Goal: Task Accomplishment & Management: Manage account settings

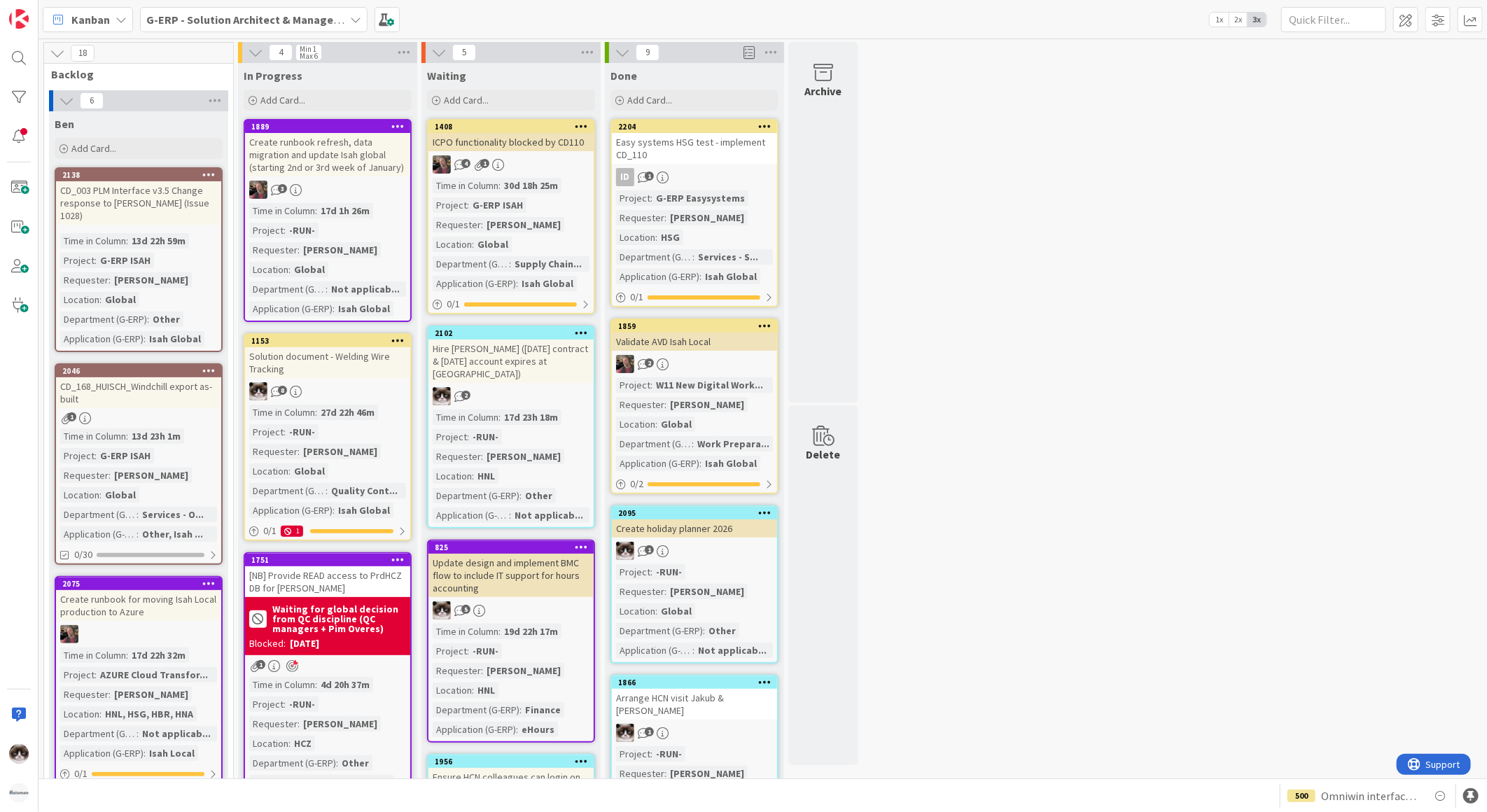
click at [198, 16] on b "G-ERP - Solution Architect & Management" at bounding box center [253, 20] width 214 height 14
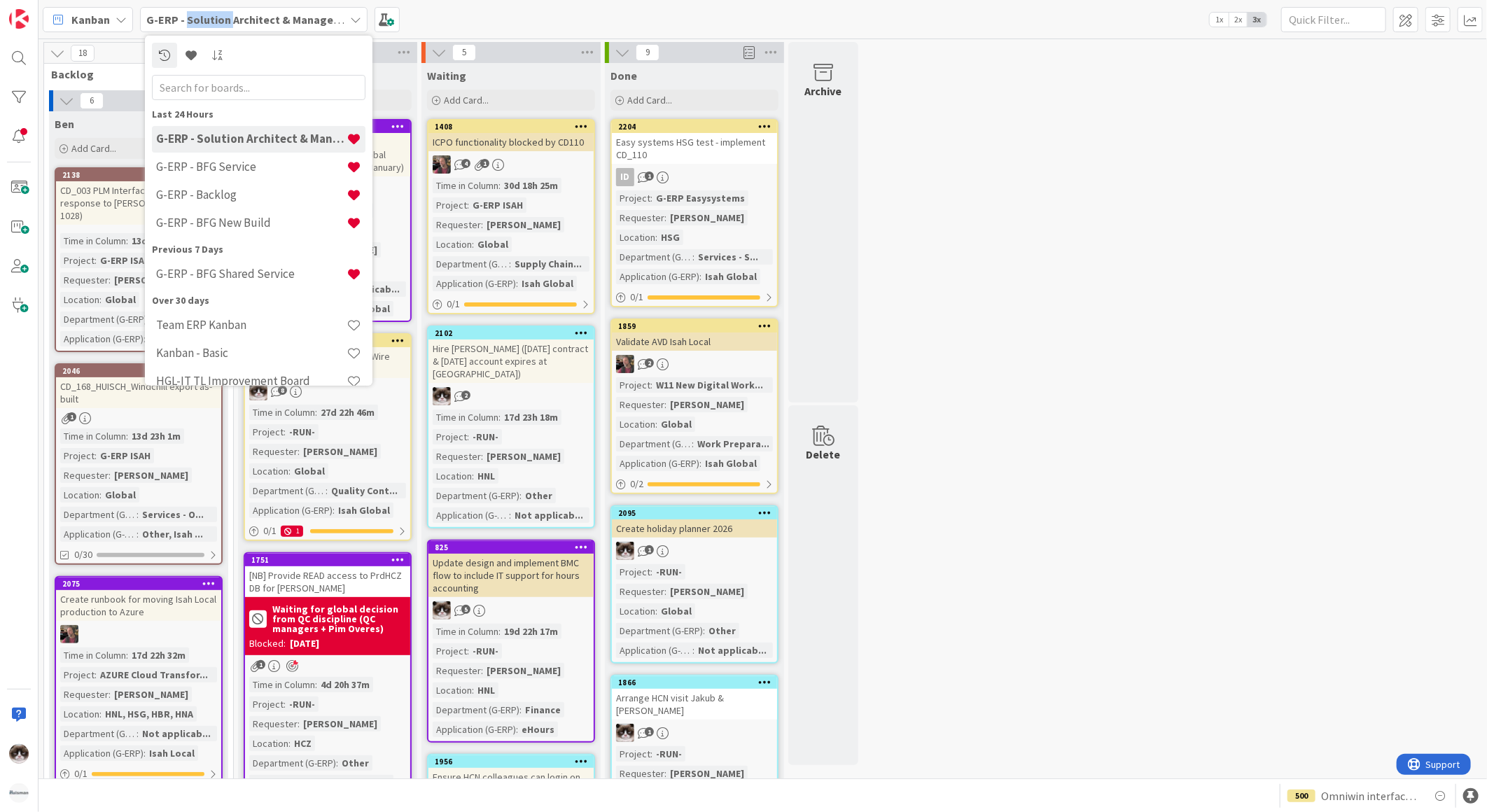
click at [198, 16] on b "G-ERP - Solution Architect & Management" at bounding box center [253, 20] width 214 height 14
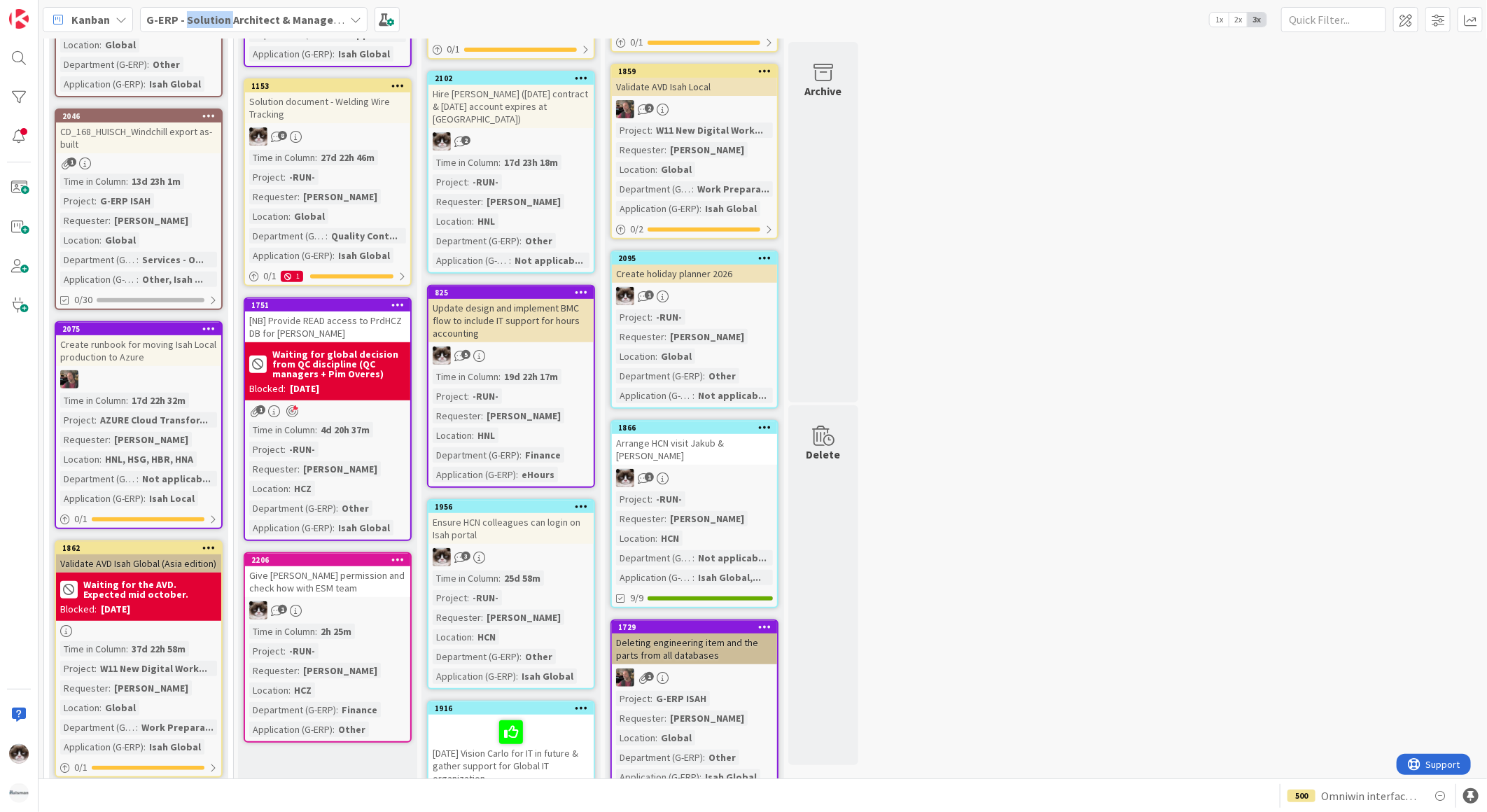
scroll to position [466, 0]
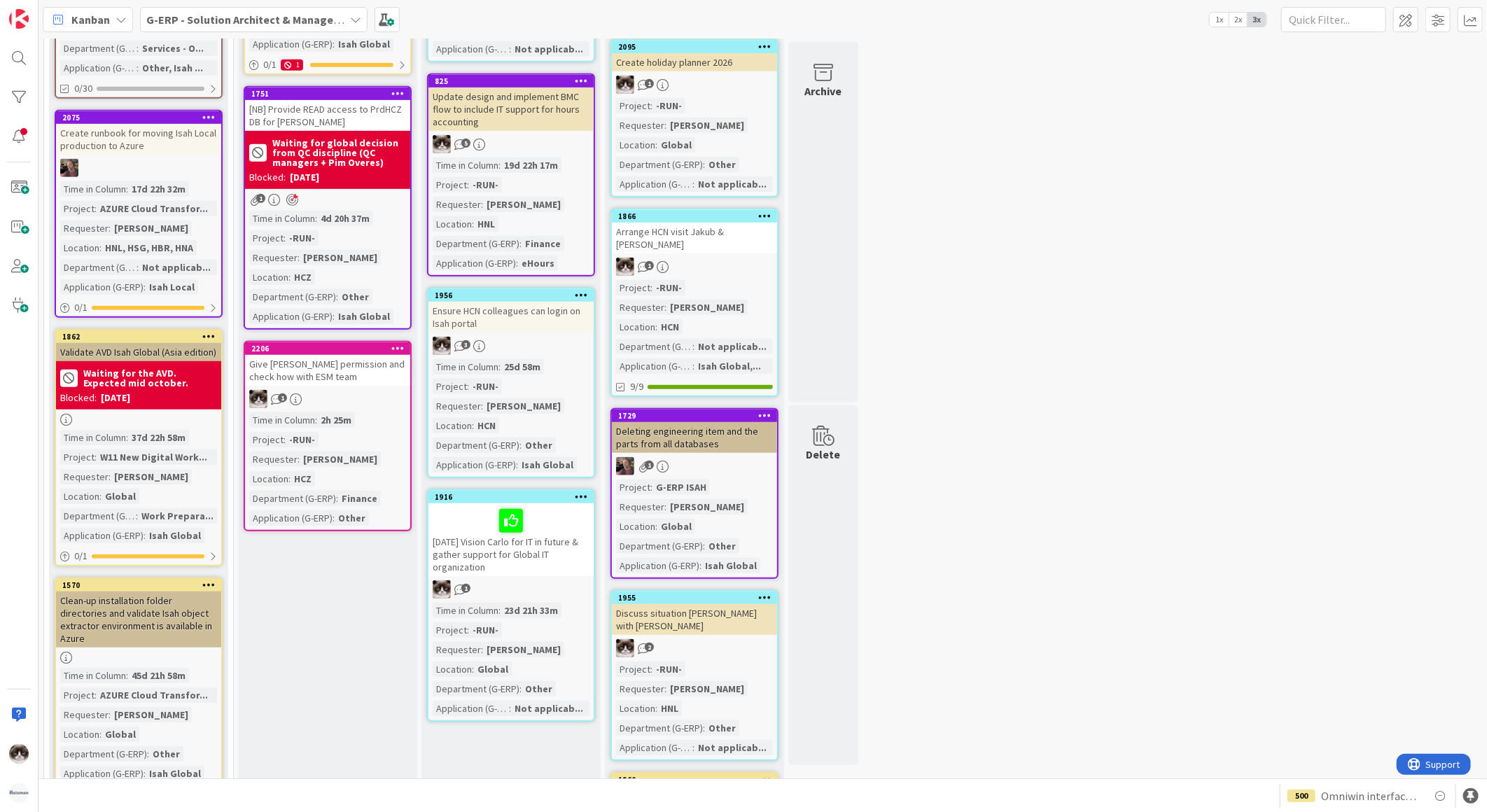
click at [258, 13] on b "G-ERP - Solution Architect & Management" at bounding box center [253, 20] width 214 height 14
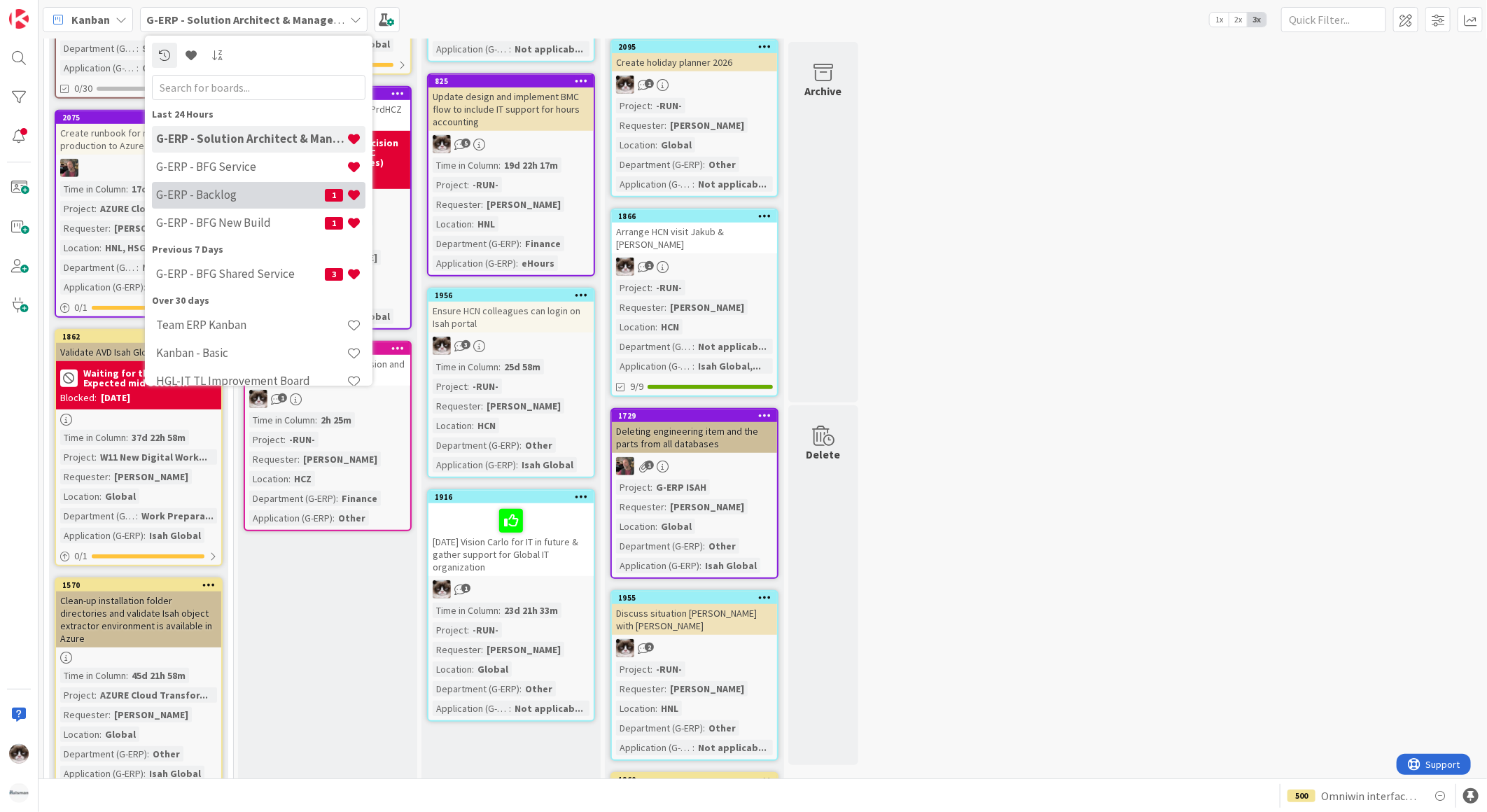
click at [257, 198] on h4 "G-ERP - Backlog" at bounding box center [240, 195] width 169 height 14
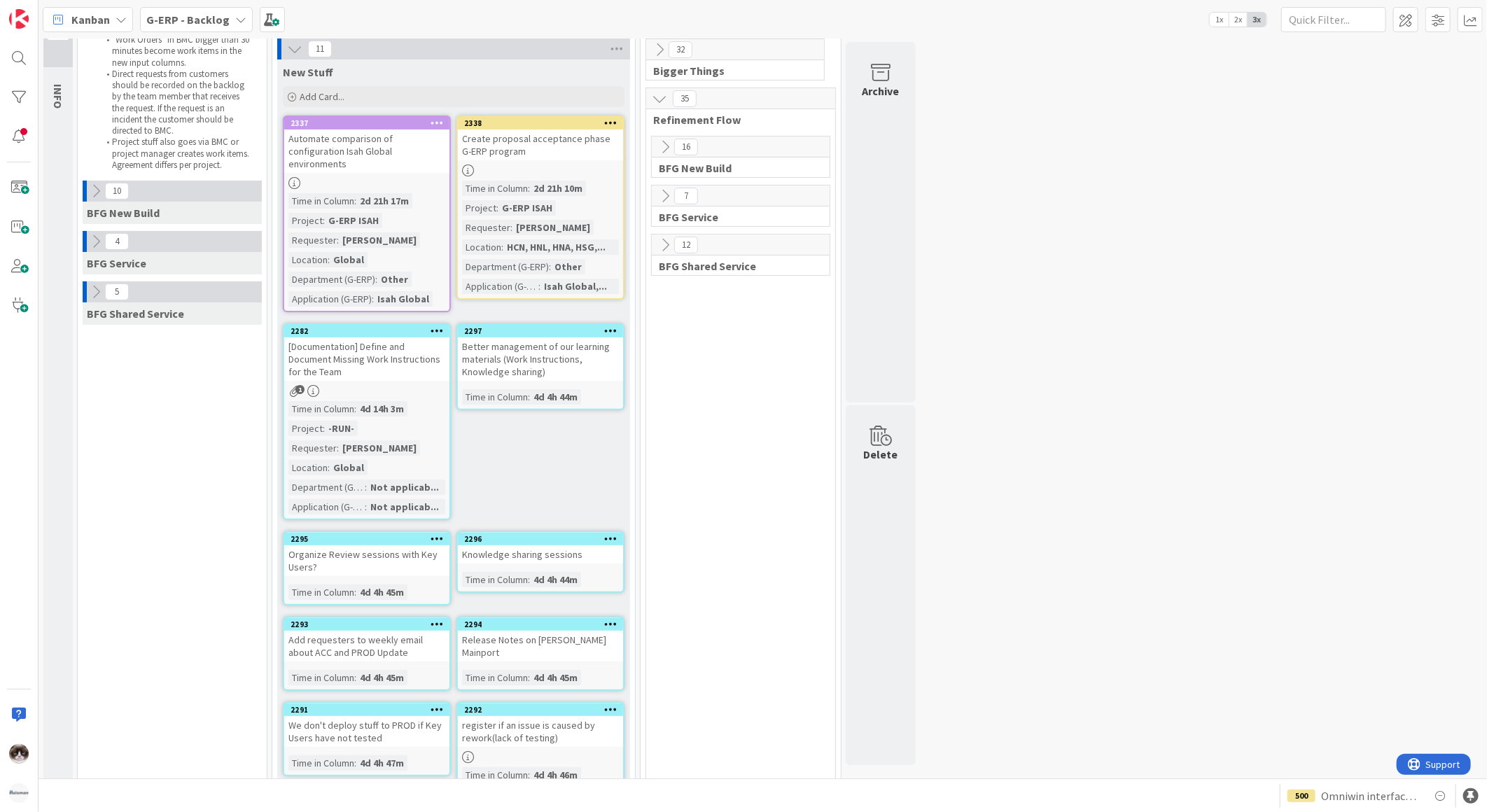
scroll to position [51, 0]
click at [603, 359] on div "Better management of our learning materials (Work Instructions, Knowledge shari…" at bounding box center [540, 359] width 165 height 43
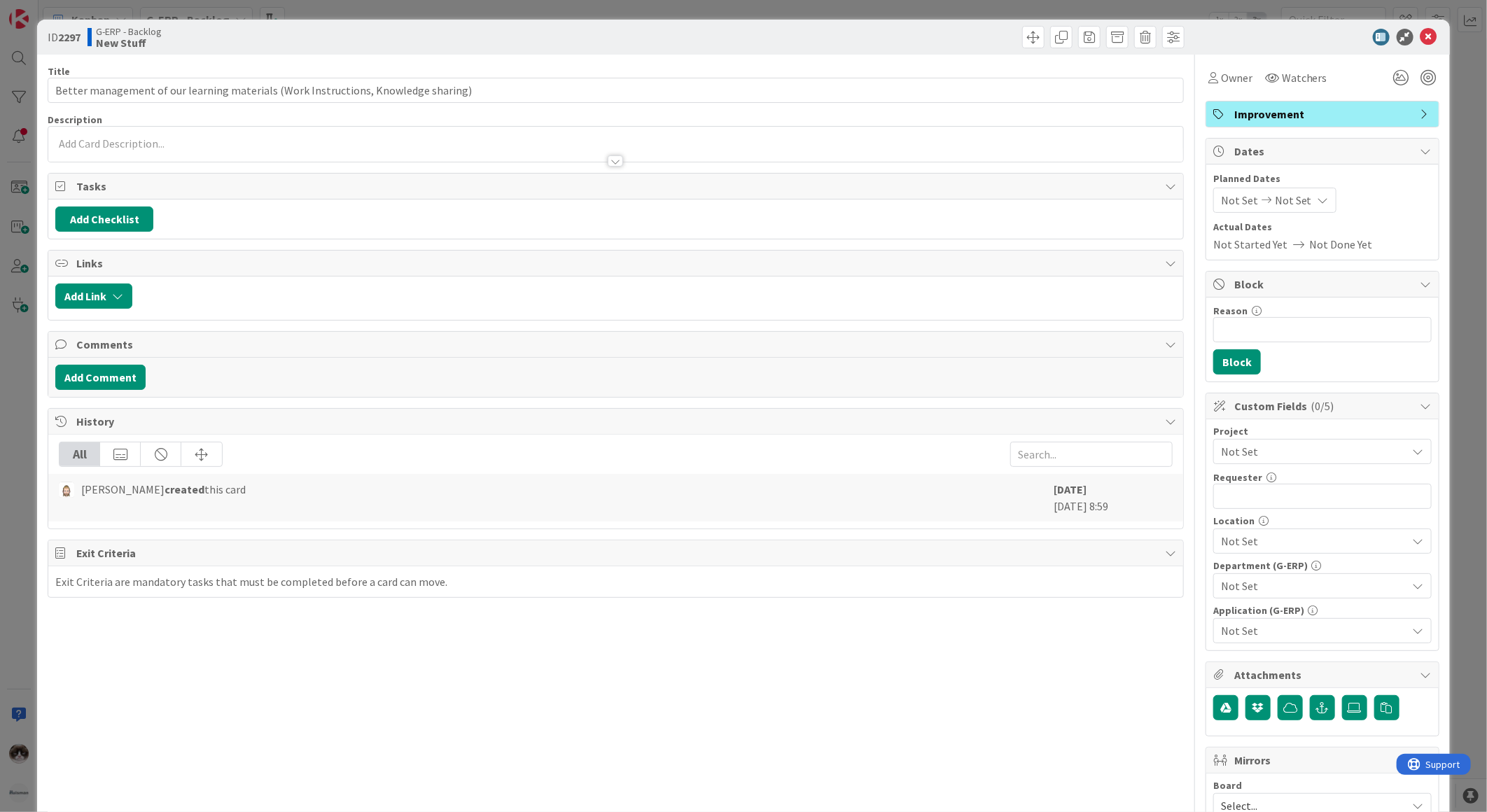
click at [1273, 457] on span "Not Set" at bounding box center [1310, 451] width 180 height 20
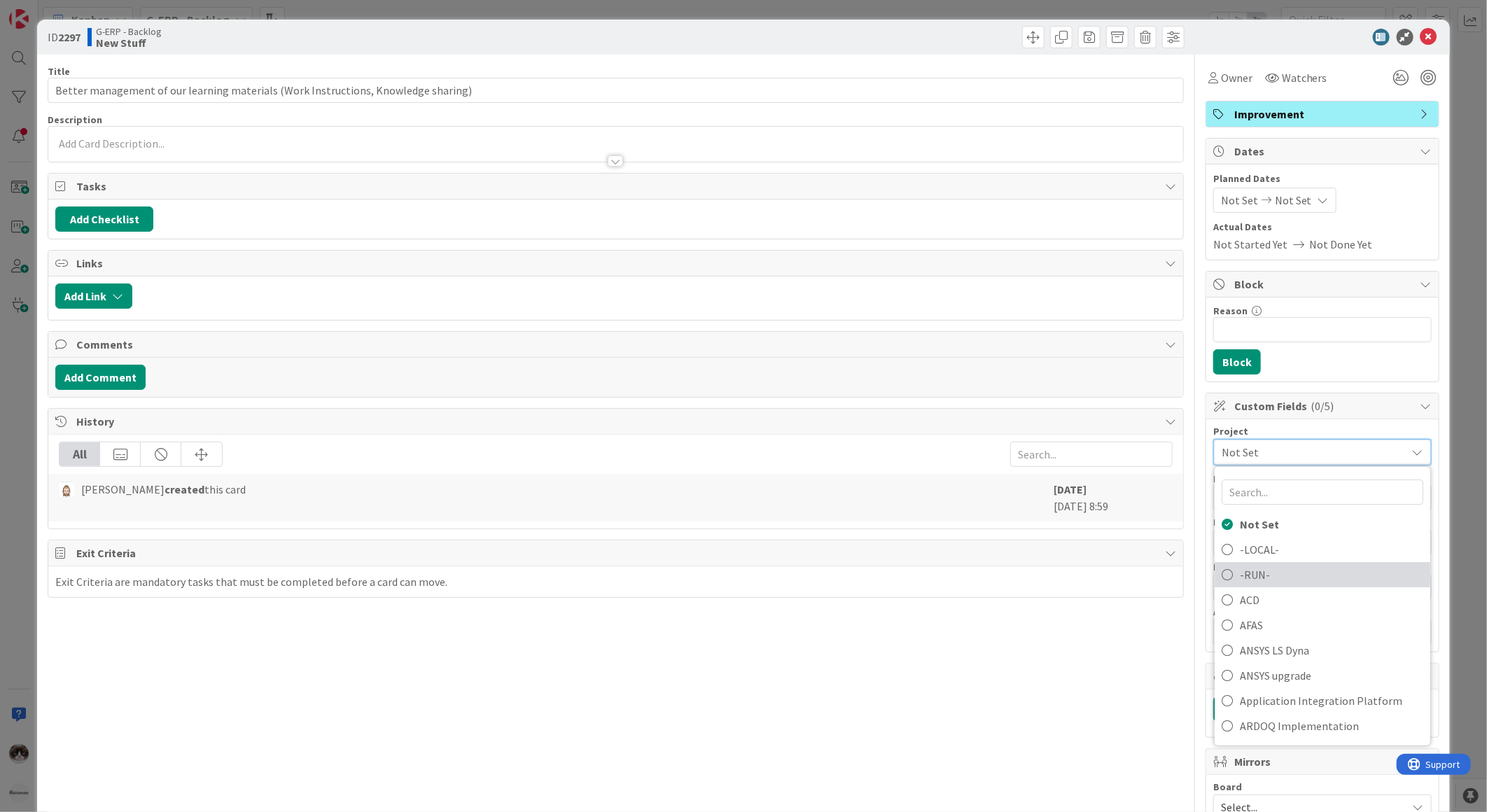
click at [1271, 573] on span "-RUN-" at bounding box center [1332, 575] width 183 height 21
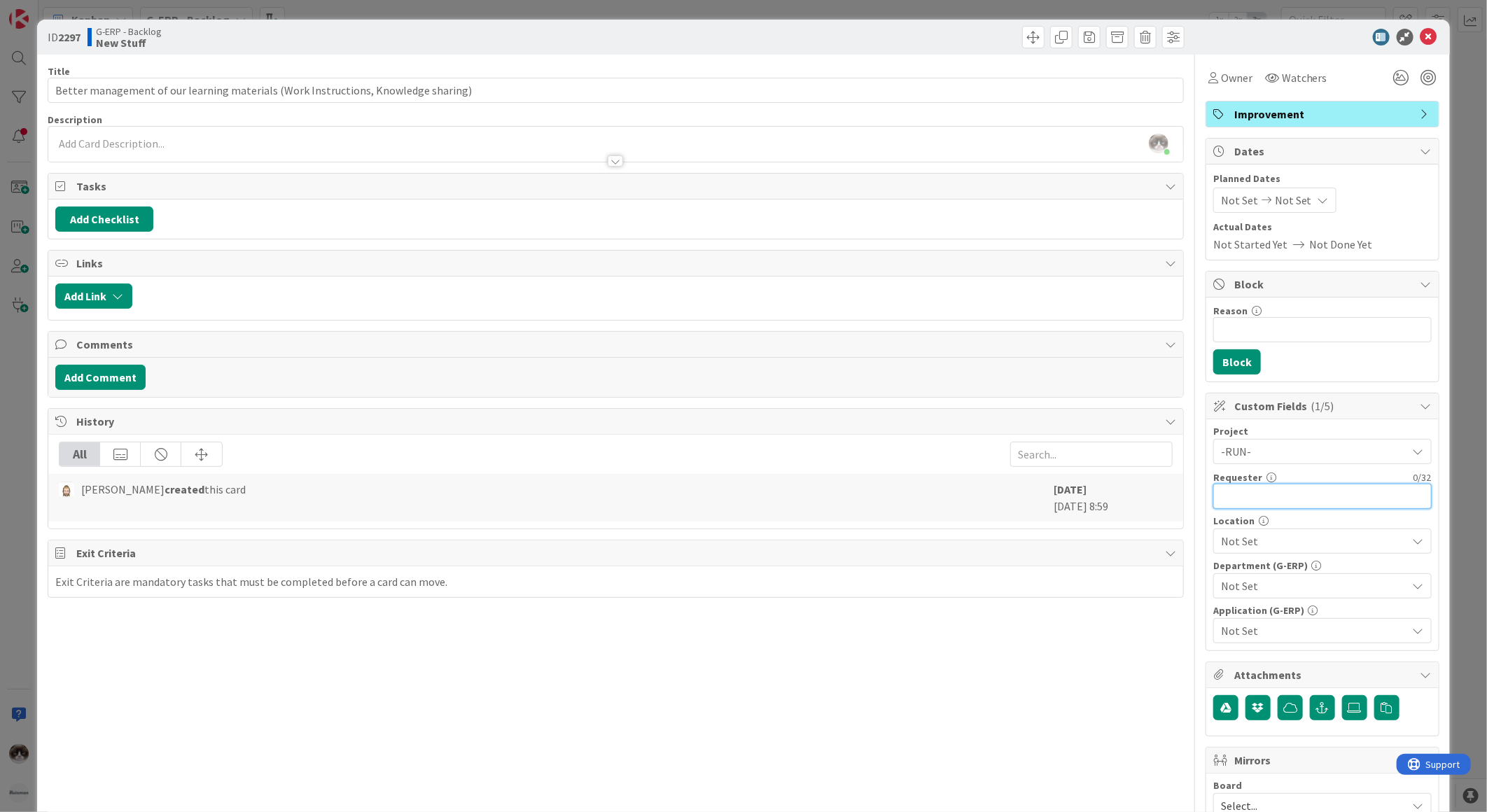
click at [1269, 495] on input "text" at bounding box center [1323, 495] width 218 height 25
type input "[PERSON_NAME]"
click at [1266, 547] on span "Not Set" at bounding box center [1314, 541] width 186 height 17
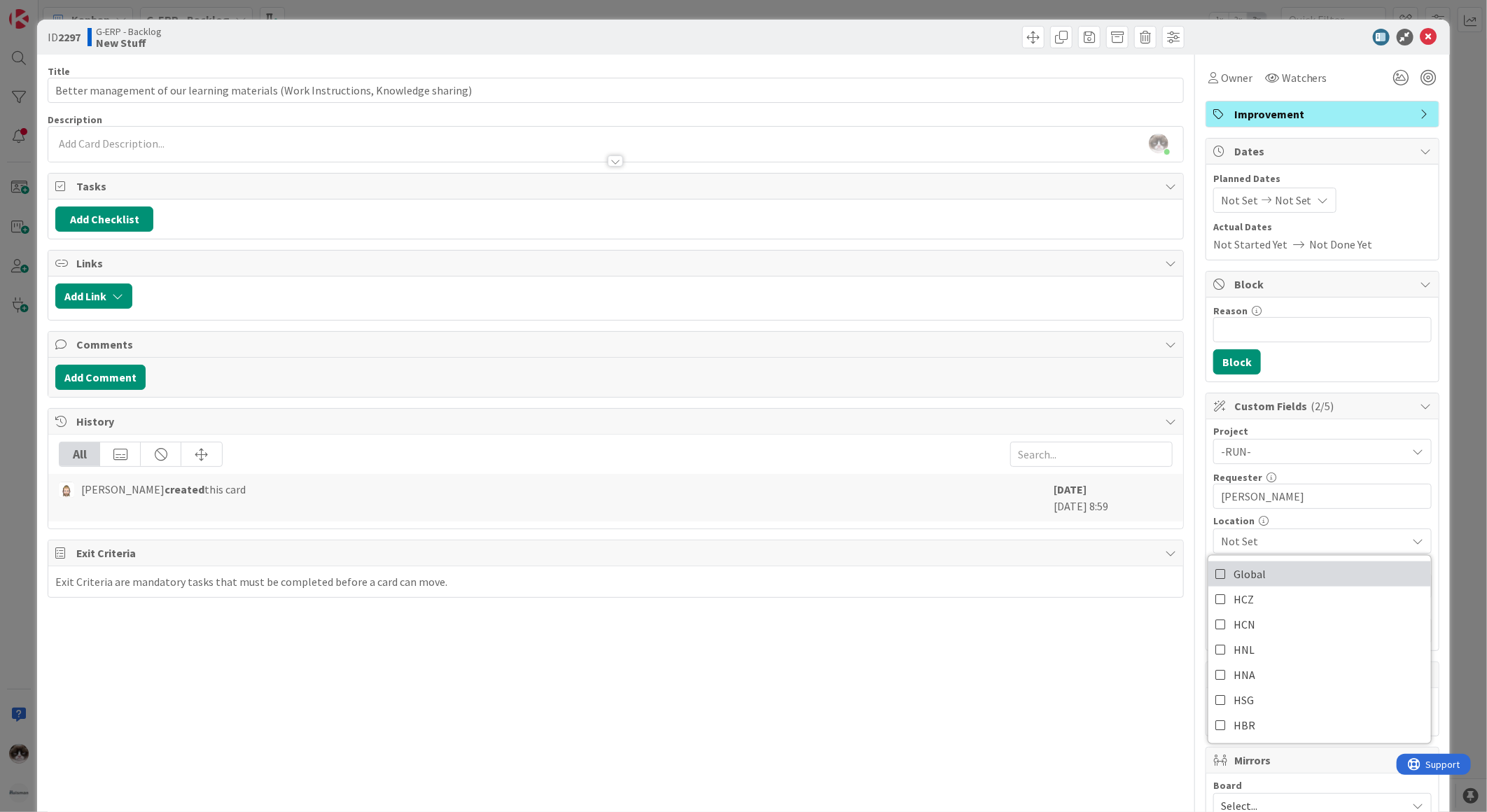
click at [1263, 567] on link "Global" at bounding box center [1320, 573] width 223 height 25
click at [1123, 637] on div "Title 82 / 128 Better management of our learning materials (Work Instructions, …" at bounding box center [615, 606] width 1136 height 1103
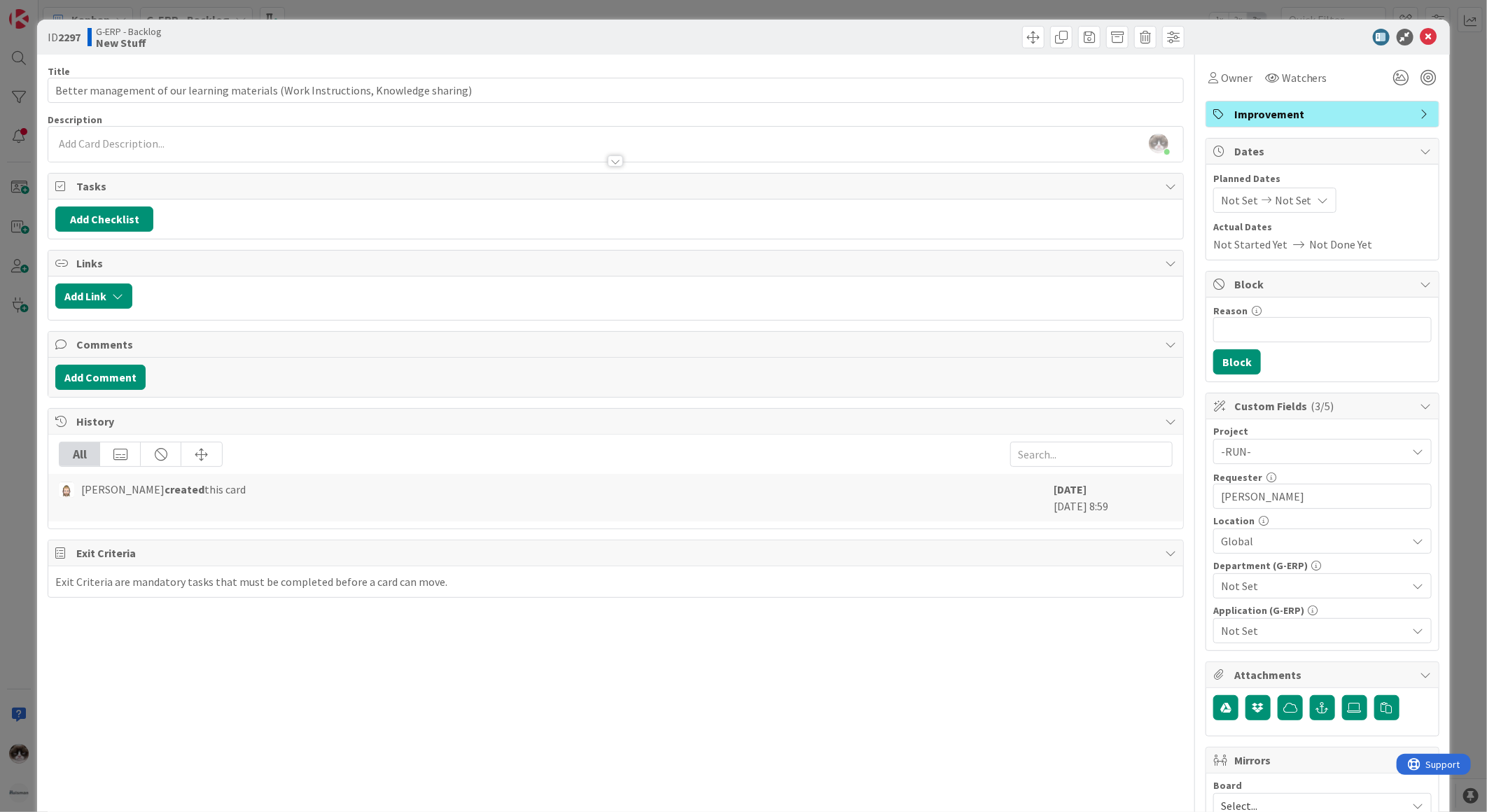
click at [1256, 591] on span "Not Set" at bounding box center [1314, 586] width 186 height 17
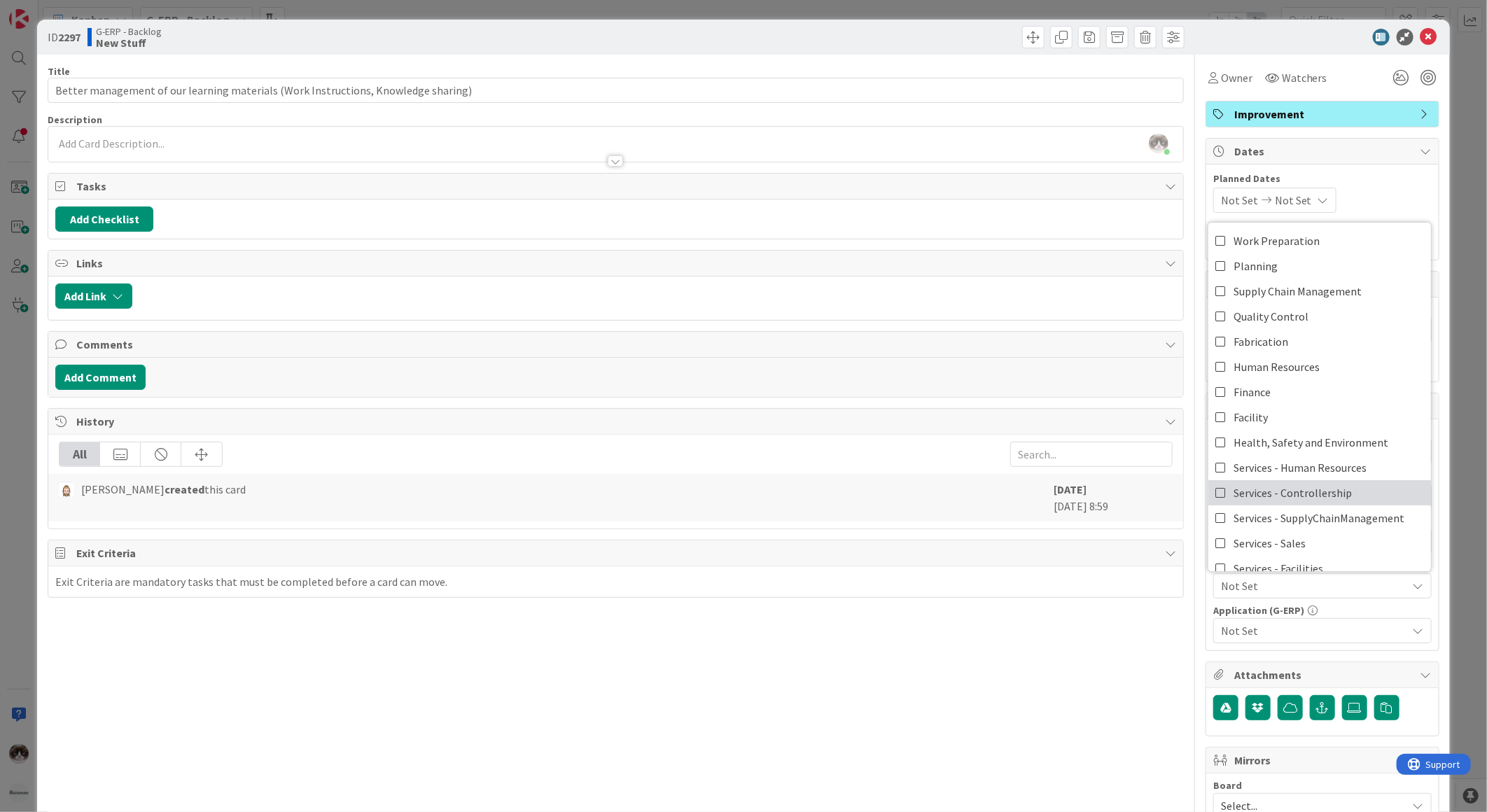
scroll to position [115, 0]
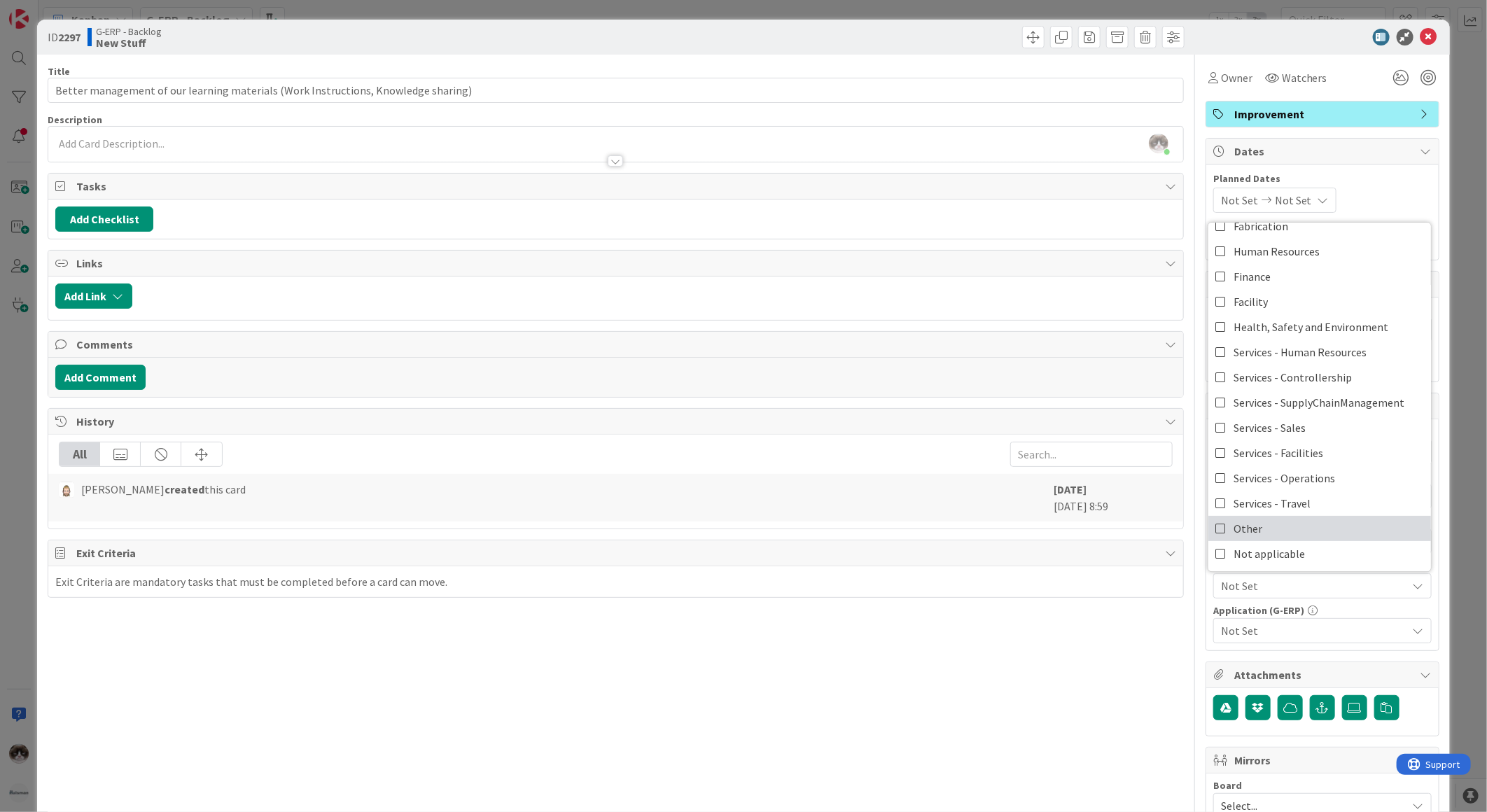
click at [1282, 523] on link "Other" at bounding box center [1320, 528] width 223 height 25
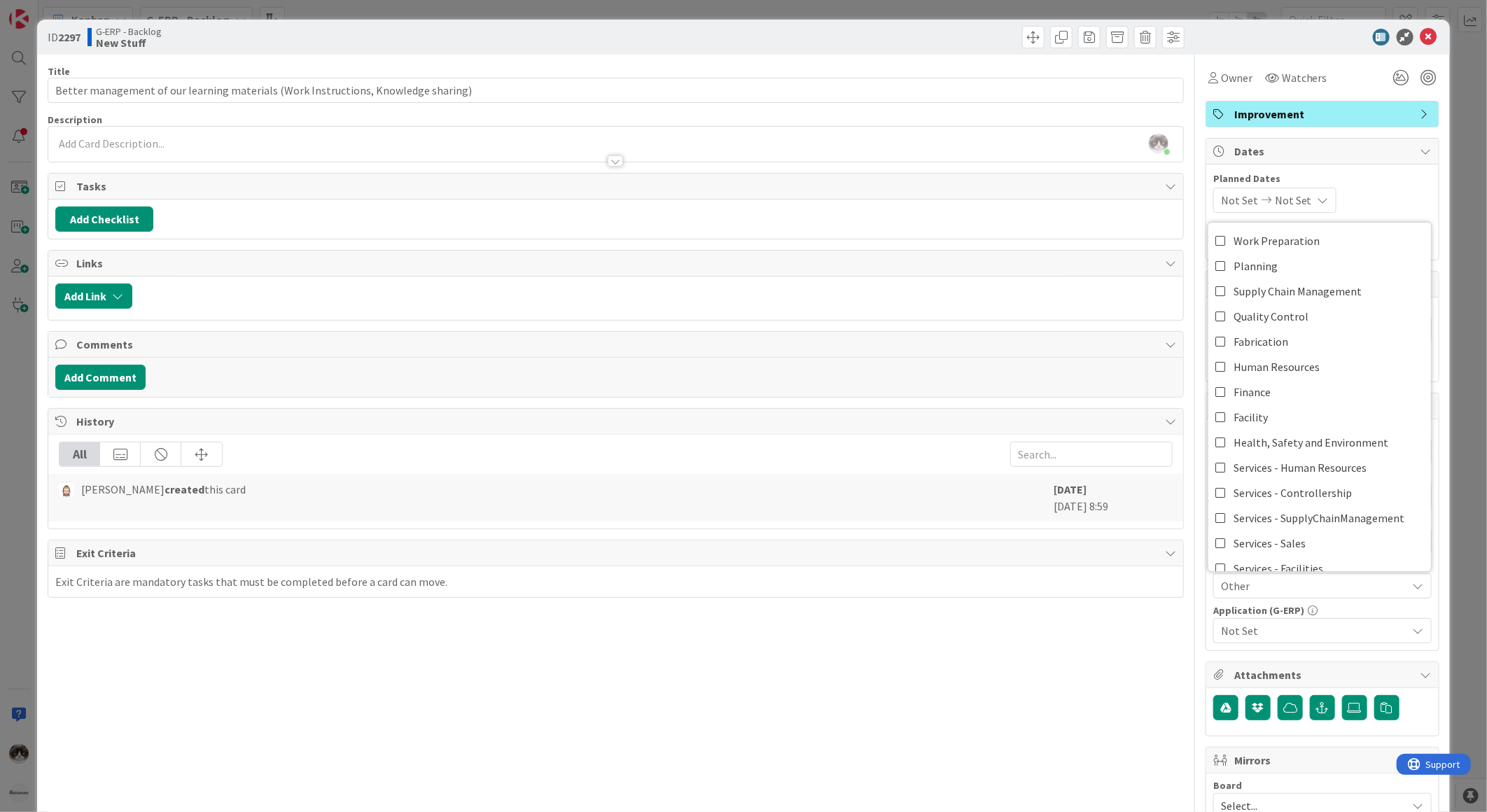
click at [1282, 593] on span "Other" at bounding box center [1314, 586] width 186 height 17
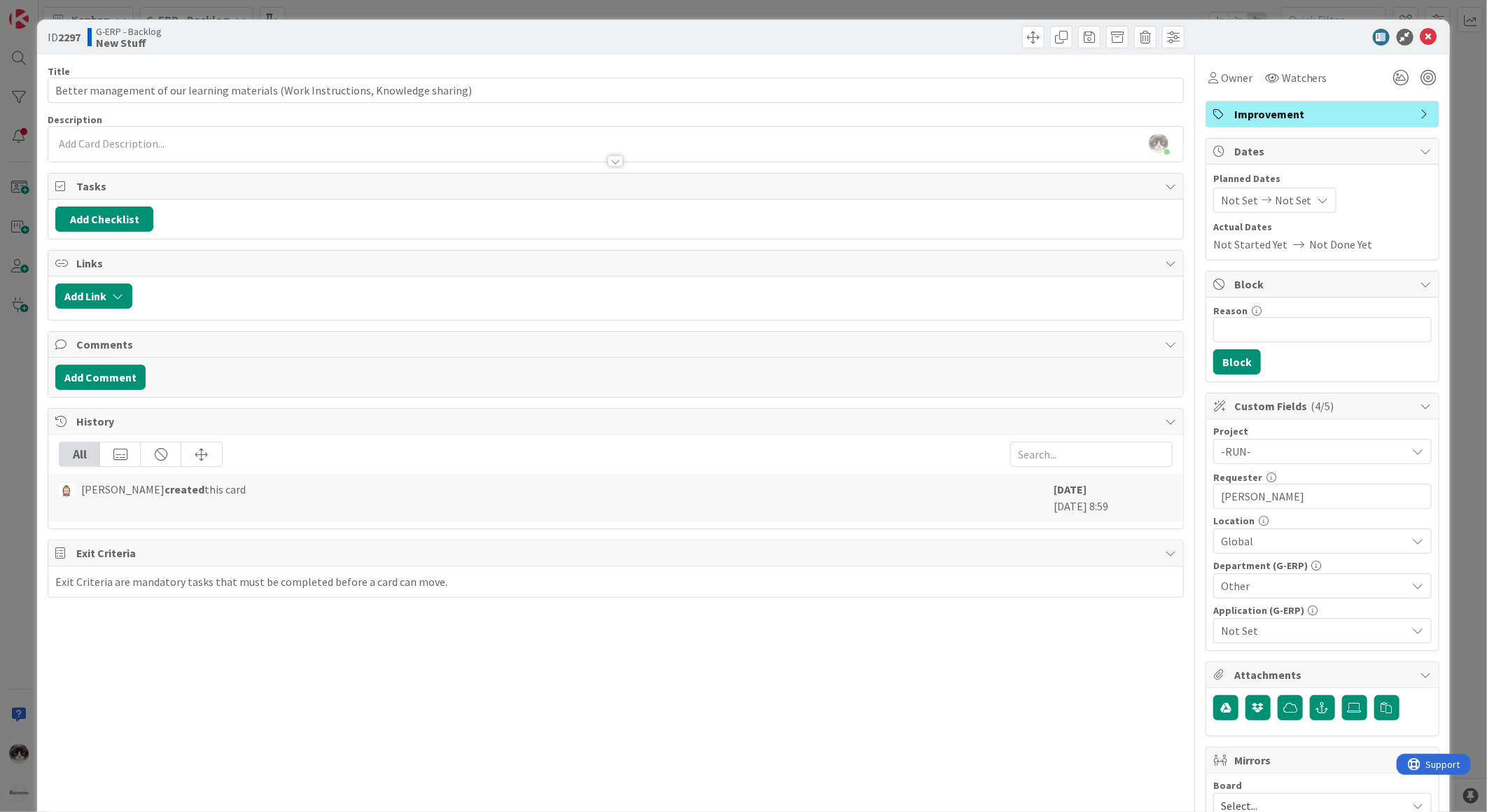
click at [1287, 623] on span "Not Set" at bounding box center [1314, 630] width 186 height 17
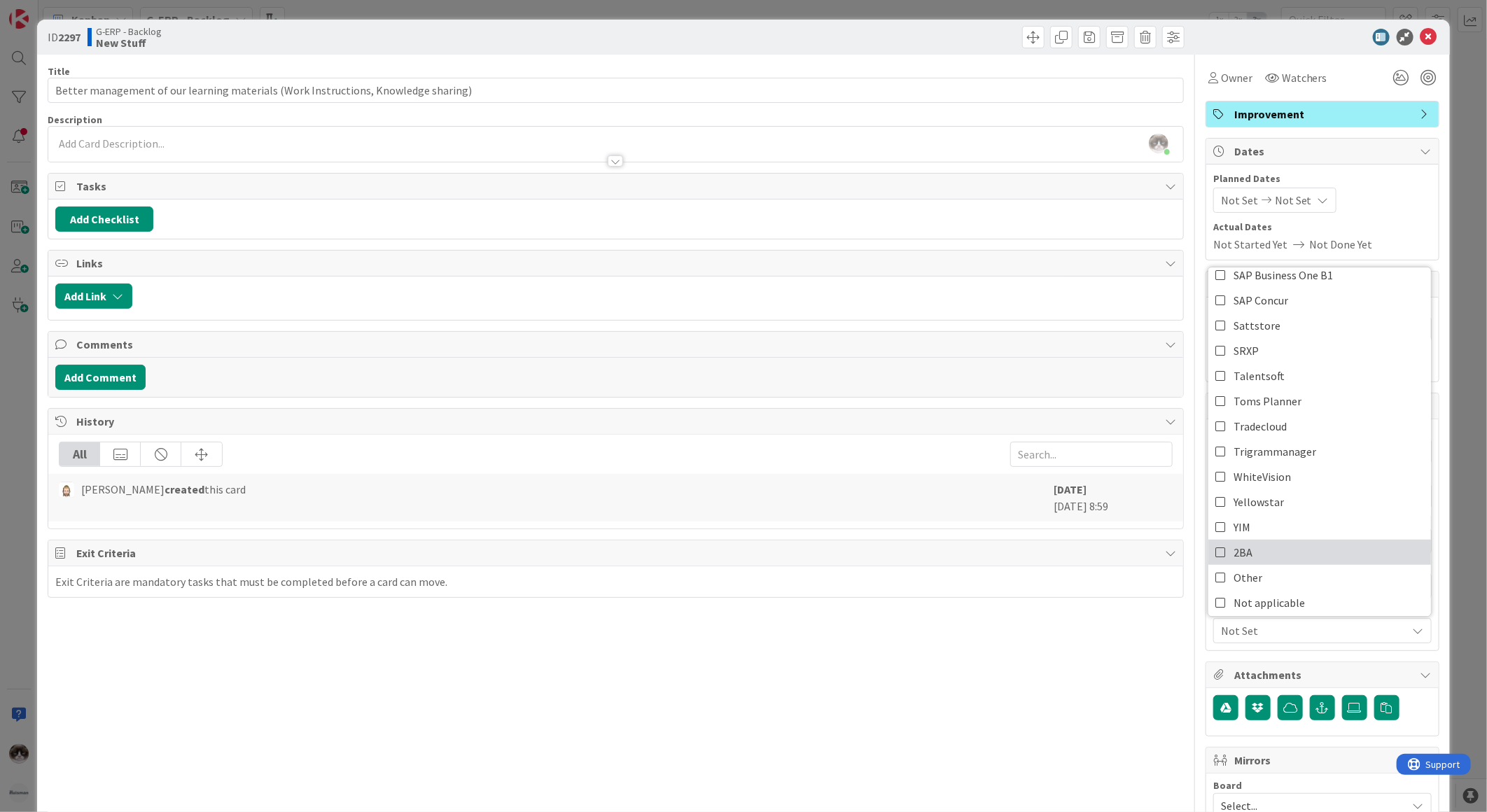
scroll to position [645, 0]
click at [1243, 592] on span "Not applicable" at bounding box center [1269, 598] width 71 height 21
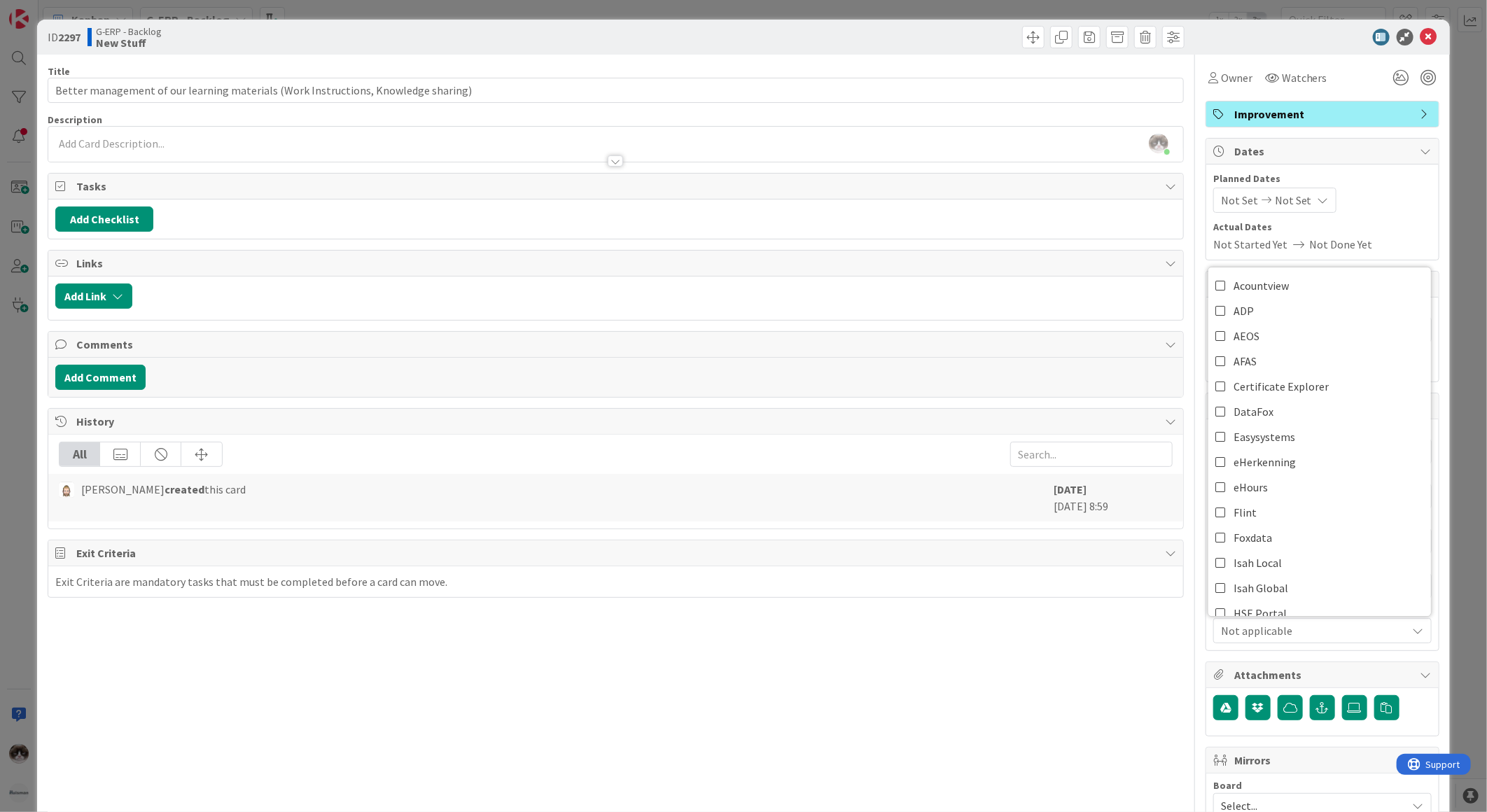
click at [975, 717] on div "Title 82 / 128 Better management of our learning materials (Work Instructions, …" at bounding box center [615, 606] width 1136 height 1103
click at [1424, 36] on icon at bounding box center [1429, 37] width 17 height 17
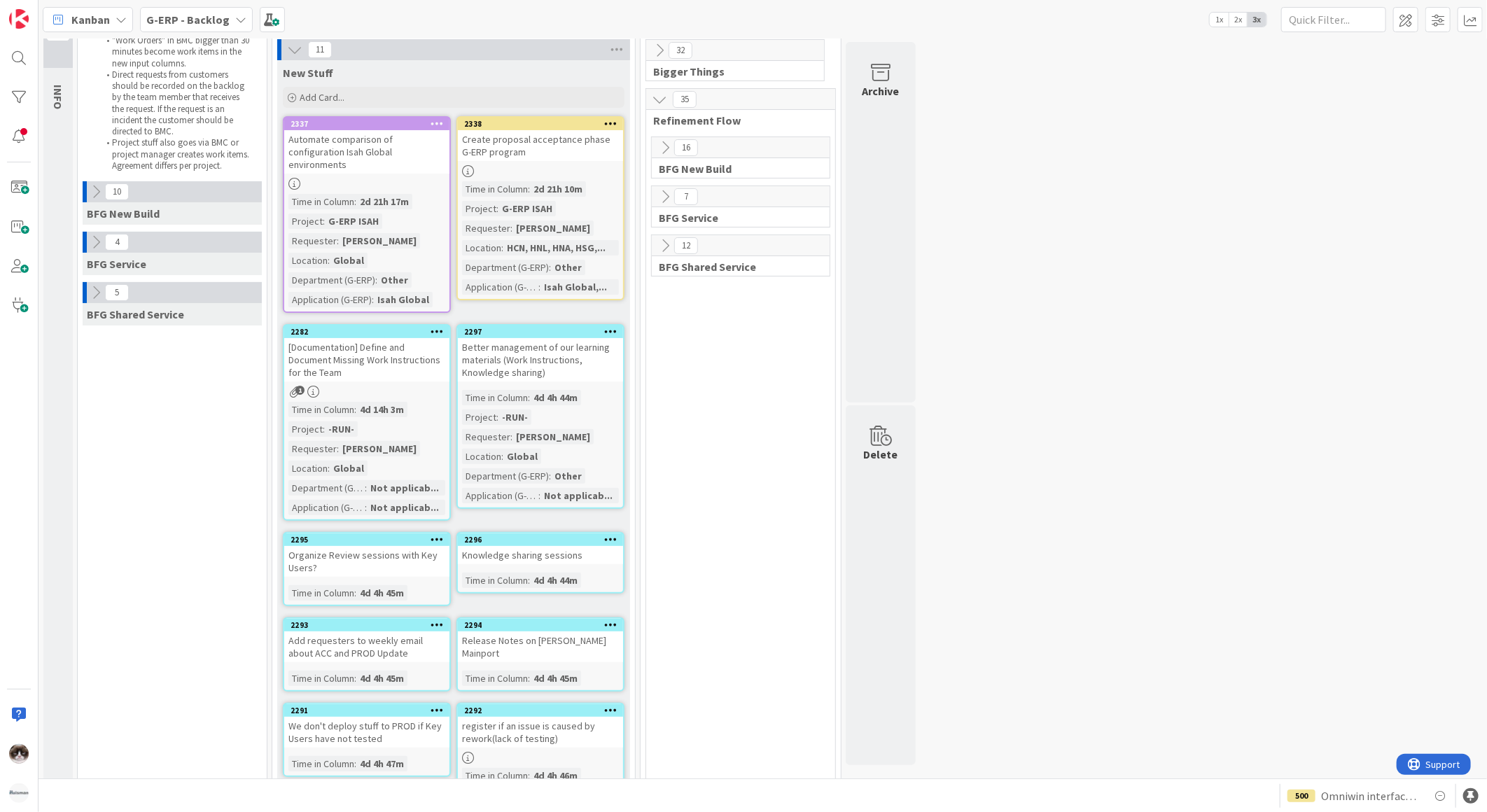
click at [405, 551] on div "Organize Review sessions with Key Users?" at bounding box center [367, 561] width 165 height 31
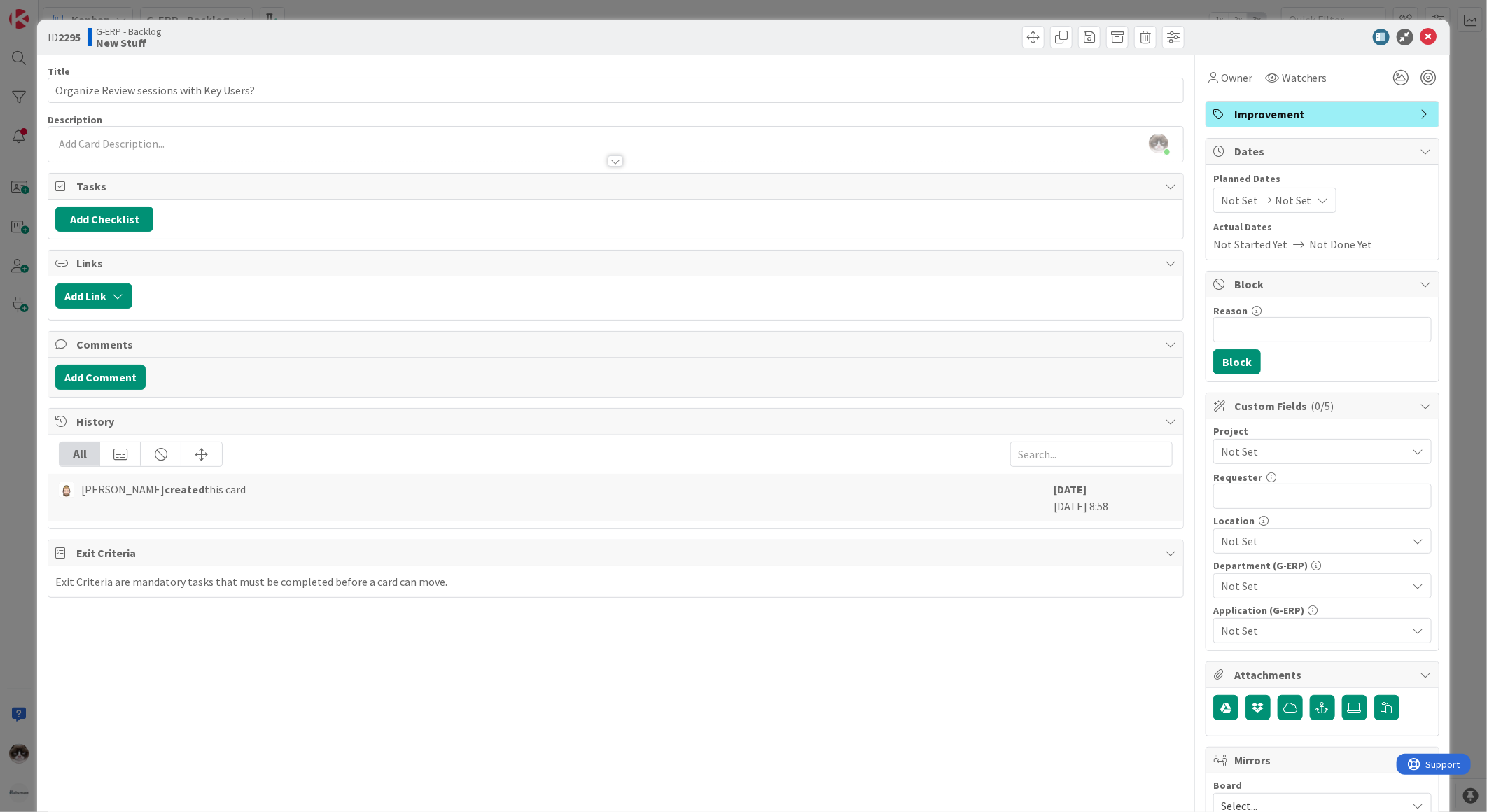
click at [1257, 445] on span "Not Set" at bounding box center [1310, 451] width 180 height 20
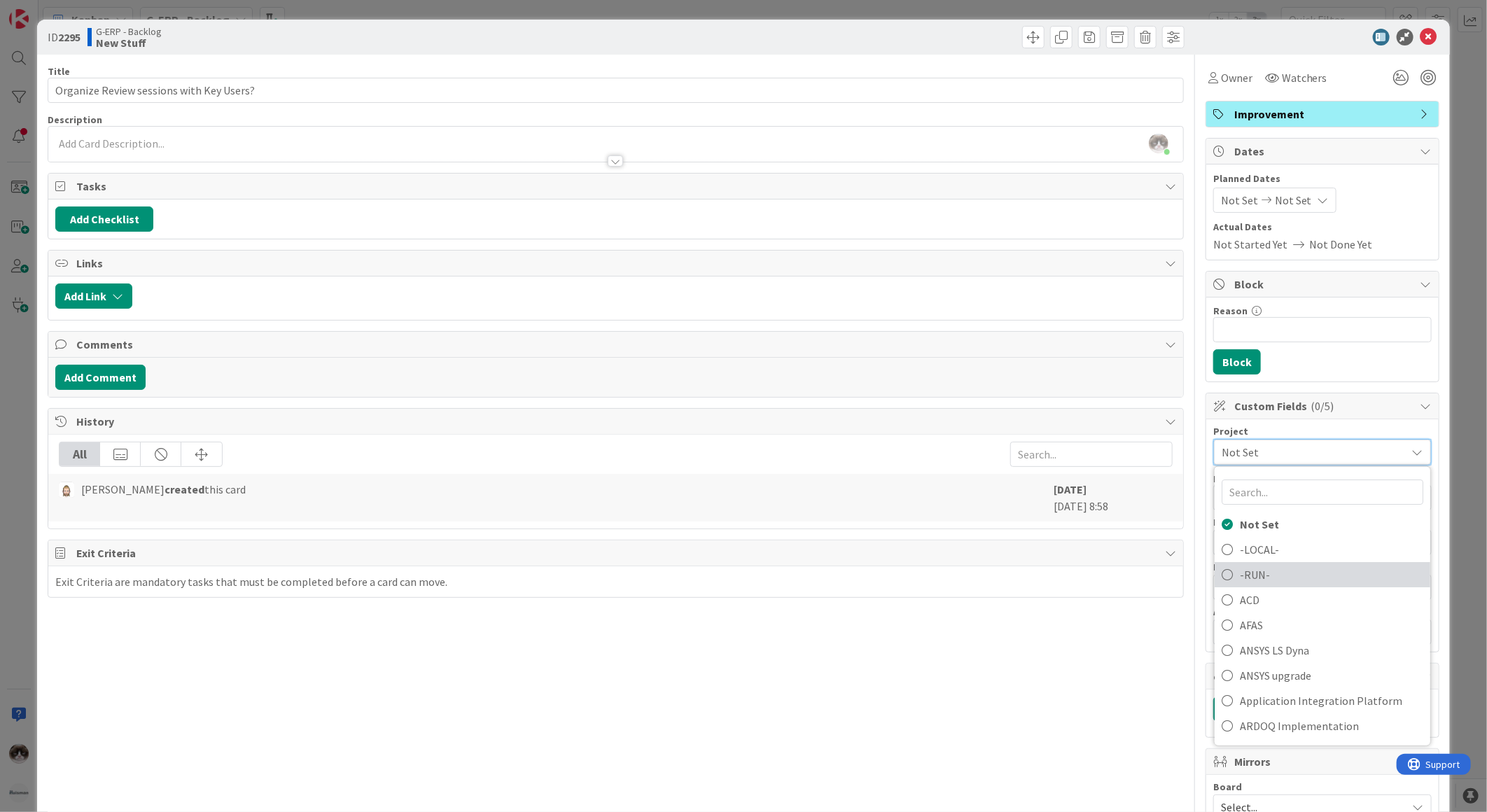
click at [1264, 567] on span "-RUN-" at bounding box center [1332, 575] width 183 height 21
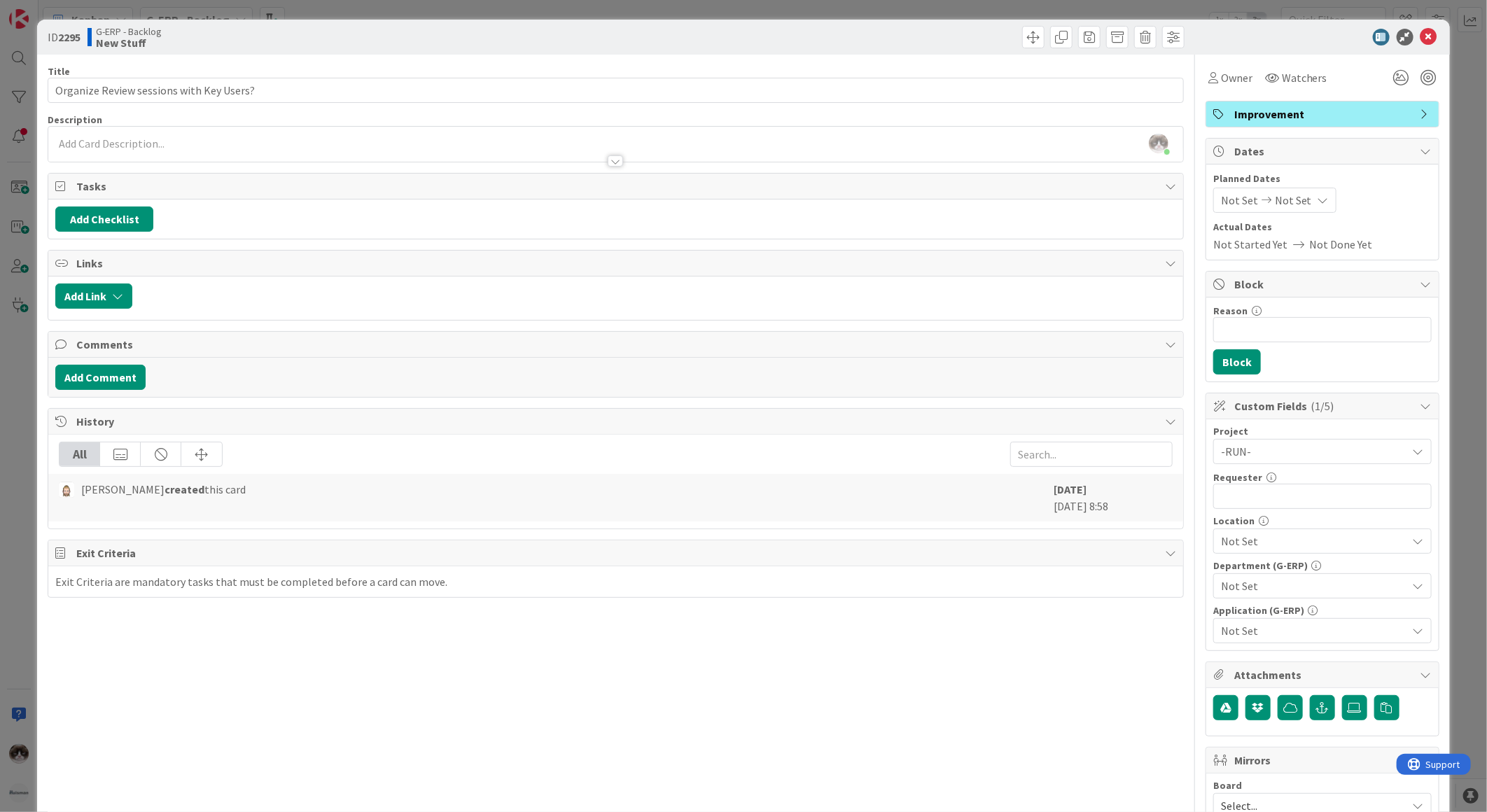
click at [1093, 648] on div "Title 40 / 128 Organize Review sessions with Key Users? Description Kevin van D…" at bounding box center [615, 606] width 1136 height 1103
click at [1233, 498] on input "text" at bounding box center [1323, 495] width 218 height 25
type input "[PERSON_NAME]"
click at [1293, 539] on span "Not Set" at bounding box center [1314, 541] width 186 height 17
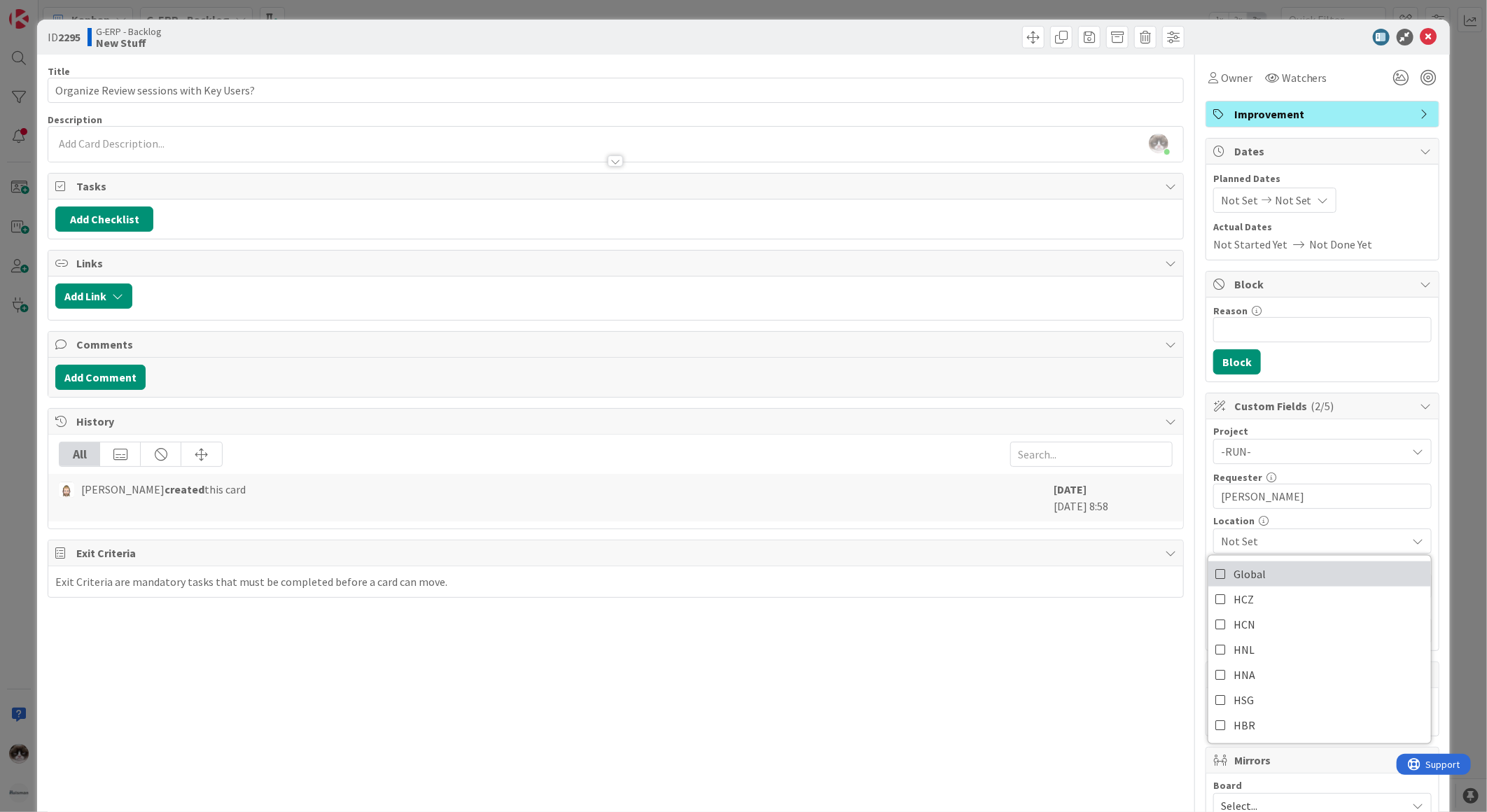
click at [1278, 574] on link "Global" at bounding box center [1320, 573] width 223 height 25
click at [1098, 672] on div "Title 40 / 128 Organize Review sessions with Key Users? Description Kevin van D…" at bounding box center [615, 606] width 1136 height 1103
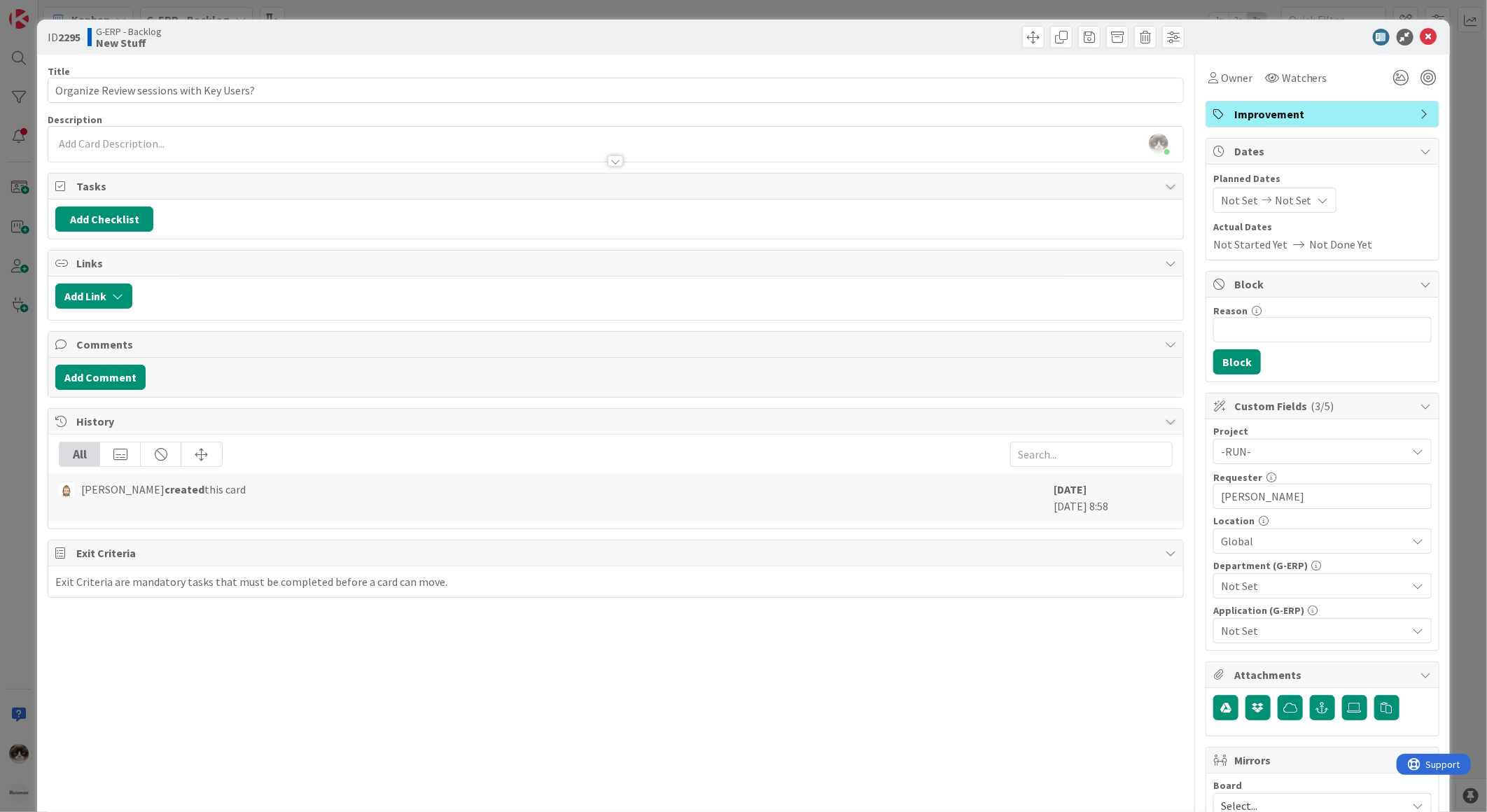
click at [1248, 592] on span "Not Set" at bounding box center [1314, 586] width 186 height 17
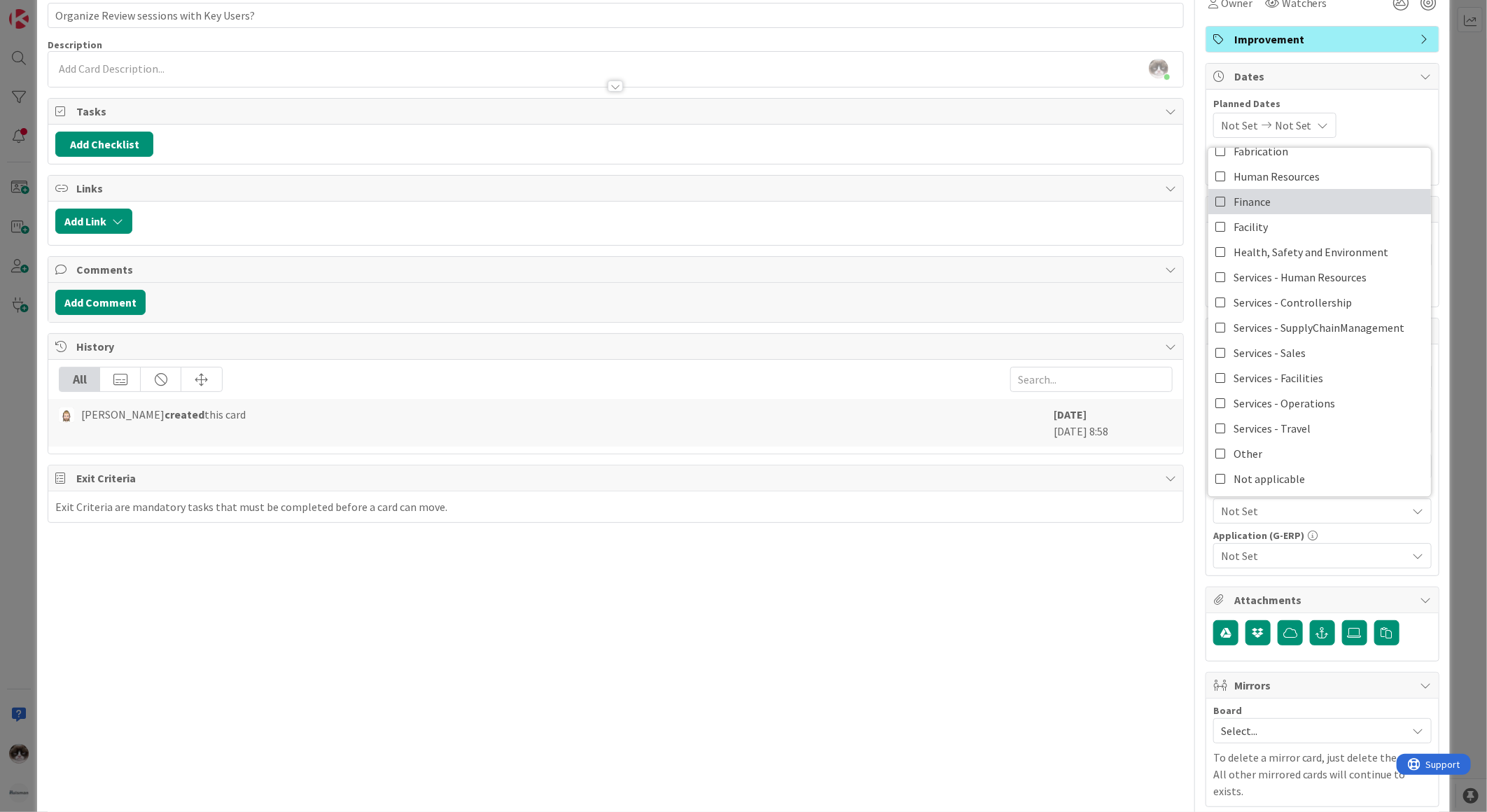
scroll to position [155, 0]
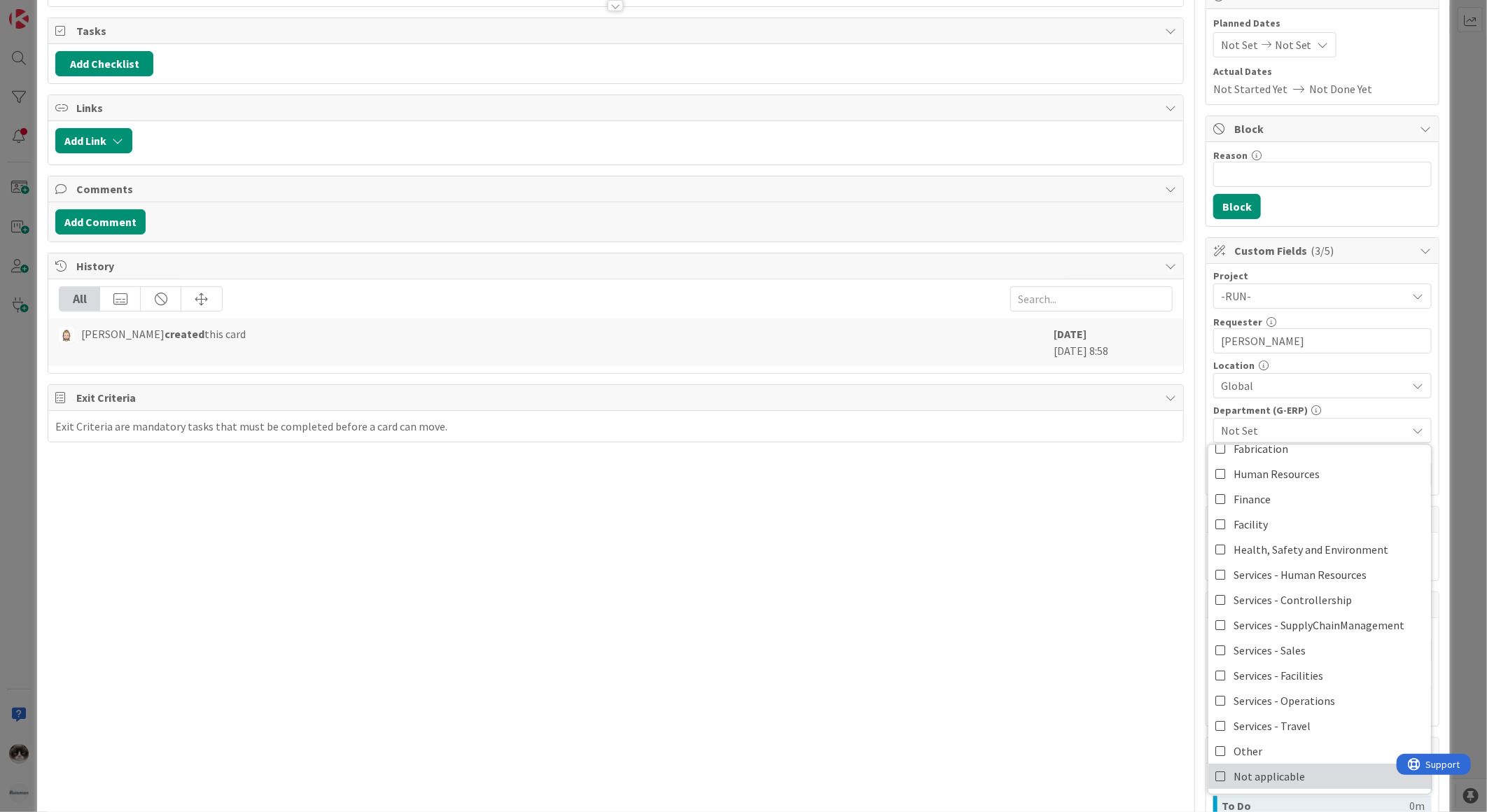
click at [1277, 764] on link "Not applicable" at bounding box center [1320, 776] width 223 height 25
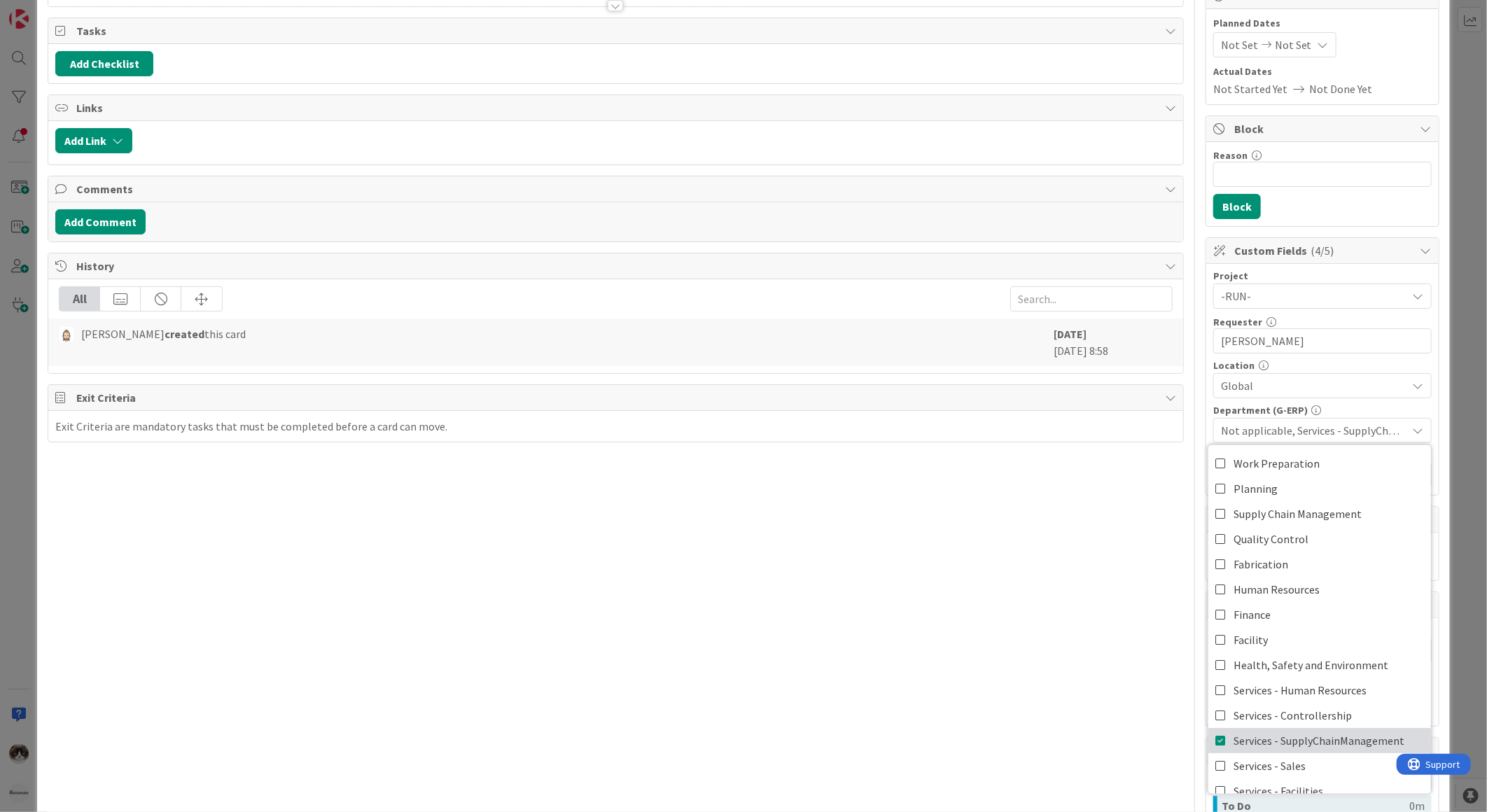
click at [1268, 743] on span "Services - SupplyChainManagement" at bounding box center [1319, 741] width 171 height 21
click at [1103, 712] on div "Title 40 / 128 Organize Review sessions with Key Users? Description Kevin van D…" at bounding box center [615, 451] width 1136 height 1103
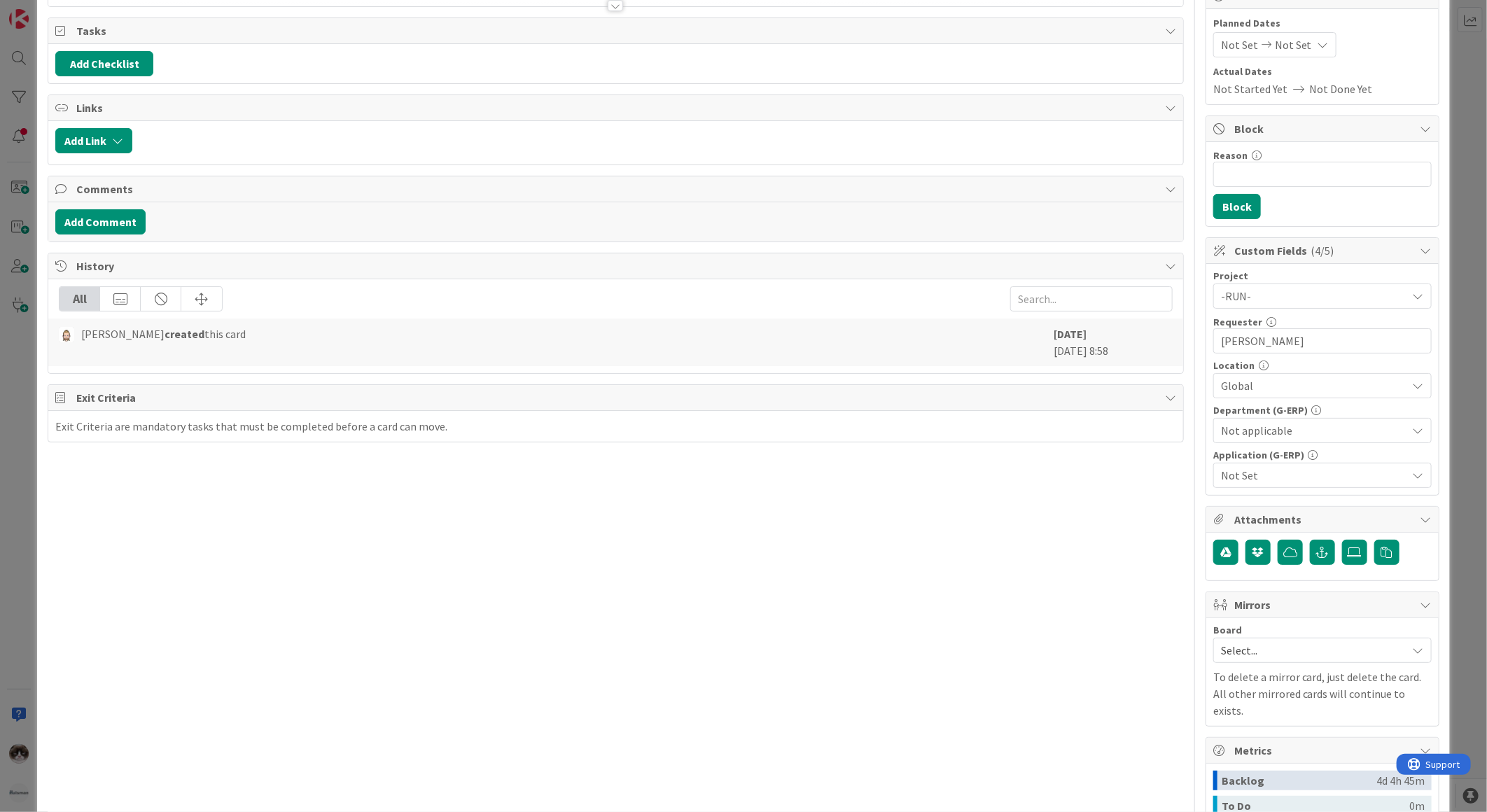
click at [1284, 470] on span "Not Set" at bounding box center [1314, 475] width 186 height 17
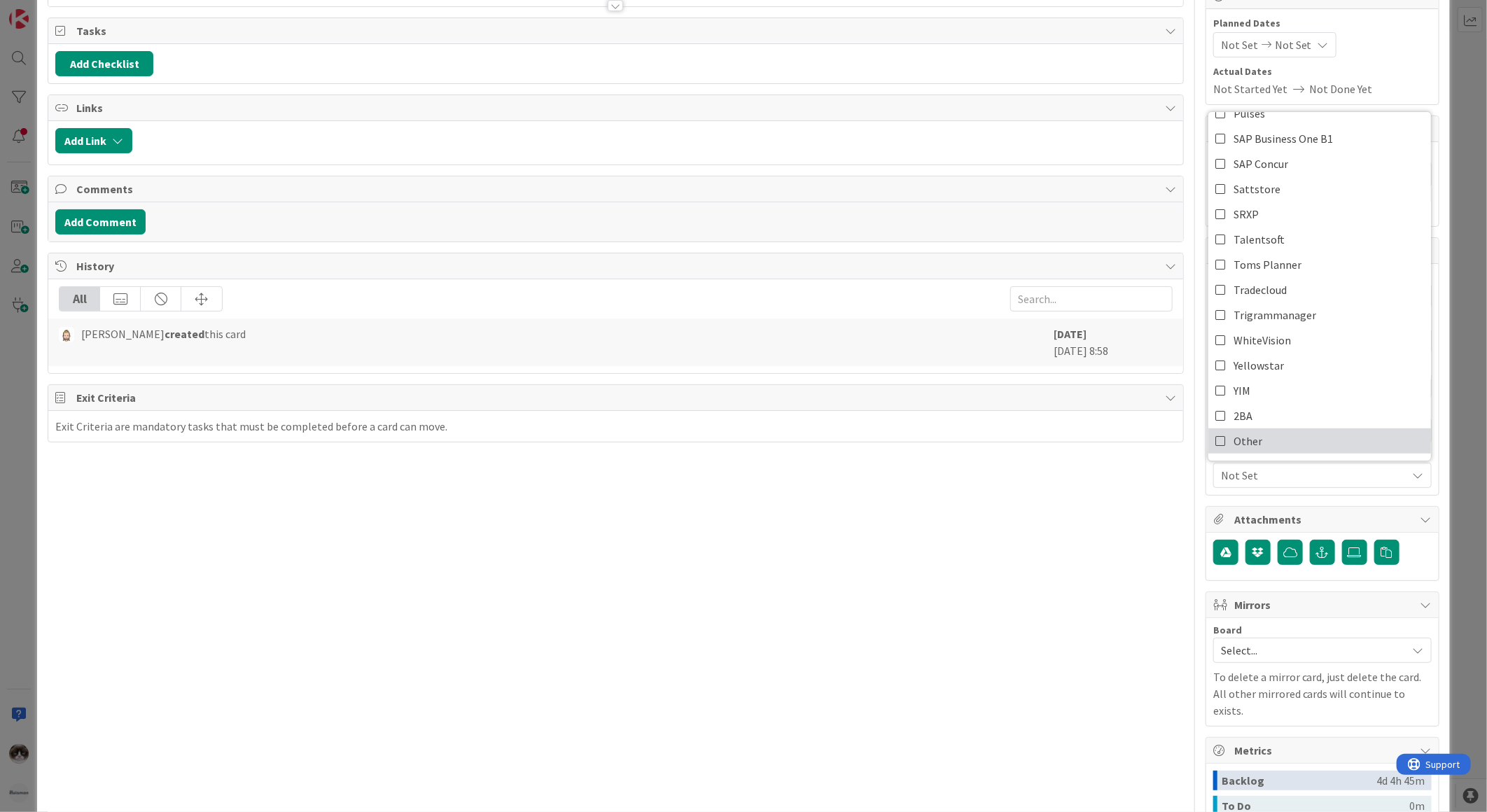
scroll to position [645, 0]
click at [1267, 443] on span "Not applicable" at bounding box center [1269, 443] width 71 height 21
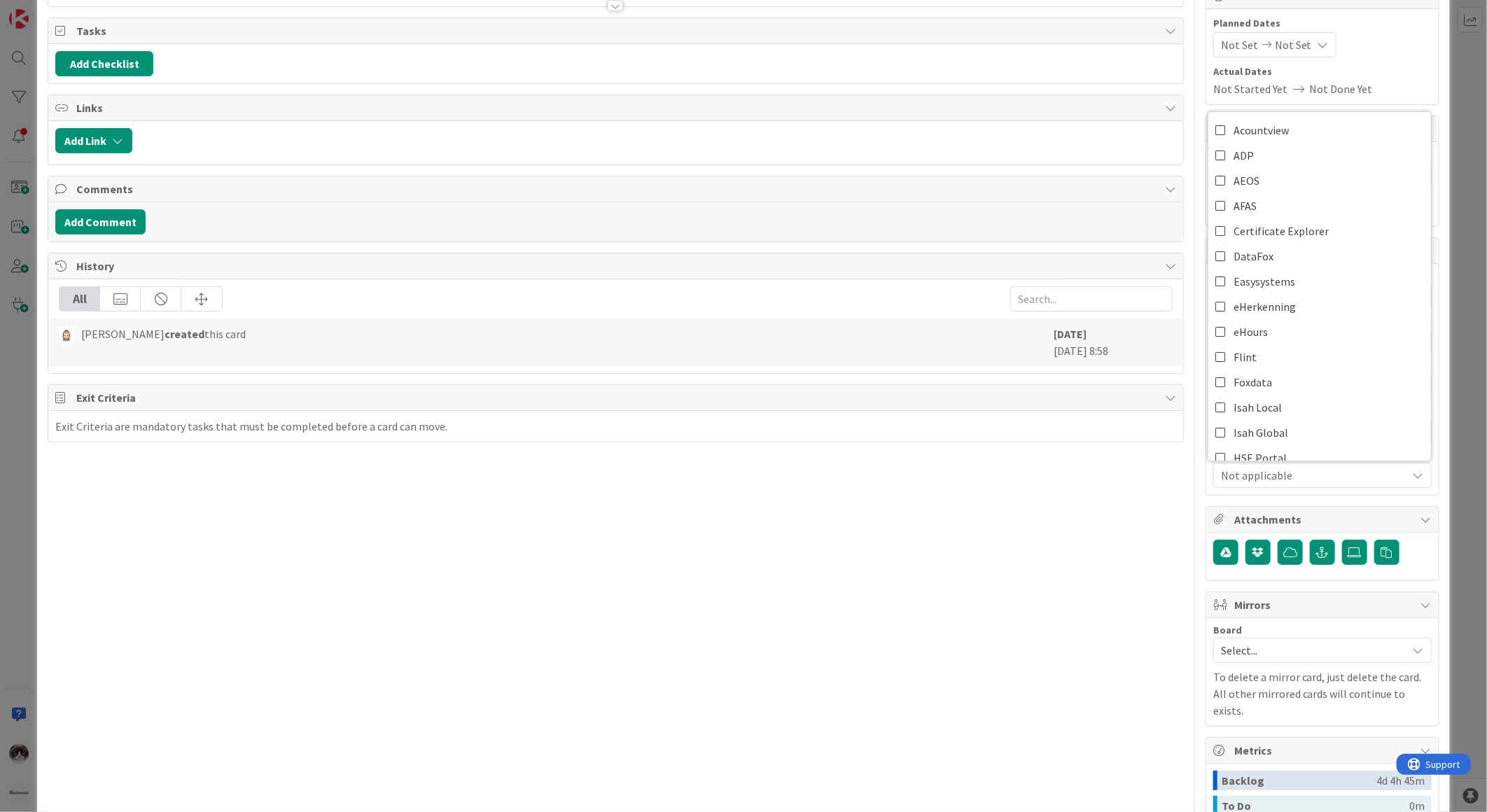
click at [1101, 532] on div "Title 40 / 128 Organize Review sessions with Key Users? Description Kevin van D…" at bounding box center [615, 451] width 1136 height 1103
click at [1263, 434] on span "Not applicable" at bounding box center [1314, 430] width 186 height 17
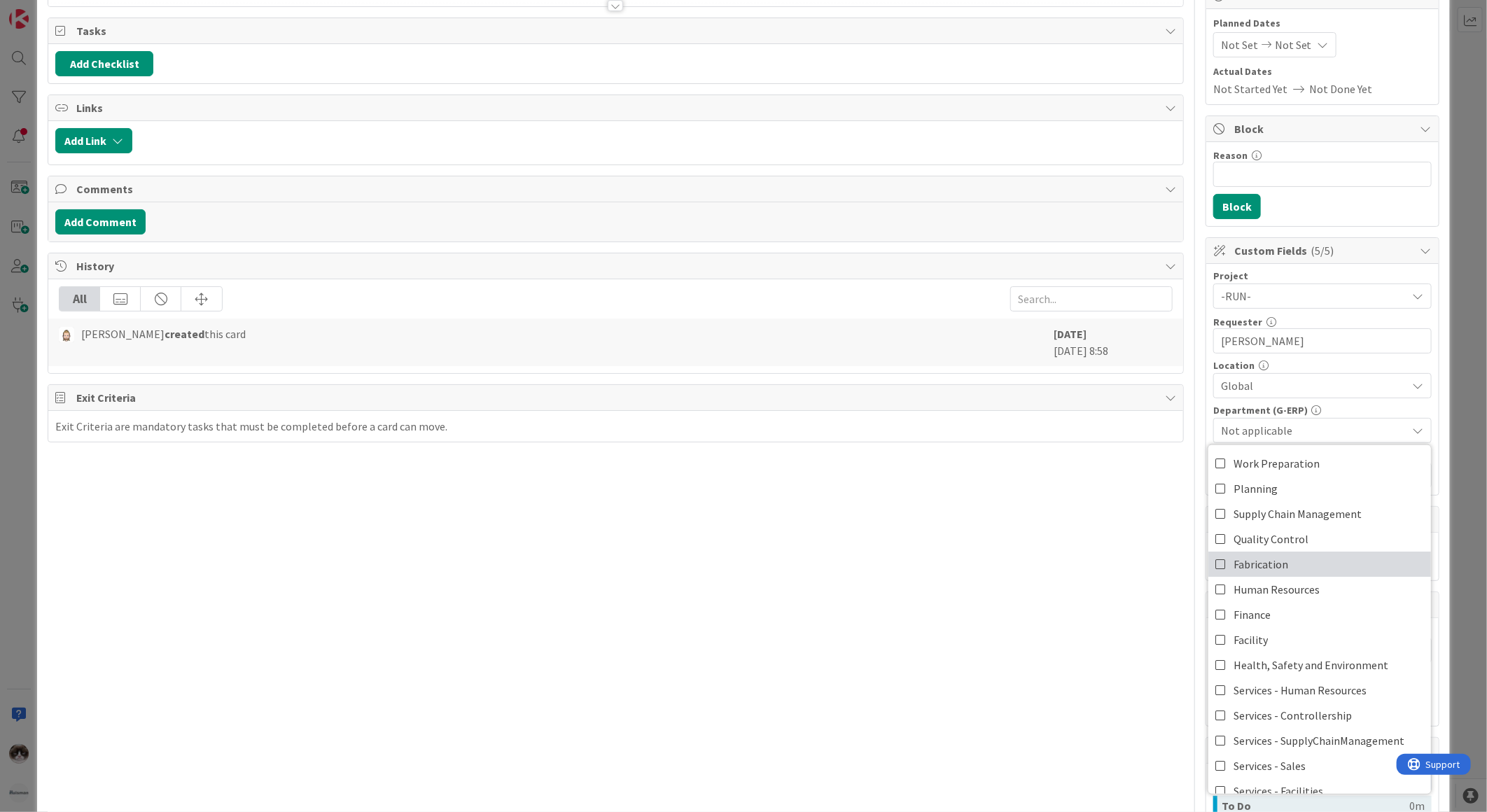
scroll to position [115, 0]
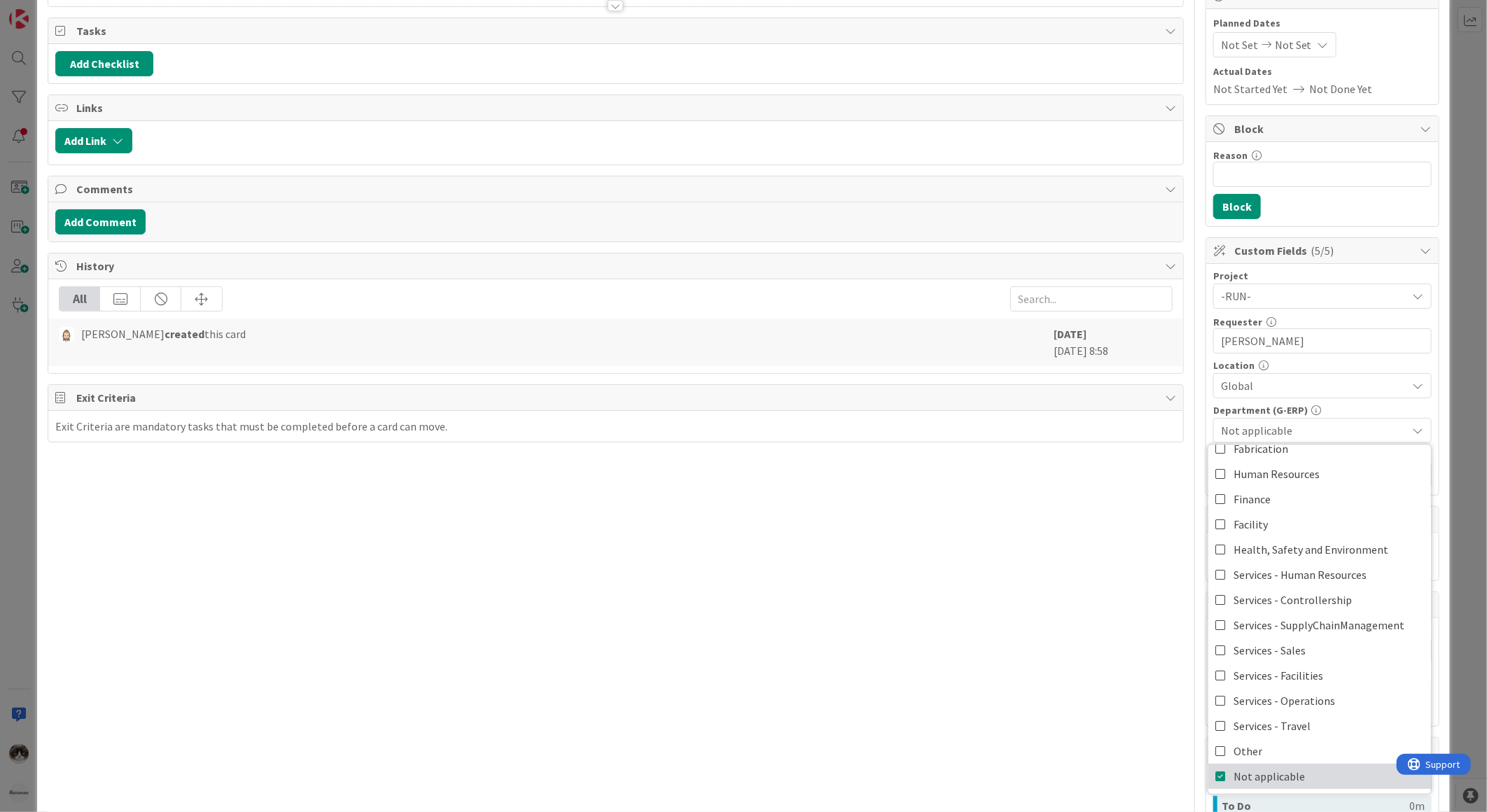
click at [1248, 770] on span "Not applicable" at bounding box center [1269, 776] width 71 height 21
click at [1250, 752] on link "Other" at bounding box center [1320, 751] width 223 height 25
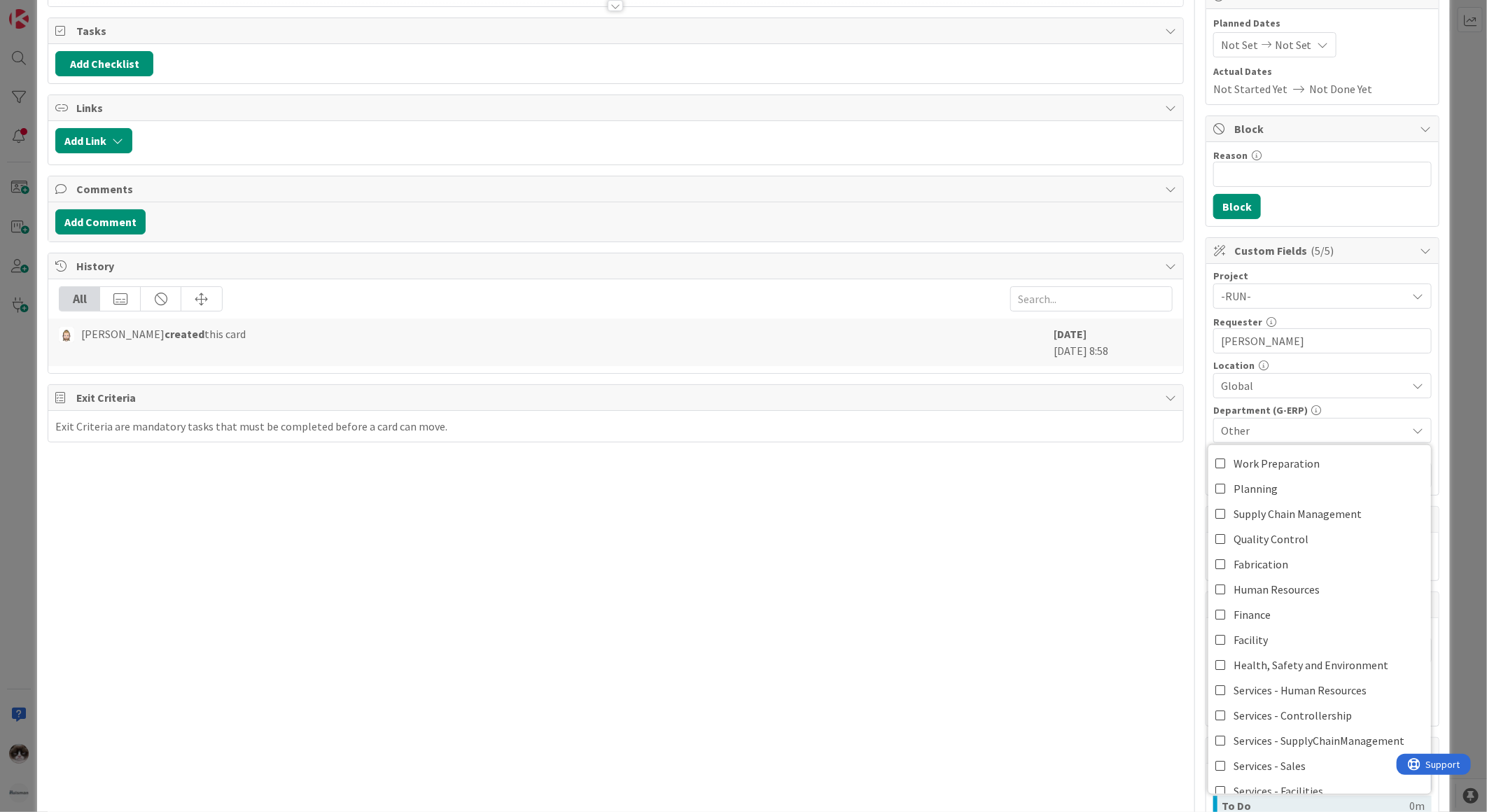
click at [1006, 628] on div "Title 40 / 128 Organize Review sessions with Key Users? Description Kevin van D…" at bounding box center [615, 451] width 1136 height 1103
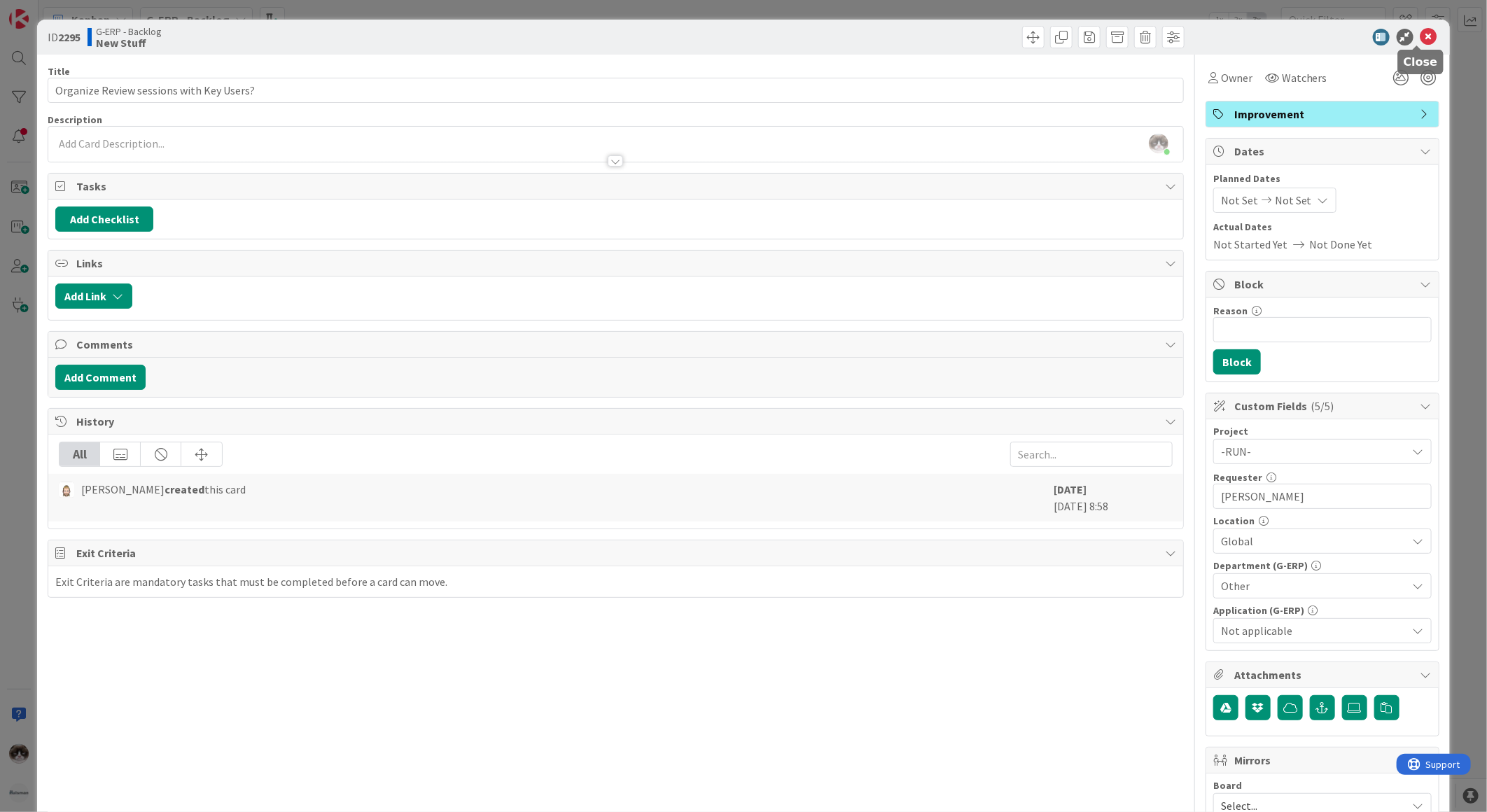
click at [1420, 29] on icon at bounding box center [1429, 37] width 17 height 17
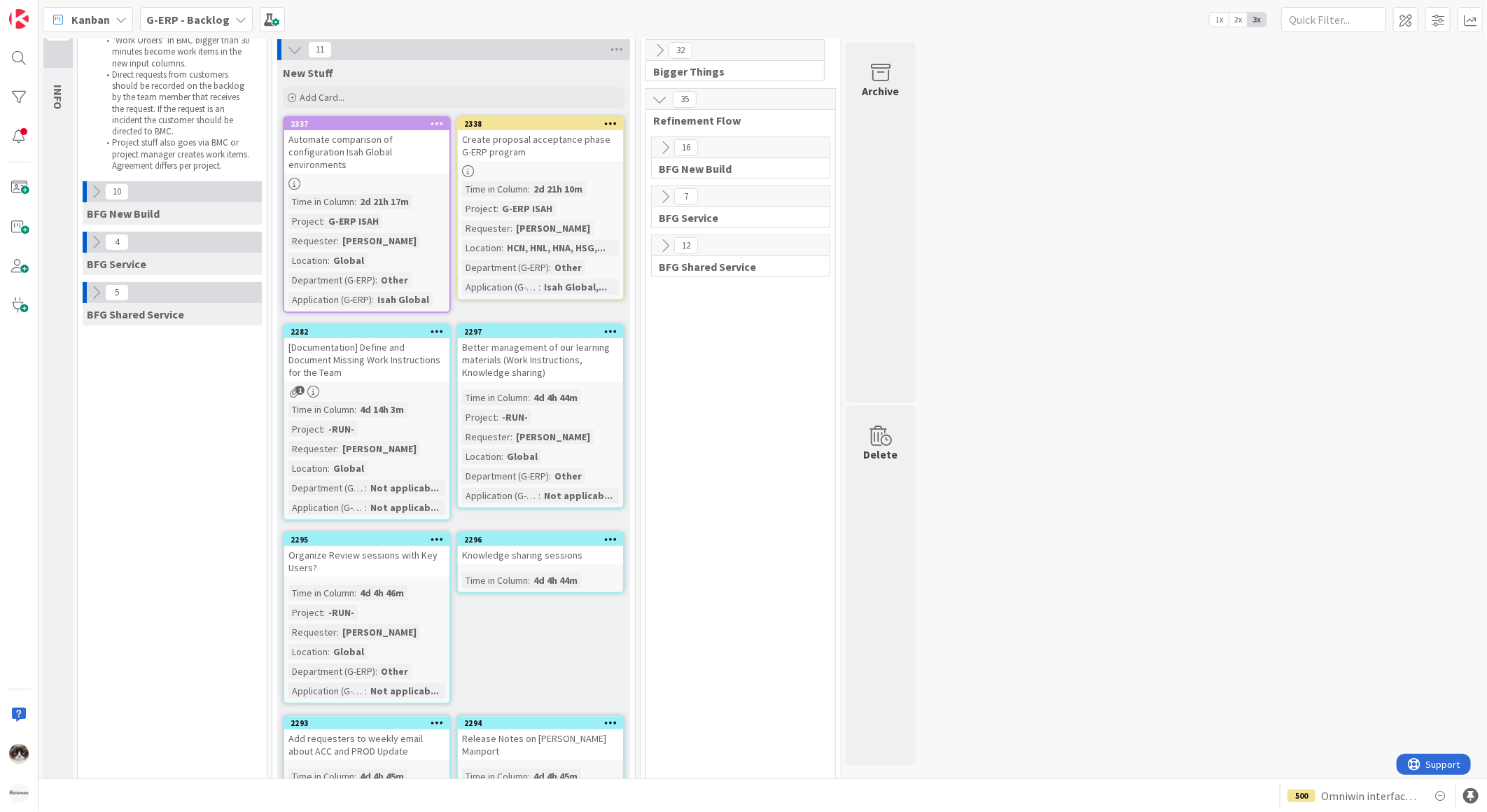
click at [577, 551] on div "2296 Knowledge sharing sessions Time in Column : 4d 4h 44m" at bounding box center [540, 562] width 168 height 61
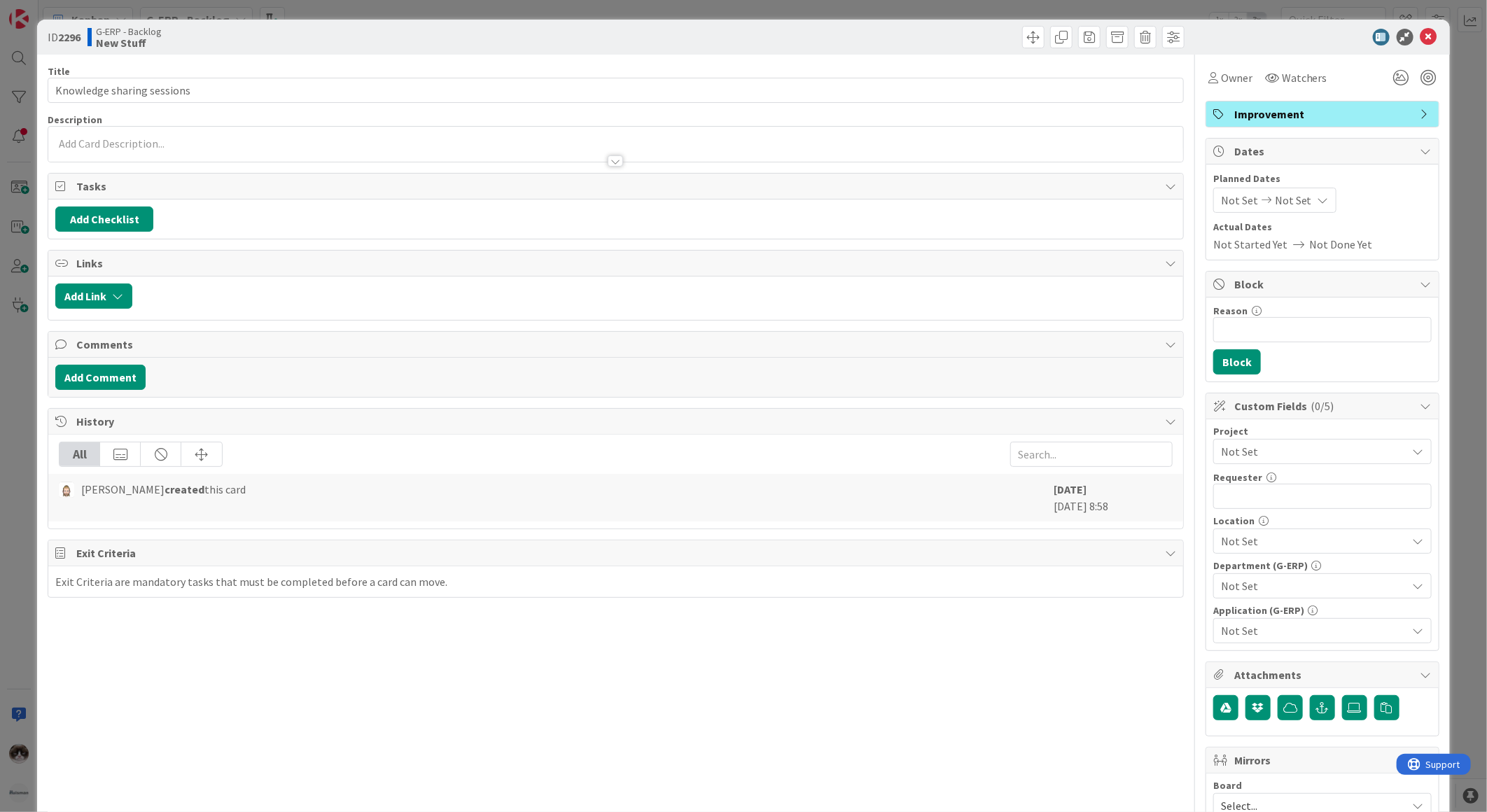
click at [1269, 443] on span "Not Set" at bounding box center [1310, 451] width 180 height 20
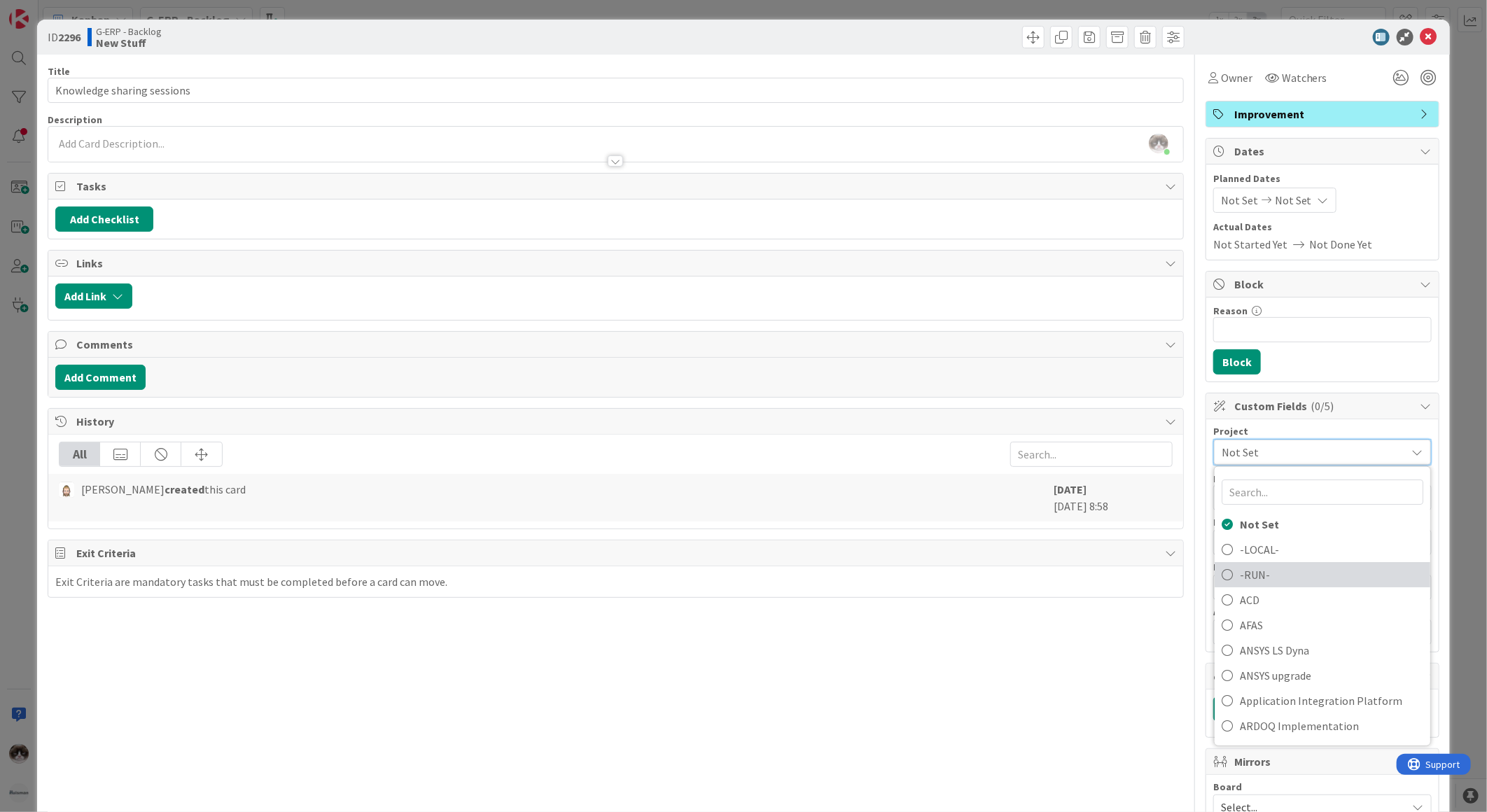
click at [1291, 577] on span "-RUN-" at bounding box center [1332, 575] width 183 height 21
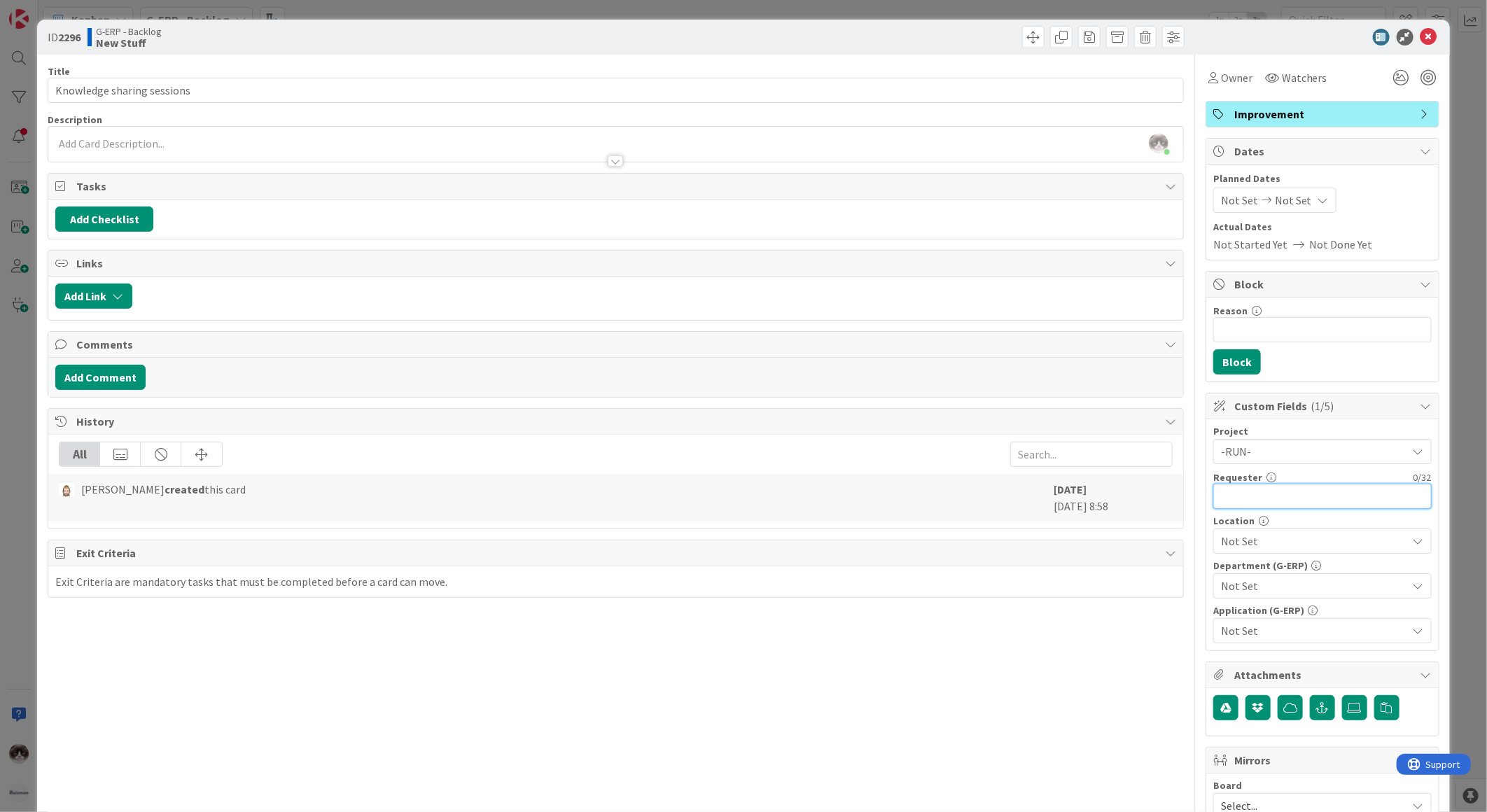
click at [1272, 507] on input "text" at bounding box center [1323, 495] width 218 height 25
type input "[PERSON_NAME]"
click at [1272, 539] on span "Not Set" at bounding box center [1314, 541] width 186 height 17
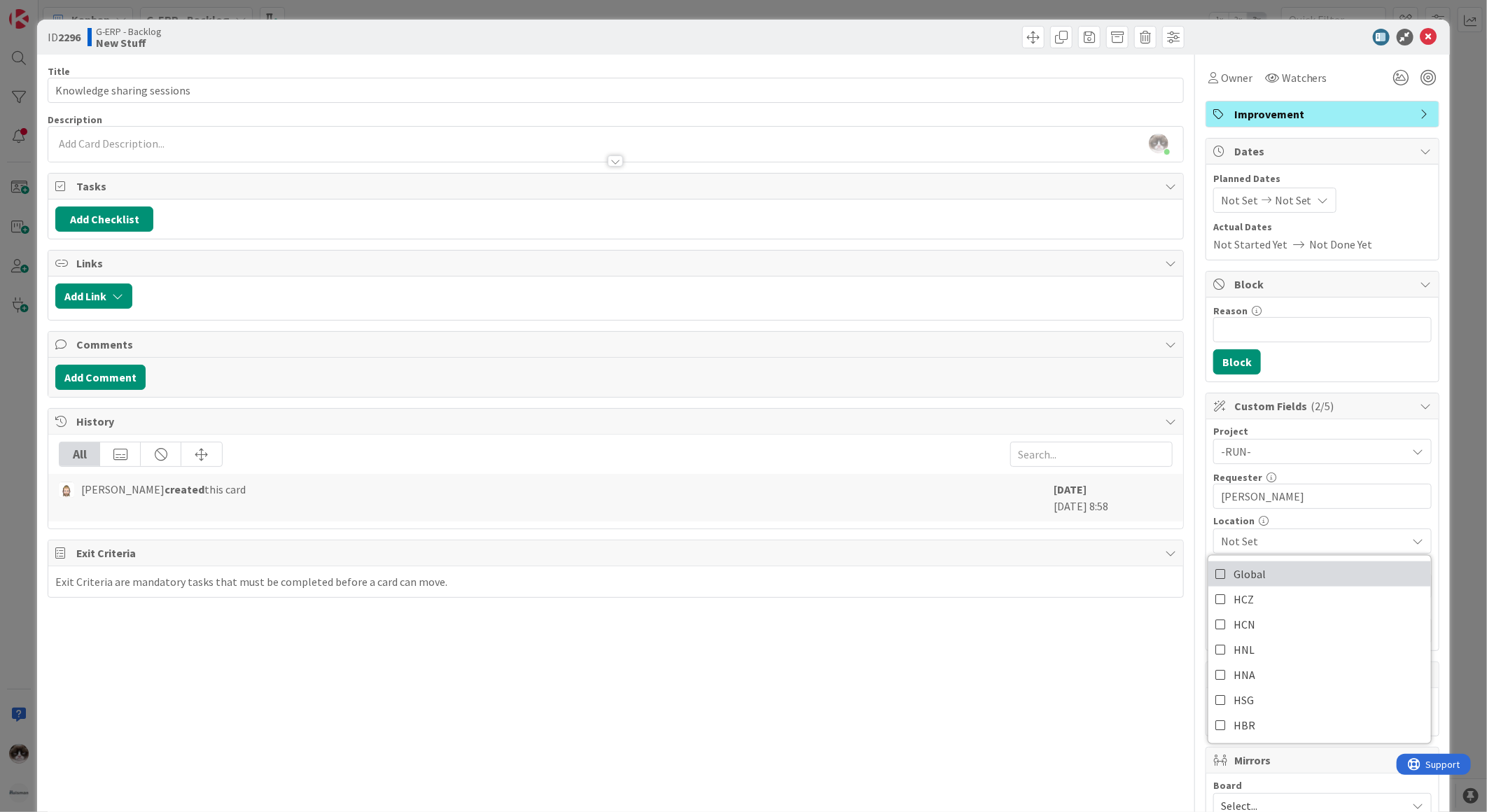
click at [1269, 574] on link "Global" at bounding box center [1320, 573] width 223 height 25
click at [1144, 628] on div "Title 26 / 128 Knowledge sharing sessions Description Kevin van Dijk just joine…" at bounding box center [615, 606] width 1136 height 1103
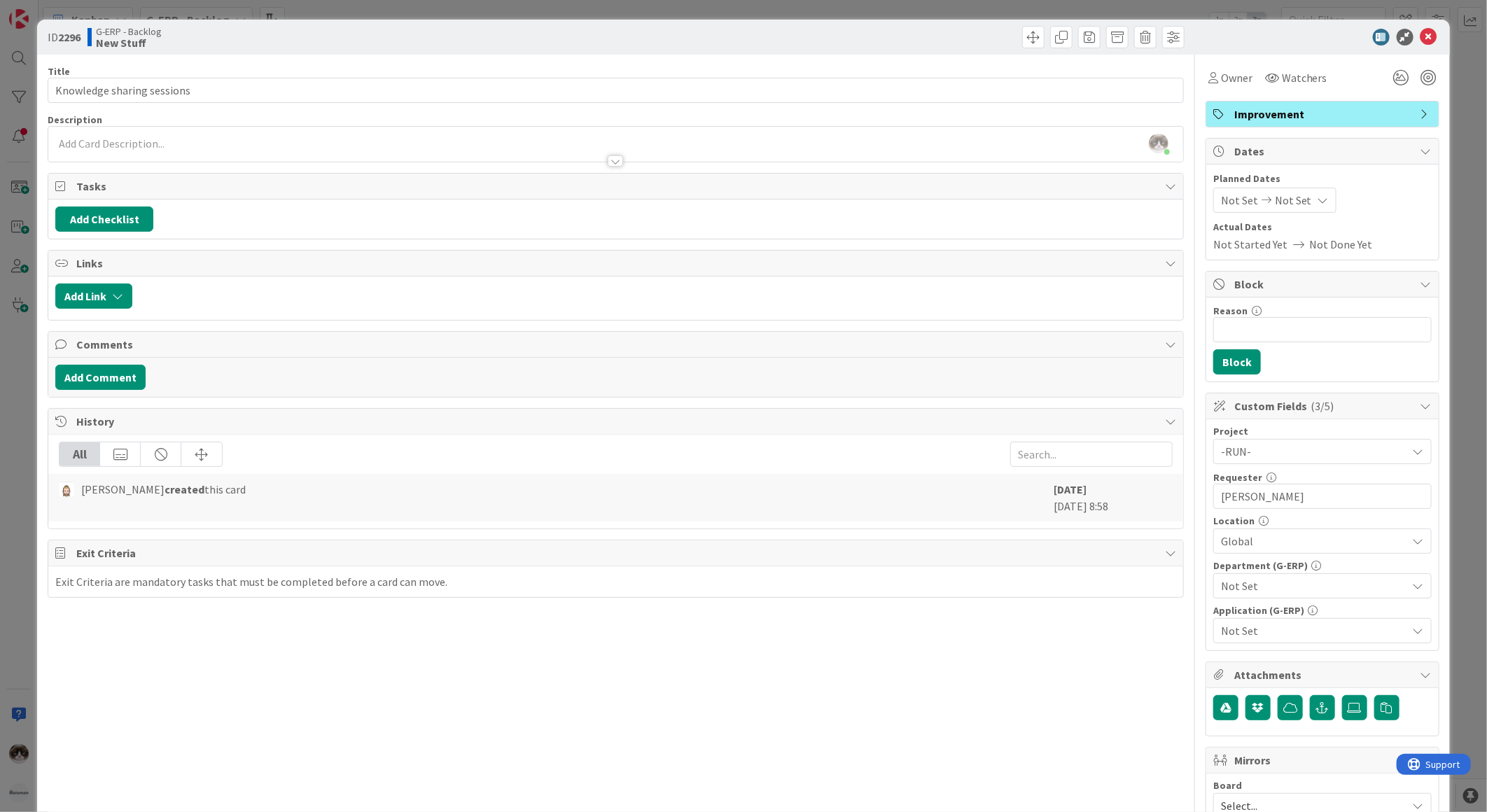
click at [1251, 574] on div "Not Set" at bounding box center [1323, 586] width 218 height 25
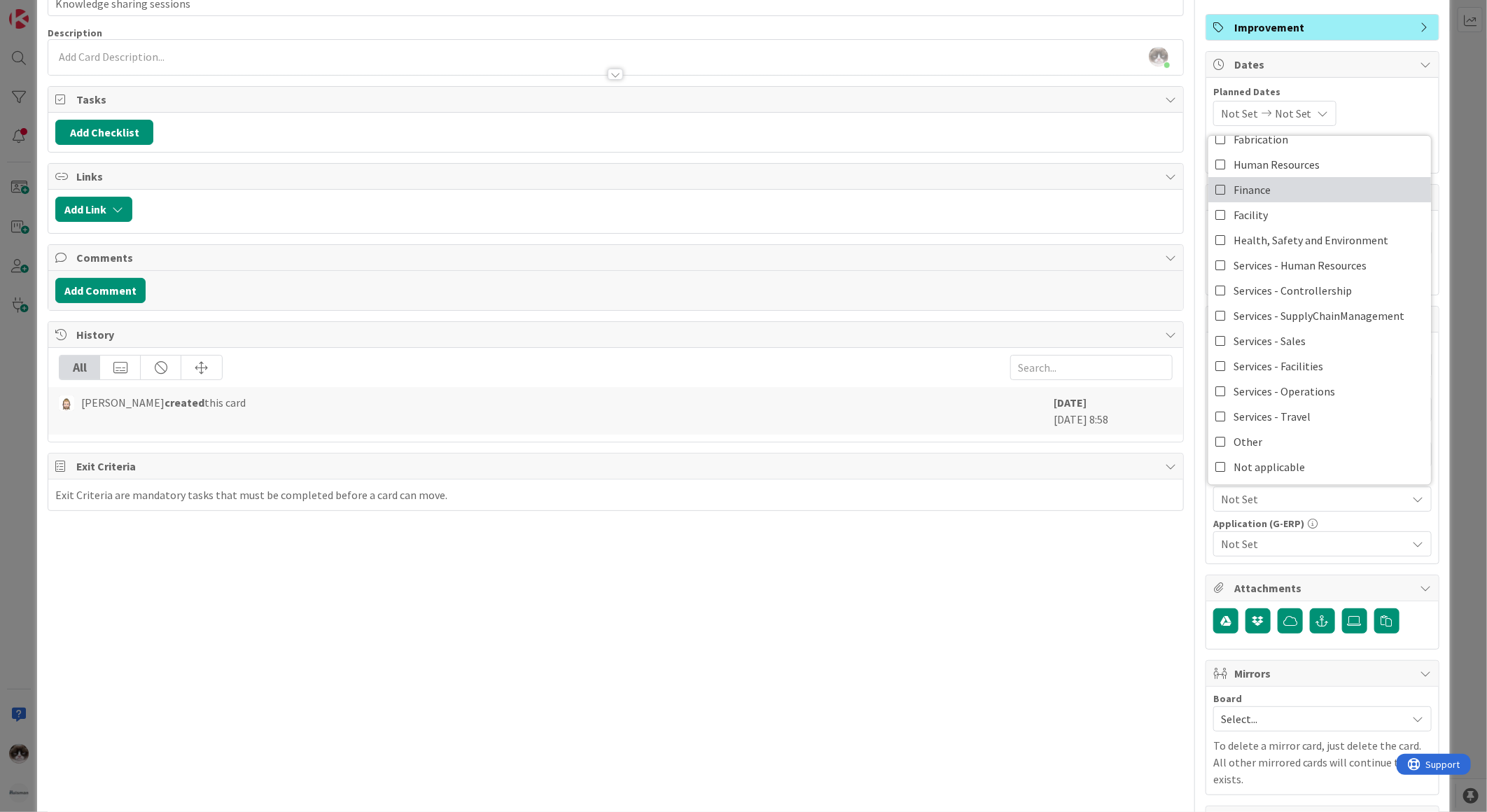
scroll to position [155, 0]
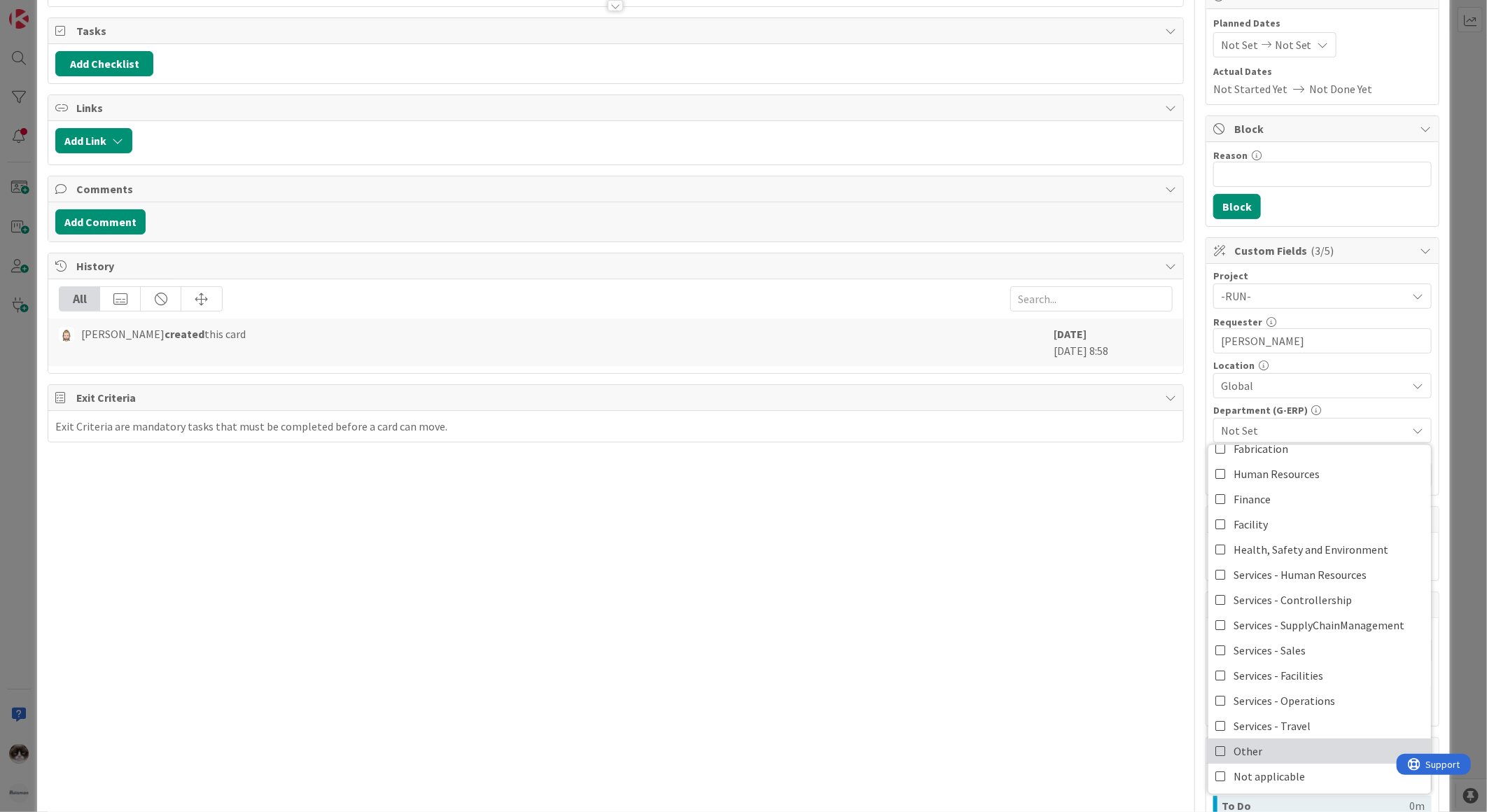
click at [1263, 758] on link "Other" at bounding box center [1320, 751] width 223 height 25
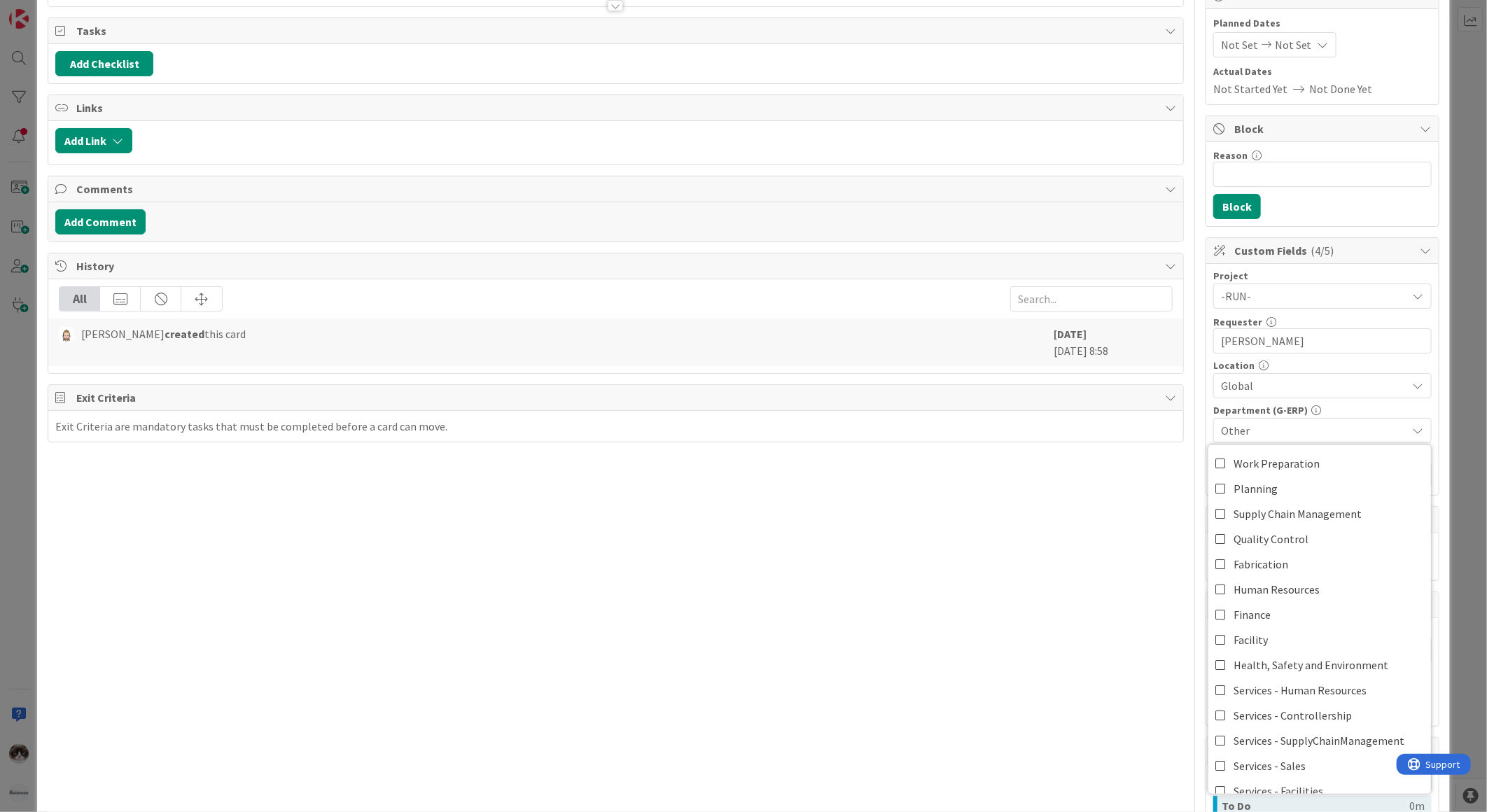
click at [1090, 704] on div "Title 26 / 128 Knowledge sharing sessions Description Kevin van Dijk just joine…" at bounding box center [615, 451] width 1136 height 1103
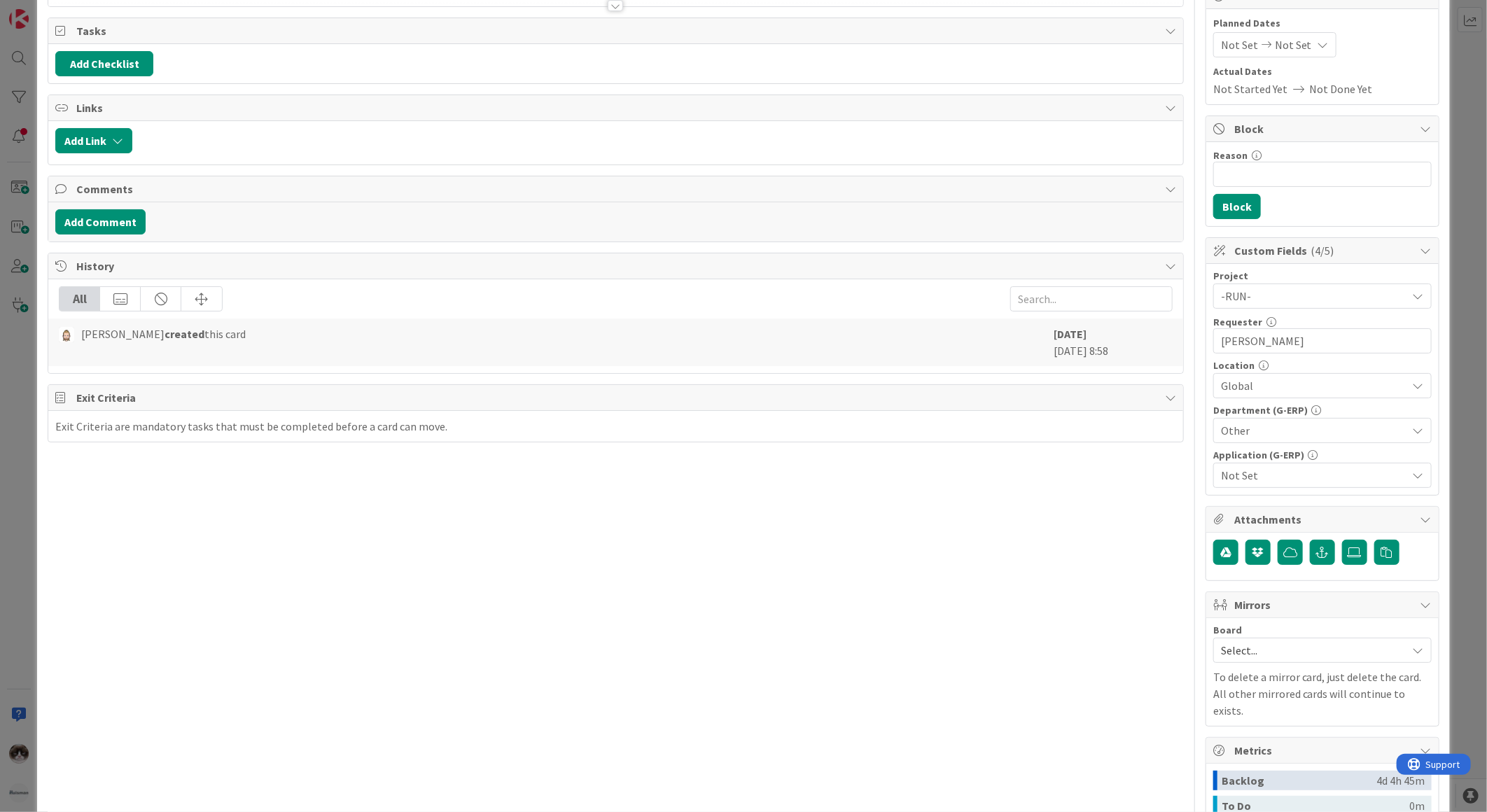
click at [1248, 467] on span "Not Set" at bounding box center [1314, 475] width 186 height 17
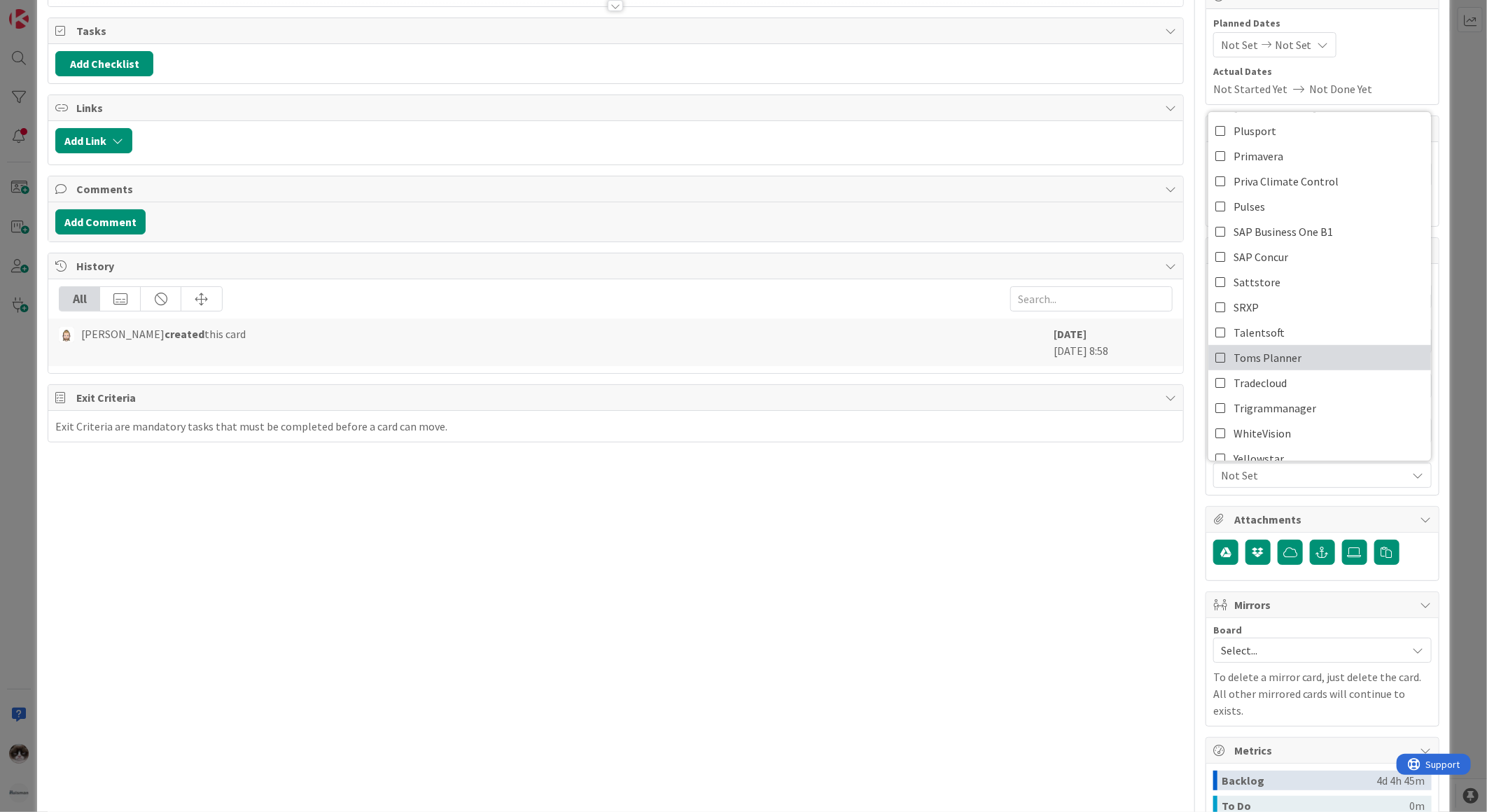
scroll to position [645, 0]
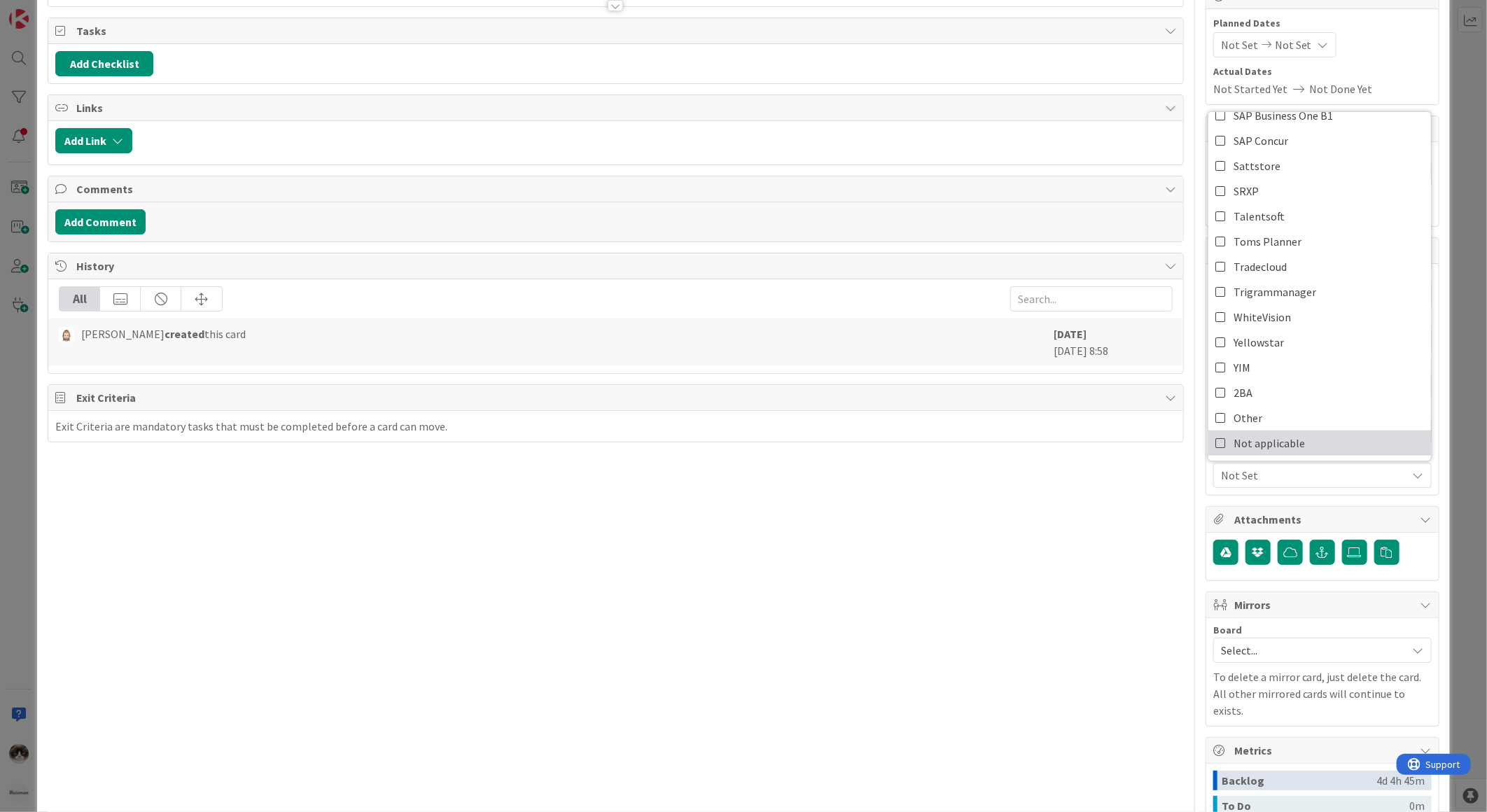
click at [1251, 433] on span "Not applicable" at bounding box center [1269, 443] width 71 height 21
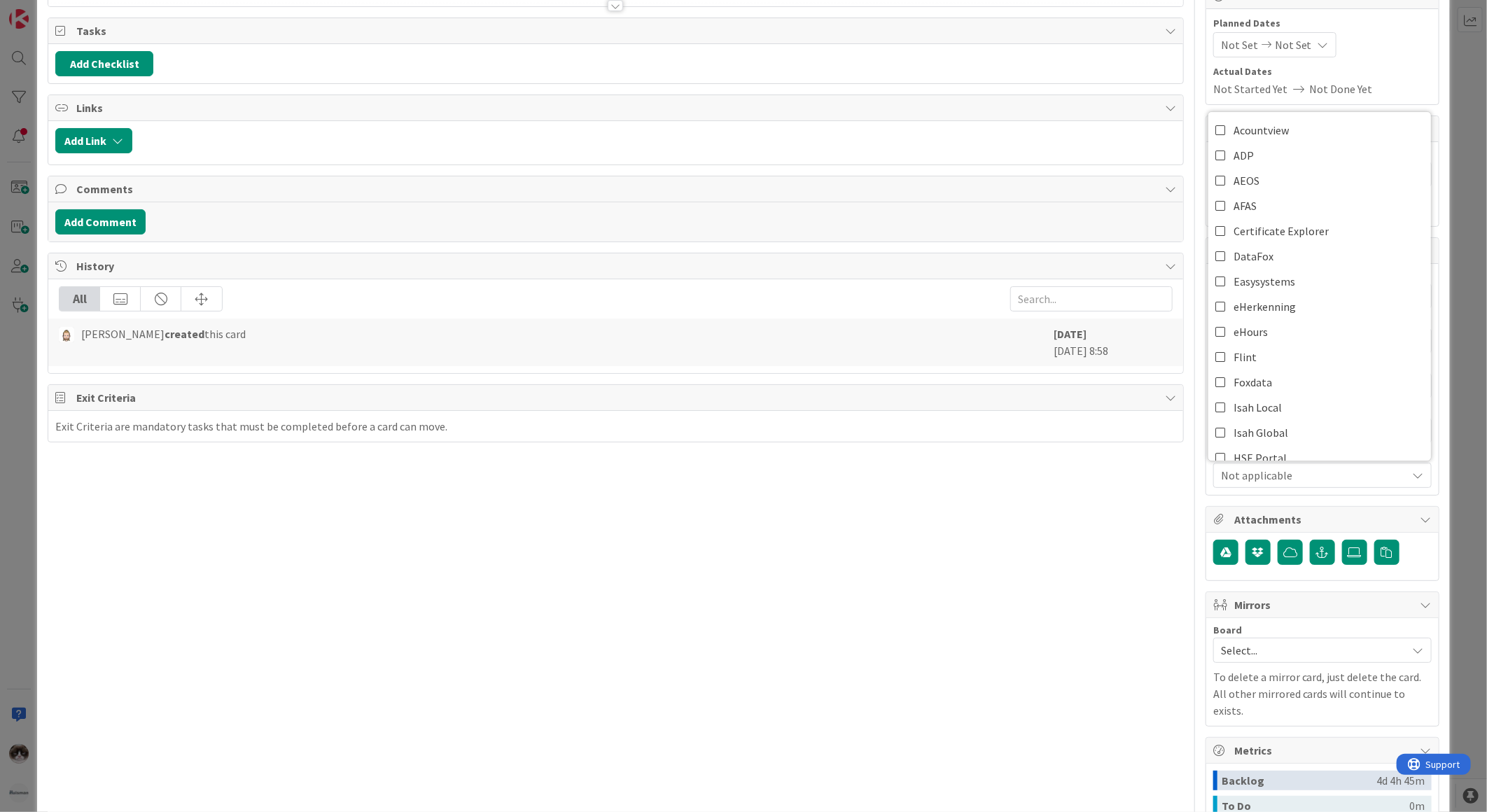
click at [1108, 536] on div "Title 26 / 128 Knowledge sharing sessions Description Kevin van Dijk just joine…" at bounding box center [615, 451] width 1136 height 1103
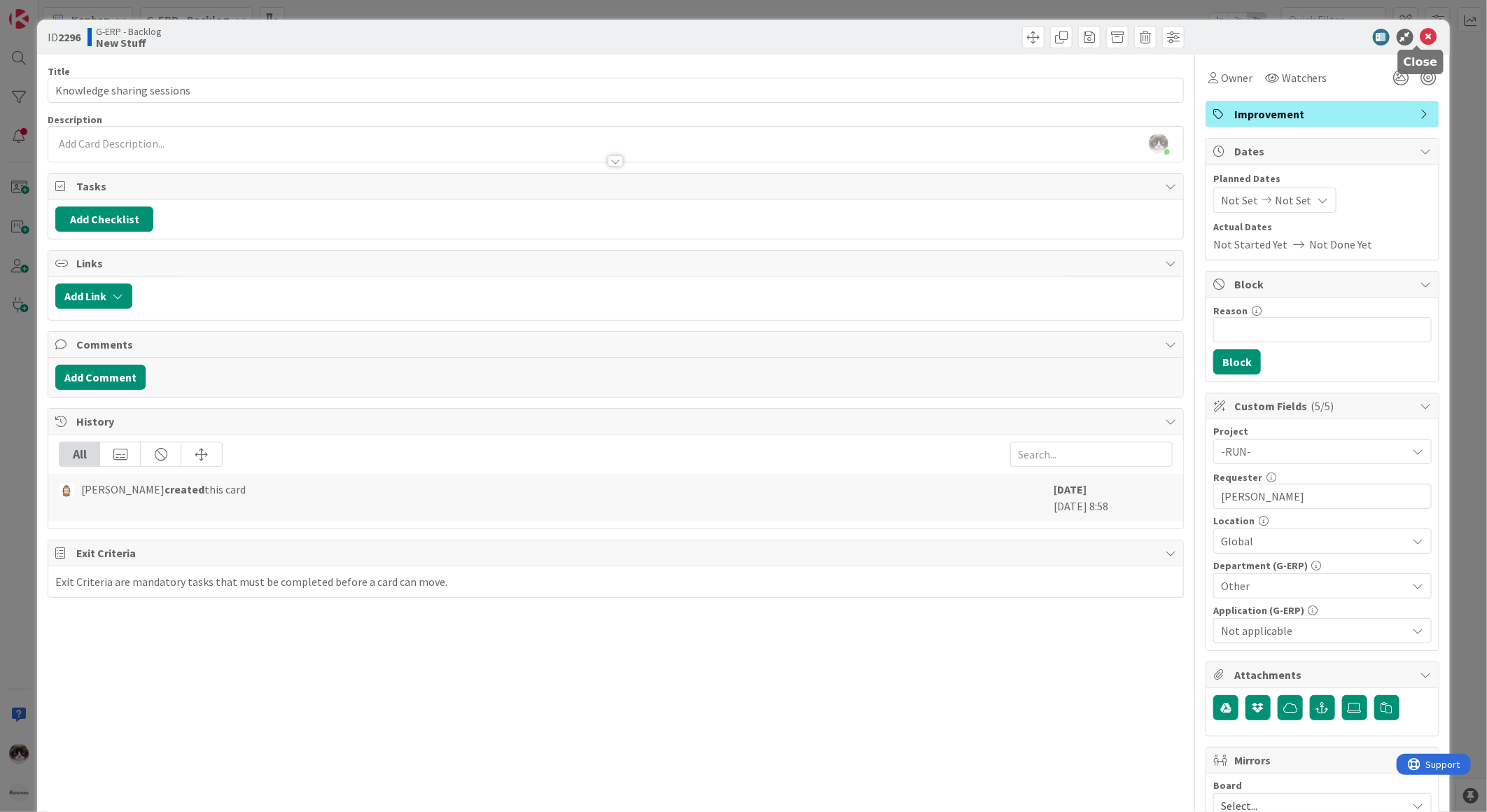
click at [1423, 32] on icon at bounding box center [1429, 37] width 17 height 17
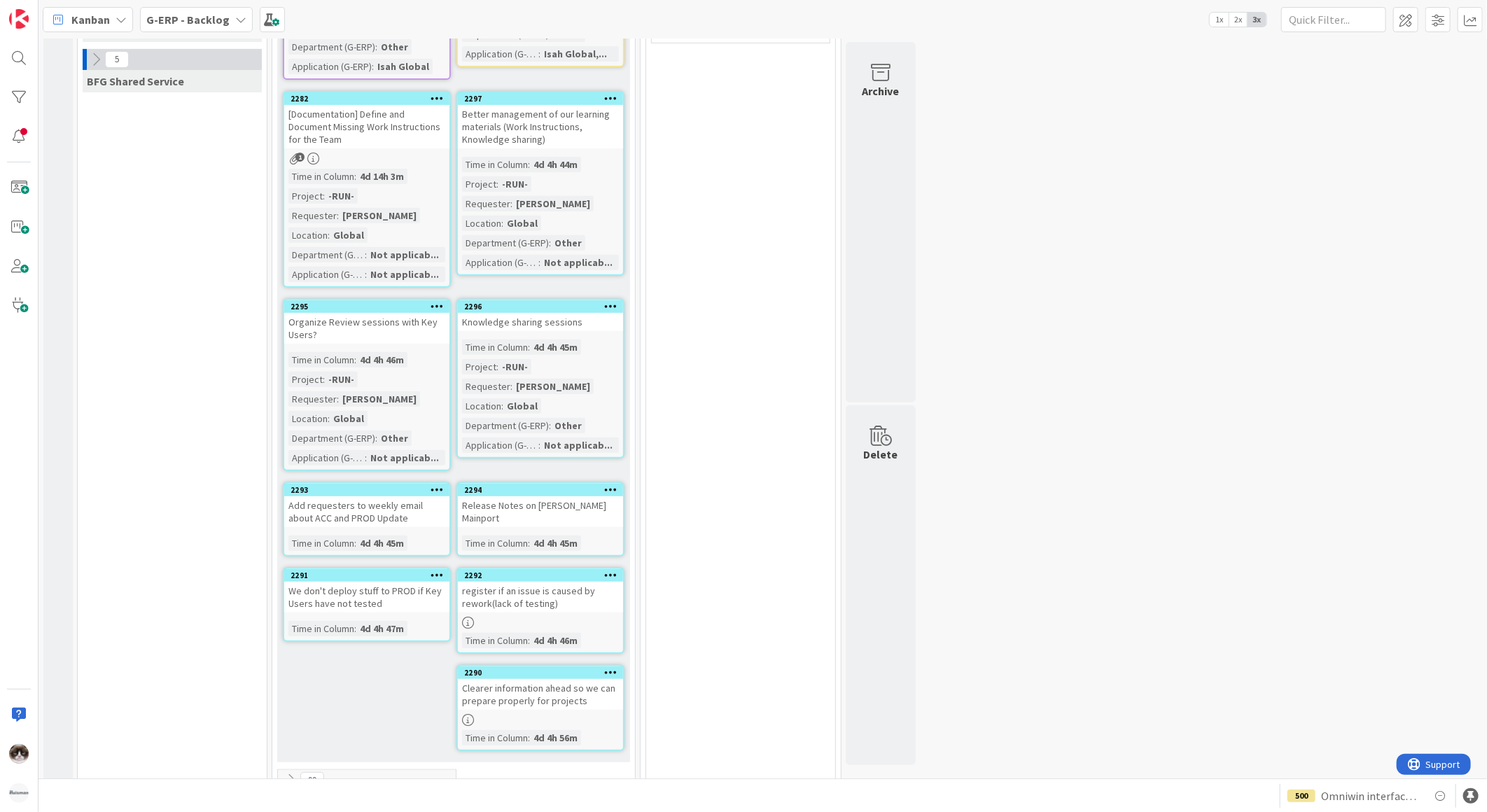
click at [439, 496] on div "Add requesters to weekly email about ACC and PROD Update" at bounding box center [367, 511] width 165 height 31
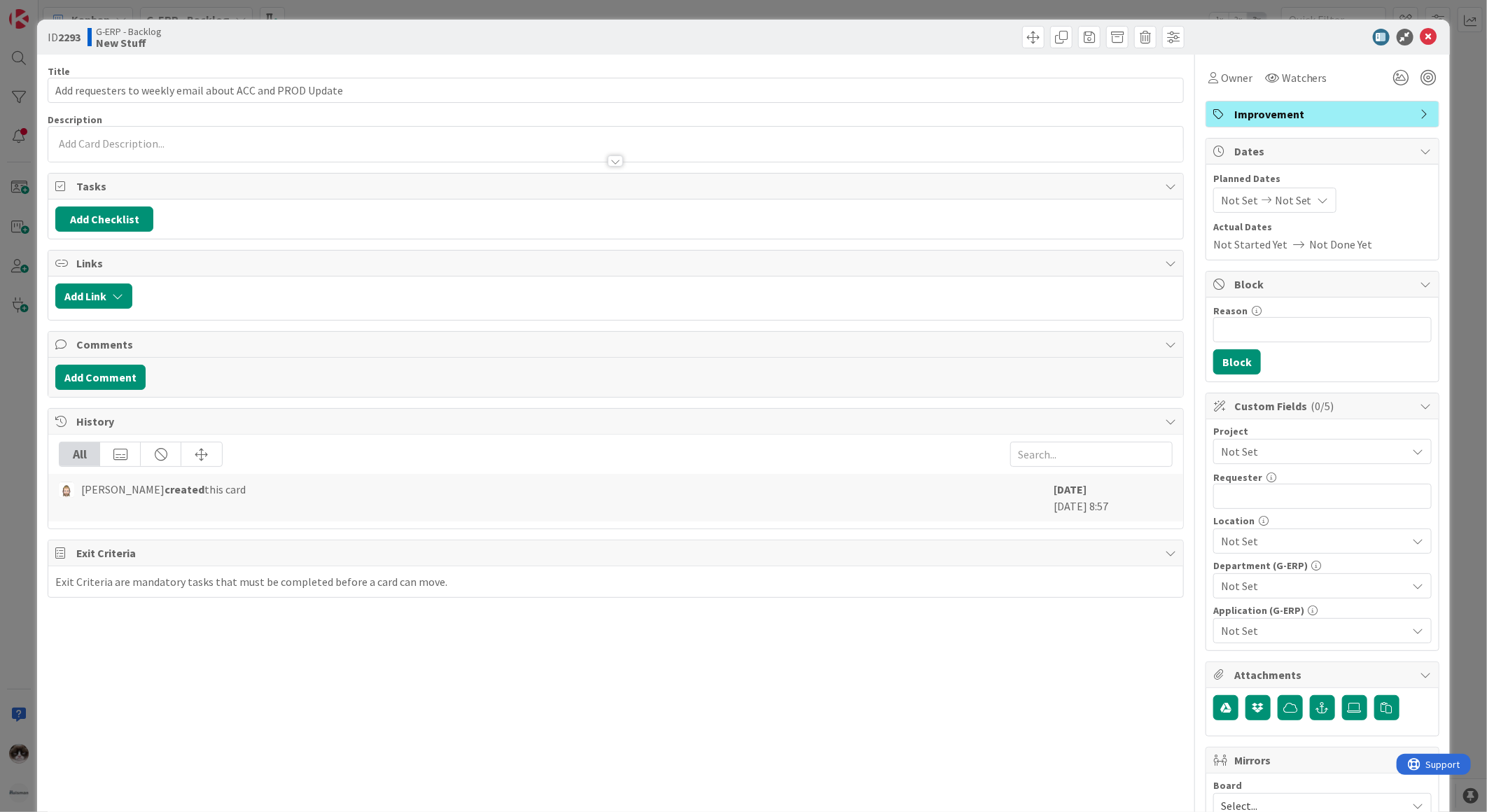
click at [1267, 450] on span "Not Set" at bounding box center [1310, 451] width 180 height 20
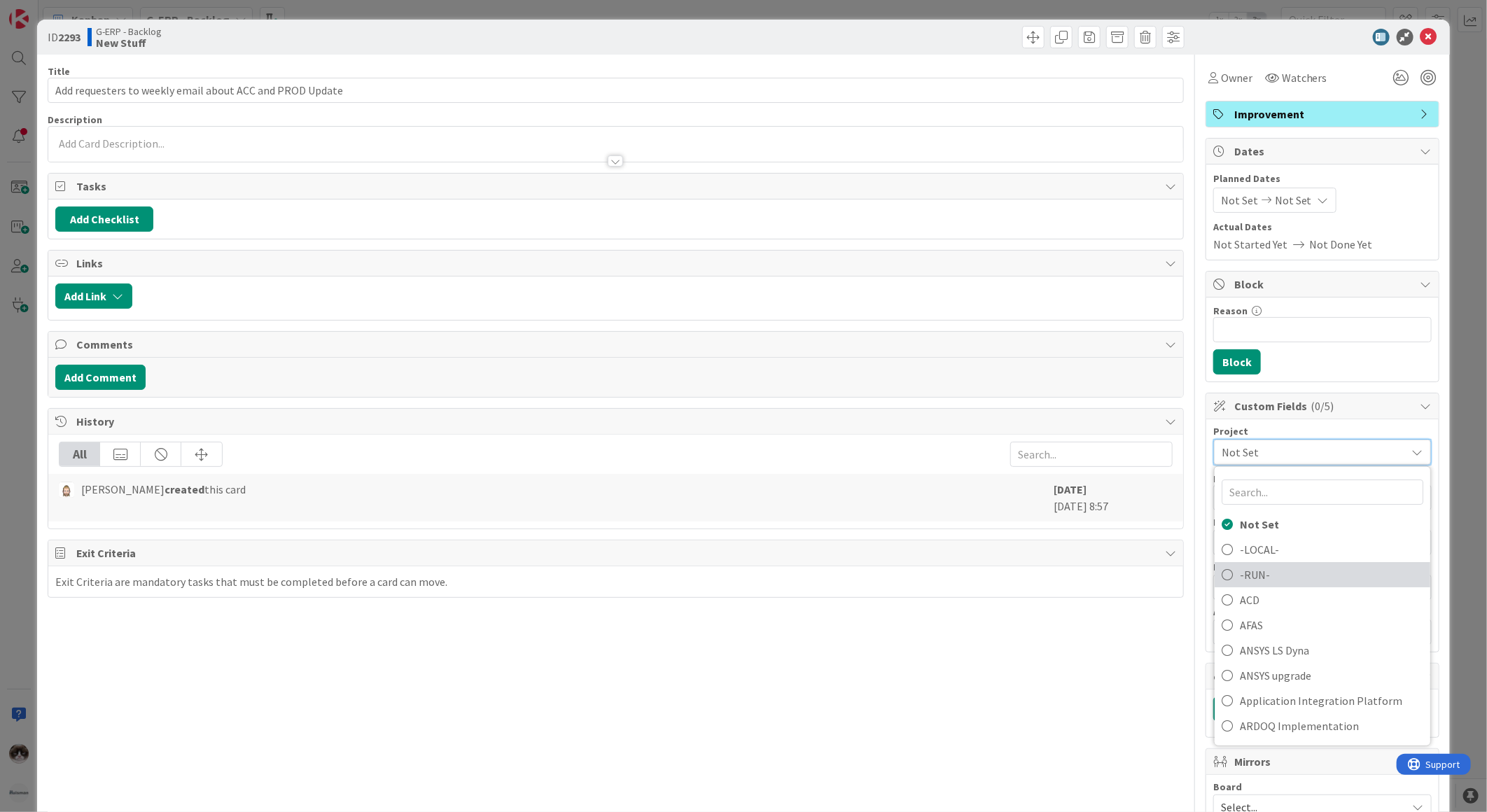
click at [1269, 567] on span "-RUN-" at bounding box center [1332, 575] width 183 height 21
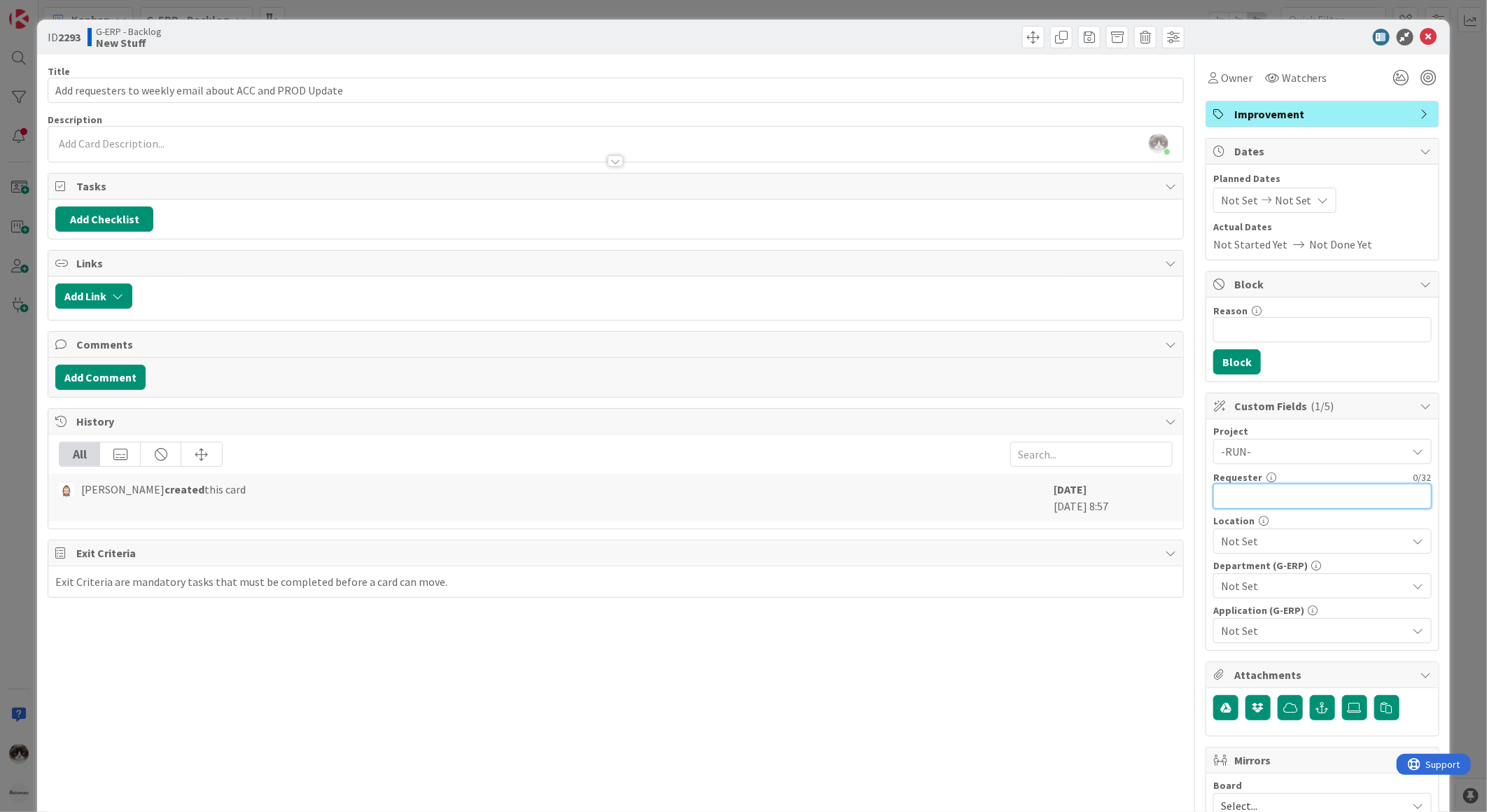
click at [1257, 507] on input "text" at bounding box center [1323, 495] width 218 height 25
type input "L"
type input "[PERSON_NAME]"
click at [1259, 544] on span "Not Set" at bounding box center [1314, 541] width 186 height 17
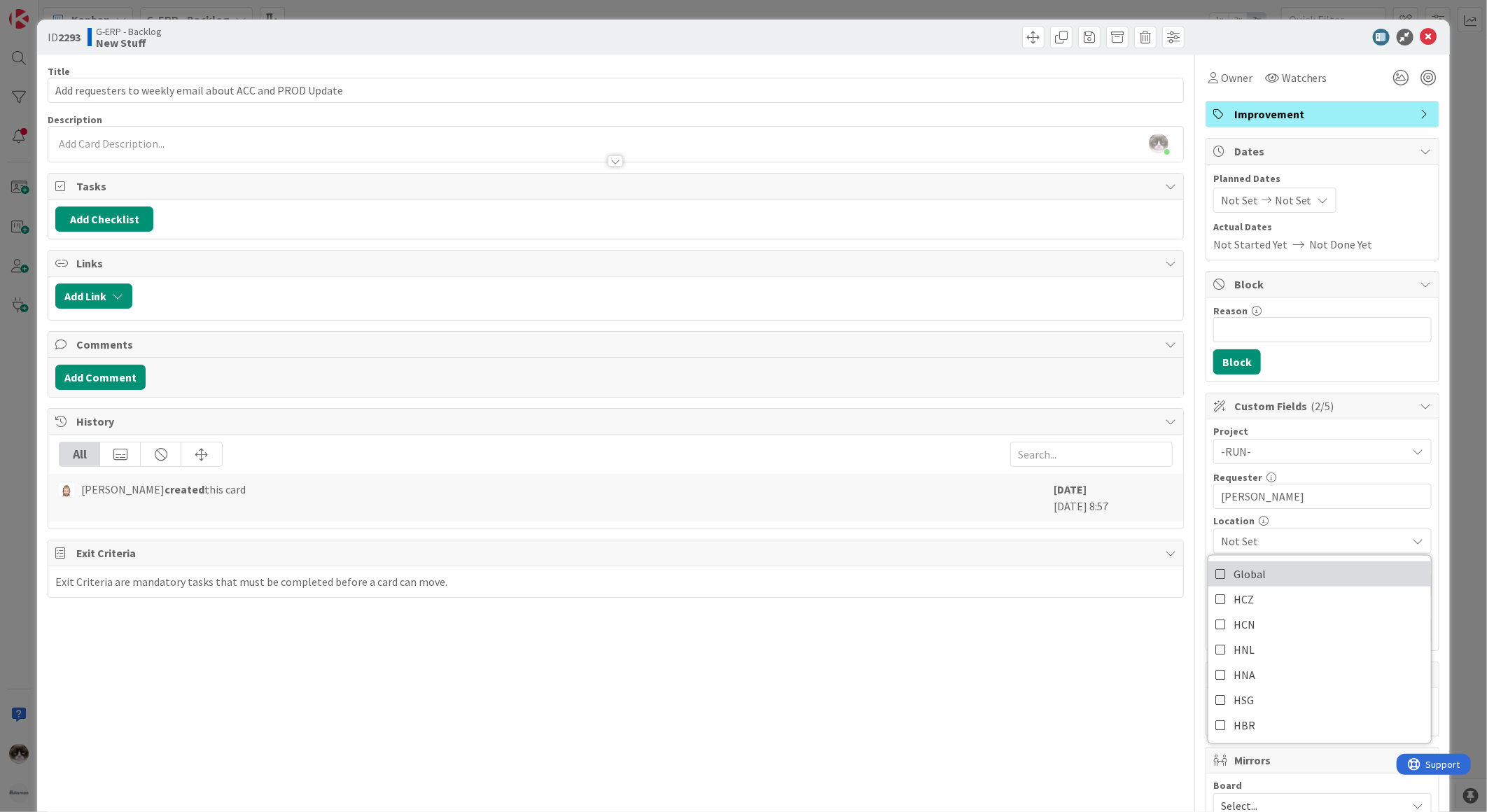
click at [1288, 570] on link "Global" at bounding box center [1320, 573] width 223 height 25
click at [1104, 637] on div "Title 56 / 128 Add requesters to weekly email about ACC and PROD Update Descrip…" at bounding box center [615, 606] width 1136 height 1103
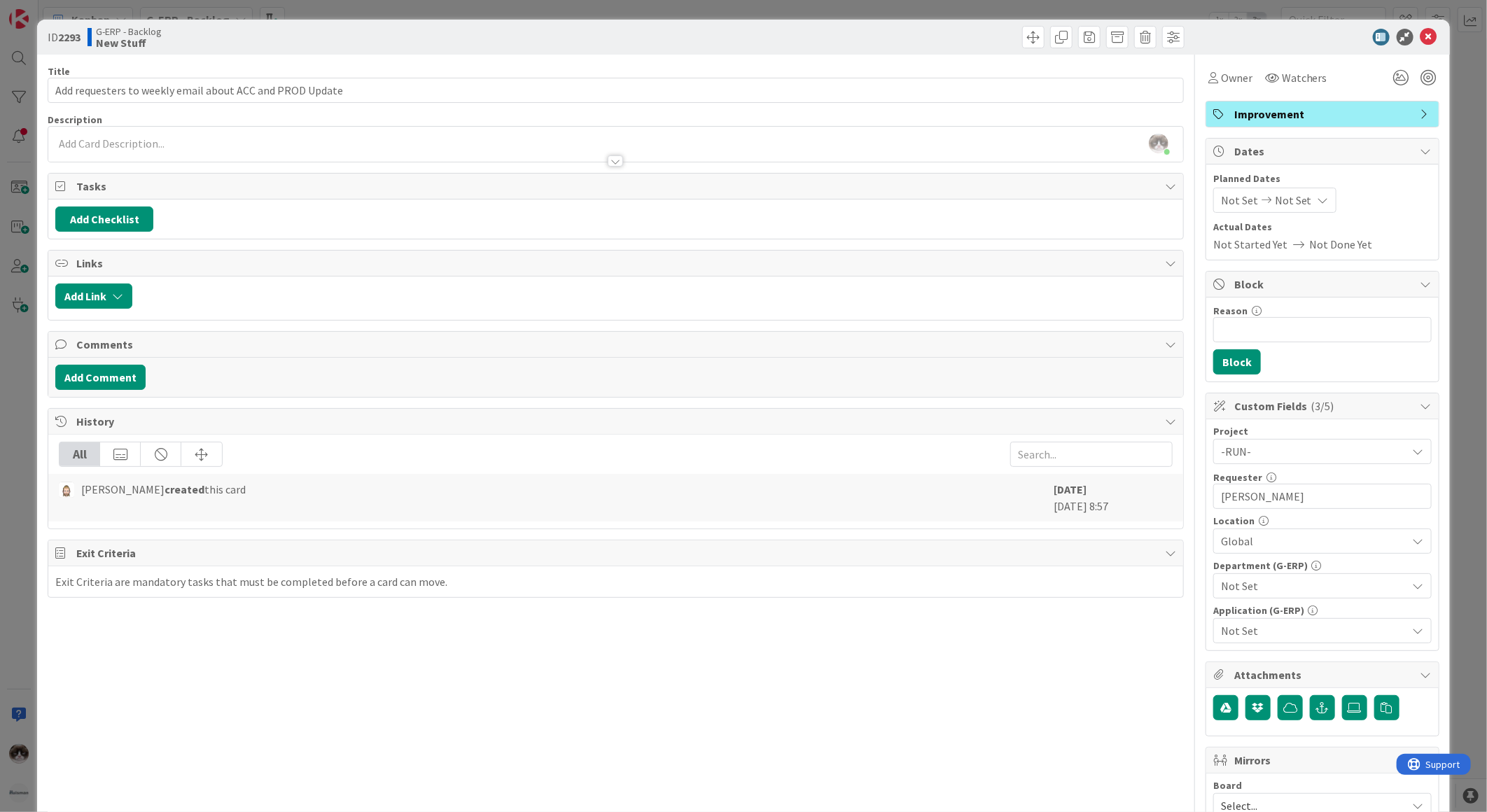
click at [1224, 589] on span "Not Set" at bounding box center [1314, 586] width 186 height 17
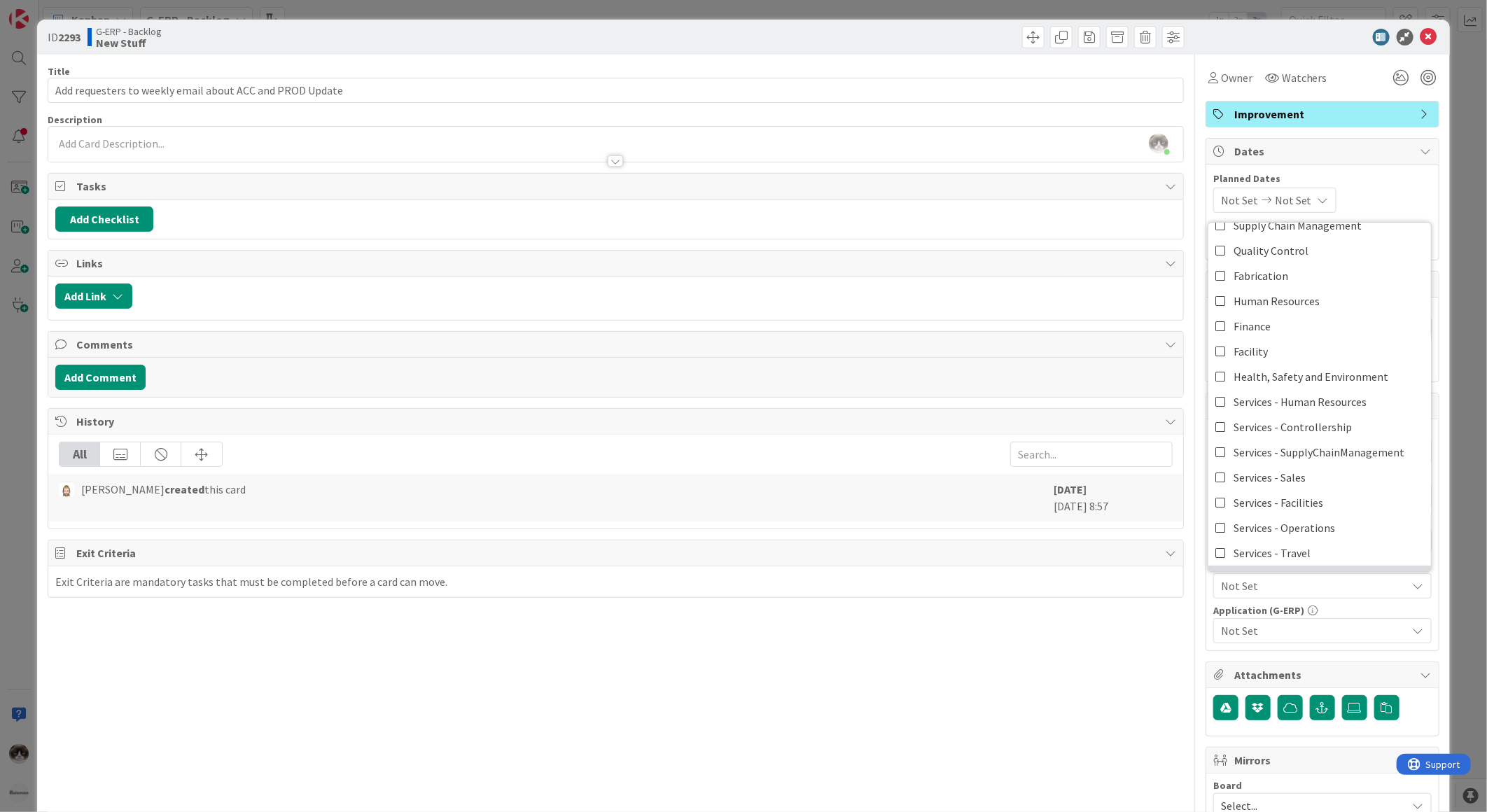
scroll to position [115, 0]
click at [1126, 693] on div "Title 56 / 128 Add requesters to weekly email about ACC and PROD Update Descrip…" at bounding box center [615, 606] width 1136 height 1103
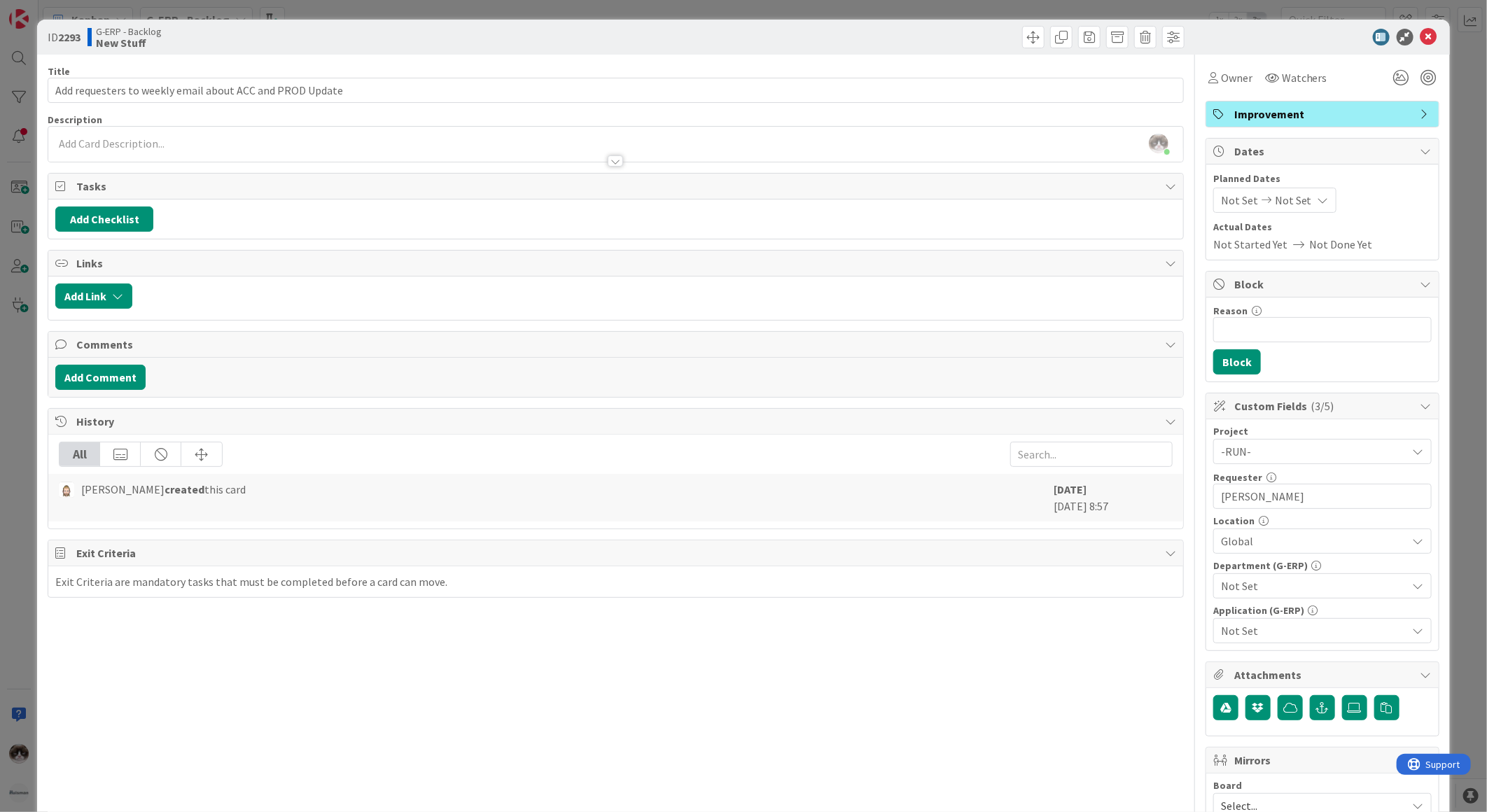
click at [1232, 582] on span "Not Set" at bounding box center [1314, 586] width 186 height 17
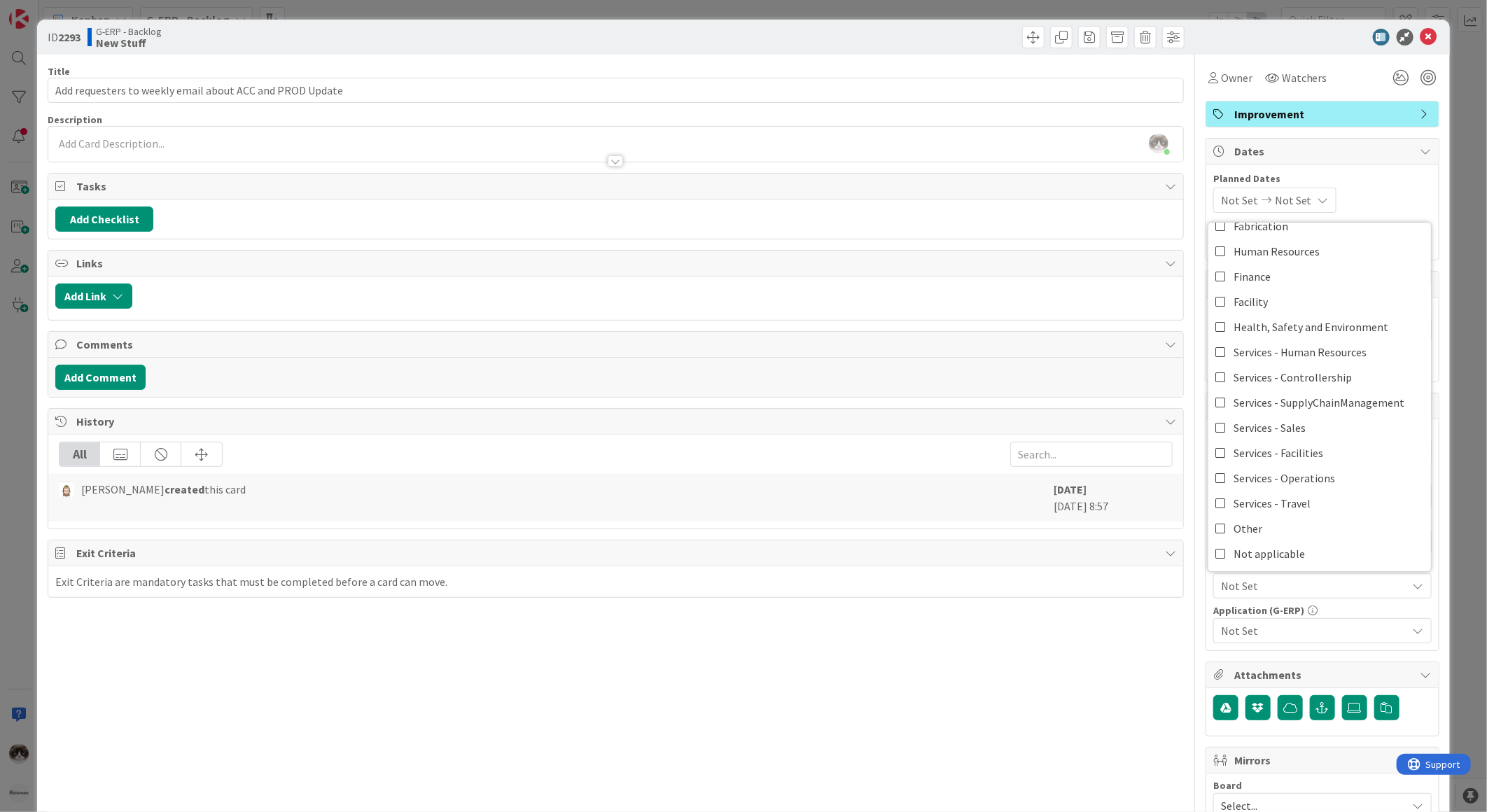
click at [1242, 584] on span "Not Set" at bounding box center [1314, 586] width 186 height 17
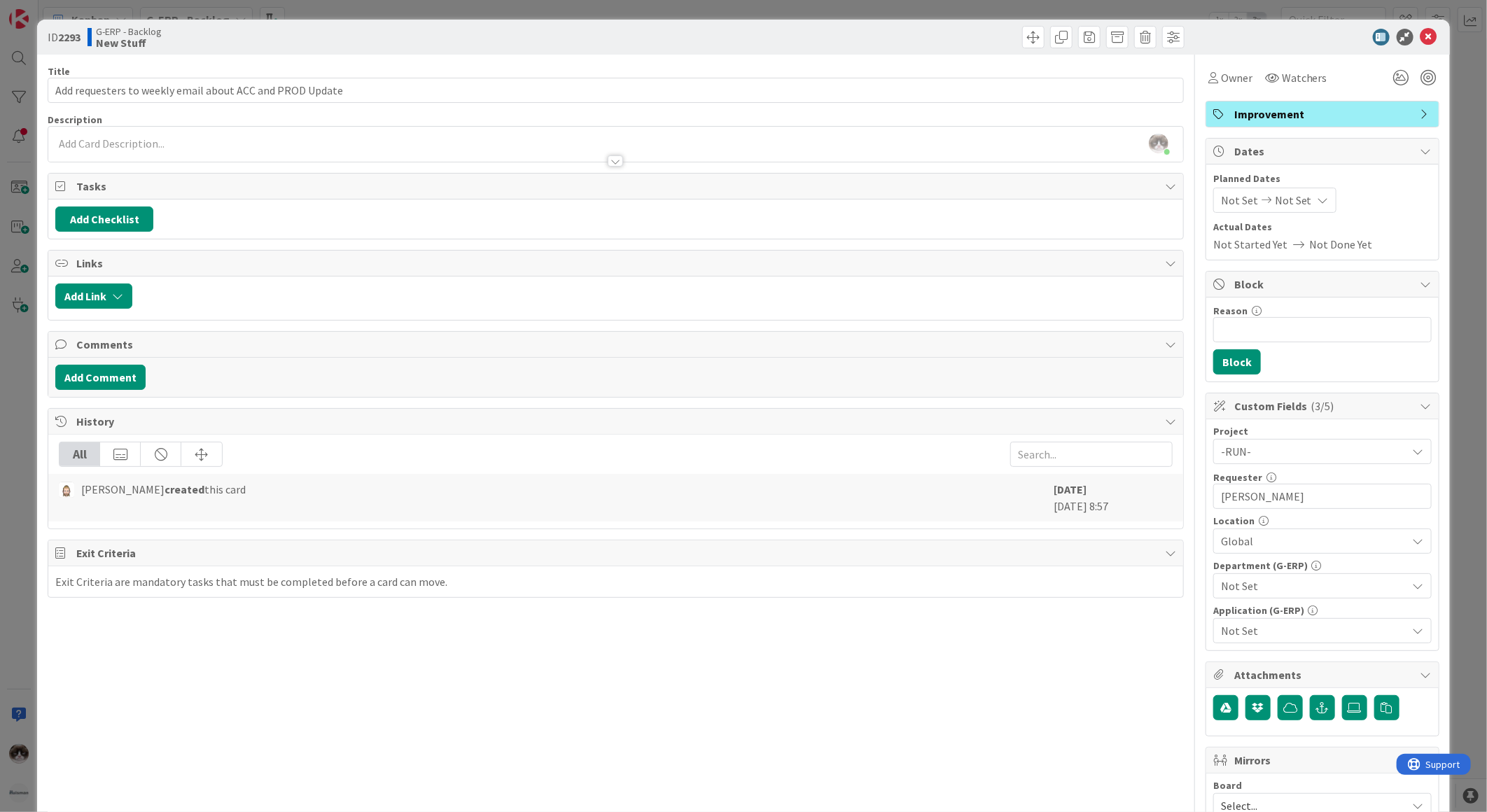
click at [1291, 584] on span "Not Set" at bounding box center [1314, 586] width 186 height 17
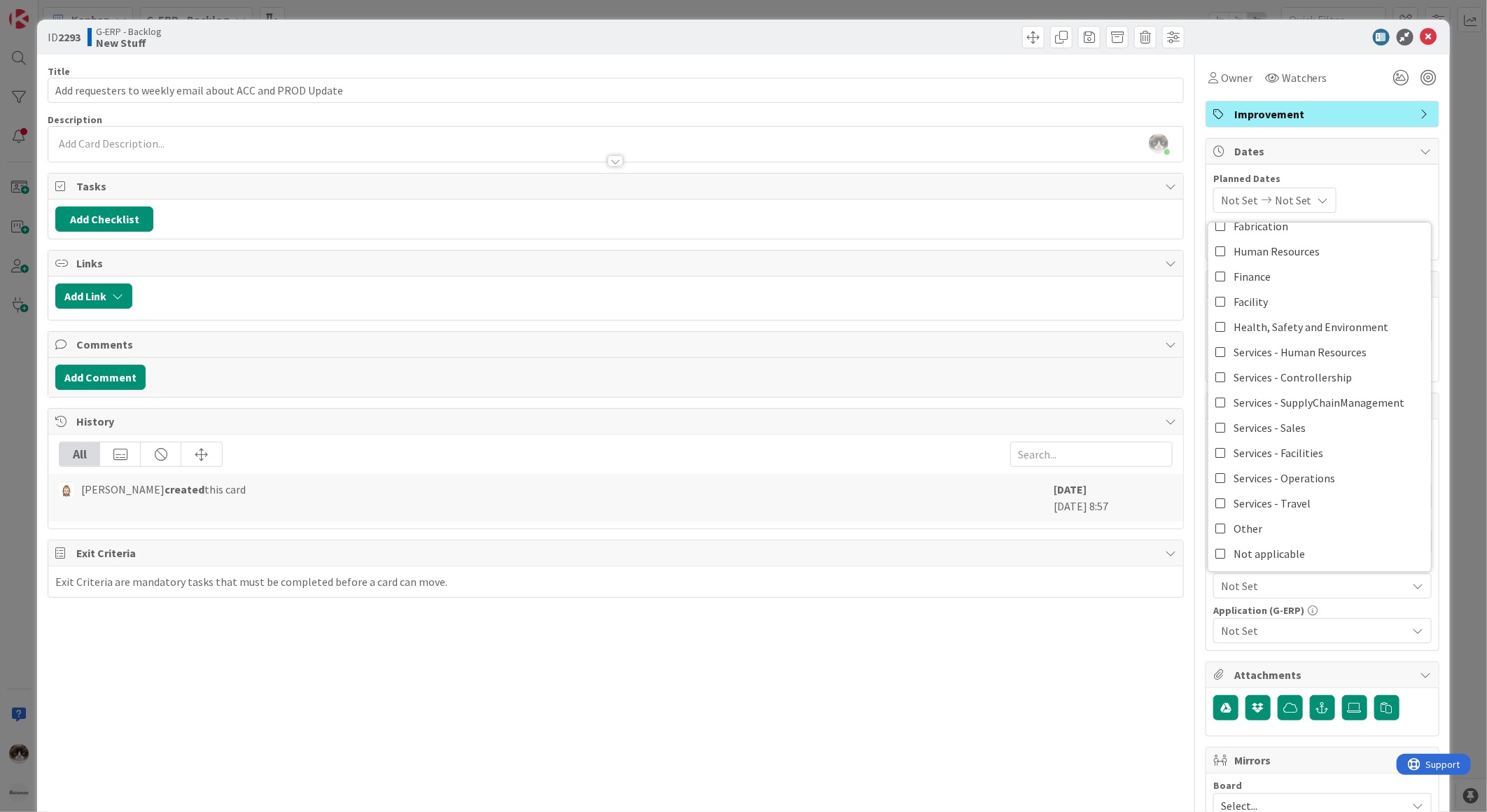
click at [1291, 584] on span "Not Set" at bounding box center [1314, 586] width 186 height 17
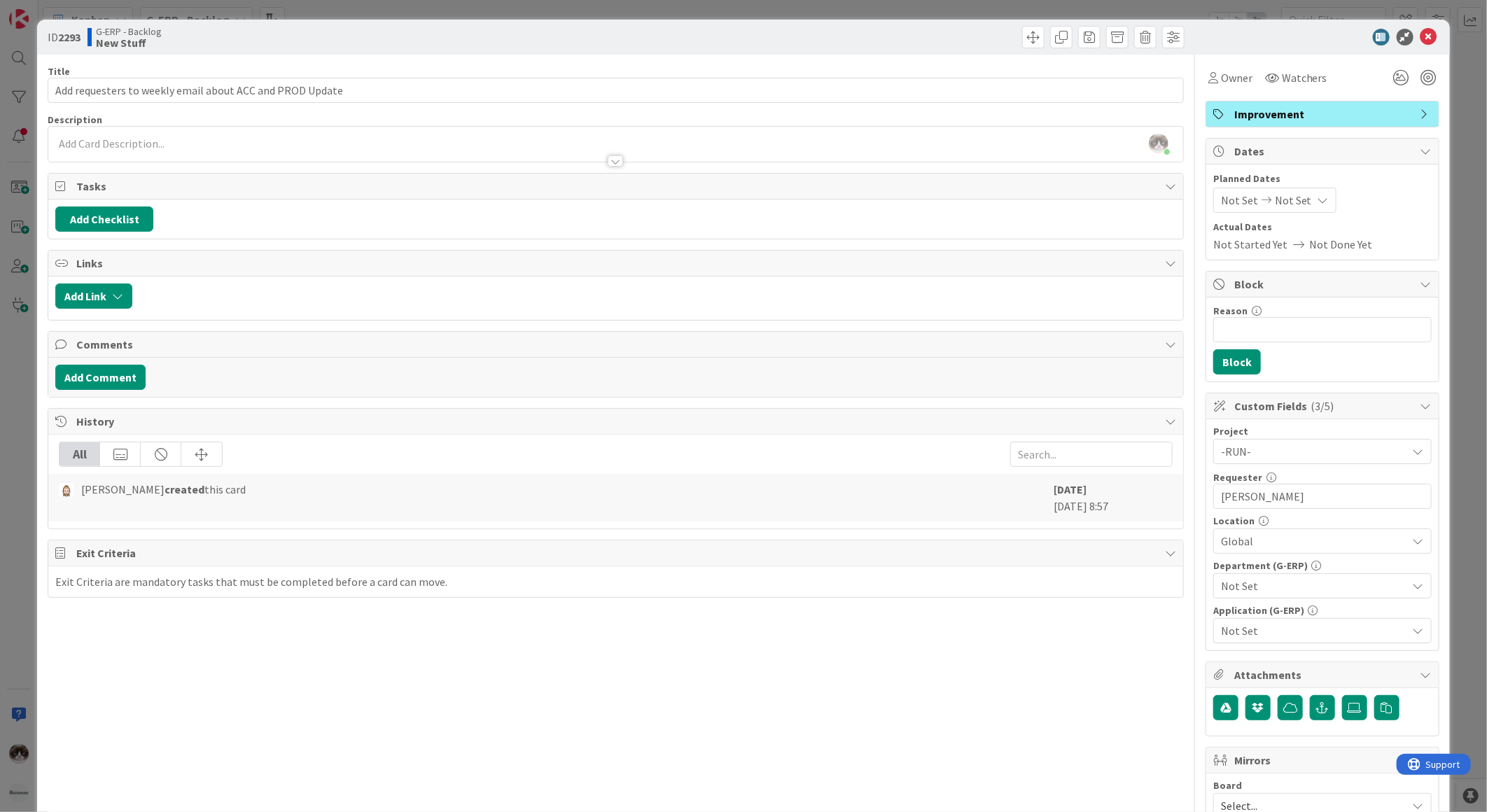
click at [1291, 584] on span "Not Set" at bounding box center [1314, 586] width 186 height 17
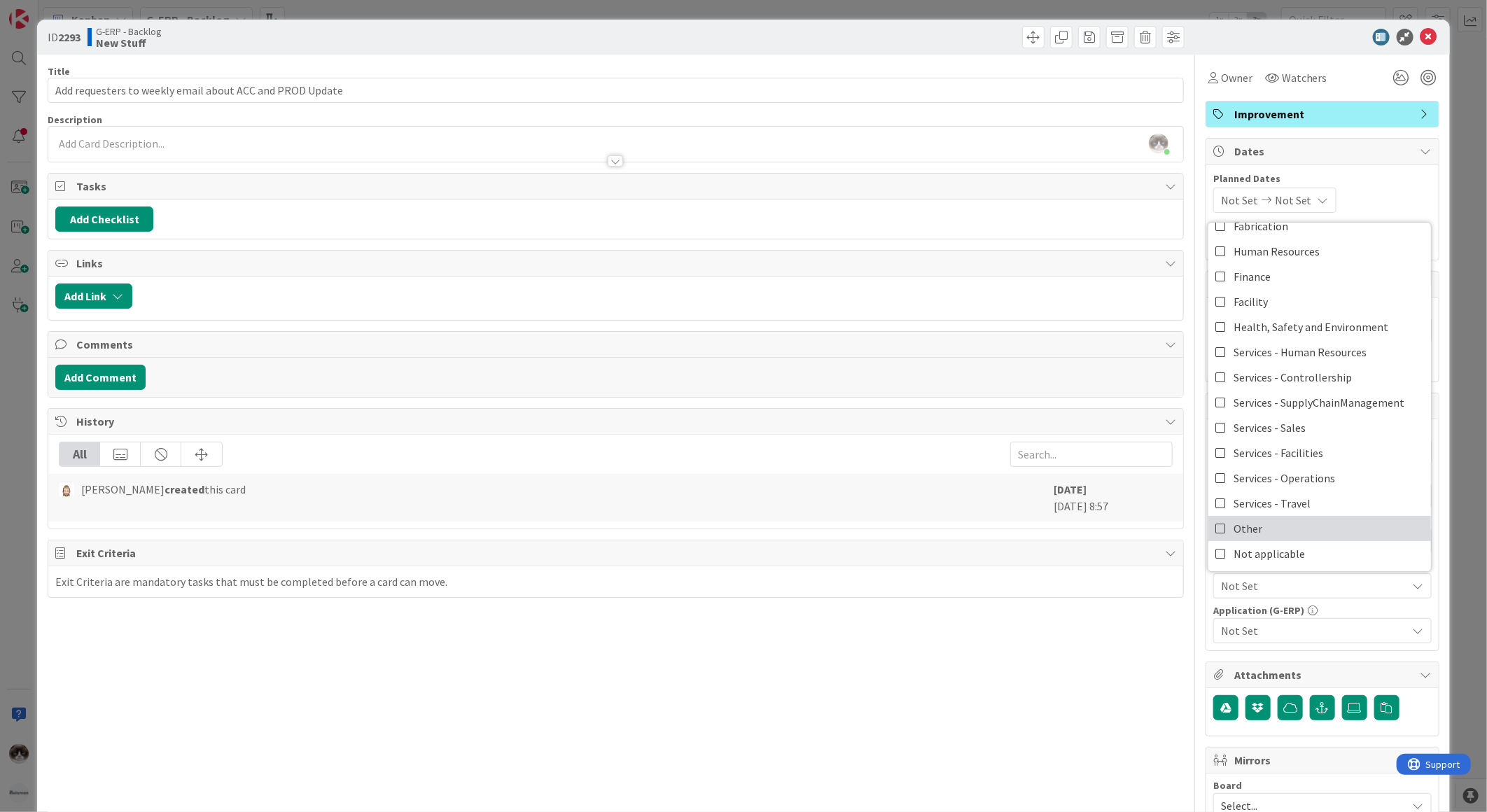
click at [1293, 536] on link "Other" at bounding box center [1320, 528] width 223 height 25
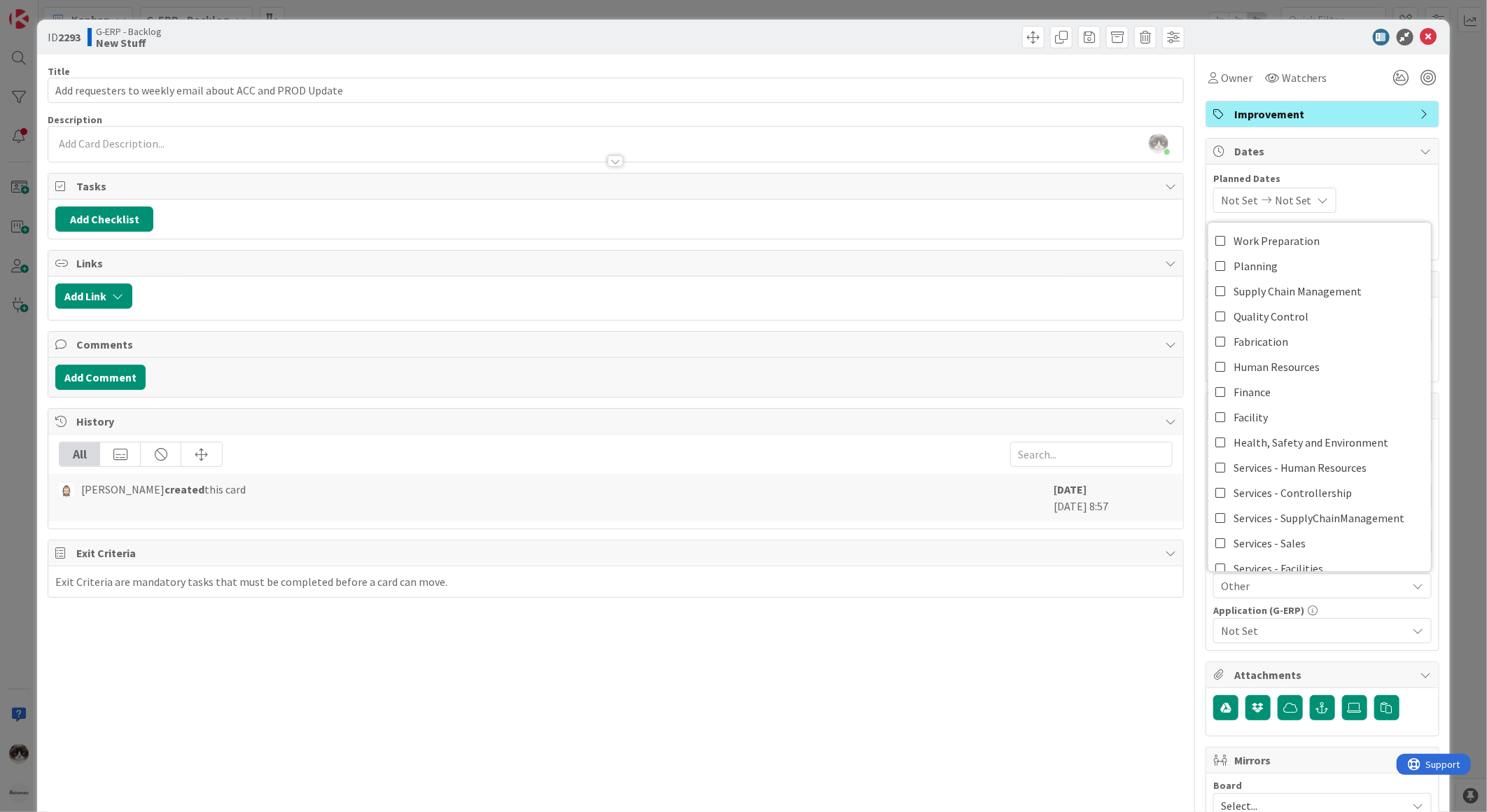
click at [1264, 632] on span "Not Set" at bounding box center [1314, 630] width 186 height 17
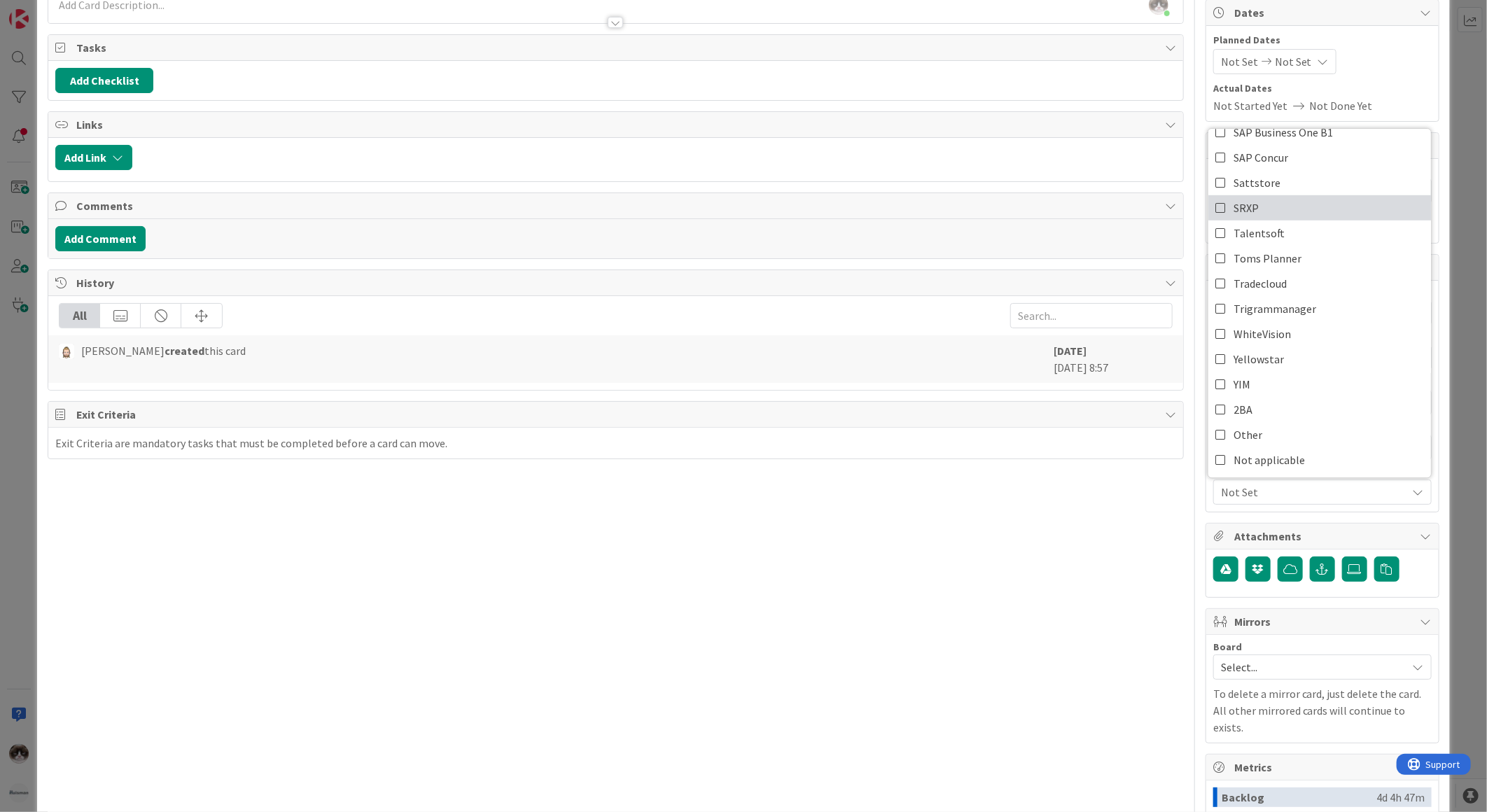
scroll to position [50, 0]
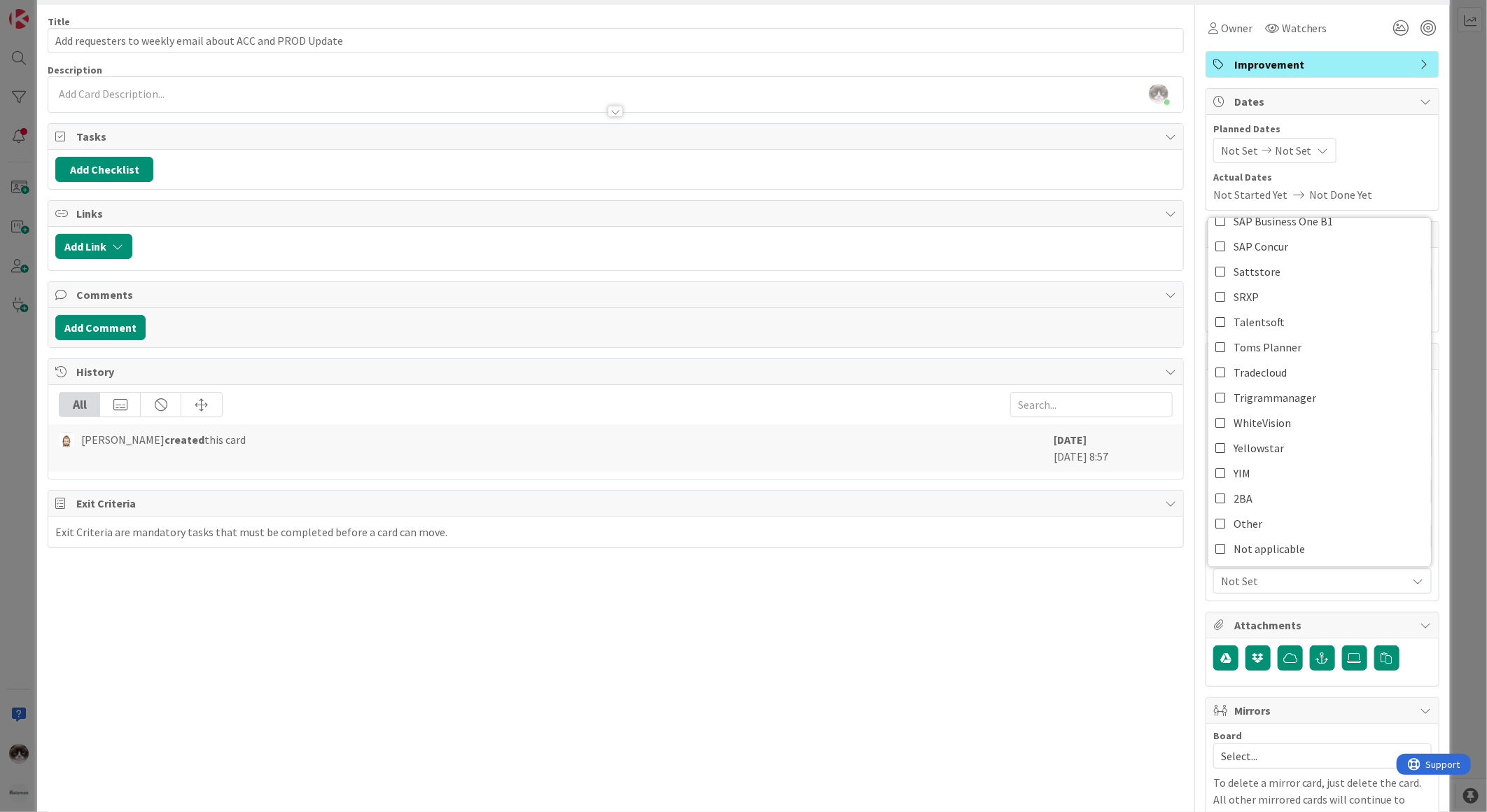
click at [1088, 652] on div "Title 56 / 128 Add requesters to weekly email about ACC and PROD Update Descrip…" at bounding box center [615, 556] width 1136 height 1103
click at [1393, 581] on span "Not Set" at bounding box center [1314, 581] width 186 height 17
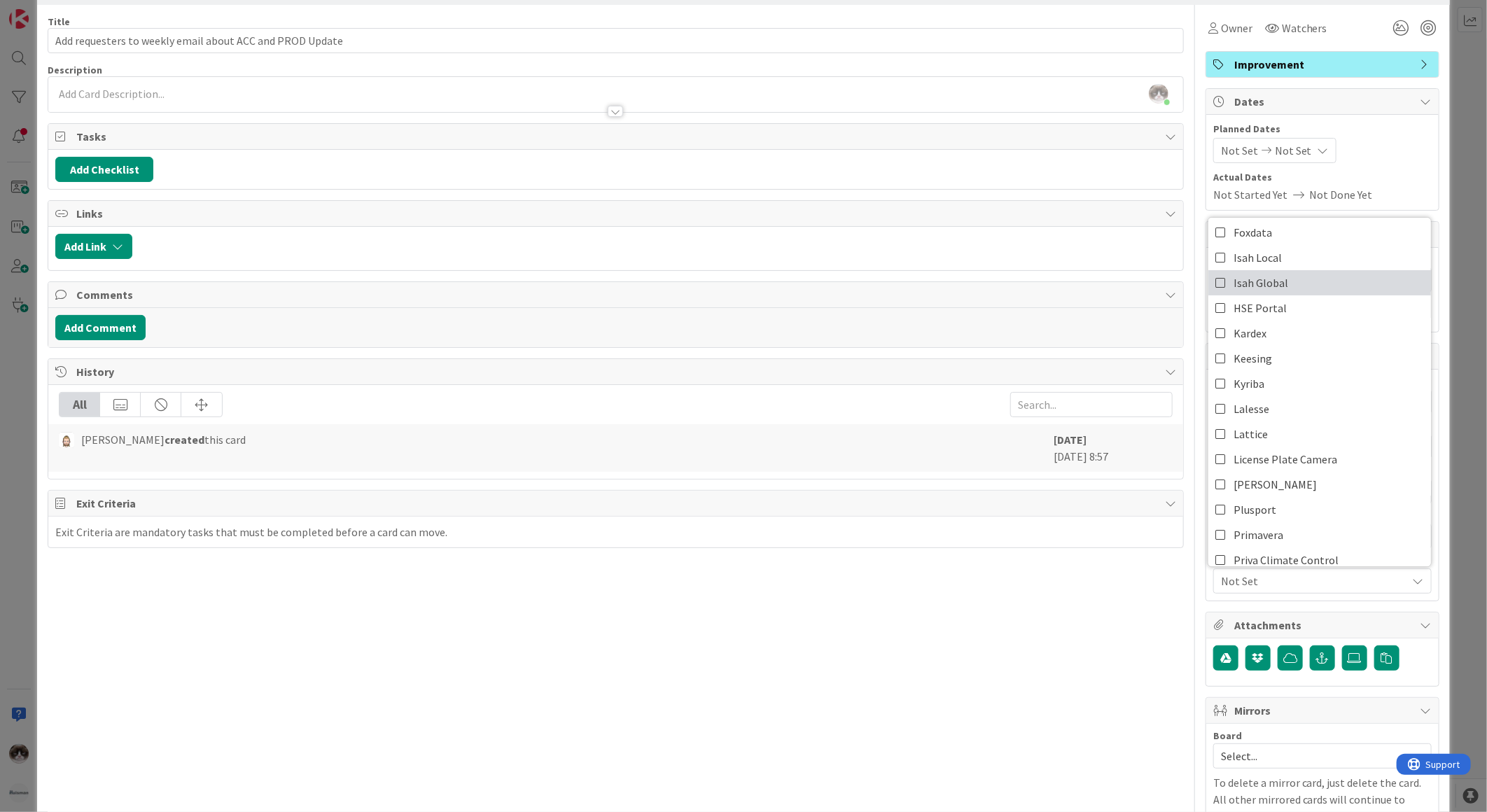
click at [1306, 280] on link "Isah Global" at bounding box center [1320, 283] width 223 height 25
click at [1092, 749] on div "Title 56 / 128 Add requesters to weekly email about ACC and PROD Update Descrip…" at bounding box center [615, 556] width 1136 height 1103
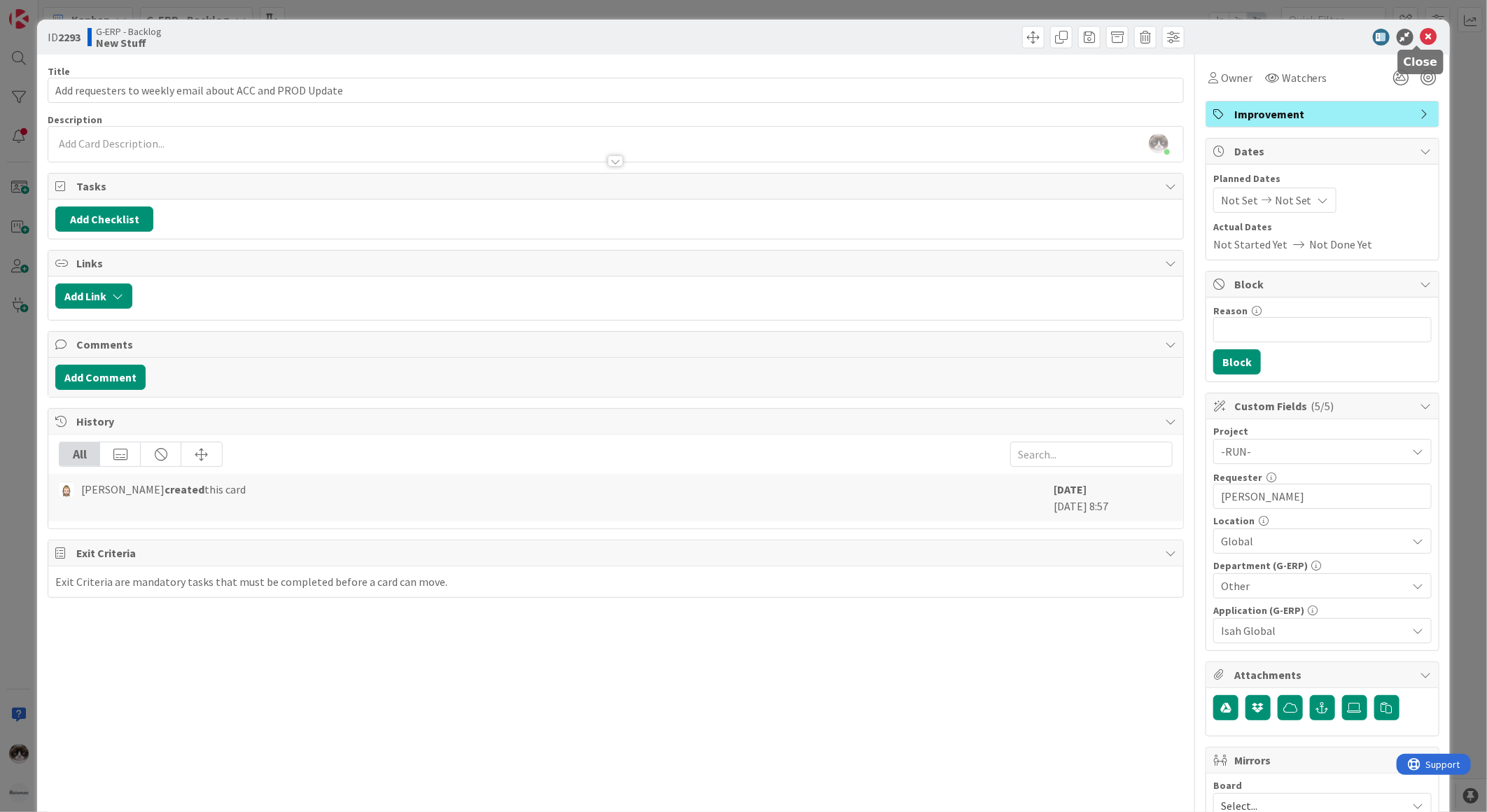
click at [1420, 32] on icon at bounding box center [1429, 37] width 17 height 17
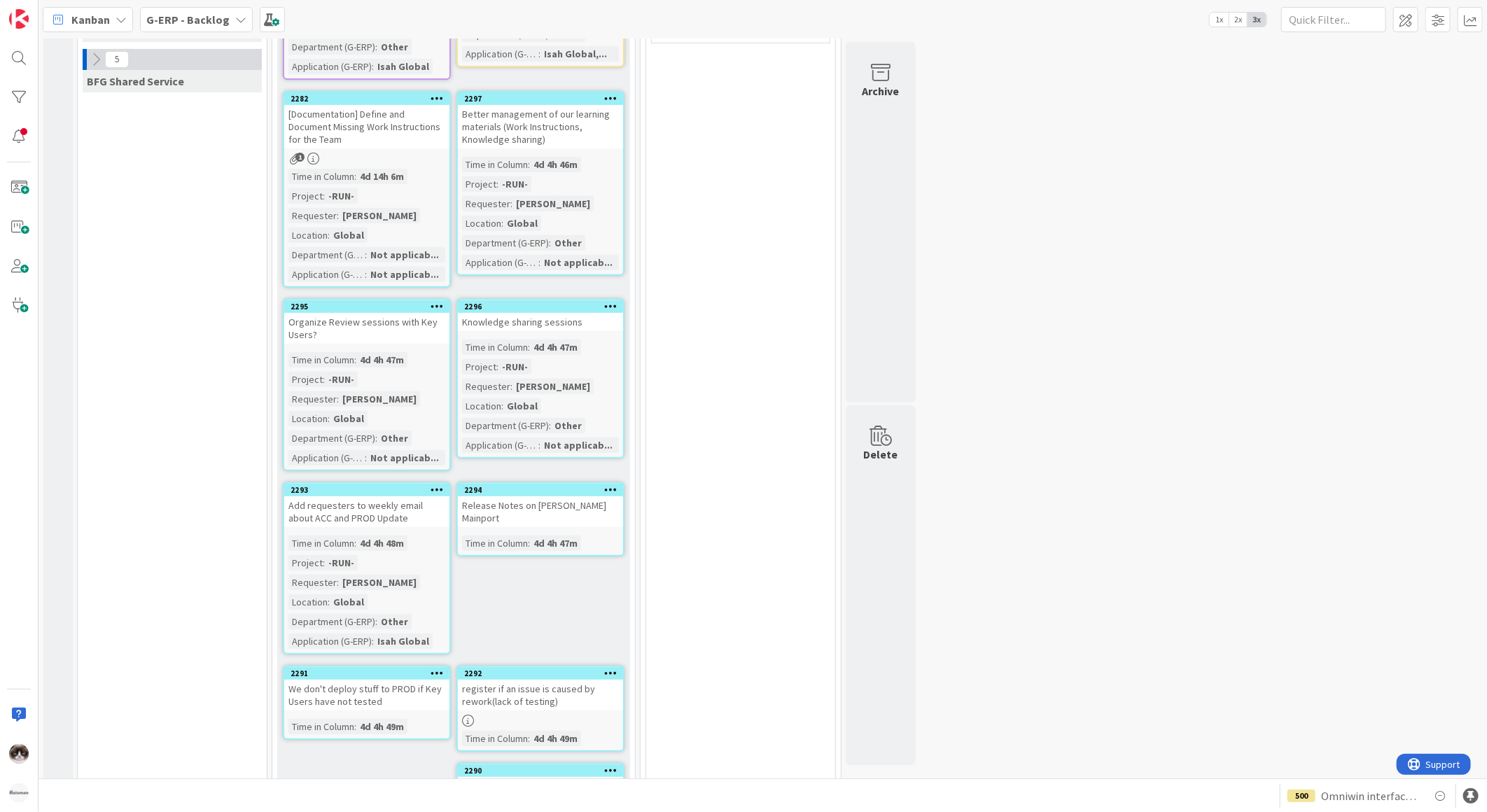
click at [543, 536] on div "4d 4h 47m" at bounding box center [555, 543] width 51 height 15
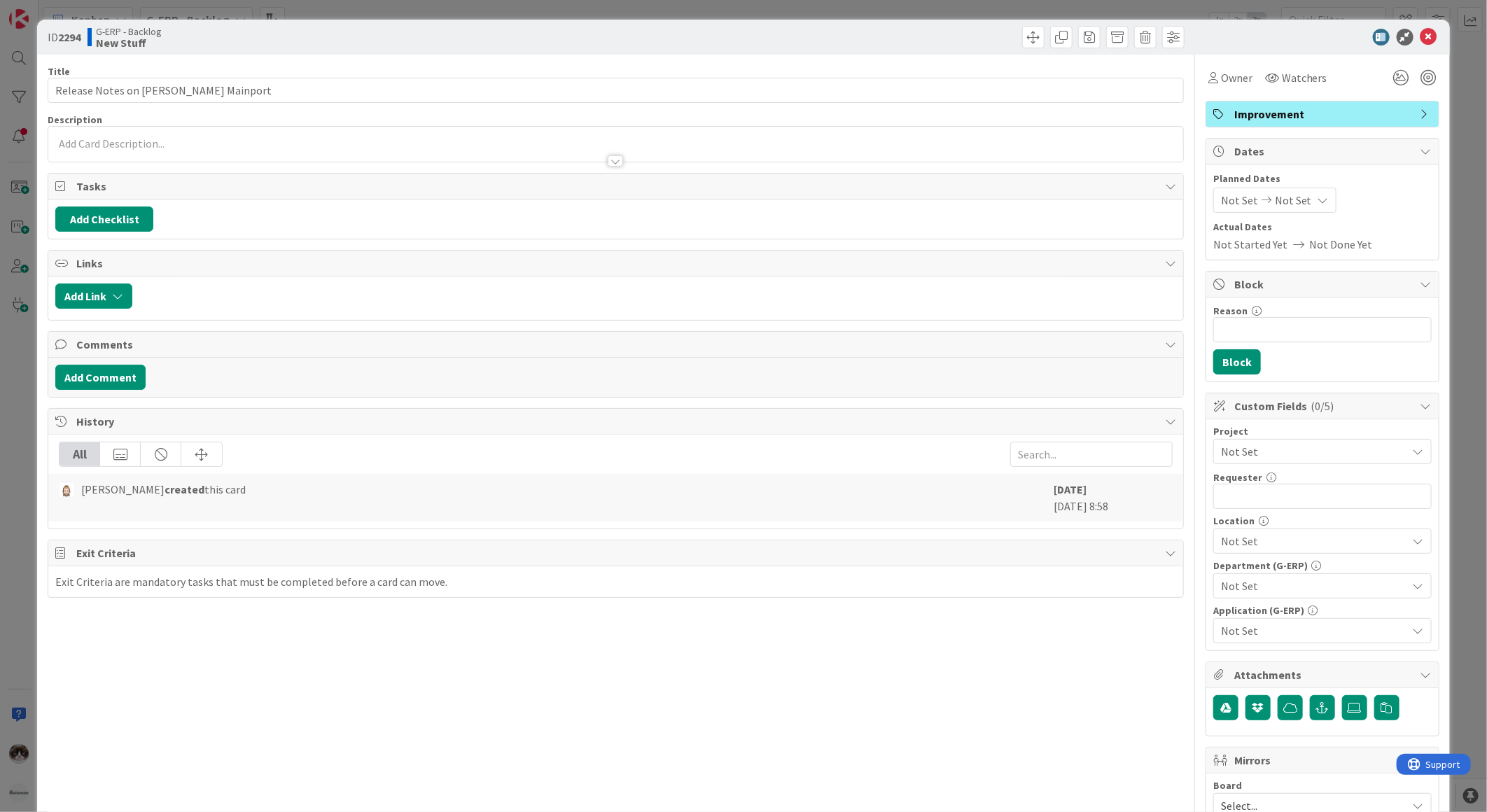
click at [448, 168] on div "Title 33 / 128 Release Notes on Huisman Mainport Description Owner Watchers Imp…" at bounding box center [615, 606] width 1136 height 1103
click at [425, 155] on div at bounding box center [616, 154] width 1135 height 14
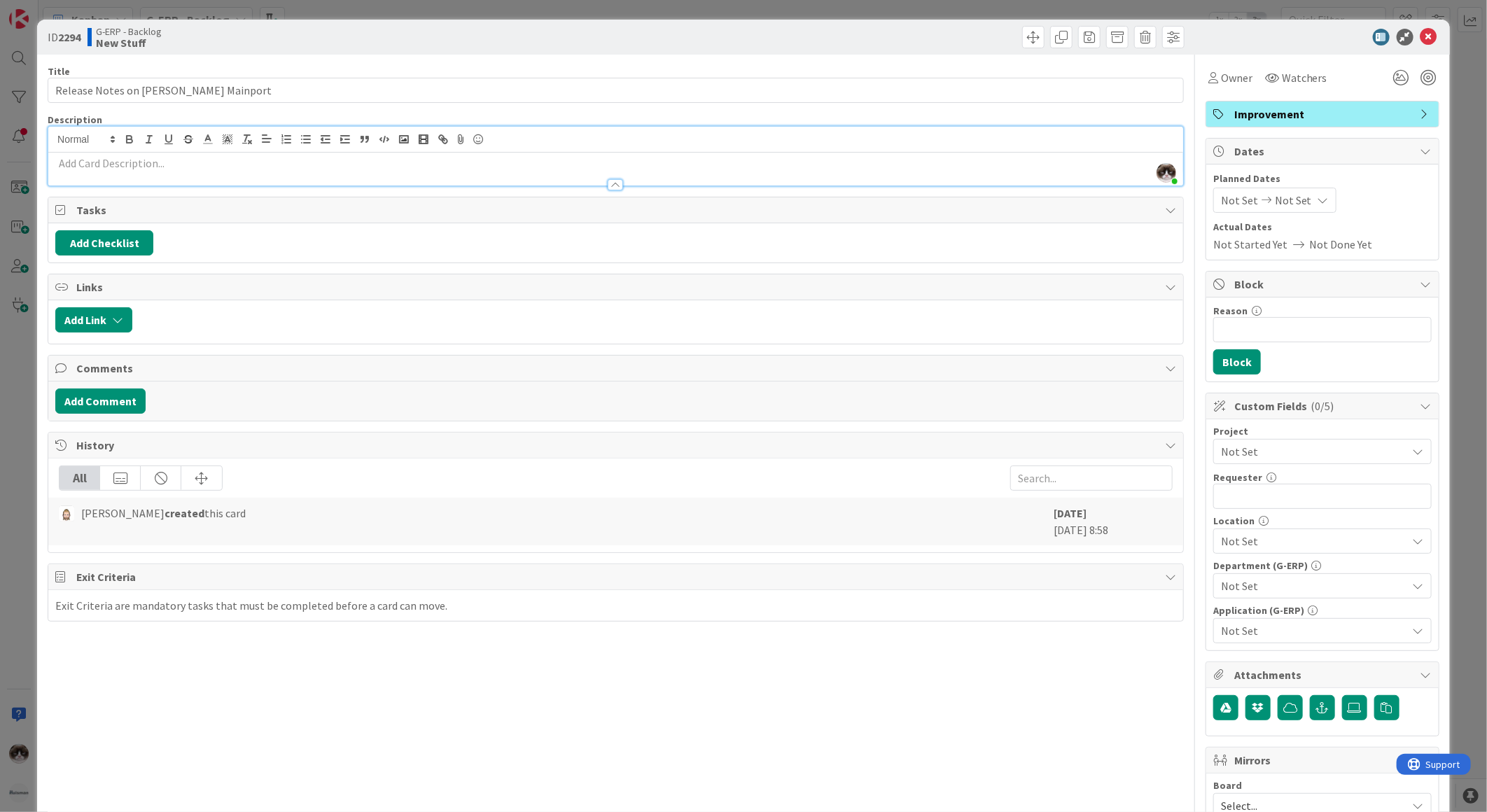
click at [1244, 449] on span "Not Set" at bounding box center [1310, 451] width 180 height 20
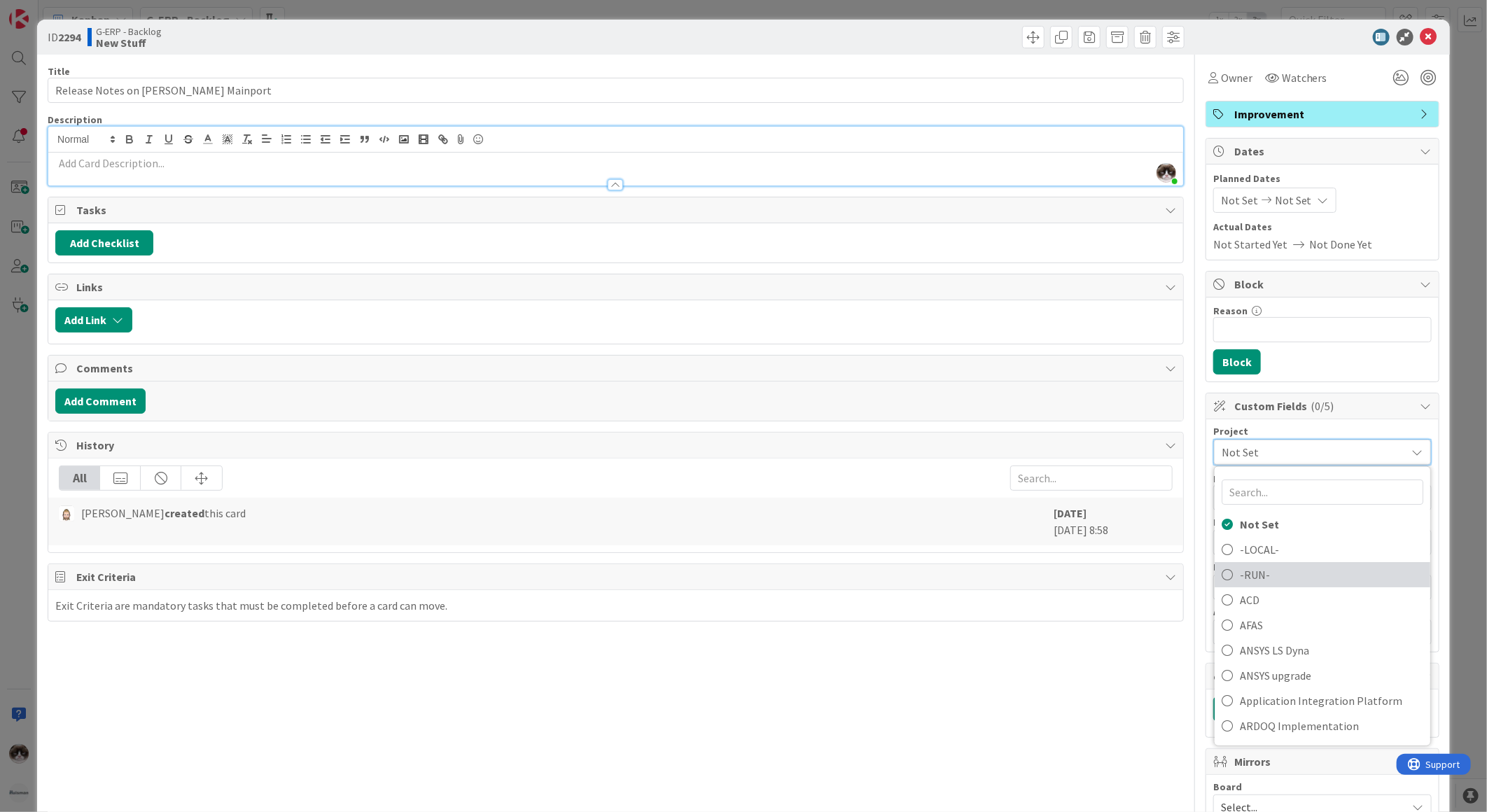
click at [1276, 571] on span "-RUN-" at bounding box center [1332, 575] width 183 height 21
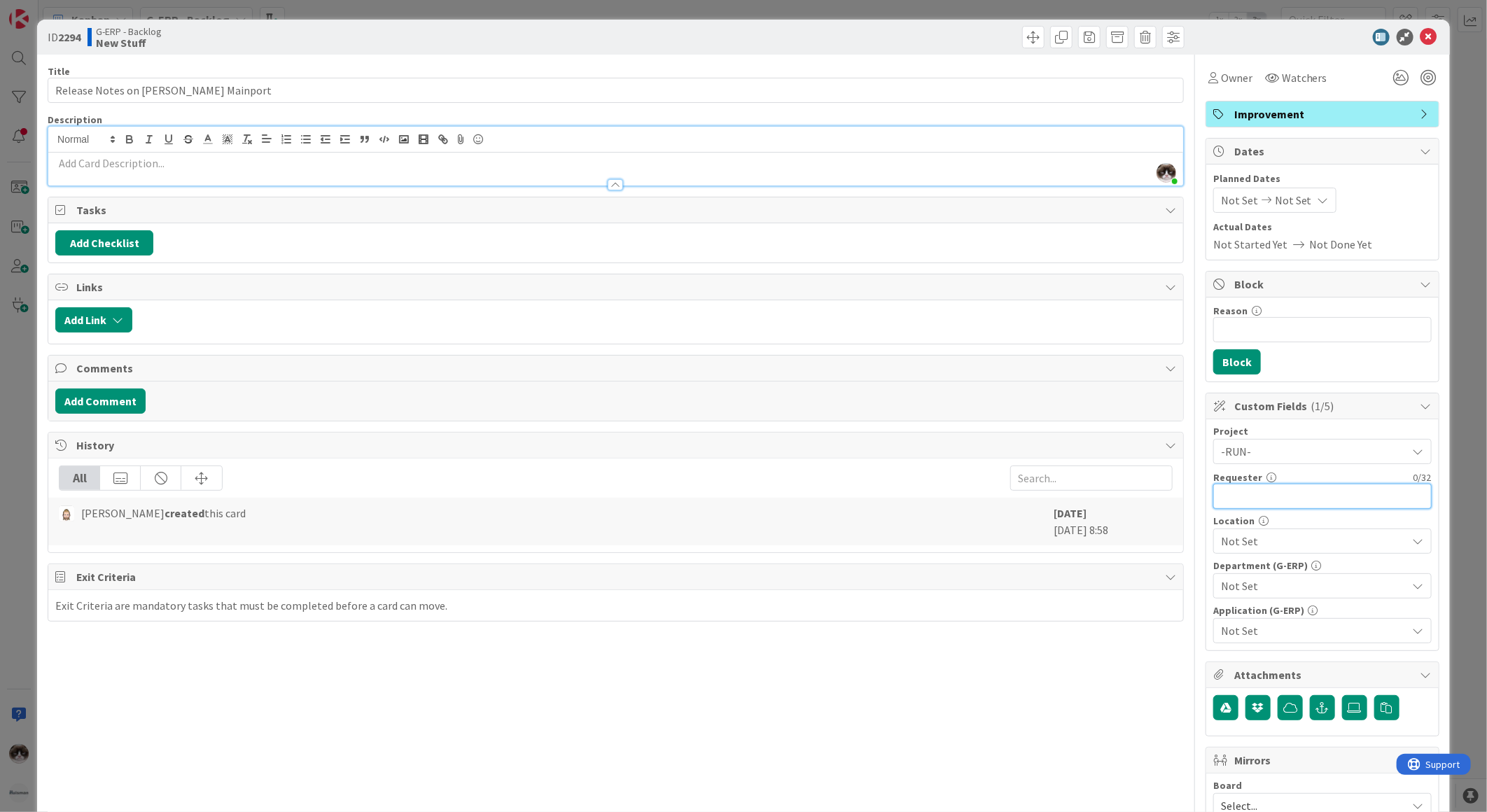
click at [1251, 495] on input "text" at bounding box center [1323, 495] width 218 height 25
type input "[PERSON_NAME]"
click at [1284, 544] on span "Not Set" at bounding box center [1314, 541] width 186 height 17
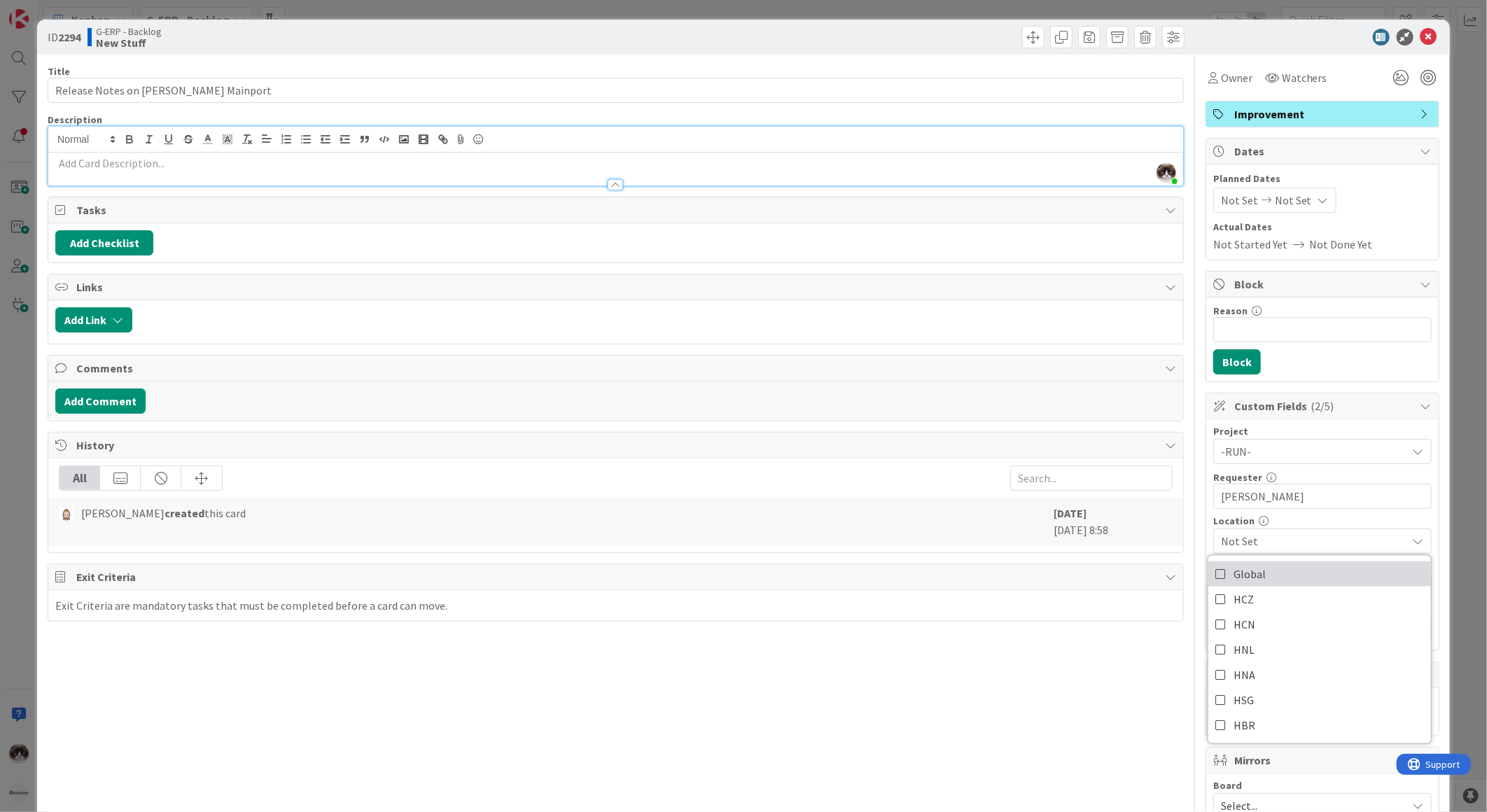
click at [1271, 584] on link "Global" at bounding box center [1320, 573] width 223 height 25
click at [1112, 667] on div "Title 33 / 128 Release Notes on Huisman Mainport Description Kevin van Dijk jus…" at bounding box center [615, 606] width 1136 height 1103
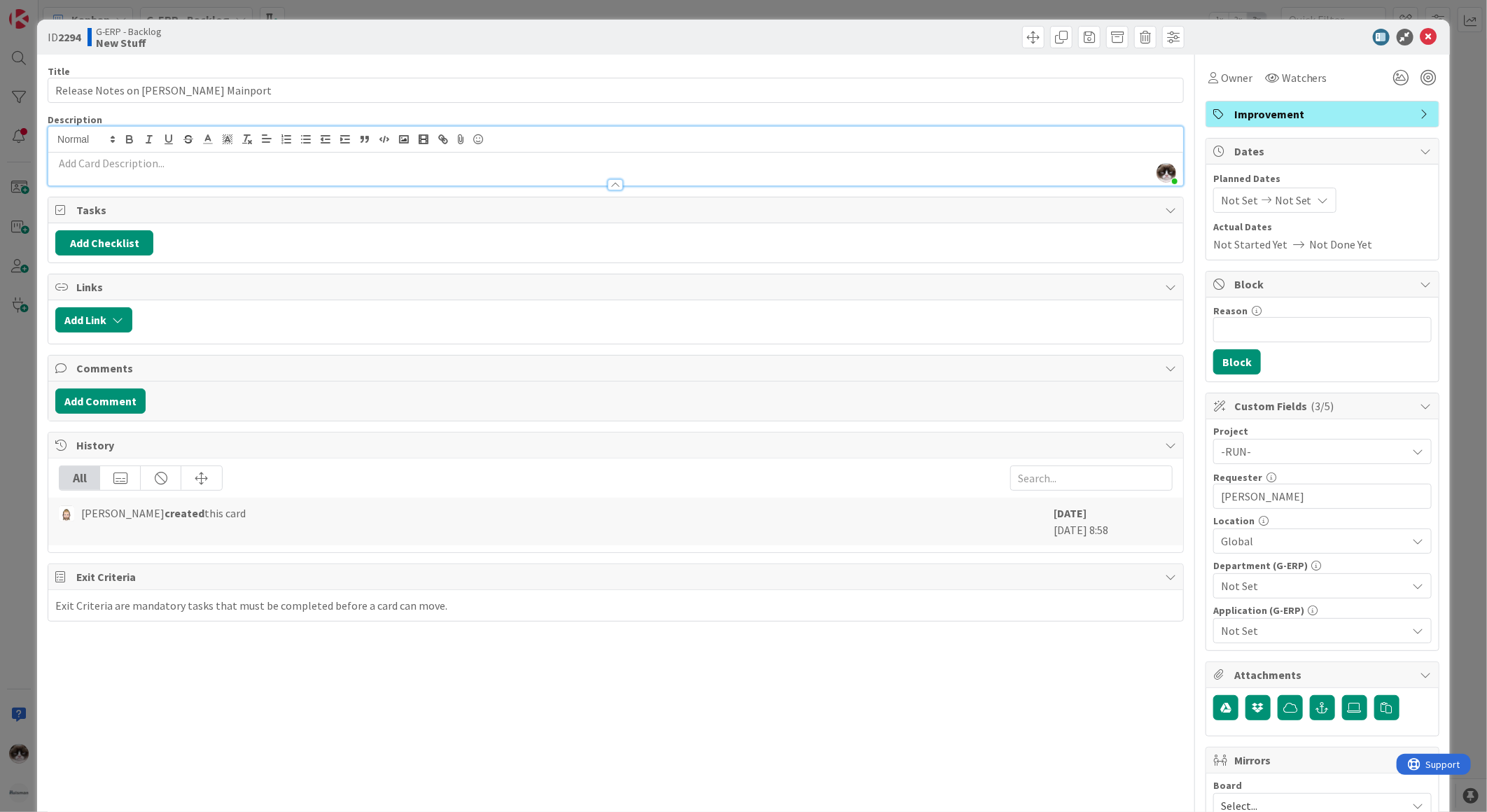
click at [1251, 591] on span "Not Set" at bounding box center [1314, 586] width 186 height 17
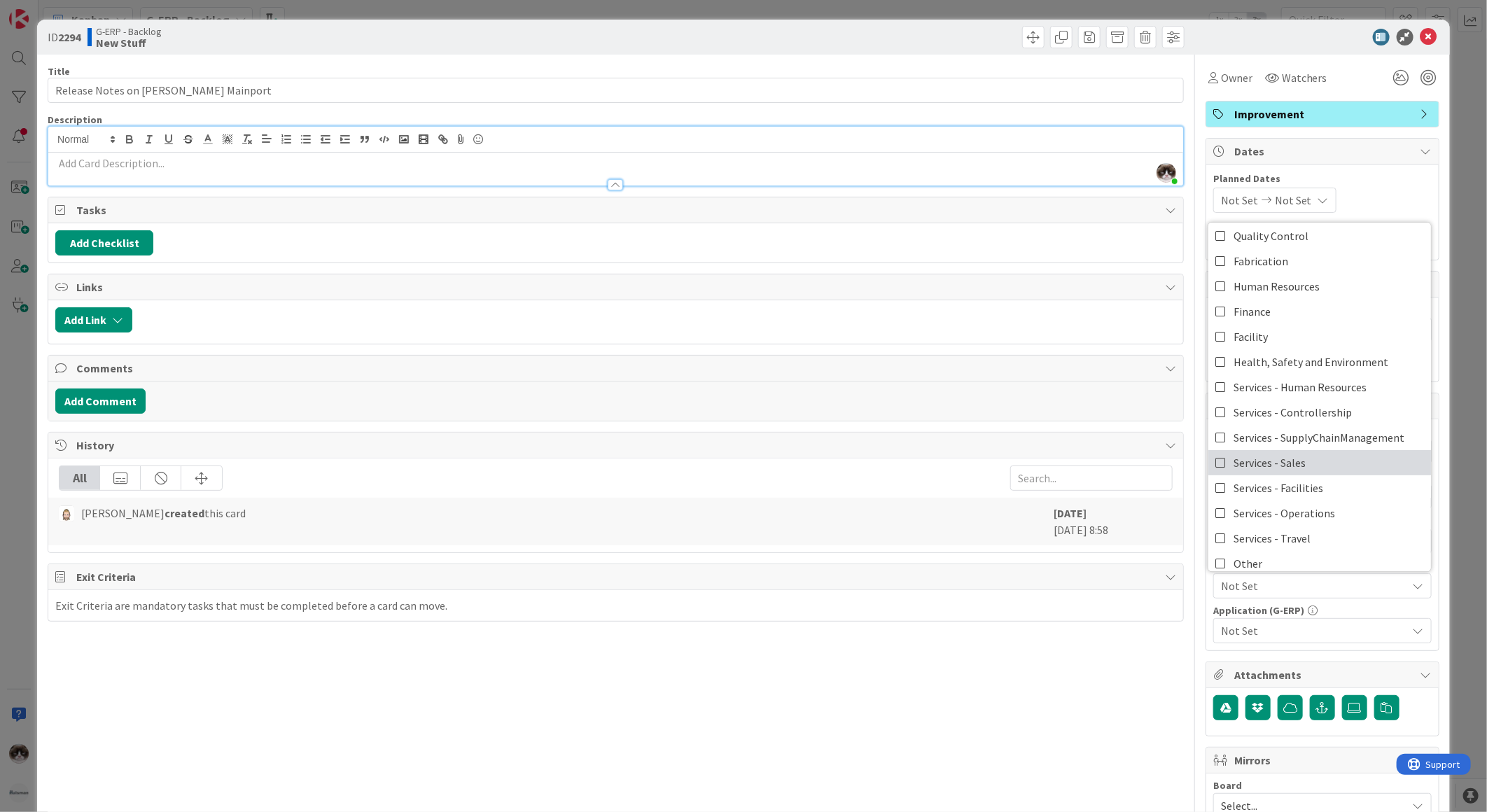
scroll to position [115, 0]
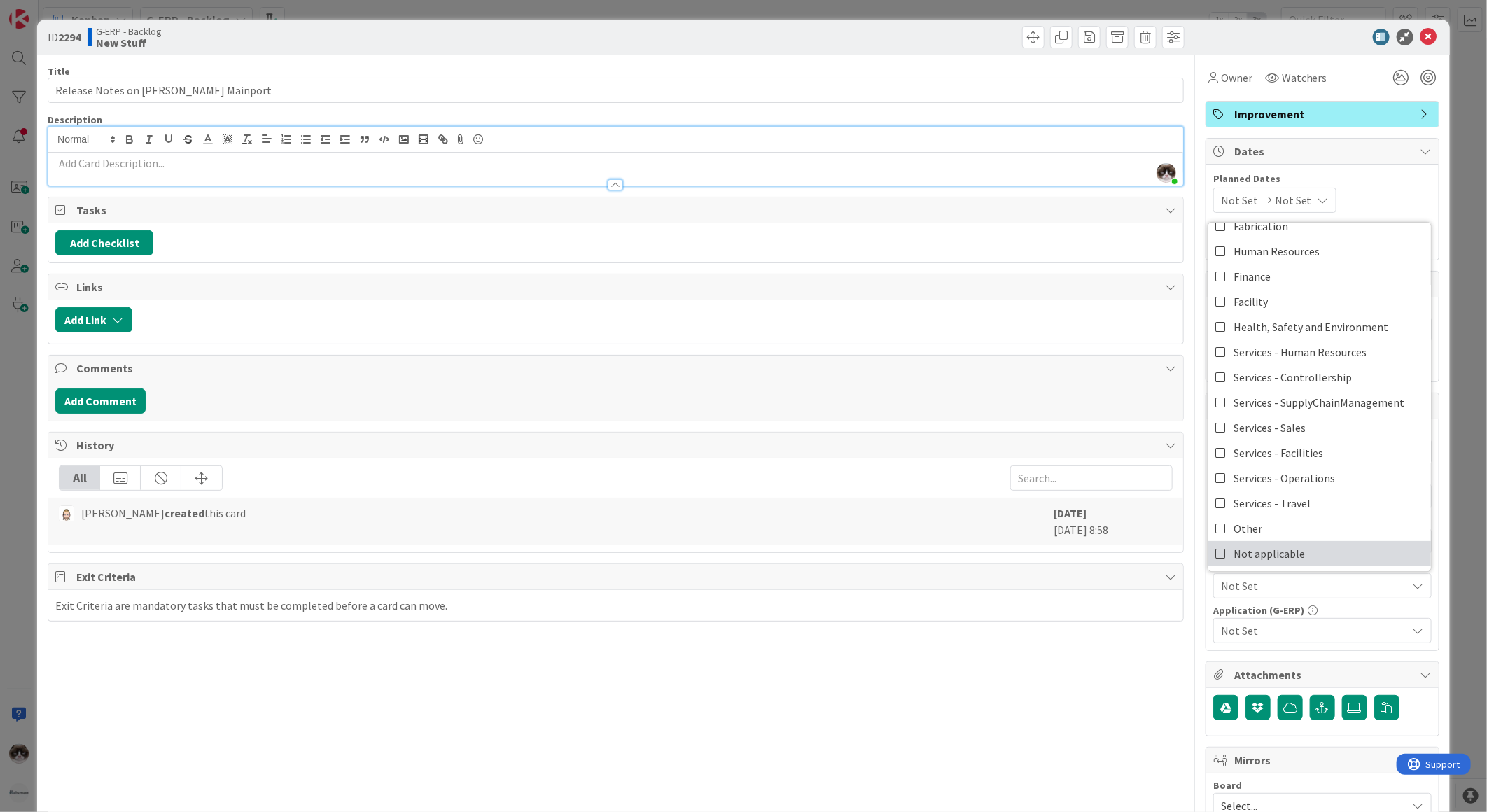
click at [1285, 546] on span "Not applicable" at bounding box center [1269, 554] width 71 height 21
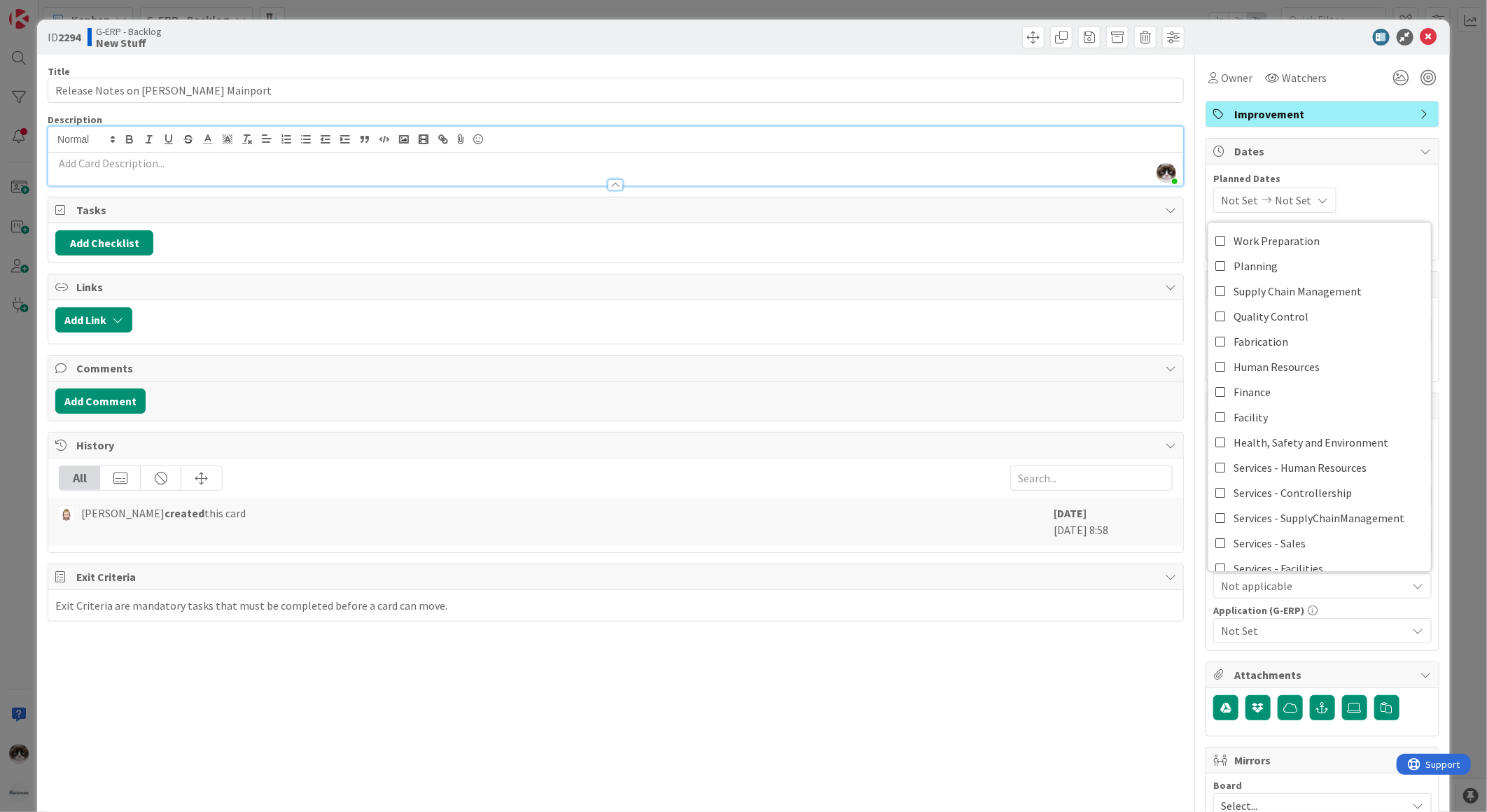
click at [1287, 579] on span "Not applicable" at bounding box center [1314, 586] width 186 height 17
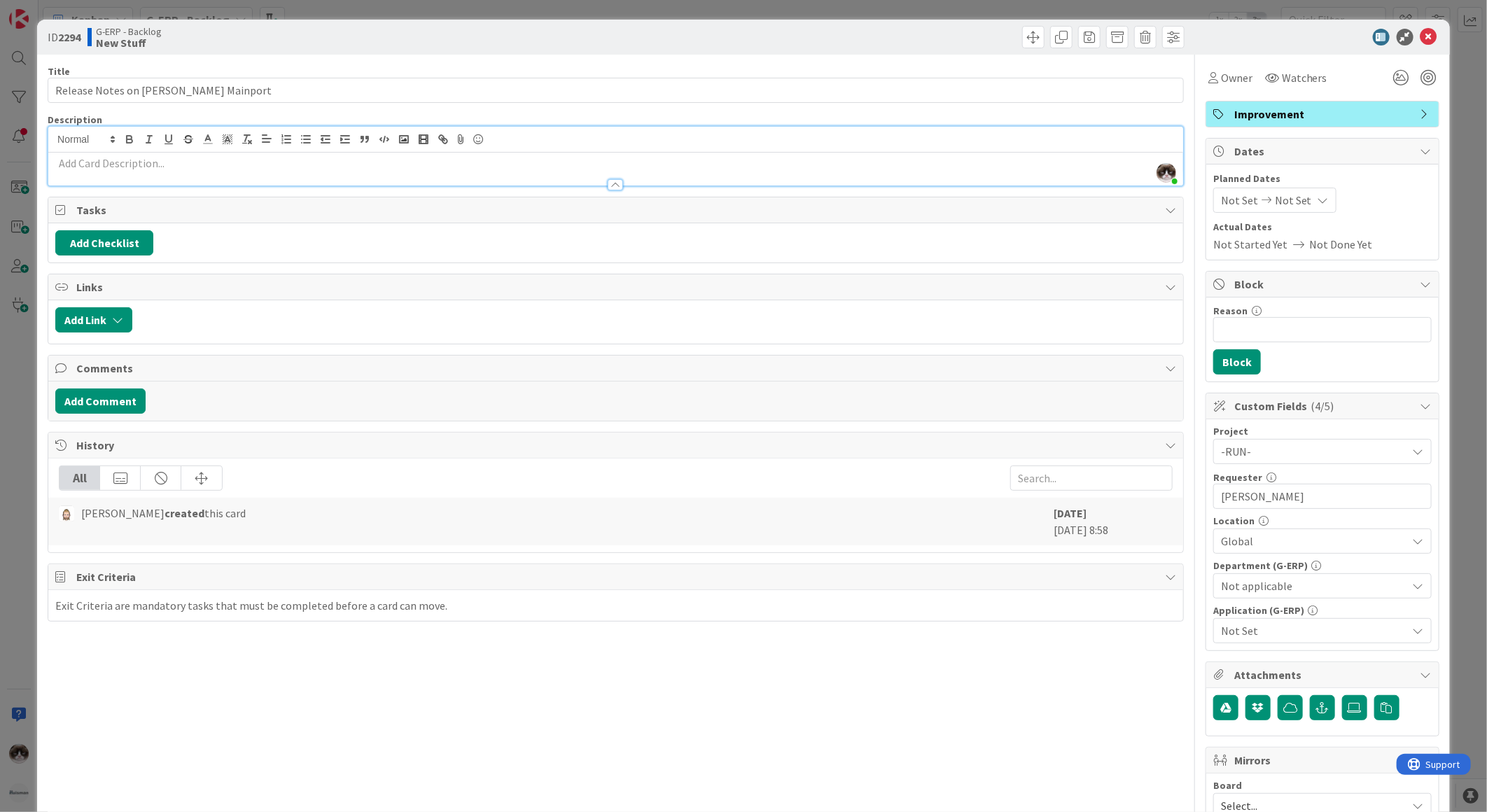
click at [1287, 584] on span "Not applicable" at bounding box center [1314, 586] width 186 height 17
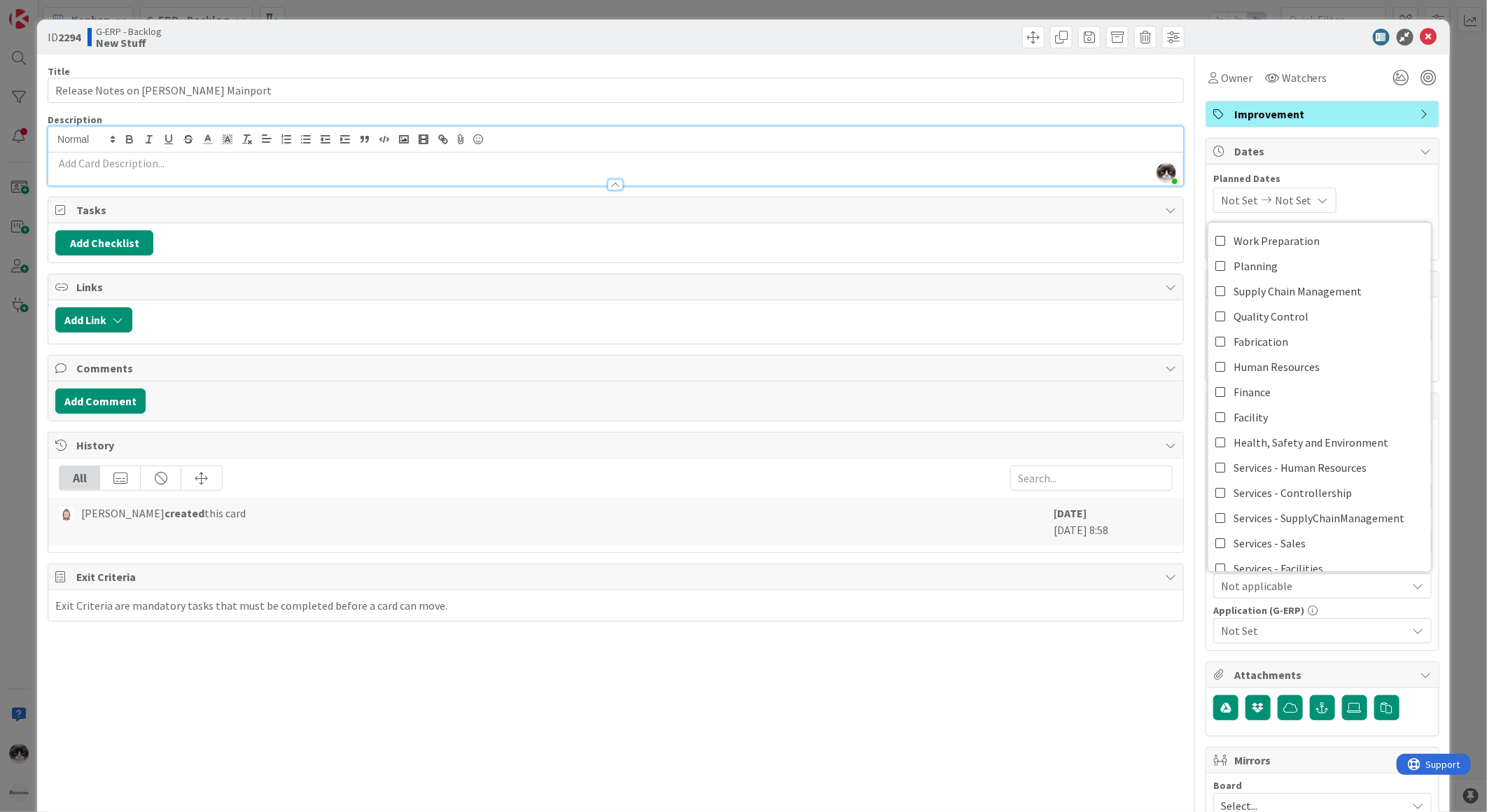
click at [1287, 584] on span "Not applicable" at bounding box center [1314, 586] width 186 height 17
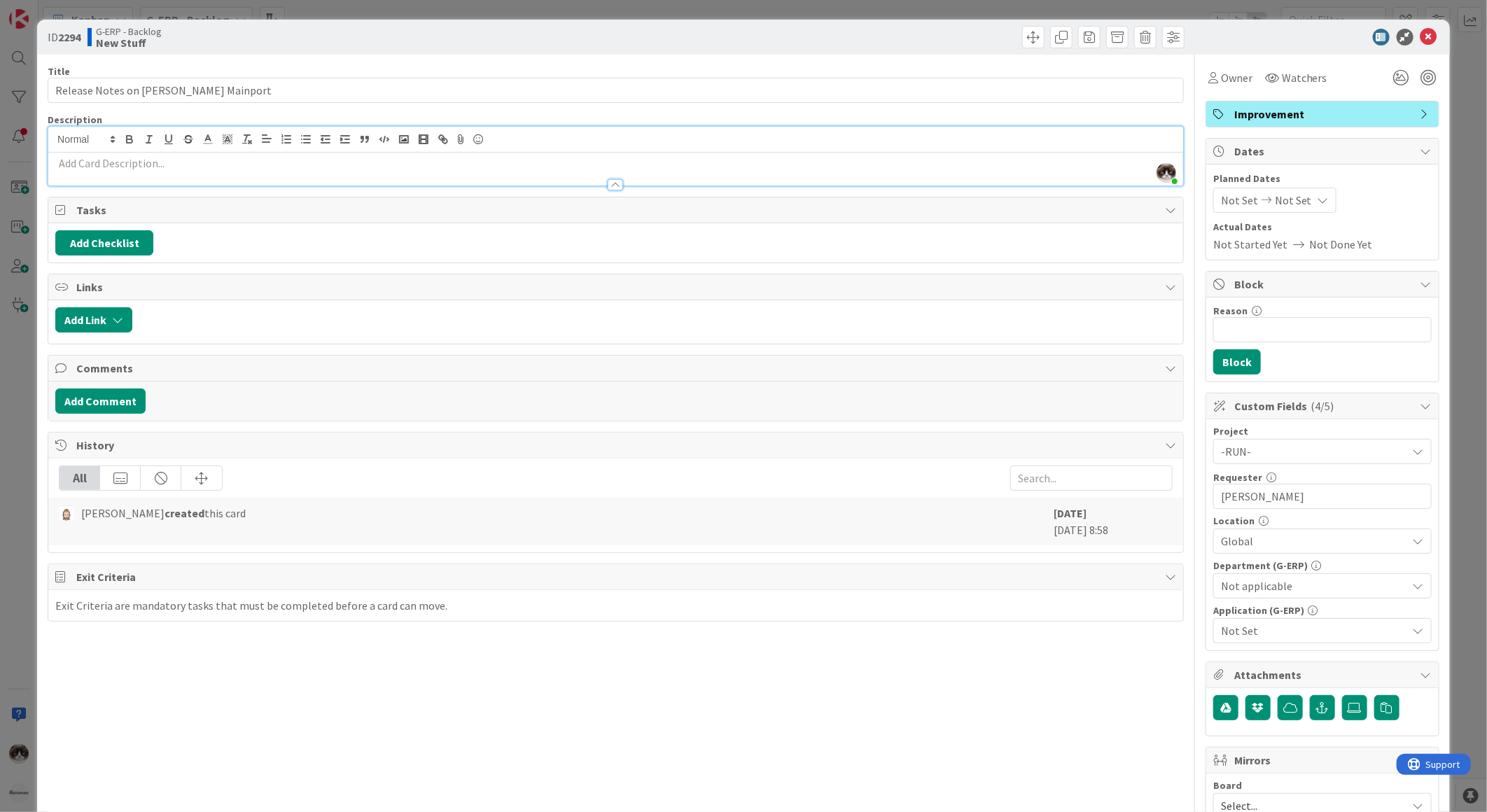
click at [1287, 584] on span "Not applicable" at bounding box center [1314, 586] width 186 height 17
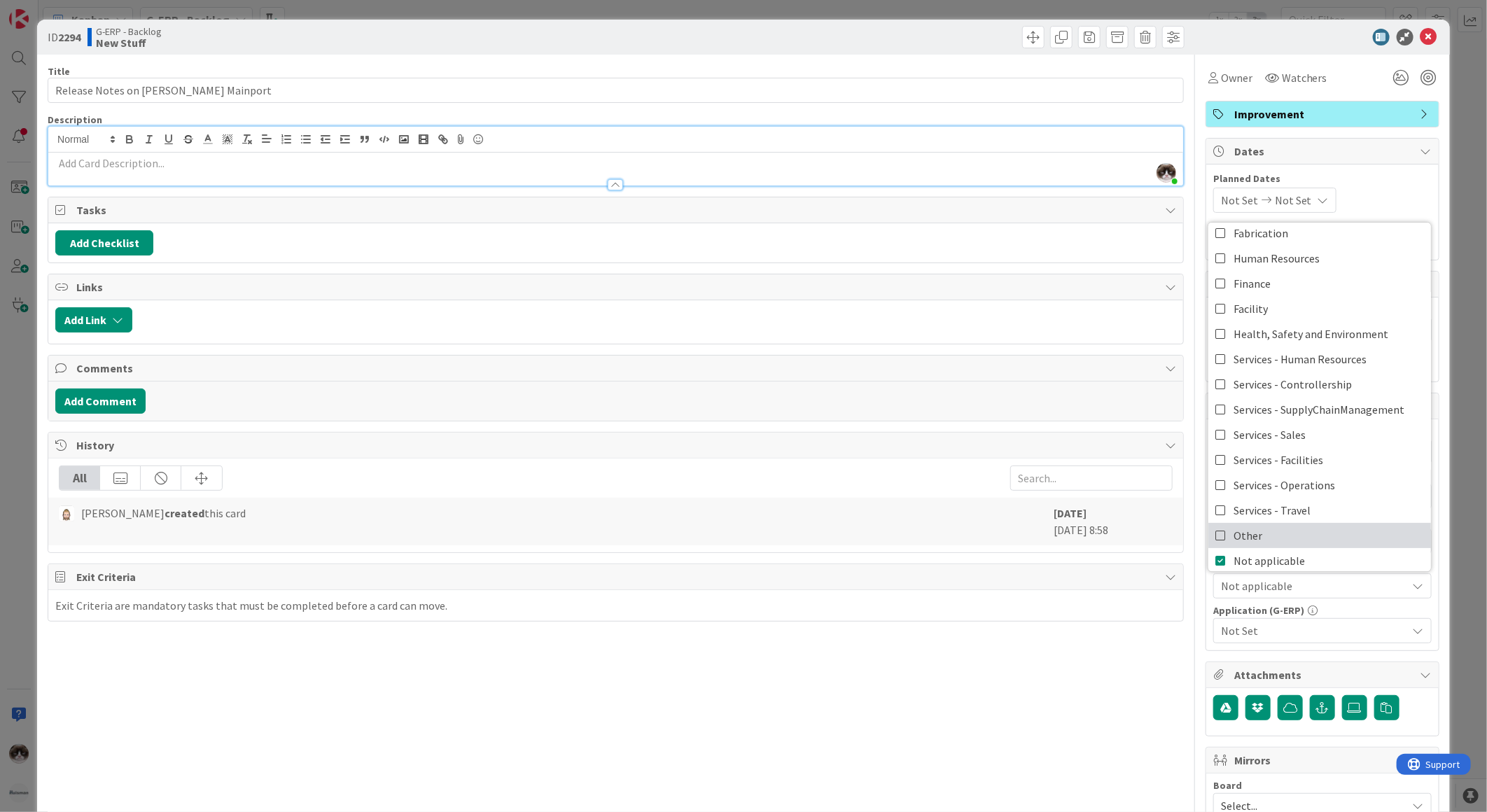
scroll to position [115, 0]
click at [1263, 529] on link "Other" at bounding box center [1320, 528] width 223 height 25
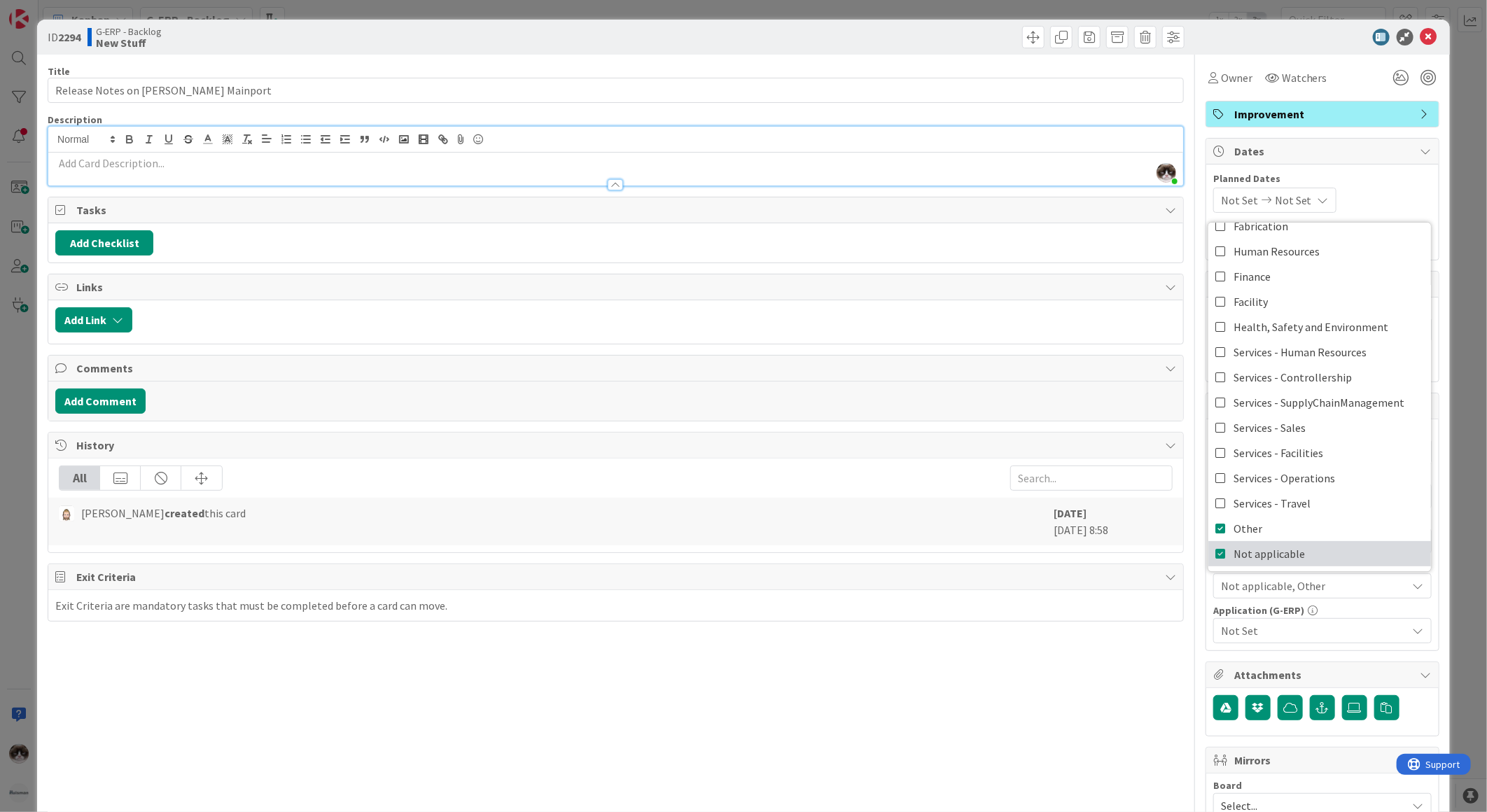
click at [1273, 547] on span "Not applicable" at bounding box center [1269, 554] width 71 height 21
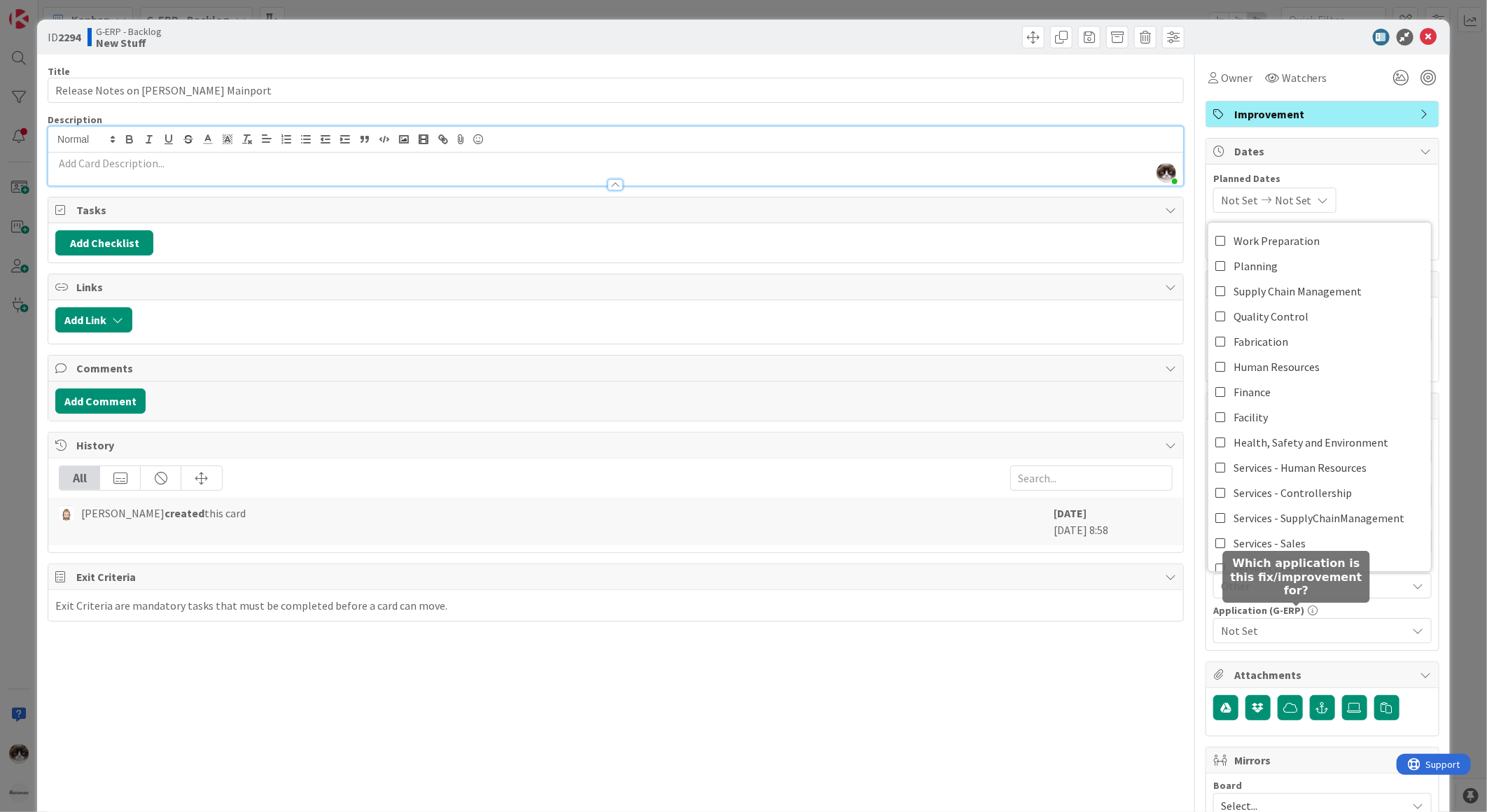
click at [1301, 629] on span "Not Set" at bounding box center [1314, 630] width 186 height 17
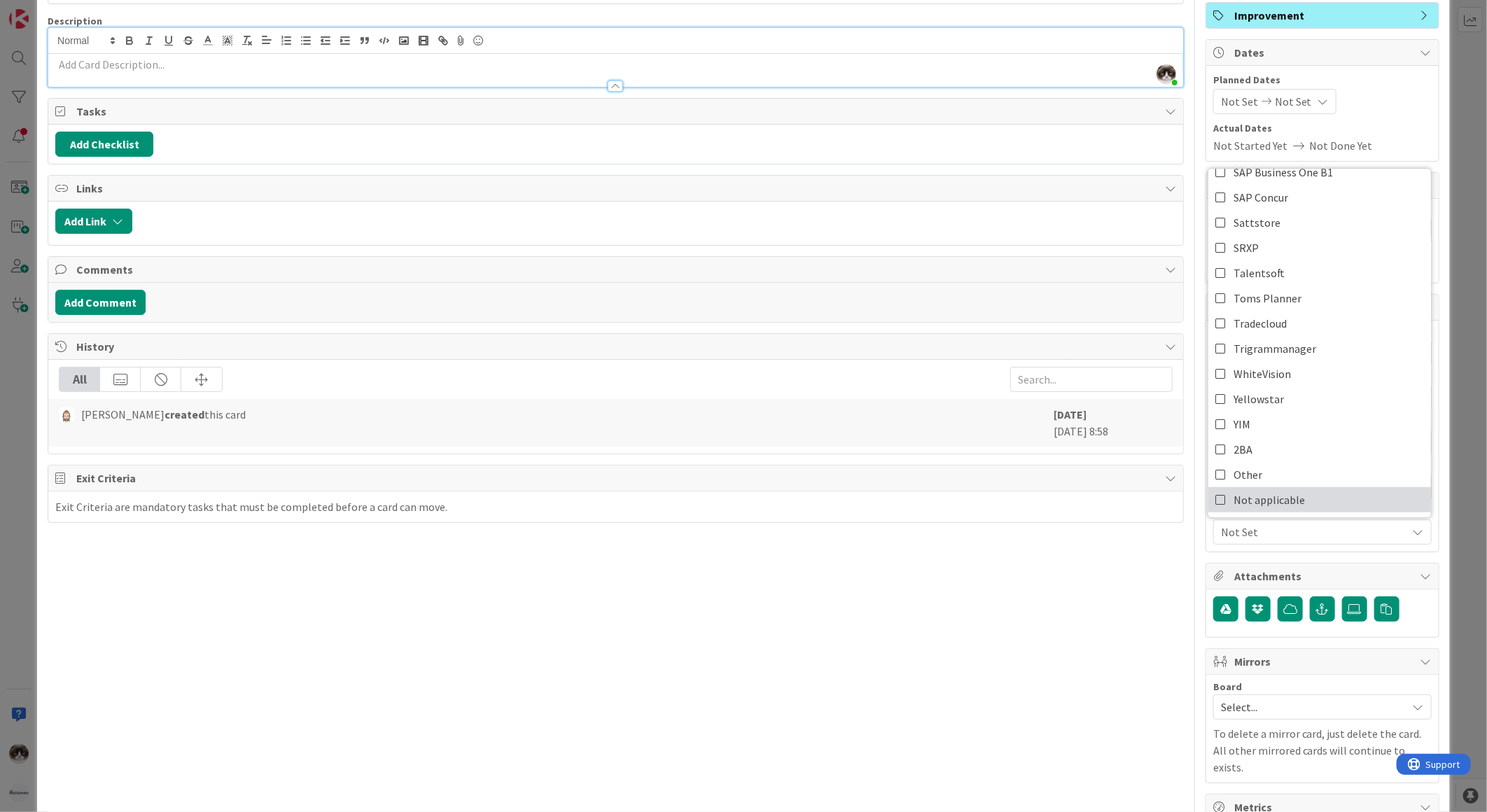
scroll to position [155, 0]
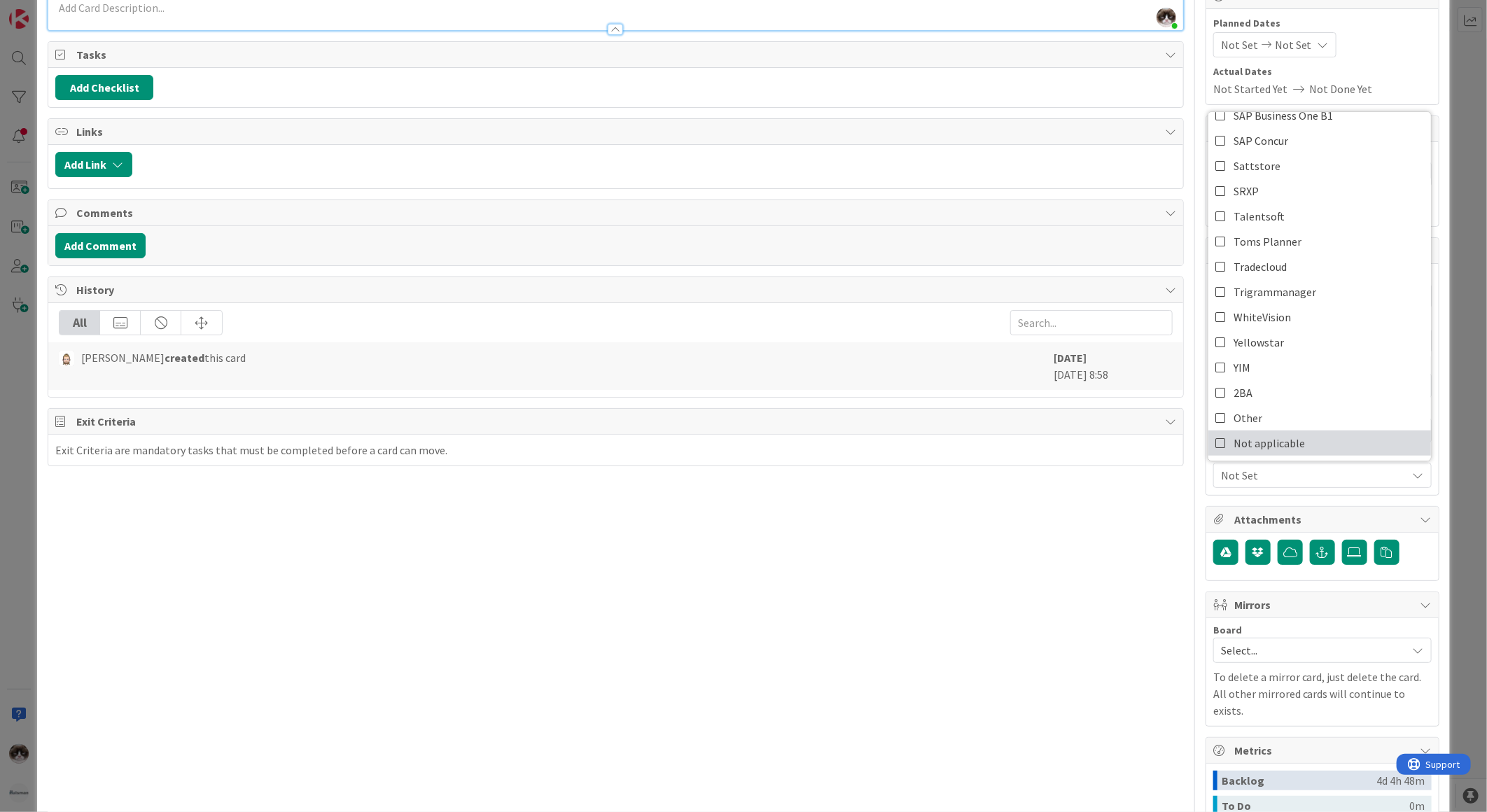
click at [1287, 451] on span "Not applicable" at bounding box center [1269, 443] width 71 height 21
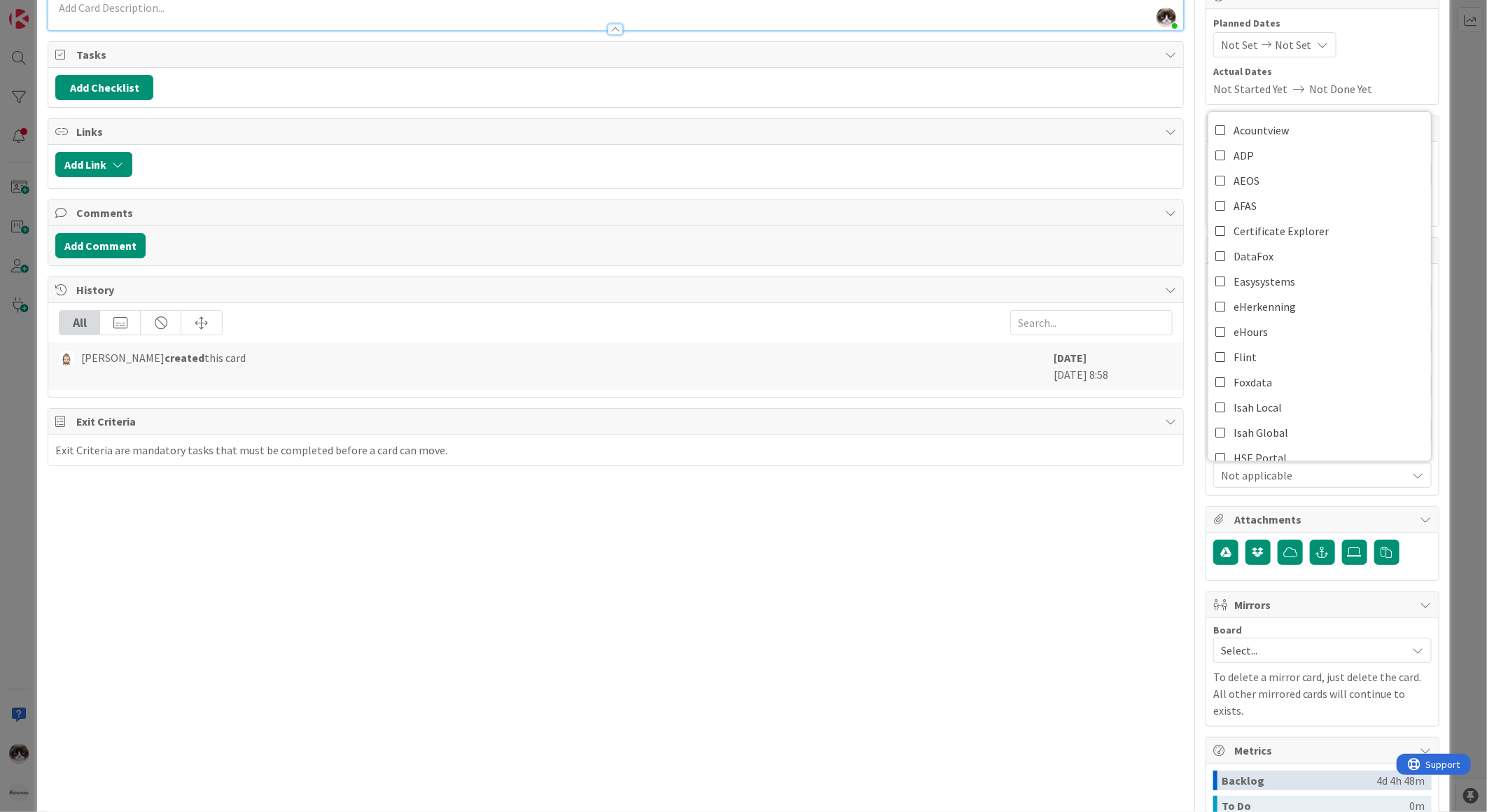
click at [1026, 601] on div "Title 33 / 128 Release Notes on Huisman Mainport Description Kevin van Dijk jus…" at bounding box center [615, 451] width 1136 height 1103
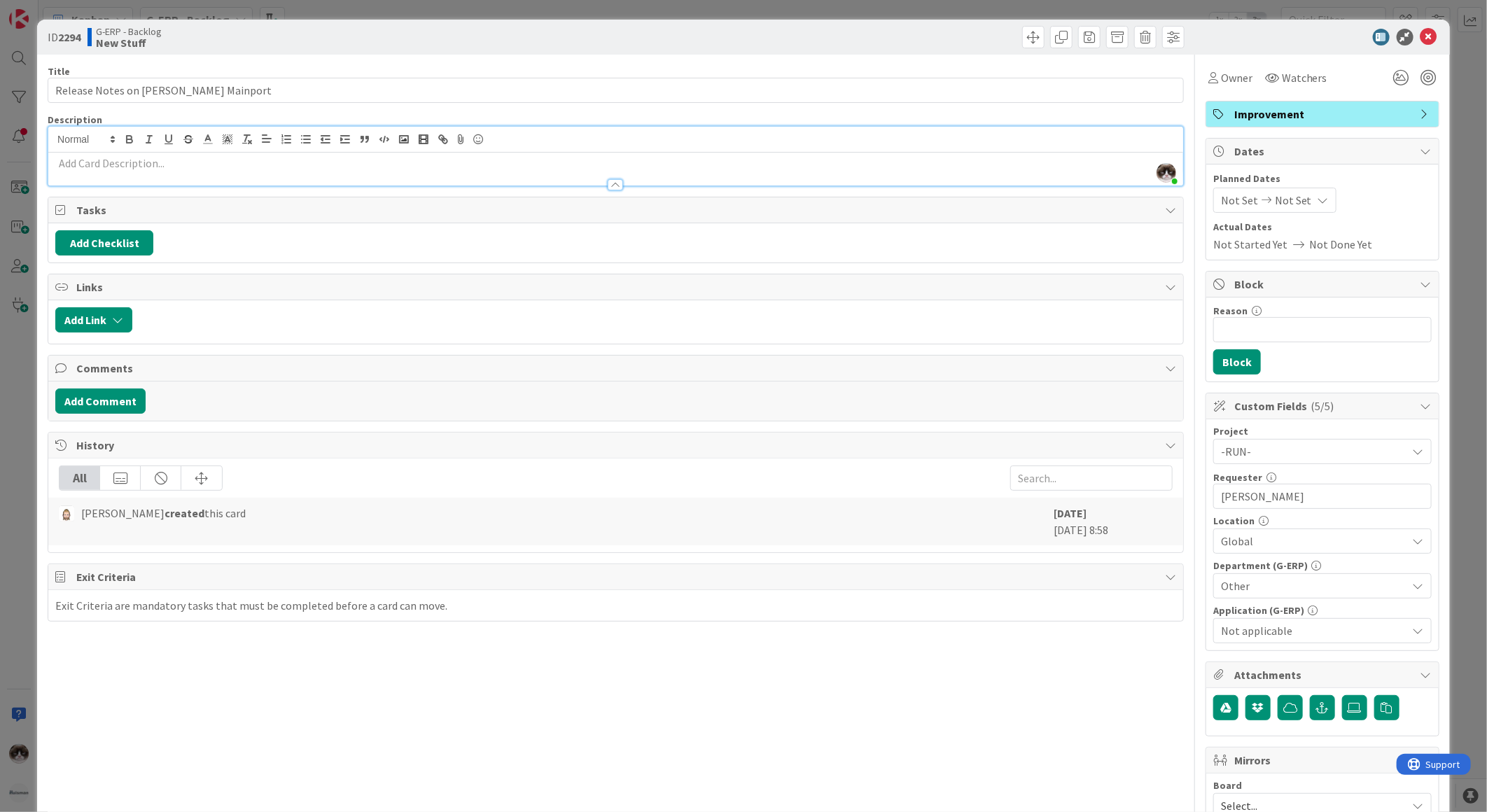
click at [1425, 24] on div "ID 2294 G-ERP - Backlog New Stuff" at bounding box center [744, 37] width 1413 height 35
click at [1424, 33] on icon at bounding box center [1429, 37] width 17 height 17
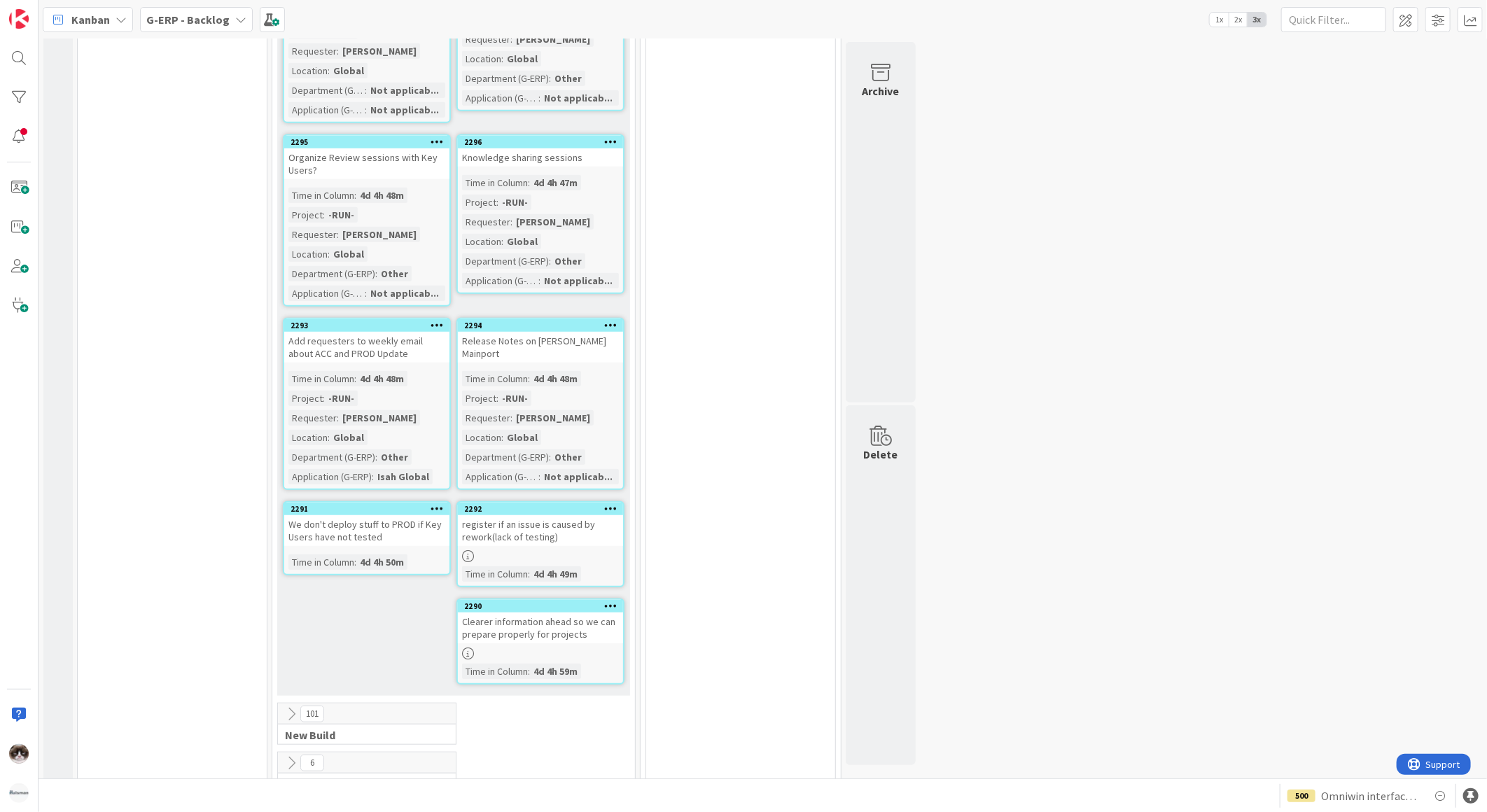
scroll to position [518, 0]
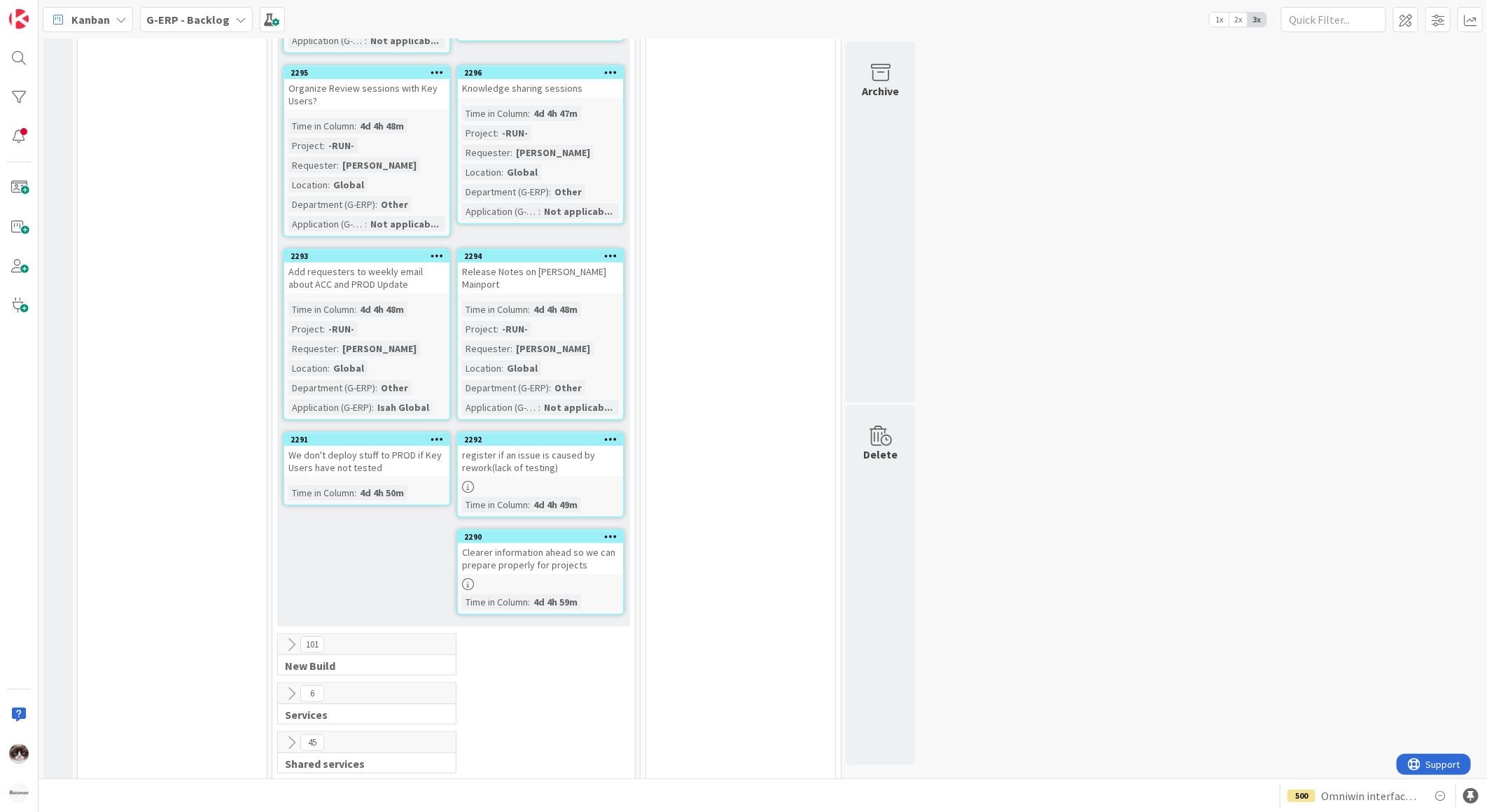
click at [403, 464] on div "2291 We don't deploy stuff to PROD if Key Users have not tested Time in Column …" at bounding box center [367, 469] width 168 height 74
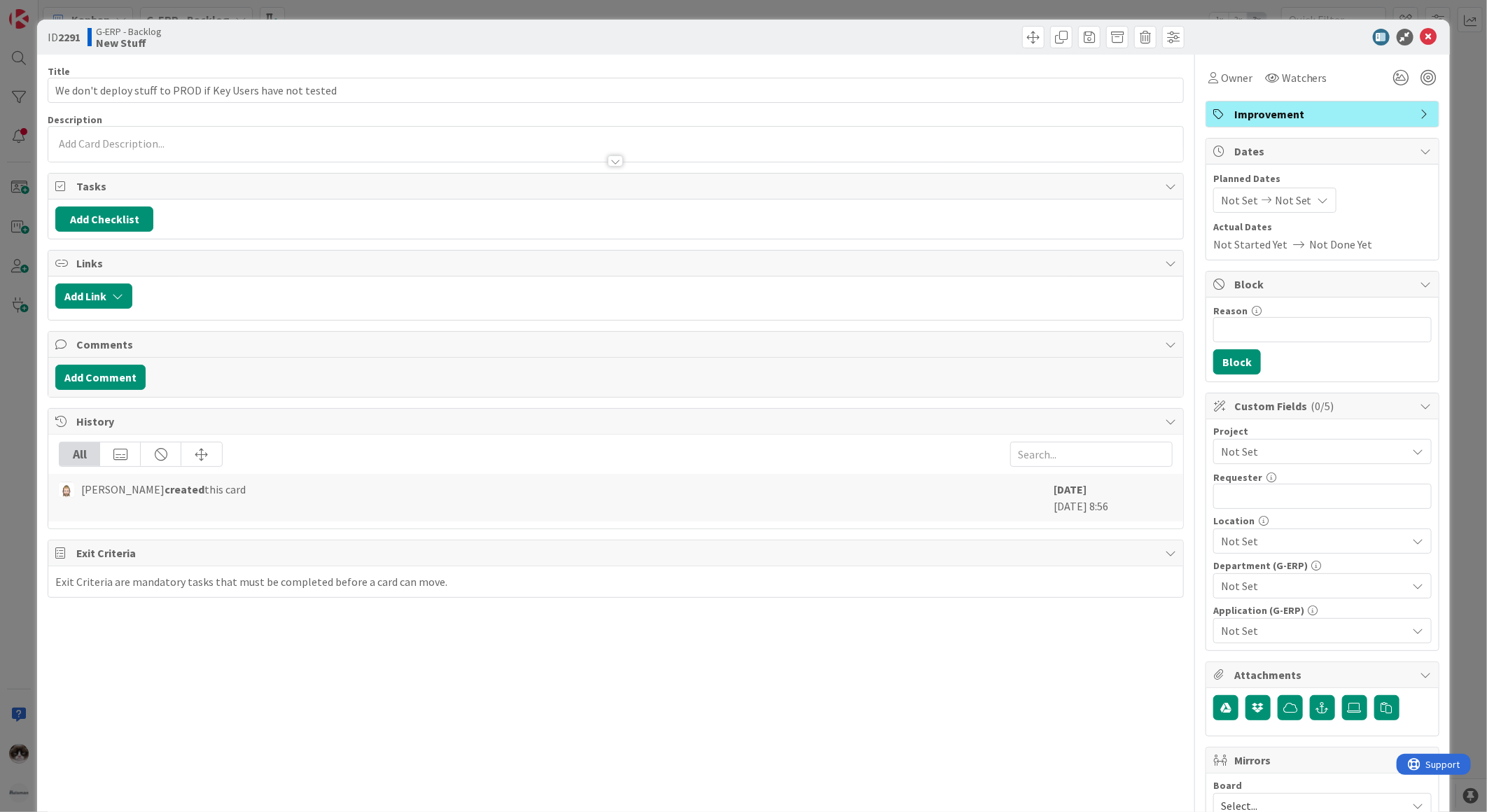
click at [1291, 451] on span "Not Set" at bounding box center [1310, 451] width 180 height 20
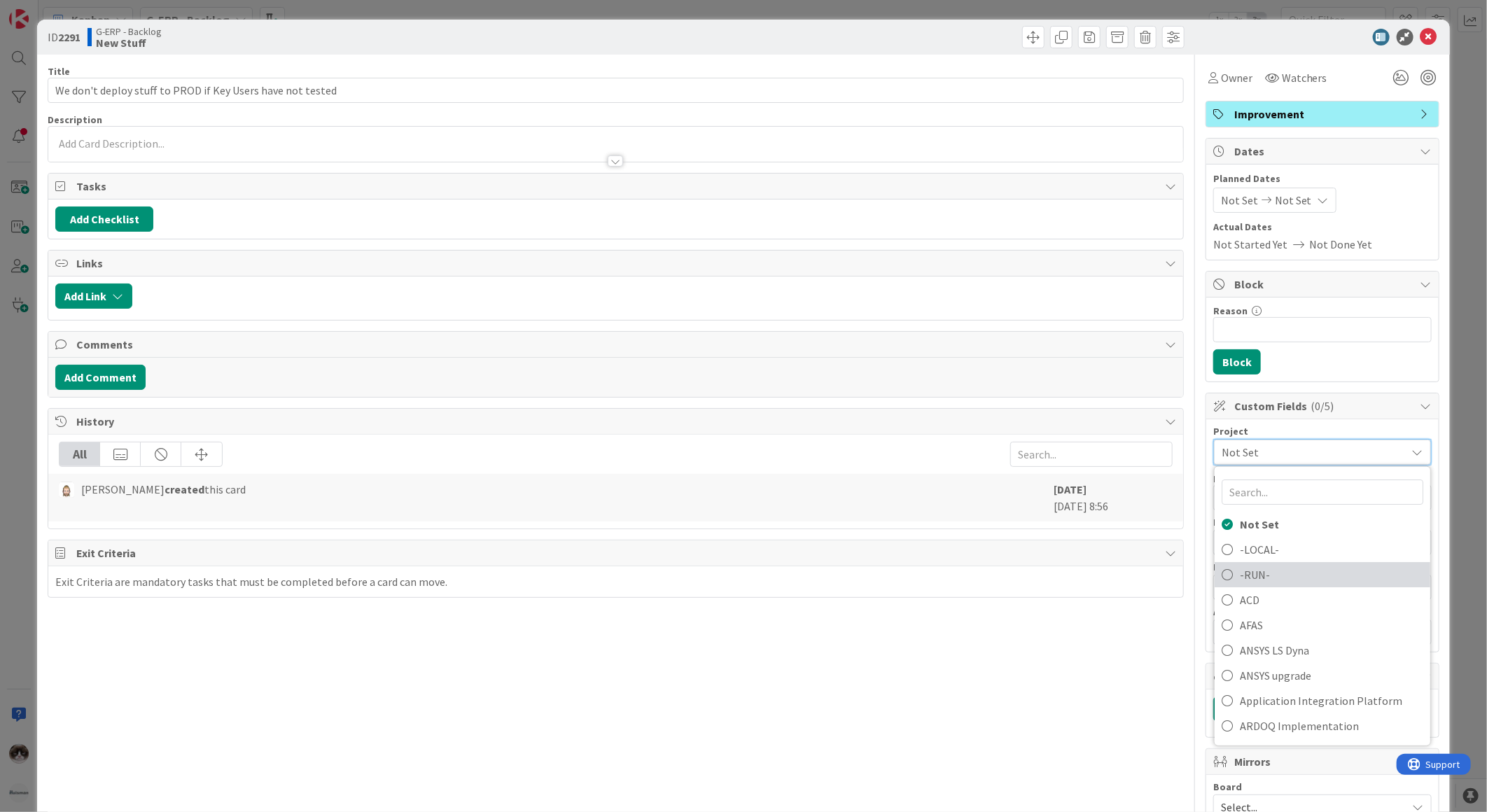
click at [1269, 570] on span "-RUN-" at bounding box center [1332, 575] width 183 height 21
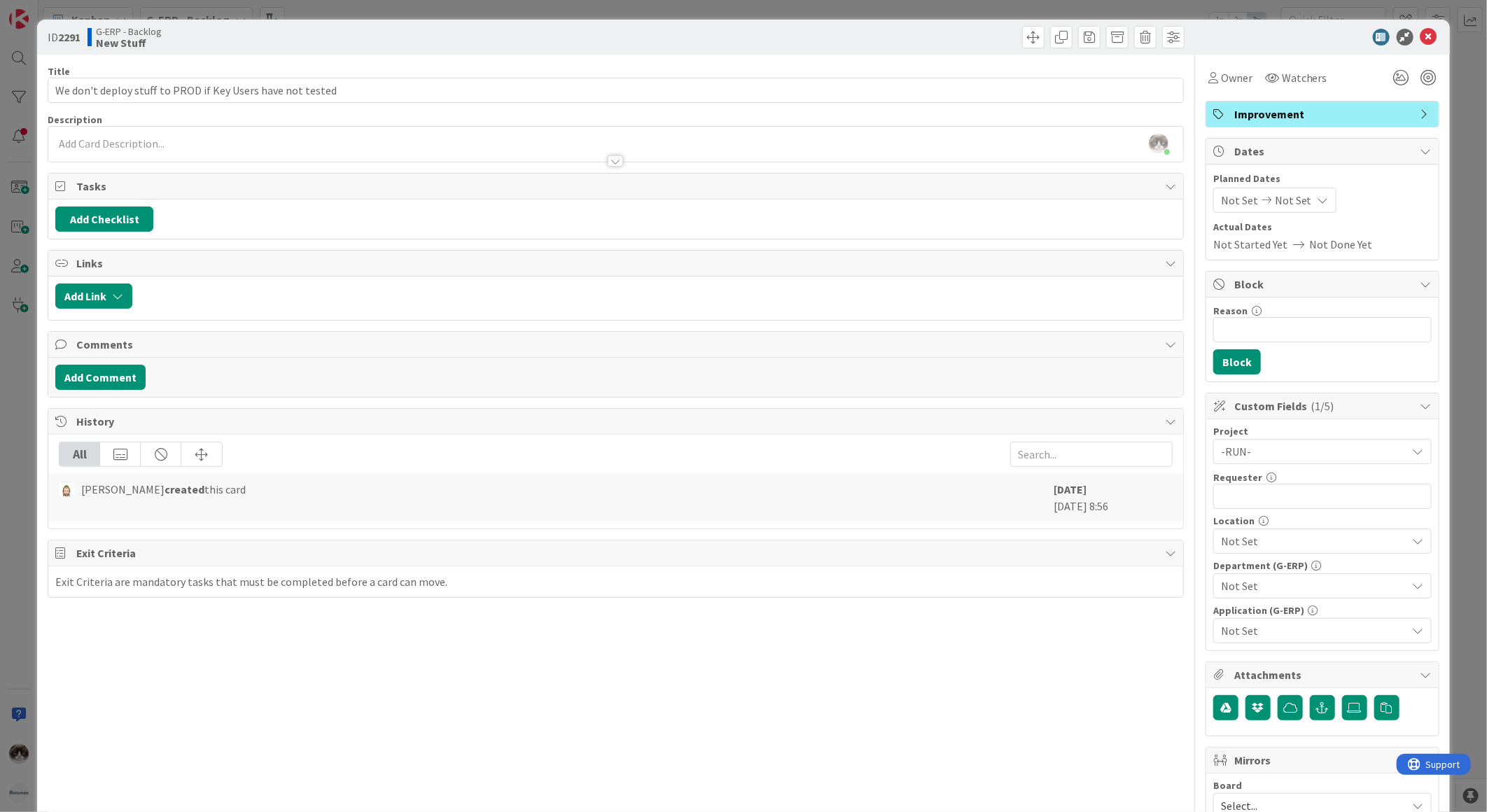
click at [1109, 647] on div "Title 59 / 128 We don't deploy stuff to PROD if Key Users have not tested Descr…" at bounding box center [615, 606] width 1136 height 1103
click at [1230, 498] on input "text" at bounding box center [1323, 495] width 218 height 25
type input "[PERSON_NAME]"
click at [1251, 548] on span "Not Set" at bounding box center [1314, 541] width 186 height 17
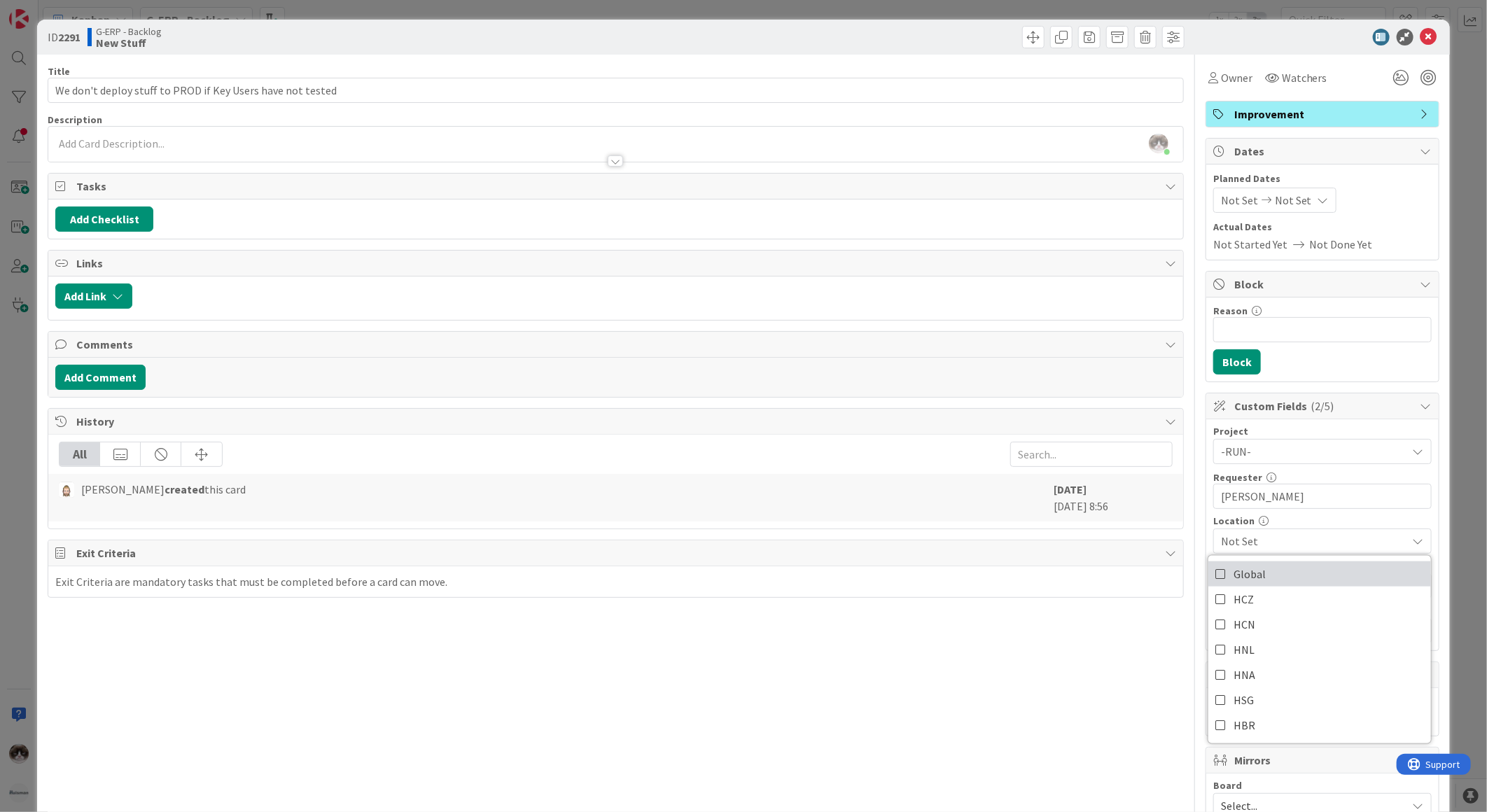
click at [1261, 577] on link "Global" at bounding box center [1320, 573] width 223 height 25
drag, startPoint x: 1026, startPoint y: 725, endPoint x: 1123, endPoint y: 673, distance: 110.1
click at [1025, 726] on div "Title 59 / 128 We don't deploy stuff to PROD if Key Users have not tested Descr…" at bounding box center [615, 606] width 1136 height 1103
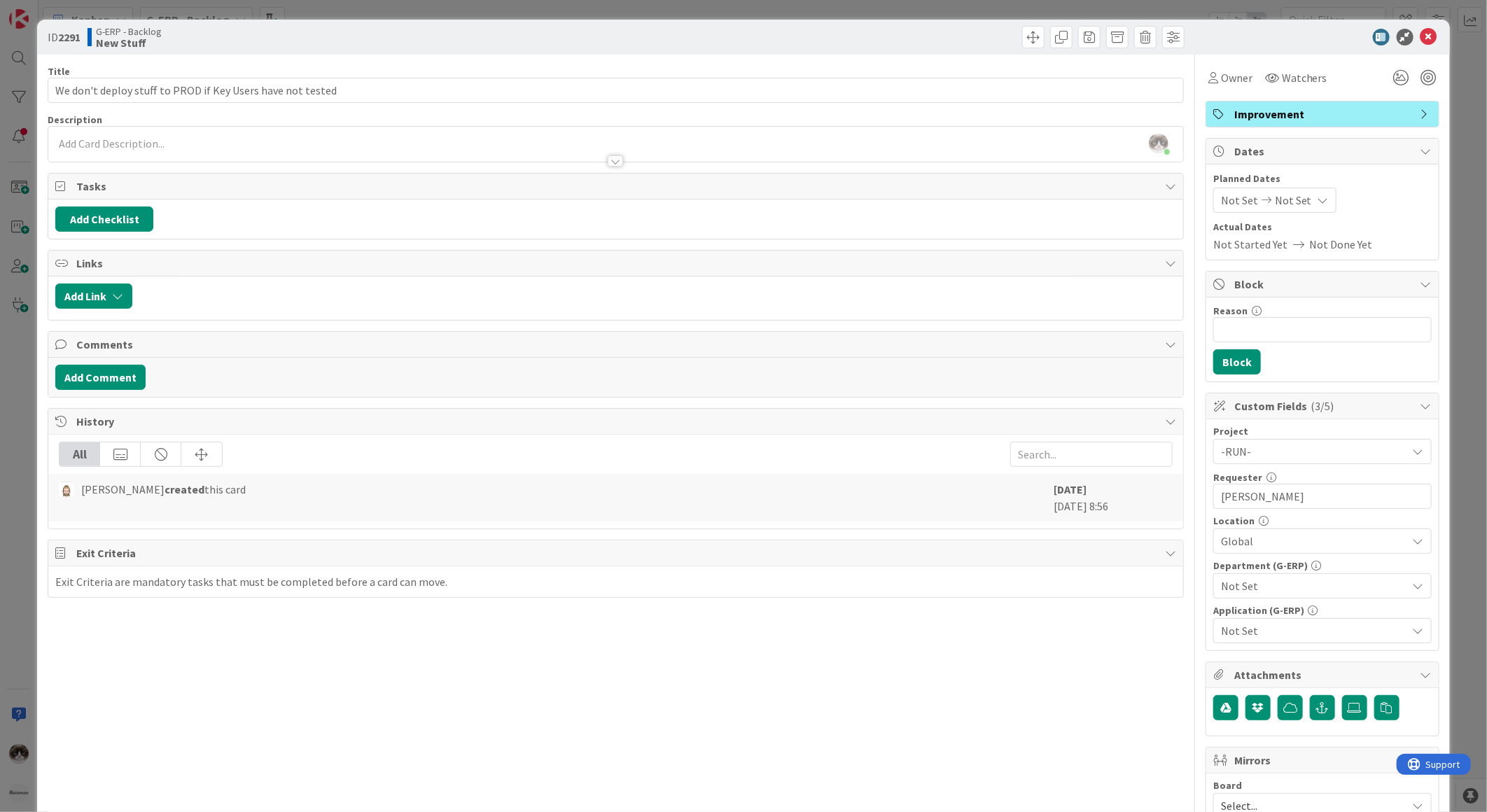
click at [1262, 593] on span "Not Set" at bounding box center [1314, 586] width 186 height 17
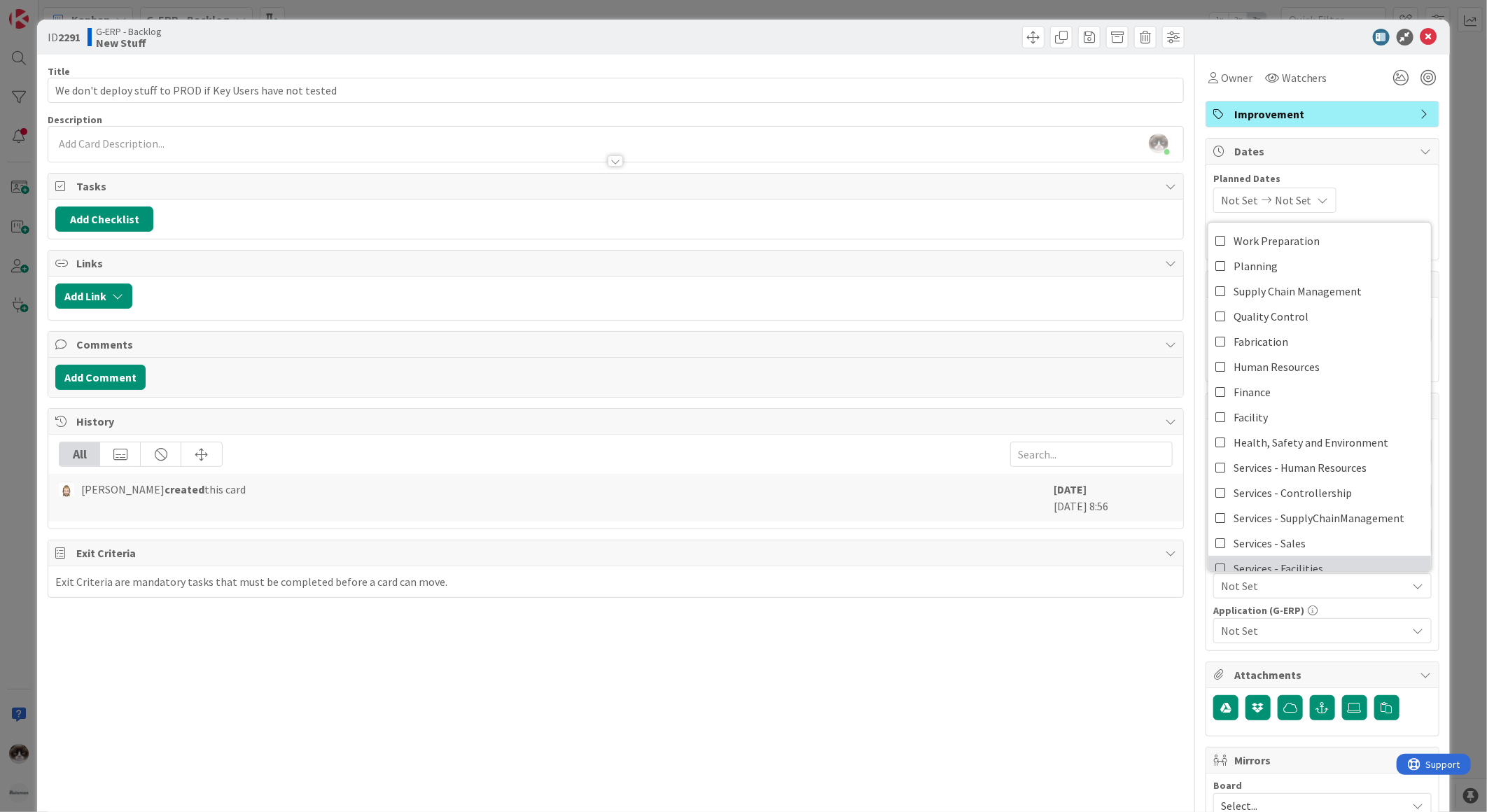
scroll to position [115, 0]
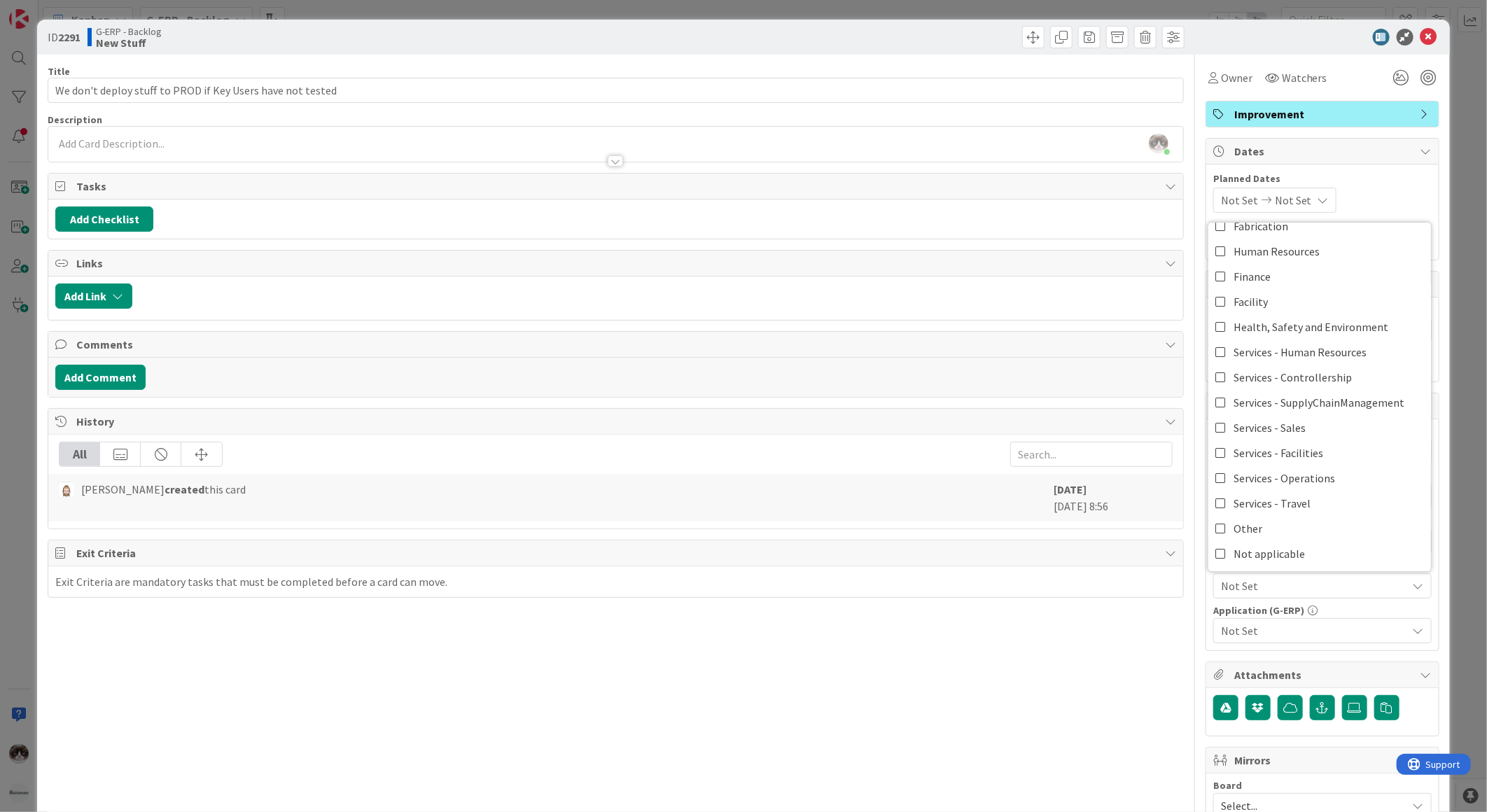
click at [1152, 659] on div "Title 59 / 128 We don't deploy stuff to PROD if Key Users have not tested Descr…" at bounding box center [615, 606] width 1136 height 1103
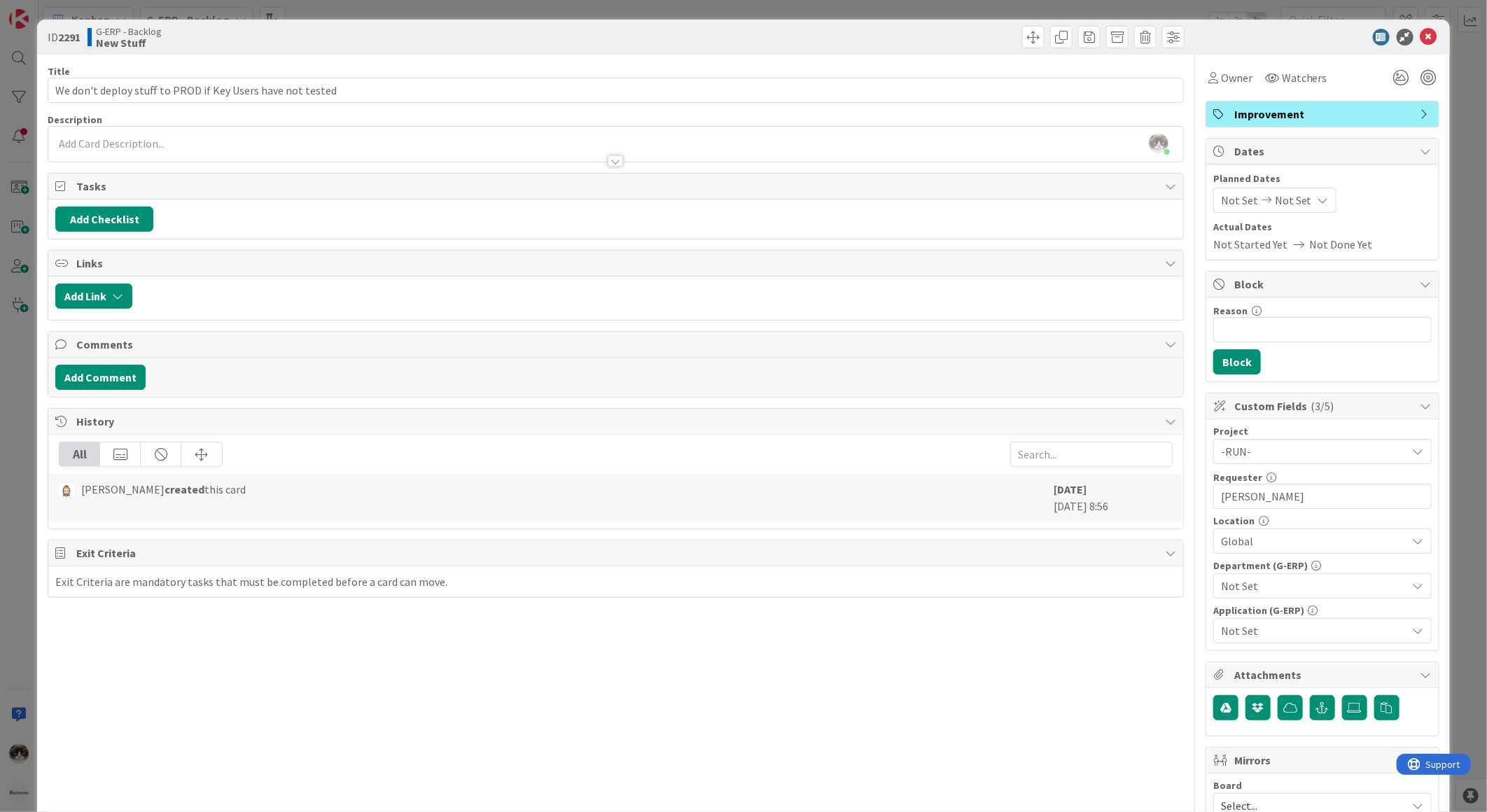
click at [1224, 586] on span "Not Set" at bounding box center [1314, 586] width 186 height 17
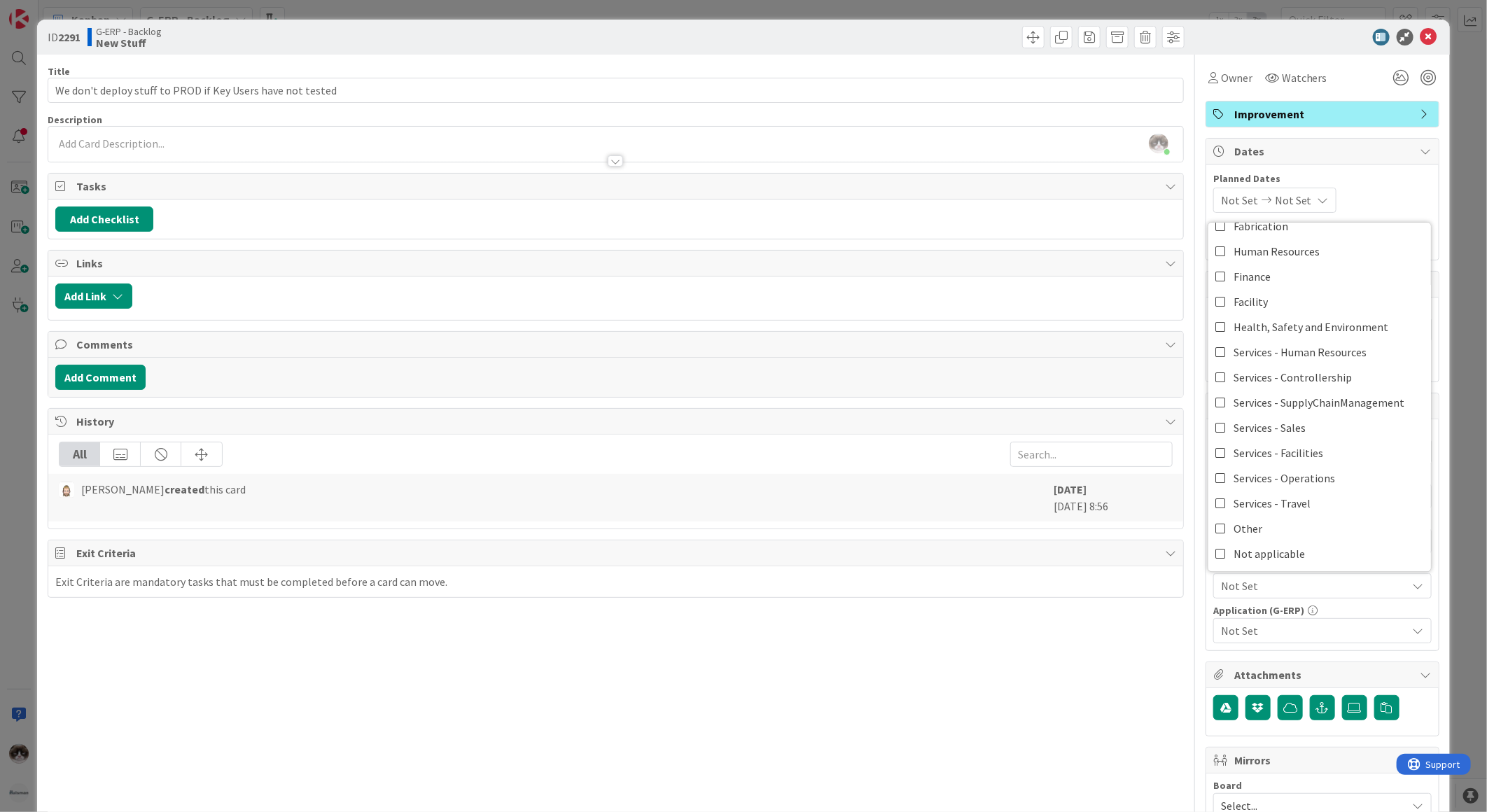
click at [1110, 695] on div "Title 59 / 128 We don't deploy stuff to PROD if Key Users have not tested Descr…" at bounding box center [615, 606] width 1136 height 1103
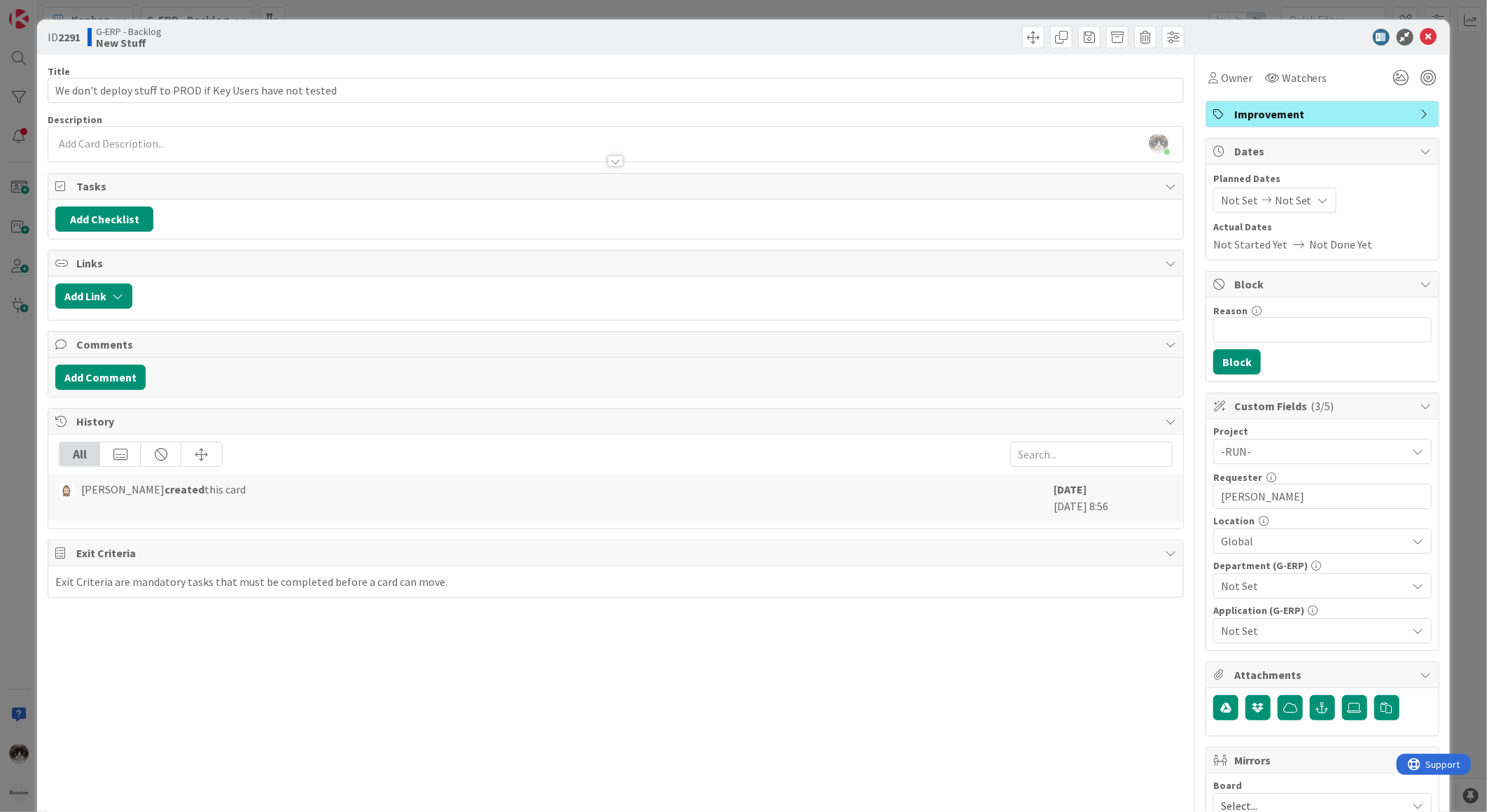
click at [1221, 588] on span "Not Set" at bounding box center [1314, 586] width 186 height 17
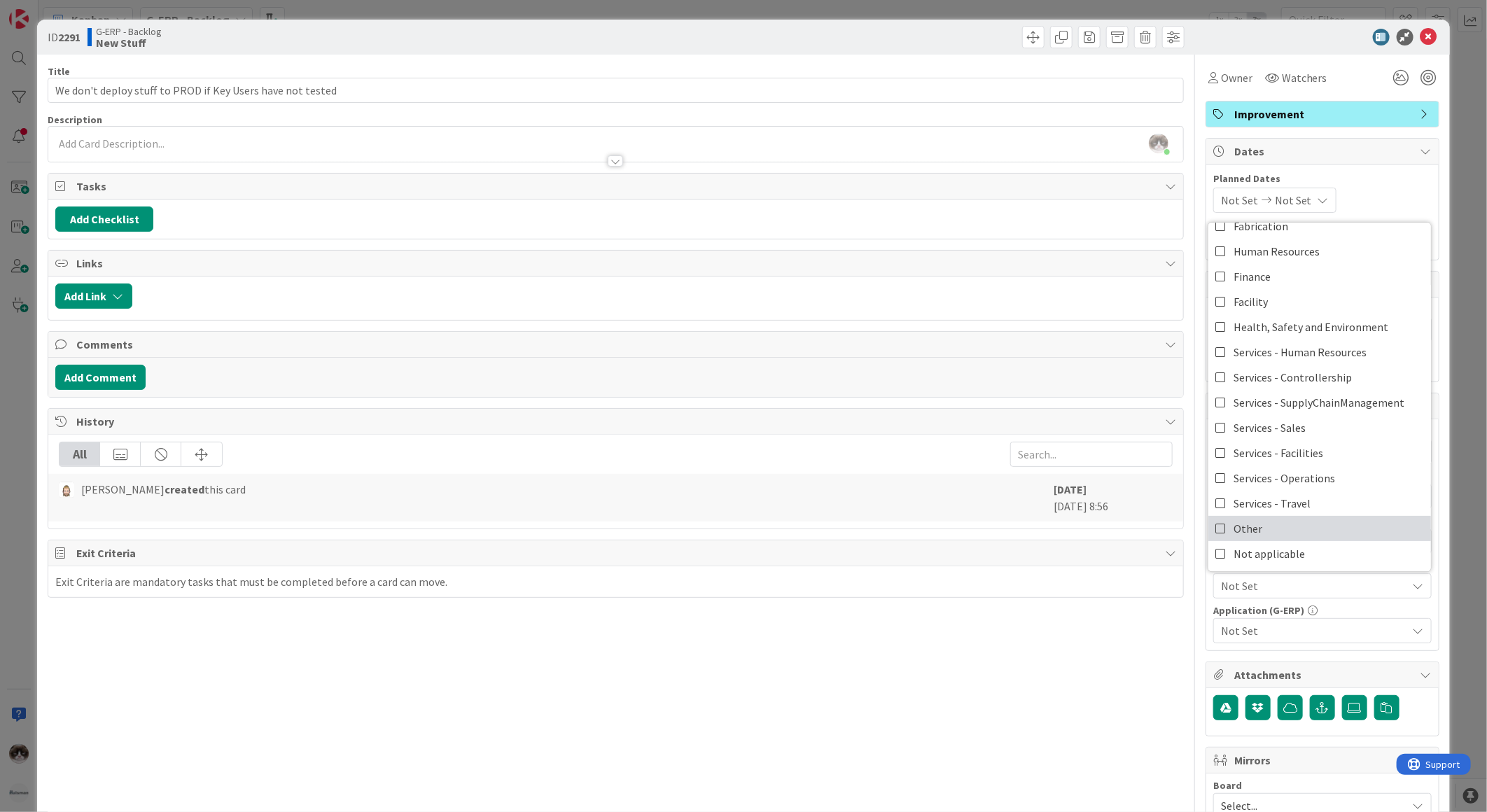
click at [1241, 532] on span "Other" at bounding box center [1248, 529] width 29 height 21
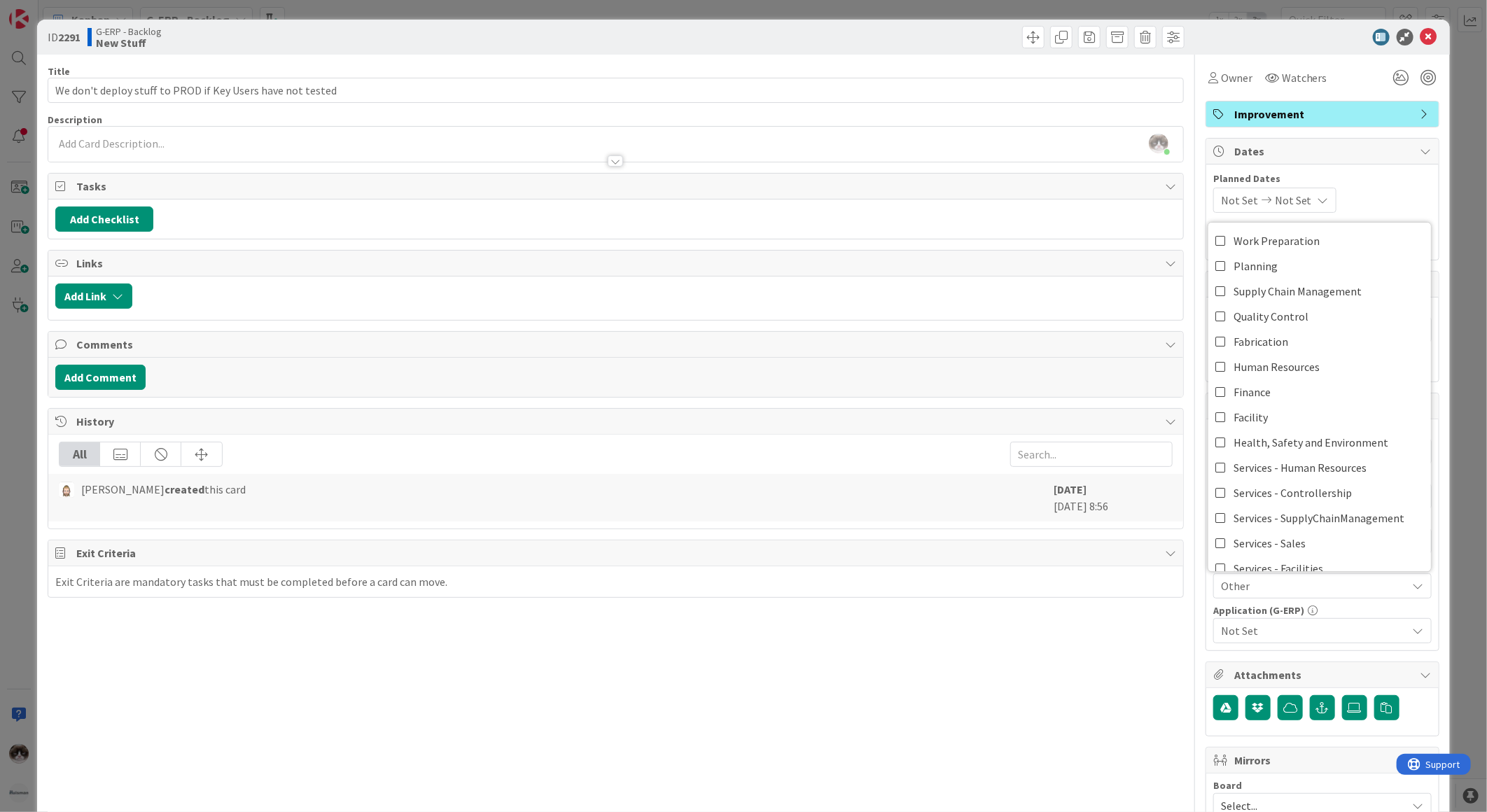
click at [1127, 673] on div "Title 59 / 128 We don't deploy stuff to PROD if Key Users have not tested Descr…" at bounding box center [615, 606] width 1136 height 1103
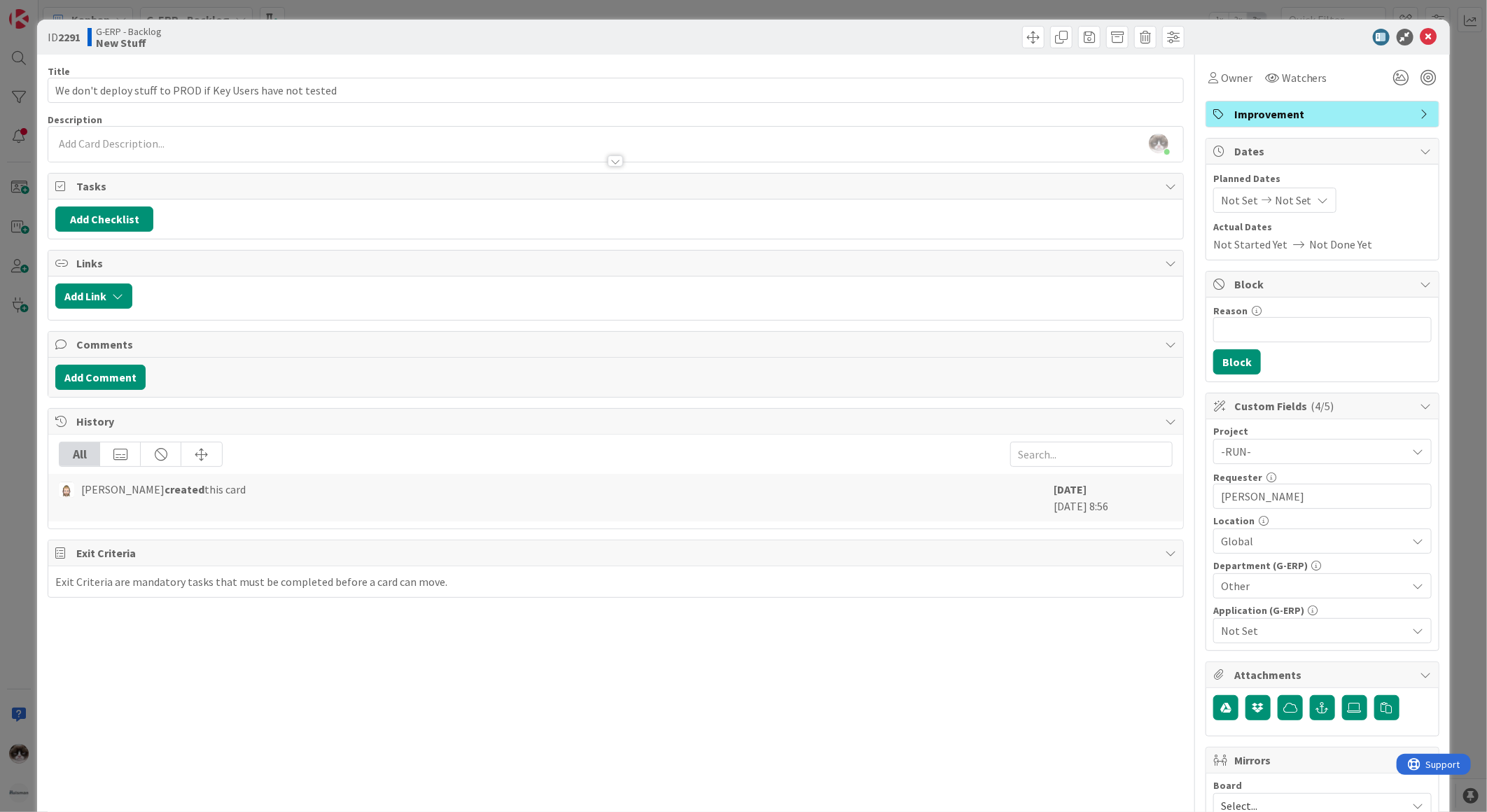
click at [1226, 627] on span "Not Set" at bounding box center [1314, 630] width 186 height 17
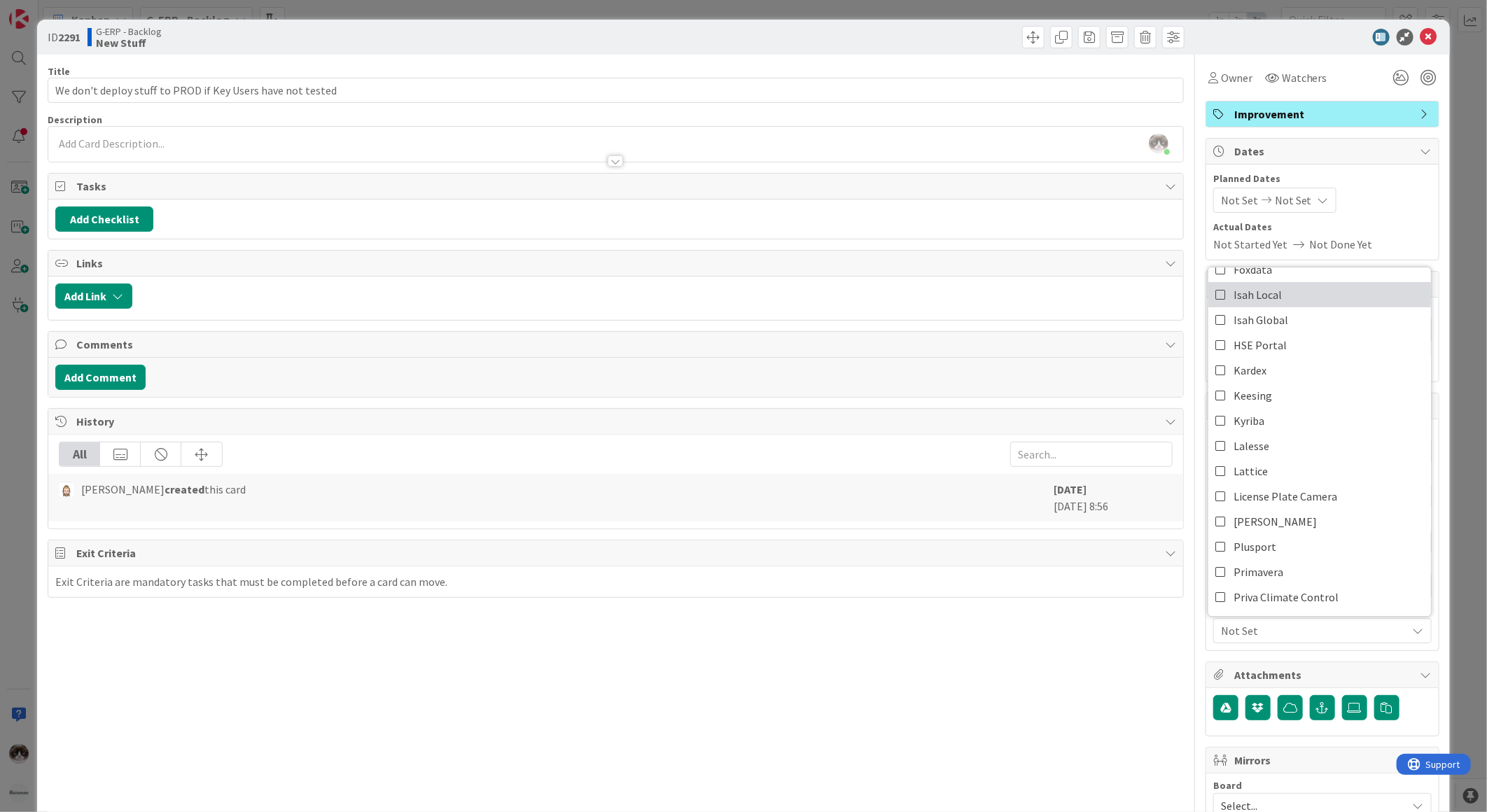
scroll to position [233, 0]
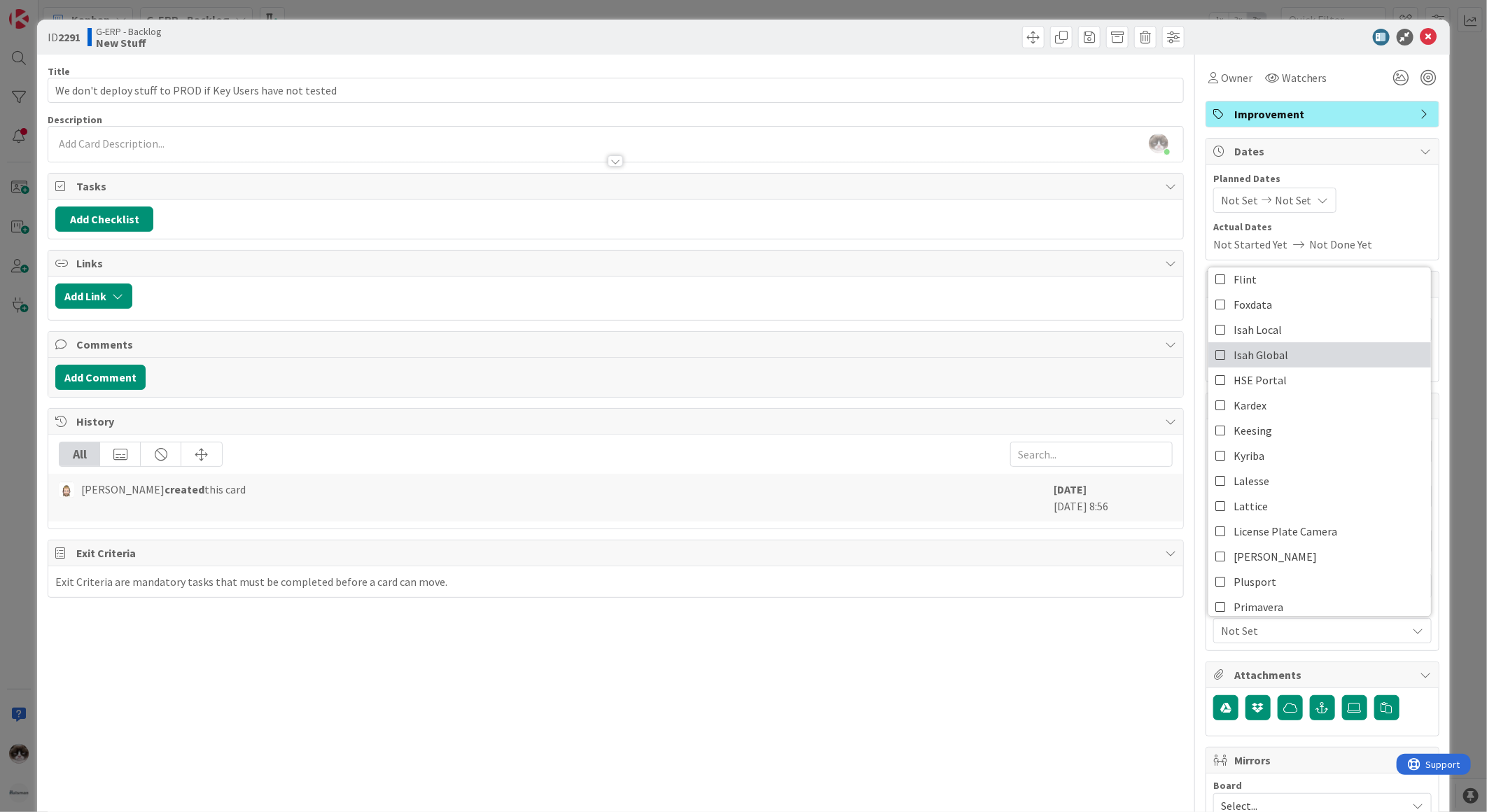
click at [1274, 361] on span "Isah Global" at bounding box center [1261, 355] width 55 height 21
click at [1038, 765] on div "Title 59 / 128 We don't deploy stuff to PROD if Key Users have not tested Descr…" at bounding box center [615, 606] width 1136 height 1103
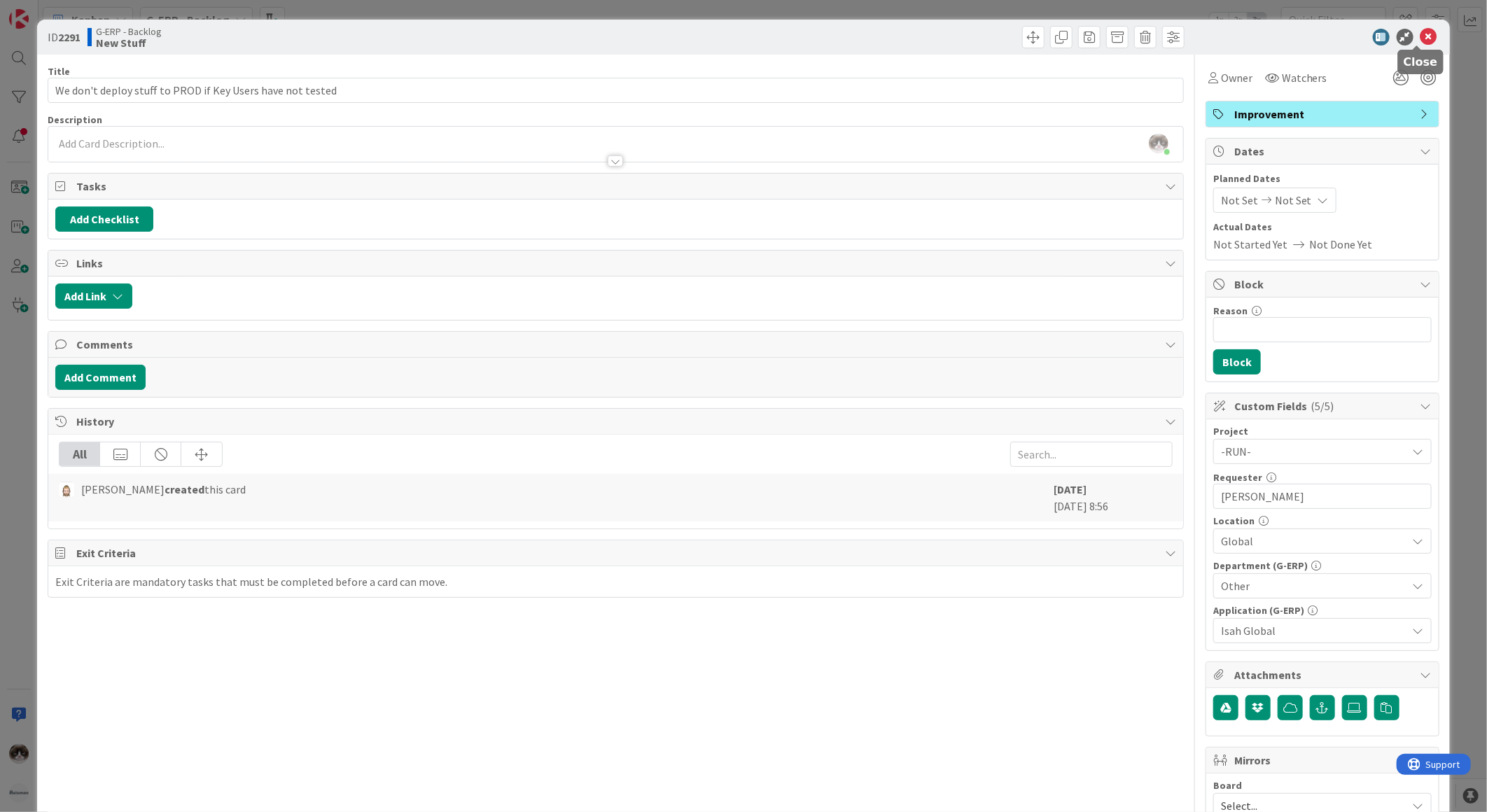
click at [1420, 35] on icon at bounding box center [1429, 37] width 17 height 17
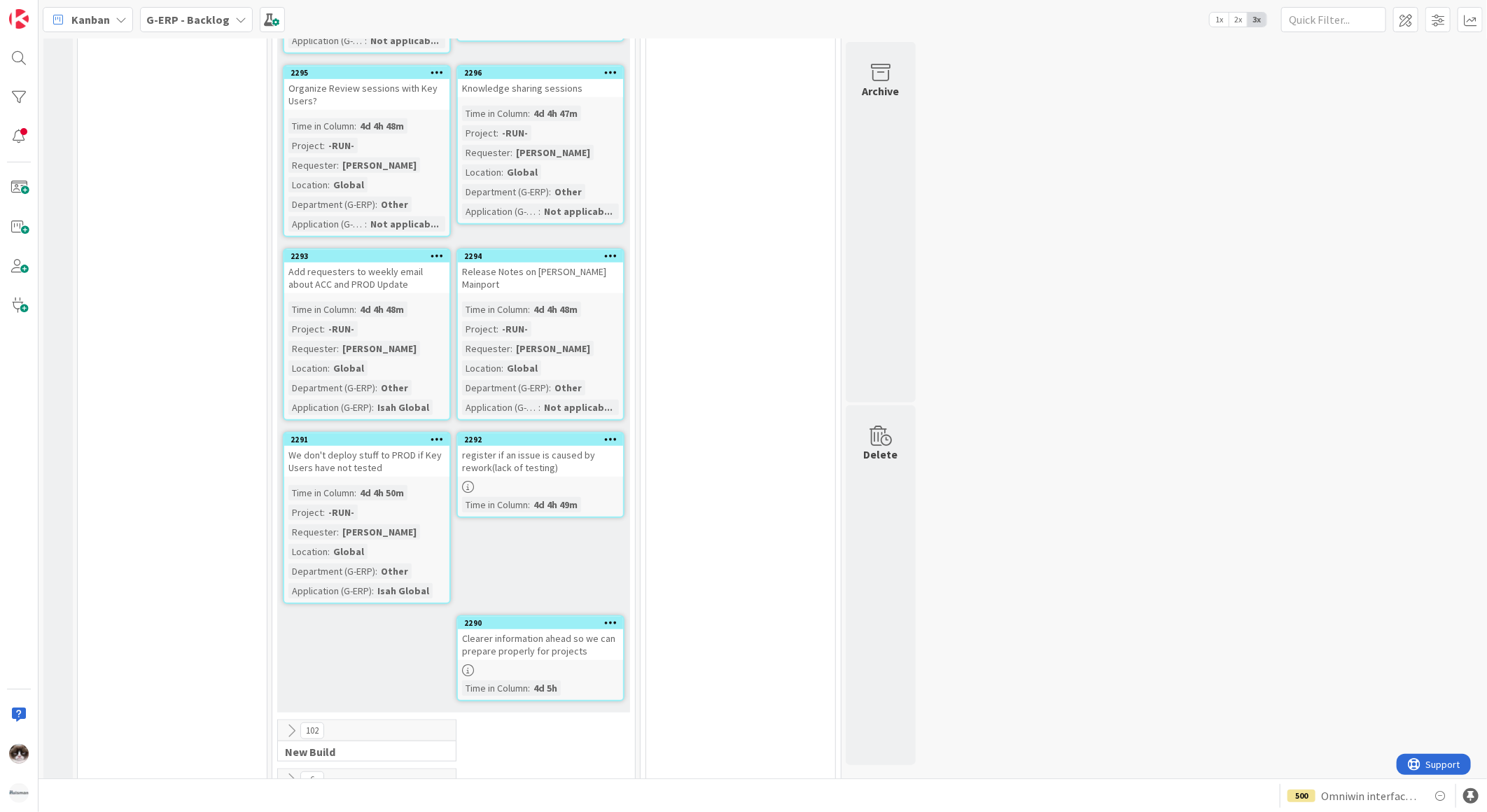
click at [571, 476] on div "2292 register if an issue is caused by rework(lack of testing) Time in Column :…" at bounding box center [540, 475] width 168 height 86
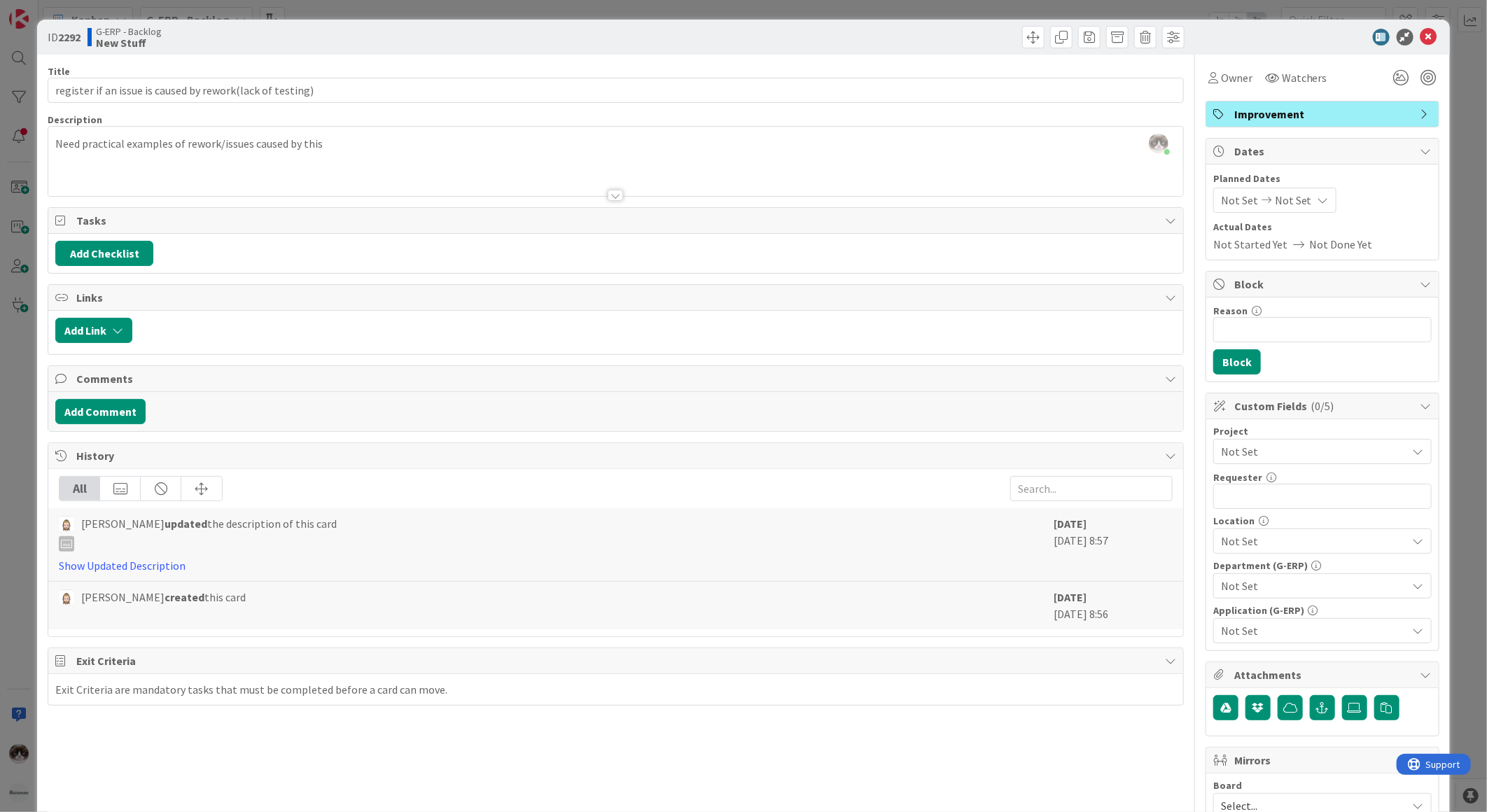
click at [1314, 445] on span "Not Set" at bounding box center [1310, 451] width 180 height 20
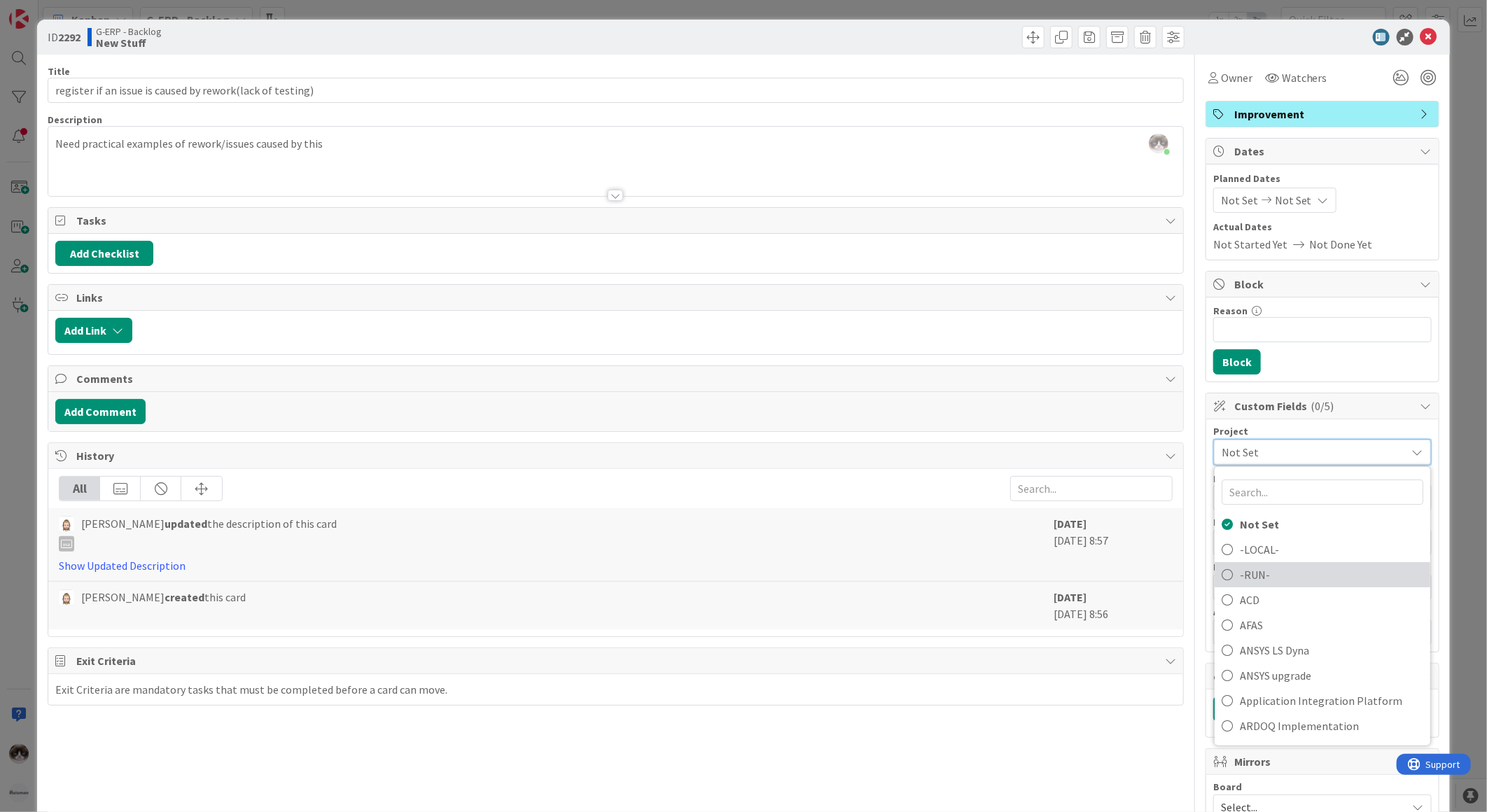
click at [1260, 571] on span "-RUN-" at bounding box center [1332, 575] width 183 height 21
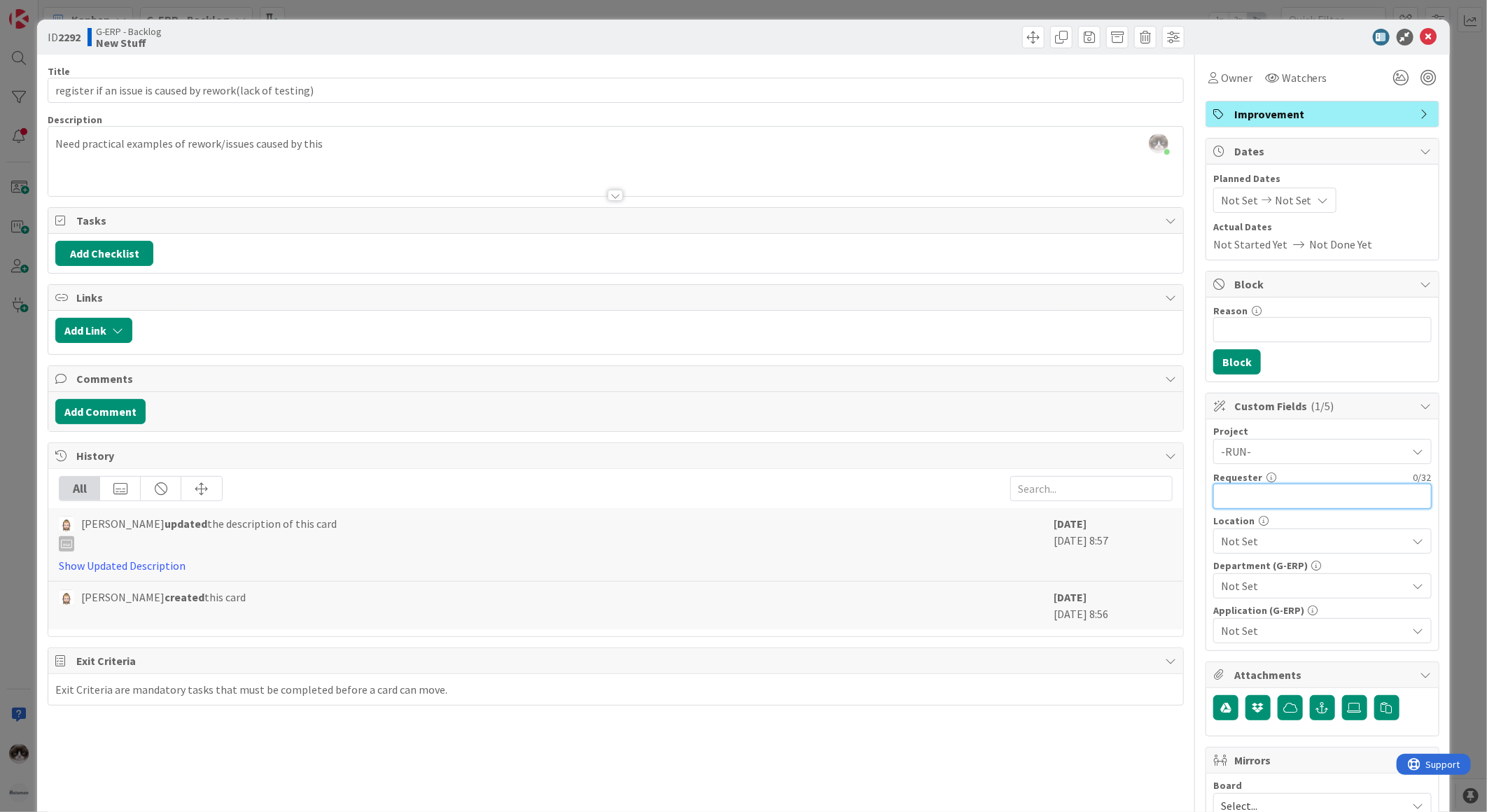
click at [1252, 504] on input "text" at bounding box center [1323, 495] width 218 height 25
type input "[PERSON_NAME]"
click at [1295, 538] on span "Not Set" at bounding box center [1314, 541] width 186 height 17
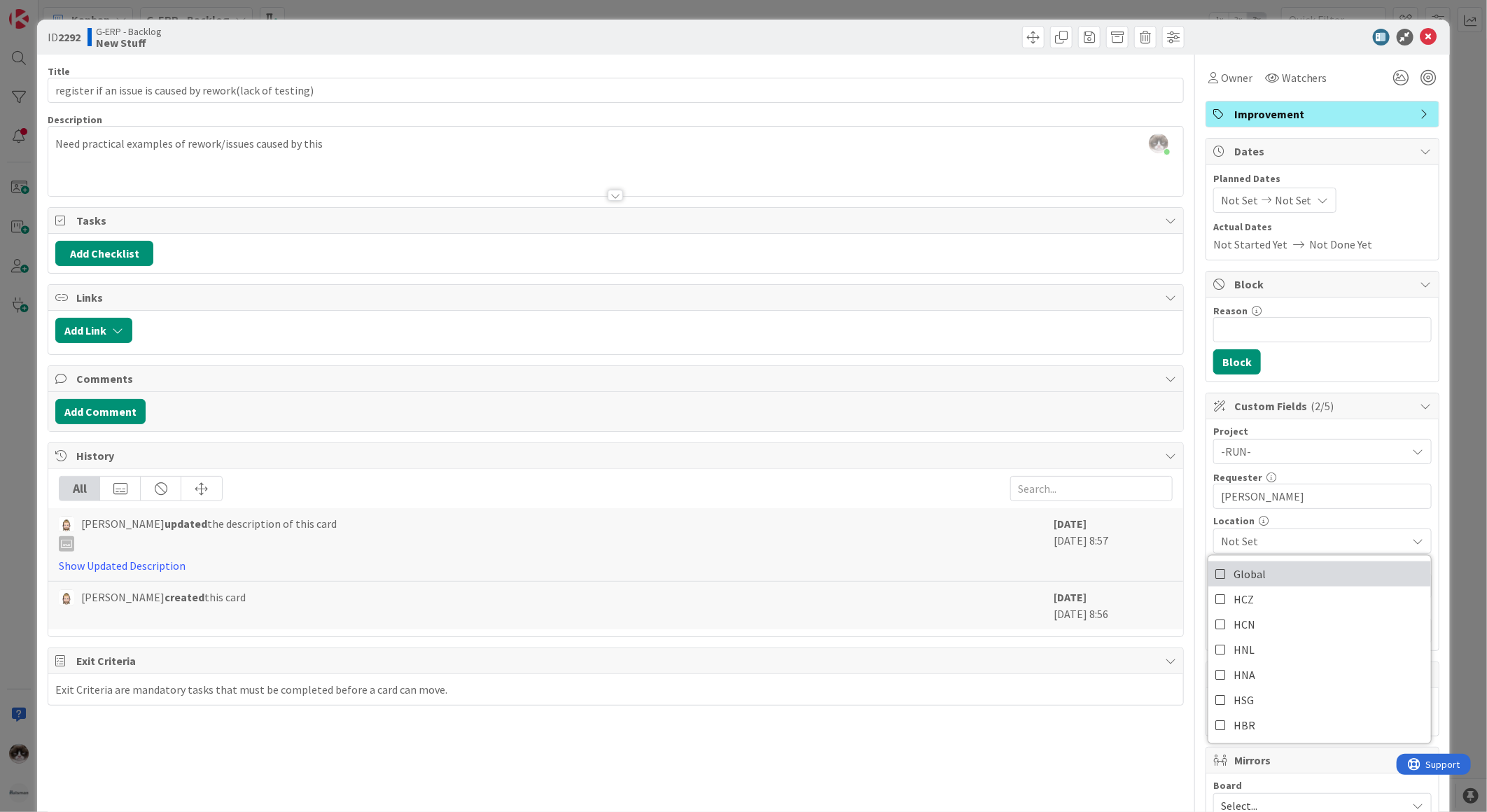
click at [1265, 576] on link "Global" at bounding box center [1320, 573] width 223 height 25
click at [983, 808] on div "Title 57 / 128 register if an issue is caused by rework(lack of testing) Descri…" at bounding box center [615, 606] width 1136 height 1103
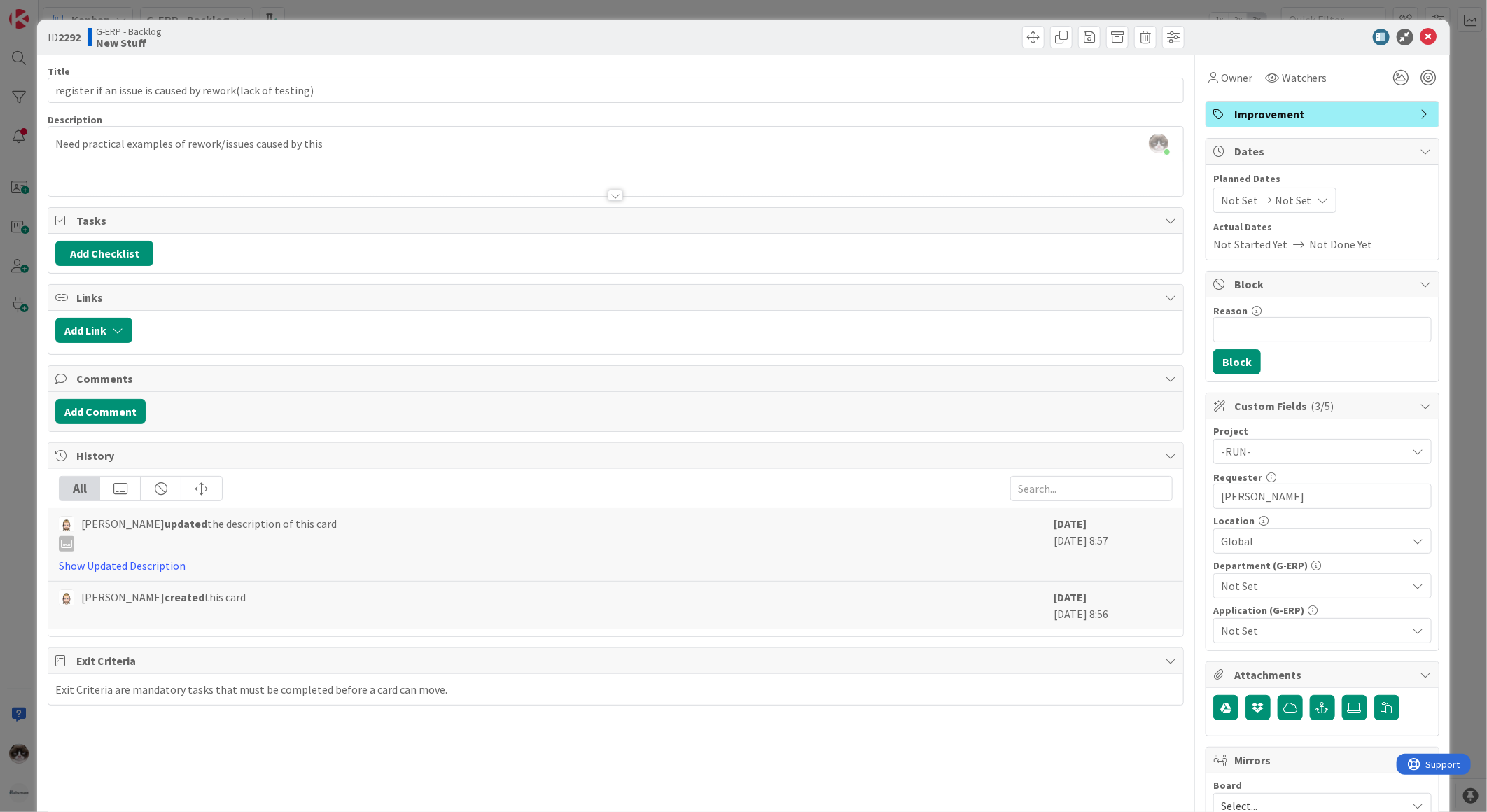
click at [1276, 602] on div "Project -RUN- Not Set -LOCAL- -RUN- ACD AFAS ANSYS LS Dyna ANSYS upgrade Applic…" at bounding box center [1323, 535] width 218 height 217
click at [1276, 599] on div "Project -RUN- Not Set -LOCAL- -RUN- ACD AFAS ANSYS LS Dyna ANSYS upgrade Applic…" at bounding box center [1323, 535] width 218 height 217
click at [1280, 581] on span "Not Set" at bounding box center [1314, 586] width 186 height 17
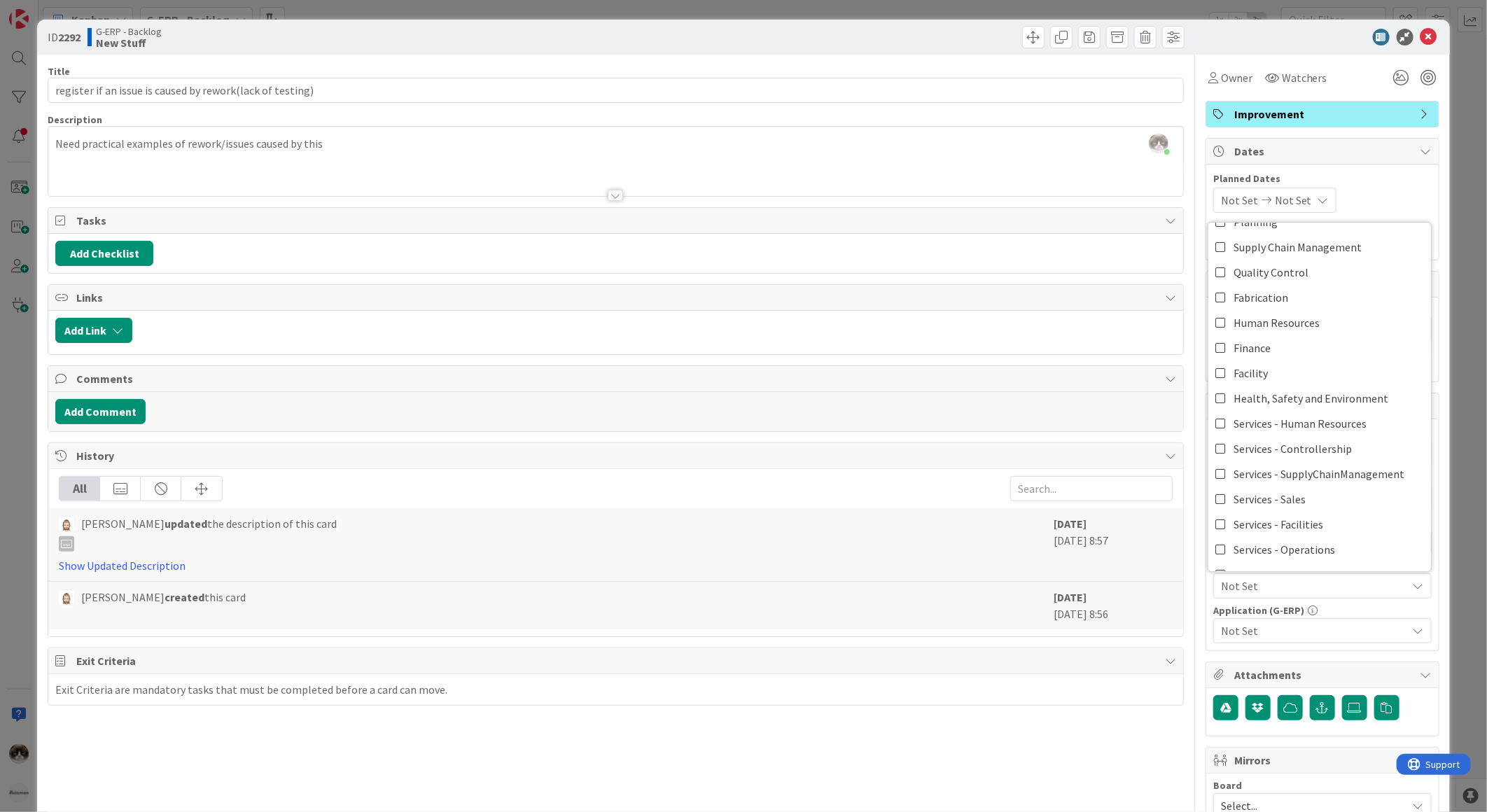
scroll to position [115, 0]
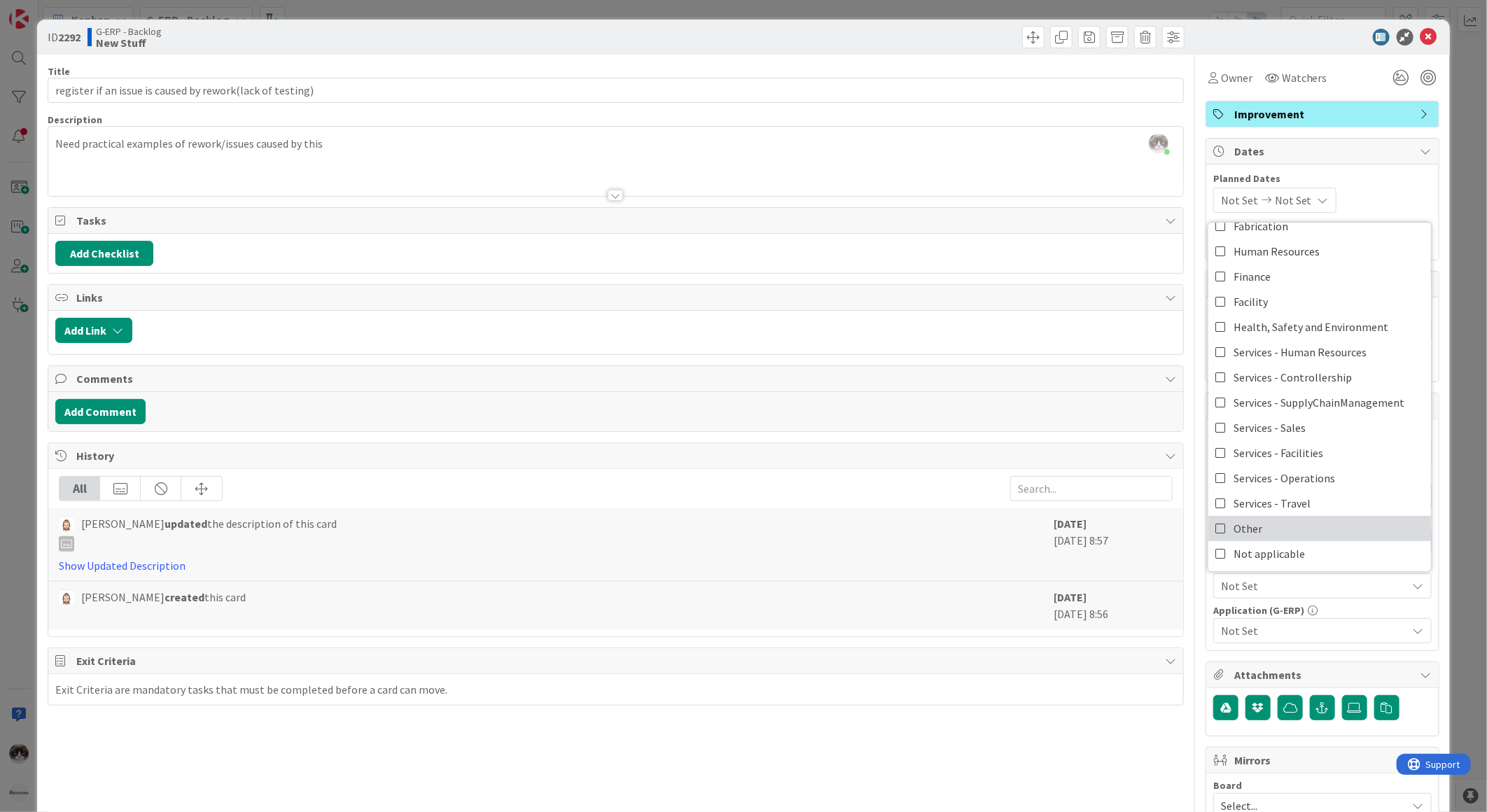
click at [1271, 534] on link "Other" at bounding box center [1320, 528] width 223 height 25
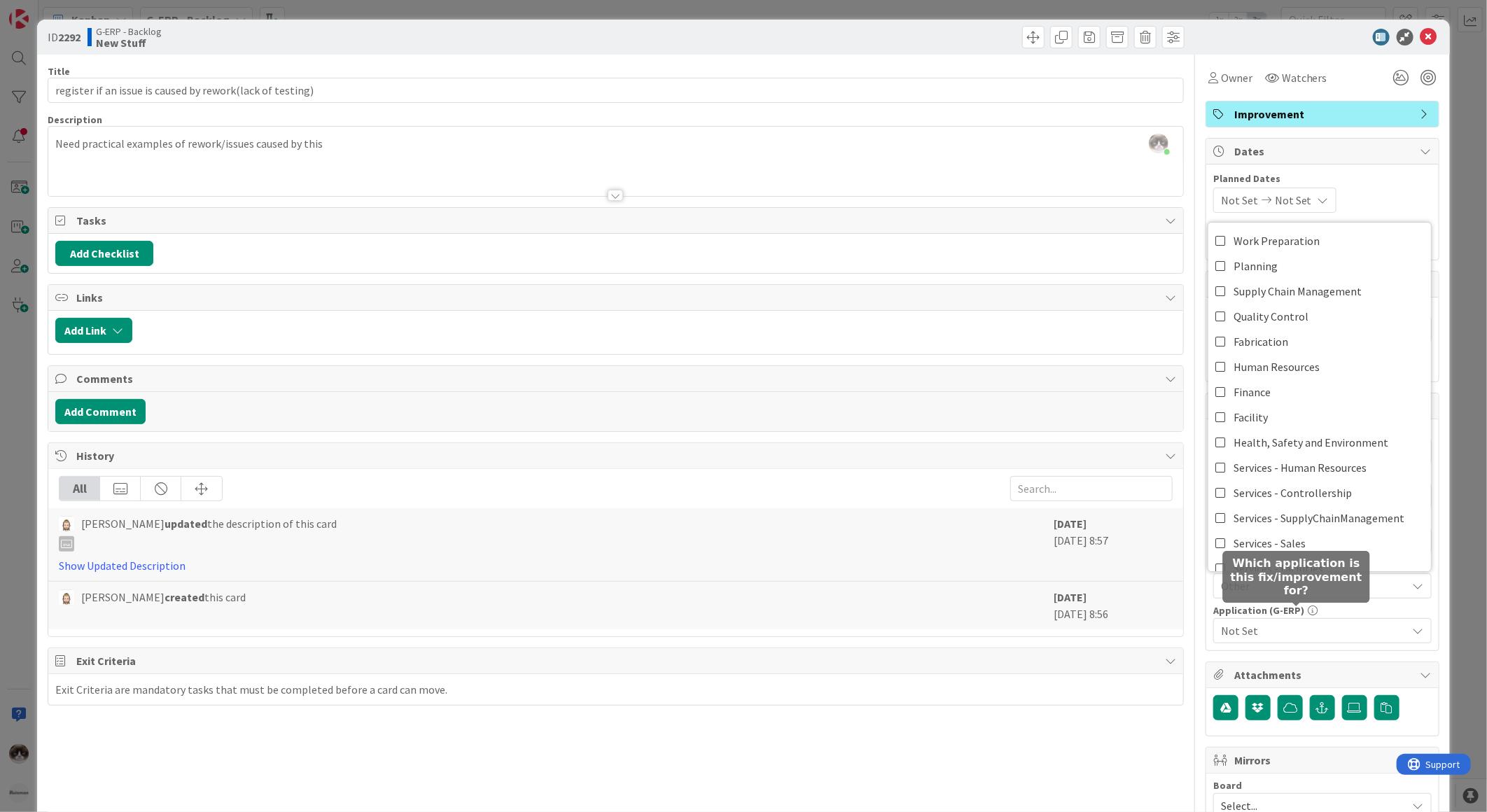
click at [1285, 631] on span "Not Set" at bounding box center [1314, 630] width 186 height 17
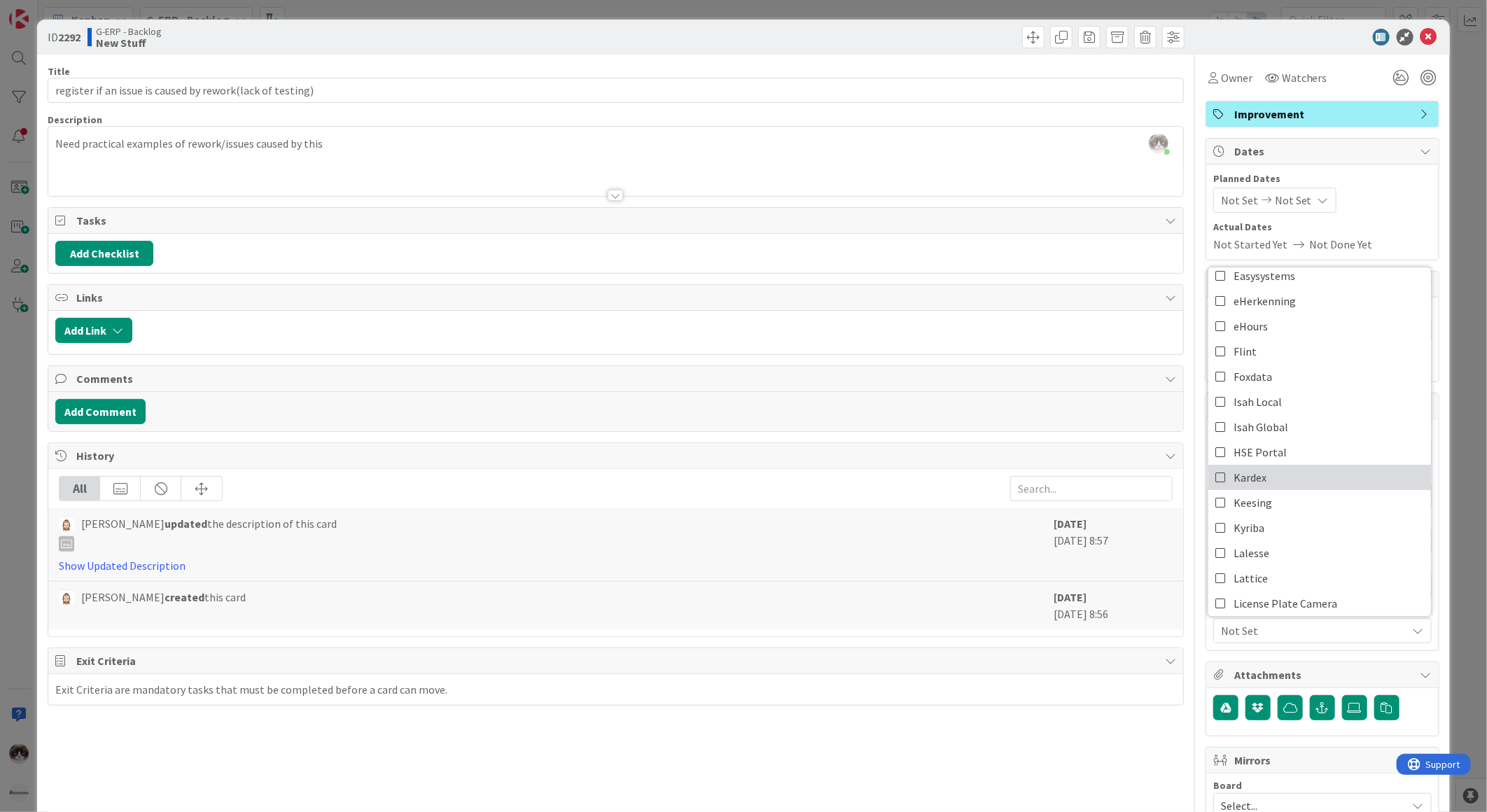
scroll to position [311, 0]
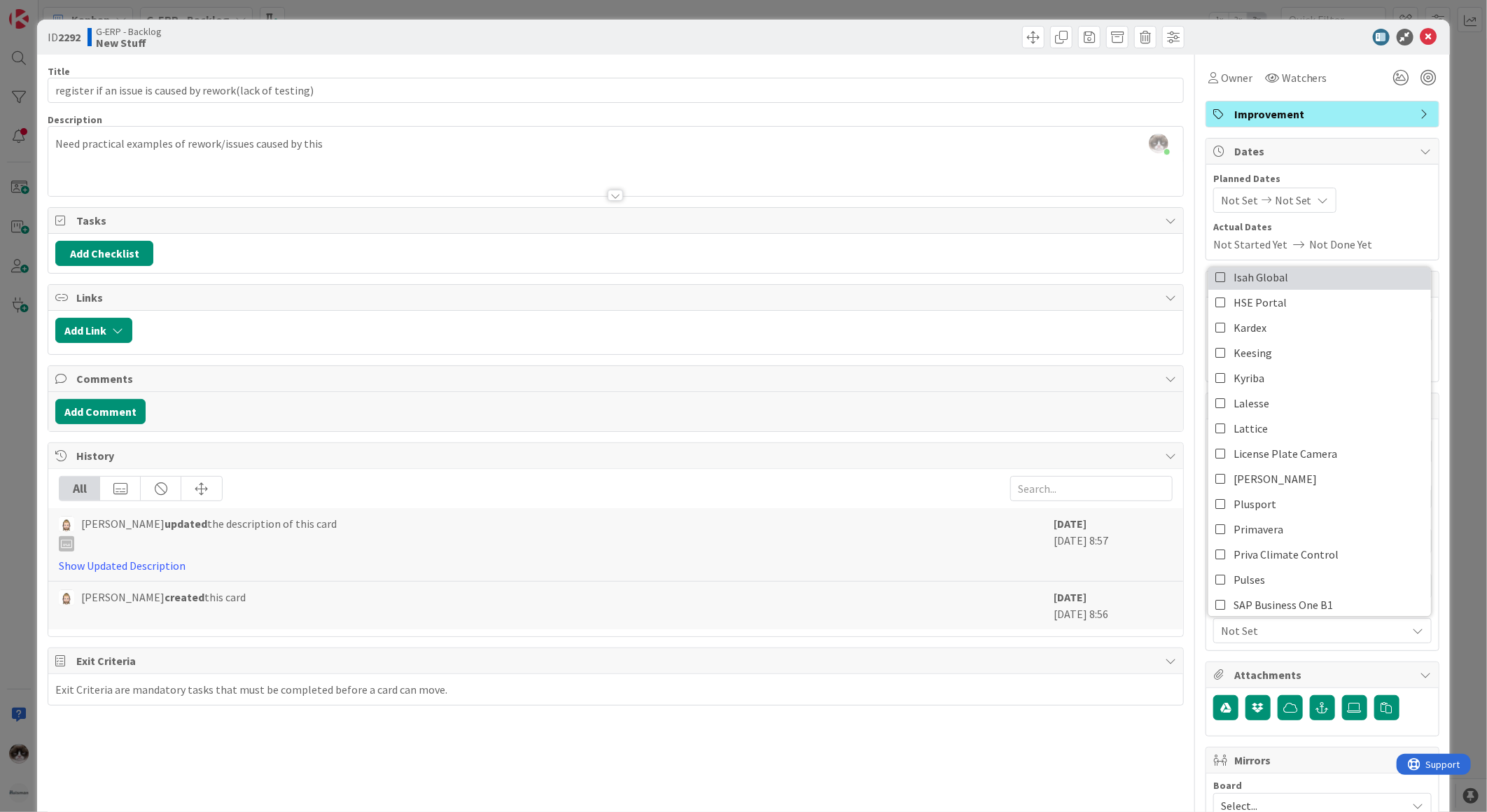
click at [1300, 281] on link "Isah Global" at bounding box center [1320, 276] width 223 height 25
click at [1420, 41] on icon at bounding box center [1429, 37] width 17 height 17
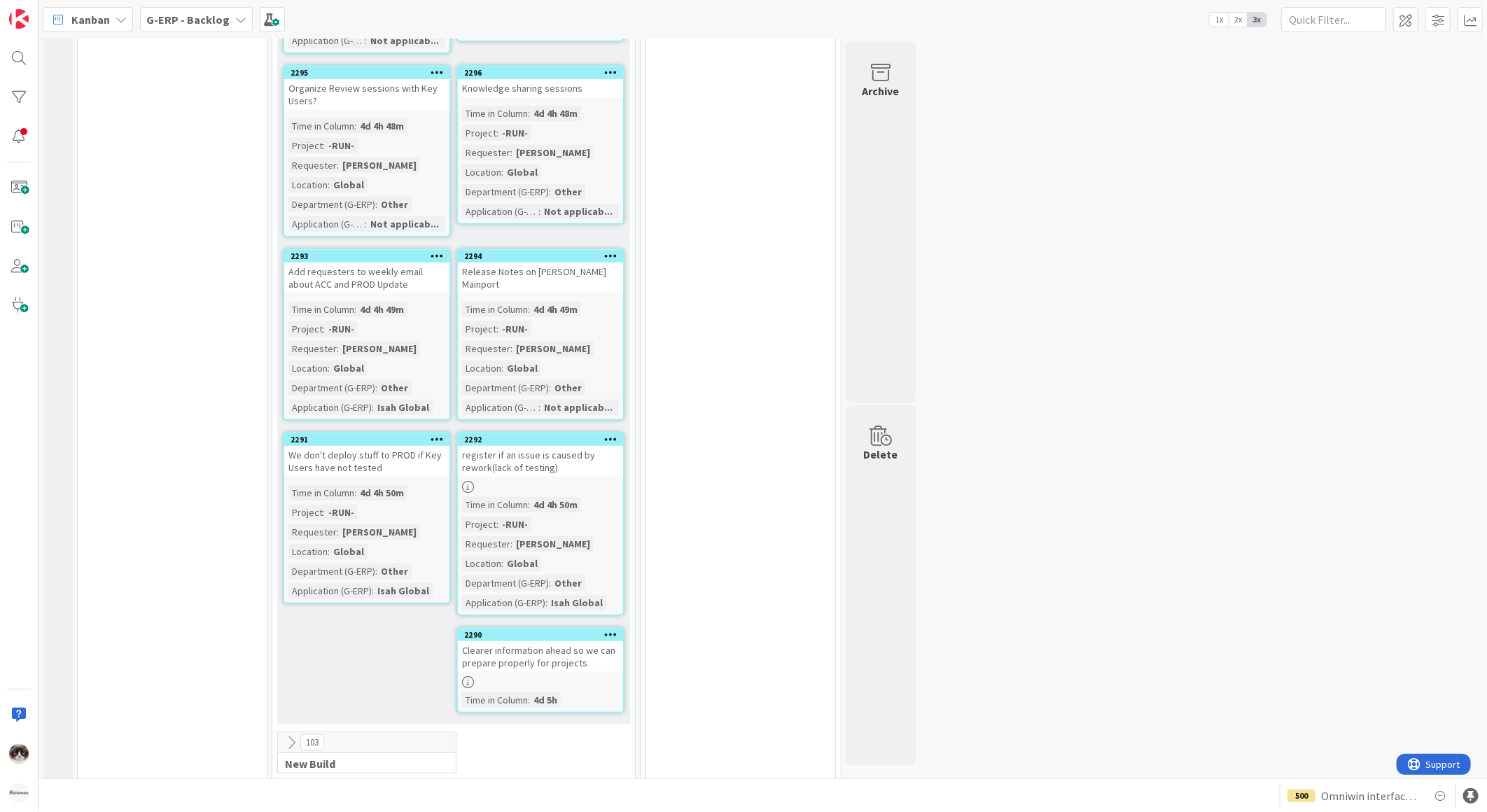
click at [522, 654] on div "2290 Clearer information ahead so we can prepare properly for projects Time in …" at bounding box center [540, 670] width 168 height 86
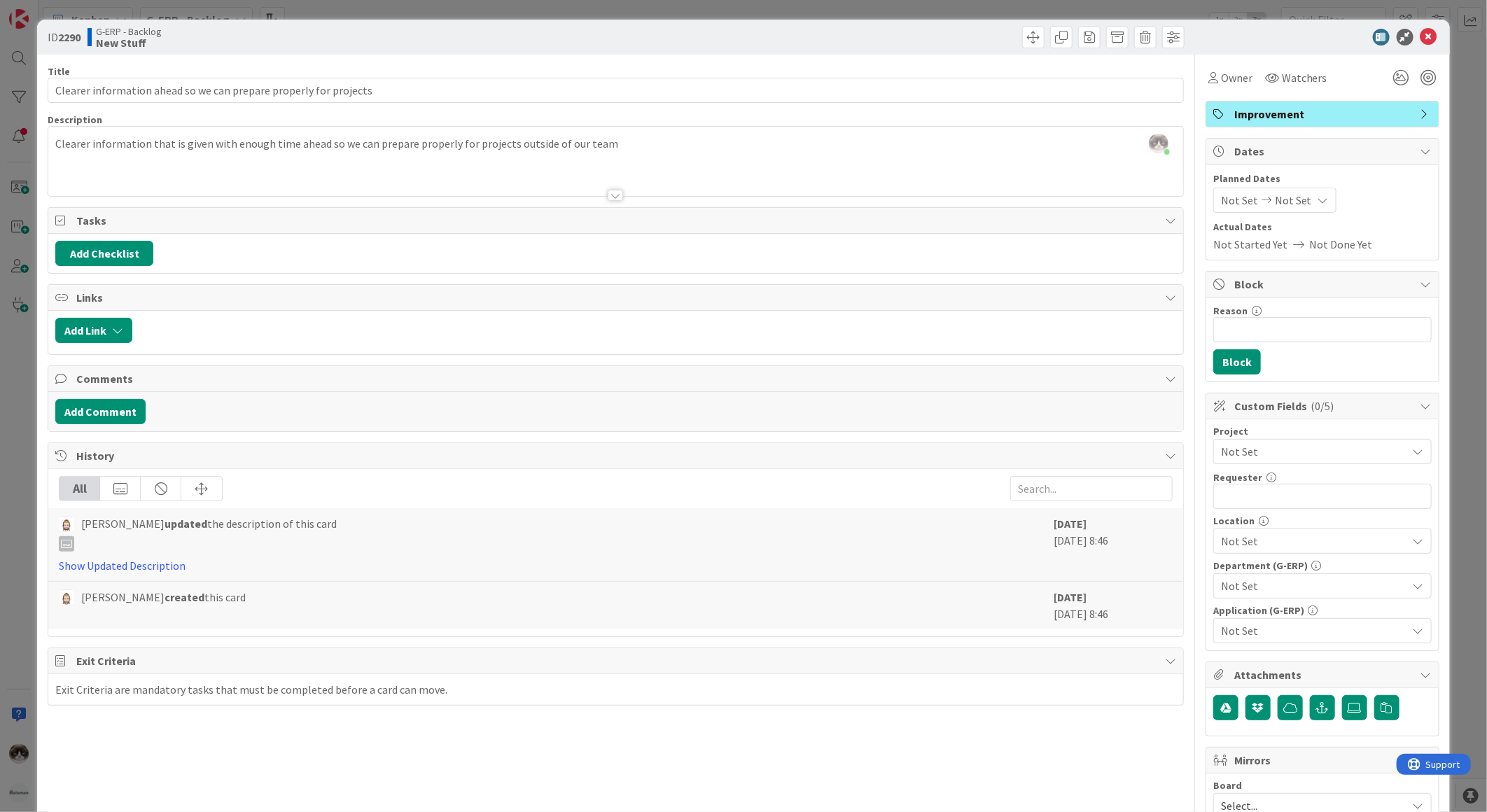
click at [1320, 443] on span "Not Set" at bounding box center [1310, 451] width 180 height 20
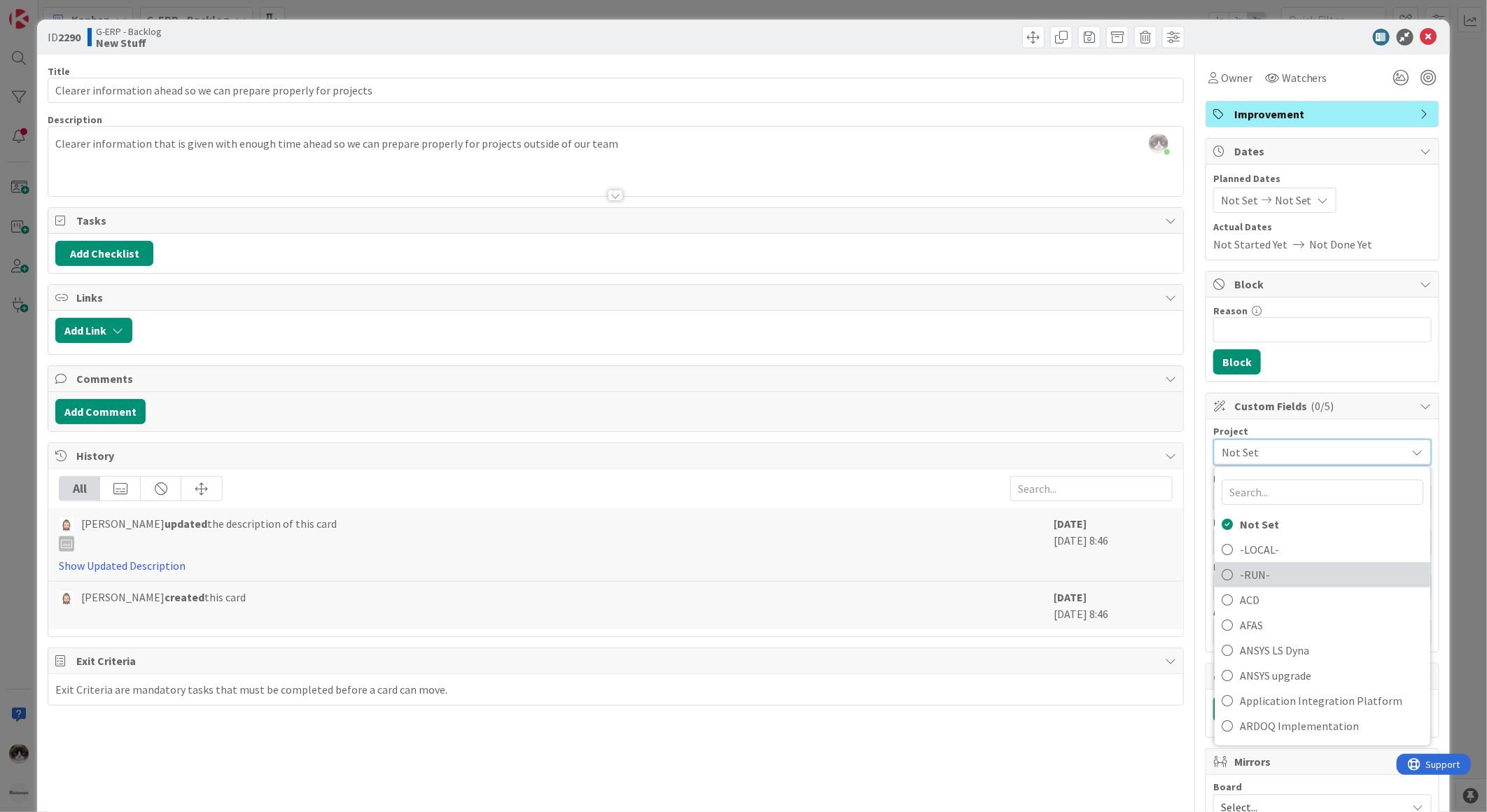
click at [1276, 567] on span "-RUN-" at bounding box center [1332, 575] width 183 height 21
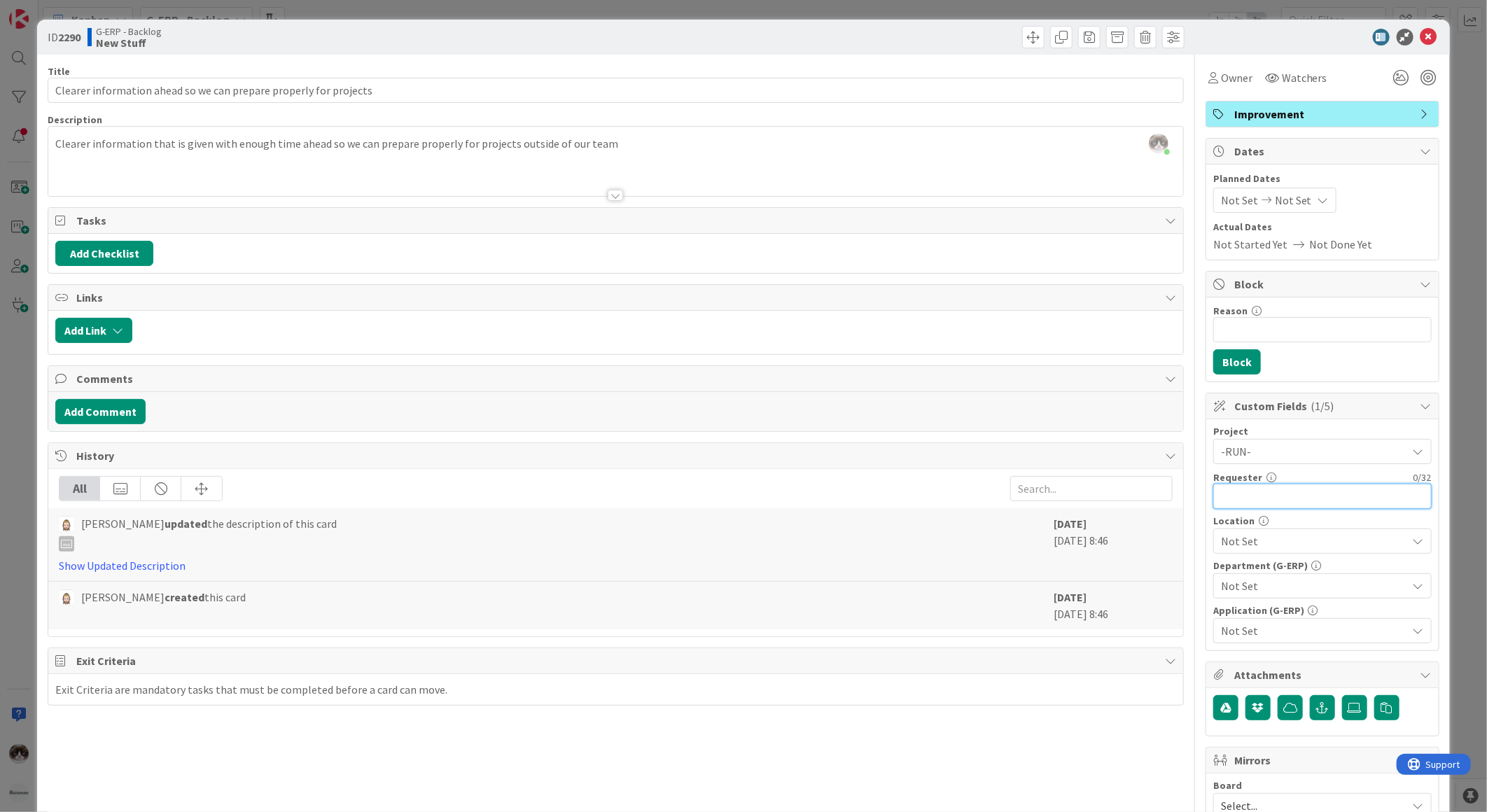
click at [1282, 495] on input "text" at bounding box center [1323, 495] width 218 height 25
type input "[PERSON_NAME]"
click at [1278, 553] on div "Not Set" at bounding box center [1323, 541] width 218 height 25
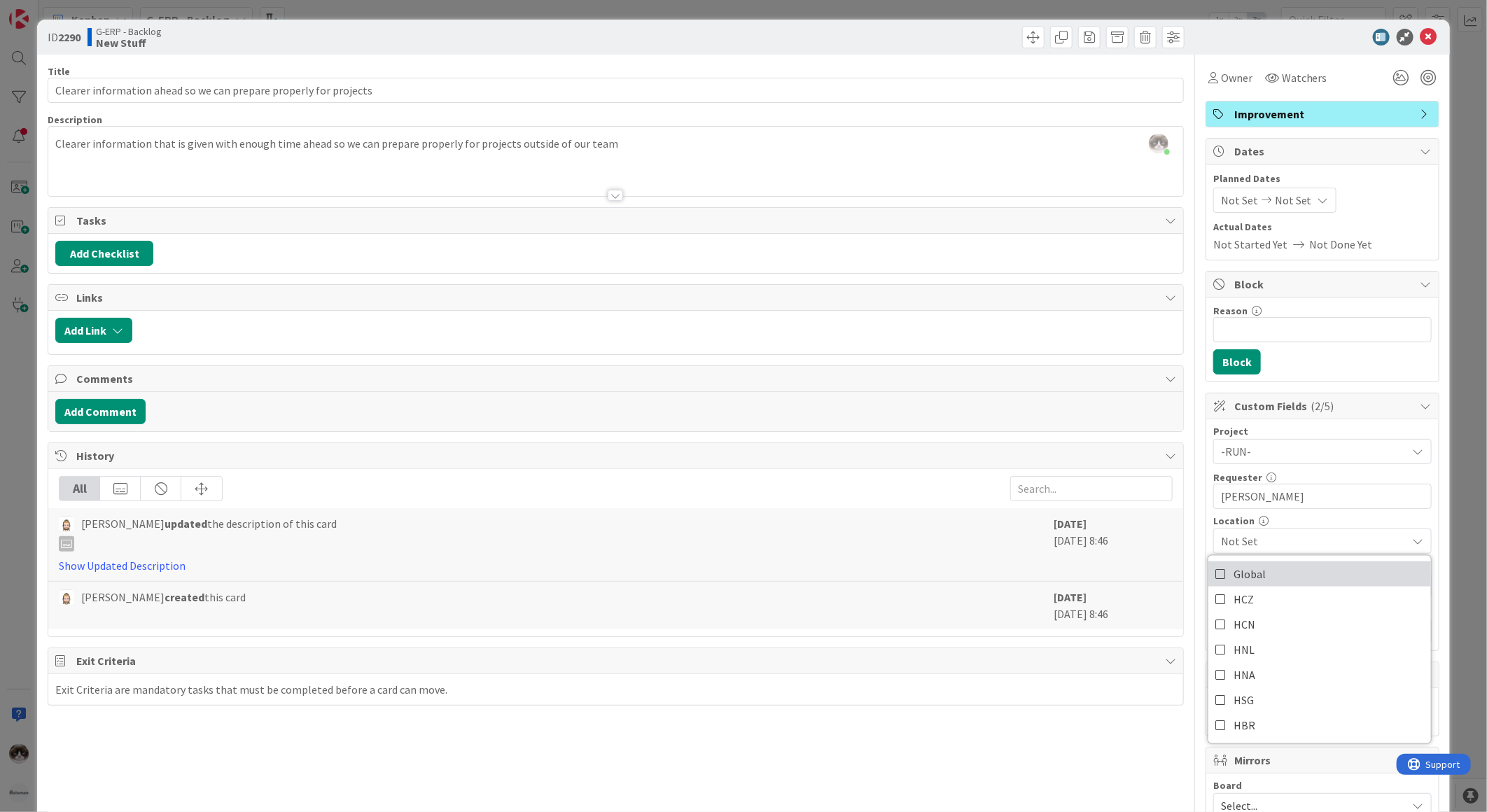
click at [1265, 565] on link "Global" at bounding box center [1320, 573] width 223 height 25
click at [1279, 537] on span "Global" at bounding box center [1314, 541] width 186 height 17
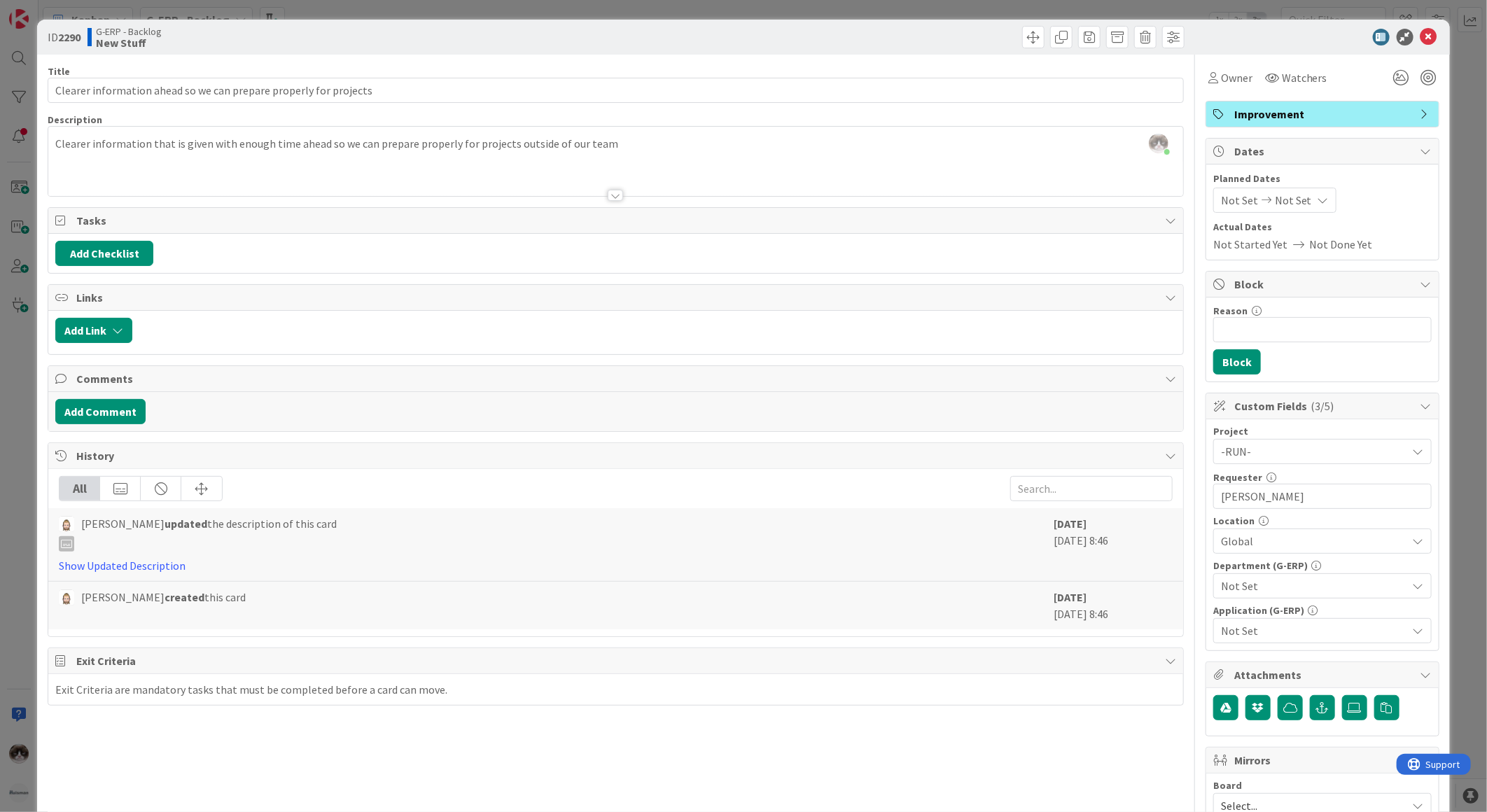
click at [1279, 571] on div "Department (G-ERP) Not Set" at bounding box center [1323, 579] width 218 height 38
click at [1279, 586] on span "Not Set" at bounding box center [1314, 586] width 186 height 17
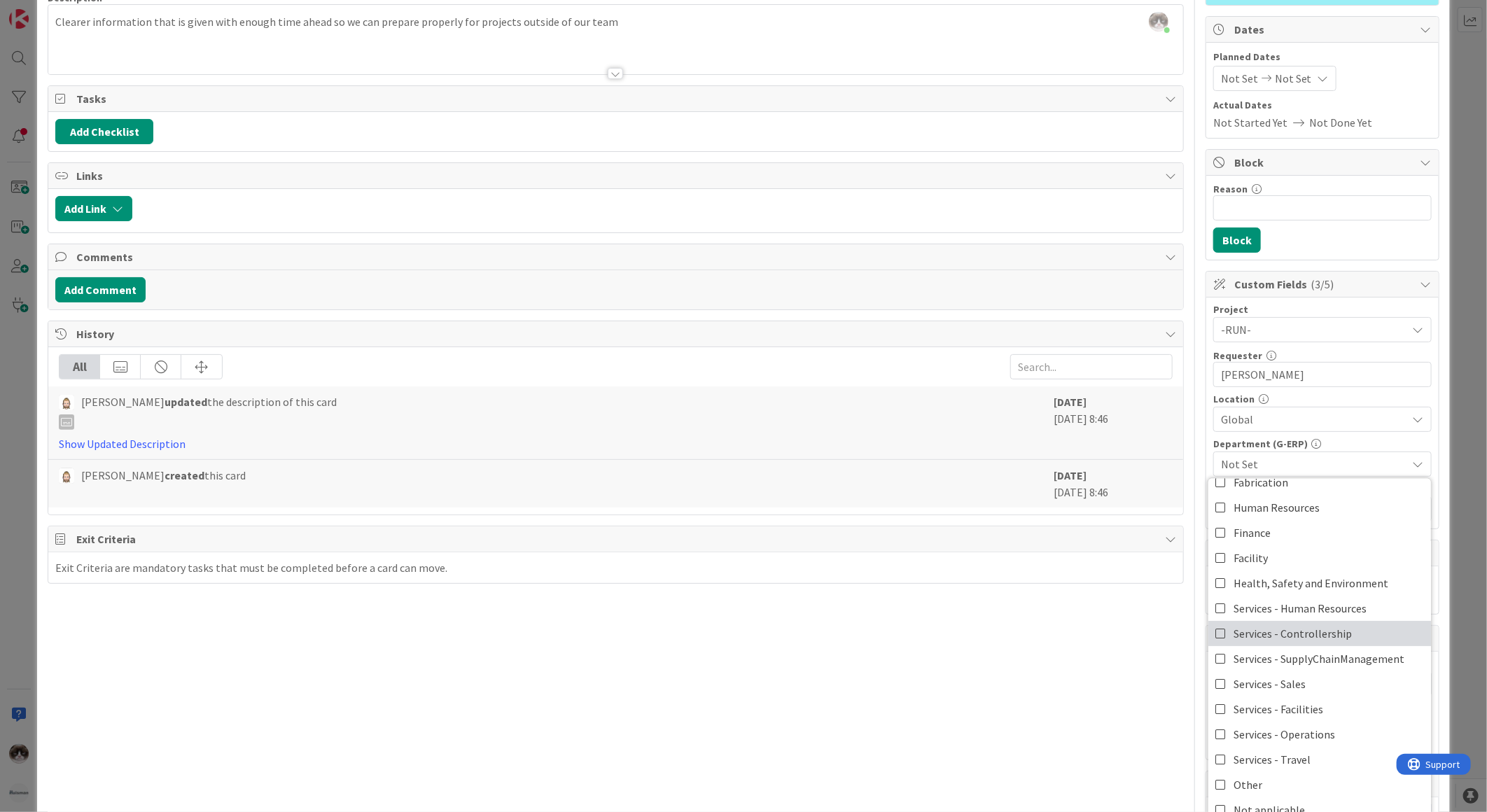
scroll to position [233, 0]
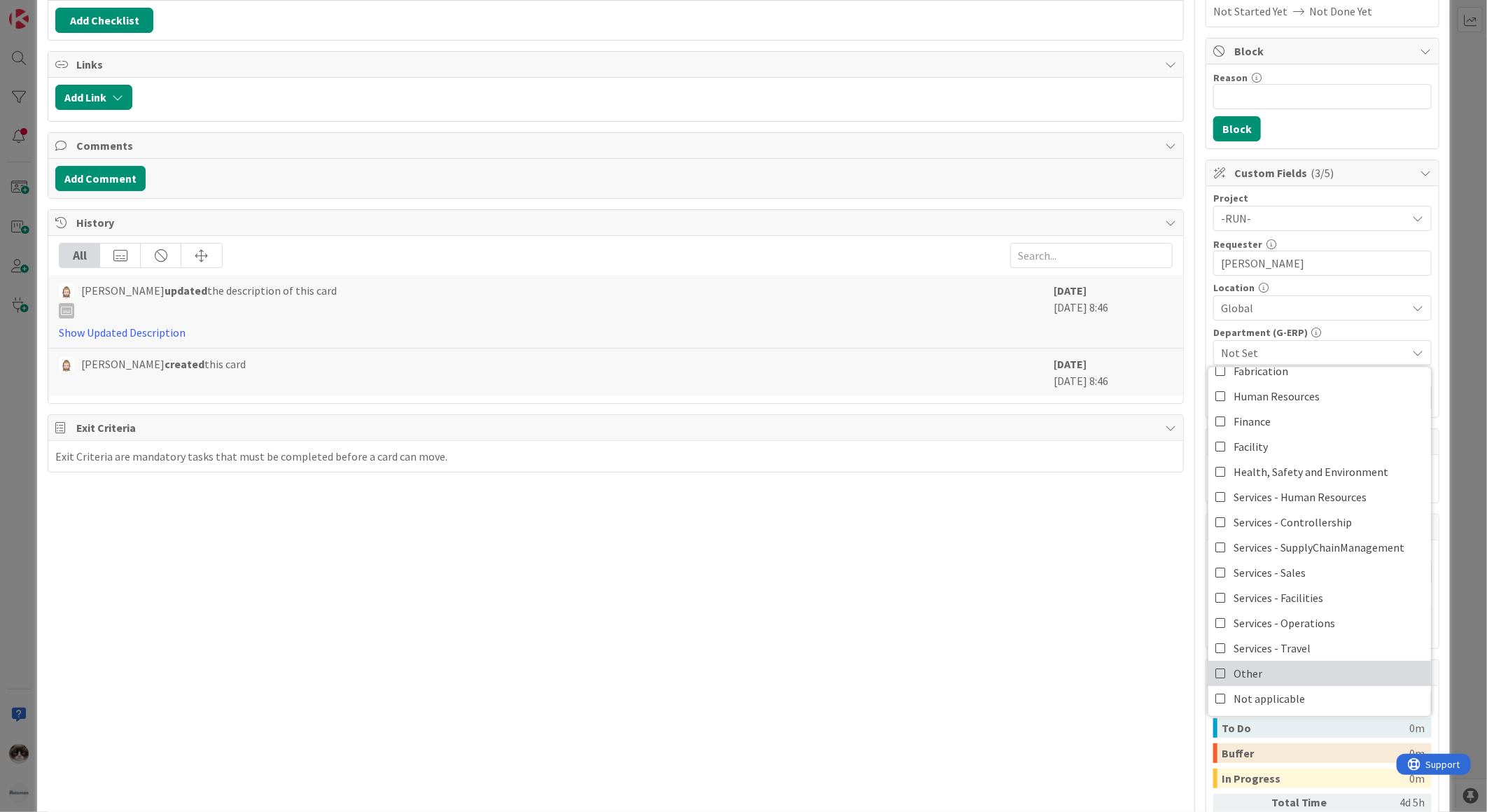
click at [1261, 676] on link "Other" at bounding box center [1320, 673] width 223 height 25
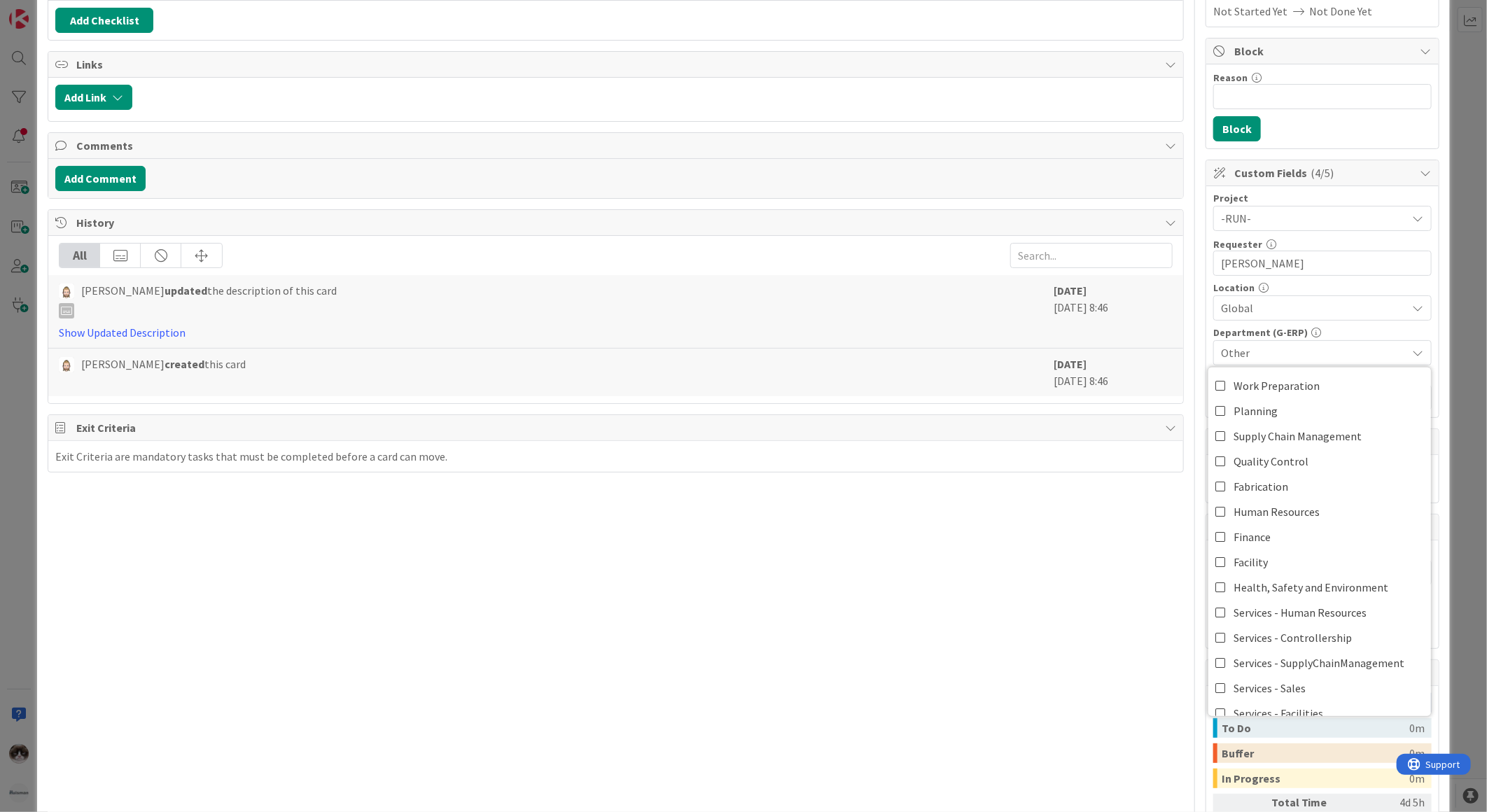
click at [1068, 691] on div "Title 65 / 128 Clearer information ahead so we can prepare properly for project…" at bounding box center [615, 373] width 1136 height 1103
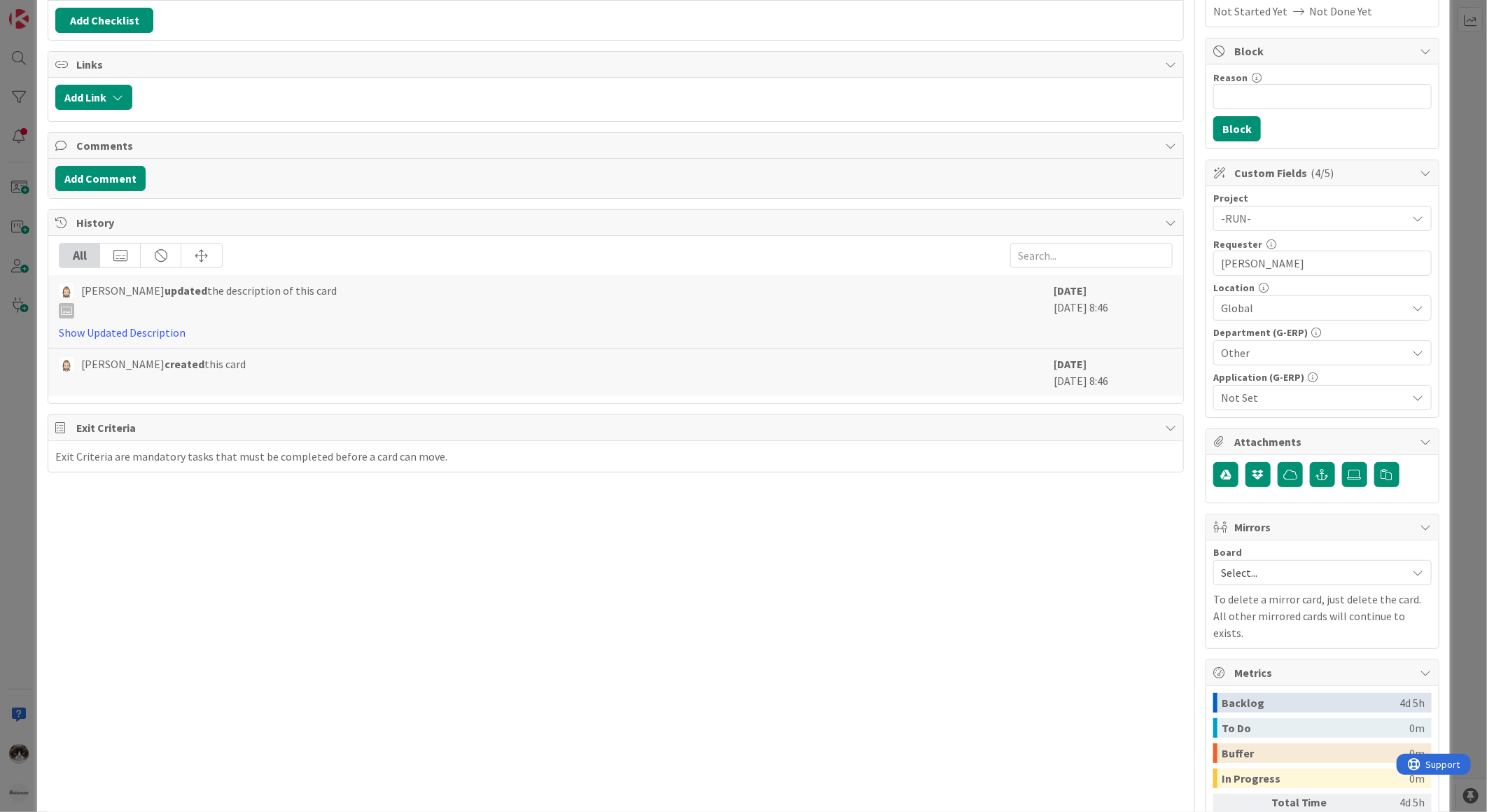
click at [1261, 389] on div "Not Set" at bounding box center [1323, 397] width 218 height 25
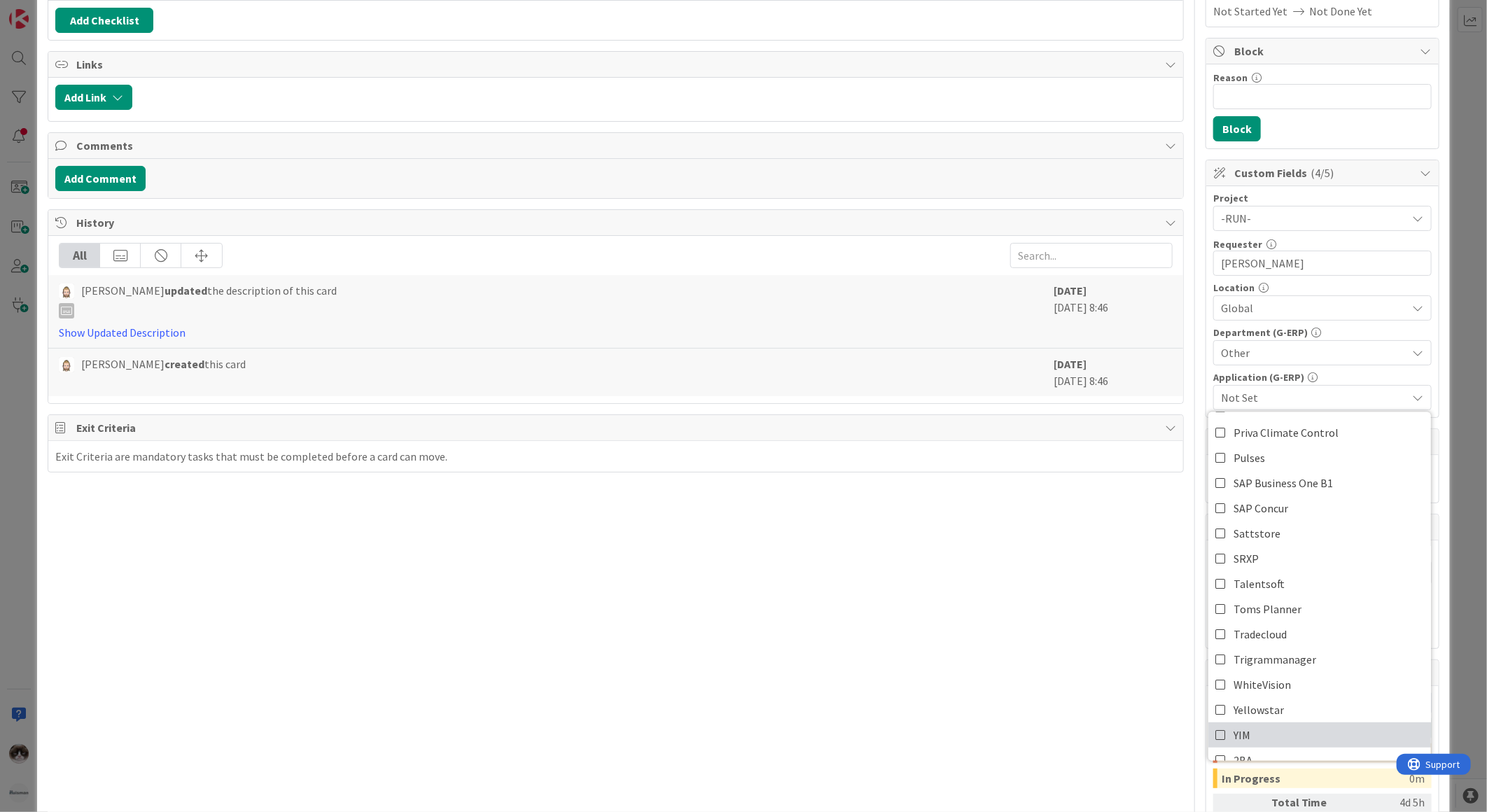
scroll to position [645, 0]
click at [1263, 732] on span "Not applicable" at bounding box center [1269, 743] width 71 height 21
click at [1044, 701] on div "Title 65 / 128 Clearer information ahead so we can prepare properly for project…" at bounding box center [615, 373] width 1136 height 1103
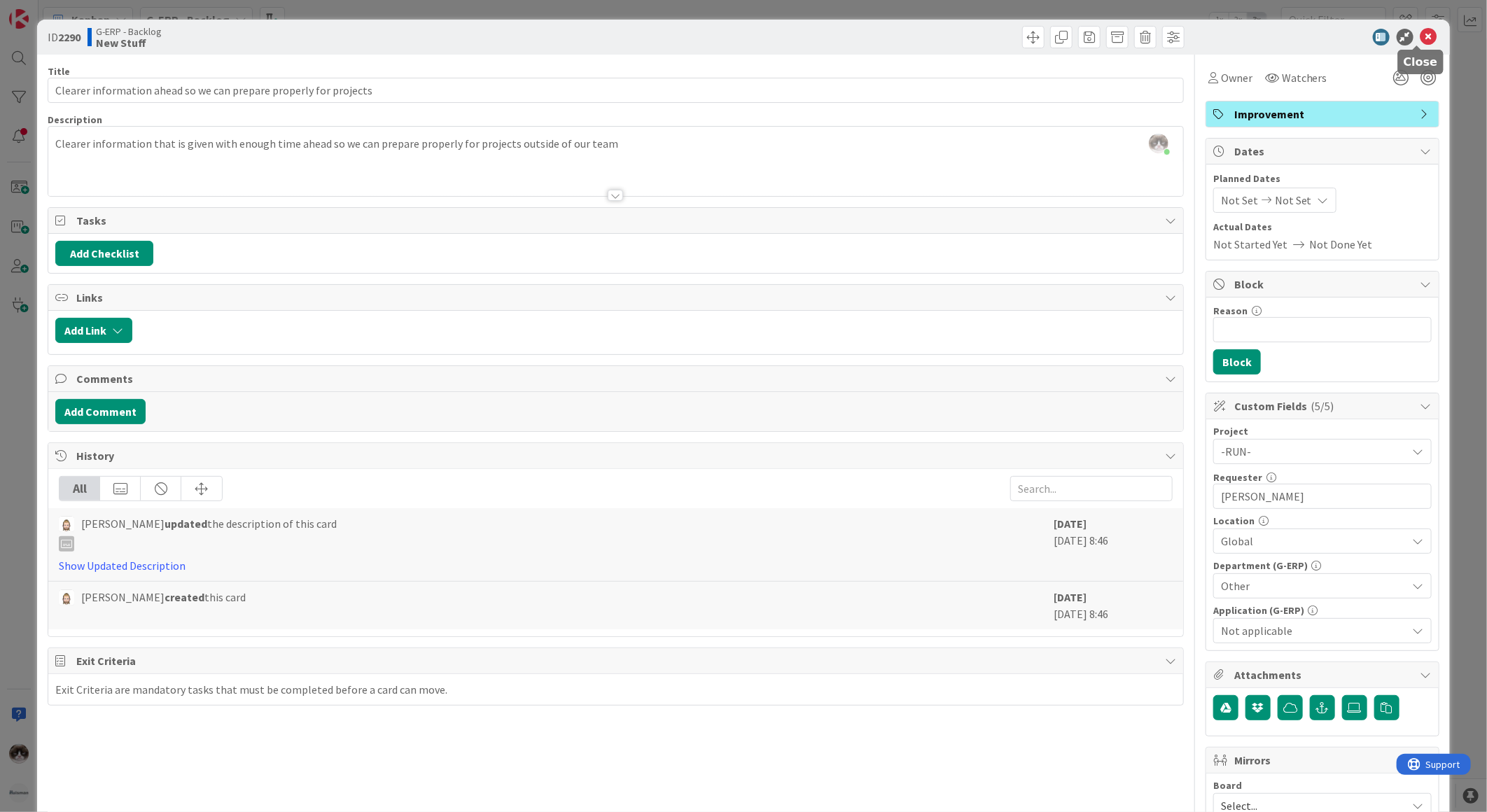
click at [1420, 37] on icon at bounding box center [1429, 37] width 17 height 17
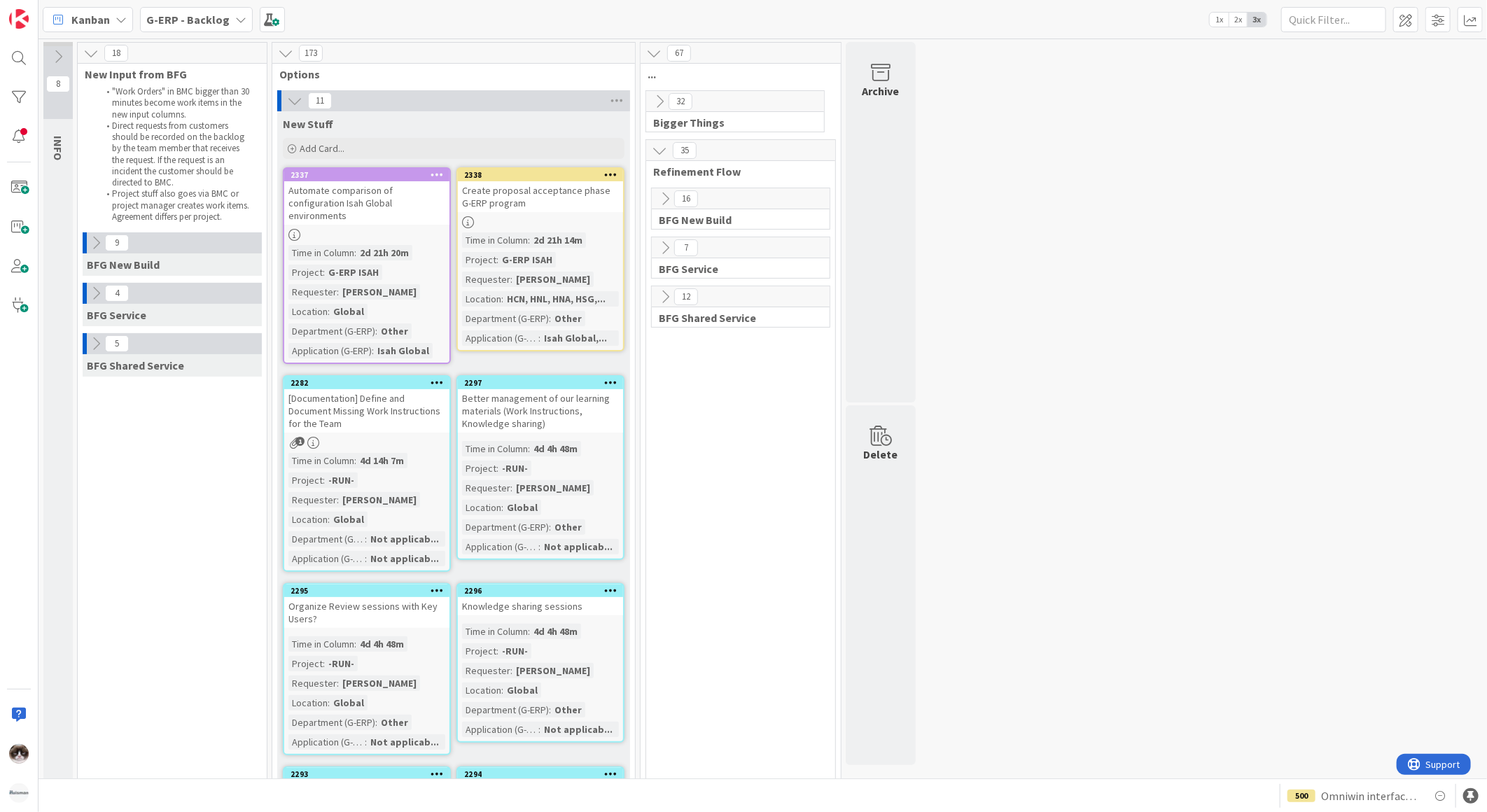
click at [180, 29] on div "G-ERP - Backlog" at bounding box center [196, 19] width 113 height 25
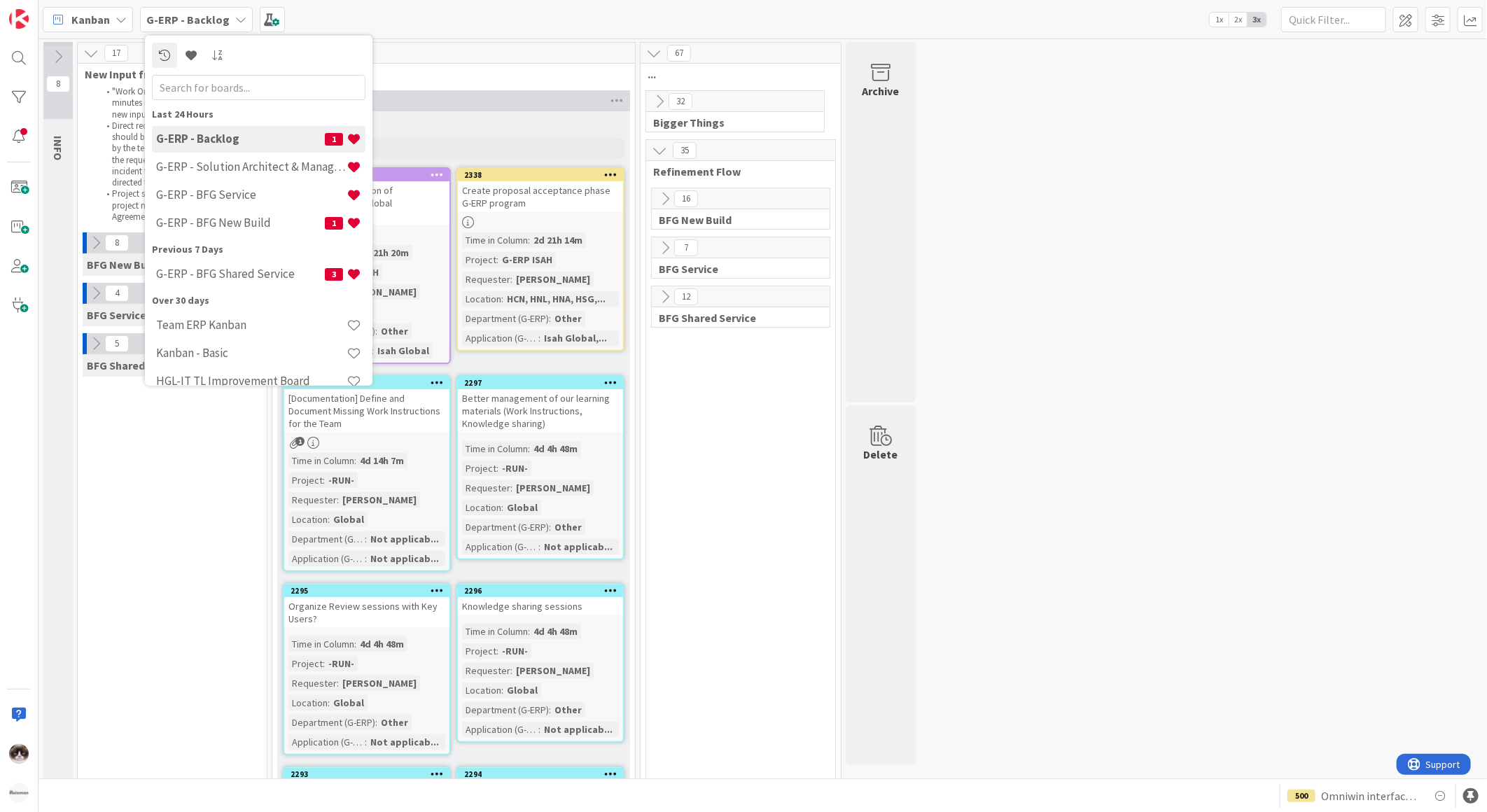
click at [180, 29] on div "G-ERP - Backlog" at bounding box center [196, 19] width 113 height 25
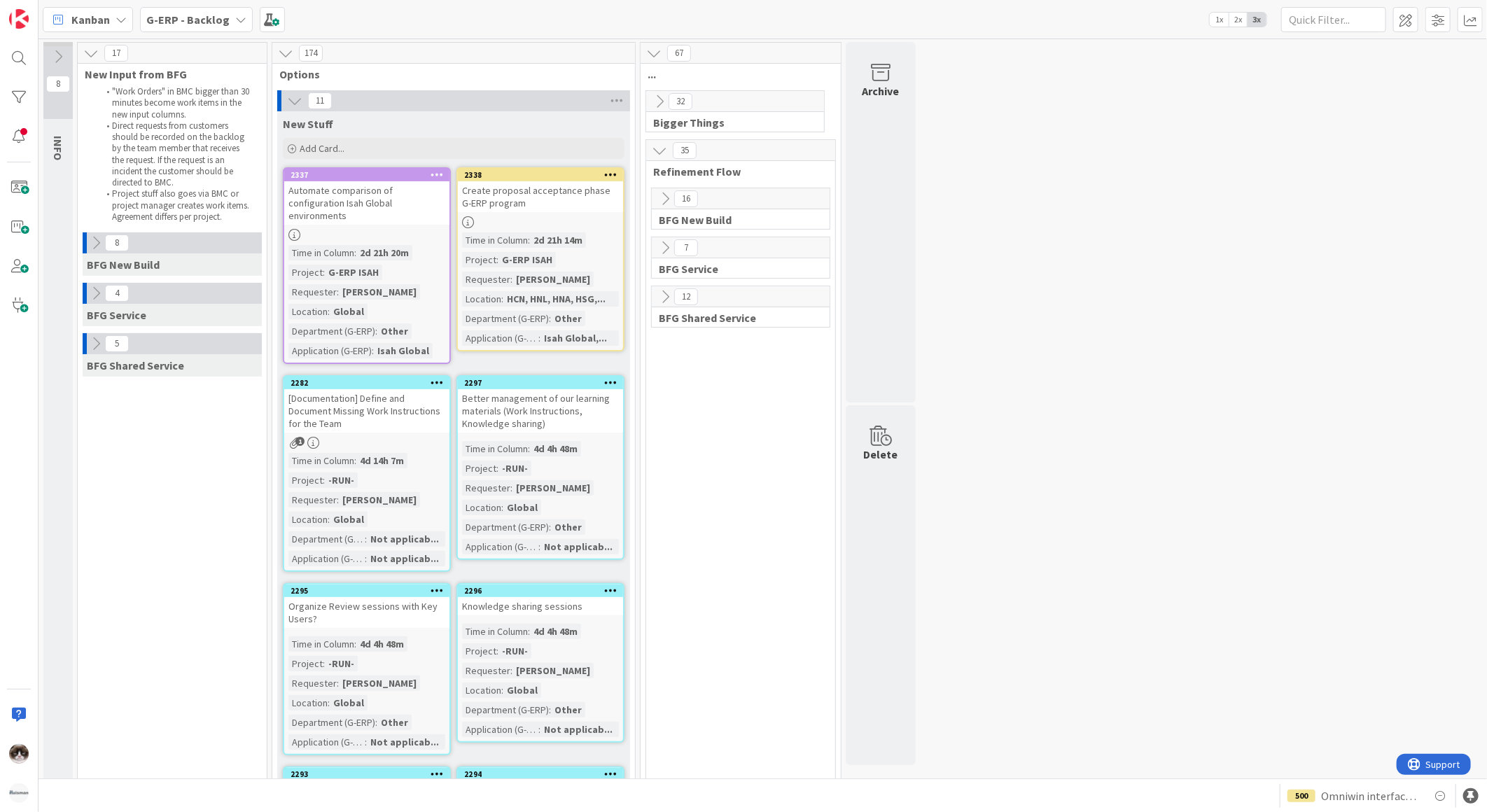
click at [180, 29] on div "G-ERP - Backlog" at bounding box center [196, 19] width 113 height 25
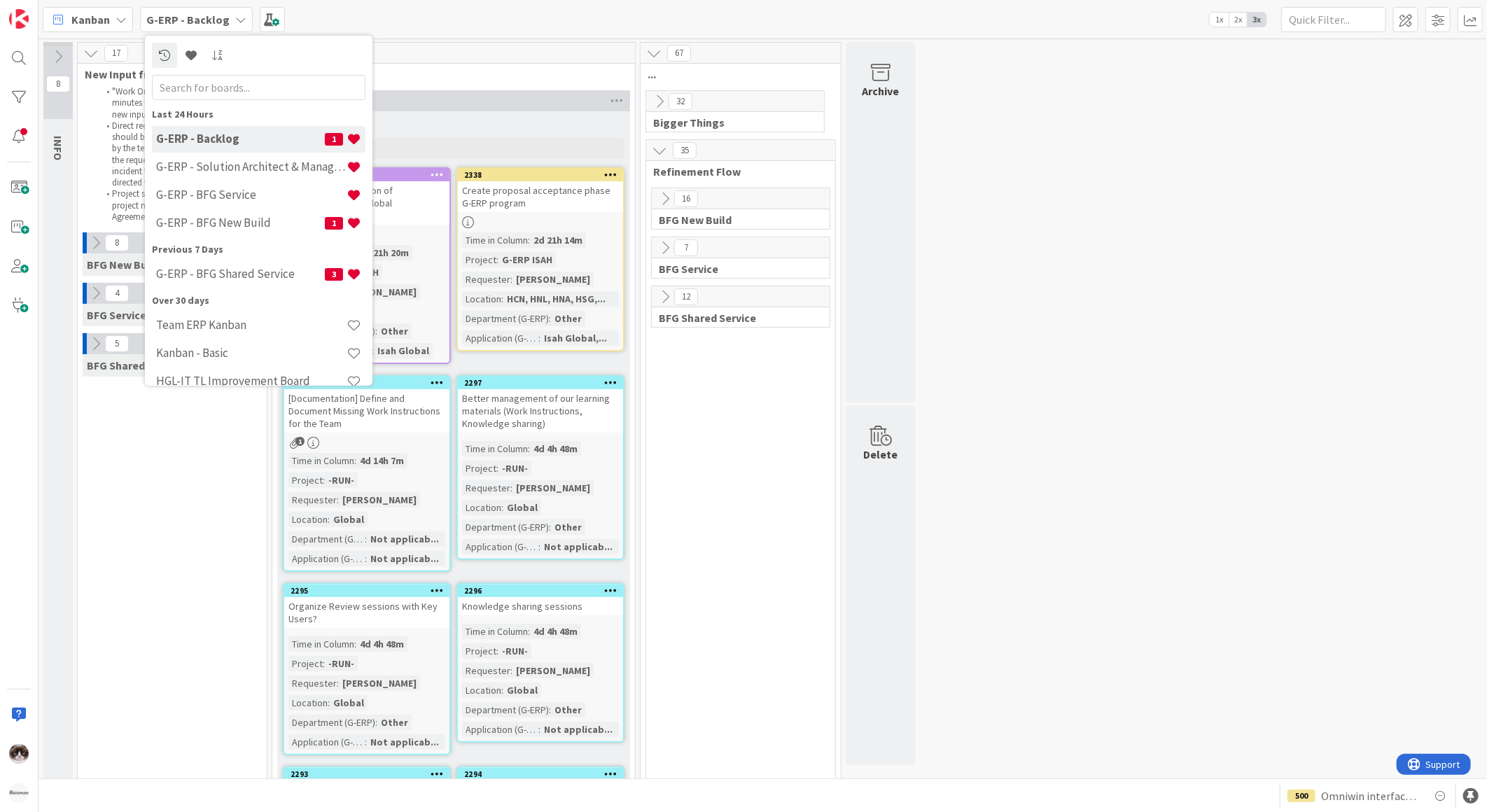
click at [180, 29] on div "G-ERP - Backlog" at bounding box center [196, 19] width 113 height 25
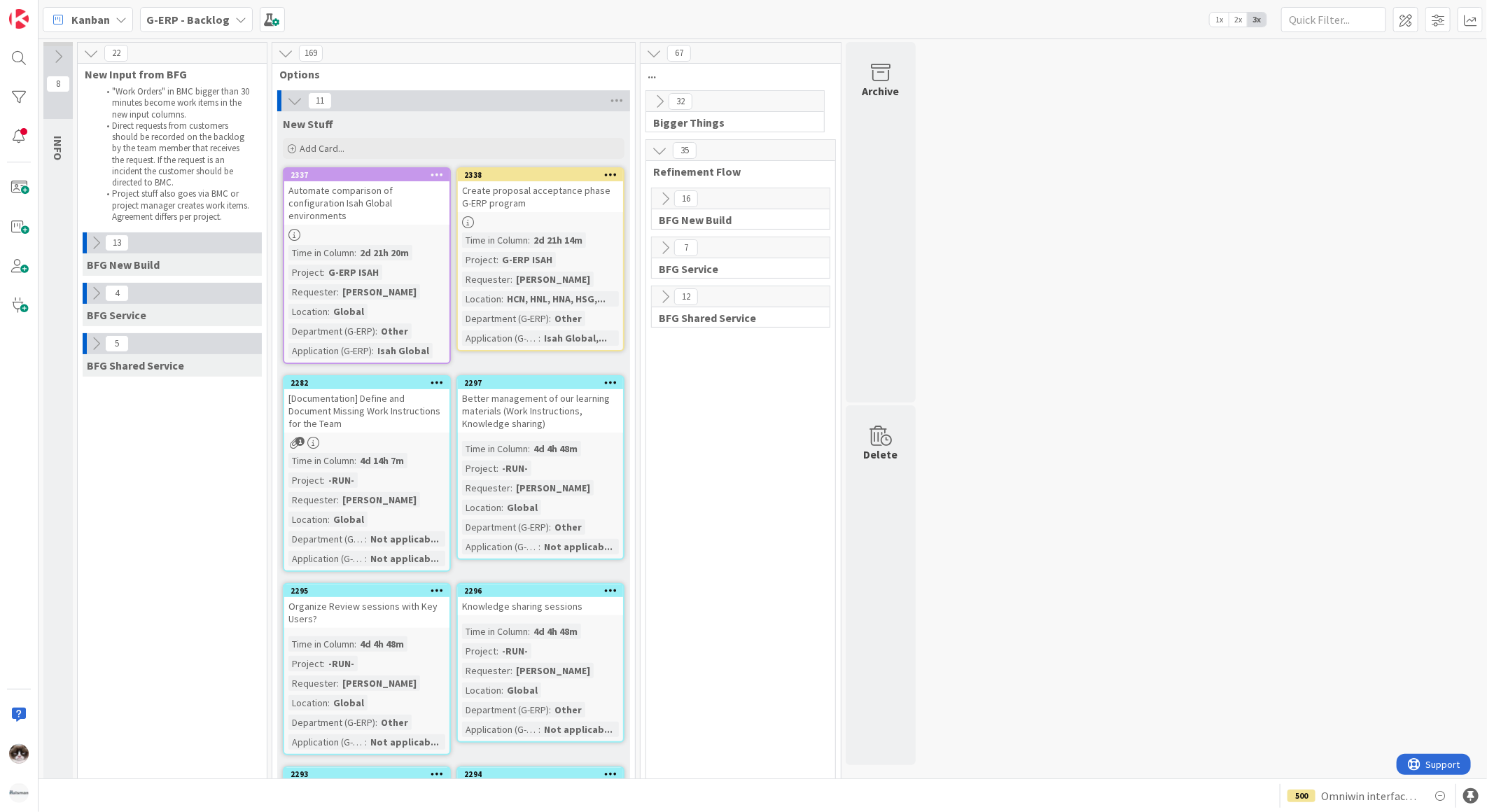
click at [87, 352] on button at bounding box center [96, 344] width 18 height 18
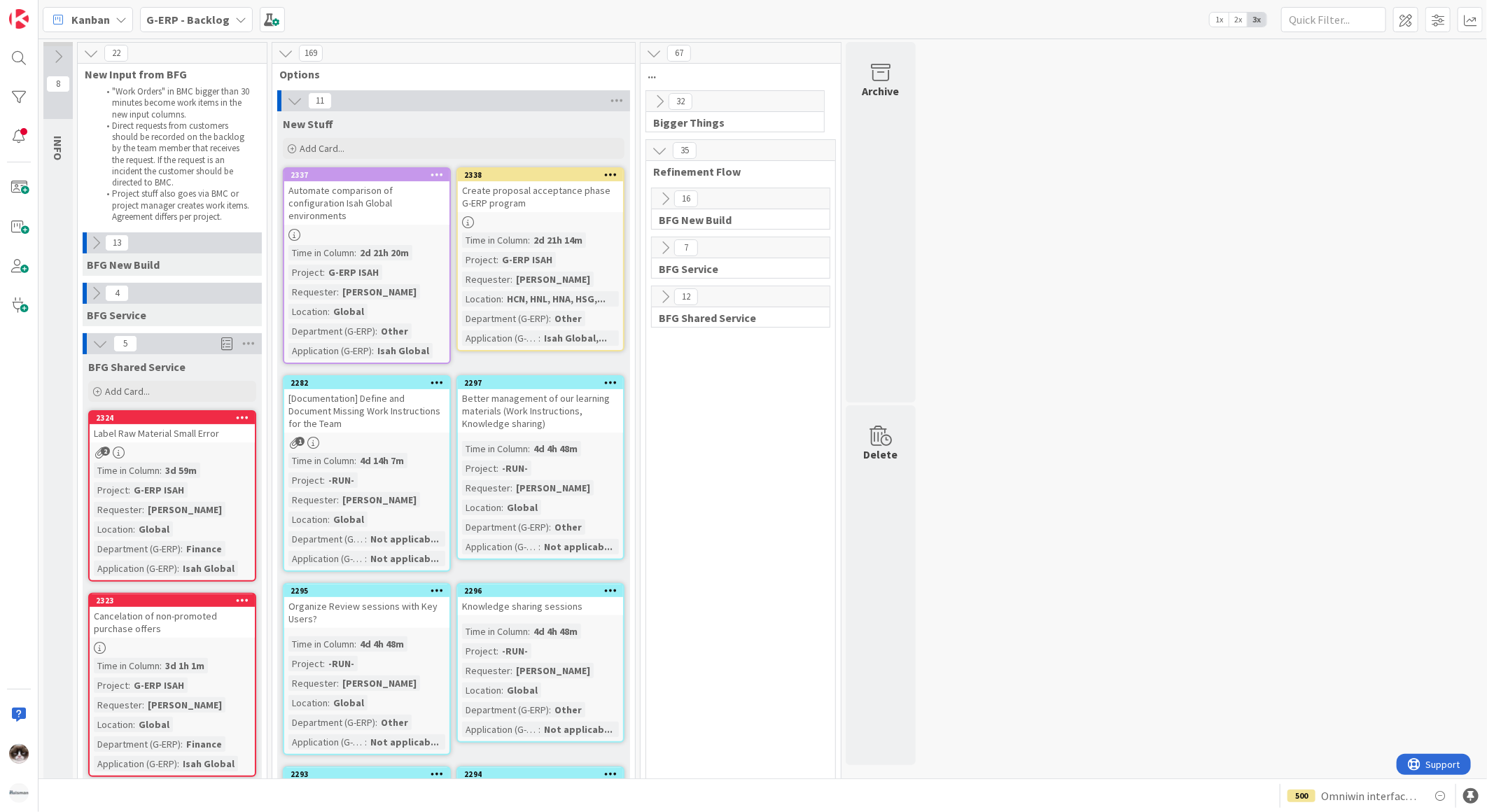
click at [224, 463] on div "Time in Column : 3d 59m Project : G-ERP ISAH Requester : Hanno de Wilde Locatio…" at bounding box center [172, 520] width 157 height 114
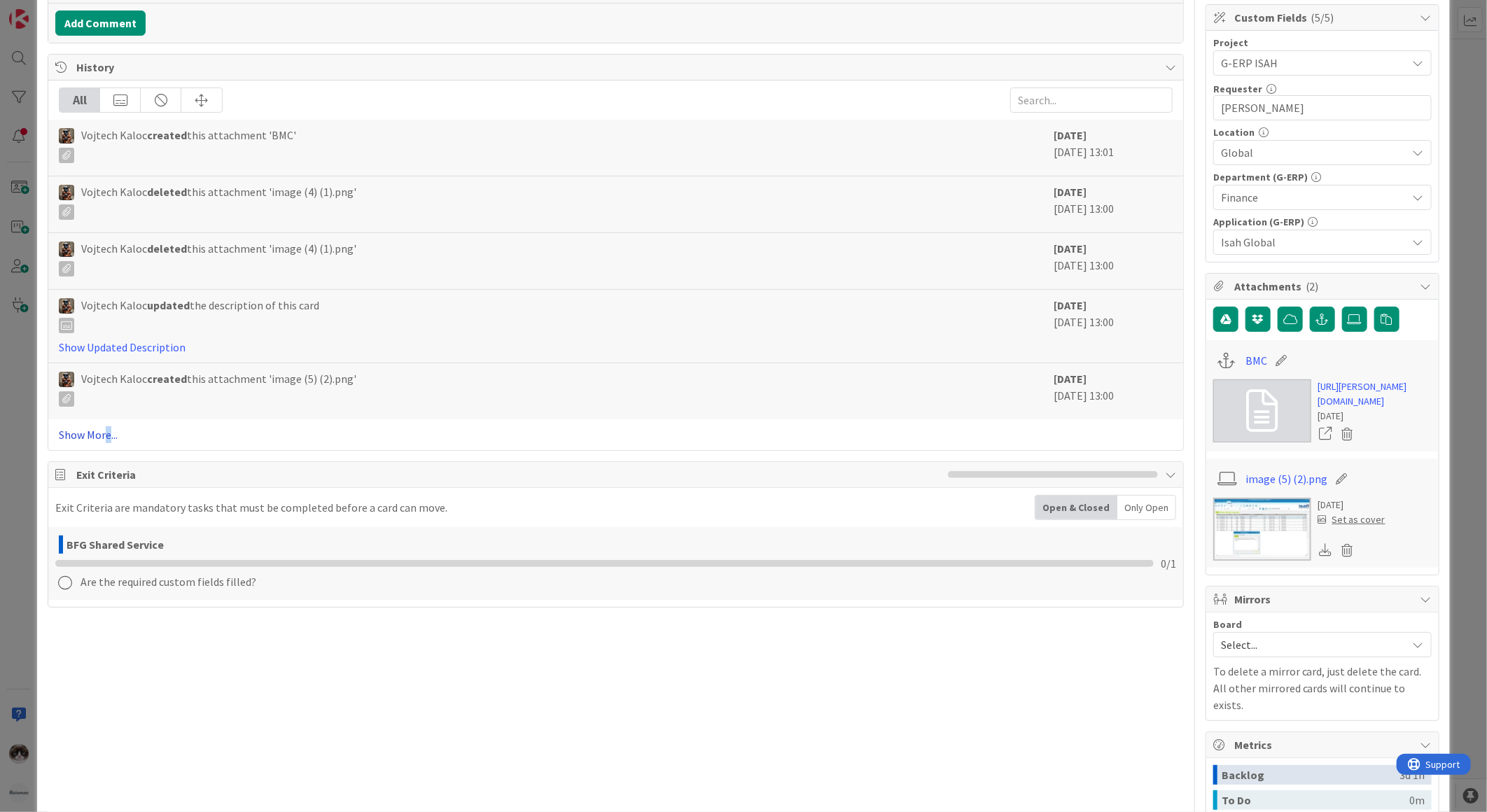
click at [108, 436] on link "Show More..." at bounding box center [616, 435] width 1114 height 17
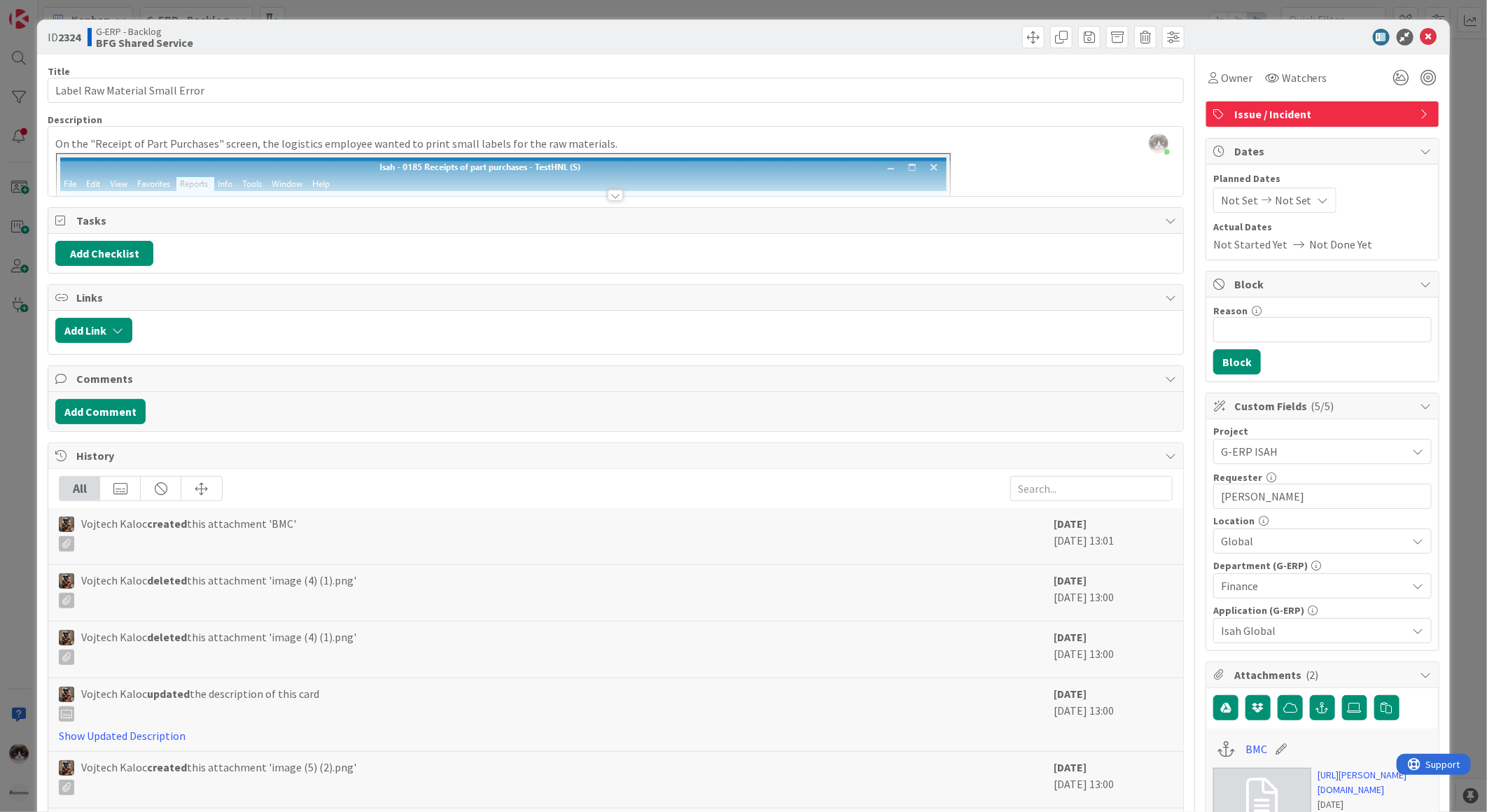
click at [610, 200] on div at bounding box center [615, 195] width 15 height 11
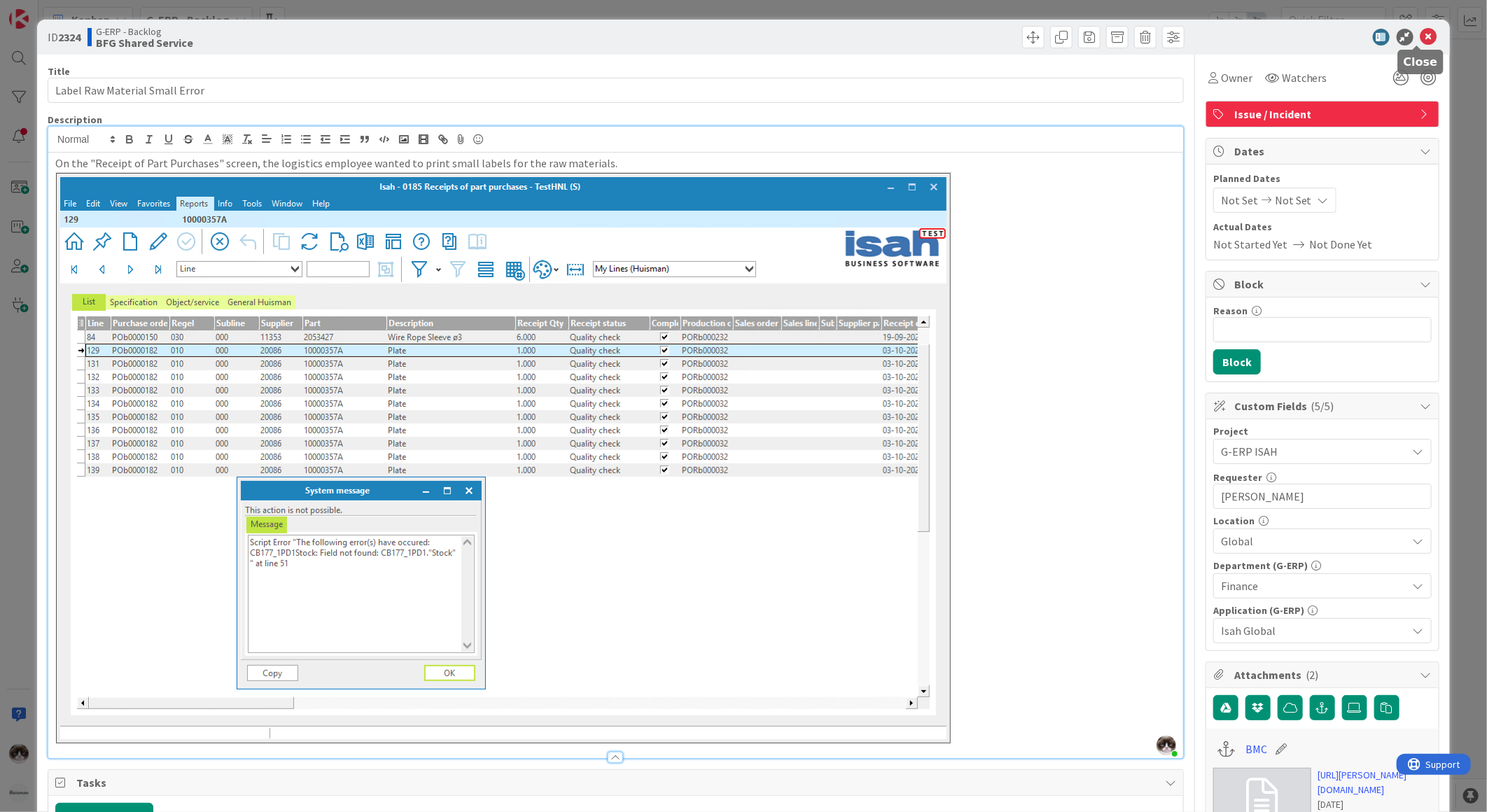
click at [1420, 41] on icon at bounding box center [1429, 37] width 17 height 17
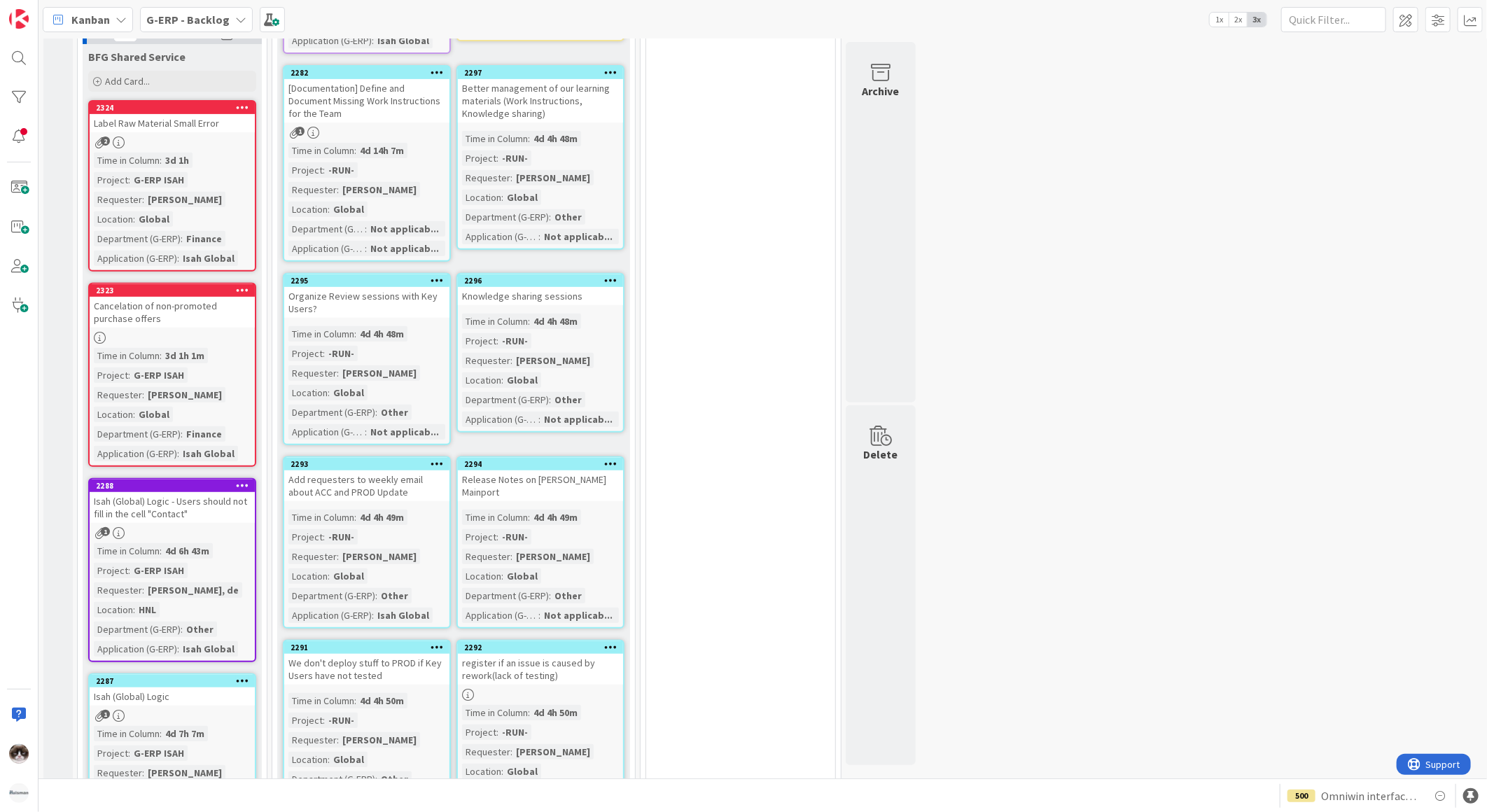
scroll to position [311, 0]
click at [224, 527] on div "1" at bounding box center [172, 532] width 165 height 12
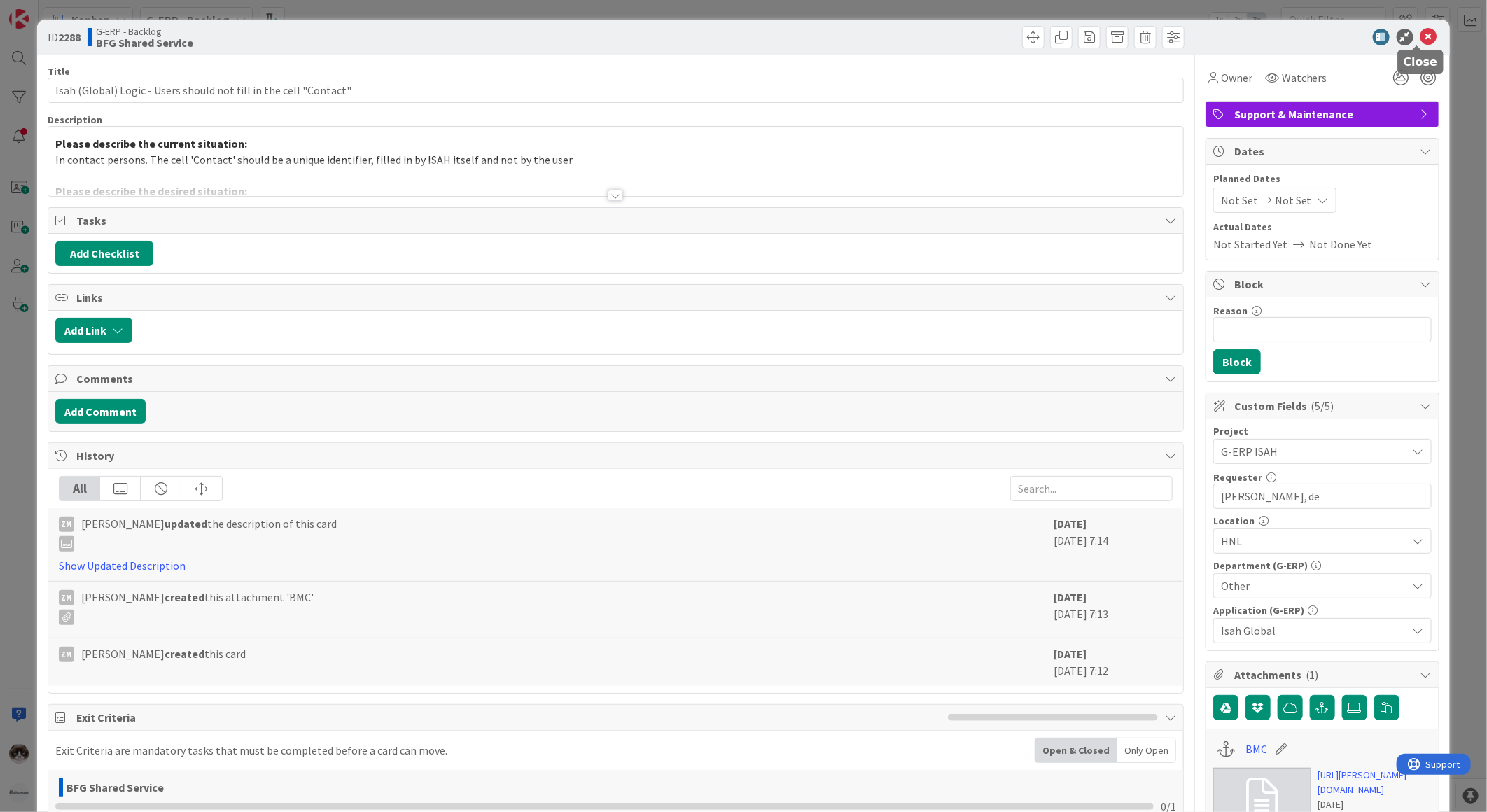
click at [1425, 32] on icon at bounding box center [1429, 37] width 17 height 17
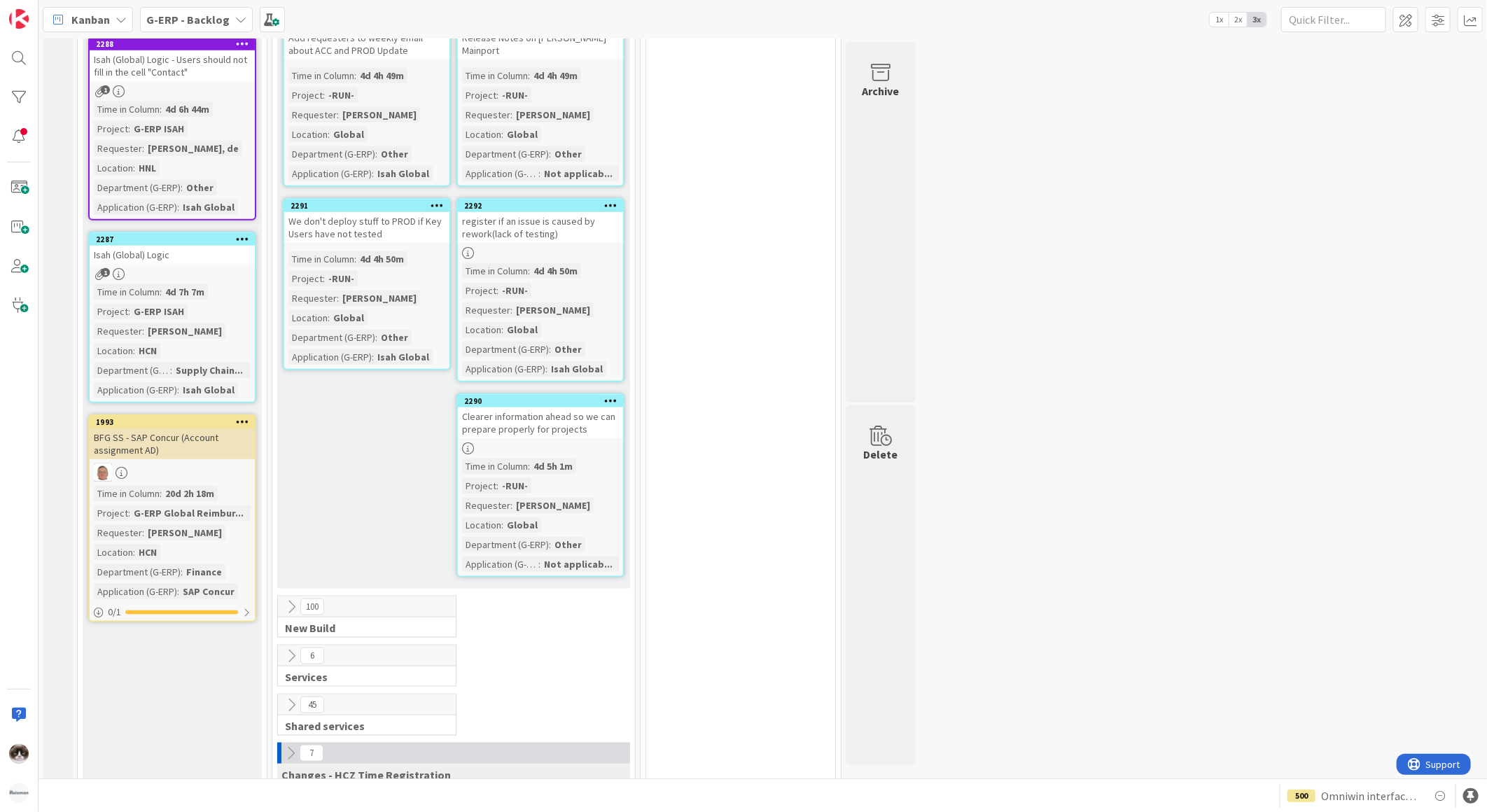
scroll to position [753, 0]
click at [188, 258] on div "2287 Isah (Global) Logic 1 Time in Column : 4d 7h 7m Project : G-ERP ISAH Reque…" at bounding box center [172, 316] width 168 height 171
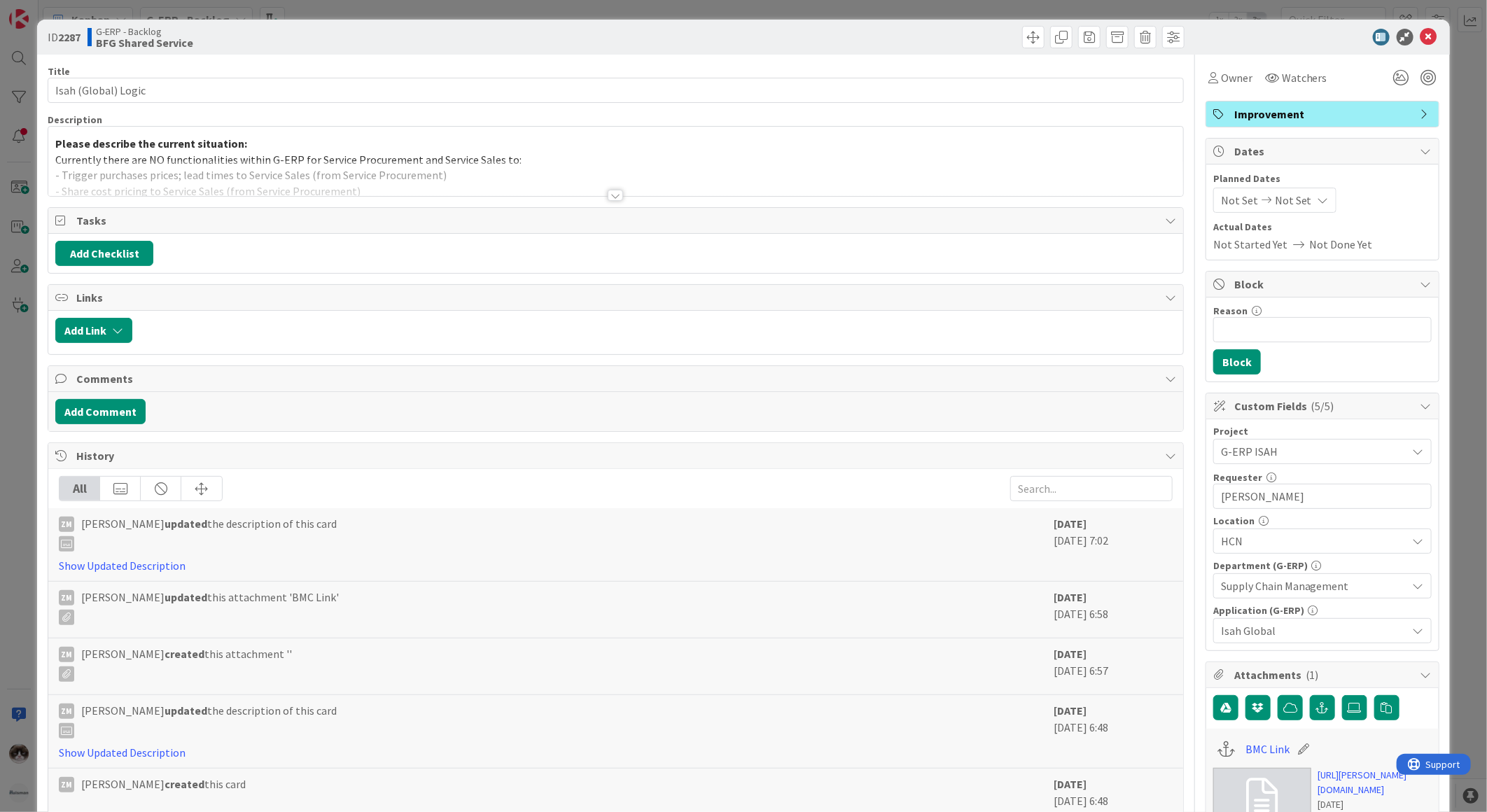
click at [631, 199] on div "Title 19 / 128 Isah (Global) Logic Description Please describe the current situ…" at bounding box center [615, 661] width 1136 height 1214
click at [610, 204] on div "Title 19 / 128 Isah (Global) Logic Description Kevin van Dijk just joined Pleas…" at bounding box center [615, 661] width 1136 height 1214
click at [607, 206] on div "Title 19 / 128 Isah (Global) Logic Description Kevin van Dijk just joined Pleas…" at bounding box center [615, 661] width 1136 height 1214
click at [603, 205] on div "Title 19 / 128 Isah (Global) Logic Description Kevin van Dijk just joined Pleas…" at bounding box center [615, 661] width 1136 height 1214
click at [596, 201] on div "Title 19 / 128 Isah (Global) Logic Description Kevin van Dijk just joined Pleas…" at bounding box center [615, 661] width 1136 height 1214
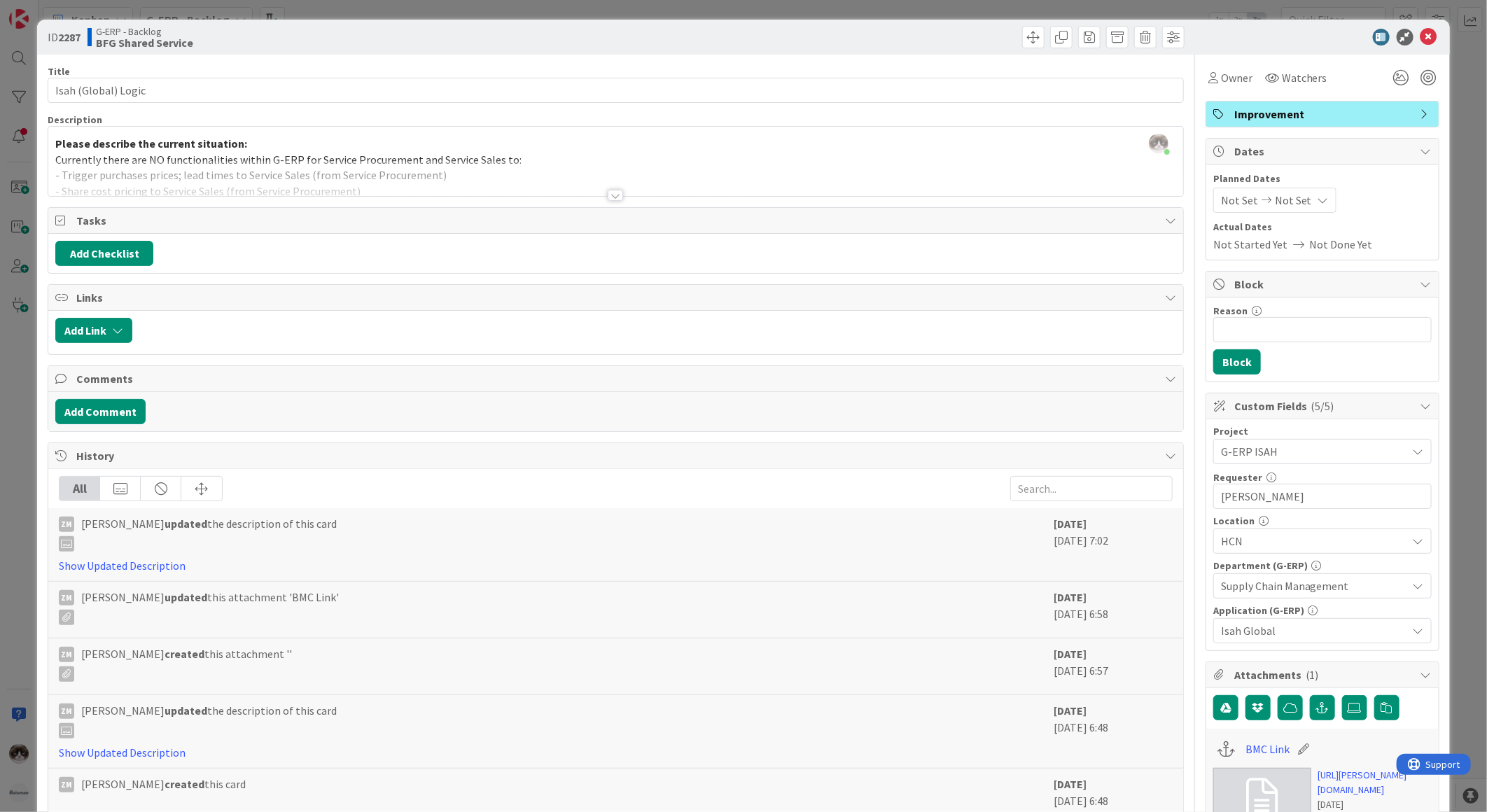
click at [596, 200] on div "Title 19 / 128 Isah (Global) Logic Description Kevin van Dijk just joined Pleas…" at bounding box center [615, 661] width 1136 height 1214
click at [608, 194] on div at bounding box center [615, 195] width 15 height 11
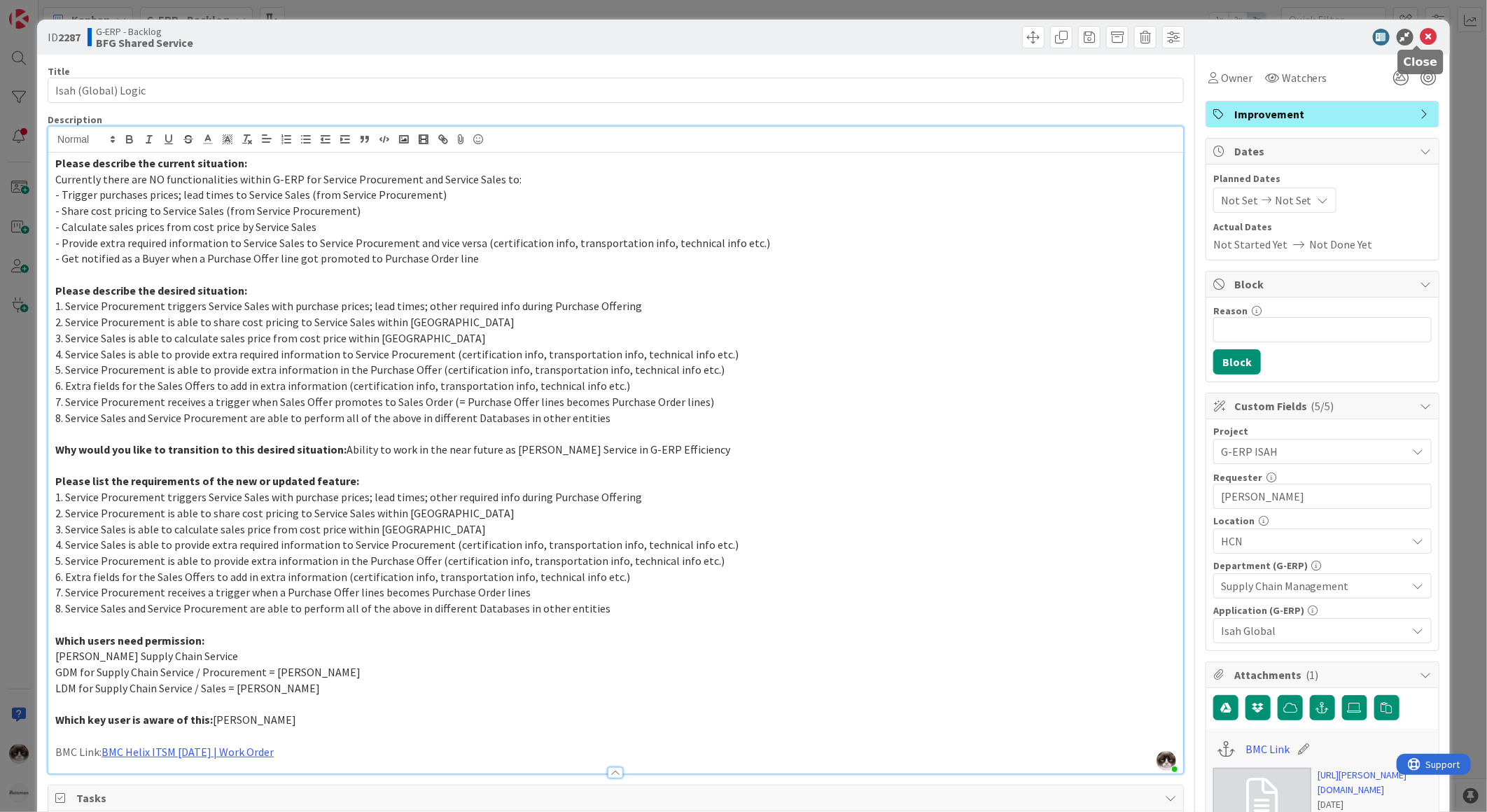
click at [1420, 36] on icon at bounding box center [1429, 37] width 17 height 17
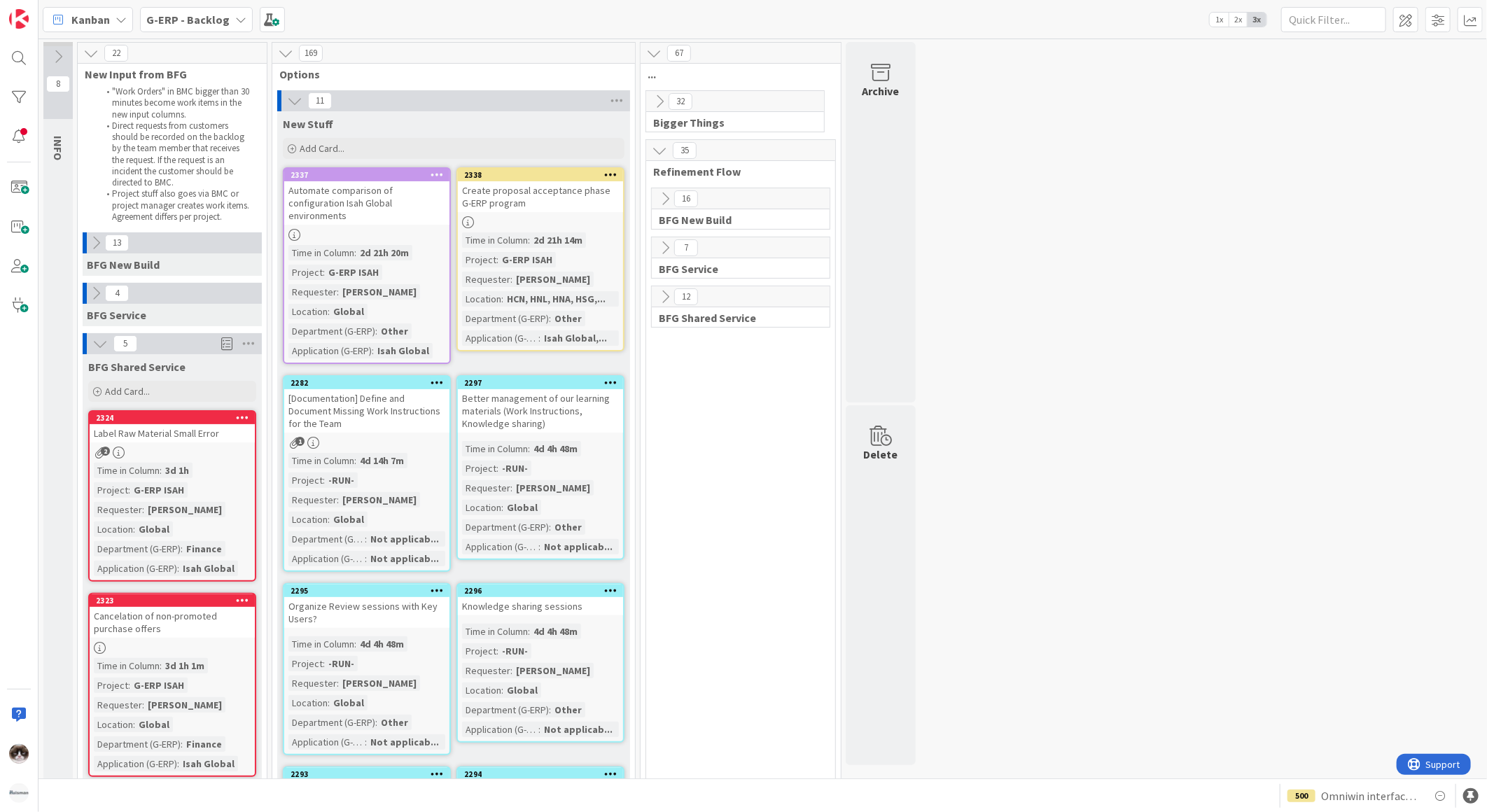
click at [92, 339] on icon at bounding box center [100, 343] width 15 height 15
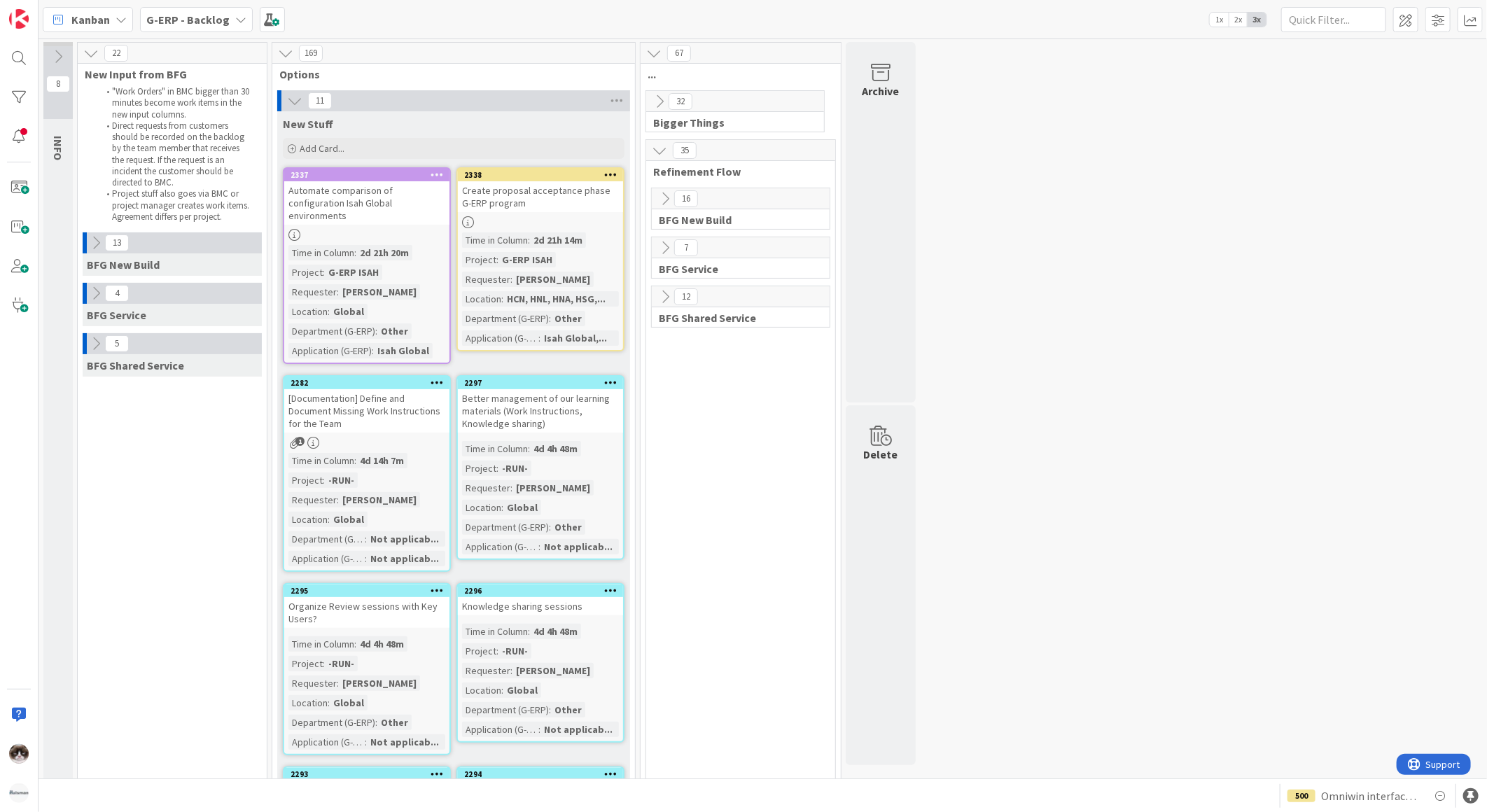
click at [88, 336] on icon at bounding box center [95, 343] width 15 height 15
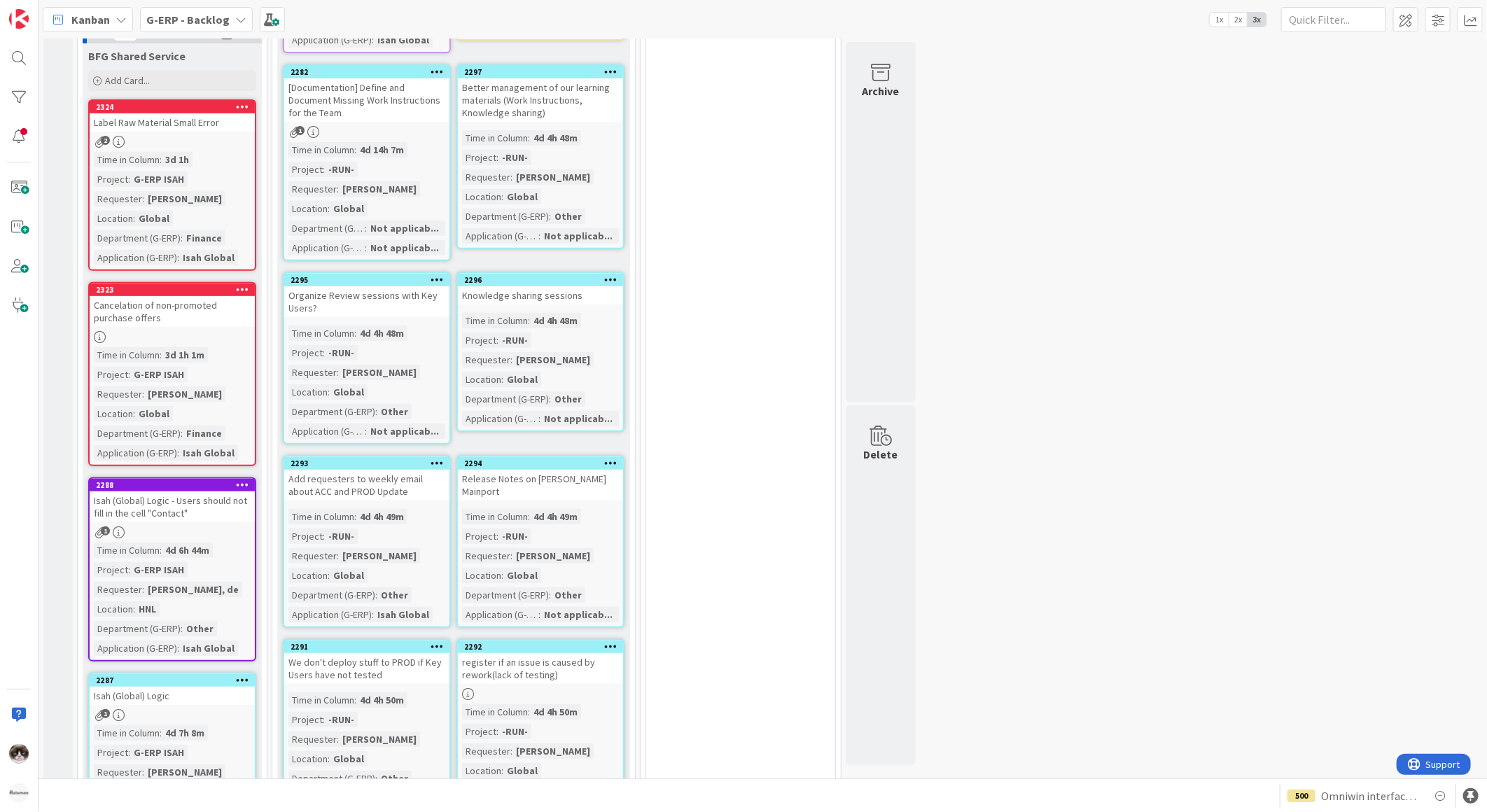
scroll to position [621, 0]
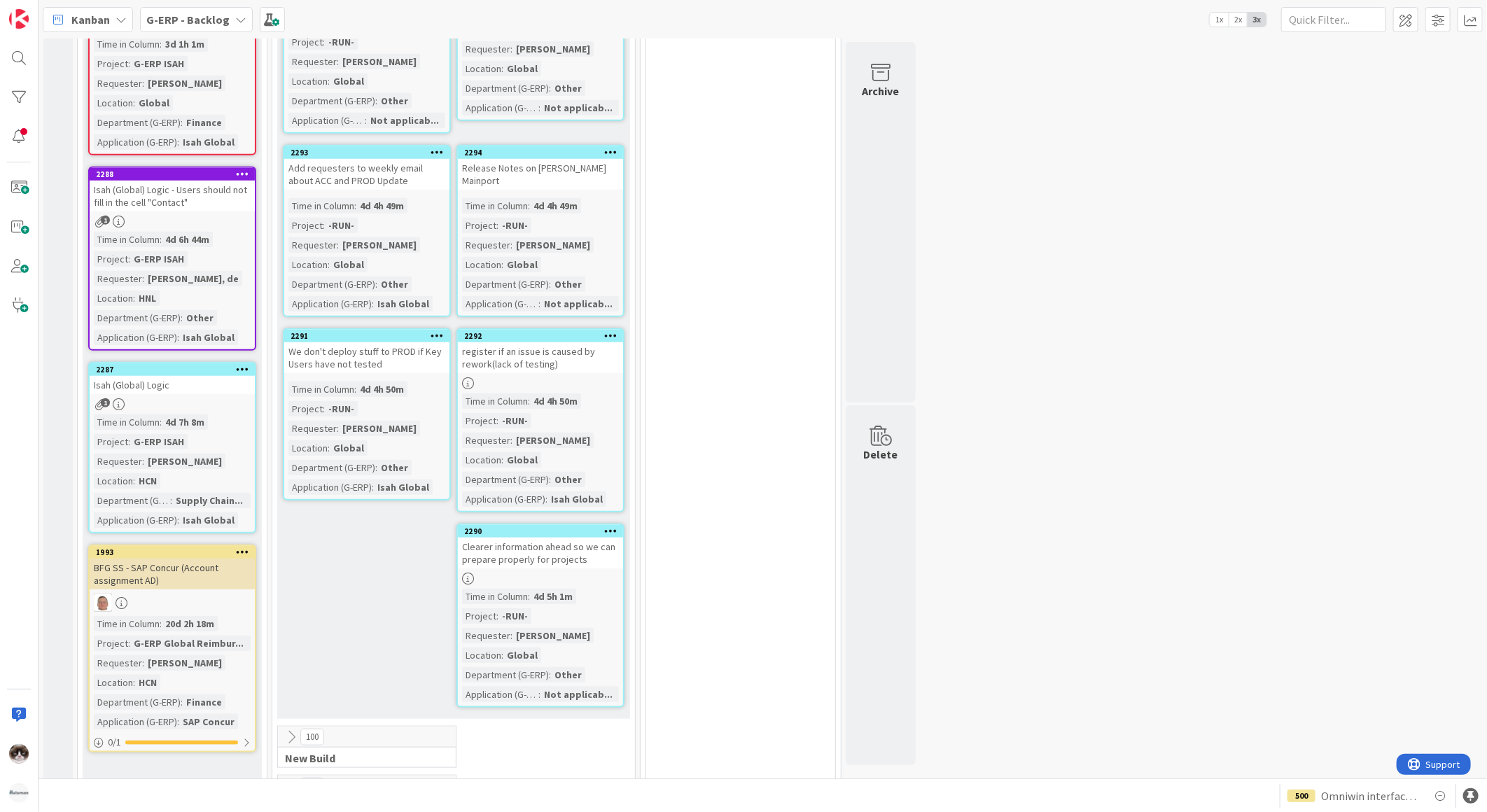
click at [202, 598] on div at bounding box center [172, 602] width 165 height 18
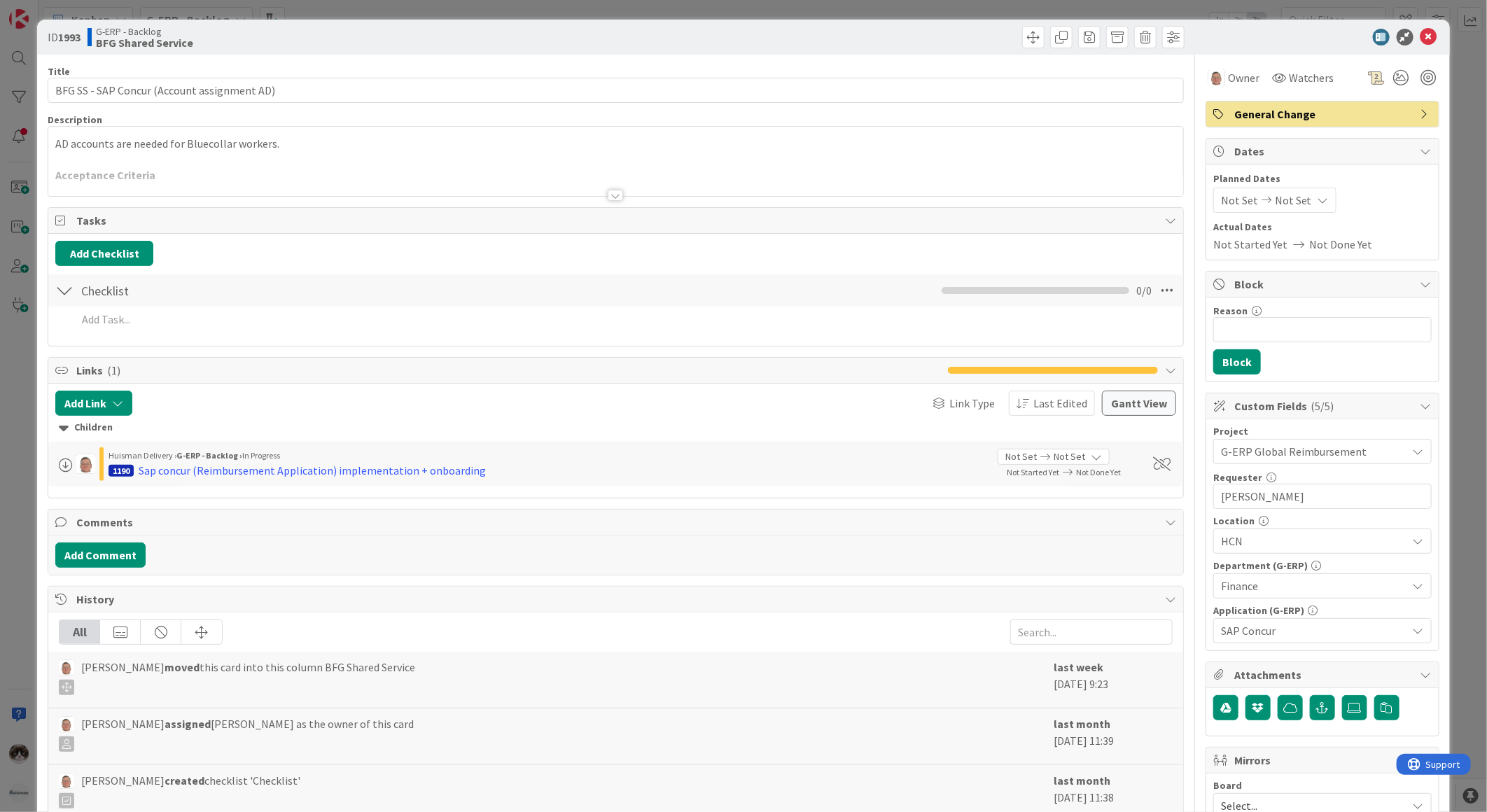
click at [612, 221] on span "Tasks" at bounding box center [617, 220] width 1082 height 17
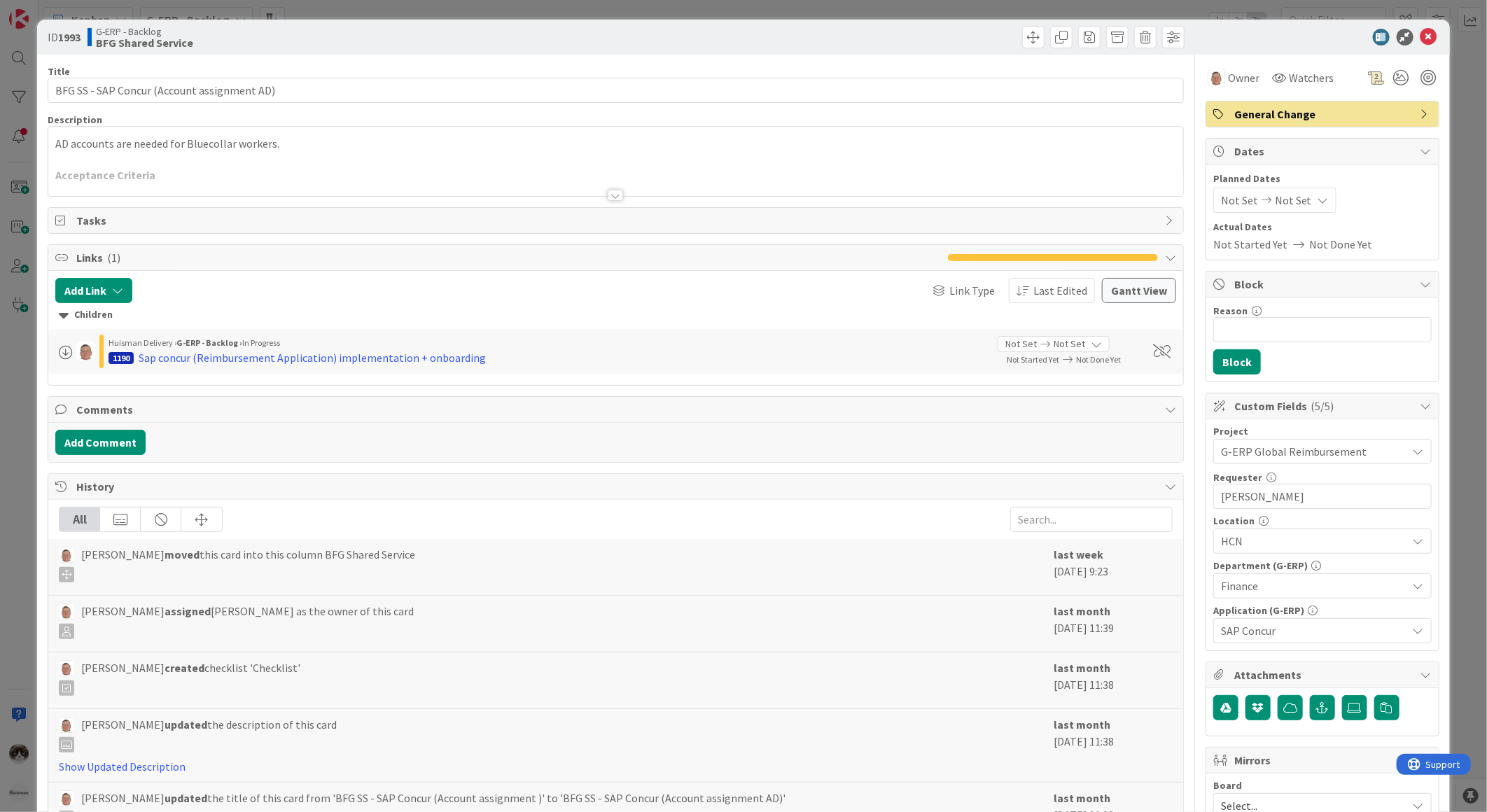
click at [614, 212] on span "Tasks" at bounding box center [617, 220] width 1082 height 17
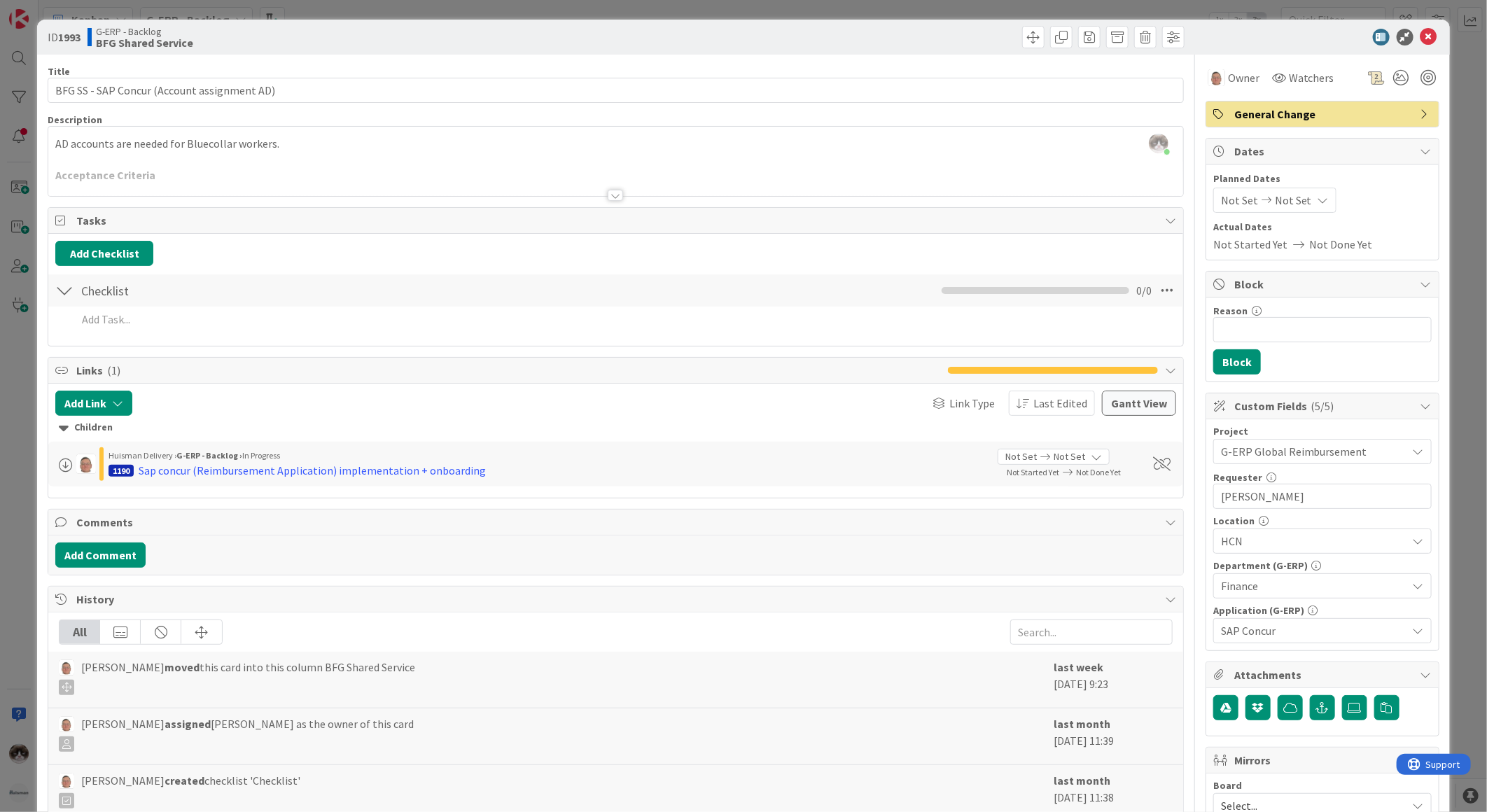
click at [614, 208] on div "Tasks" at bounding box center [616, 220] width 1135 height 26
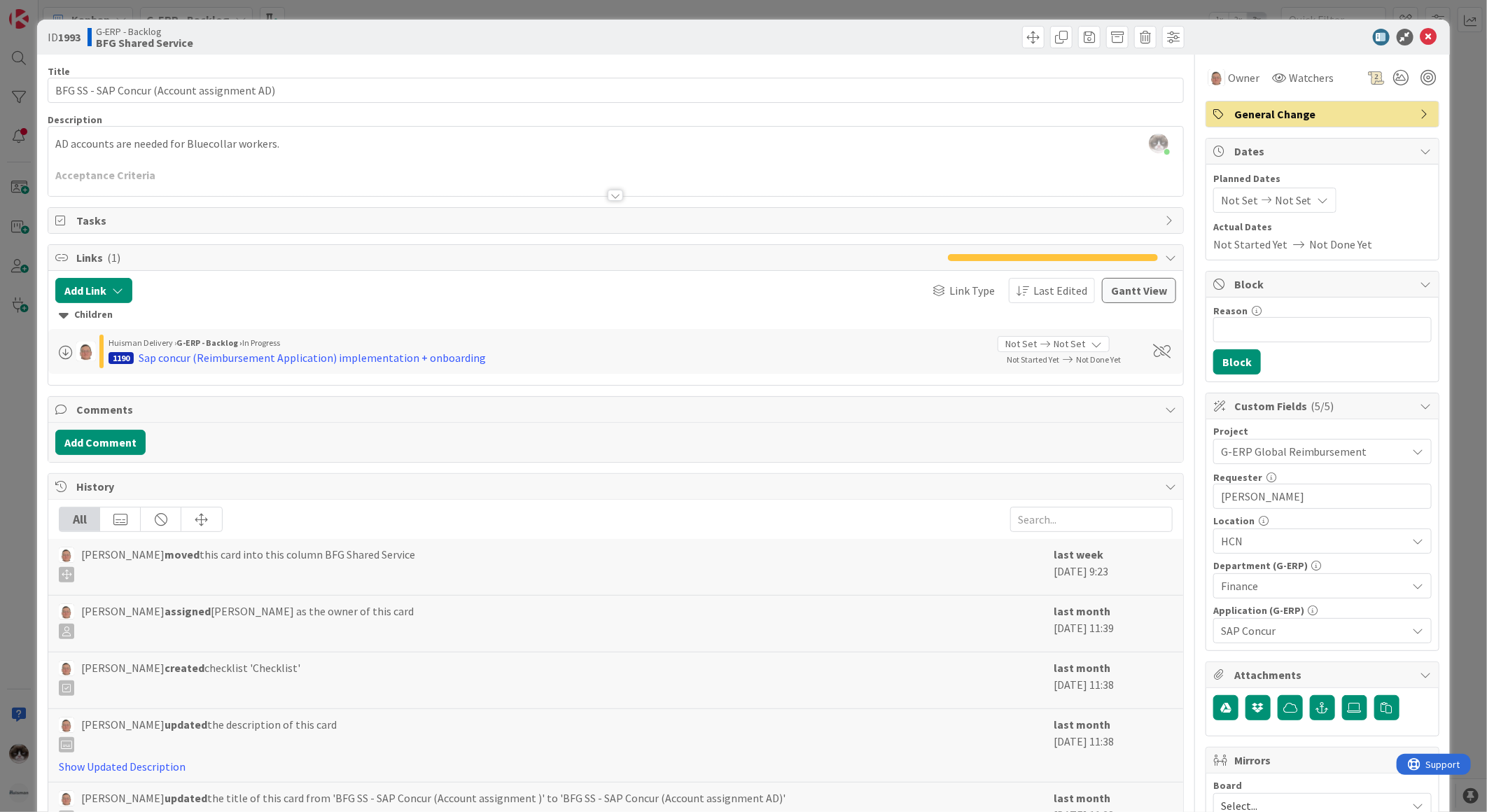
click at [616, 197] on div at bounding box center [615, 195] width 15 height 11
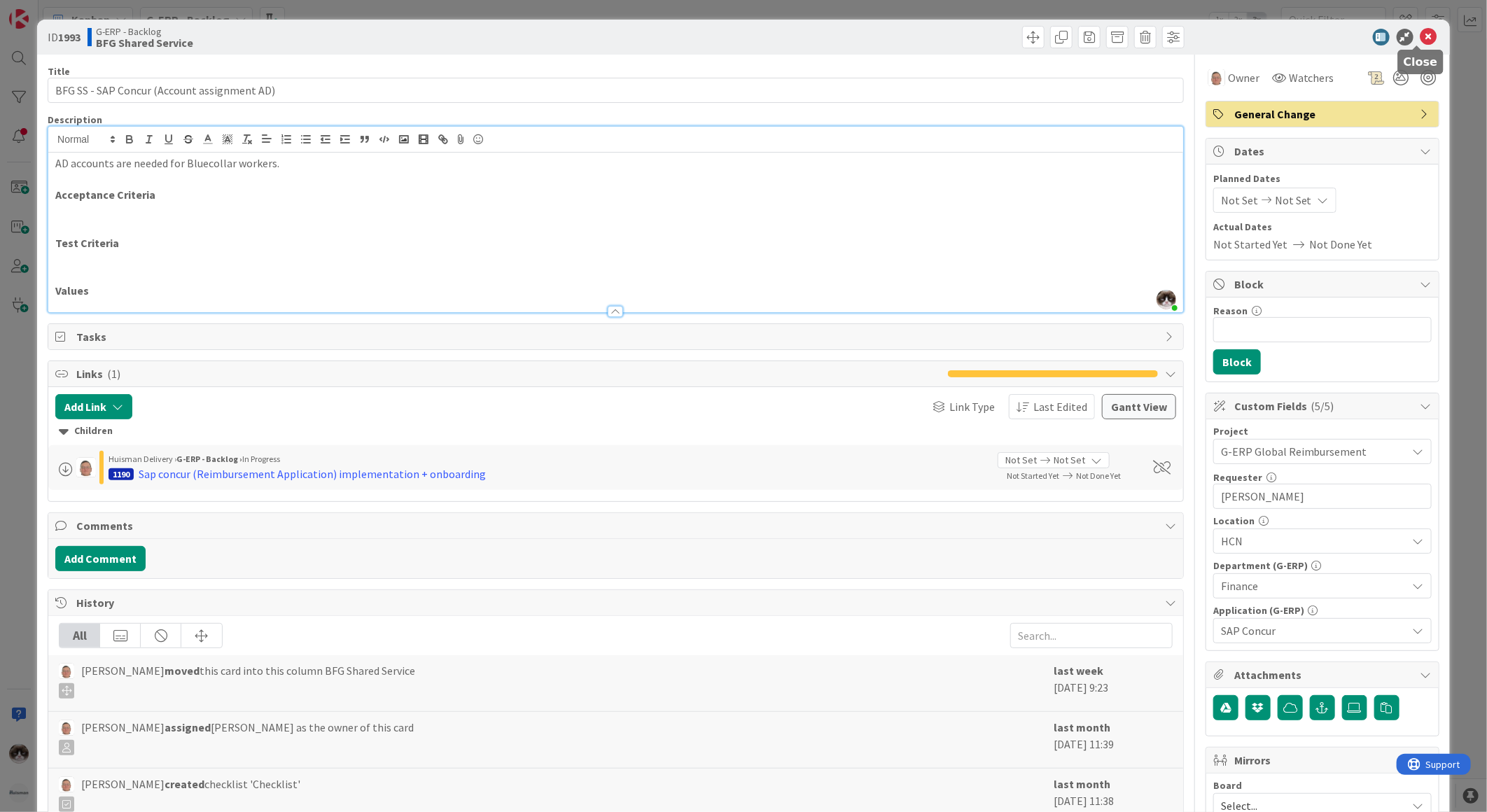
click at [1422, 33] on icon at bounding box center [1429, 37] width 17 height 17
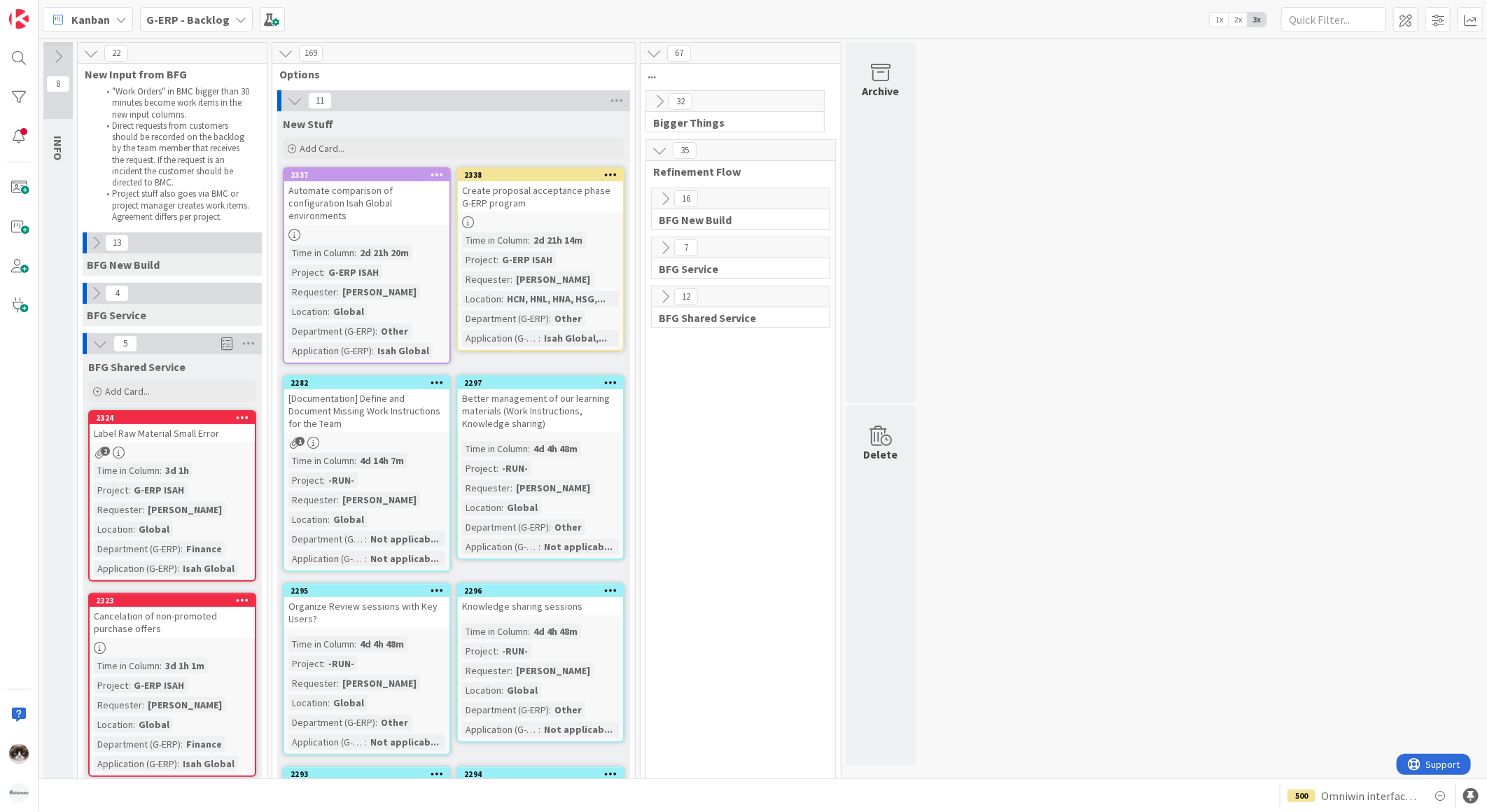
scroll to position [233, 0]
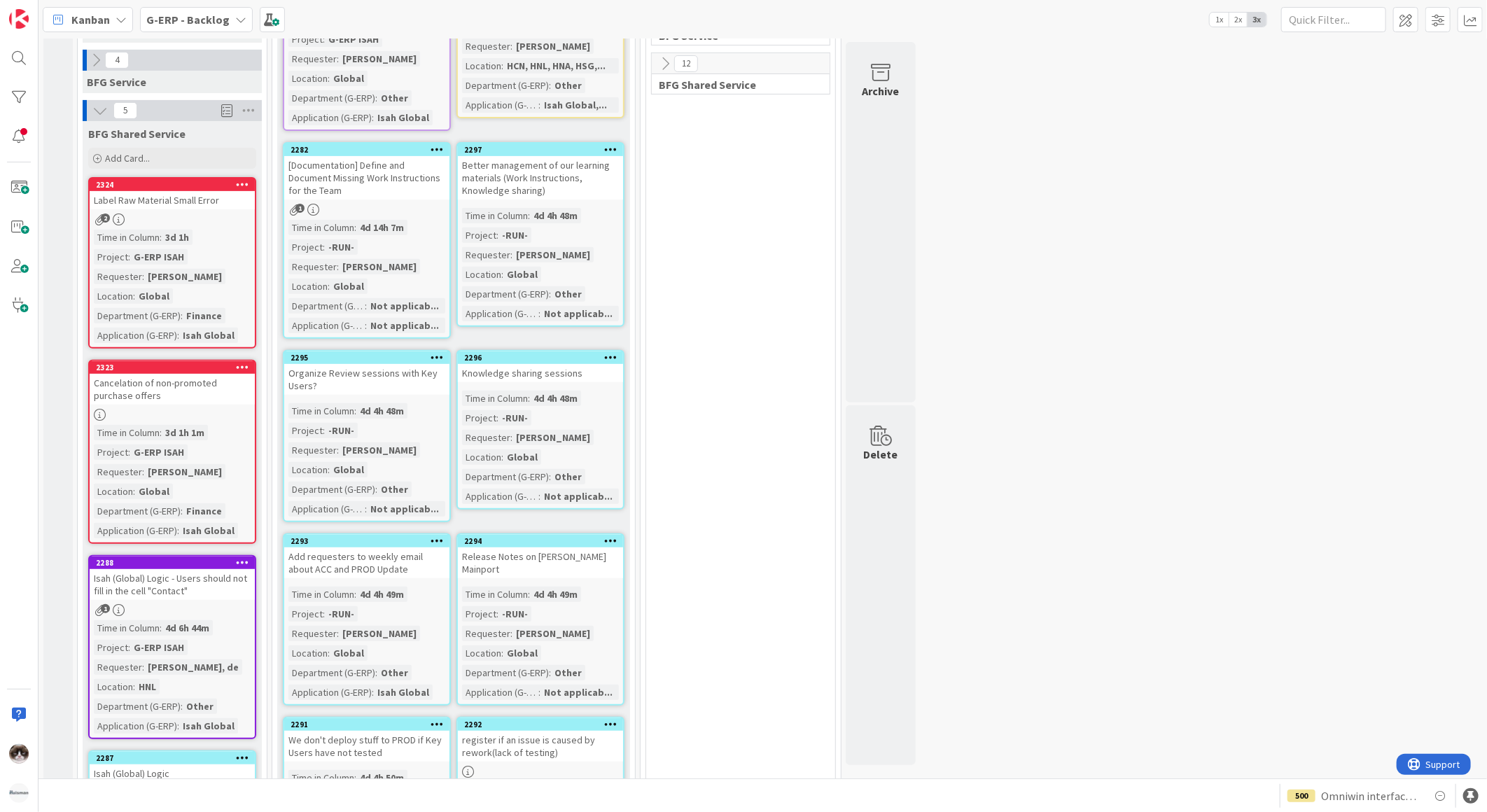
click at [235, 286] on div "Time in Column : 3d 1h Project : G-ERP ISAH Requester : Hanno de Wilde Location…" at bounding box center [172, 286] width 157 height 114
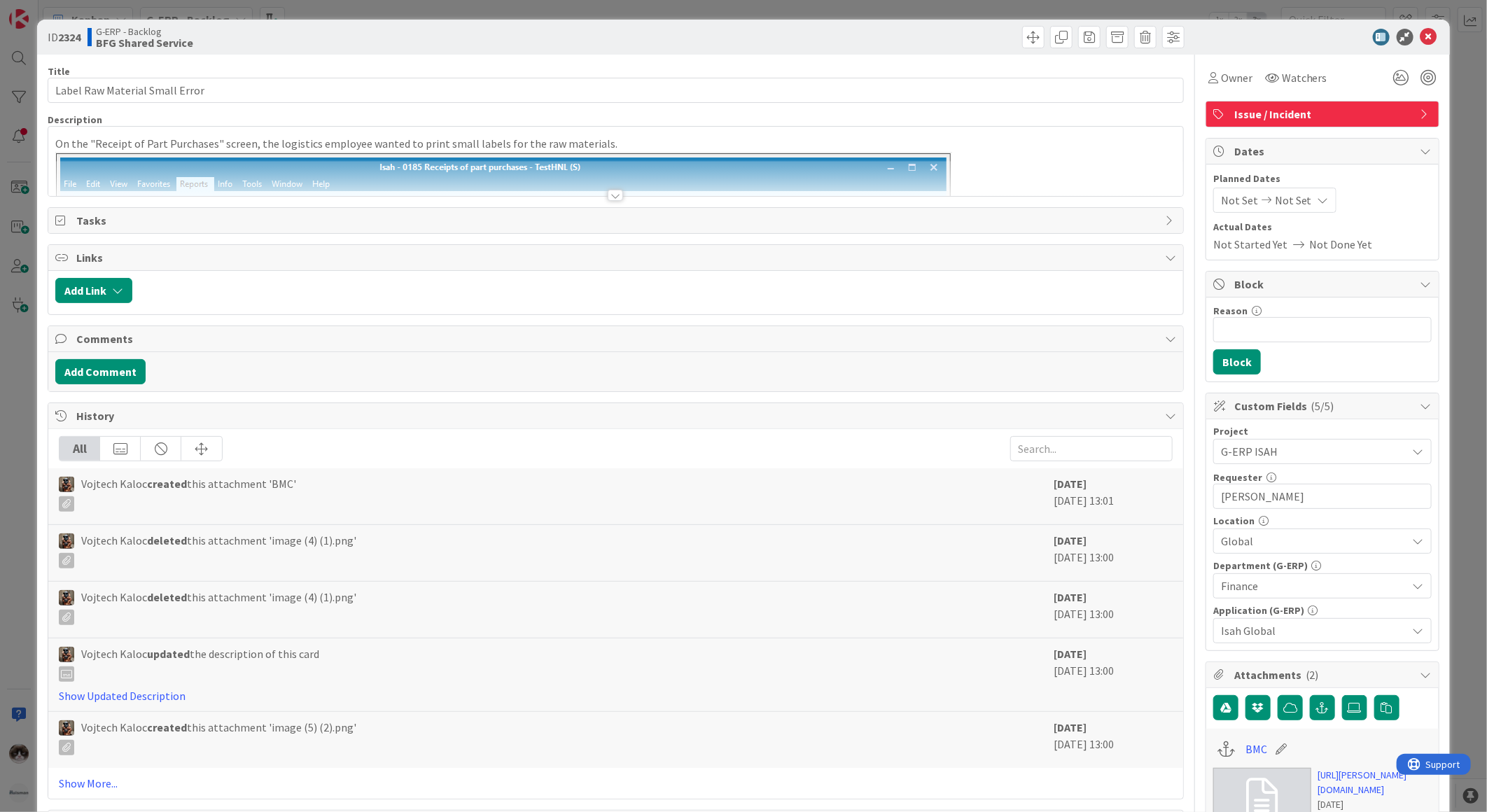
click at [1291, 589] on span "Finance" at bounding box center [1314, 586] width 186 height 17
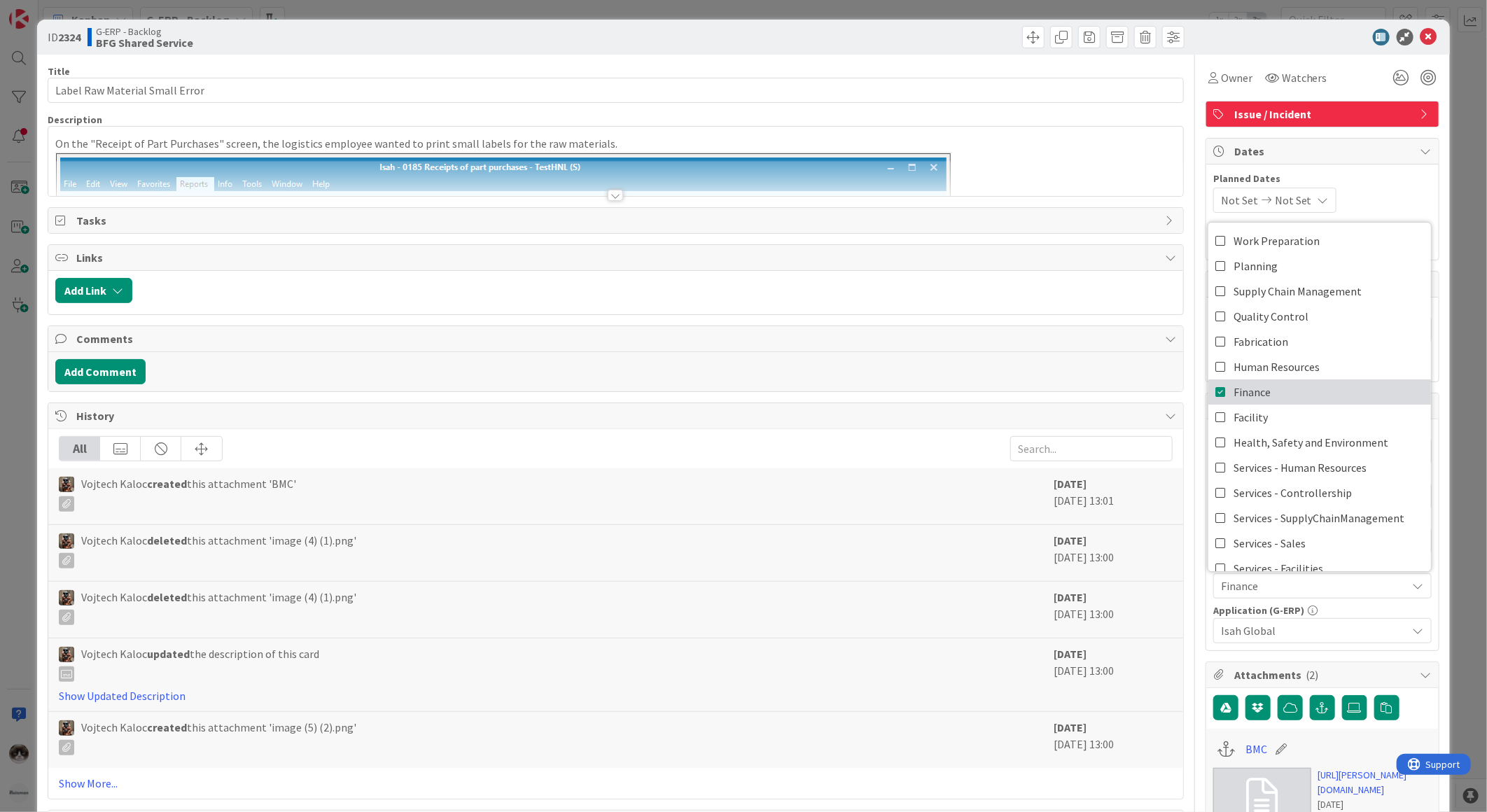
click at [1254, 398] on span "Finance" at bounding box center [1252, 392] width 37 height 21
click at [1332, 298] on span "Supply Chain Management" at bounding box center [1298, 291] width 128 height 21
click at [1068, 402] on div "Title 31 / 128 Label Raw Material Small Error Description Kevin van Dijk just j…" at bounding box center [615, 720] width 1136 height 1330
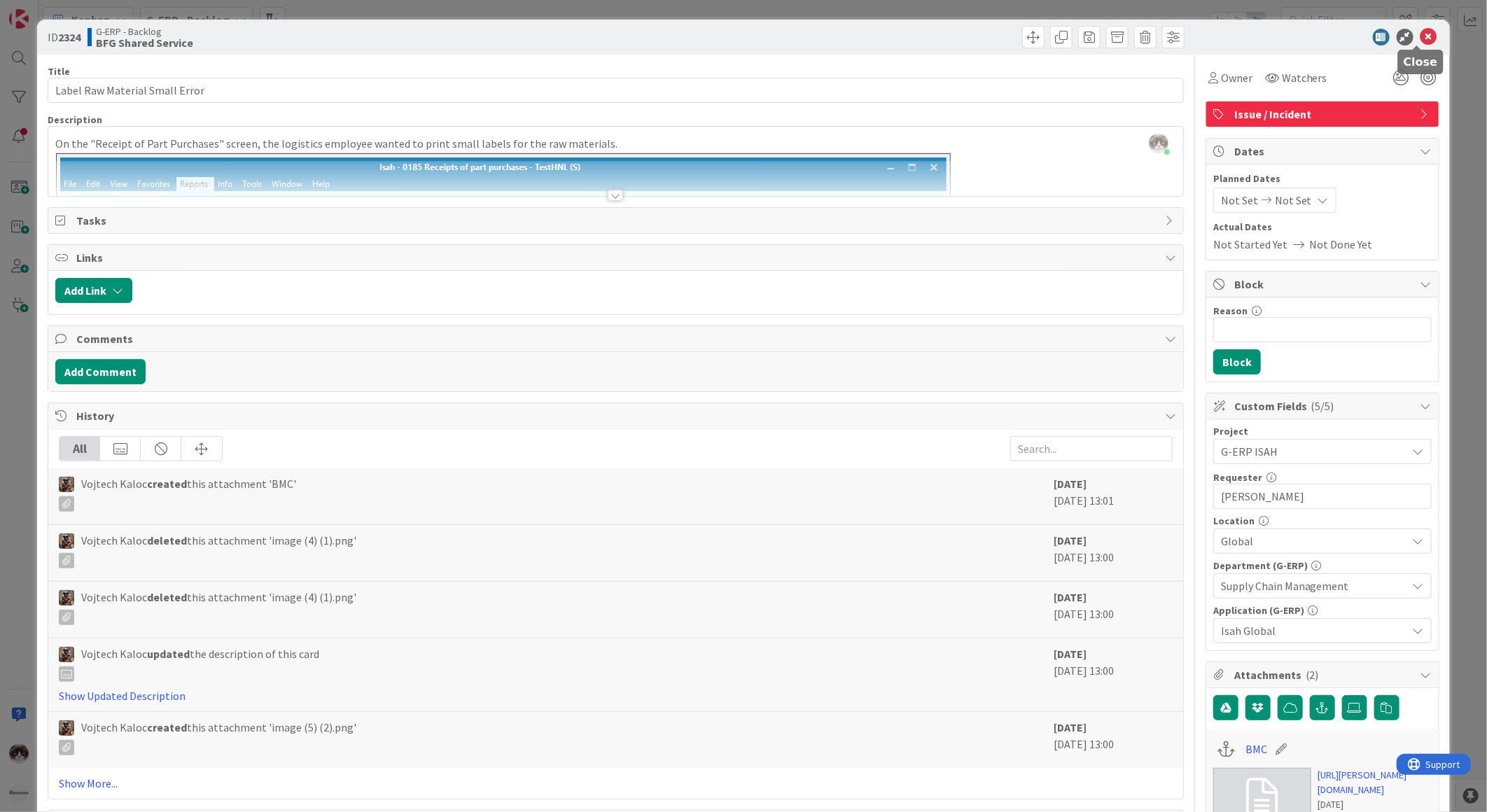
click at [1420, 32] on icon at bounding box center [1429, 37] width 17 height 17
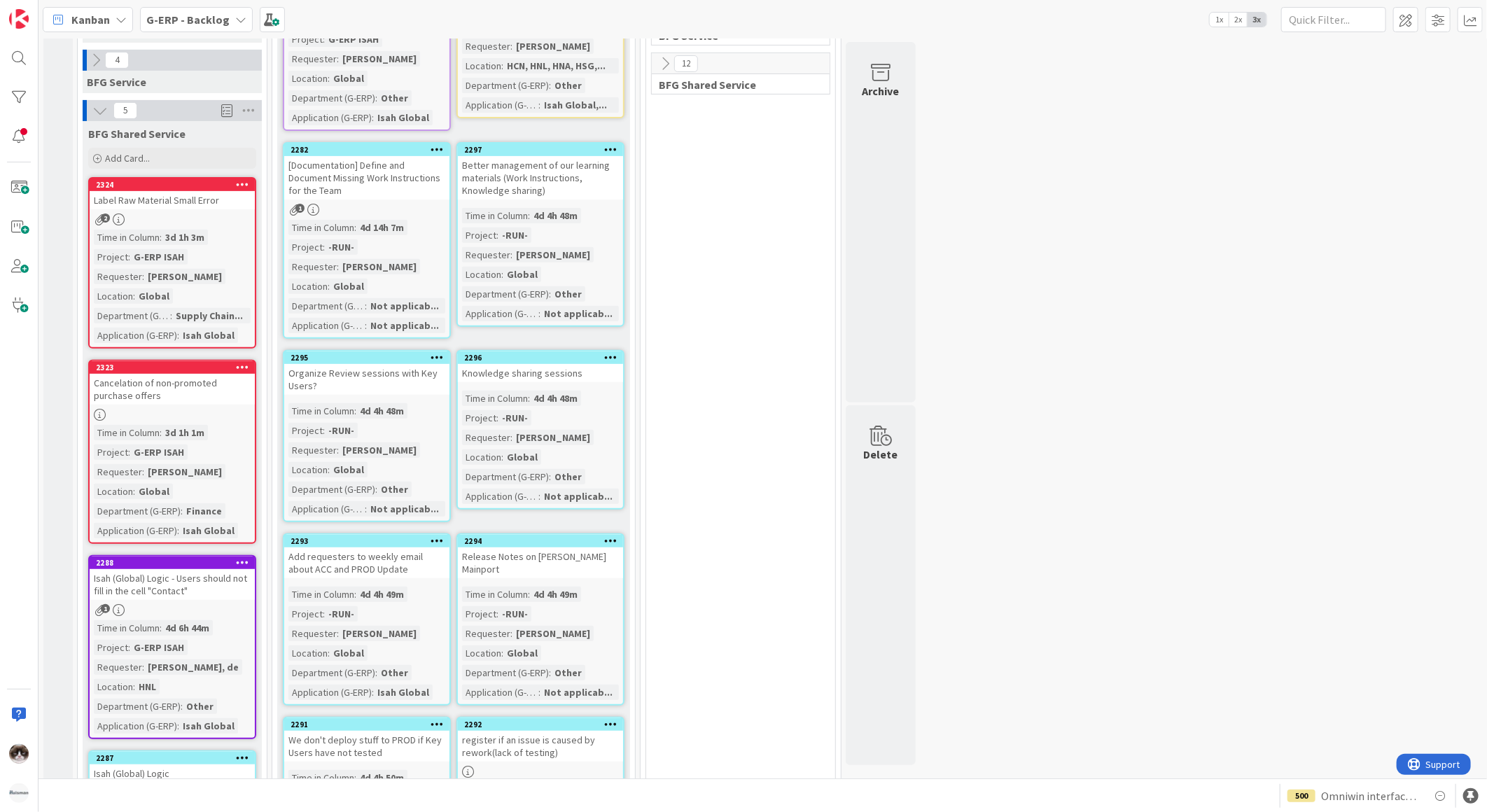
click at [214, 458] on div "Time in Column : 3d 1h 1m Project : G-ERP ISAH Requester : Hanno de Wilde Locat…" at bounding box center [172, 482] width 157 height 114
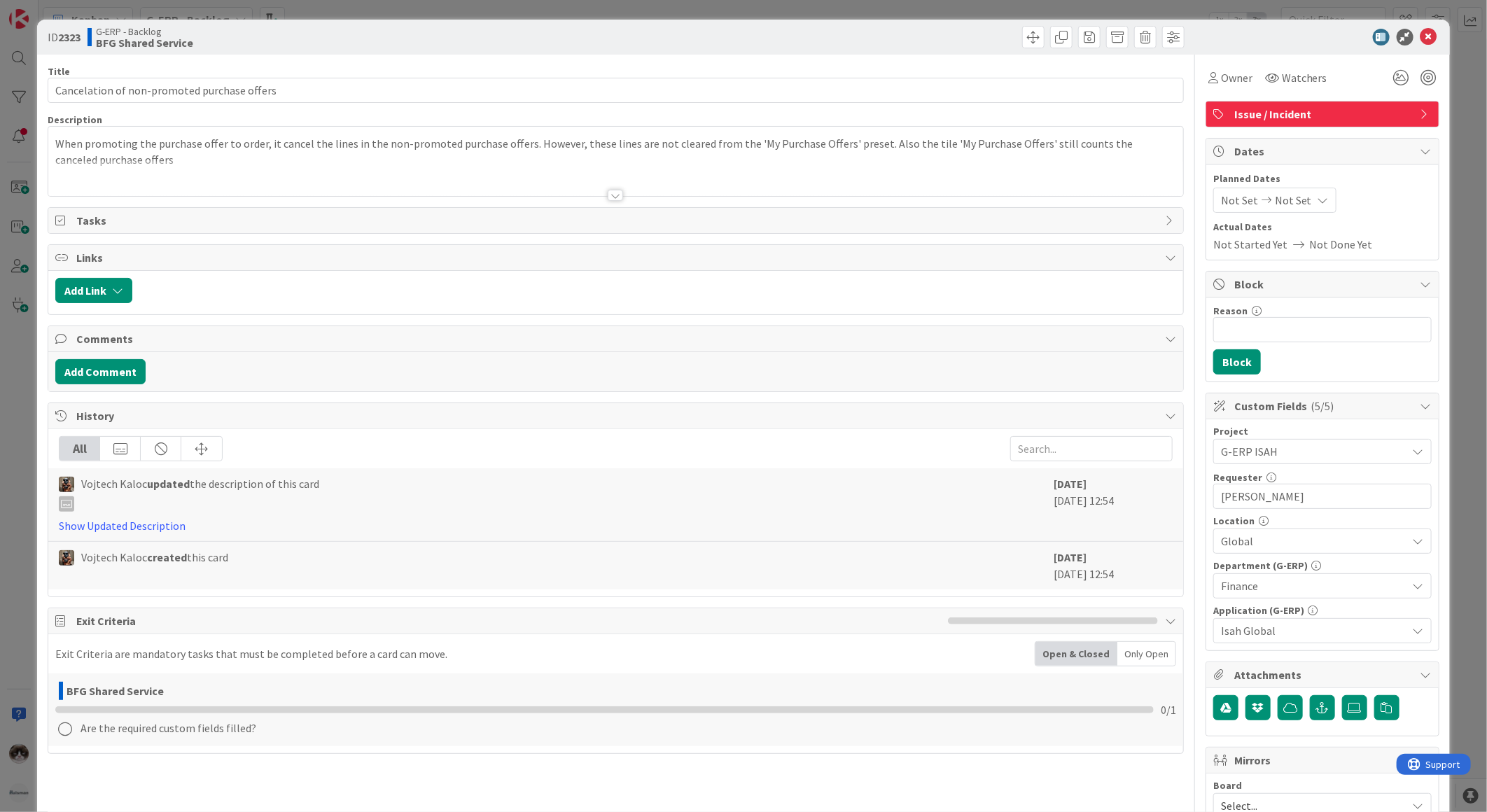
click at [1279, 586] on span "Finance" at bounding box center [1314, 586] width 186 height 17
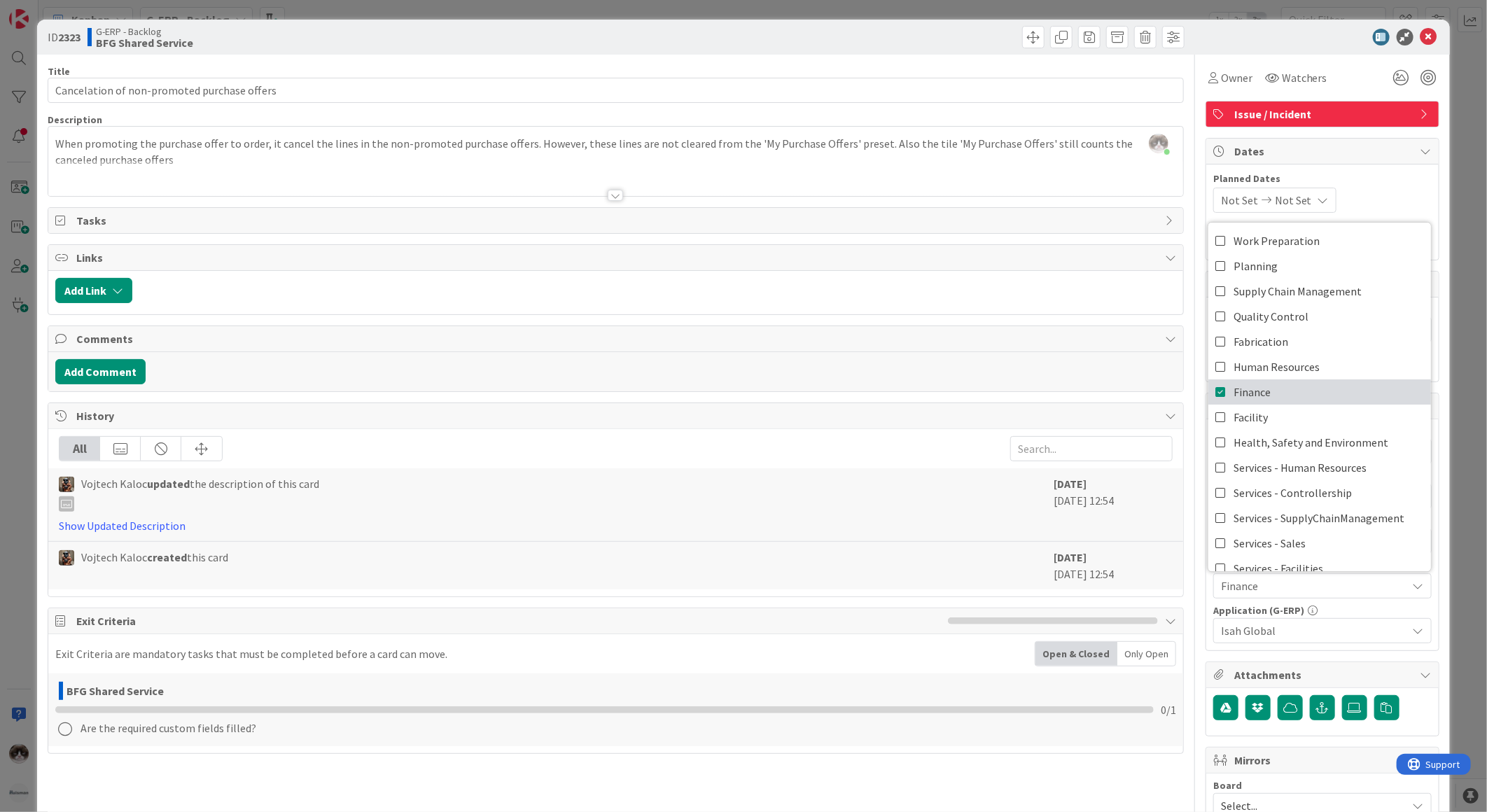
click at [1266, 396] on link "Finance" at bounding box center [1320, 392] width 223 height 25
click at [1305, 294] on span "Supply Chain Management" at bounding box center [1298, 291] width 128 height 21
click at [1420, 30] on icon at bounding box center [1429, 37] width 17 height 17
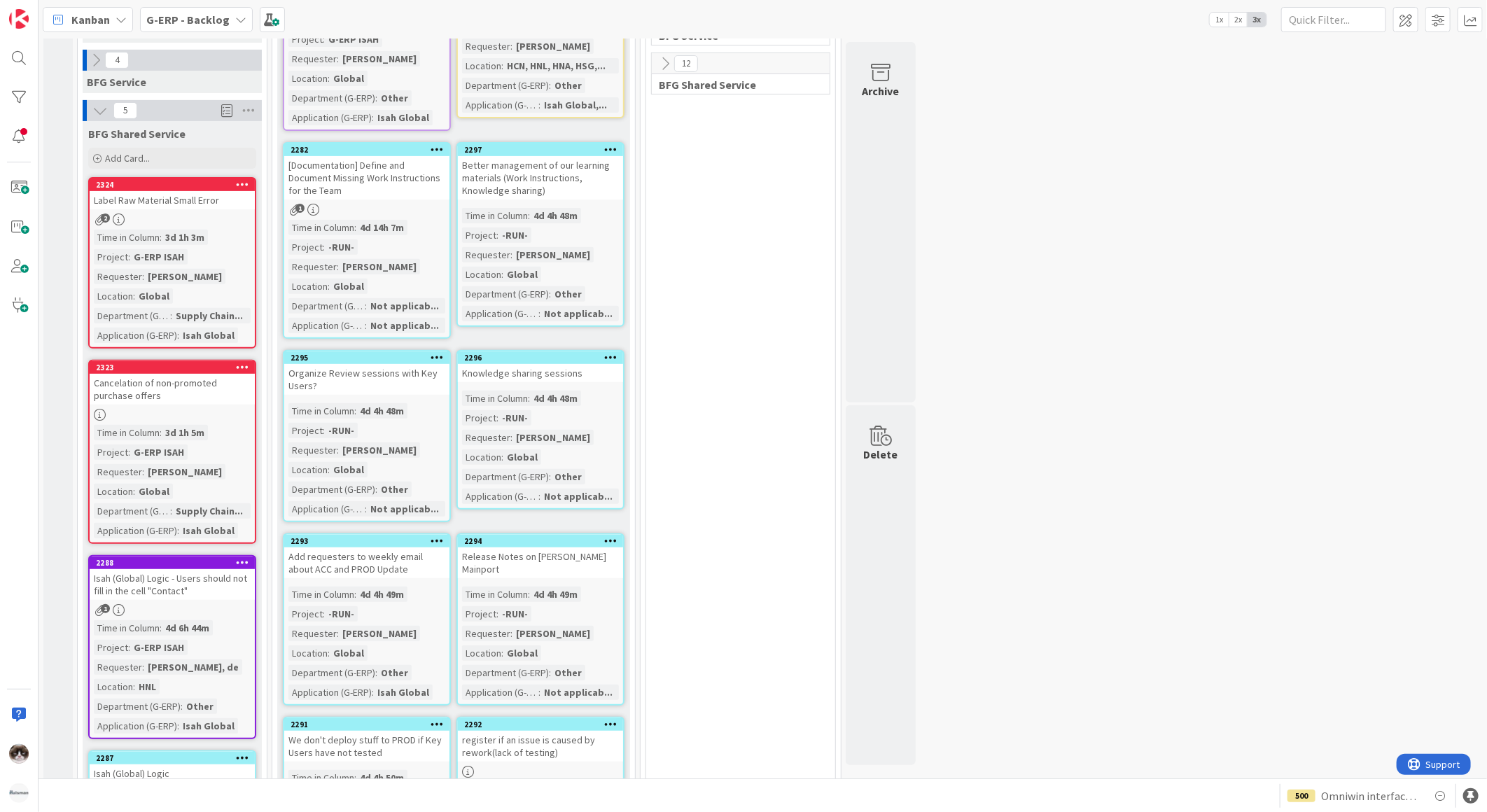
click at [227, 592] on div "Isah (Global) Logic - Users should not fill in the cell "Contact"" at bounding box center [172, 584] width 165 height 31
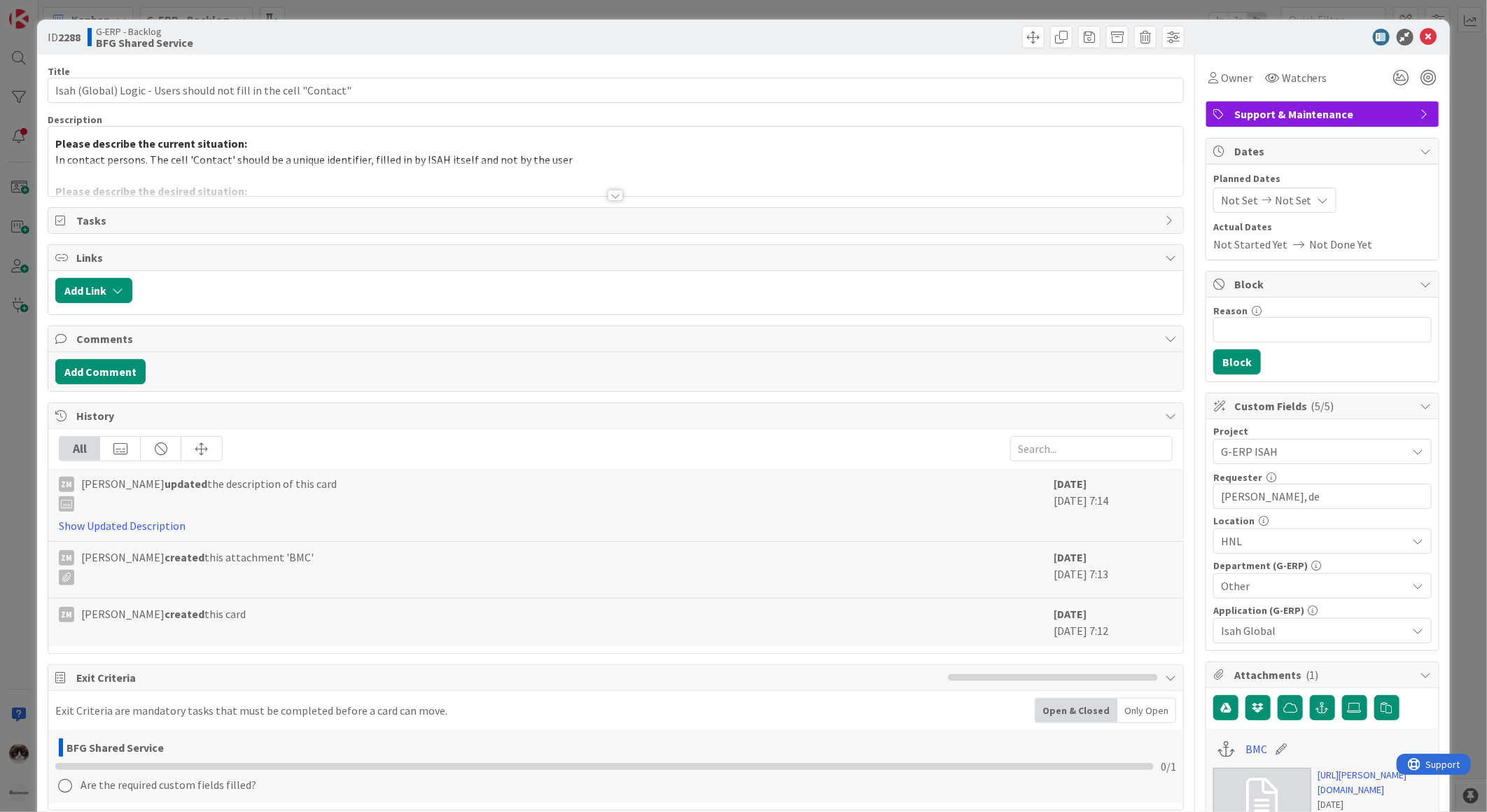
click at [608, 203] on div "Title 65 / 128 Isah (Global) Logic - Users should not fill in the cell "Contact…" at bounding box center [615, 661] width 1136 height 1214
click at [612, 195] on div at bounding box center [615, 195] width 15 height 11
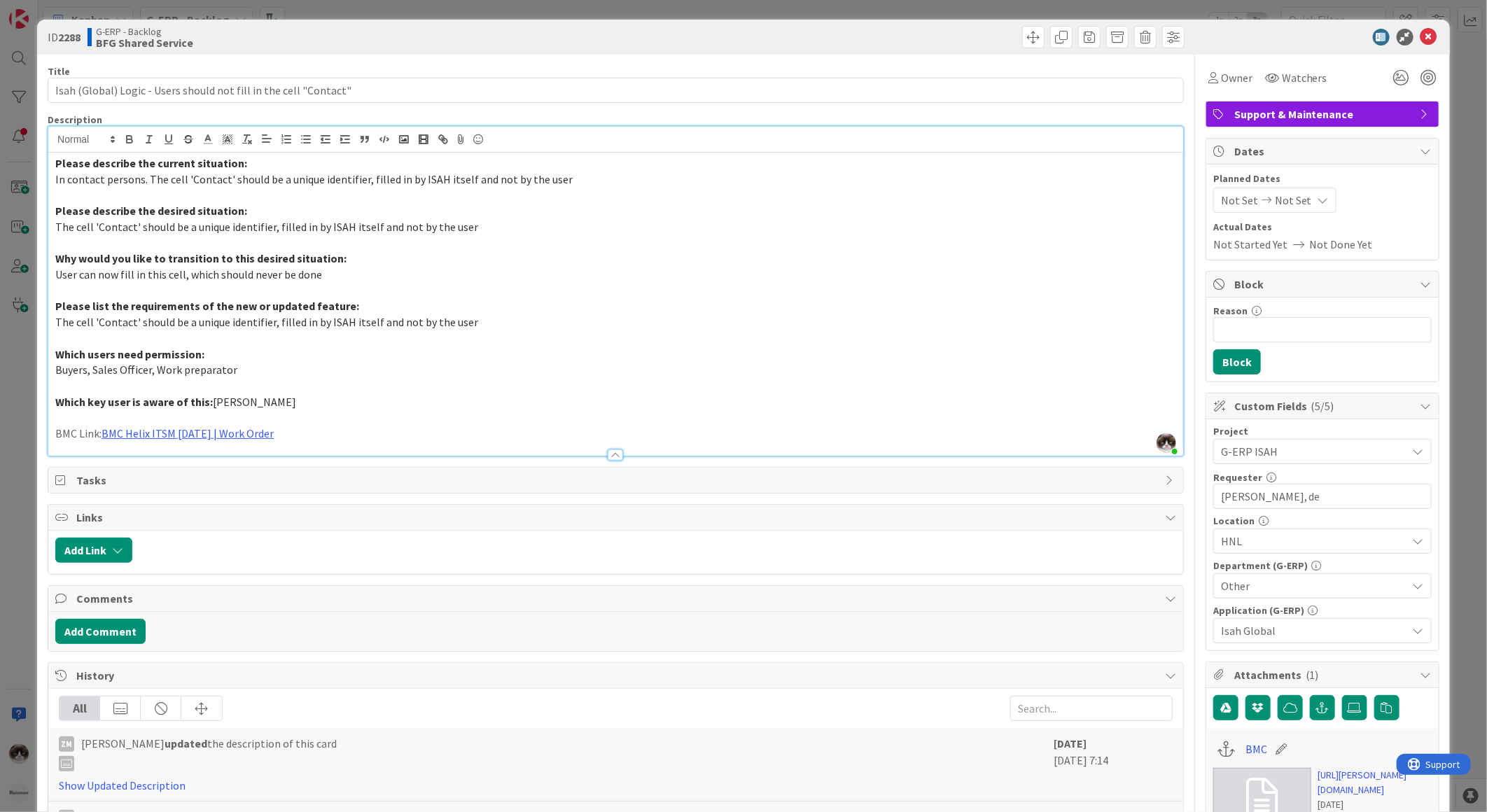
click at [1374, 117] on span "Support & Maintenance" at bounding box center [1324, 114] width 180 height 17
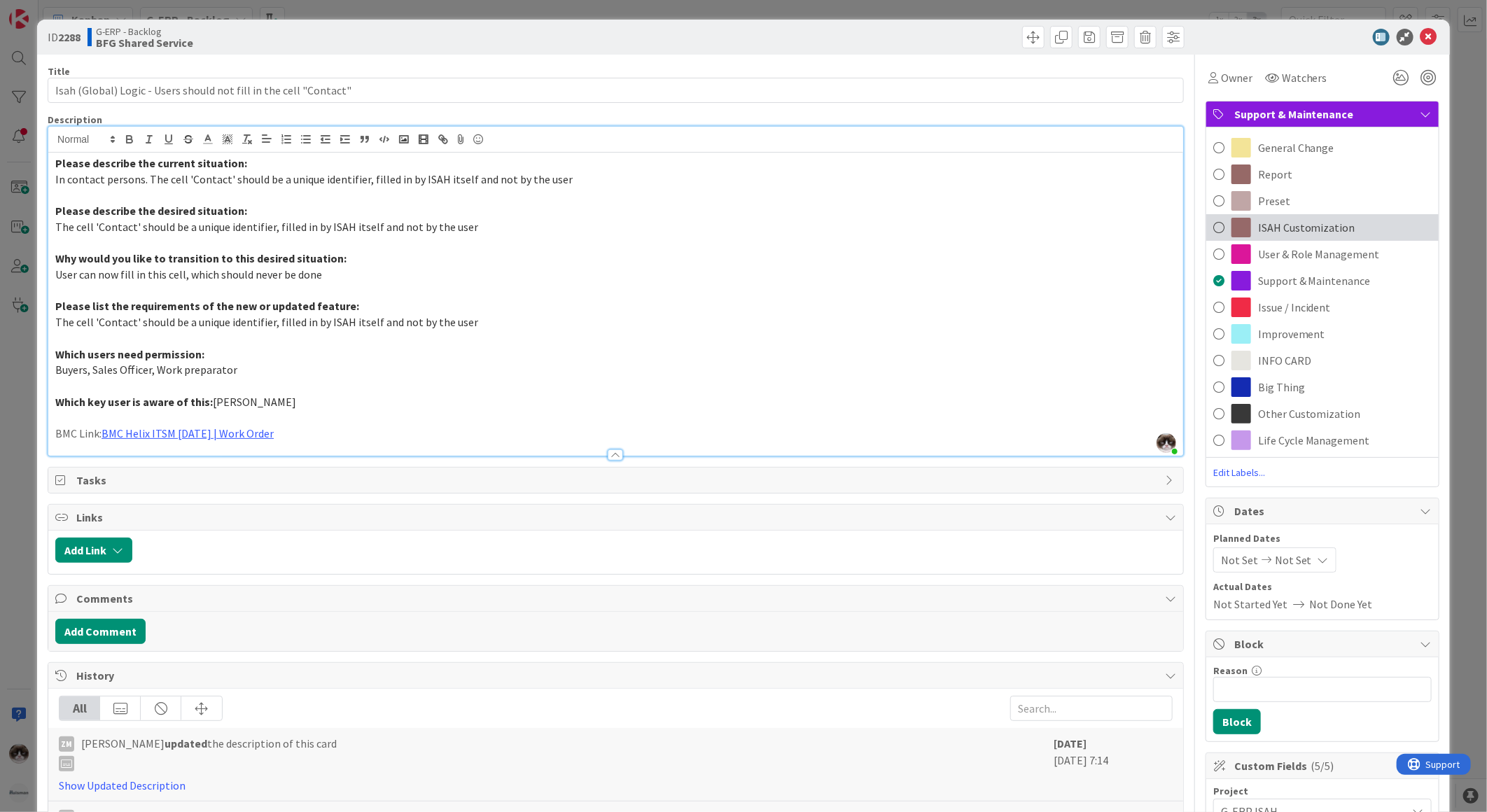
click at [1293, 234] on span "ISAH Customization" at bounding box center [1307, 227] width 97 height 17
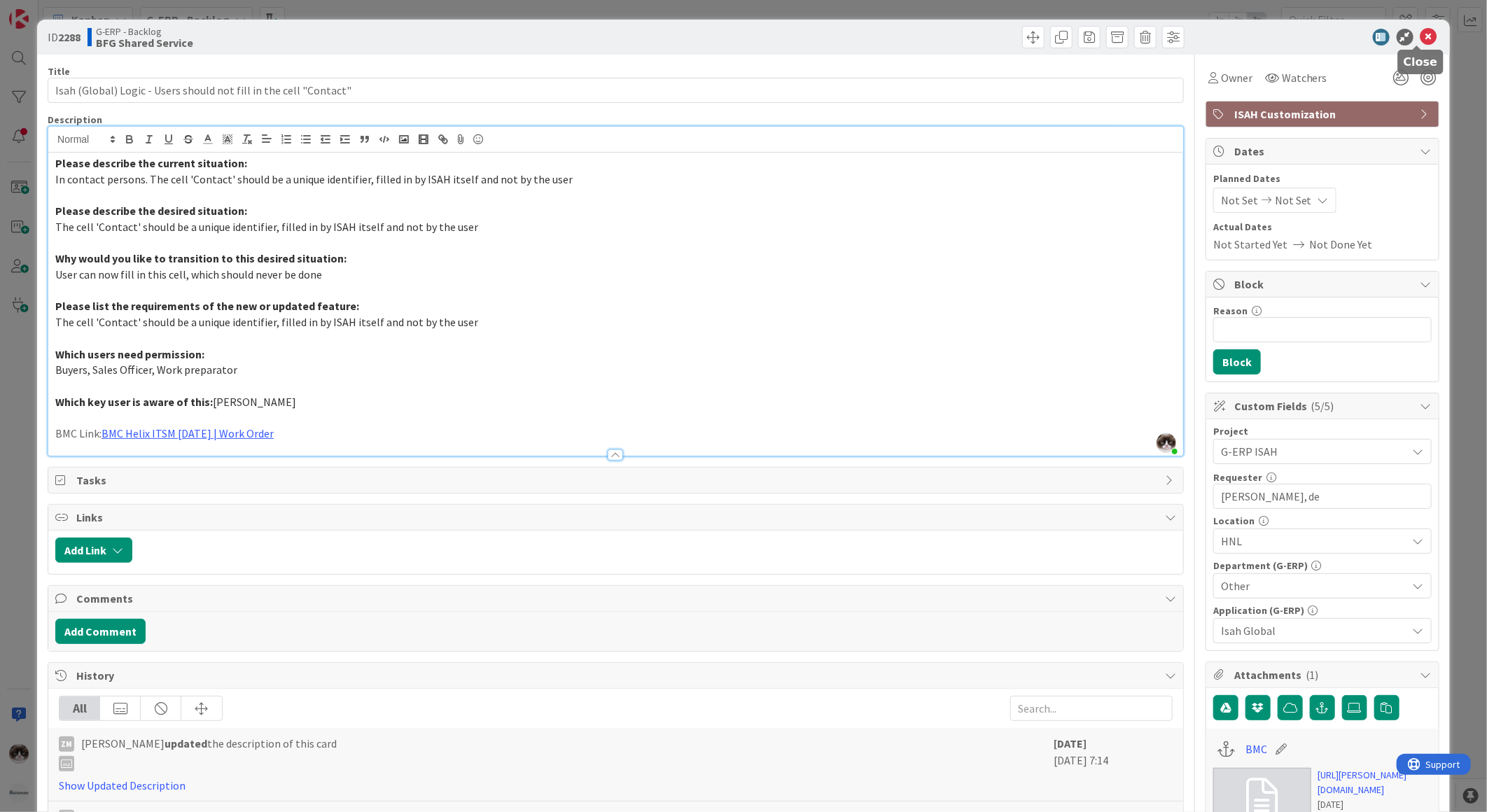
click at [1420, 38] on icon at bounding box center [1429, 37] width 17 height 17
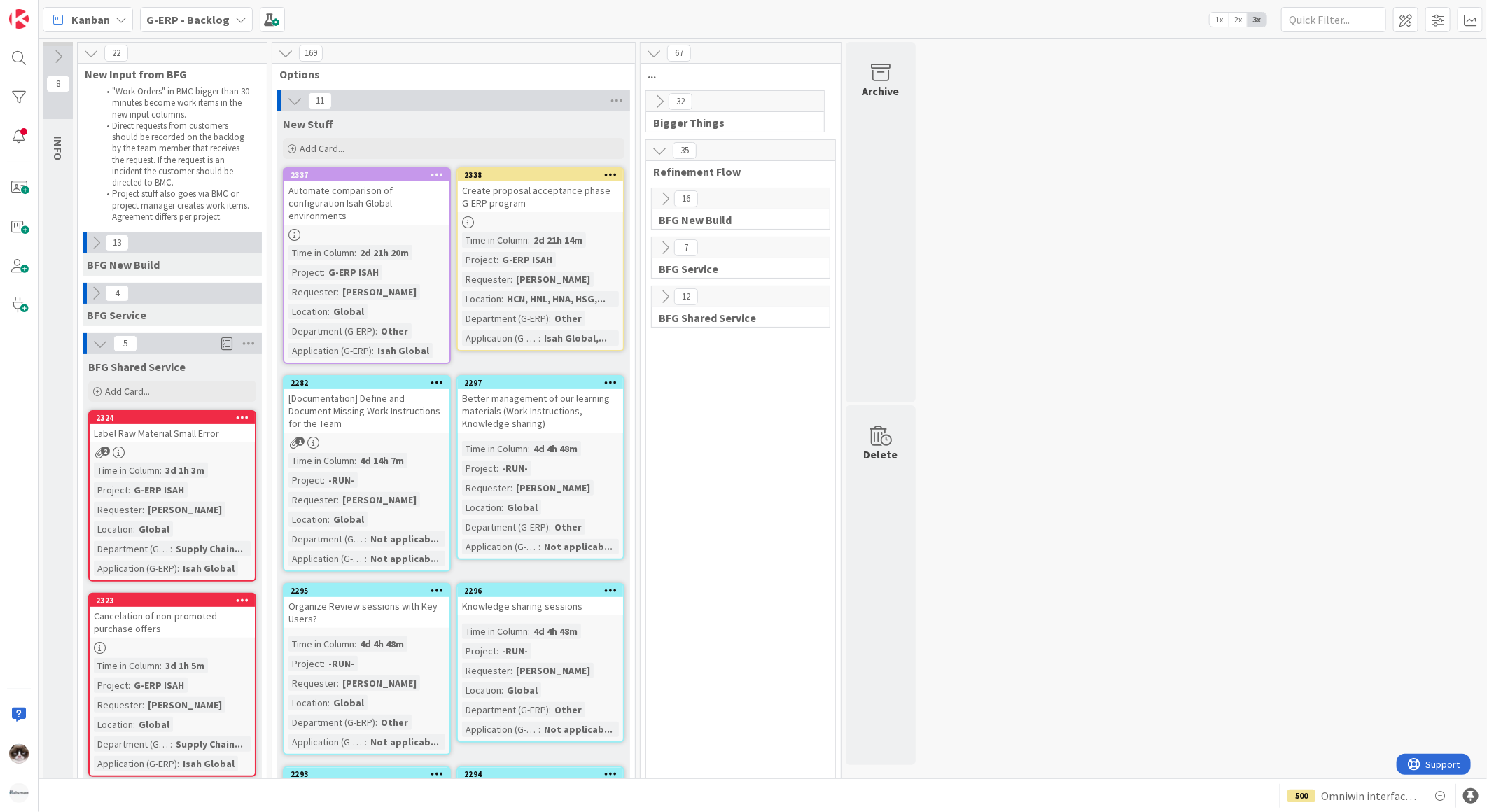
click at [84, 251] on div at bounding box center [85, 243] width 5 height 21
click at [91, 250] on button at bounding box center [96, 243] width 18 height 18
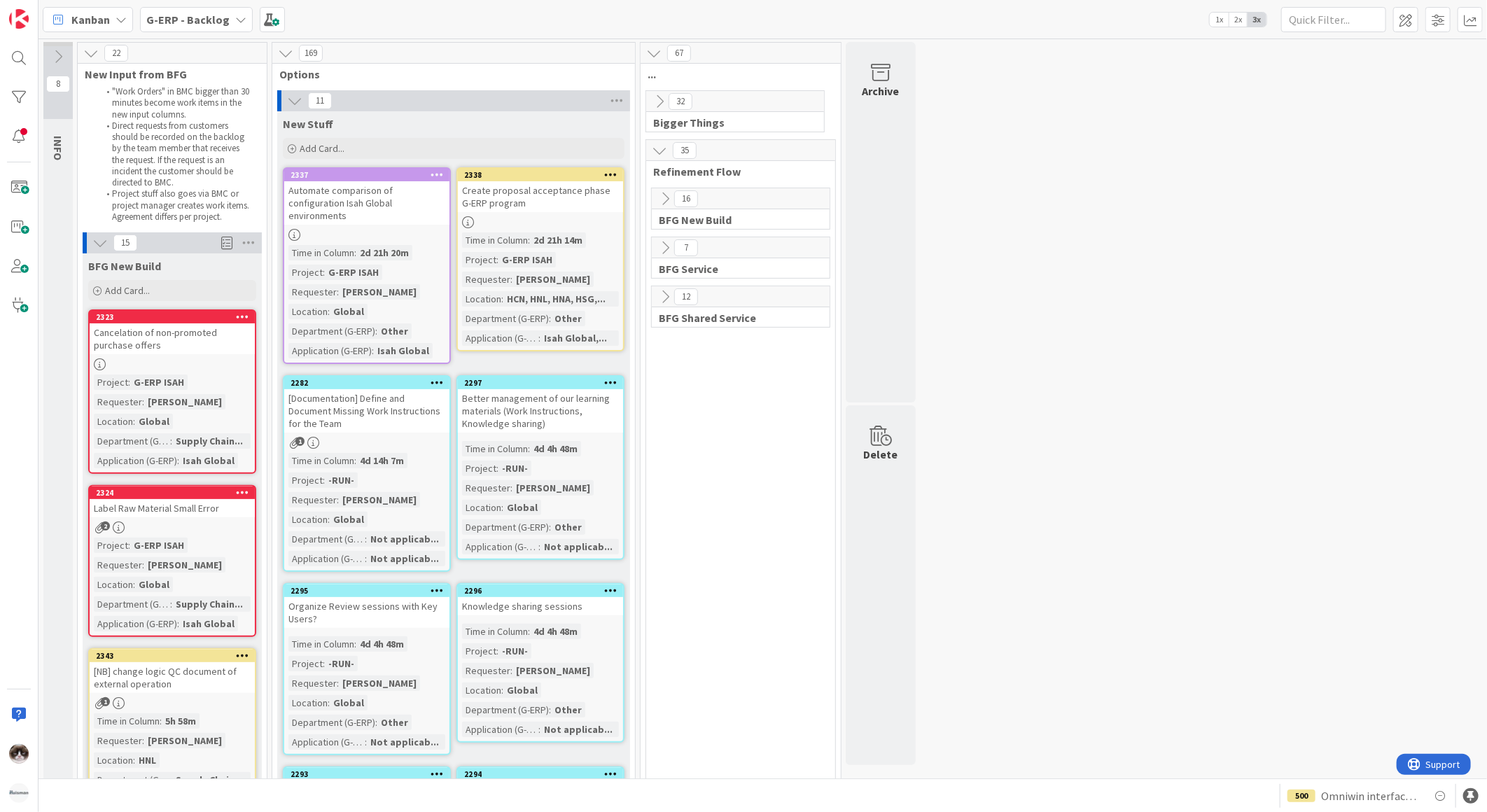
click at [426, 267] on div "Time in Column : 2d 21h 20m Project : G-ERP ISAH Requester : Kevin van Dijk Loc…" at bounding box center [367, 301] width 157 height 114
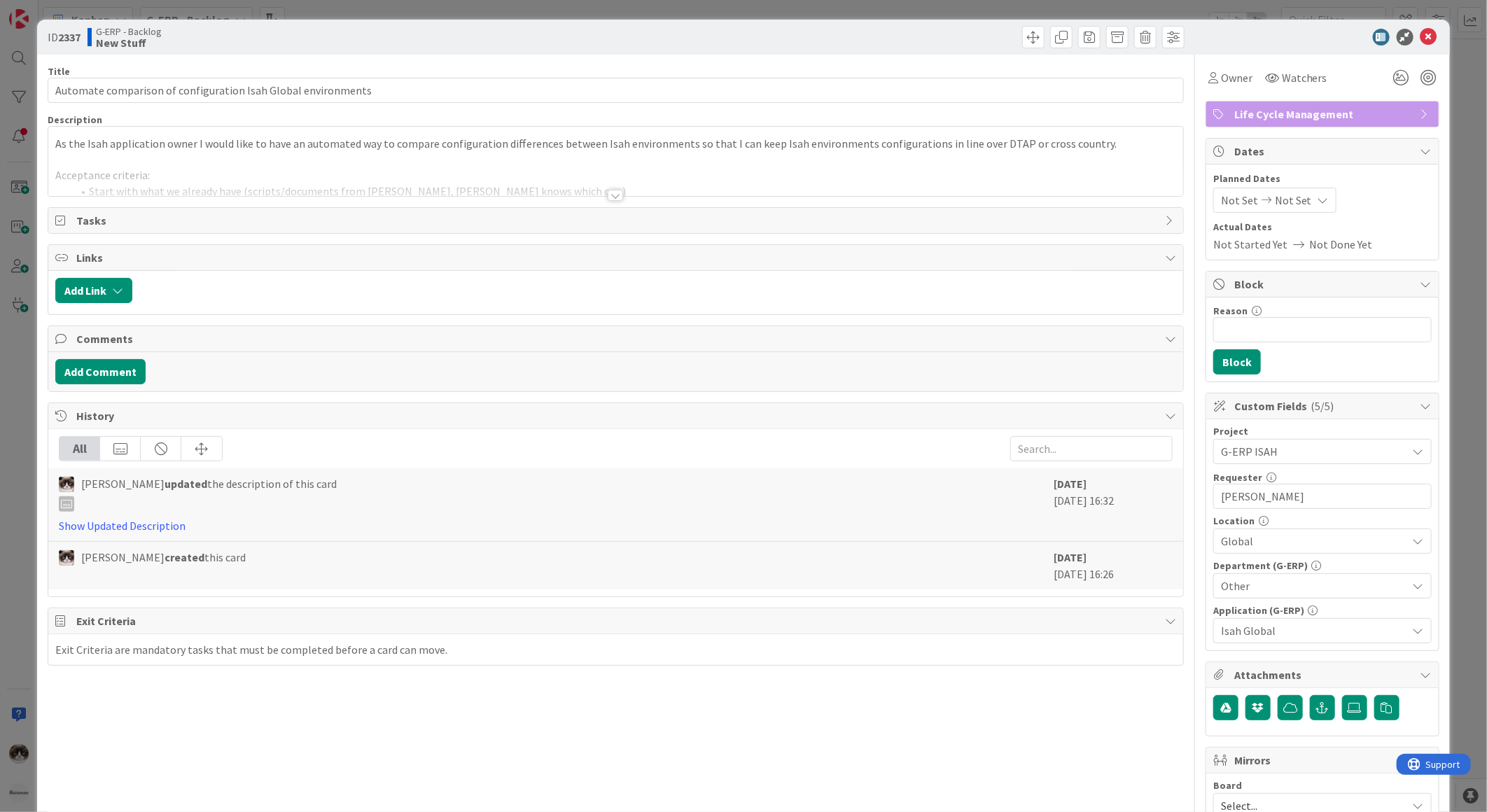
click at [614, 204] on div "Title 61 / 128 Automate comparison of configuration Isah Global environments De…" at bounding box center [615, 606] width 1136 height 1103
click at [608, 197] on div at bounding box center [615, 195] width 15 height 11
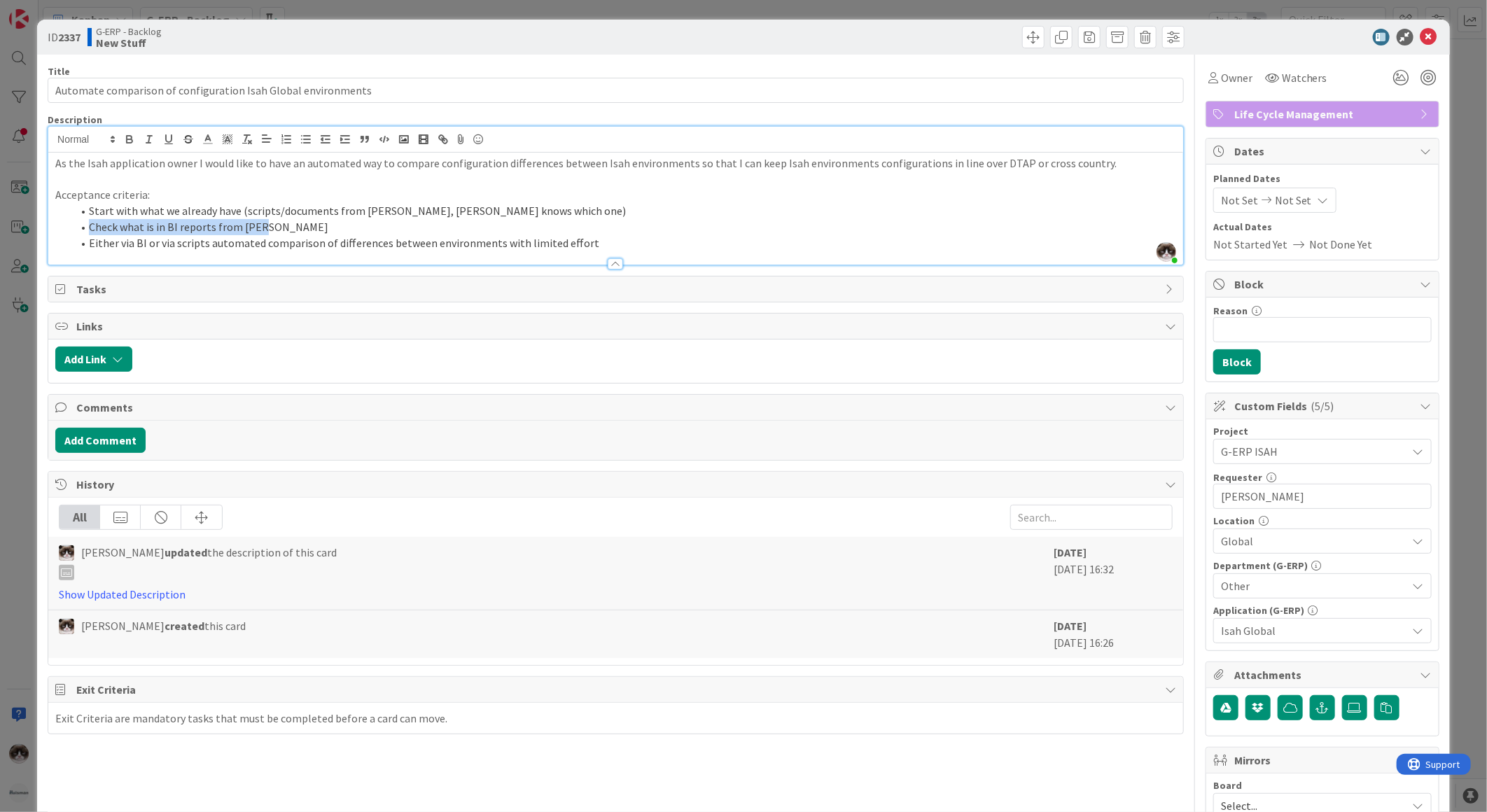
drag, startPoint x: 474, startPoint y: 231, endPoint x: 52, endPoint y: 233, distance: 422.0
click at [52, 233] on div "As the Isah application owner I would like to have an automated way to compare …" at bounding box center [616, 208] width 1135 height 112
click at [175, 242] on li "Either via BI or via scripts automated comparison of differences between enviro…" at bounding box center [624, 242] width 1104 height 16
drag, startPoint x: 123, startPoint y: 211, endPoint x: 309, endPoint y: 215, distance: 186.0
click at [316, 212] on li "Start with what we already have (scripts/documents from Bart de Haas, Ben knows…" at bounding box center [624, 211] width 1104 height 16
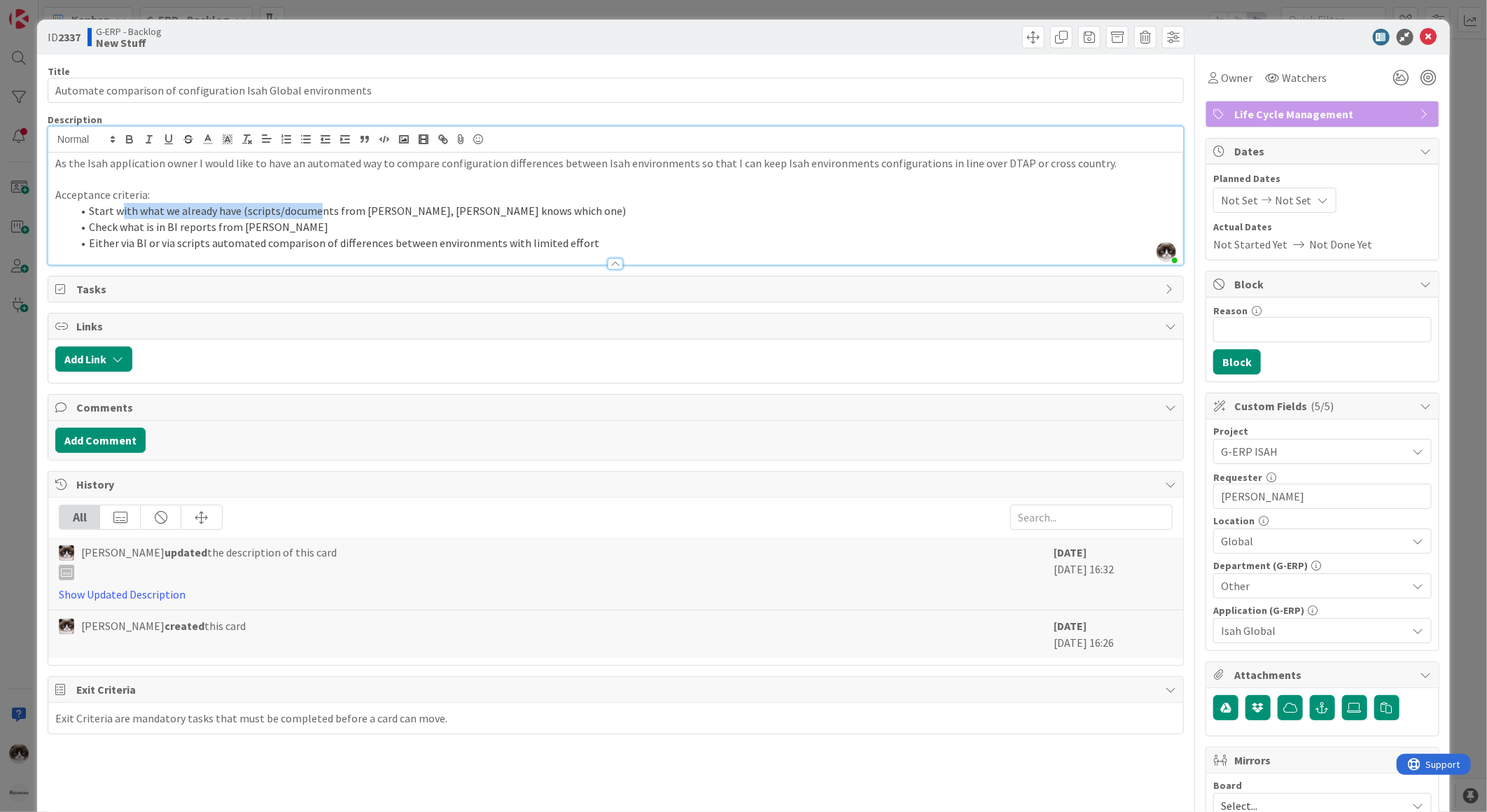
click at [180, 215] on li "Start with what we already have (scripts/documents from Bart de Haas, Ben knows…" at bounding box center [624, 211] width 1104 height 16
drag, startPoint x: 217, startPoint y: 212, endPoint x: 239, endPoint y: 212, distance: 22.0
click at [235, 212] on li "Start with what we already have (scripts/documents from Bart de Haas, Ben knows…" at bounding box center [624, 211] width 1104 height 16
drag, startPoint x: 122, startPoint y: 224, endPoint x: 274, endPoint y: 229, distance: 152.1
click at [274, 229] on li "Check what is in BI reports from Hans" at bounding box center [624, 226] width 1104 height 16
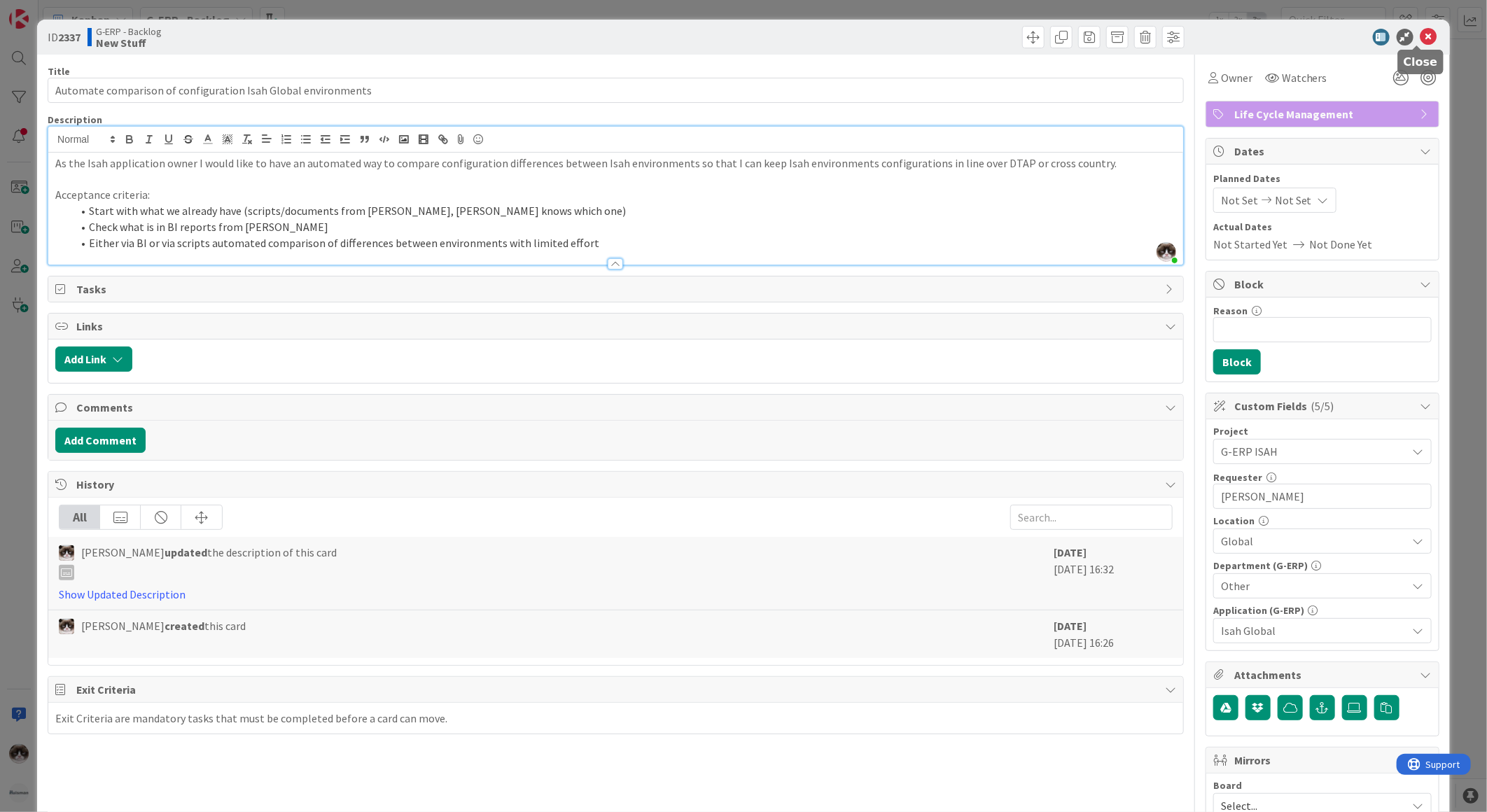
click at [1420, 30] on icon at bounding box center [1429, 37] width 17 height 17
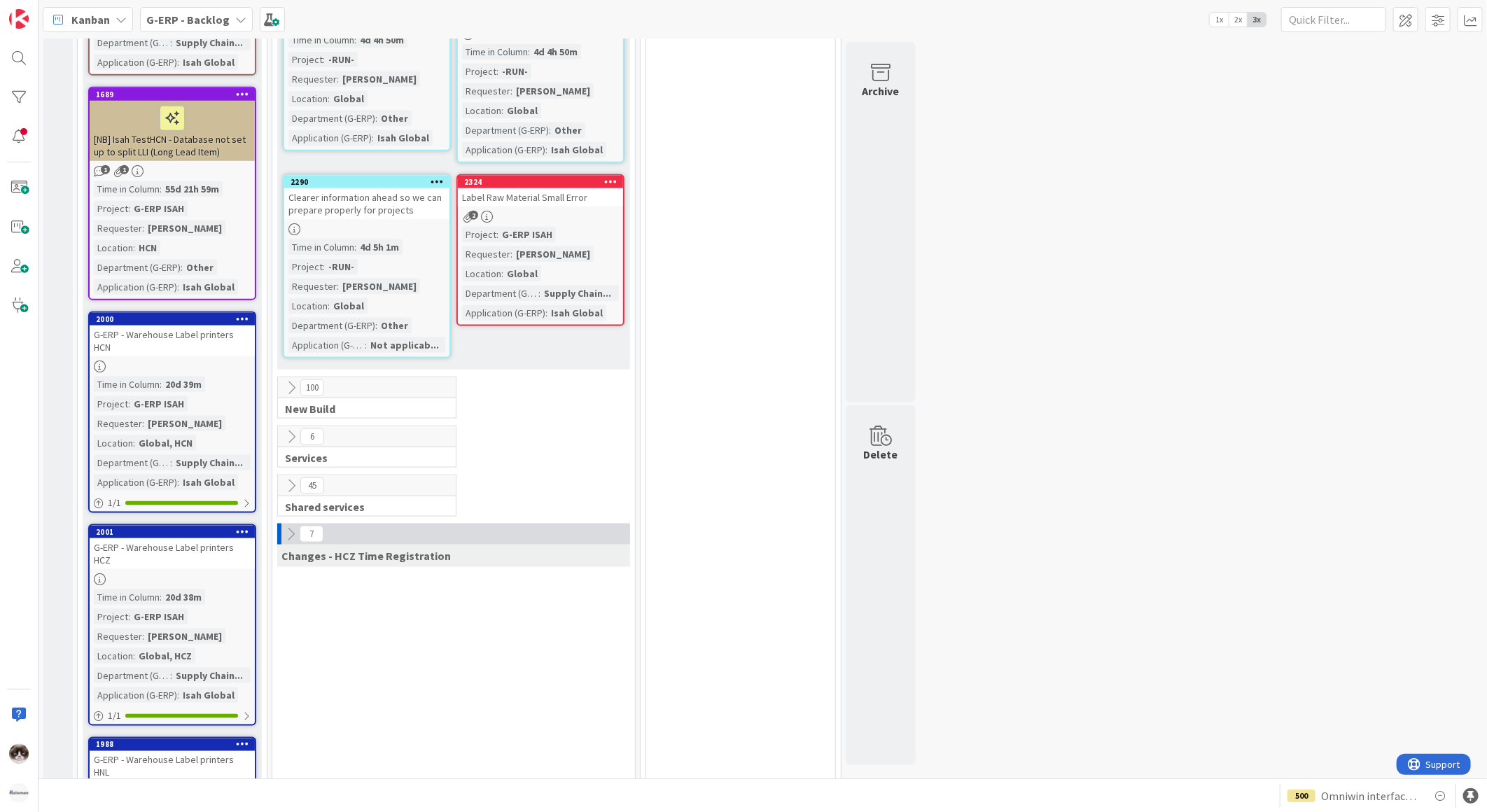
scroll to position [1166, 0]
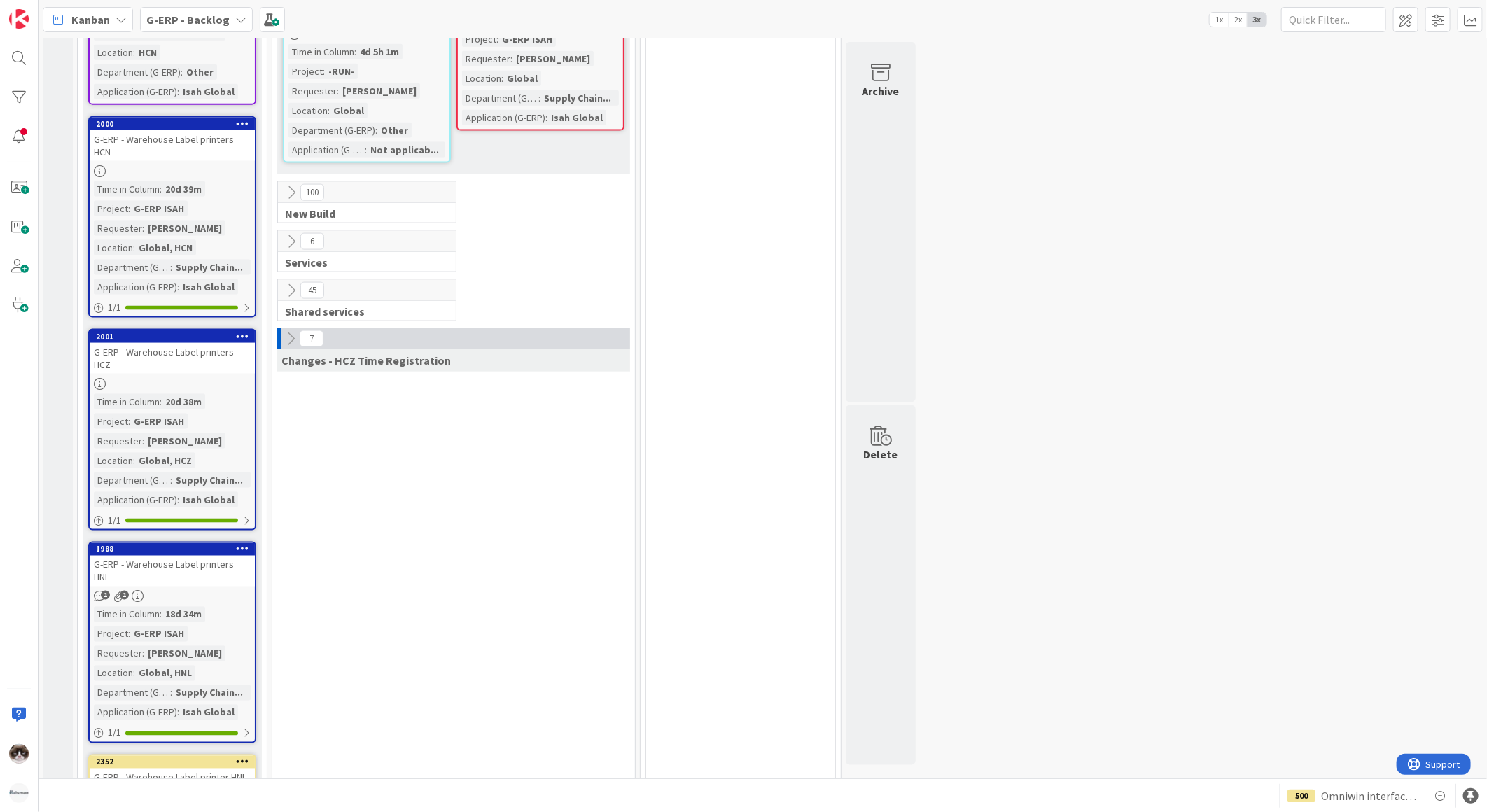
click at [282, 233] on button at bounding box center [291, 242] width 18 height 18
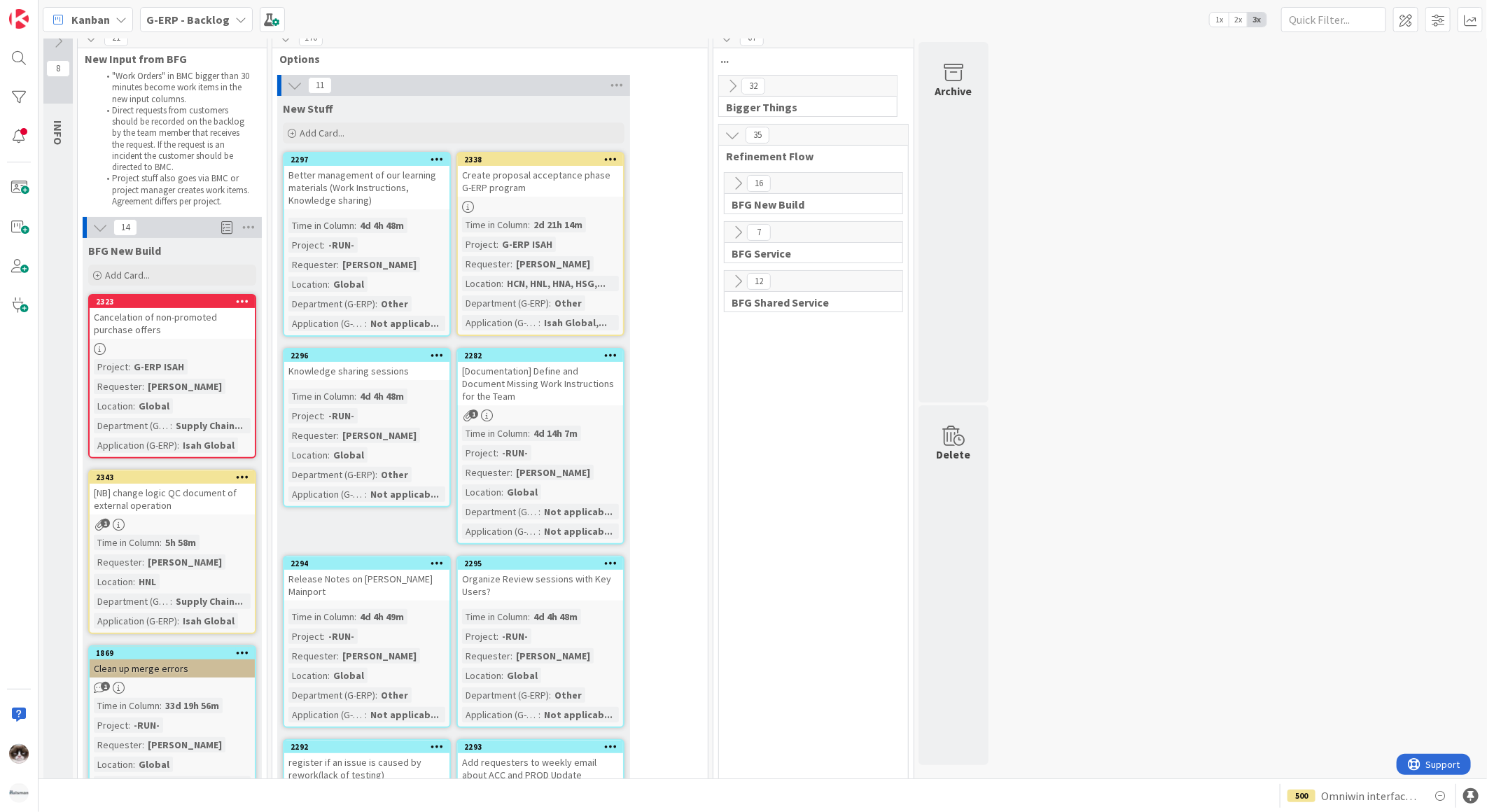
scroll to position [0, 0]
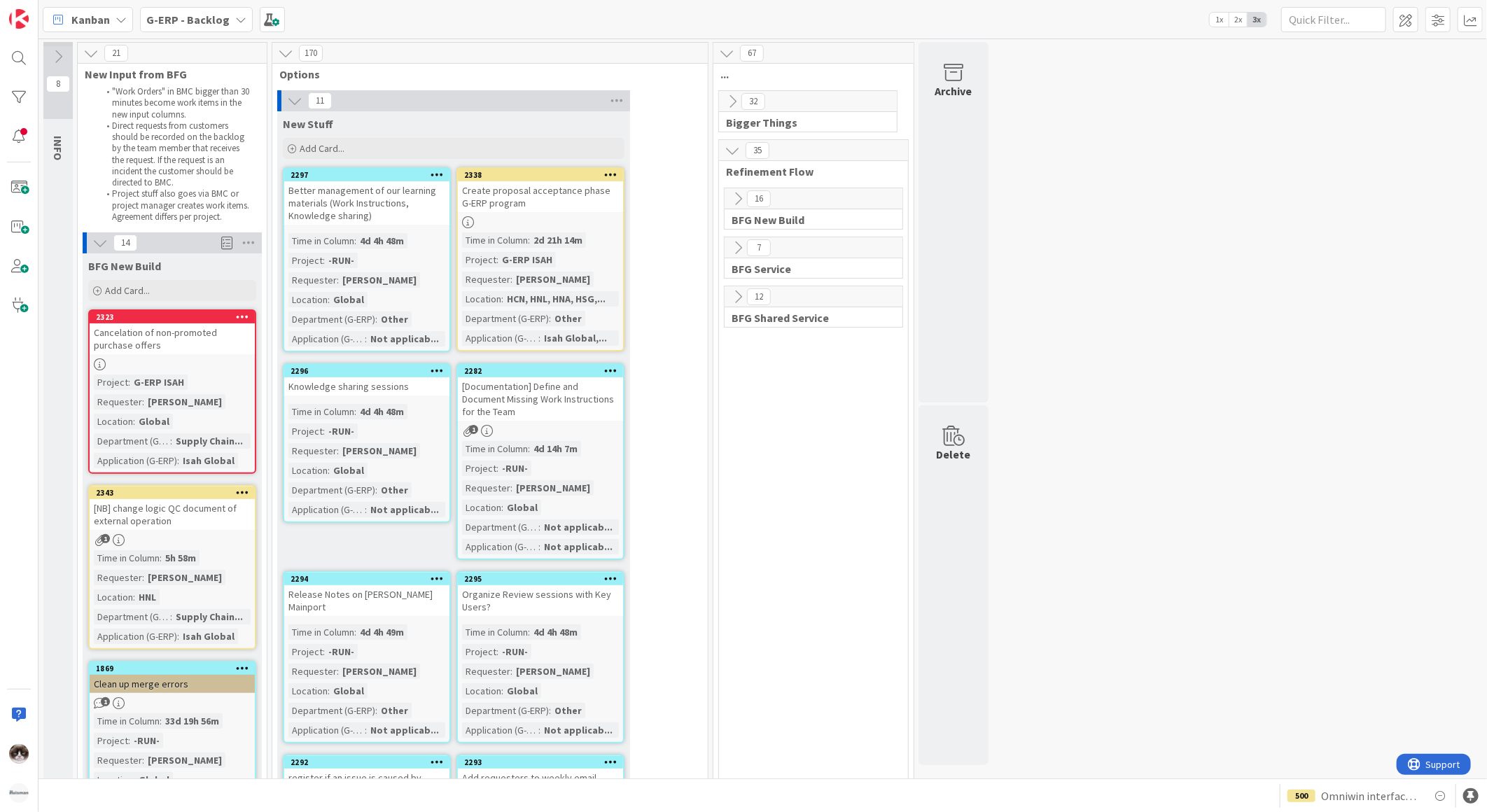
click at [556, 205] on div "Create proposal acceptance phase G-ERP program" at bounding box center [540, 196] width 165 height 31
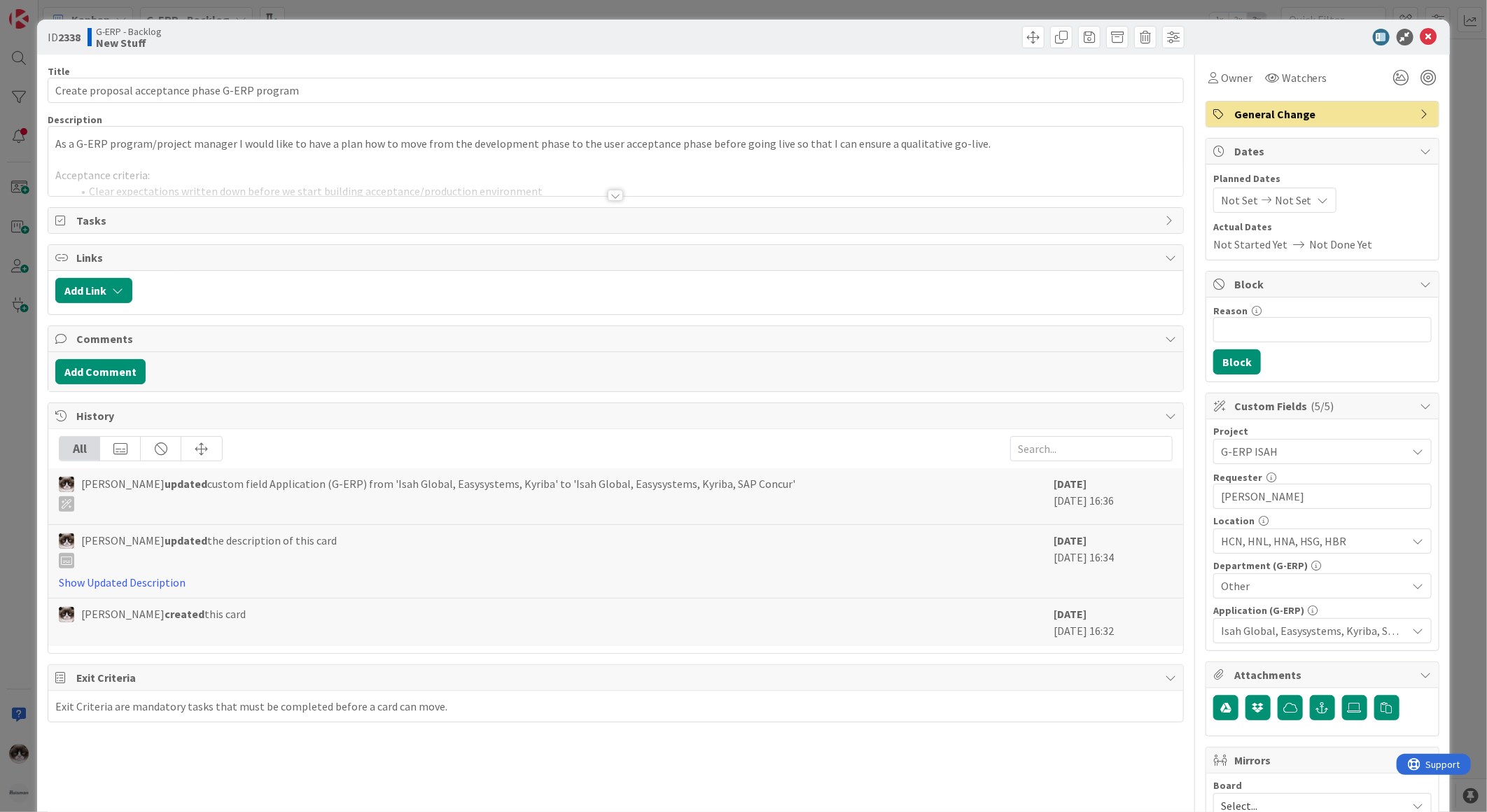
click at [612, 189] on div at bounding box center [615, 195] width 15 height 11
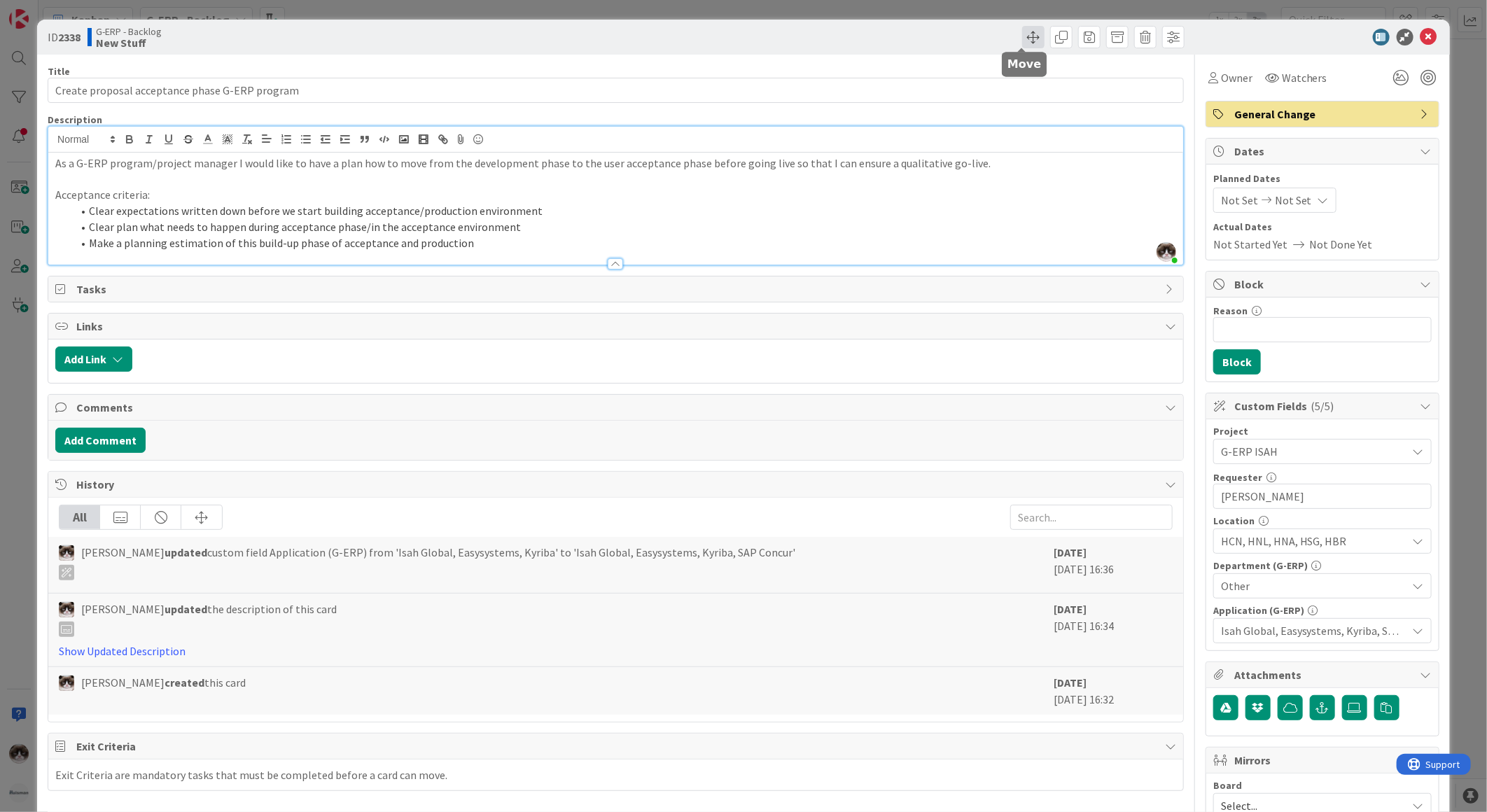
click at [1022, 26] on span at bounding box center [1034, 37] width 23 height 23
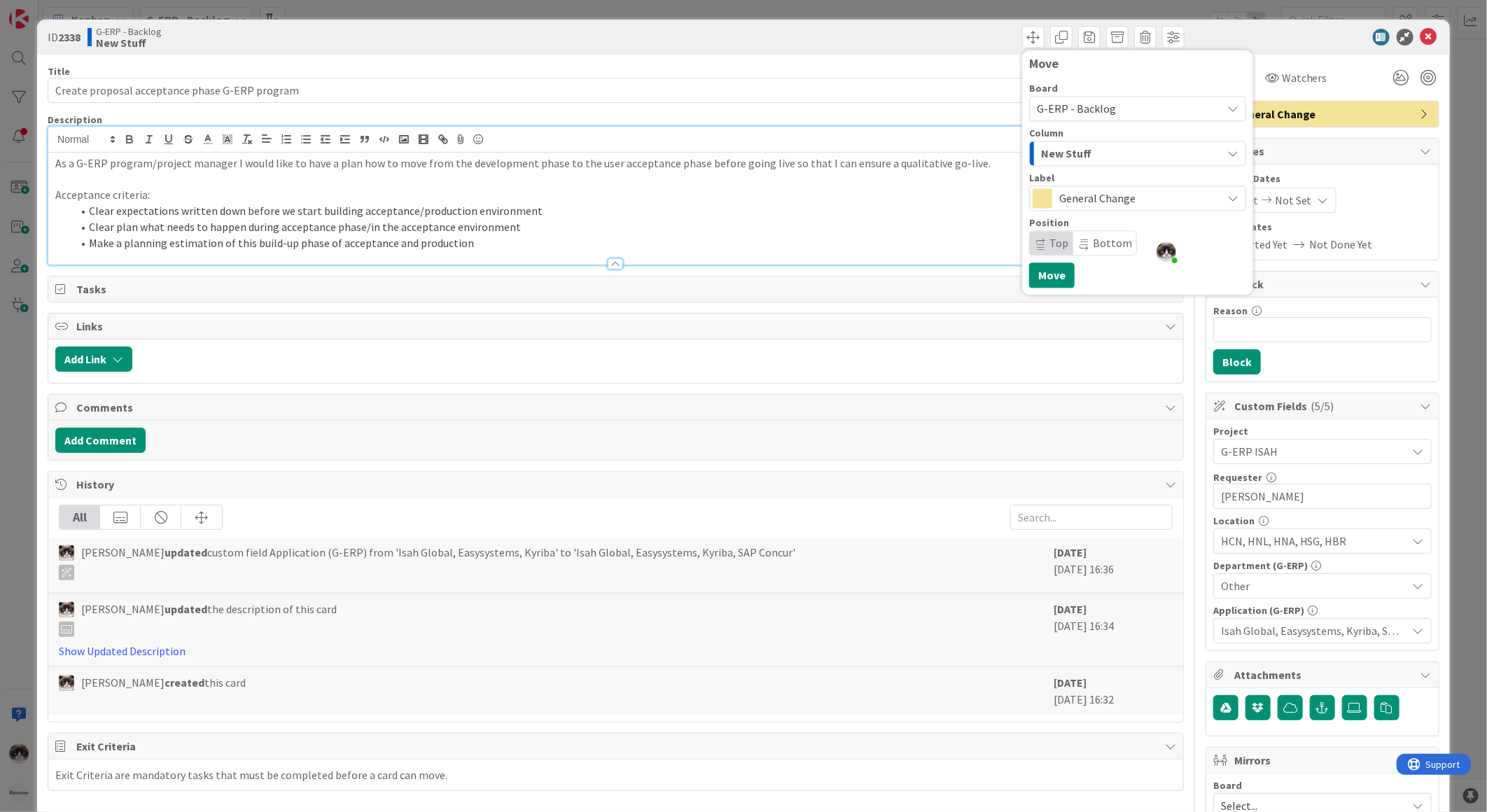
click at [1080, 161] on div "New Stuff" at bounding box center [1129, 154] width 184 height 23
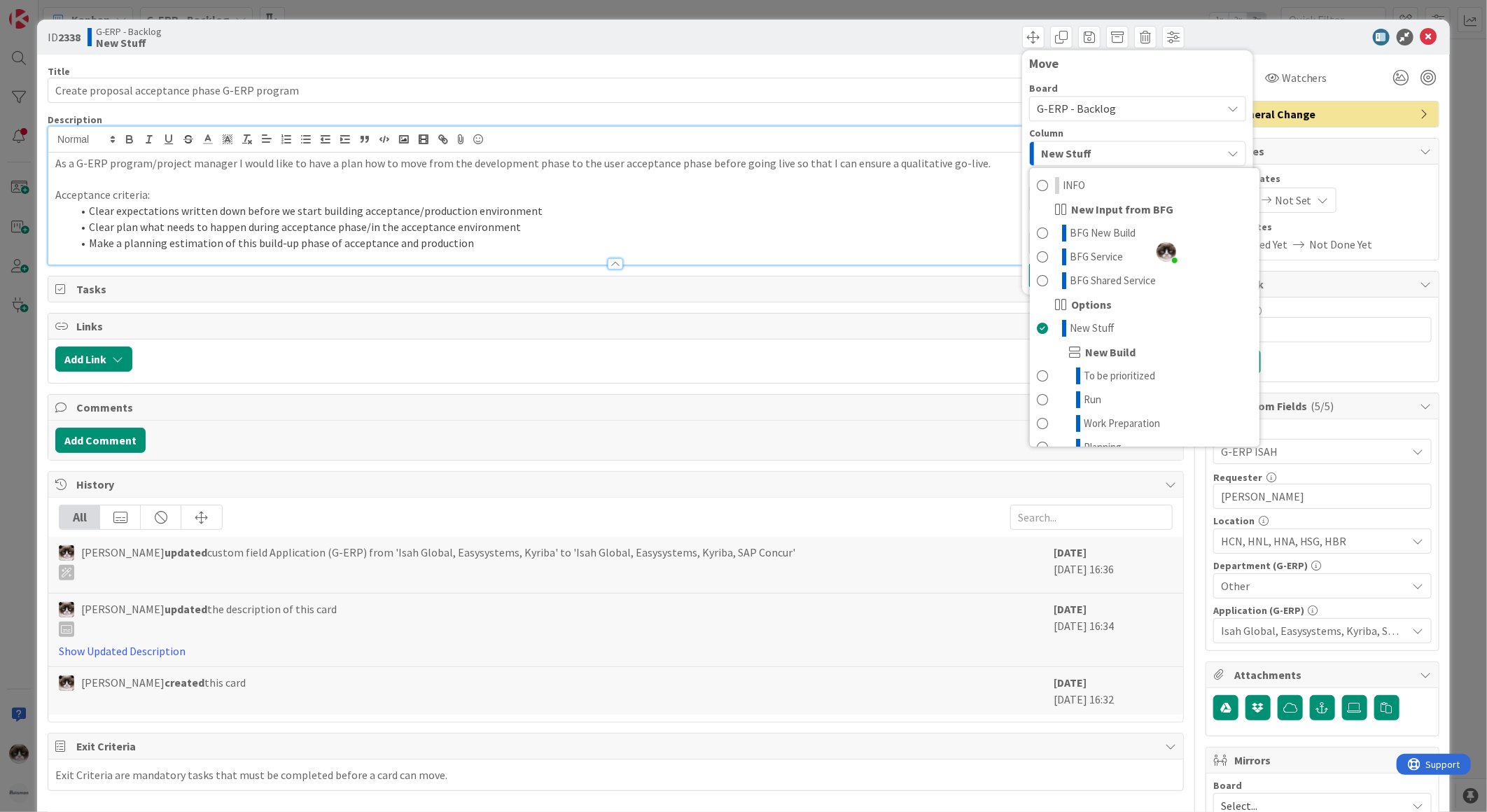
click at [1080, 161] on div "New Stuff" at bounding box center [1129, 154] width 184 height 23
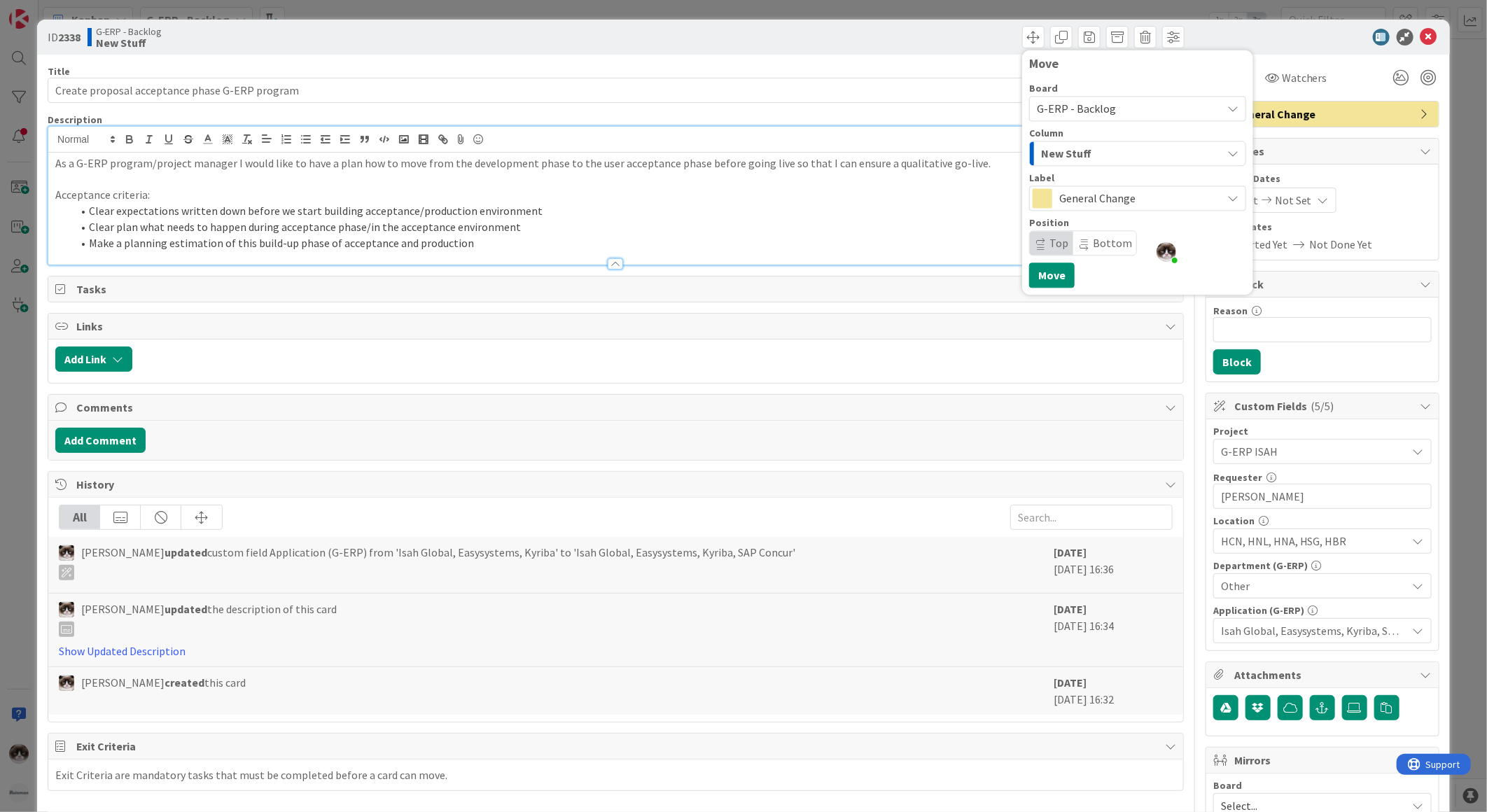
click at [1080, 120] on div "G-ERP - Backlog" at bounding box center [1138, 108] width 217 height 25
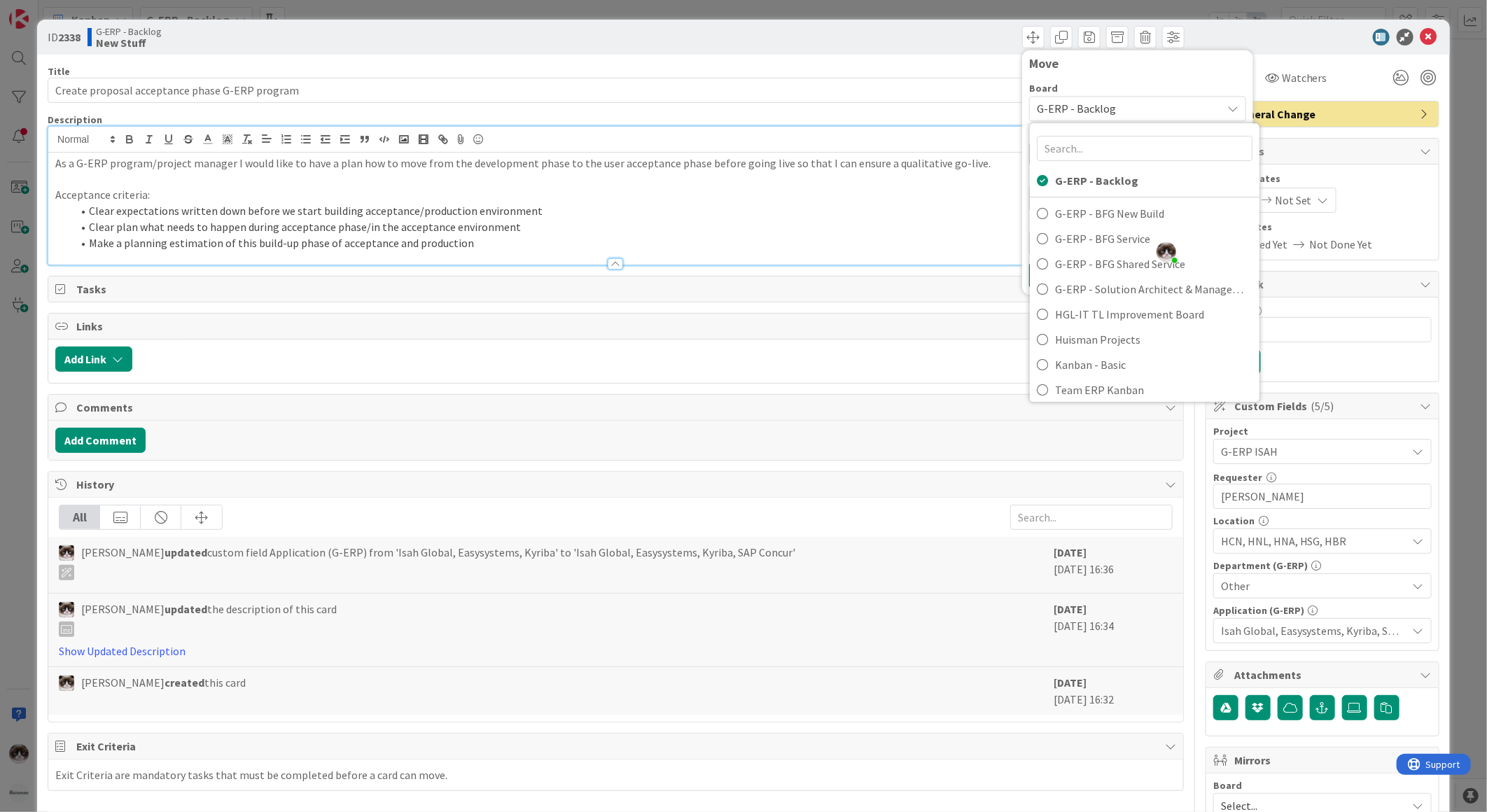
click at [1081, 110] on span "G-ERP - Backlog" at bounding box center [1076, 108] width 79 height 14
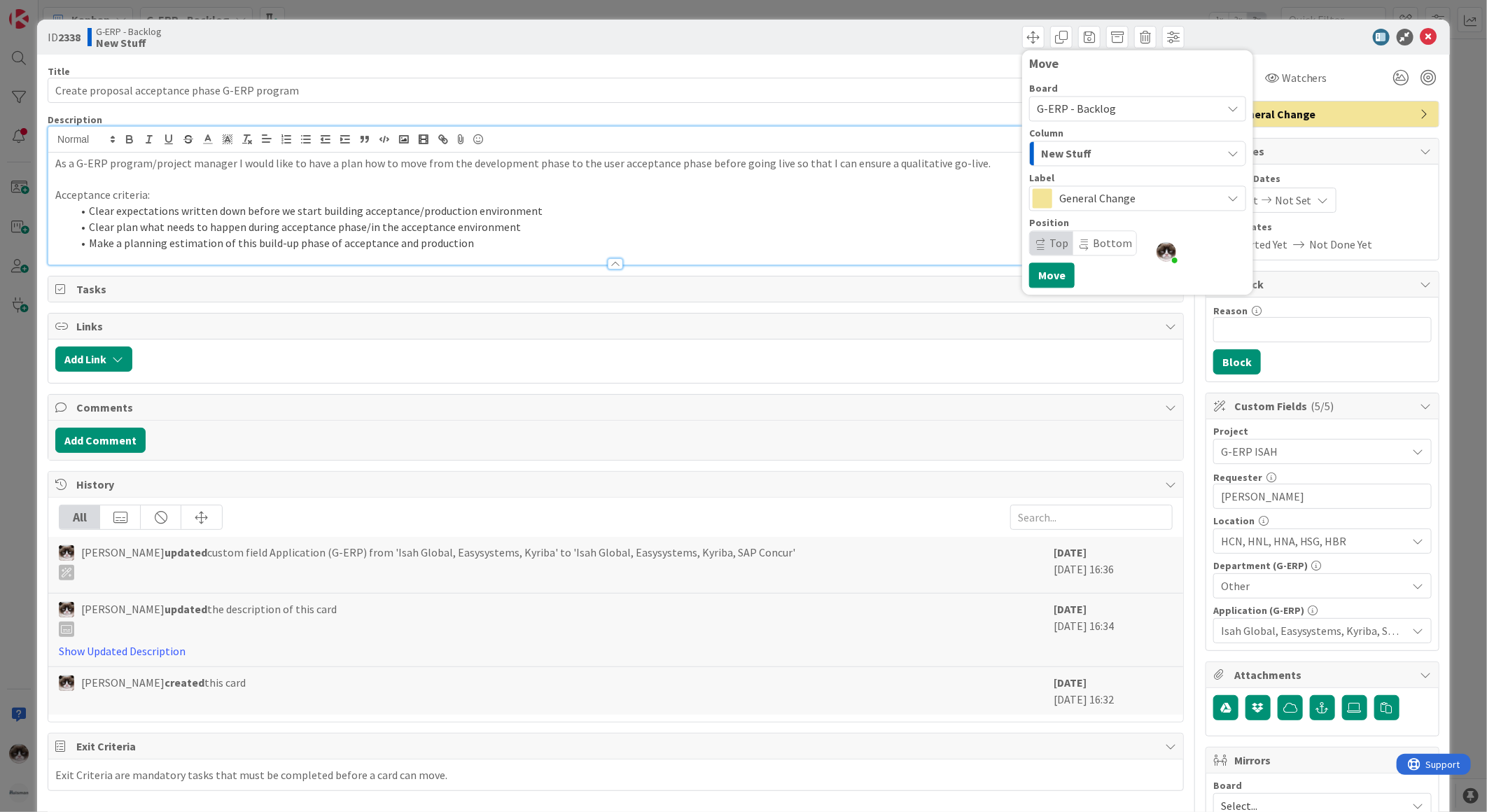
click at [1079, 143] on div "New Stuff" at bounding box center [1129, 154] width 184 height 23
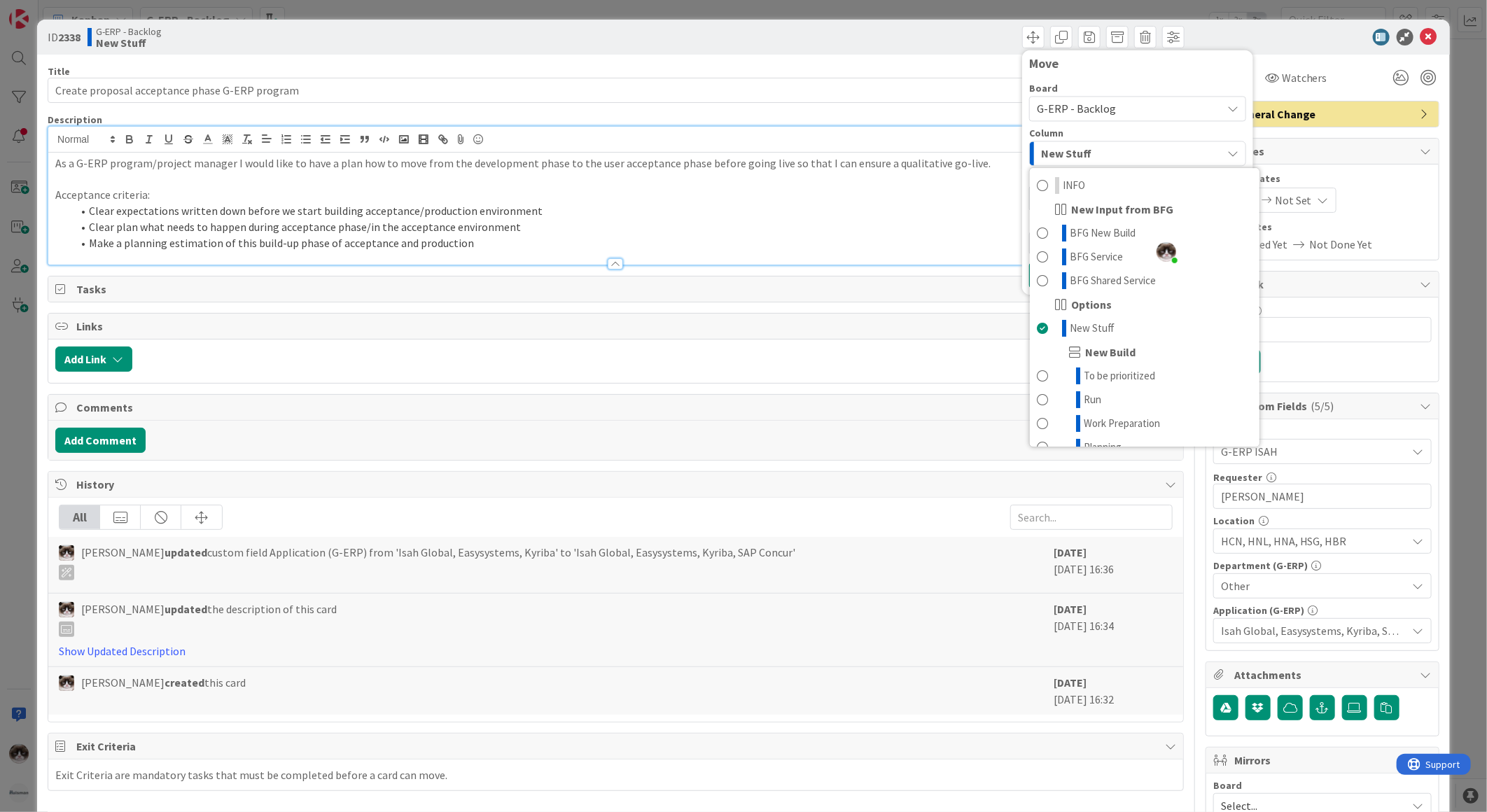
click at [1079, 143] on div "New Stuff" at bounding box center [1129, 154] width 184 height 23
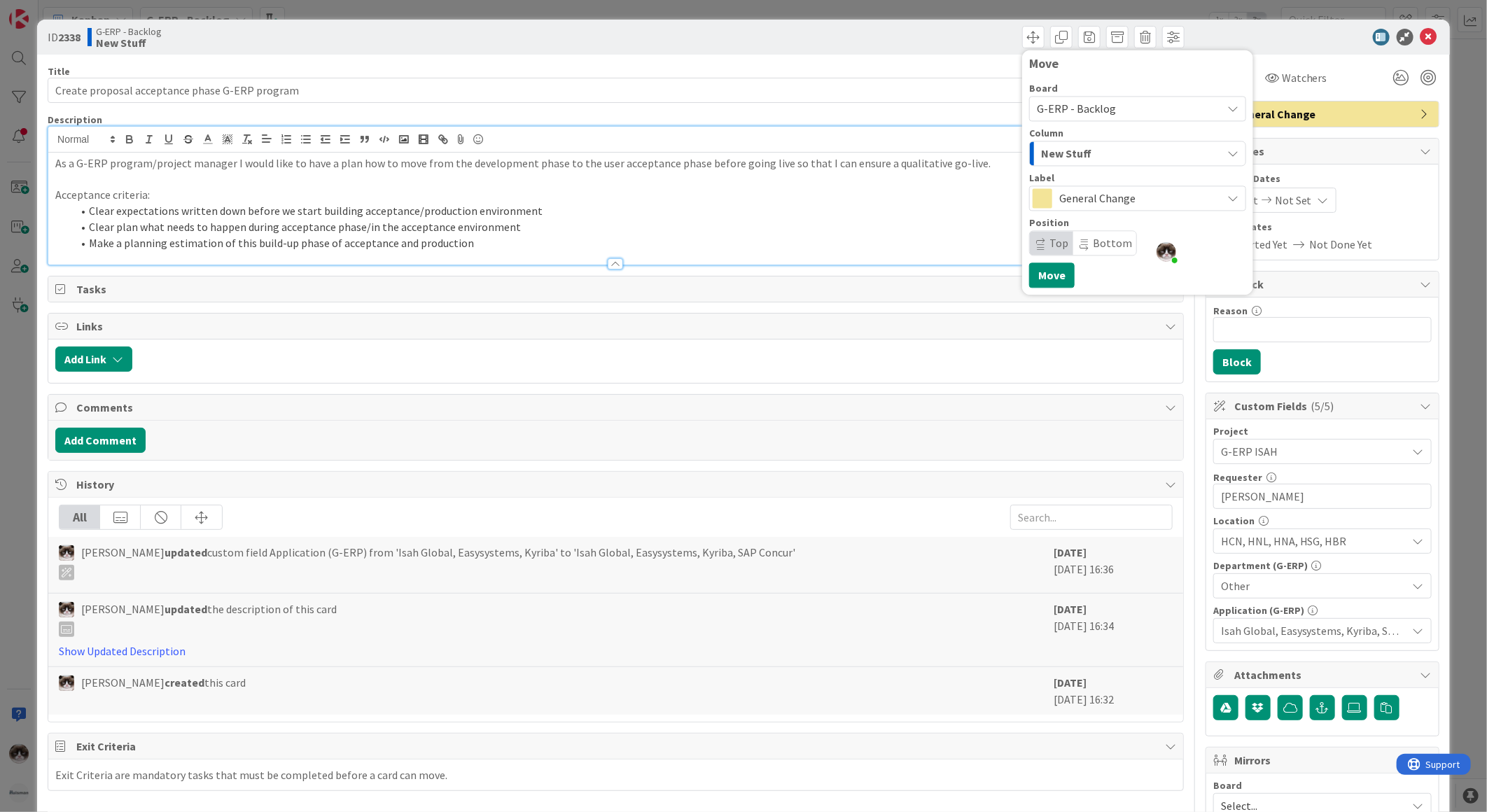
click at [1088, 110] on span "G-ERP - Backlog" at bounding box center [1076, 108] width 79 height 14
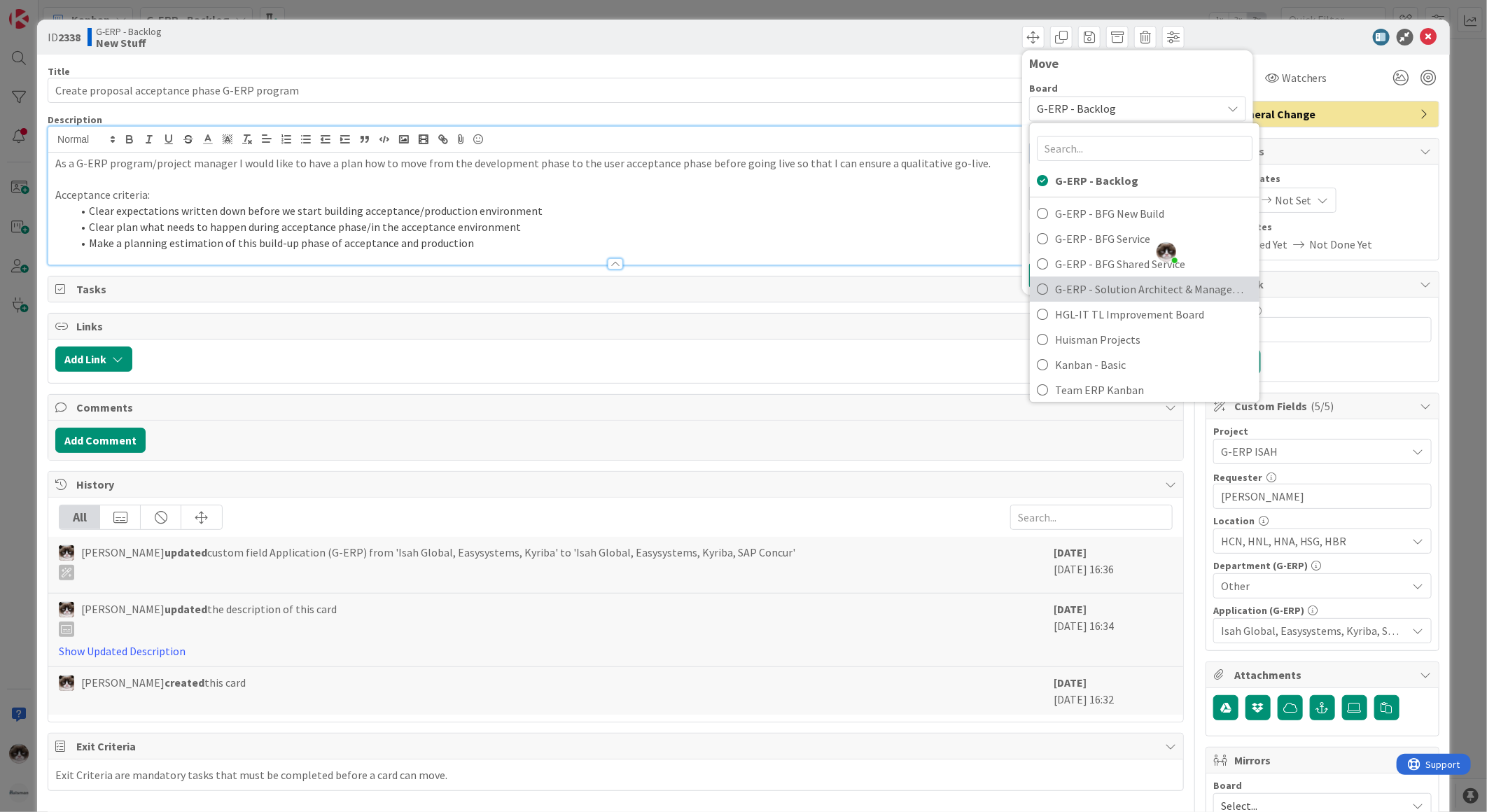
click at [1101, 282] on span "G-ERP - Solution Architect & Management" at bounding box center [1154, 289] width 198 height 21
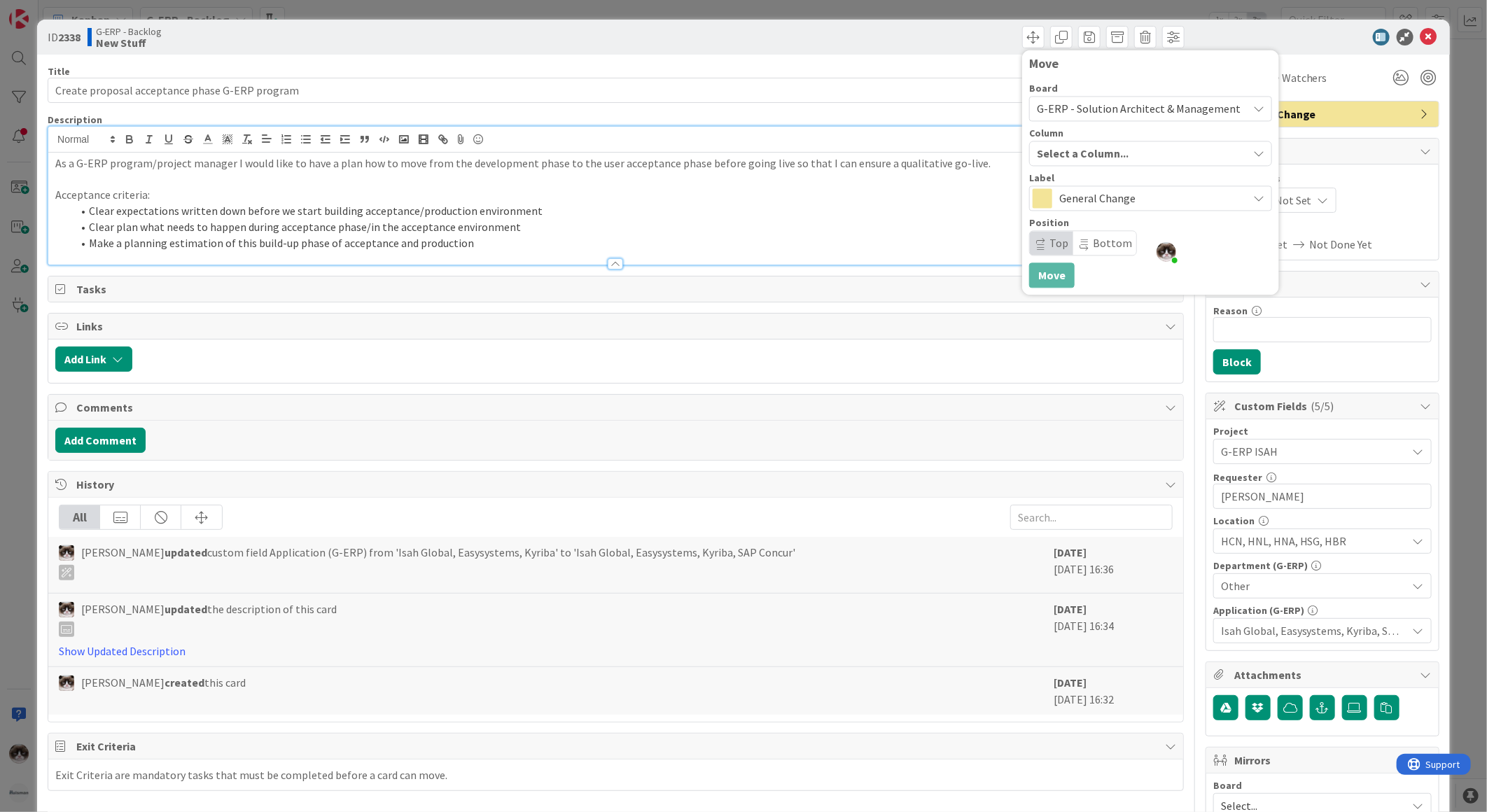
click at [1049, 141] on button "Select a Column..." at bounding box center [1150, 153] width 243 height 25
click at [1088, 228] on link "[PERSON_NAME]" at bounding box center [1150, 233] width 242 height 23
click at [1051, 276] on button "Move" at bounding box center [1052, 274] width 45 height 25
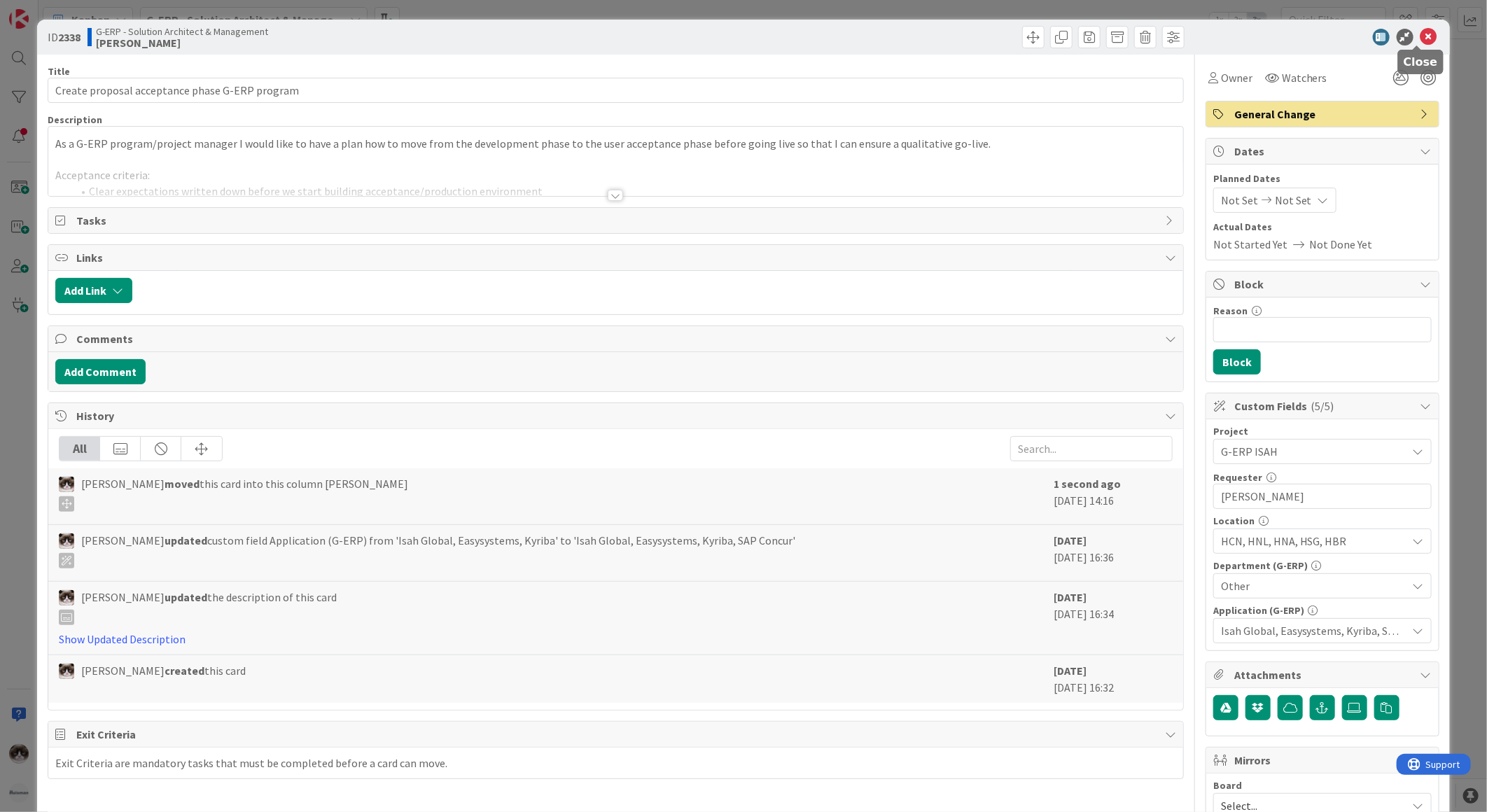
click at [1420, 33] on icon at bounding box center [1429, 37] width 17 height 17
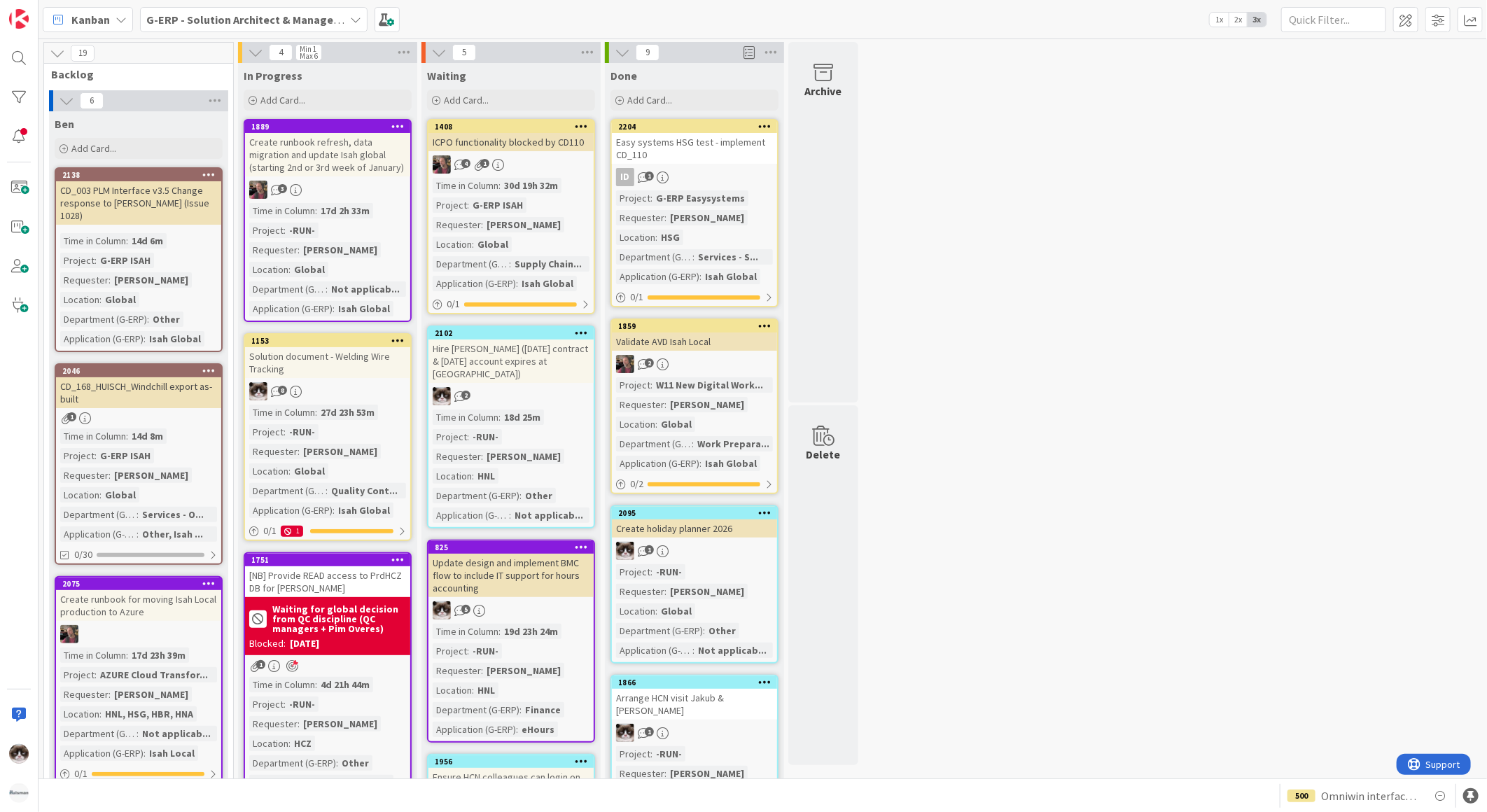
click at [224, 23] on b "G-ERP - Solution Architect & Management" at bounding box center [253, 20] width 214 height 14
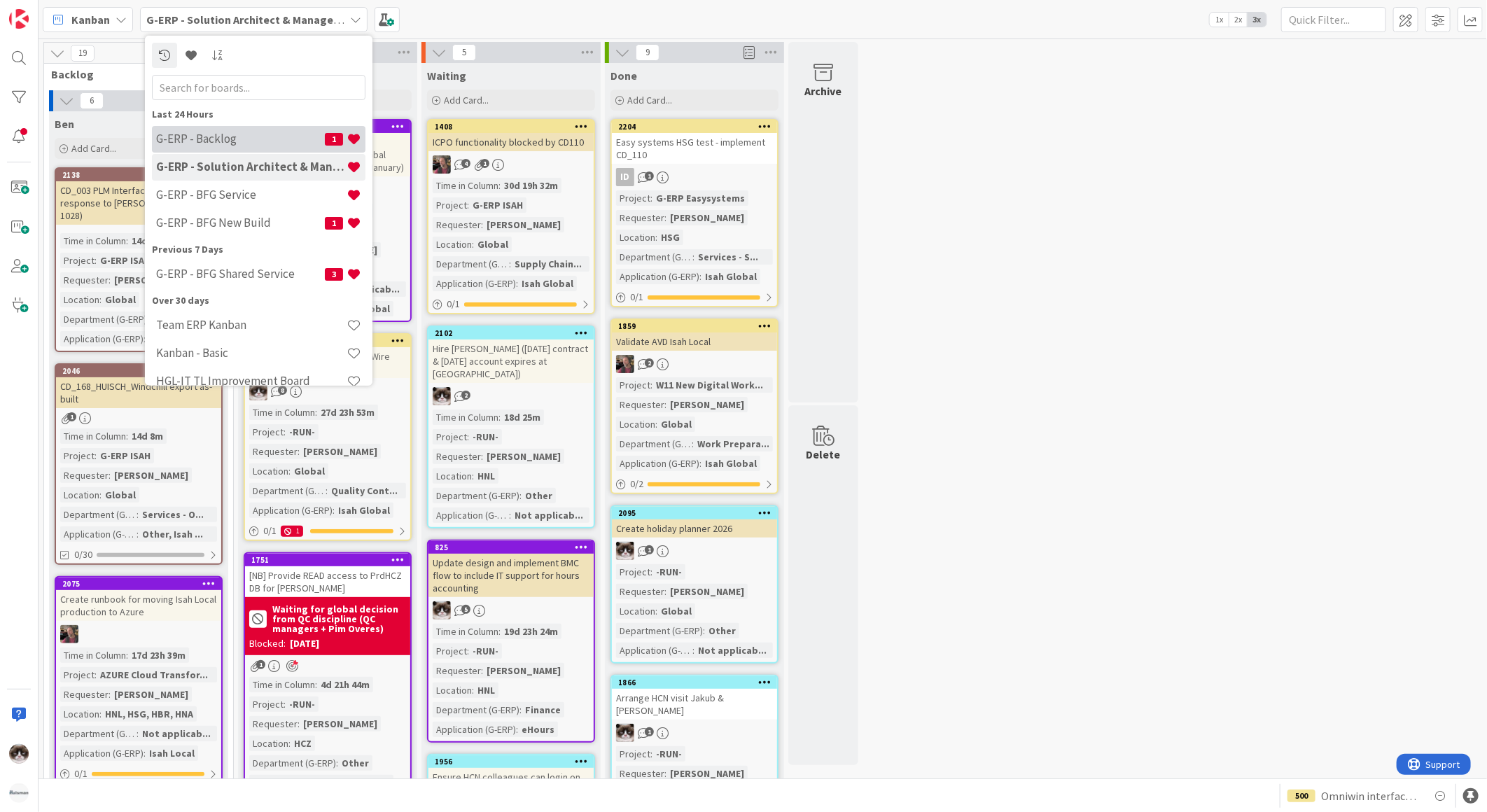
click at [225, 134] on h4 "G-ERP - Backlog" at bounding box center [240, 139] width 169 height 14
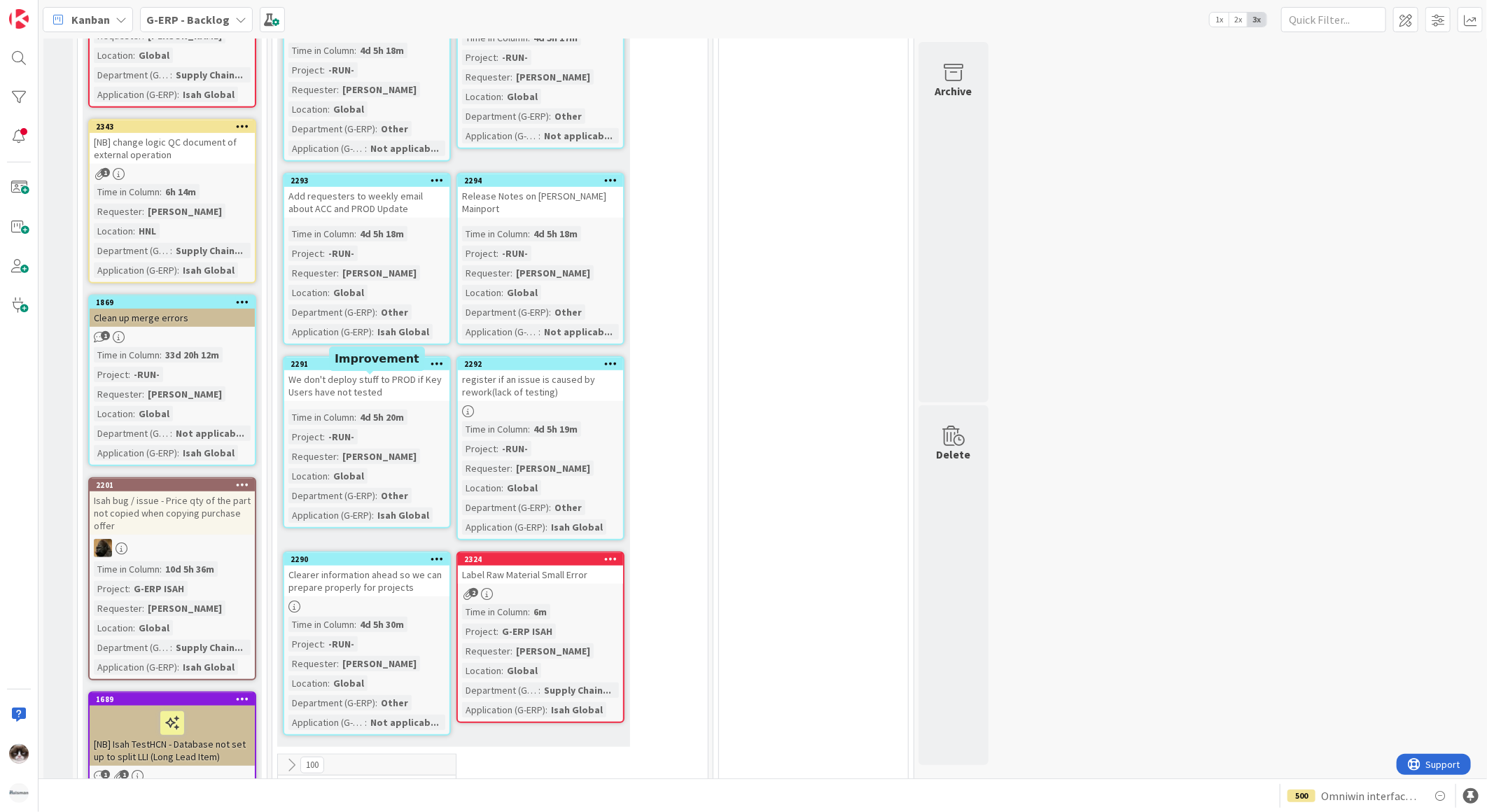
scroll to position [466, 0]
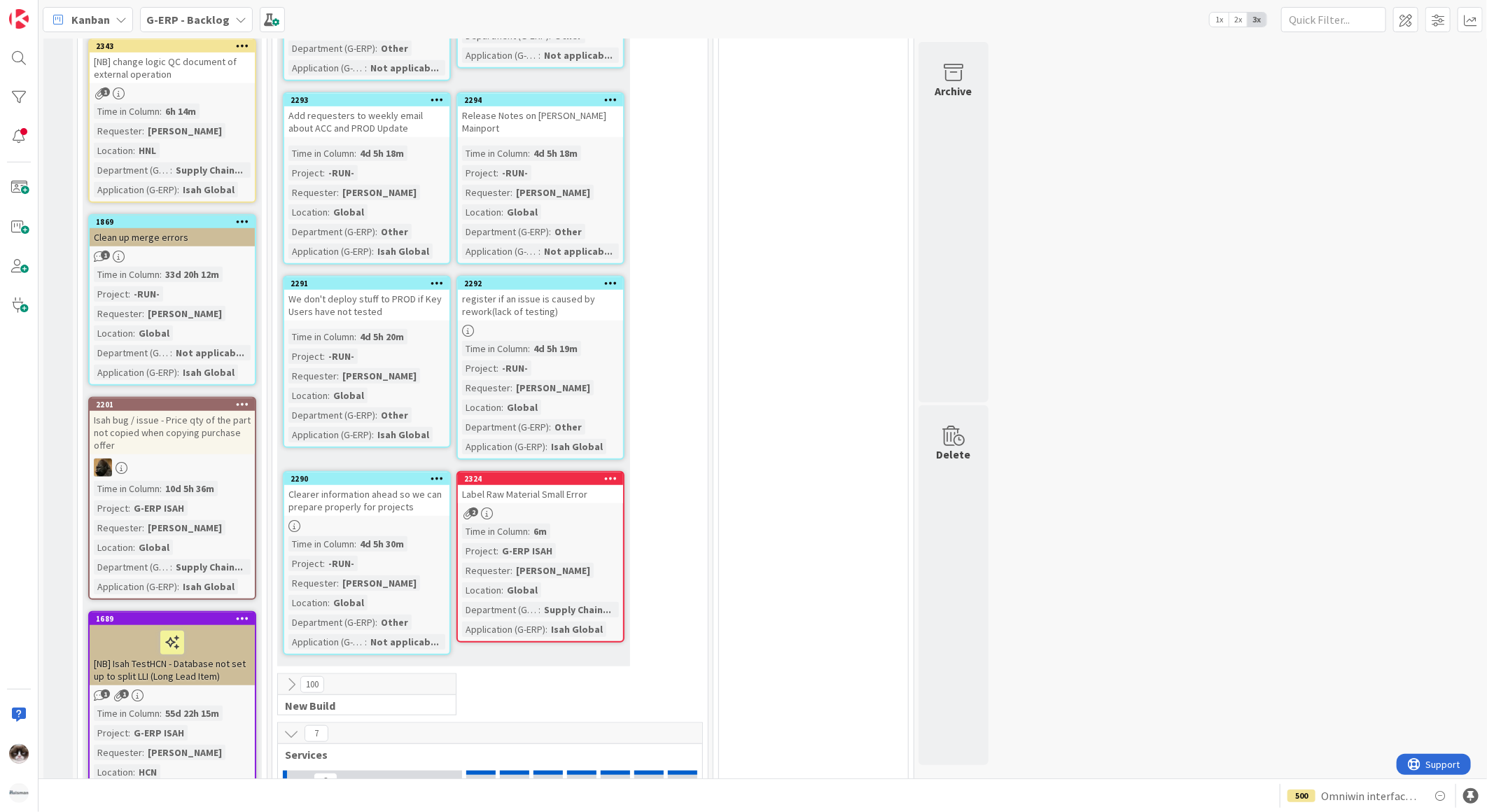
click at [555, 514] on div "2324 Label Raw Material Small Error 2 Time in Column : 6m Project : G-ERP ISAH …" at bounding box center [540, 557] width 168 height 171
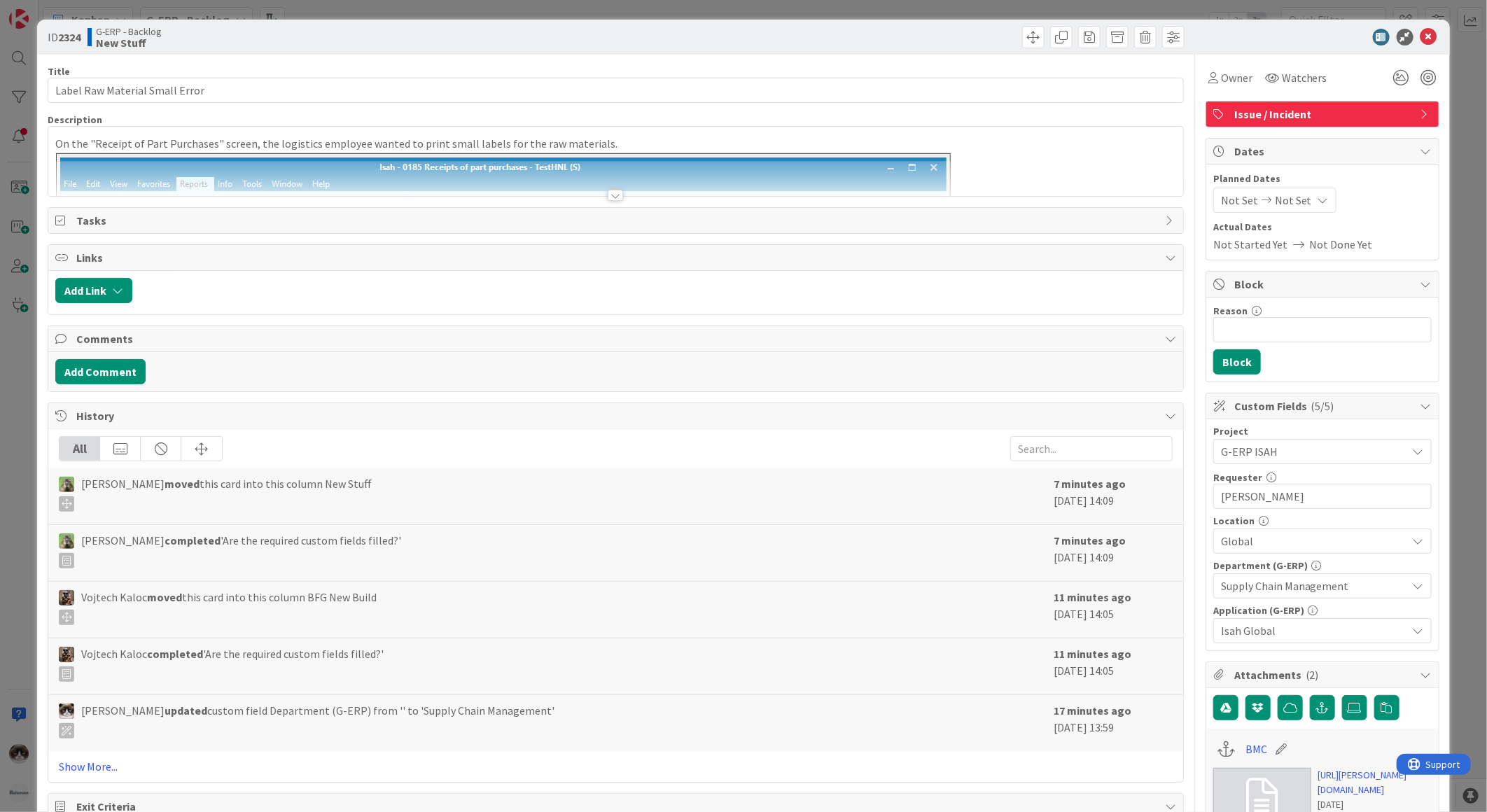
click at [612, 193] on div at bounding box center [615, 195] width 15 height 11
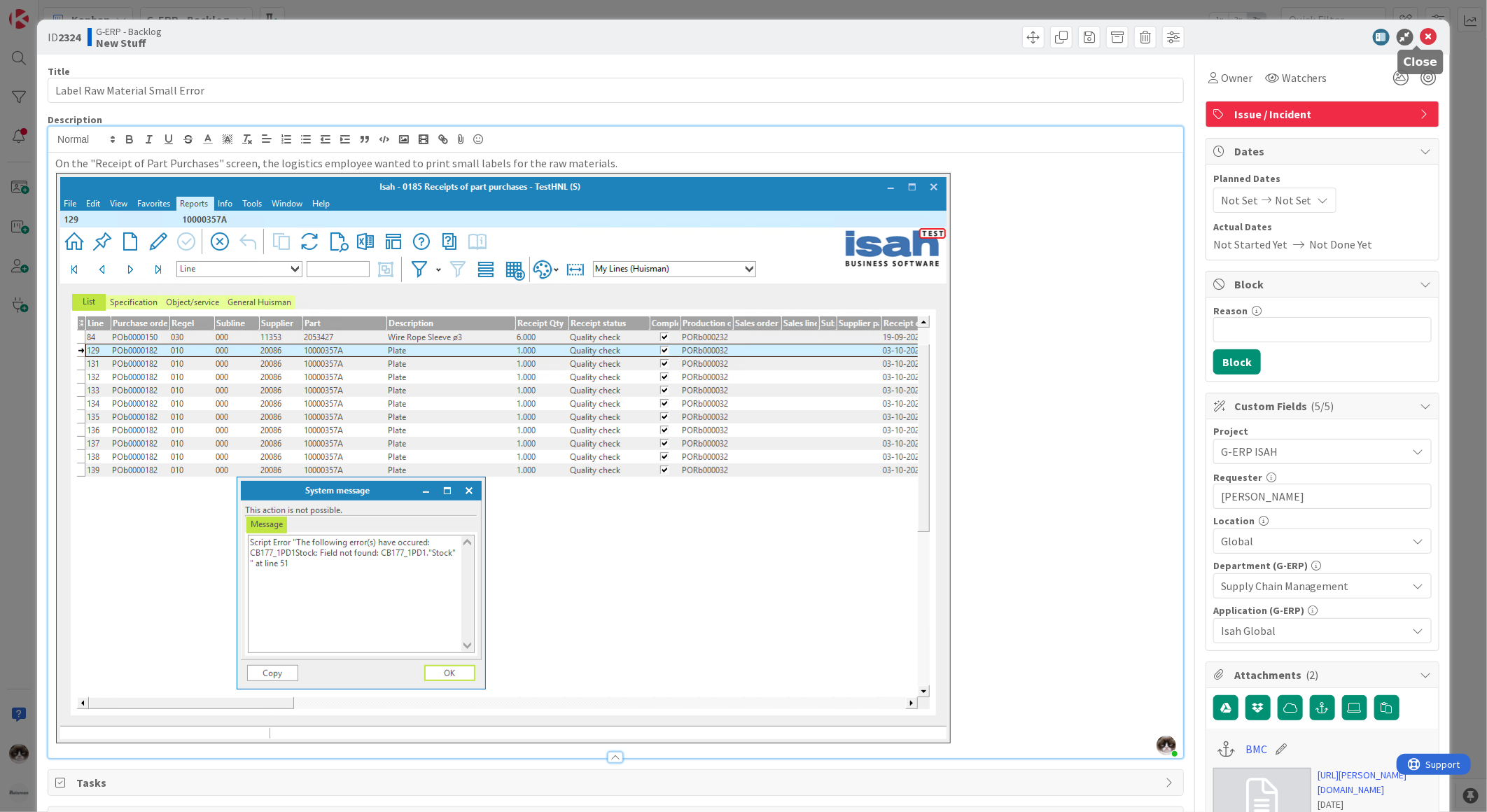
click at [1420, 36] on icon at bounding box center [1429, 37] width 17 height 17
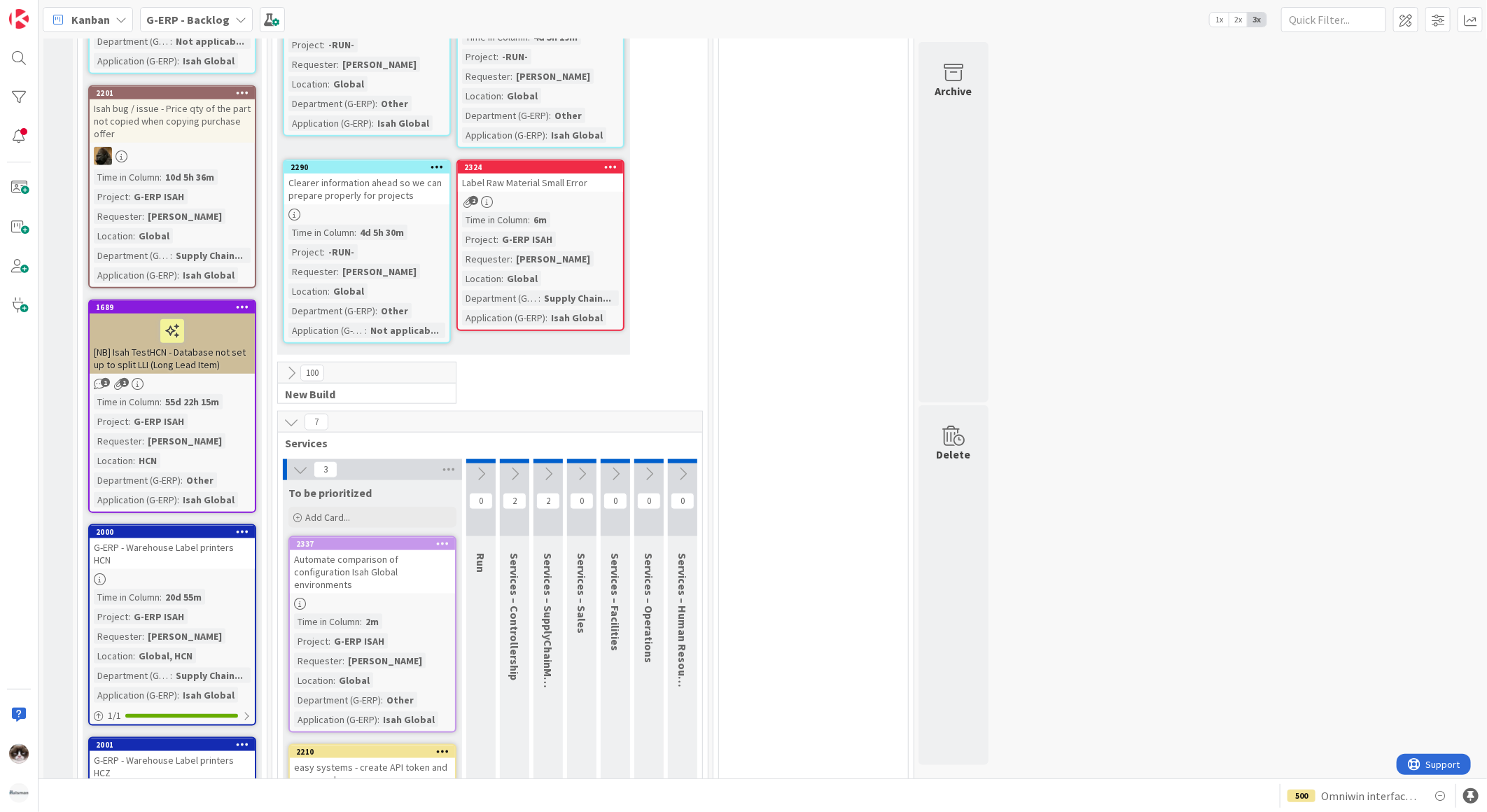
click at [293, 414] on icon at bounding box center [291, 422] width 15 height 15
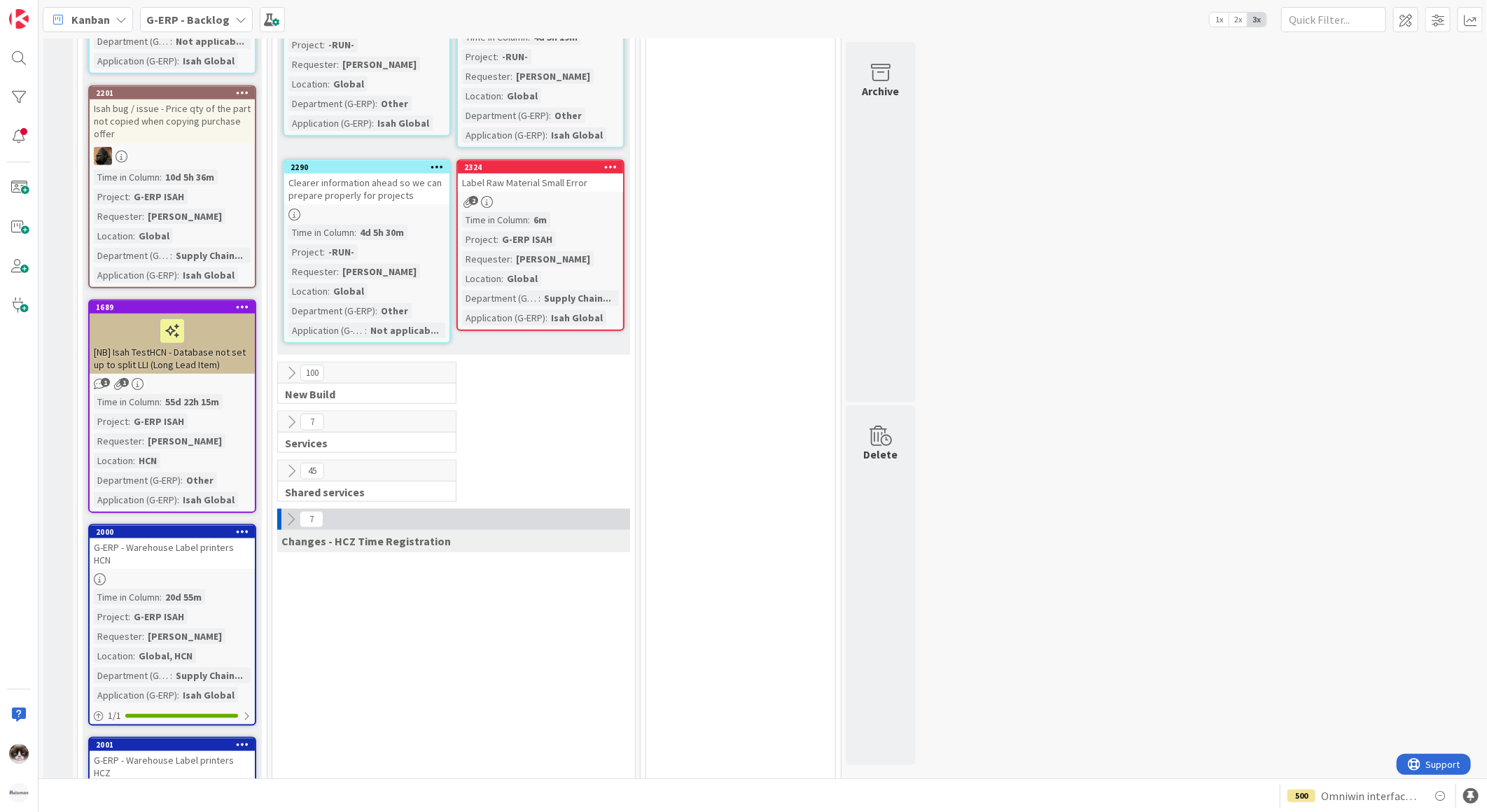
click at [287, 365] on icon at bounding box center [291, 373] width 15 height 15
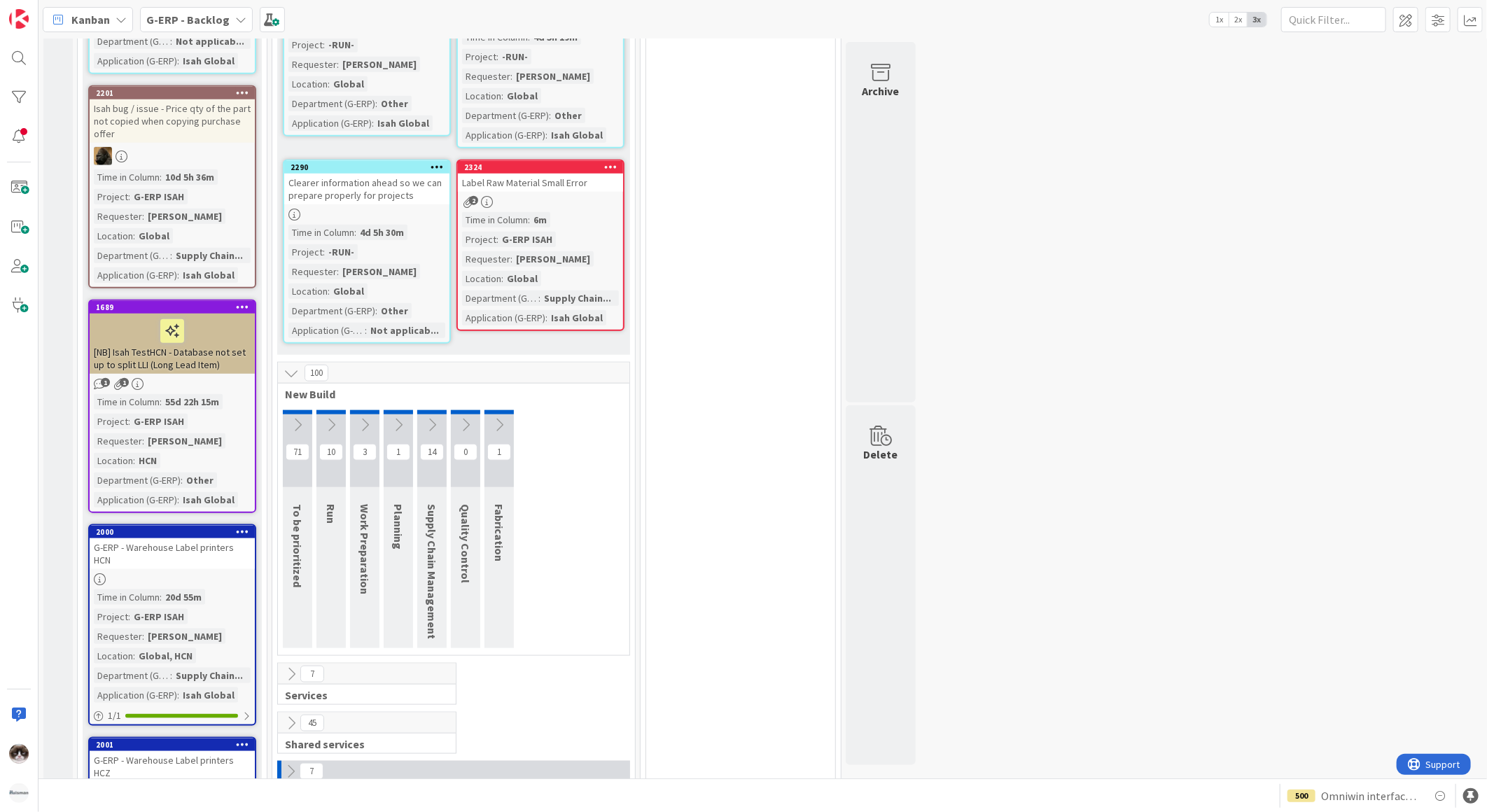
click at [298, 410] on div at bounding box center [297, 412] width 30 height 5
click at [296, 417] on icon at bounding box center [297, 425] width 15 height 15
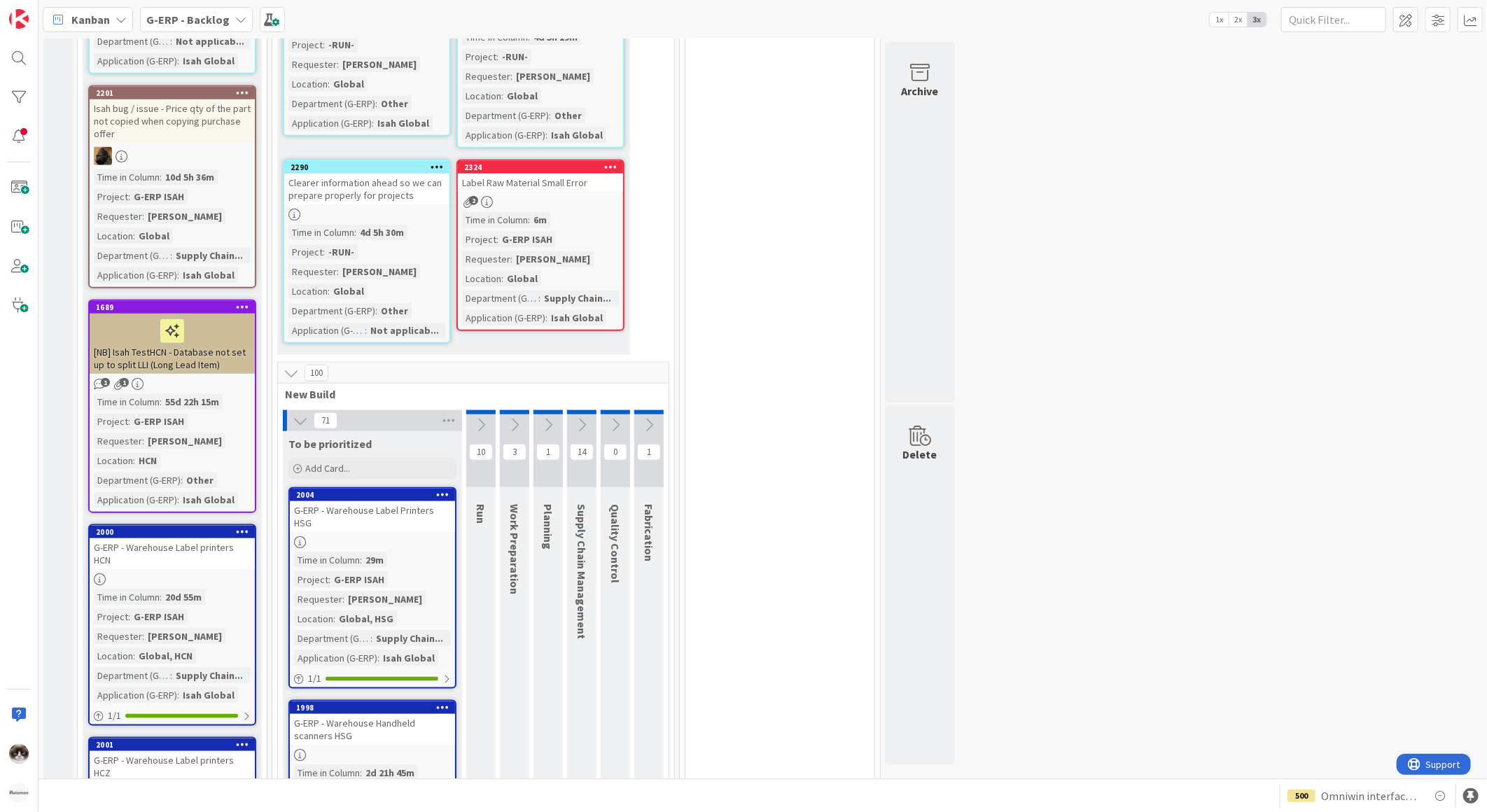
click at [288, 414] on div "71" at bounding box center [372, 420] width 180 height 21
click at [584, 417] on icon at bounding box center [582, 425] width 15 height 15
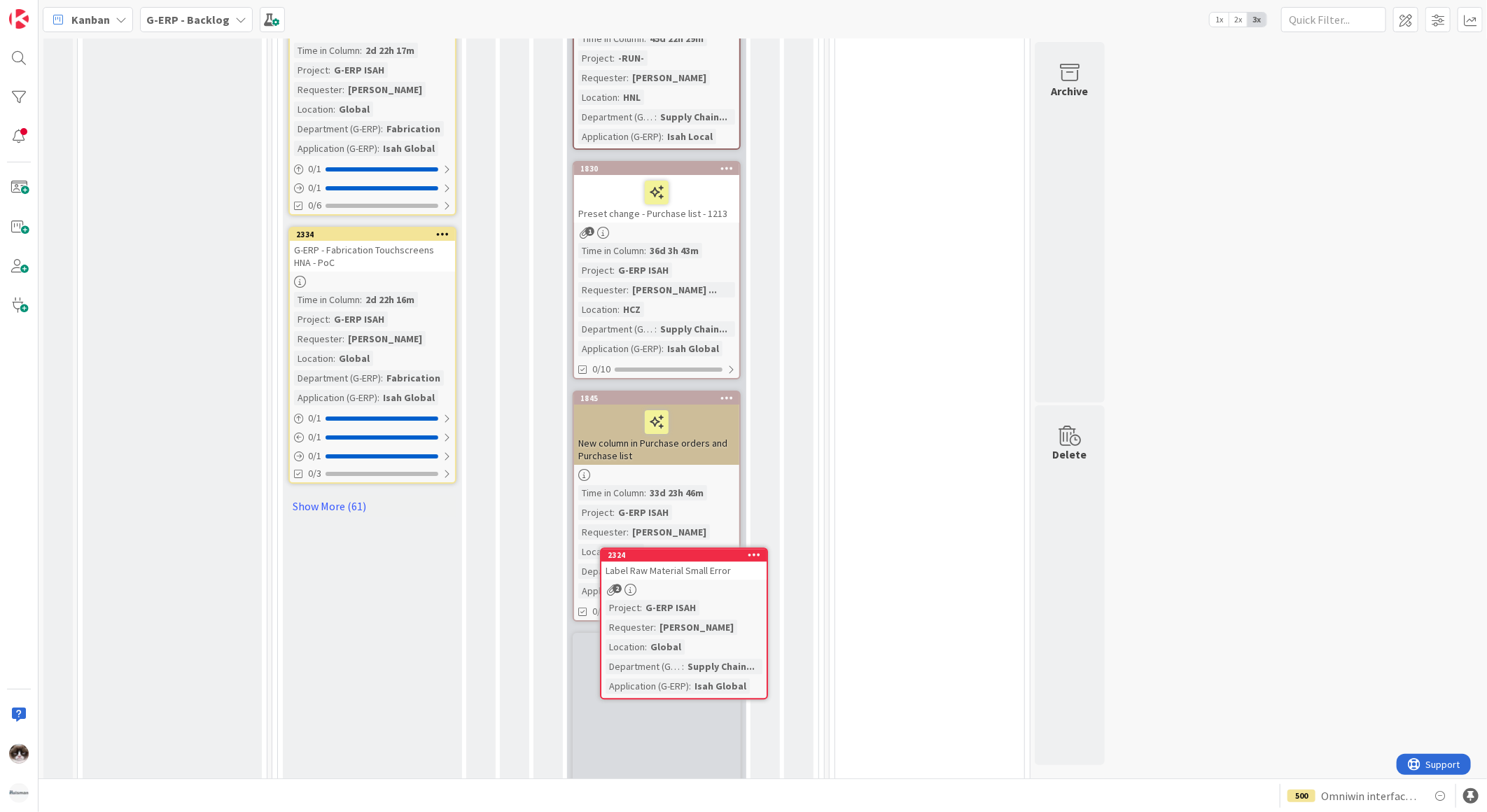
scroll to position [3265, 0]
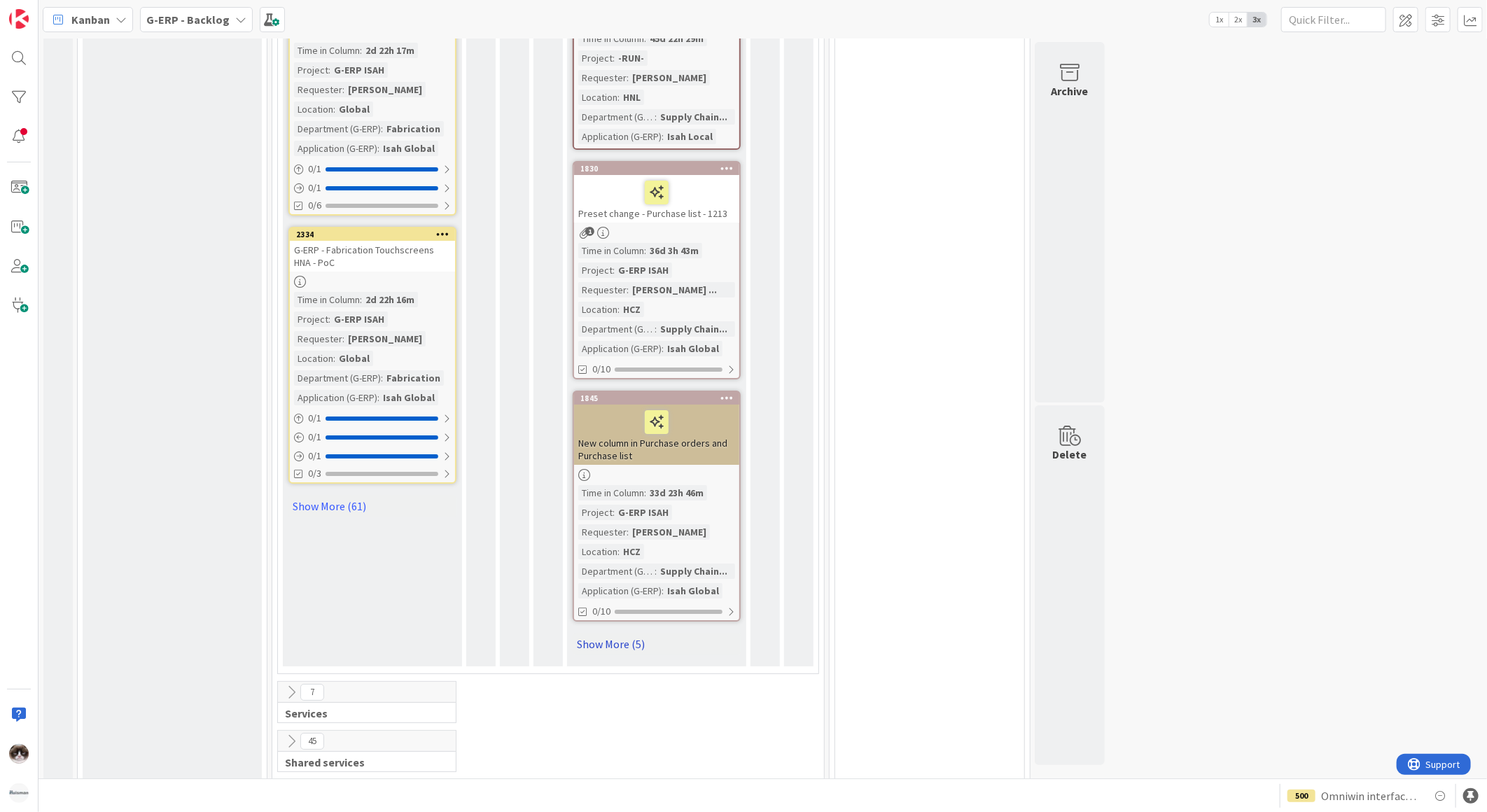
click at [618, 632] on link "Show More (5)" at bounding box center [657, 644] width 168 height 23
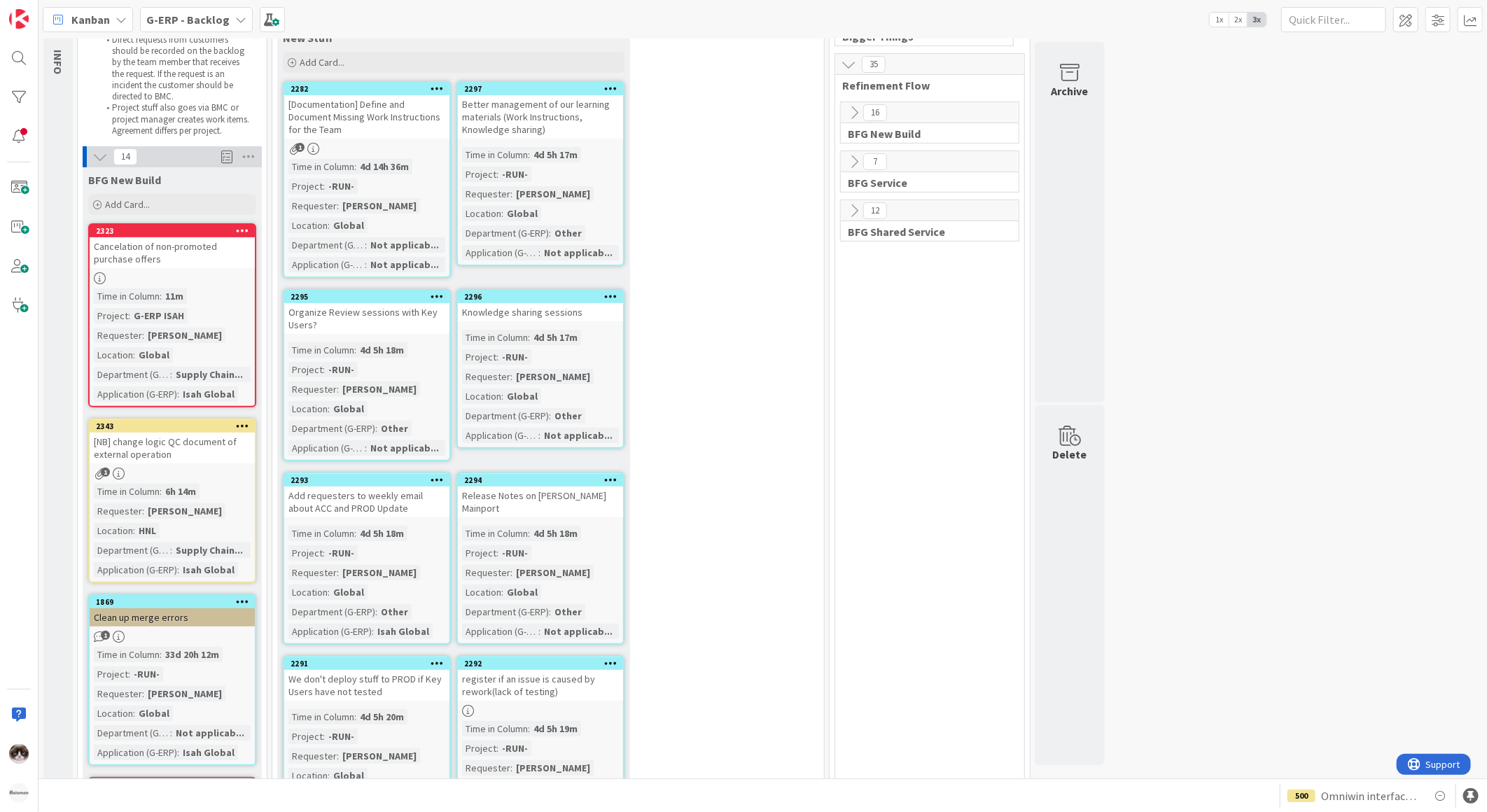
scroll to position [0, 0]
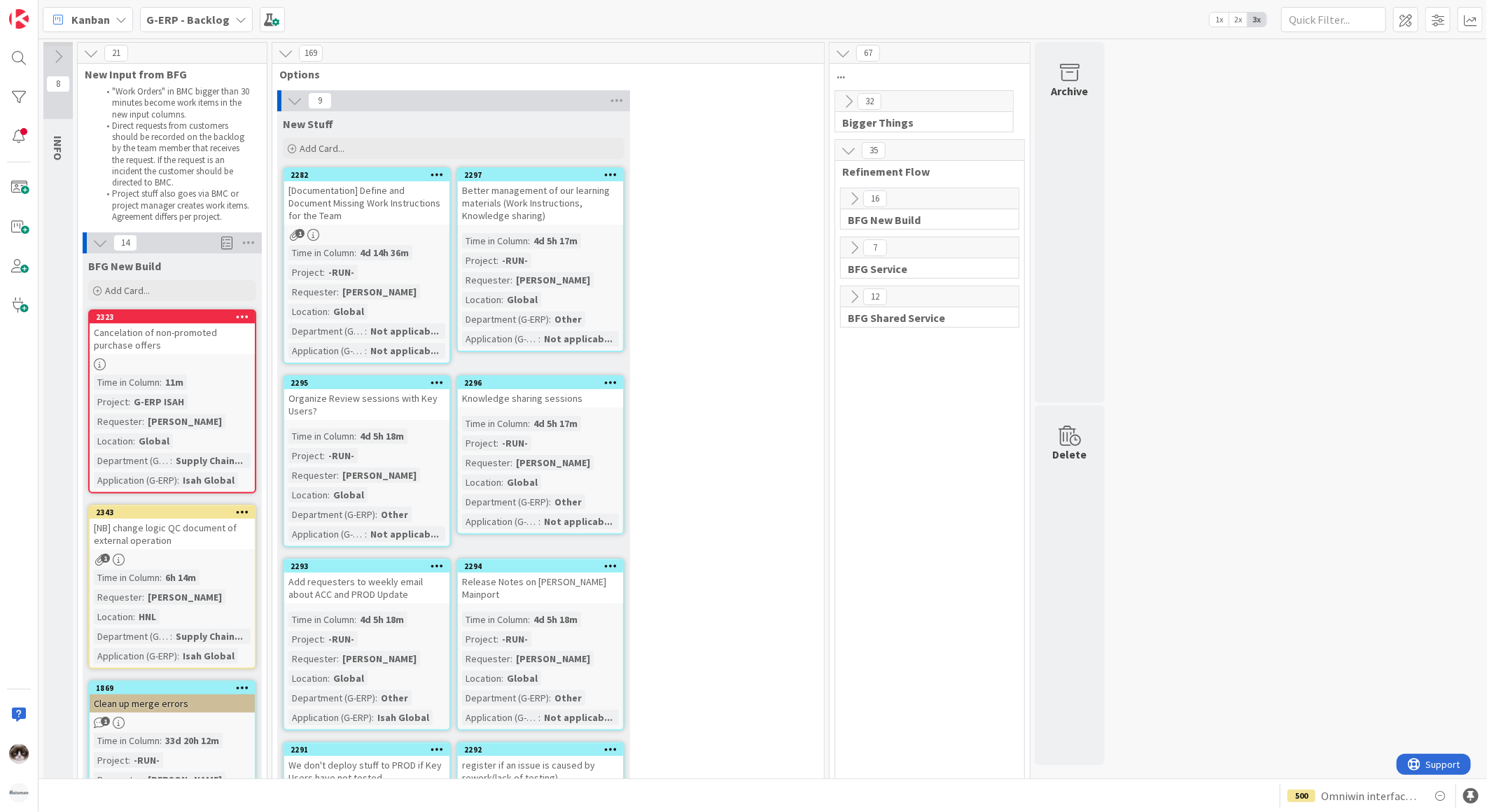
click at [178, 361] on div at bounding box center [172, 364] width 165 height 12
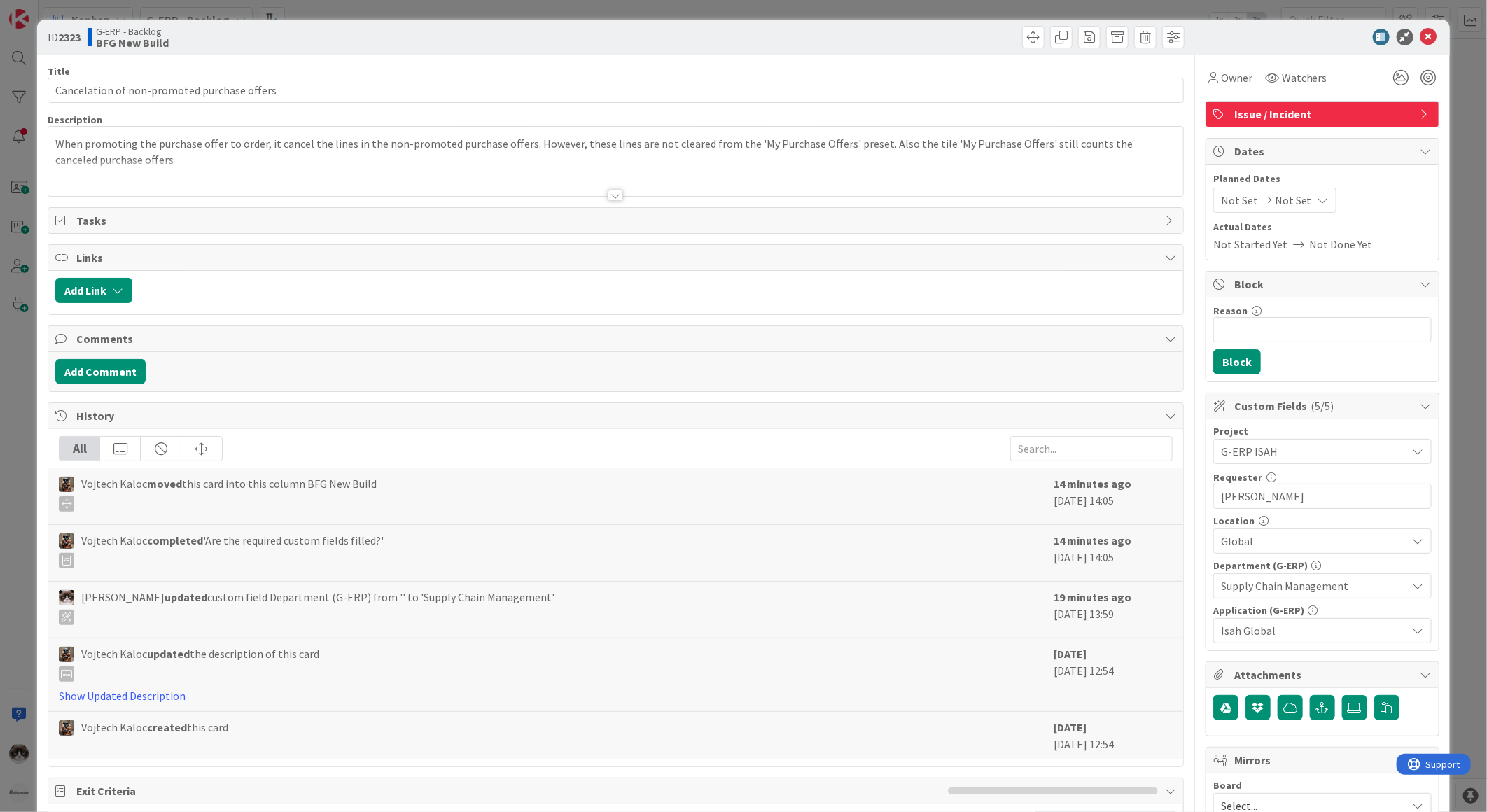
click at [613, 191] on div at bounding box center [615, 195] width 15 height 11
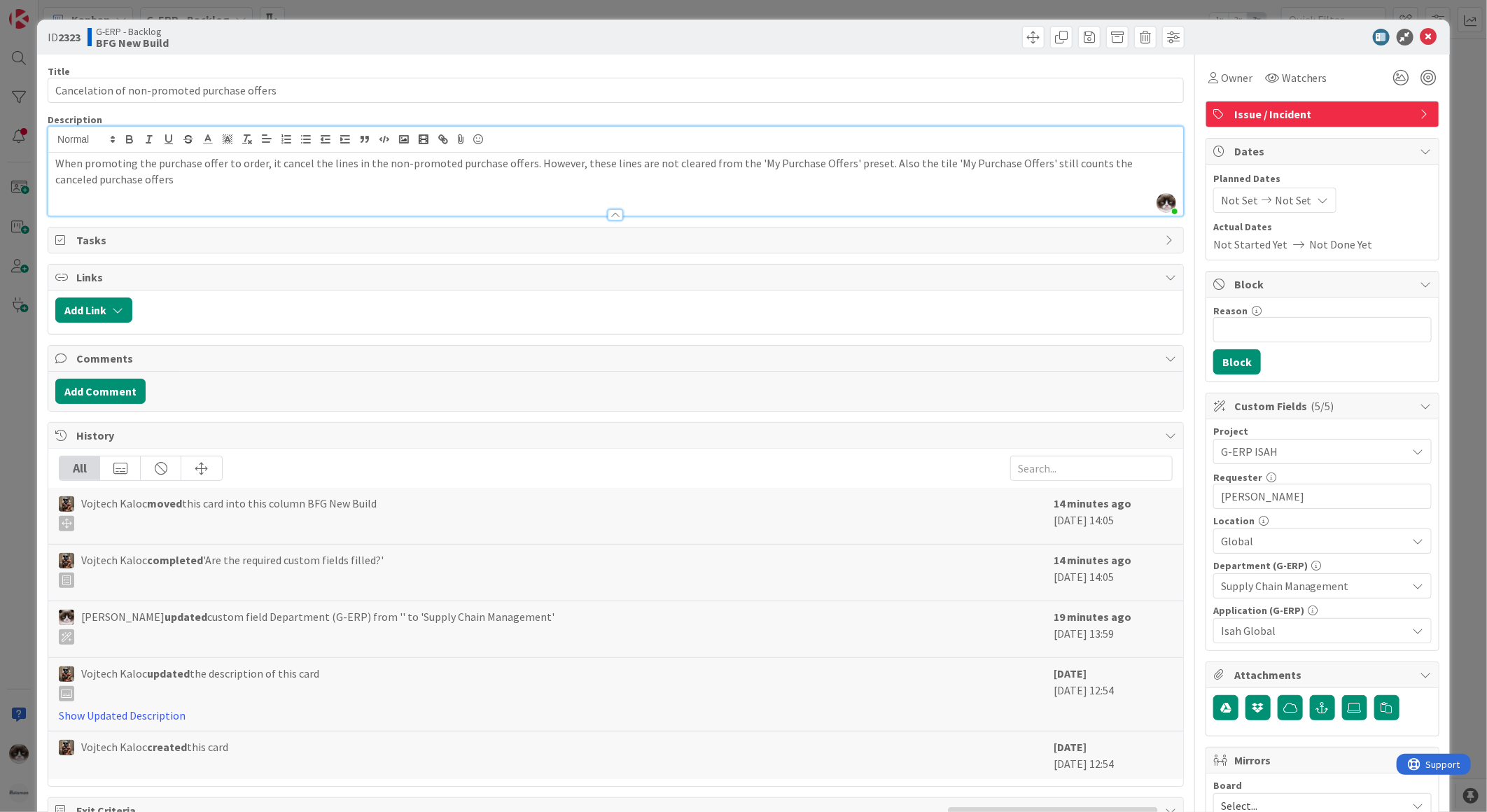
click at [193, 171] on p "When promoting the purchase offer to order, it cancel the lines in the non-prom…" at bounding box center [615, 171] width 1121 height 32
click at [173, 180] on p "When promoting the purchase offer to order, it cancel the lines in the non-prom…" at bounding box center [615, 171] width 1121 height 32
click at [239, 222] on div "Title 44 / 128 Cancelation of non-promoted purchase offers Description Kevin va…" at bounding box center [615, 606] width 1136 height 1103
click at [320, 114] on div "Description" at bounding box center [615, 120] width 1136 height 13
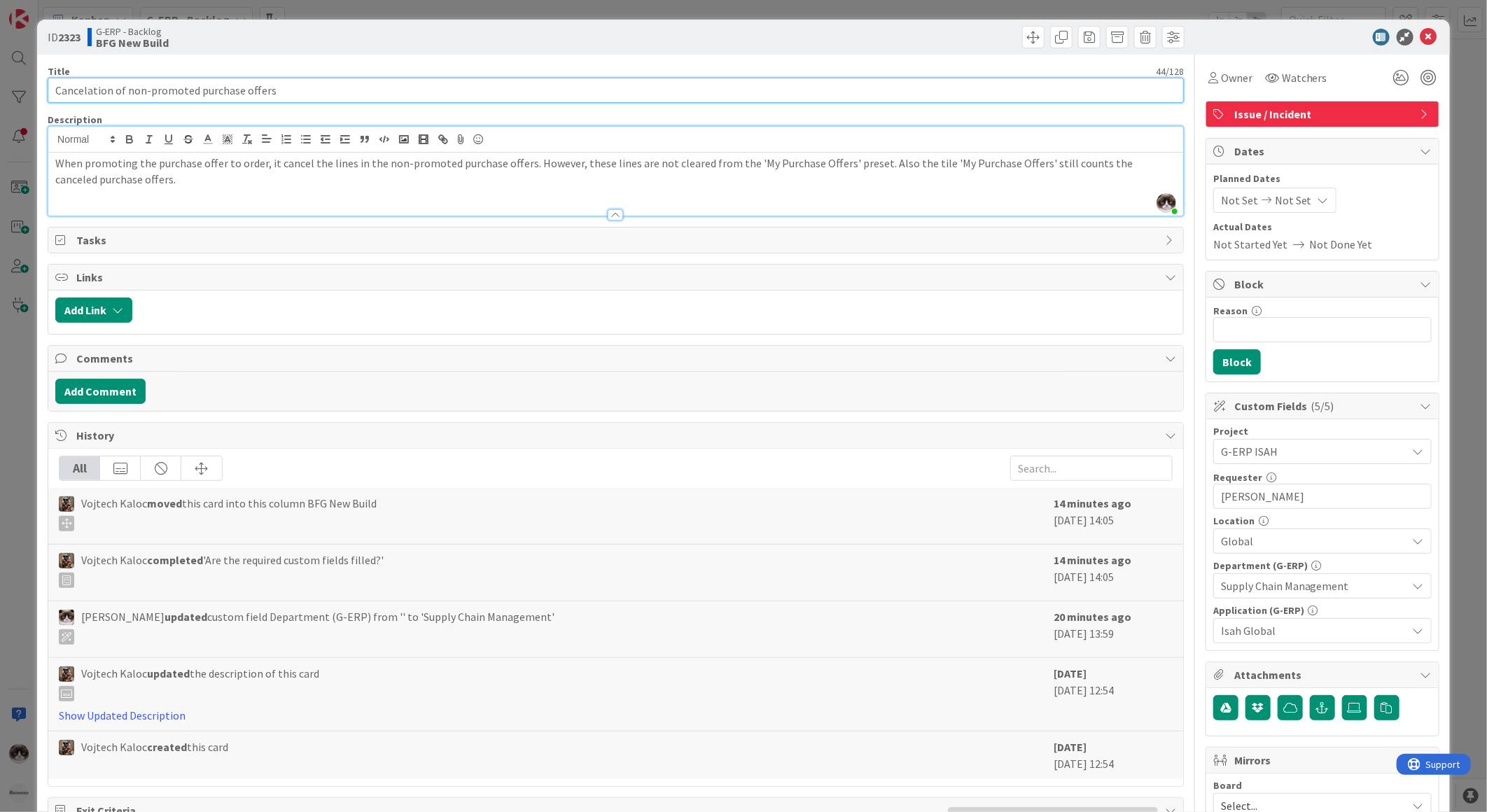
click at [343, 80] on input "Cancelation of non-promoted purchase offers" at bounding box center [615, 90] width 1136 height 25
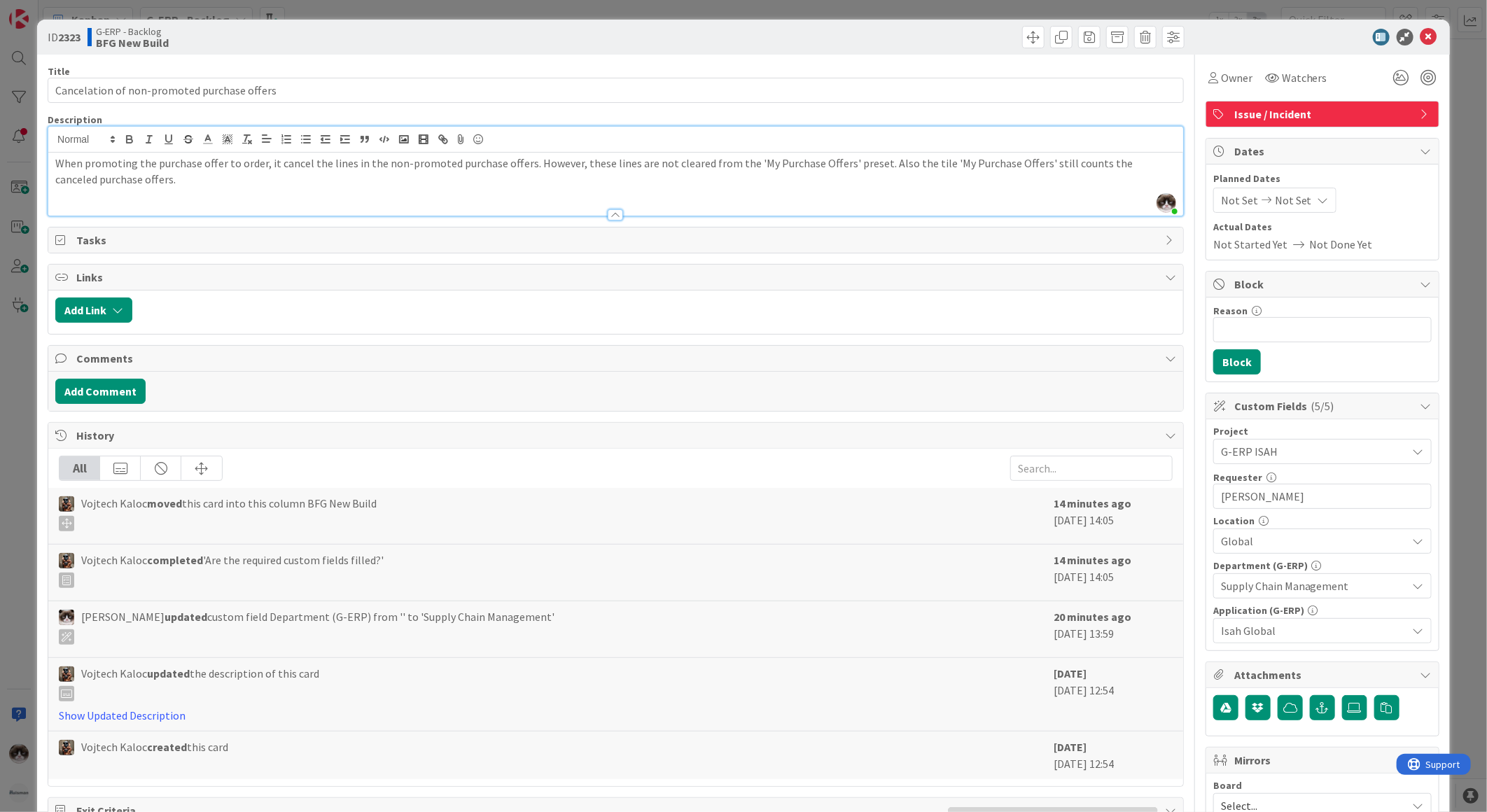
click at [324, 114] on div "Description" at bounding box center [615, 120] width 1136 height 13
click at [154, 182] on p "When promoting the purchase offer to order, it cancel the lines in the non-prom…" at bounding box center [615, 171] width 1121 height 32
click at [1420, 30] on icon at bounding box center [1429, 37] width 17 height 17
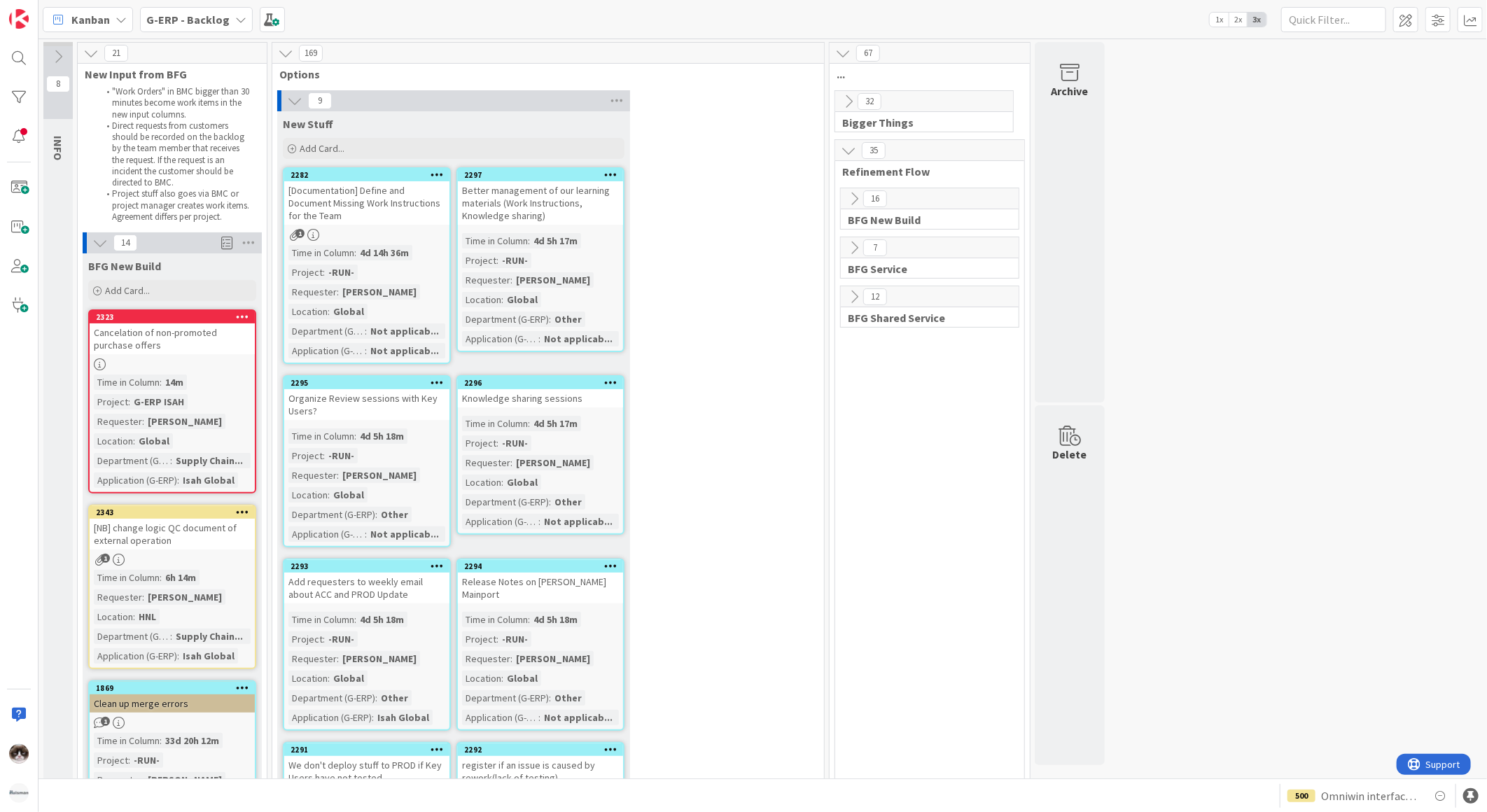
click at [405, 207] on div "[Documentation] Define and Document Missing Work Instructions for the Team" at bounding box center [367, 202] width 165 height 43
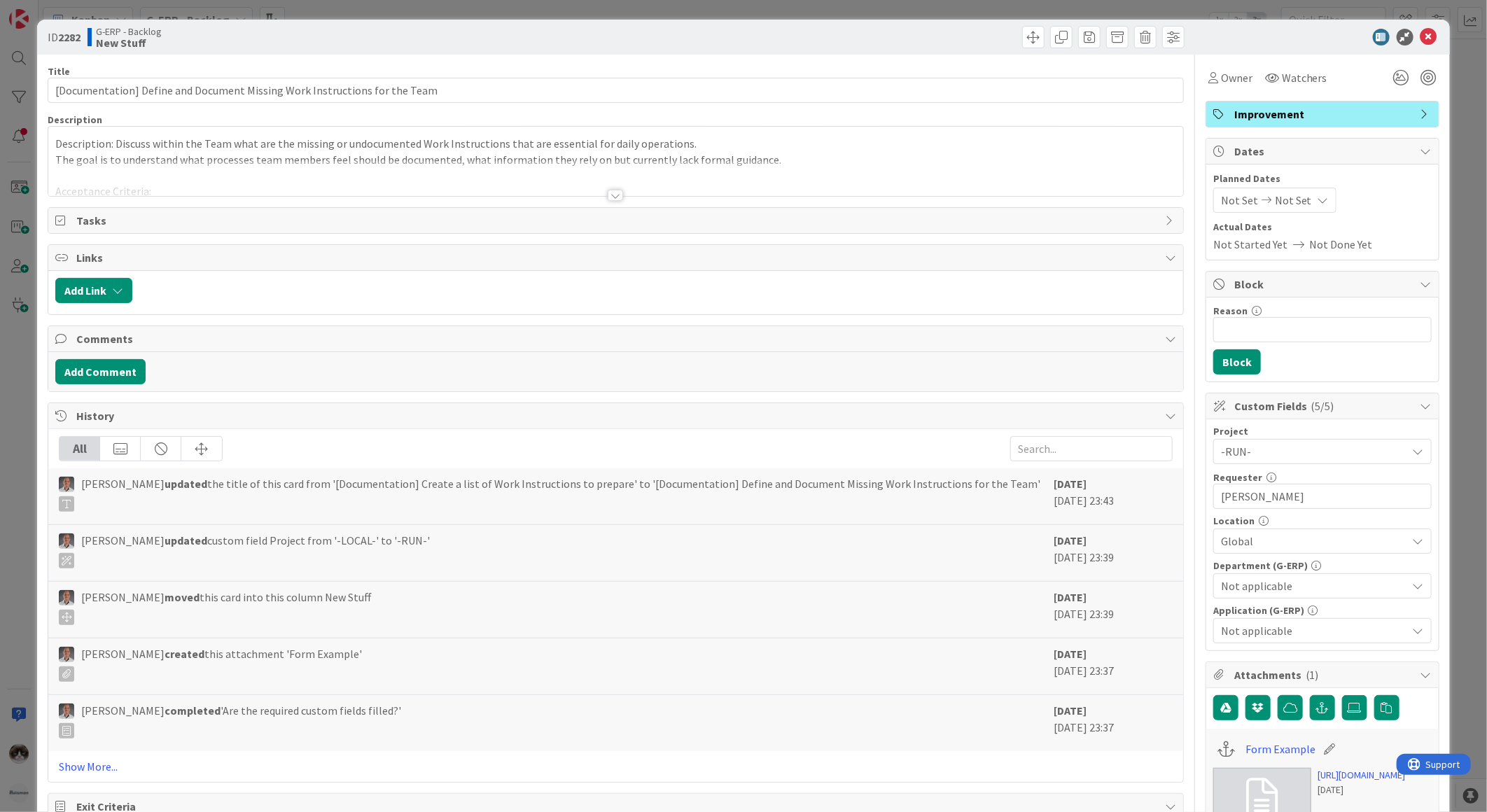
click at [608, 201] on div at bounding box center [615, 195] width 15 height 11
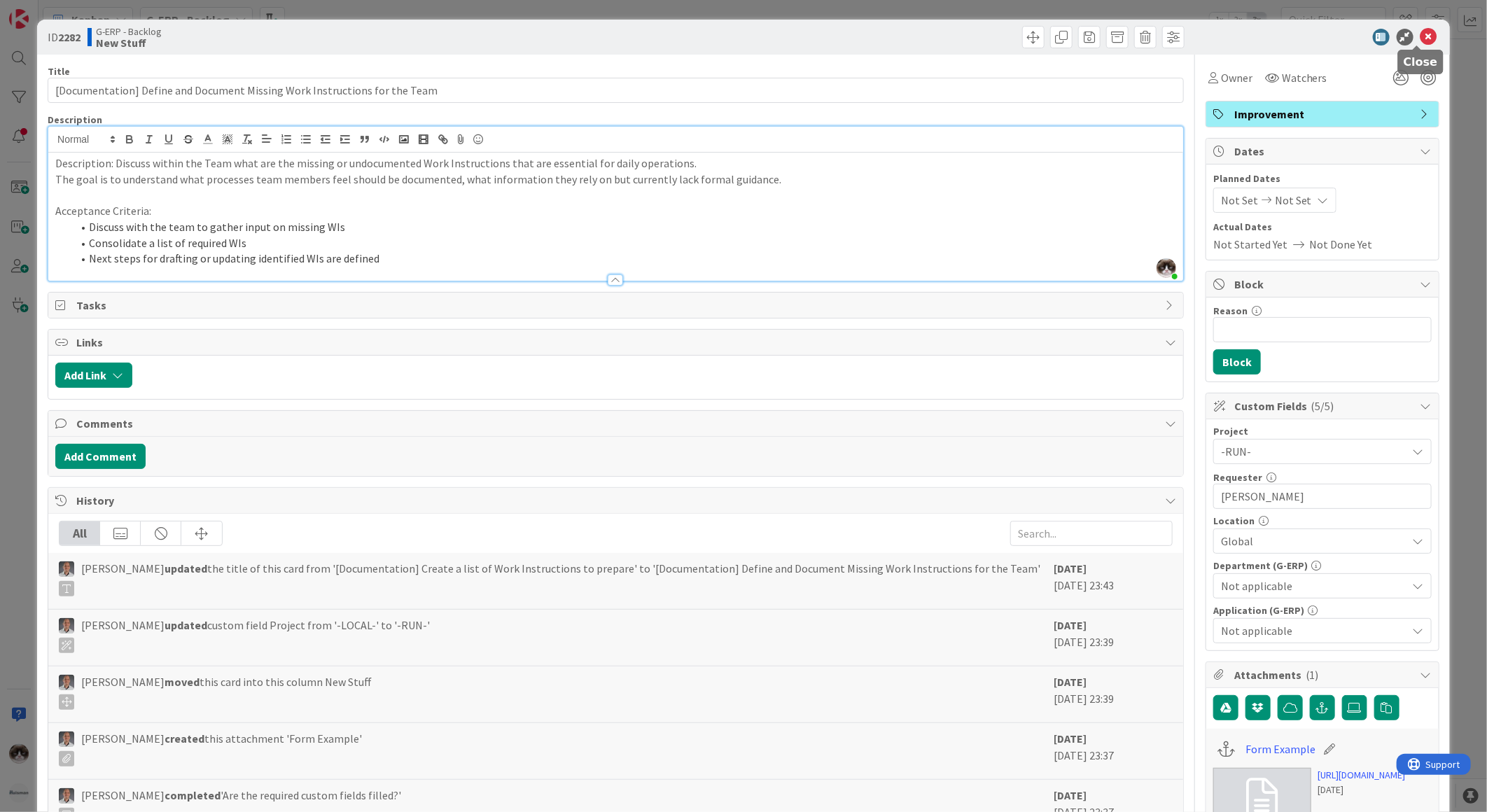
click at [1420, 36] on icon at bounding box center [1429, 37] width 17 height 17
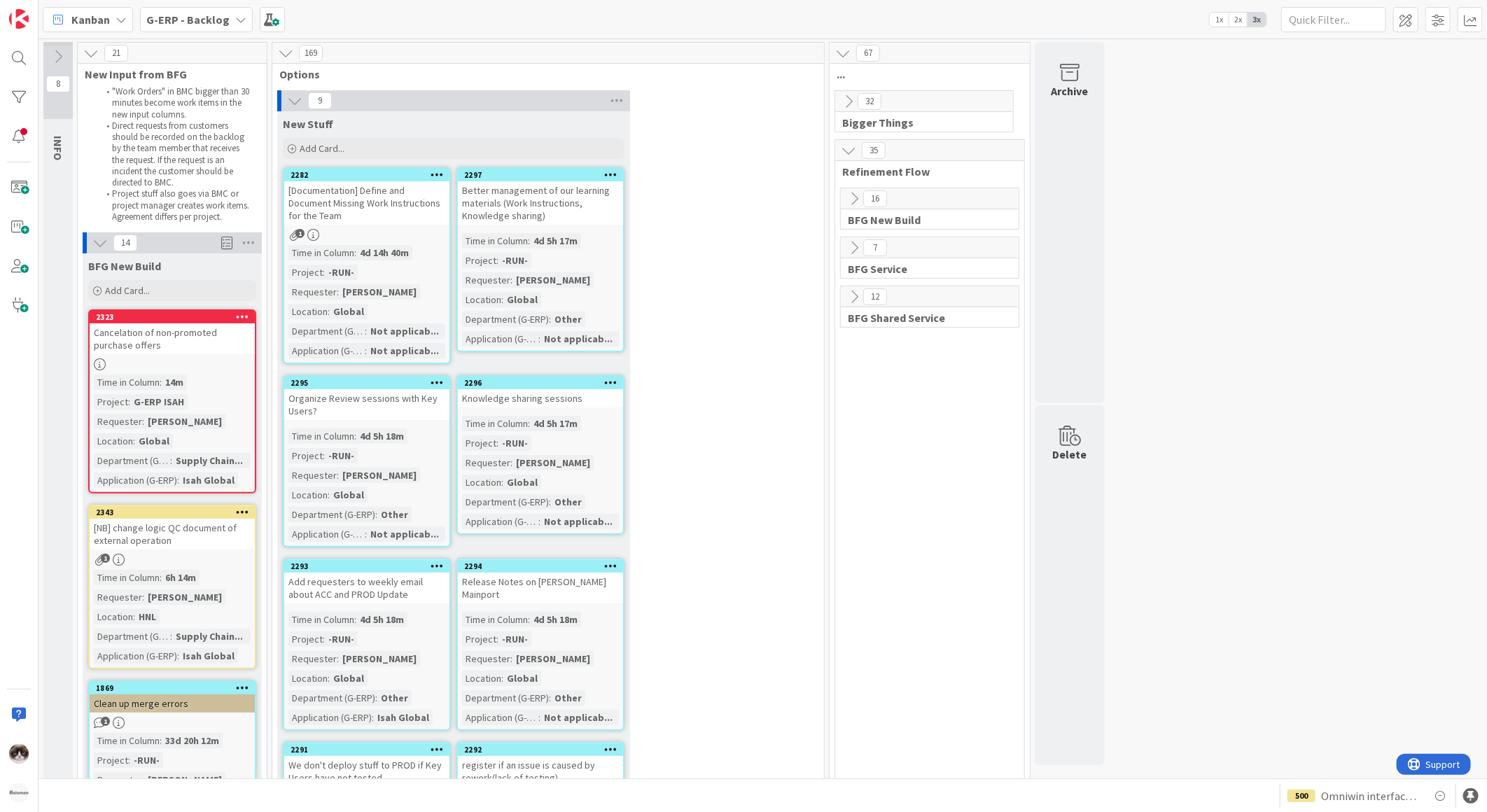
click at [414, 269] on div "Time in Column : 4d 14h 40m Project : -RUN- Requester : Paulo Schwab Location :…" at bounding box center [367, 301] width 157 height 114
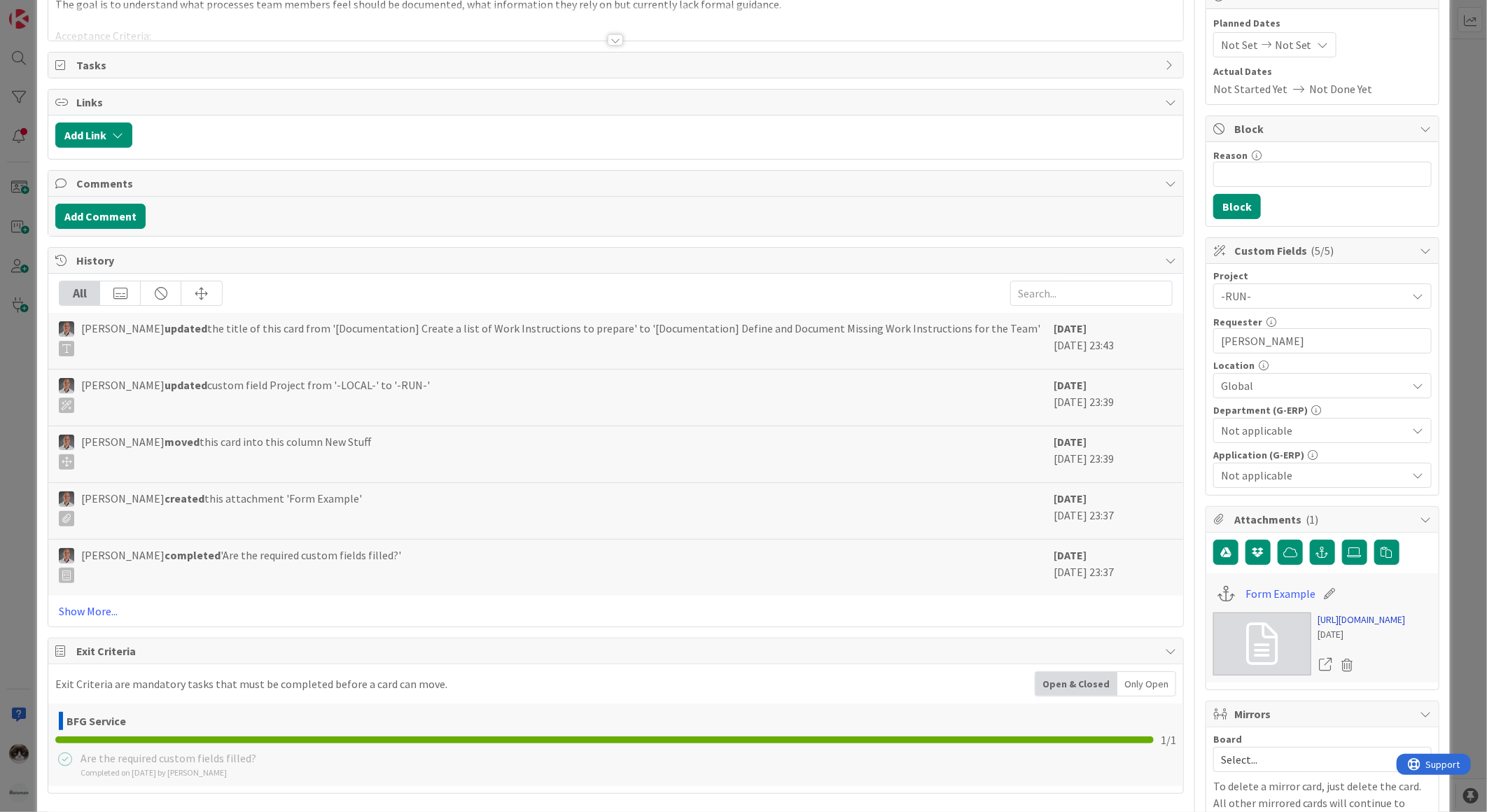
click at [1357, 627] on link "https://forms.office.com/Pages/DesignPageV2.aspx?prevorigin=shell&origin=NeoPor…" at bounding box center [1362, 619] width 87 height 14
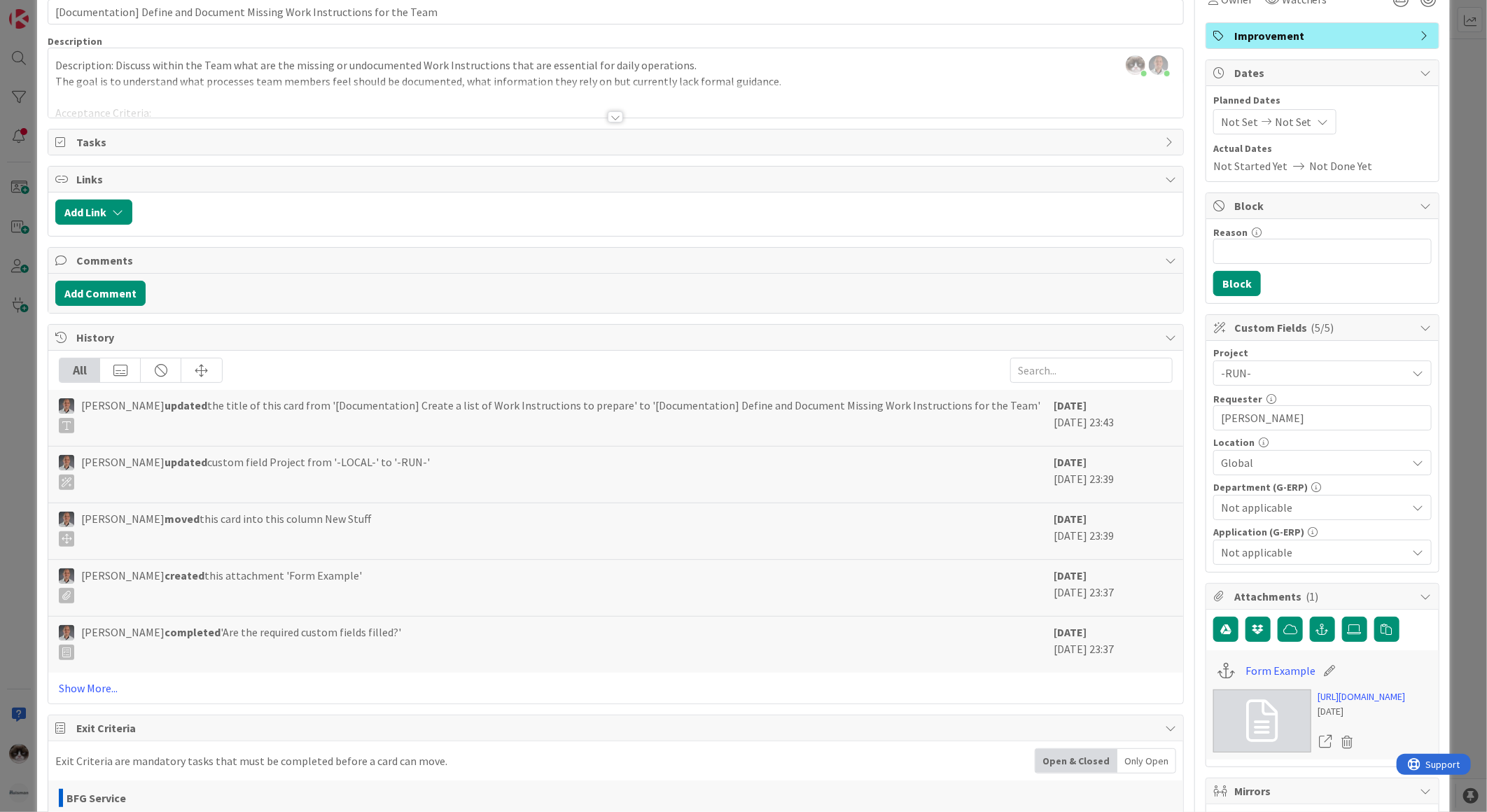
scroll to position [78, 0]
click at [599, 115] on div at bounding box center [616, 100] width 1135 height 36
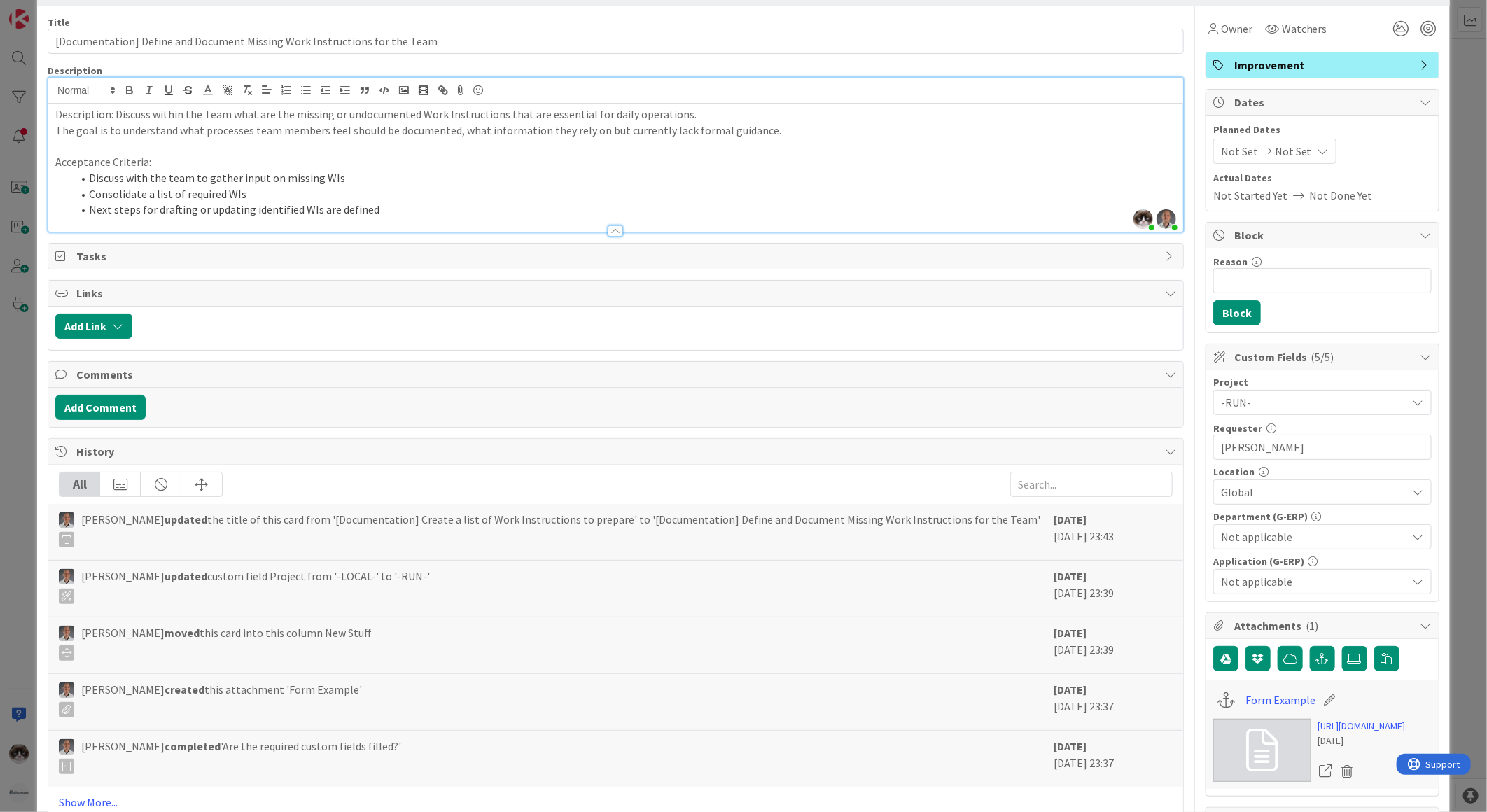
scroll to position [0, 0]
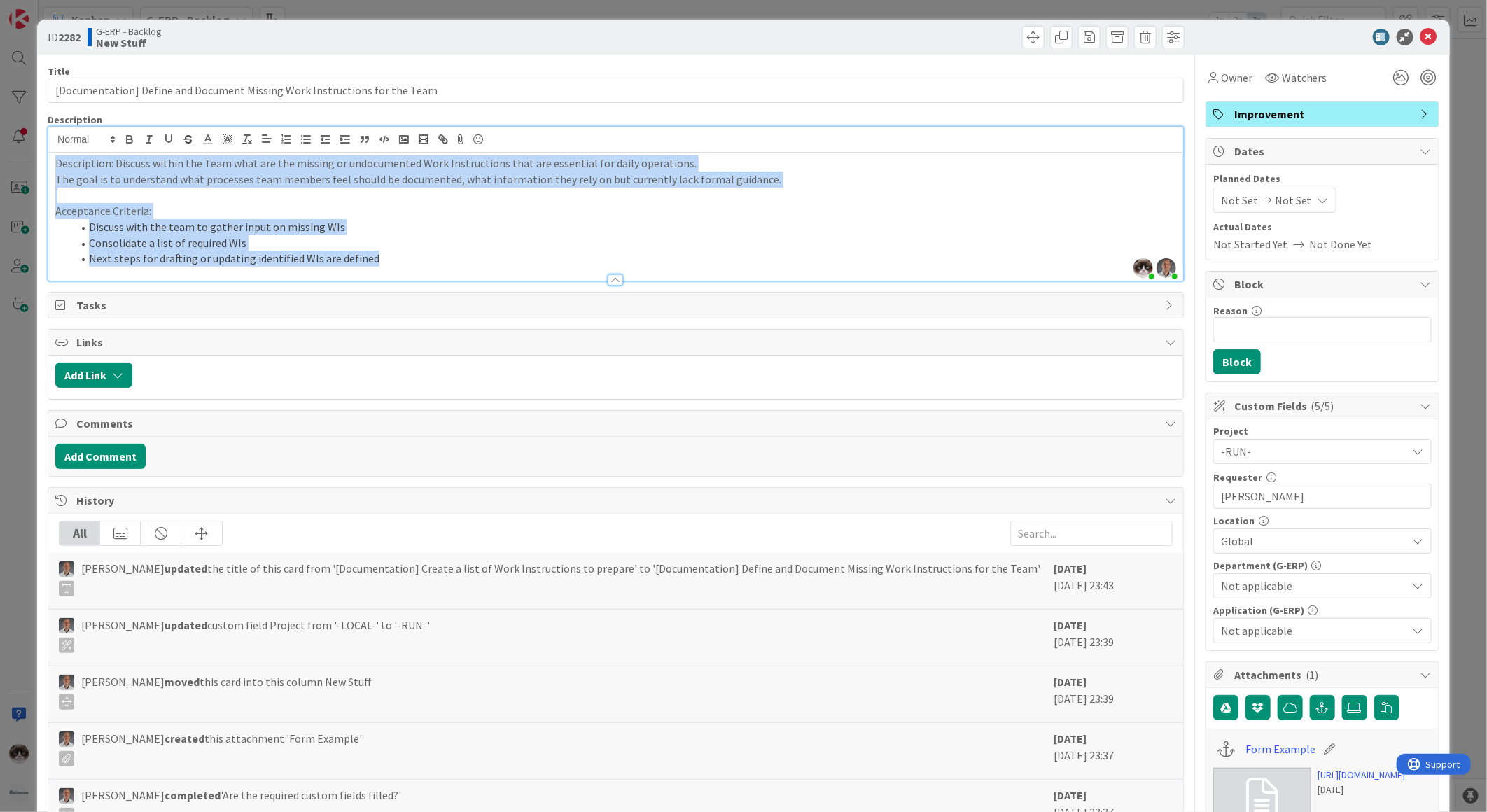
drag, startPoint x: 390, startPoint y: 254, endPoint x: 23, endPoint y: 145, distance: 382.8
click at [23, 145] on div "ID 2282 G-ERP - Backlog New Stuff Title 74 / 128 [Documentation] Define and Doc…" at bounding box center [744, 406] width 1487 height 812
click at [690, 260] on li "Next steps for drafting or updating identified WIs are defined" at bounding box center [624, 258] width 1104 height 16
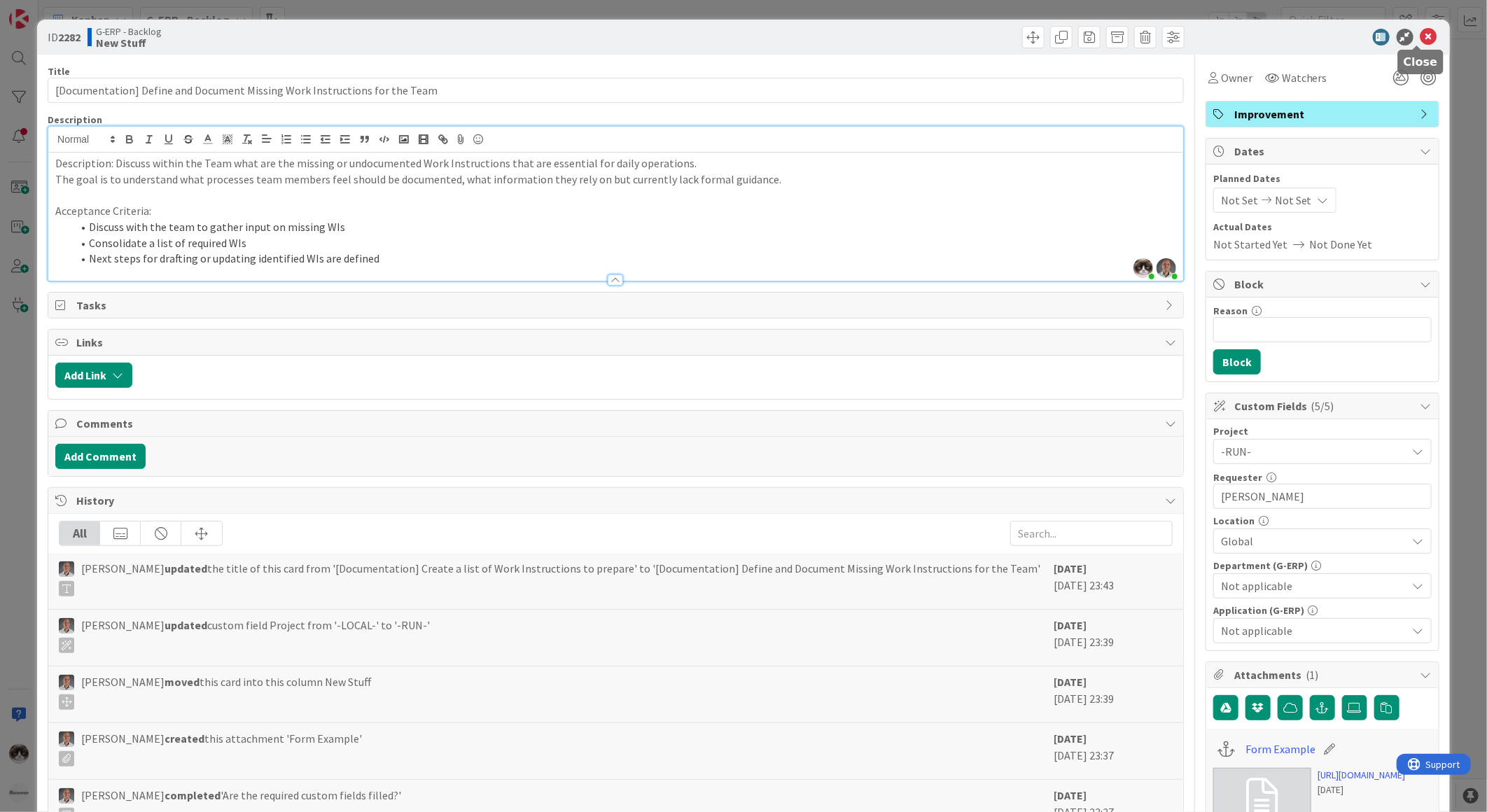
click at [1420, 31] on icon at bounding box center [1429, 37] width 17 height 17
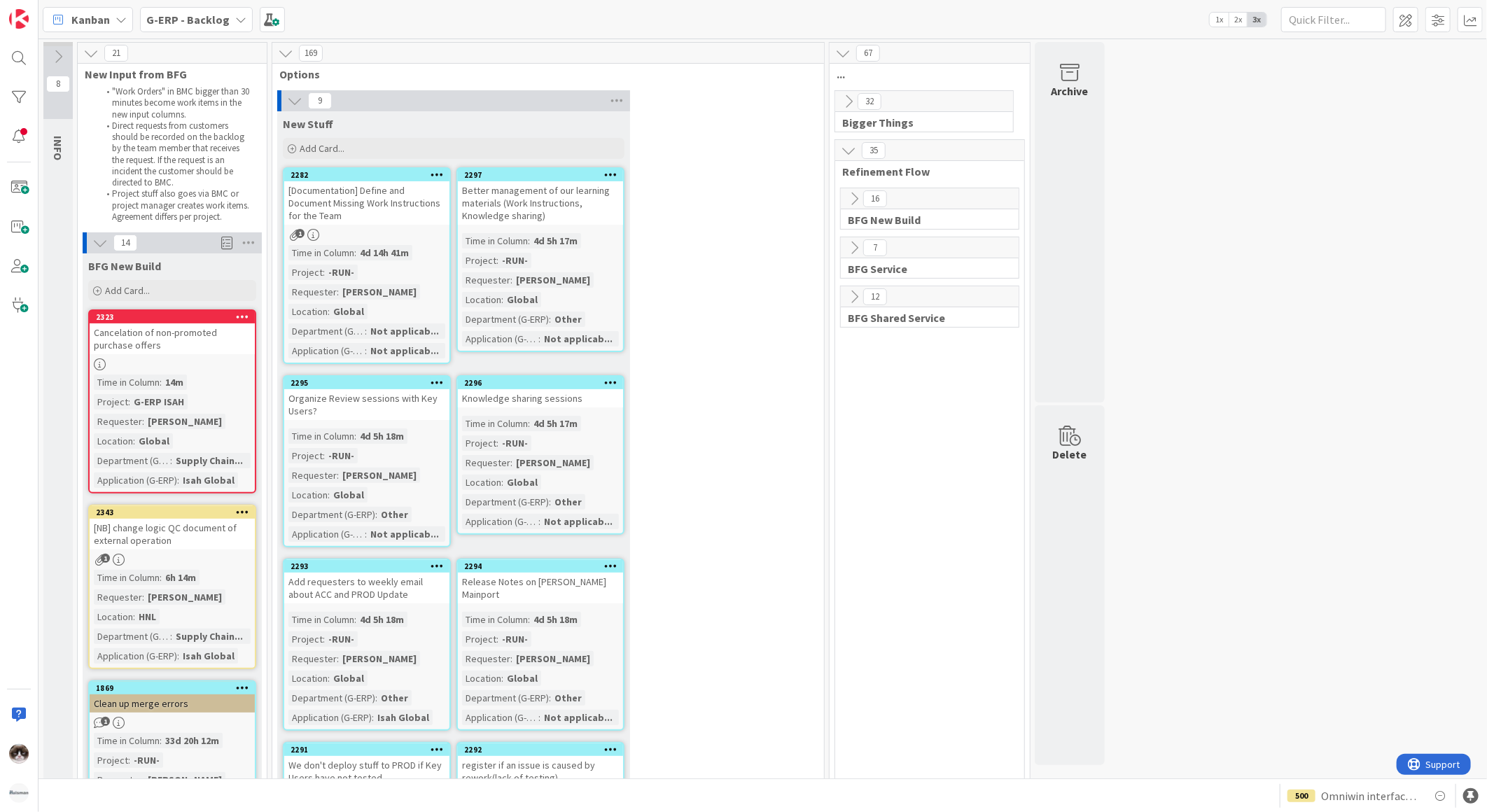
click at [613, 176] on icon at bounding box center [611, 174] width 14 height 10
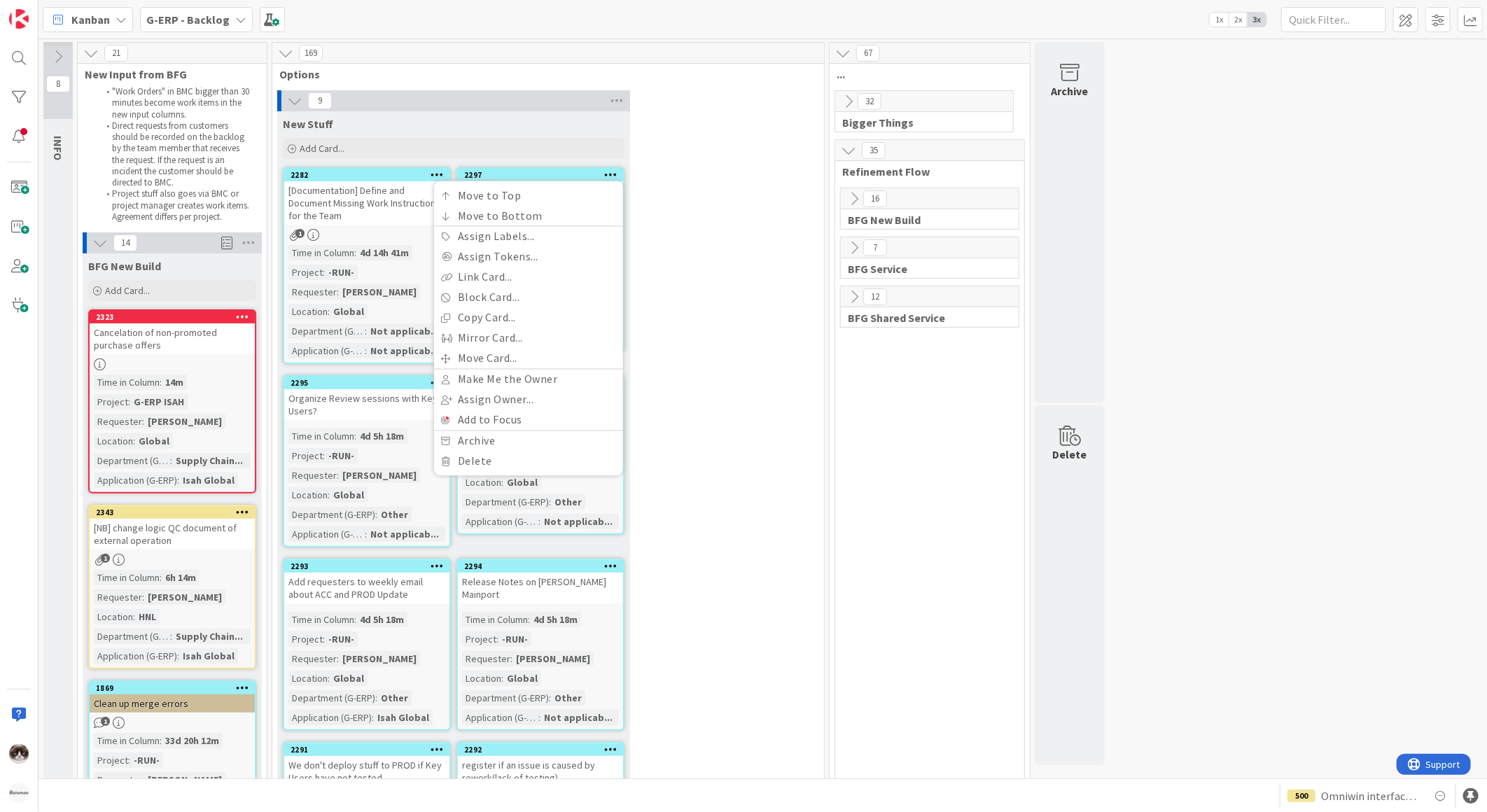
click at [715, 372] on div "9 New Stuff Add Card... 2297 Move to Top Move to Bottom Assign Labels... Assign…" at bounding box center [548, 614] width 546 height 1049
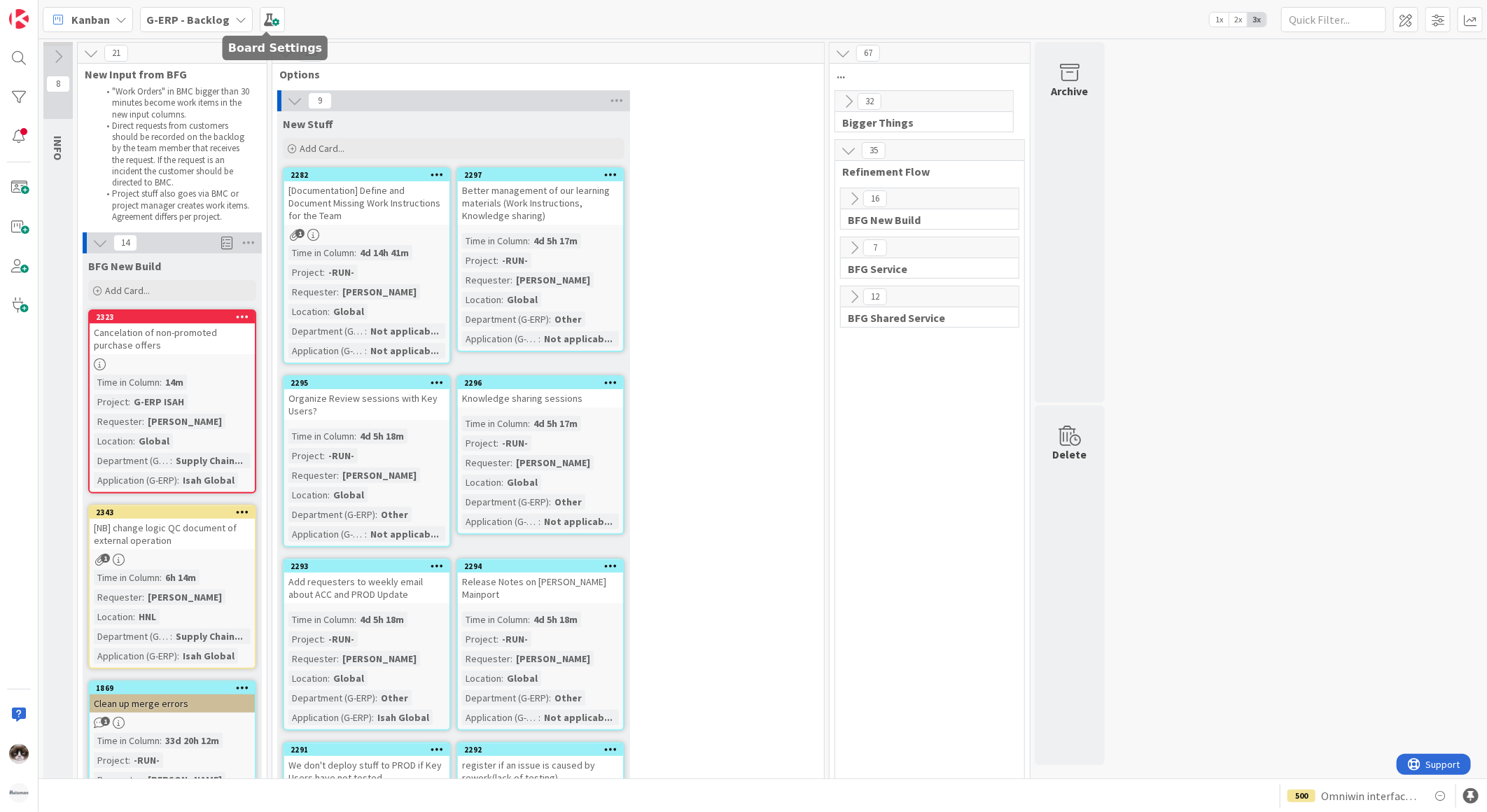
click at [200, 8] on div "G-ERP - Backlog" at bounding box center [196, 19] width 113 height 25
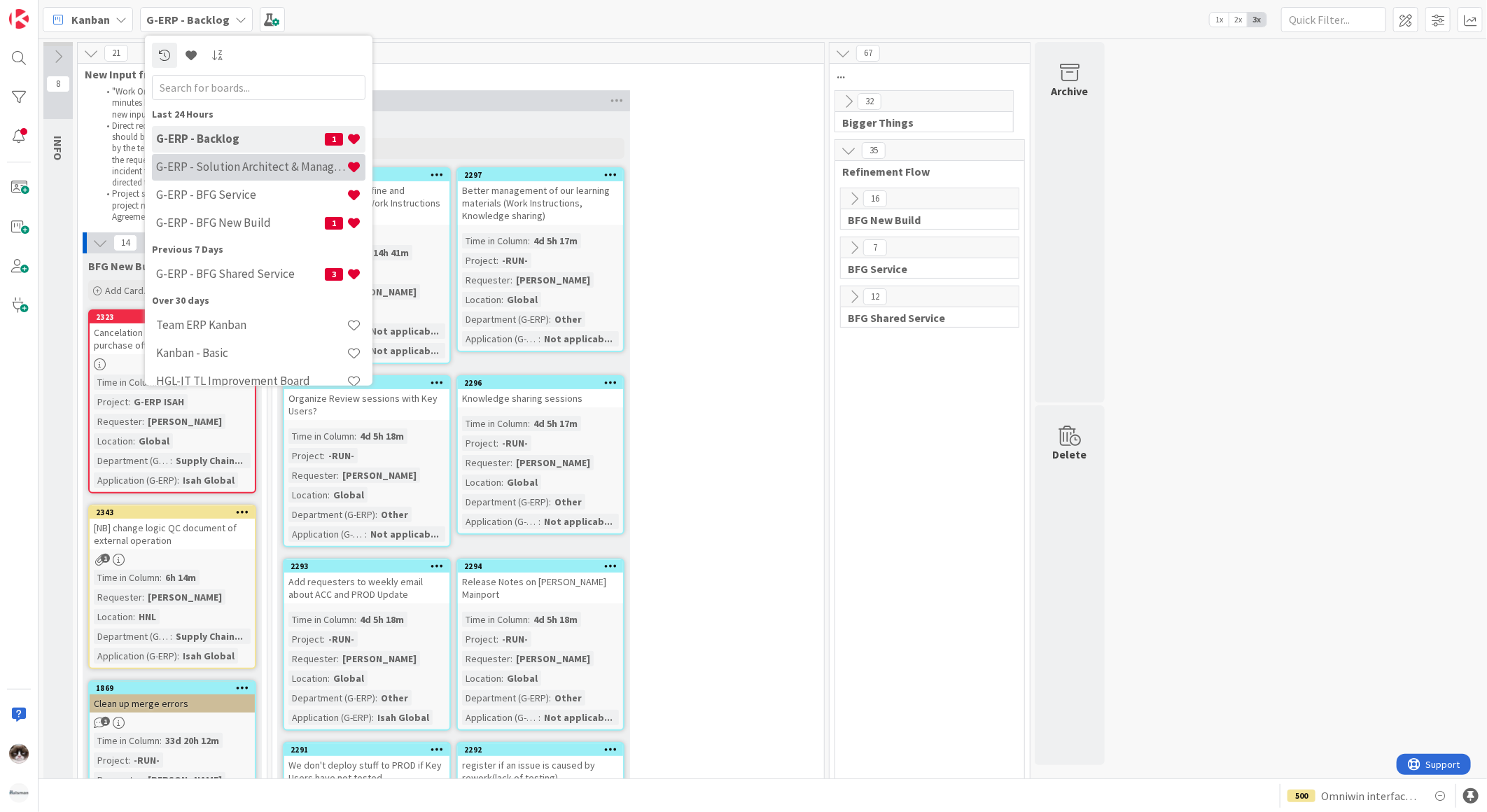
click at [214, 163] on h4 "G-ERP - Solution Architect & Management" at bounding box center [251, 167] width 190 height 14
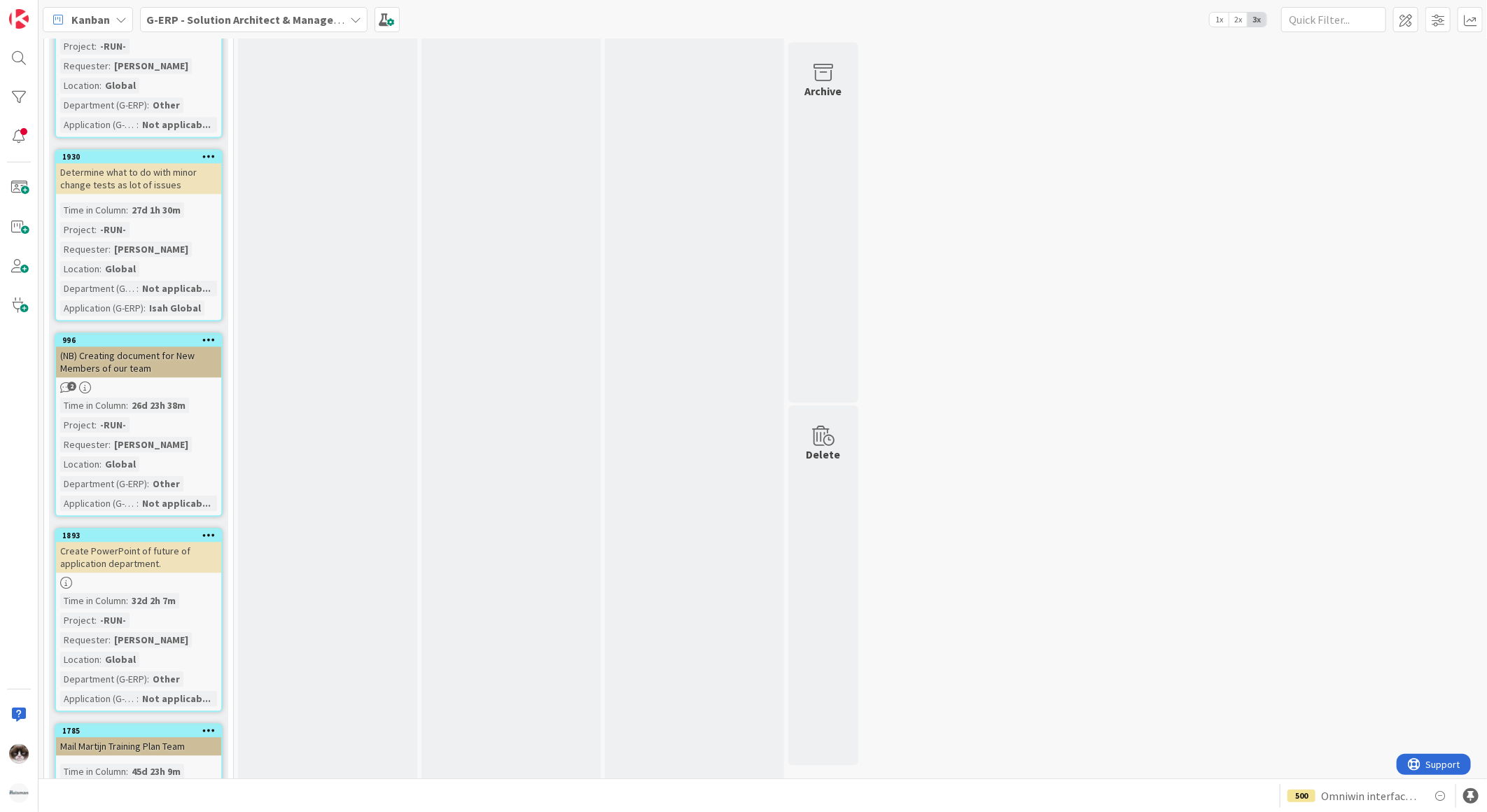
scroll to position [2100, 0]
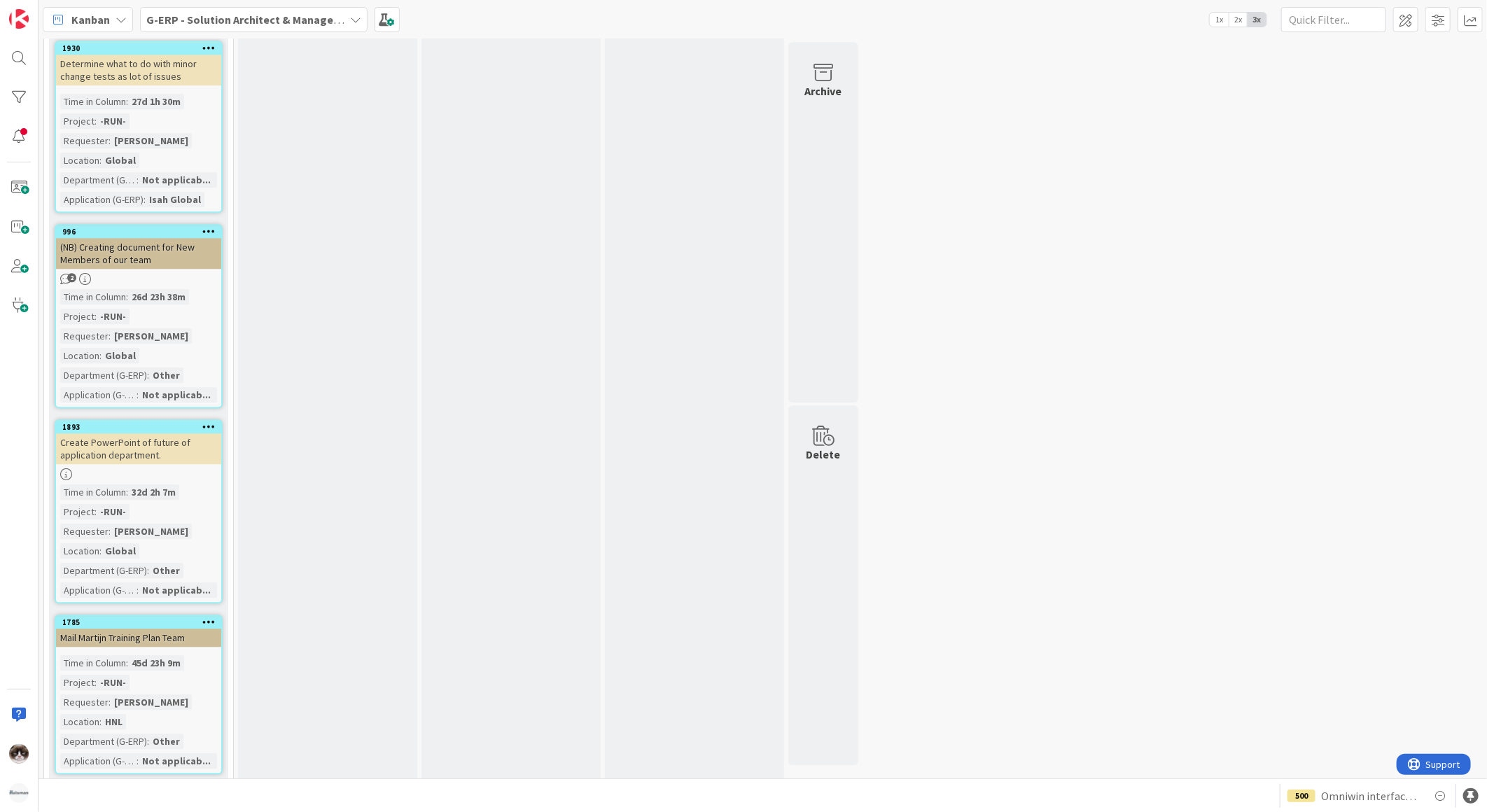
click at [156, 273] on div "2" at bounding box center [139, 279] width 165 height 12
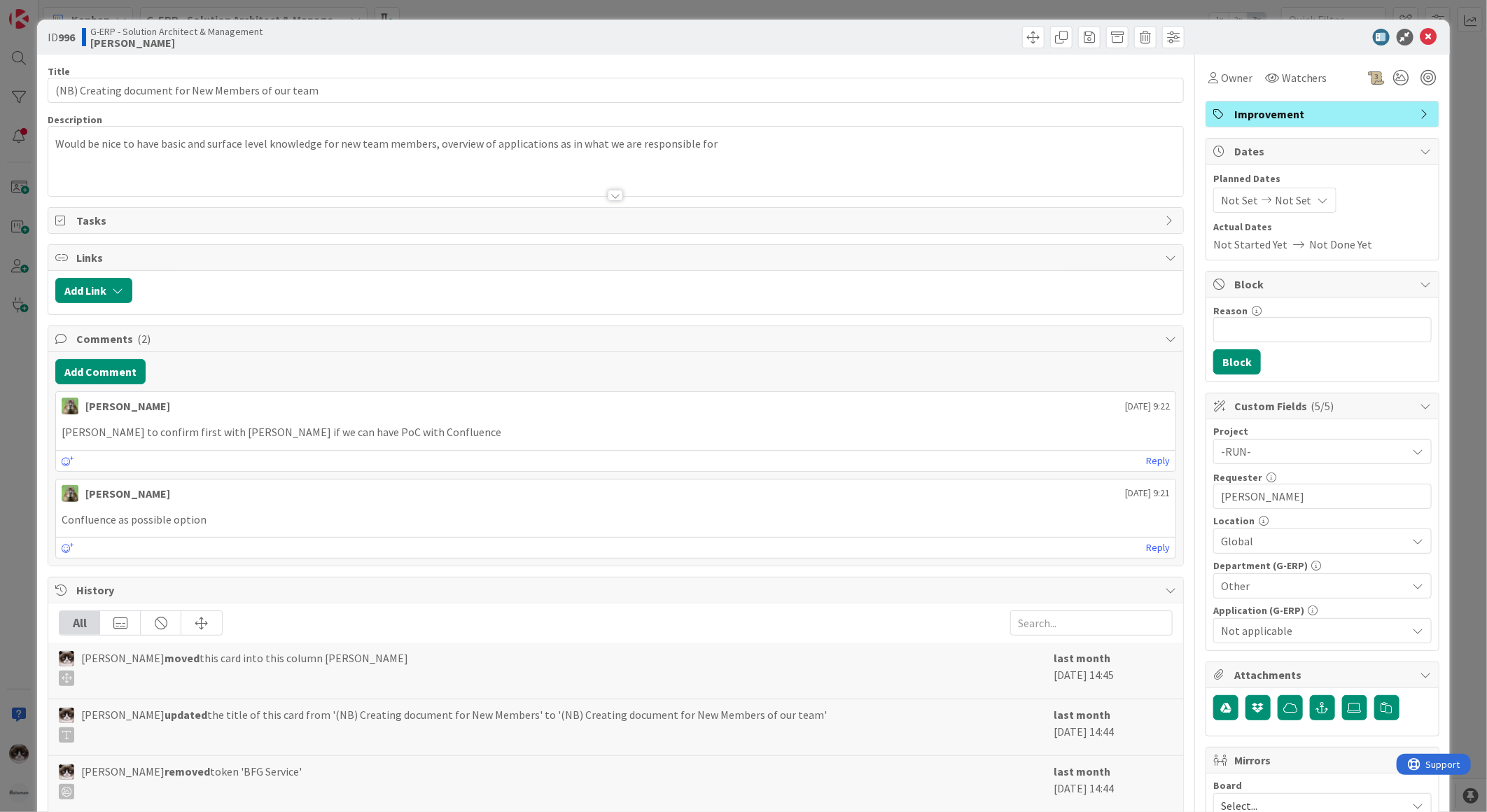
click at [590, 183] on div at bounding box center [616, 178] width 1135 height 36
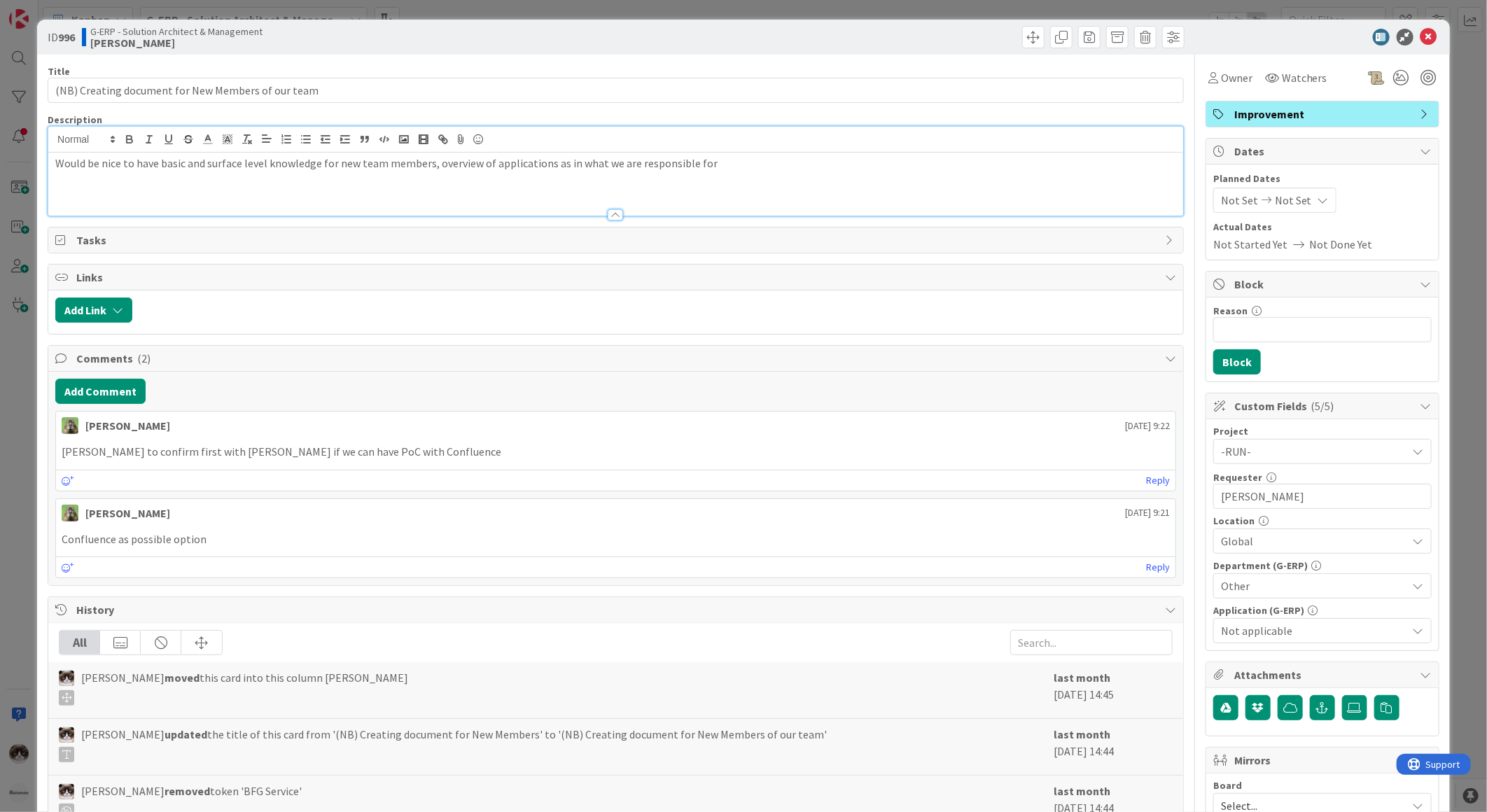
click at [611, 192] on div "Would be nice to have basic and surface level knowledge for new team members, o…" at bounding box center [616, 183] width 1135 height 63
click at [621, 210] on div at bounding box center [616, 208] width 1135 height 14
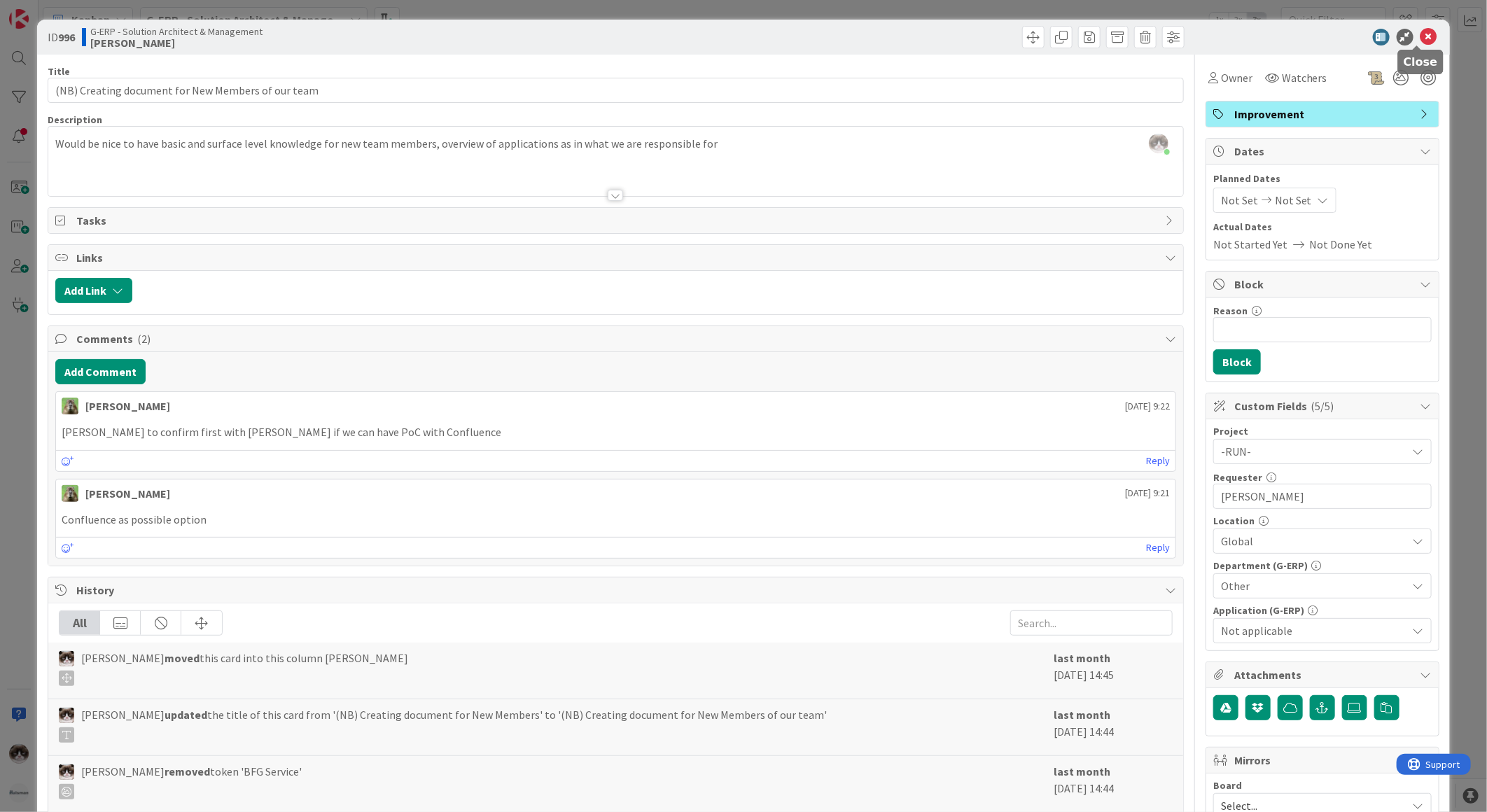
click at [1420, 38] on icon at bounding box center [1429, 37] width 17 height 17
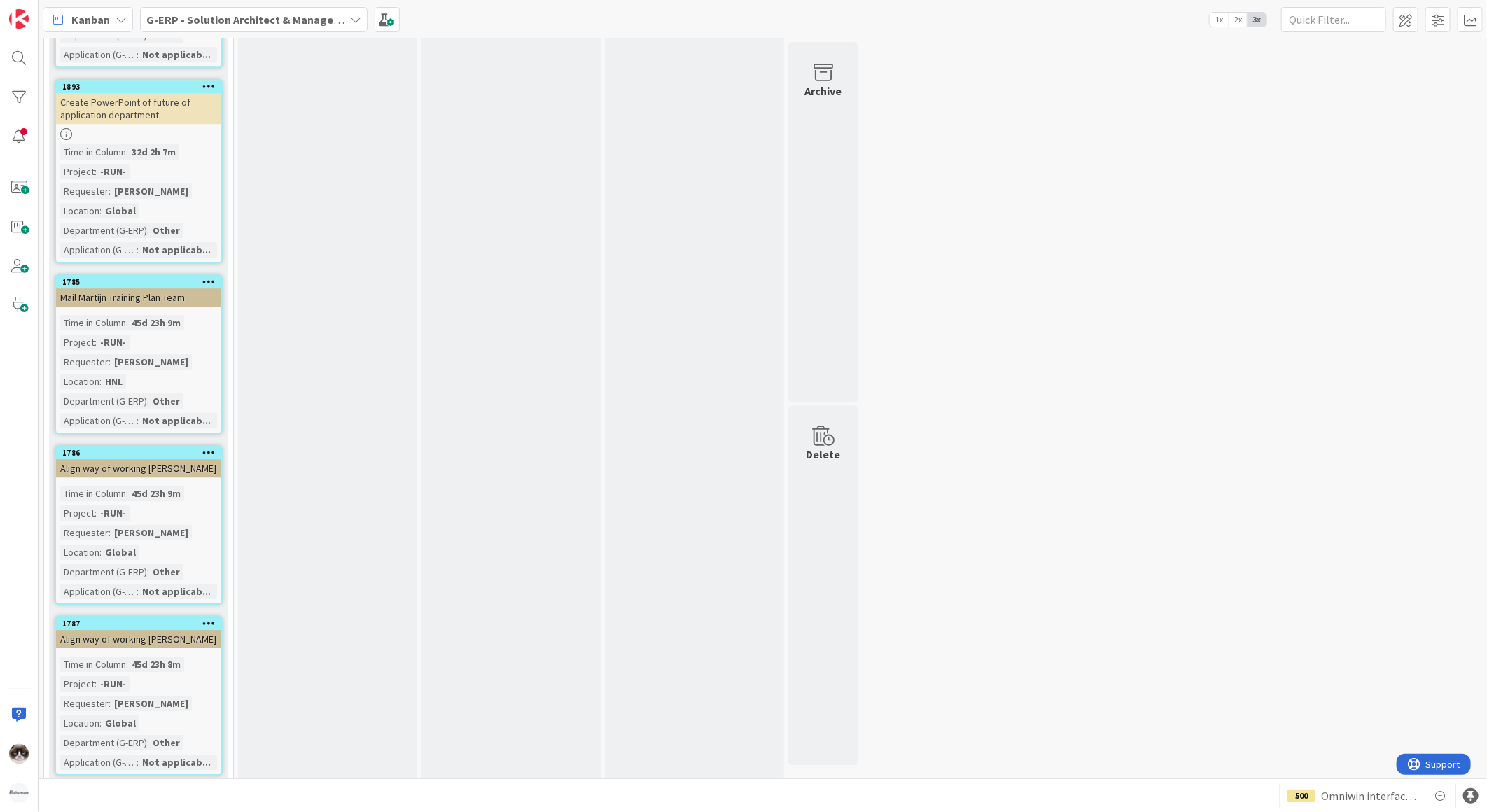
scroll to position [2620, 0]
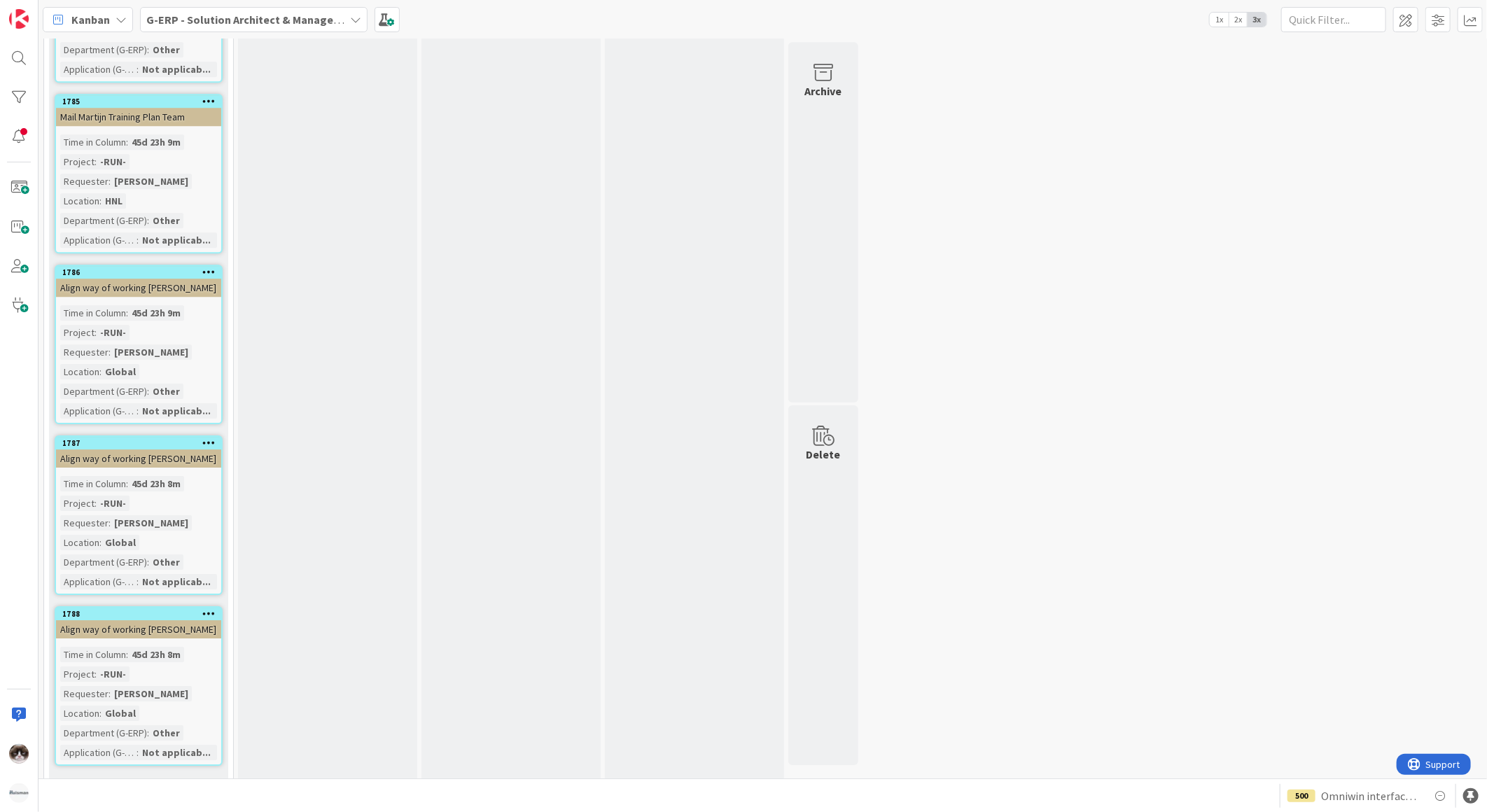
click at [106, 776] on link "Show More (3)" at bounding box center [139, 788] width 168 height 23
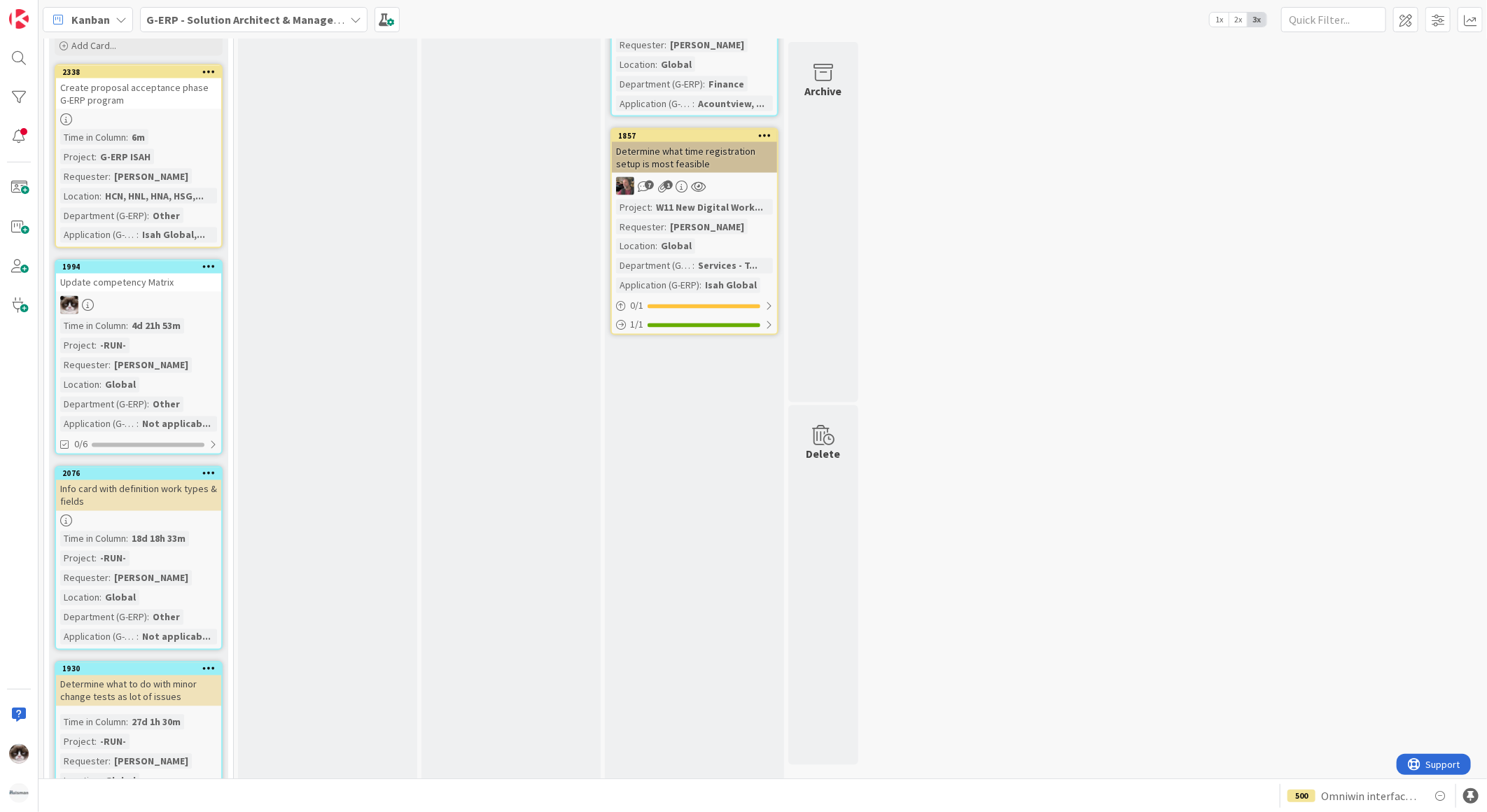
scroll to position [1162, 0]
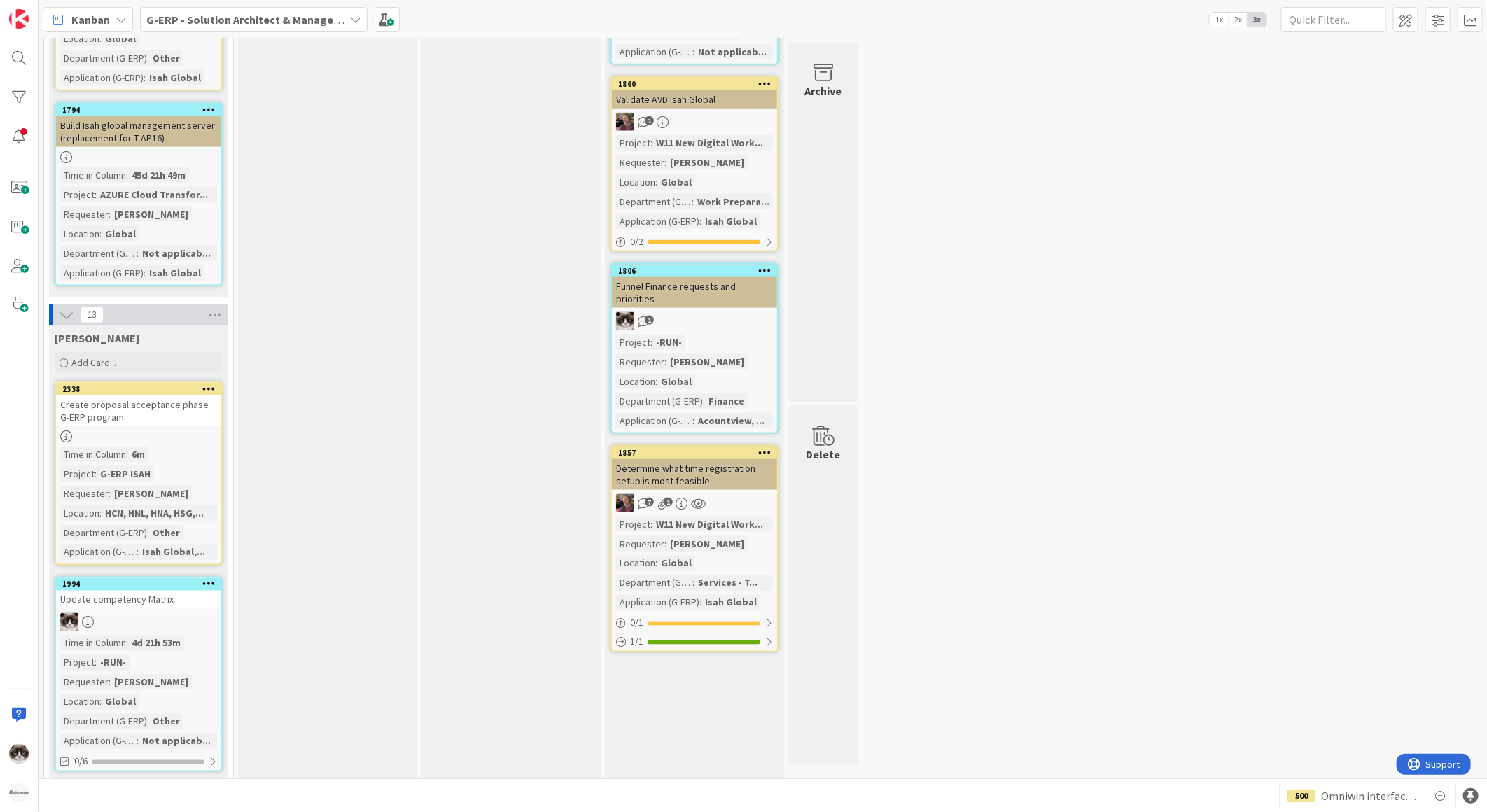
click at [253, 28] on div "G-ERP - Solution Architect & Management" at bounding box center [254, 19] width 227 height 25
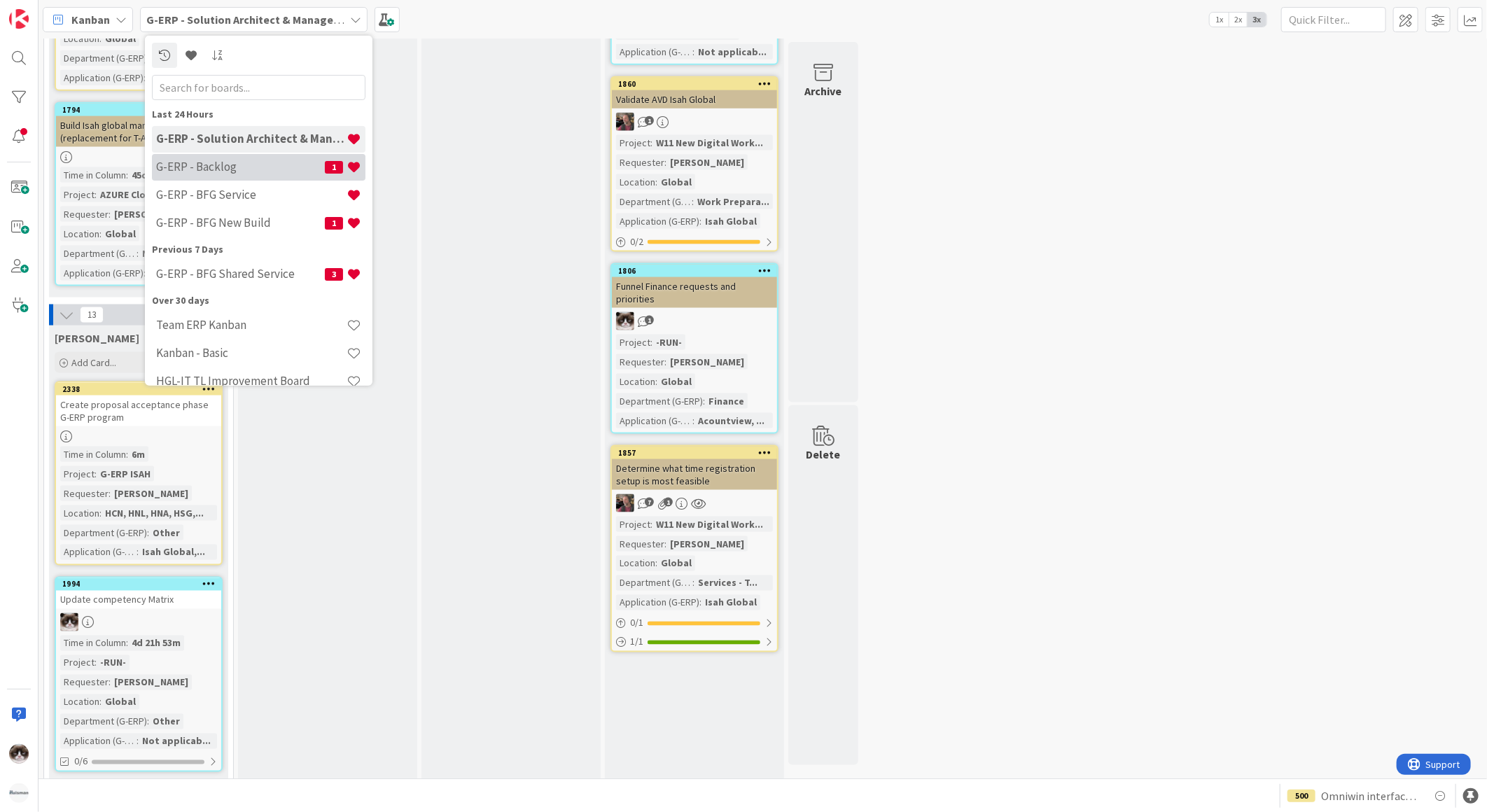
click at [249, 170] on h4 "G-ERP - Backlog" at bounding box center [240, 167] width 169 height 14
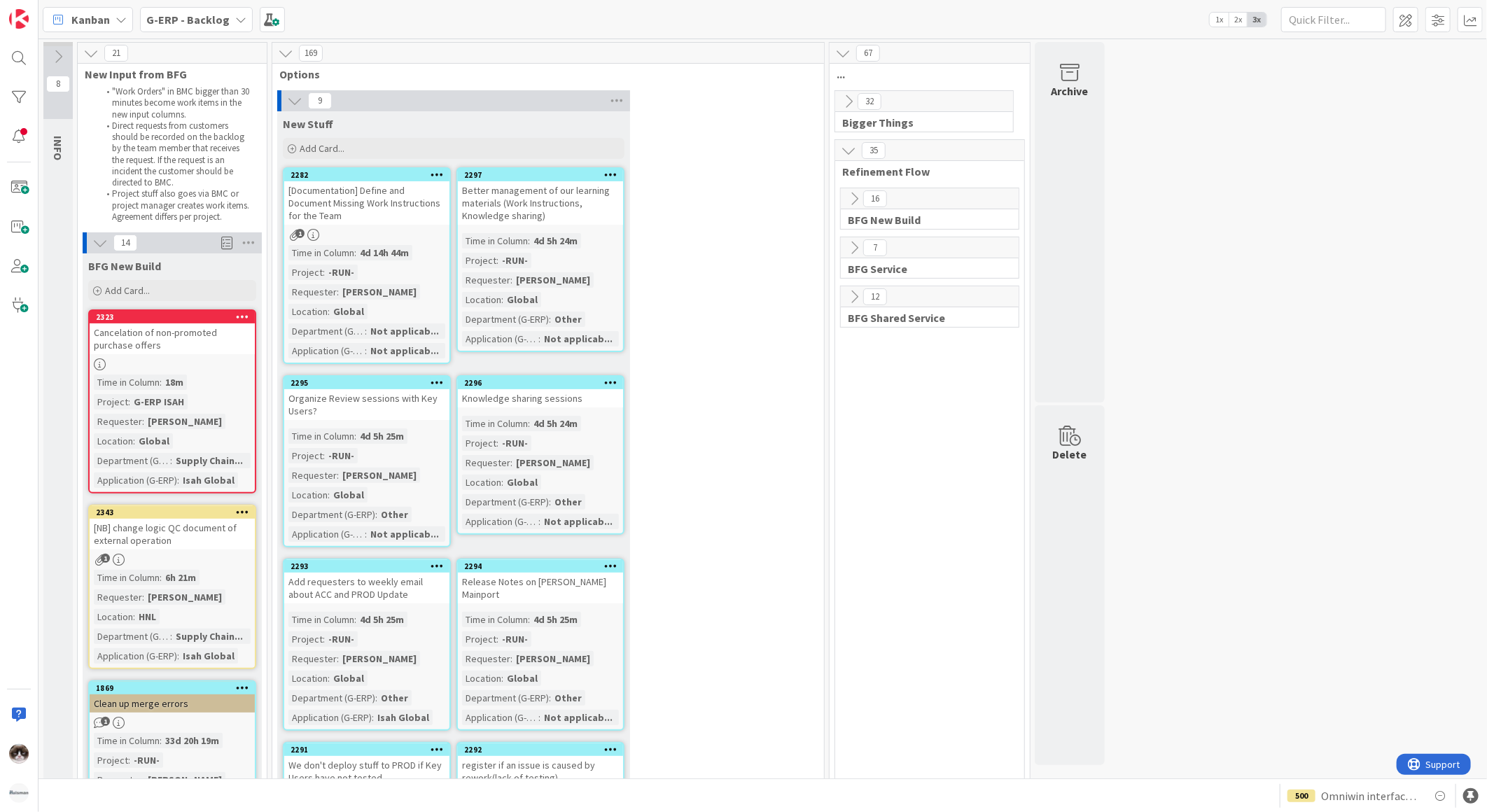
click at [436, 171] on icon at bounding box center [437, 174] width 14 height 10
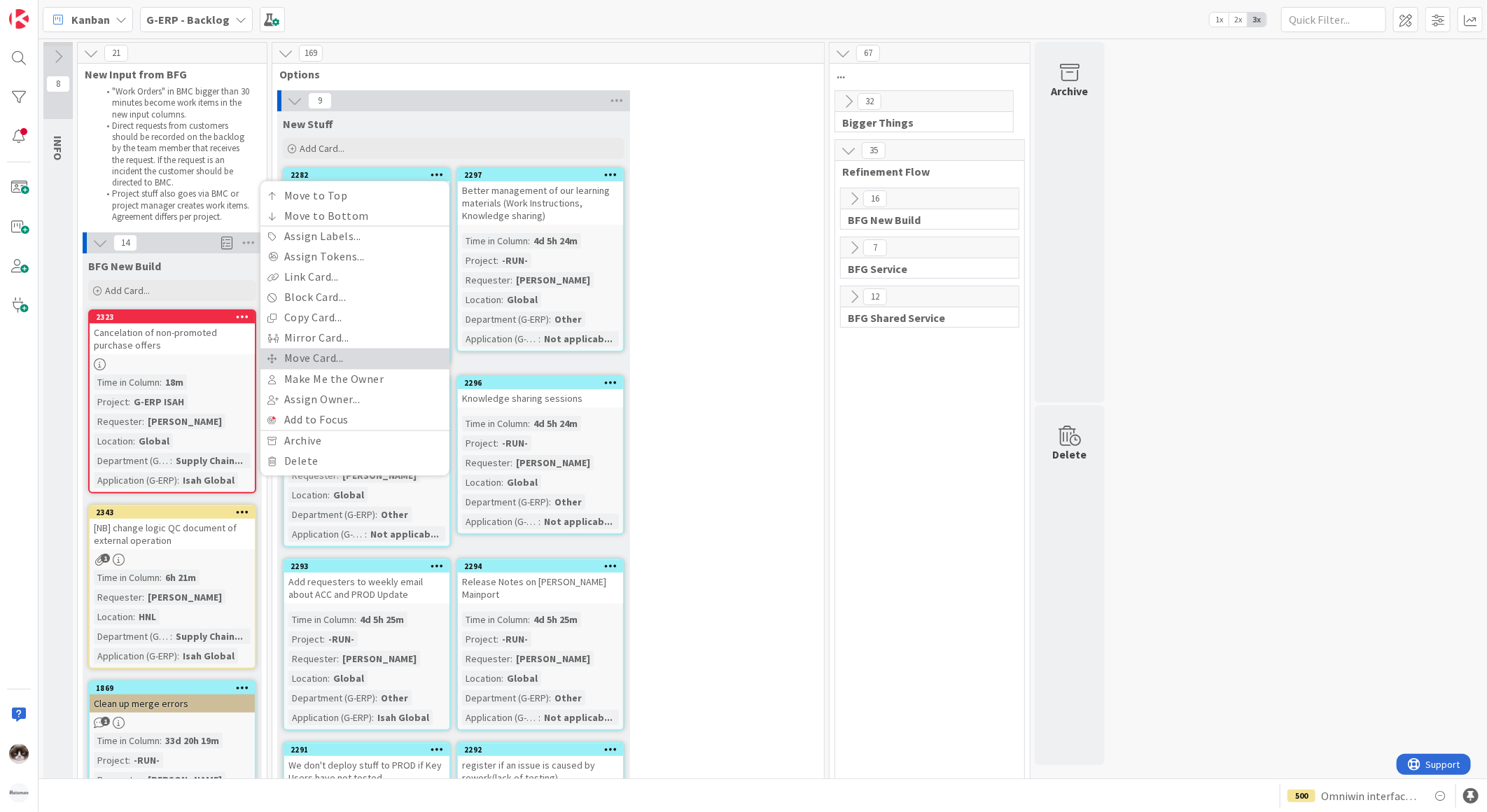
click at [362, 359] on link "Move Card..." at bounding box center [355, 358] width 189 height 20
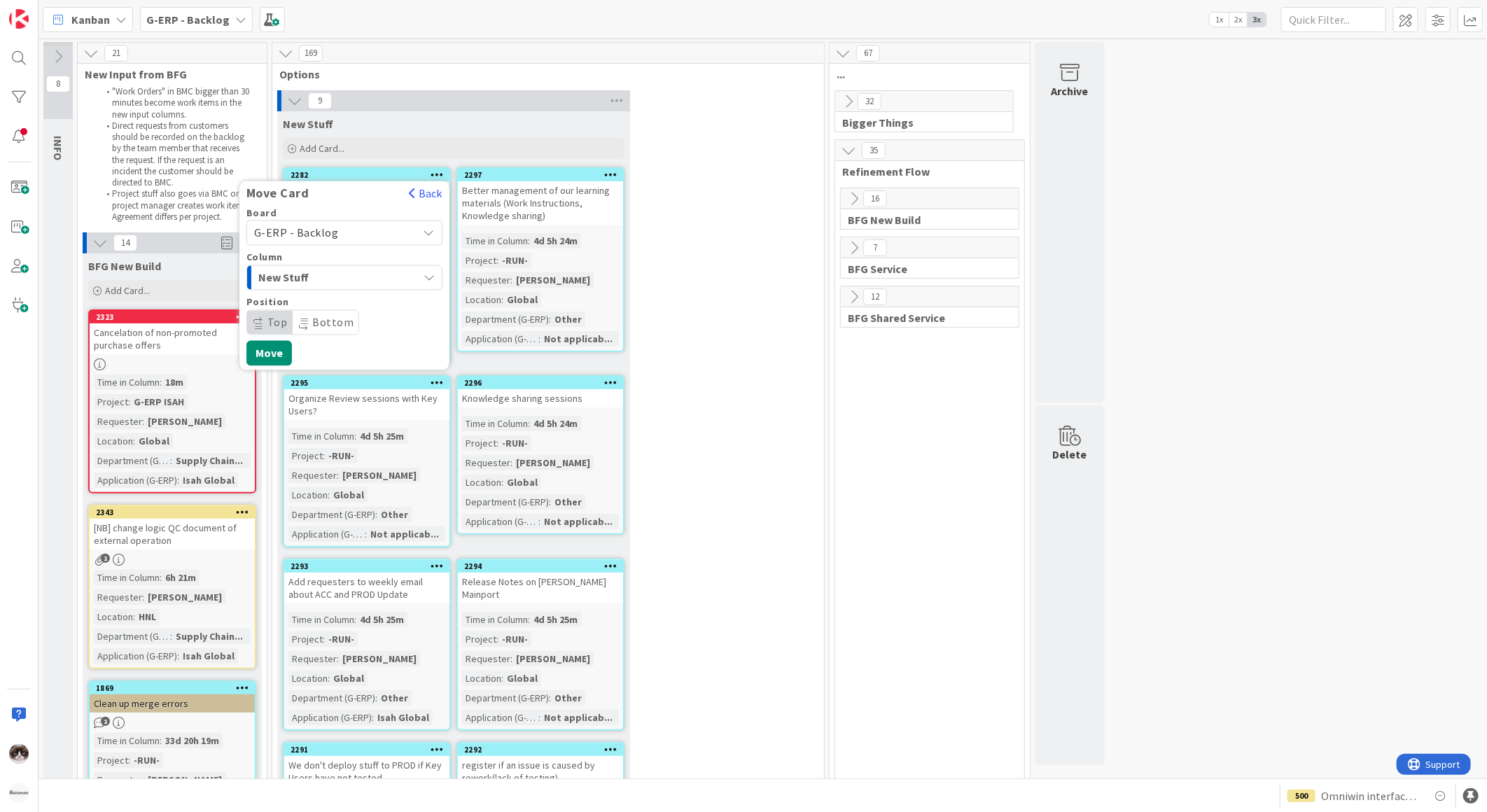
click at [329, 278] on span "New Stuff" at bounding box center [311, 278] width 105 height 18
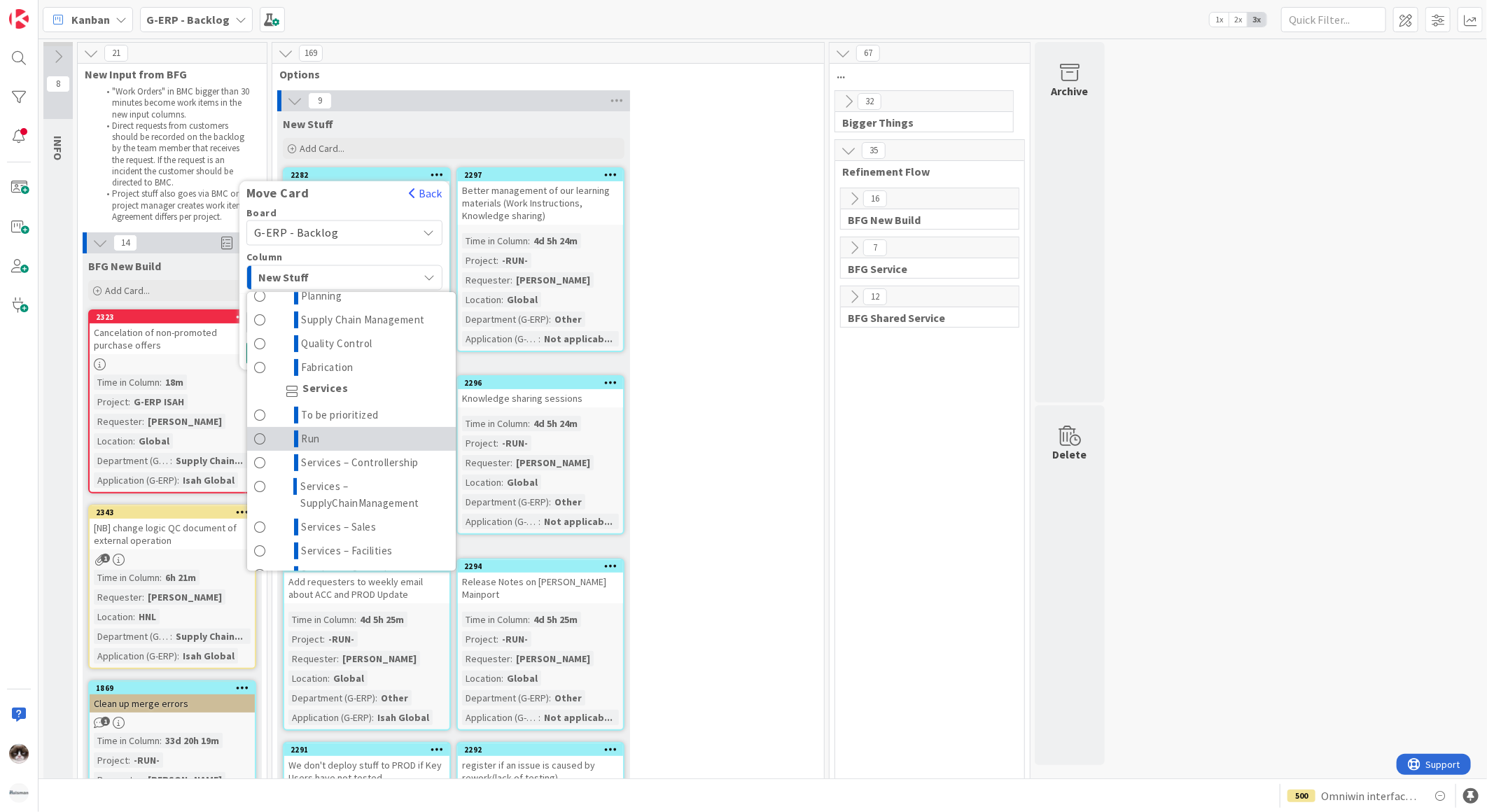
scroll to position [311, 0]
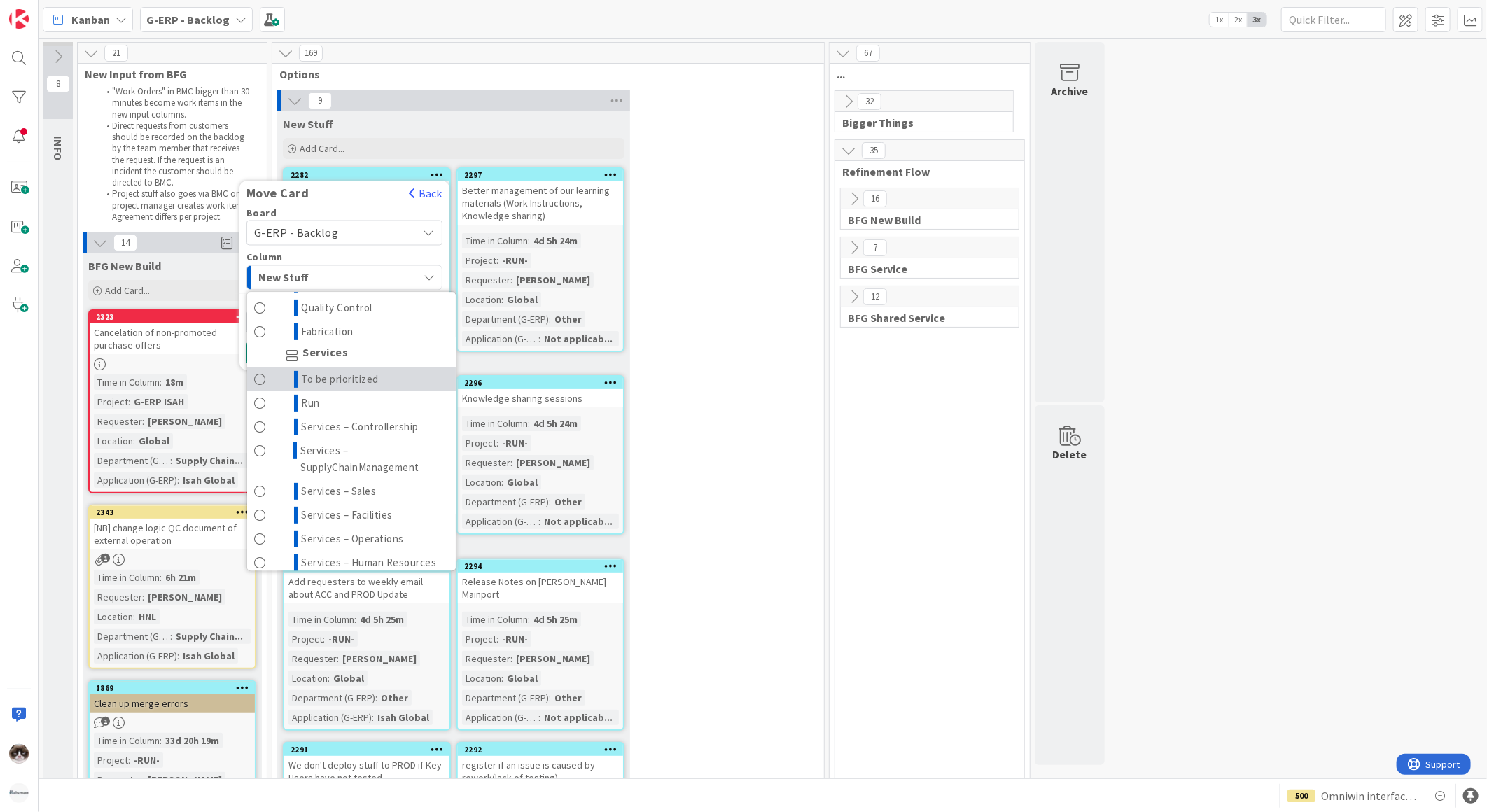
click at [353, 387] on link "To be prioritized" at bounding box center [351, 379] width 208 height 23
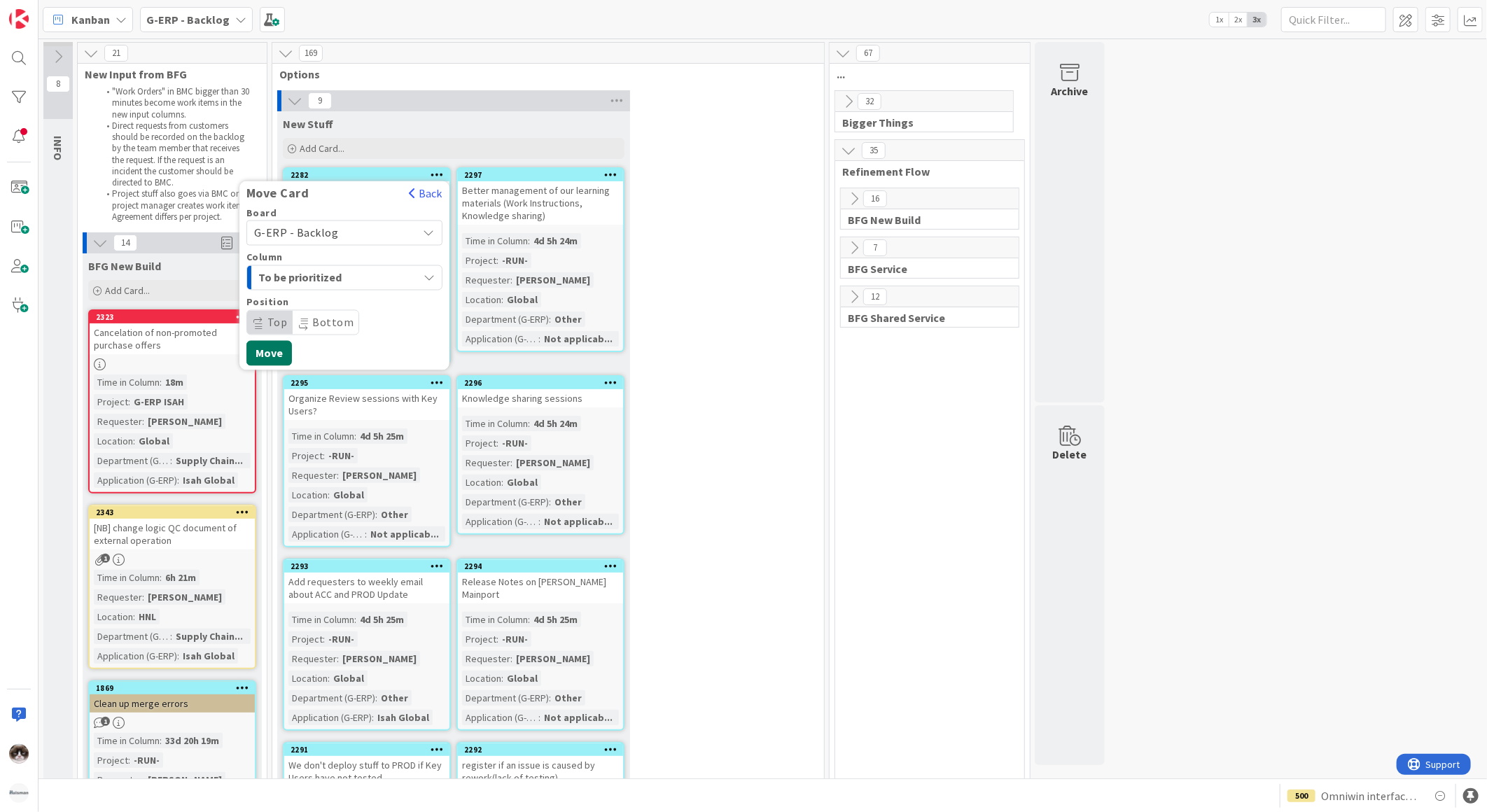
click at [271, 344] on button "Move" at bounding box center [269, 353] width 45 height 25
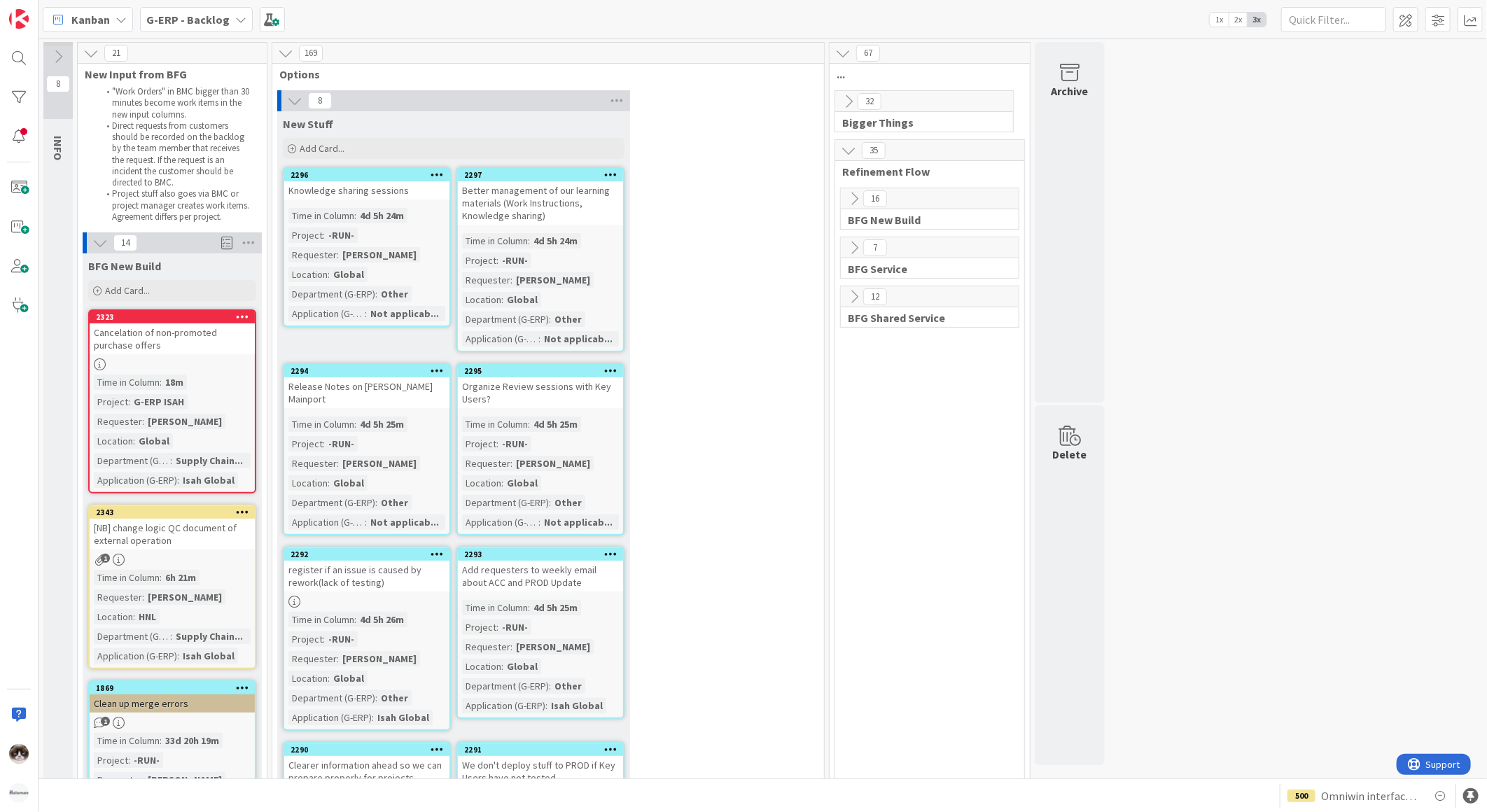
click at [603, 176] on div at bounding box center [610, 174] width 25 height 10
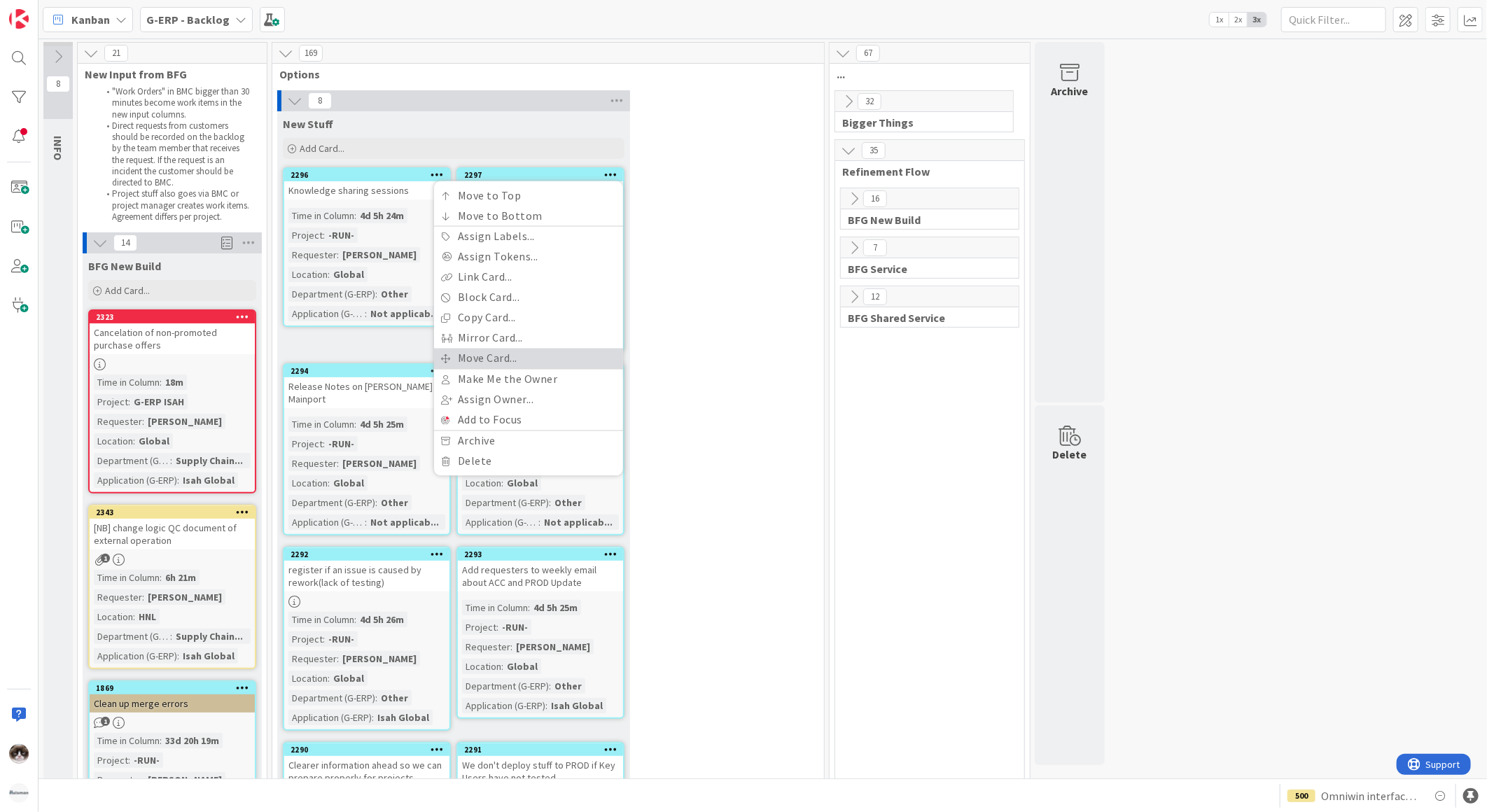
click at [528, 352] on link "Move Card..." at bounding box center [528, 358] width 189 height 20
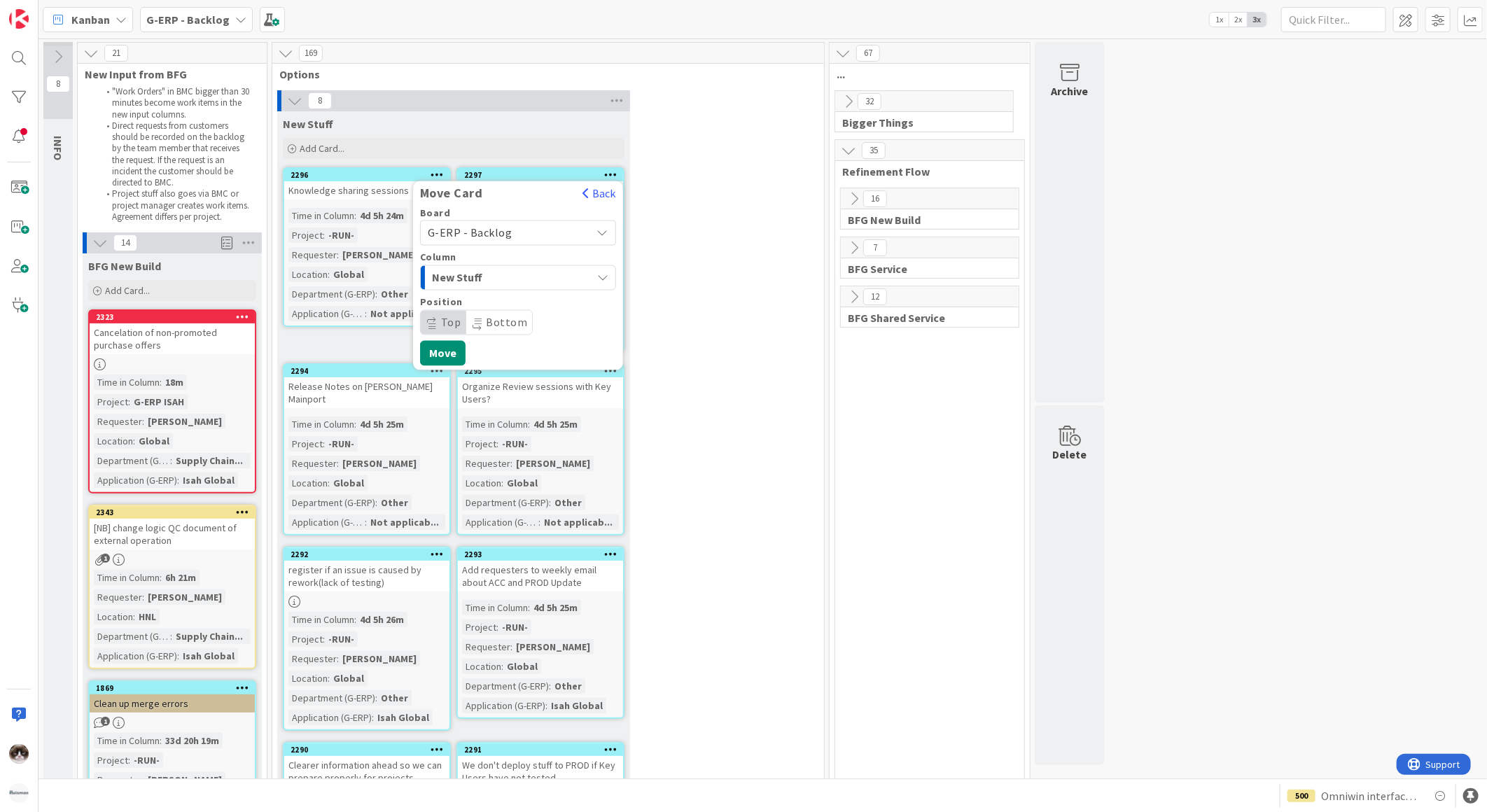
click at [497, 271] on span "New Stuff" at bounding box center [484, 278] width 105 height 18
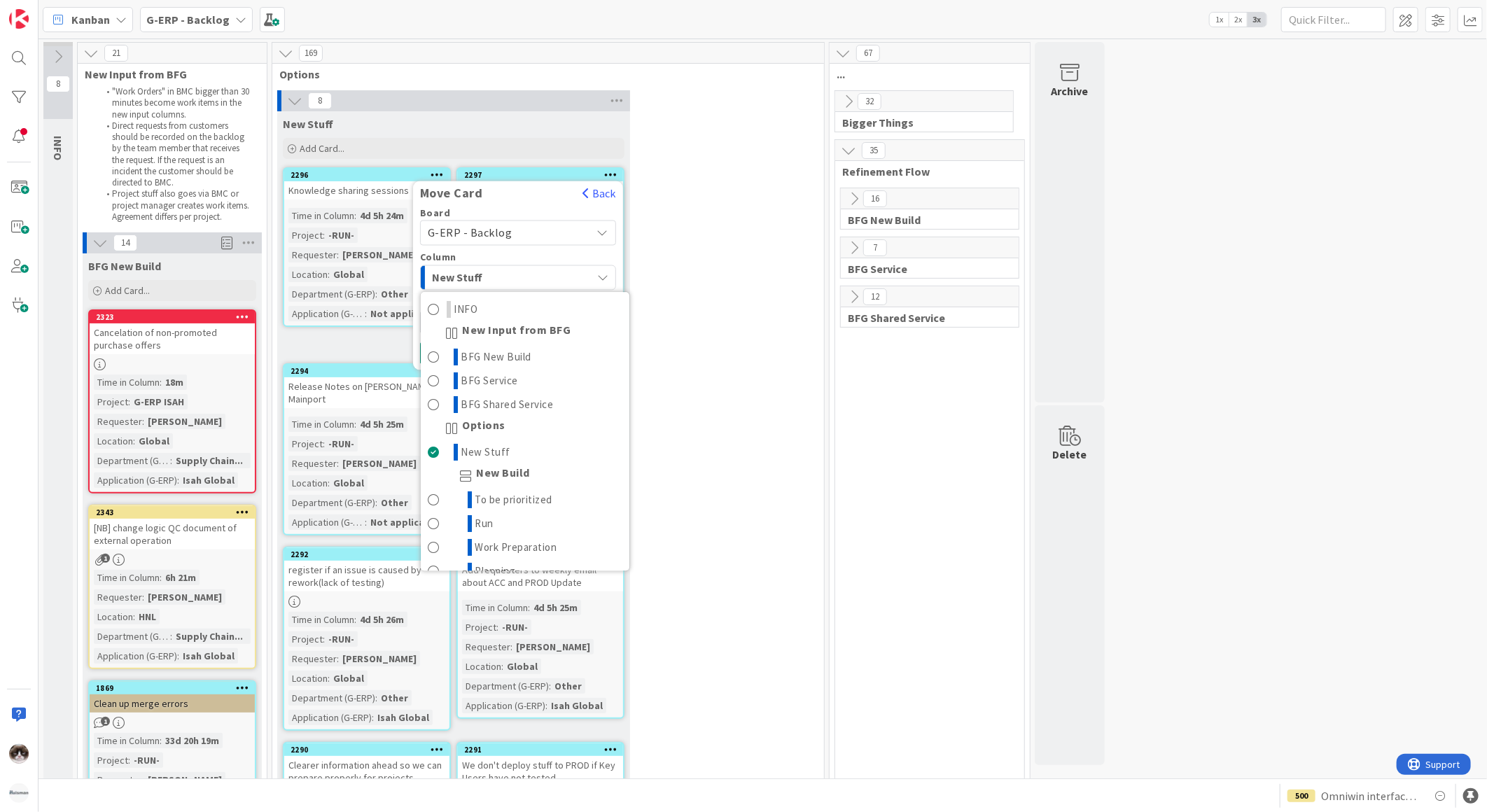
scroll to position [233, 0]
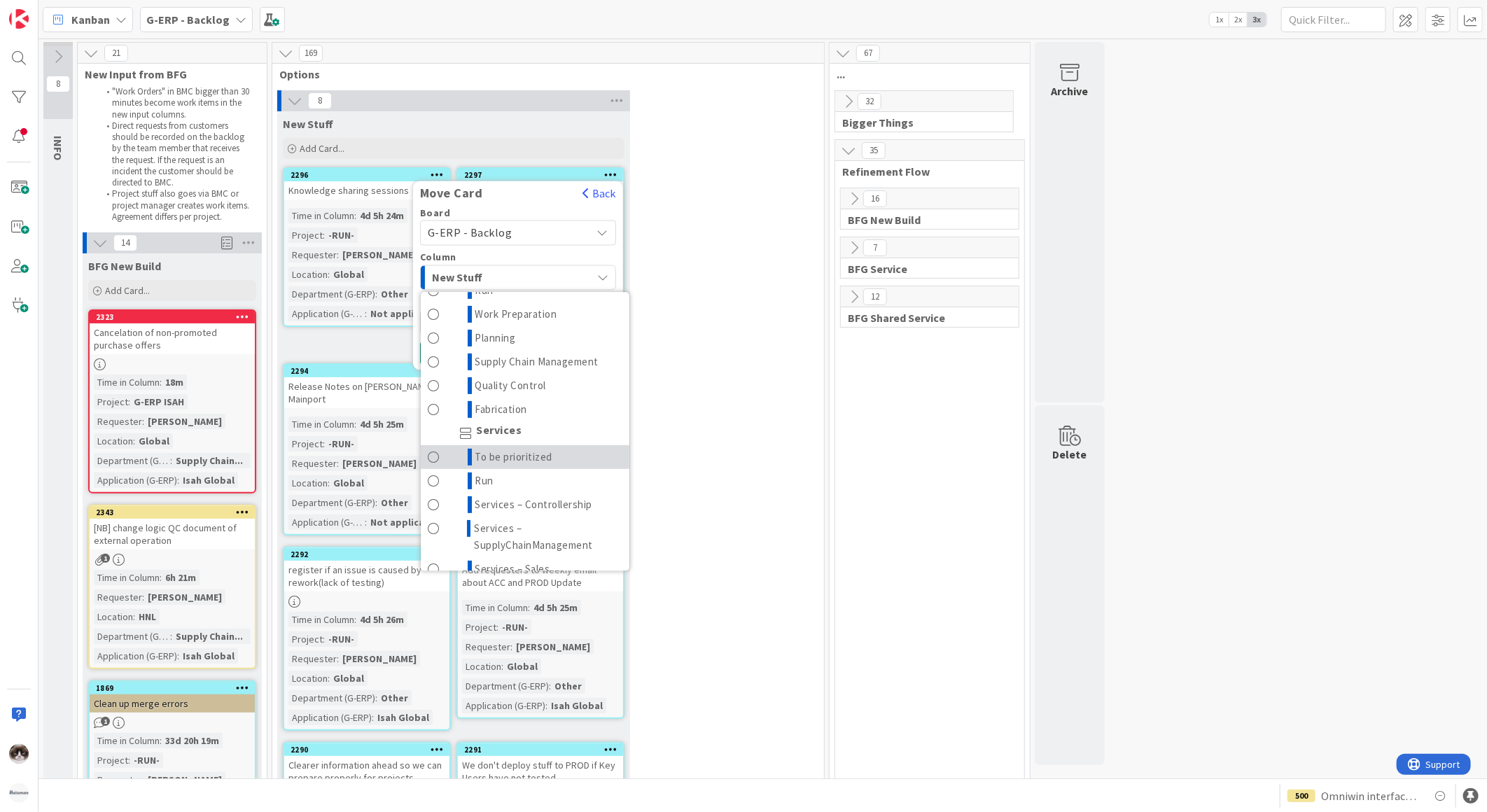
click at [534, 451] on span "To be prioritized" at bounding box center [514, 457] width 78 height 17
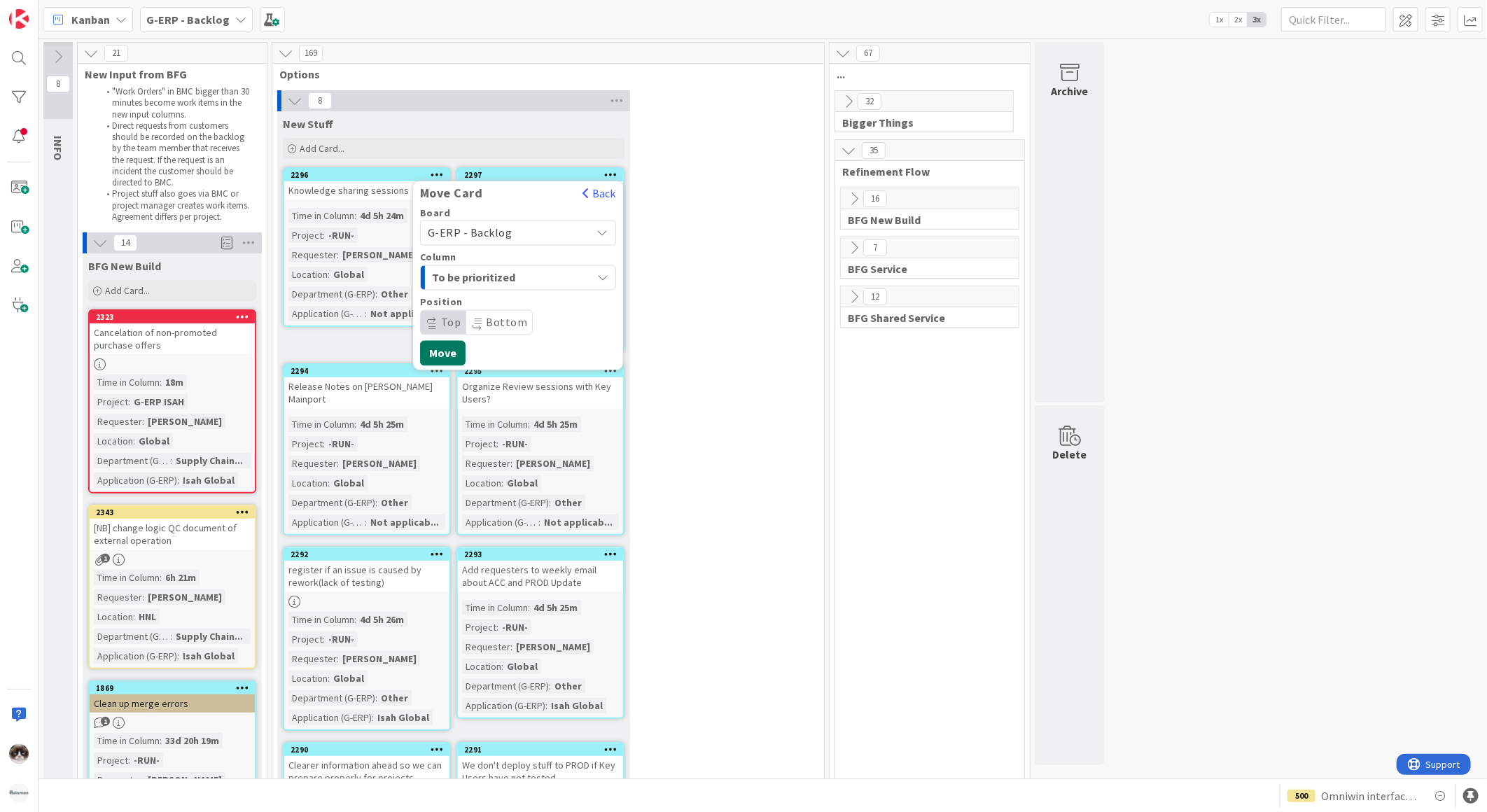
click at [452, 345] on button "Move" at bounding box center [443, 353] width 45 height 25
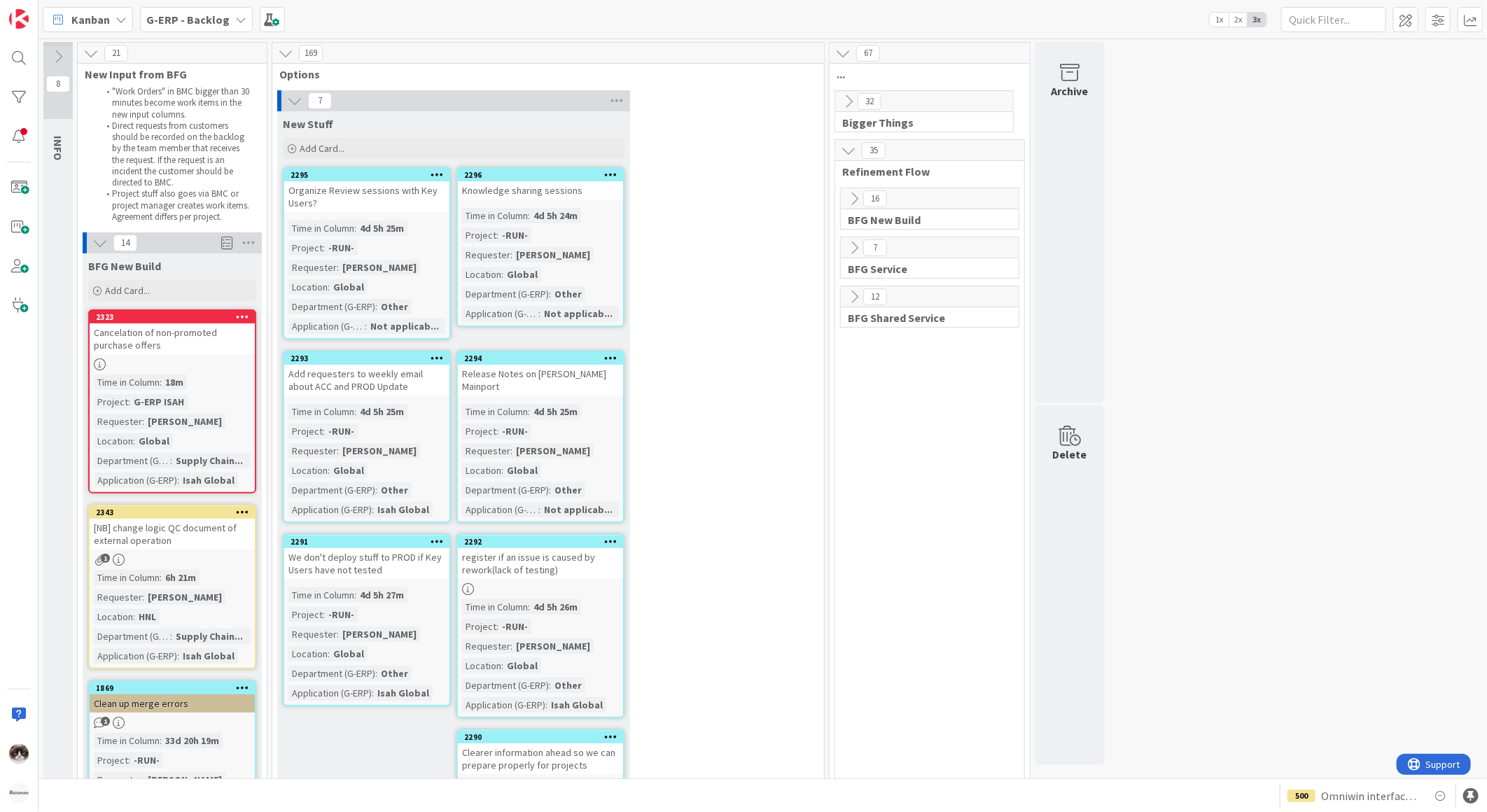
click at [424, 245] on div "Time in Column : 4d 5h 25m Project : -RUN- Requester : Kevin van Dijk Location …" at bounding box center [367, 277] width 157 height 114
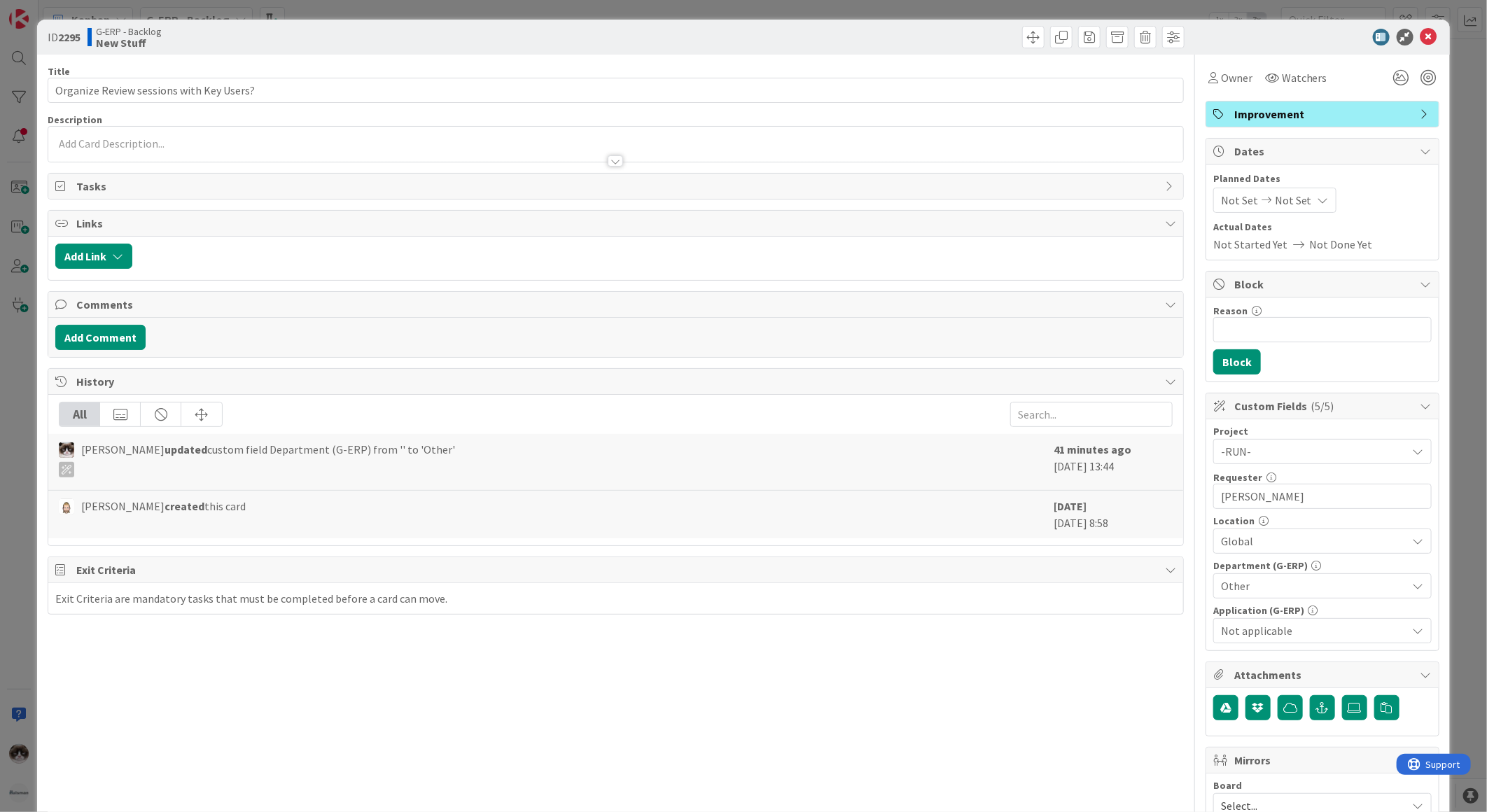
click at [612, 165] on div at bounding box center [615, 161] width 15 height 11
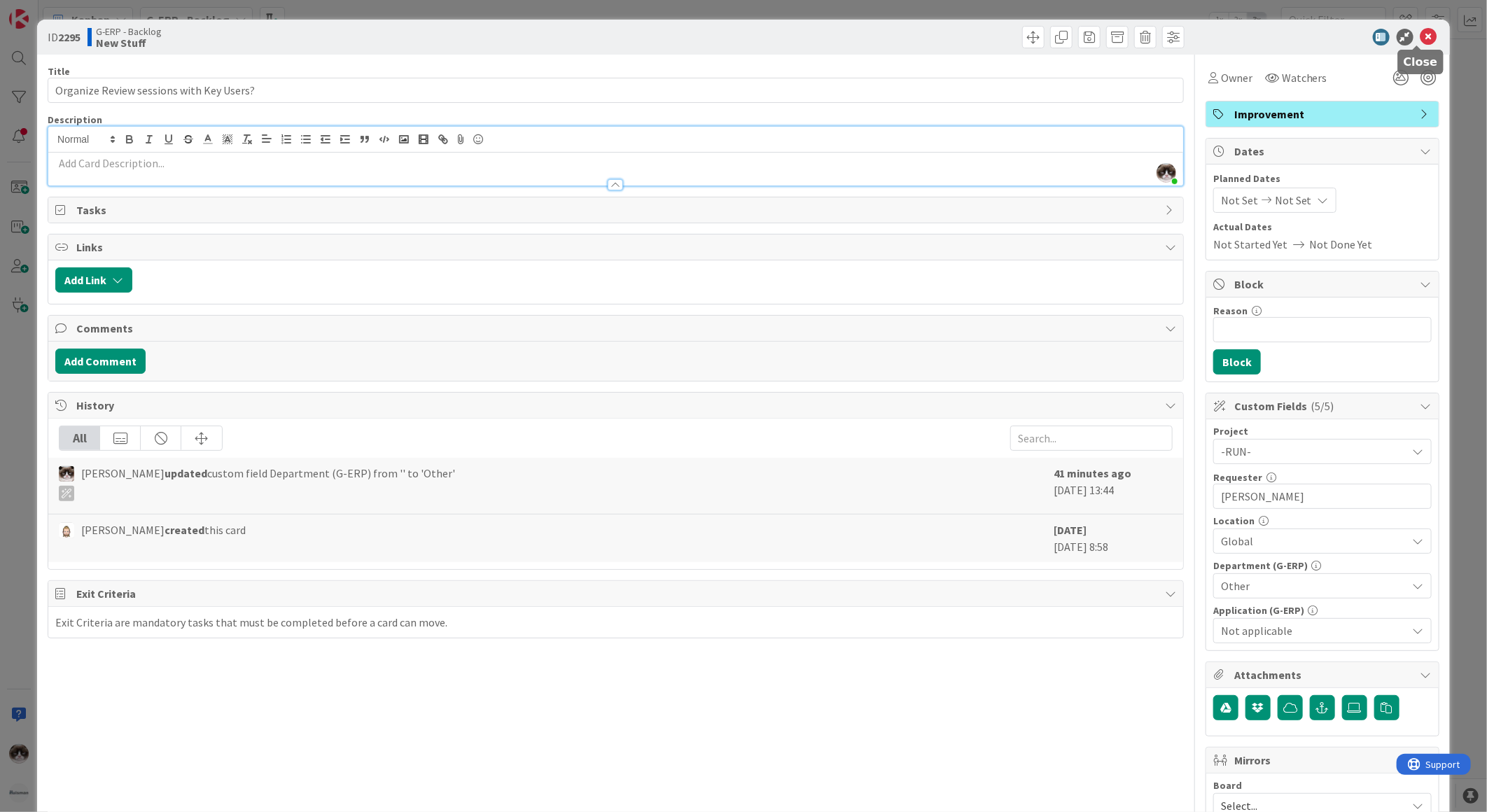
click at [1422, 38] on icon at bounding box center [1429, 37] width 17 height 17
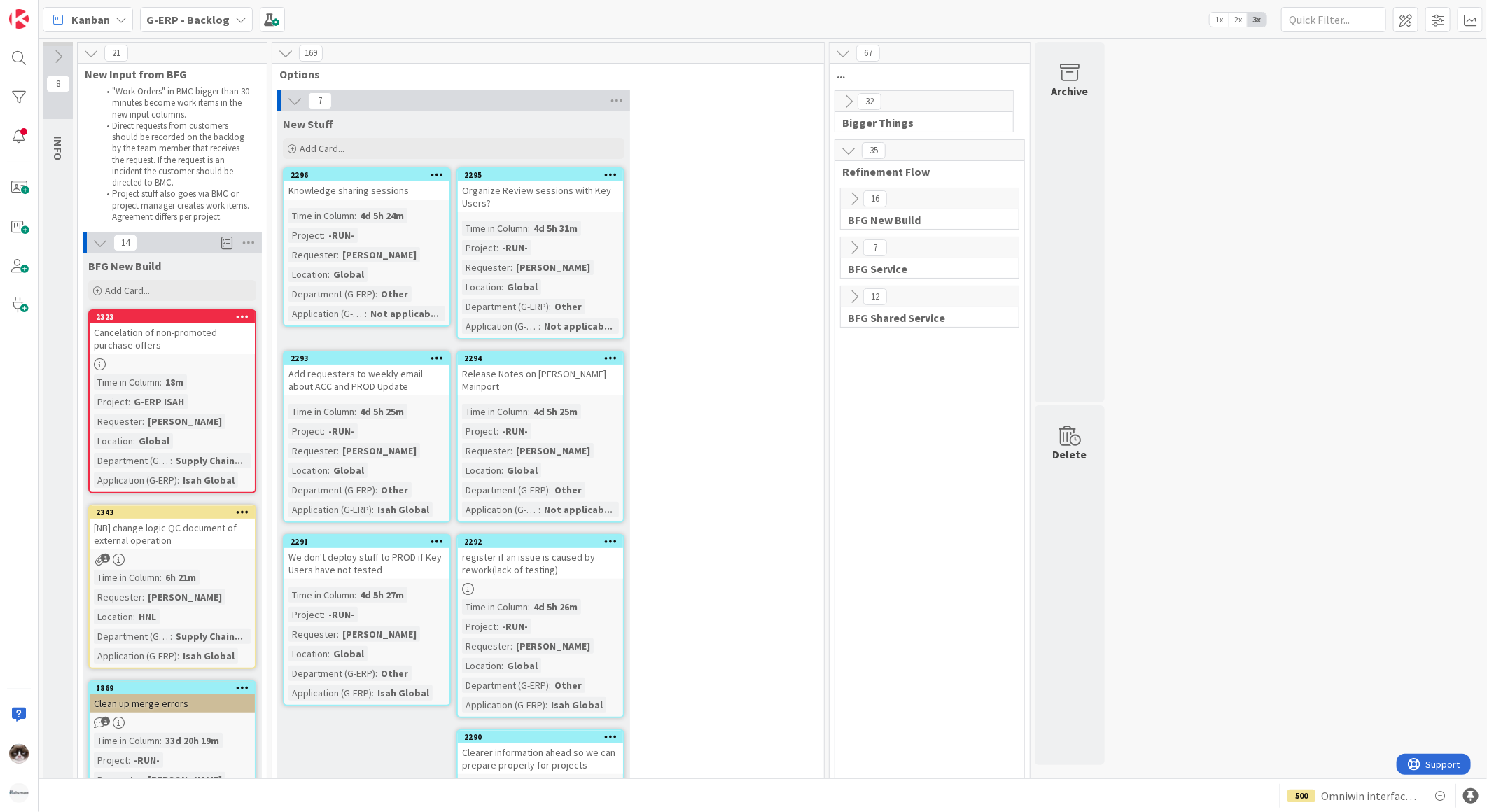
click at [275, 98] on div "7 New Stuff Add Card... 2295 Organize Review sessions with Key Users? Time in C…" at bounding box center [548, 511] width 546 height 841
click at [299, 98] on icon at bounding box center [295, 101] width 15 height 15
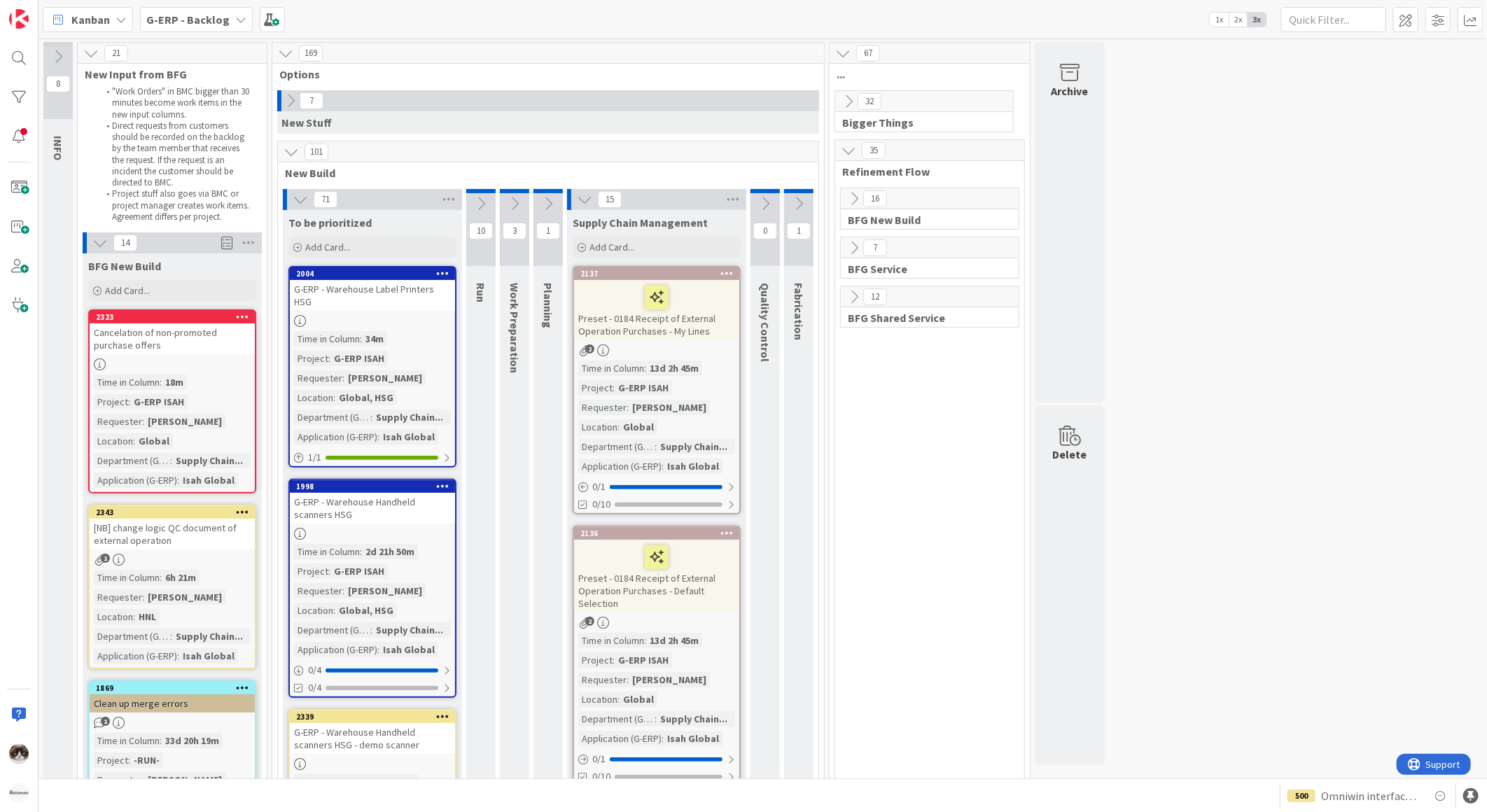
click at [295, 157] on icon at bounding box center [291, 151] width 15 height 15
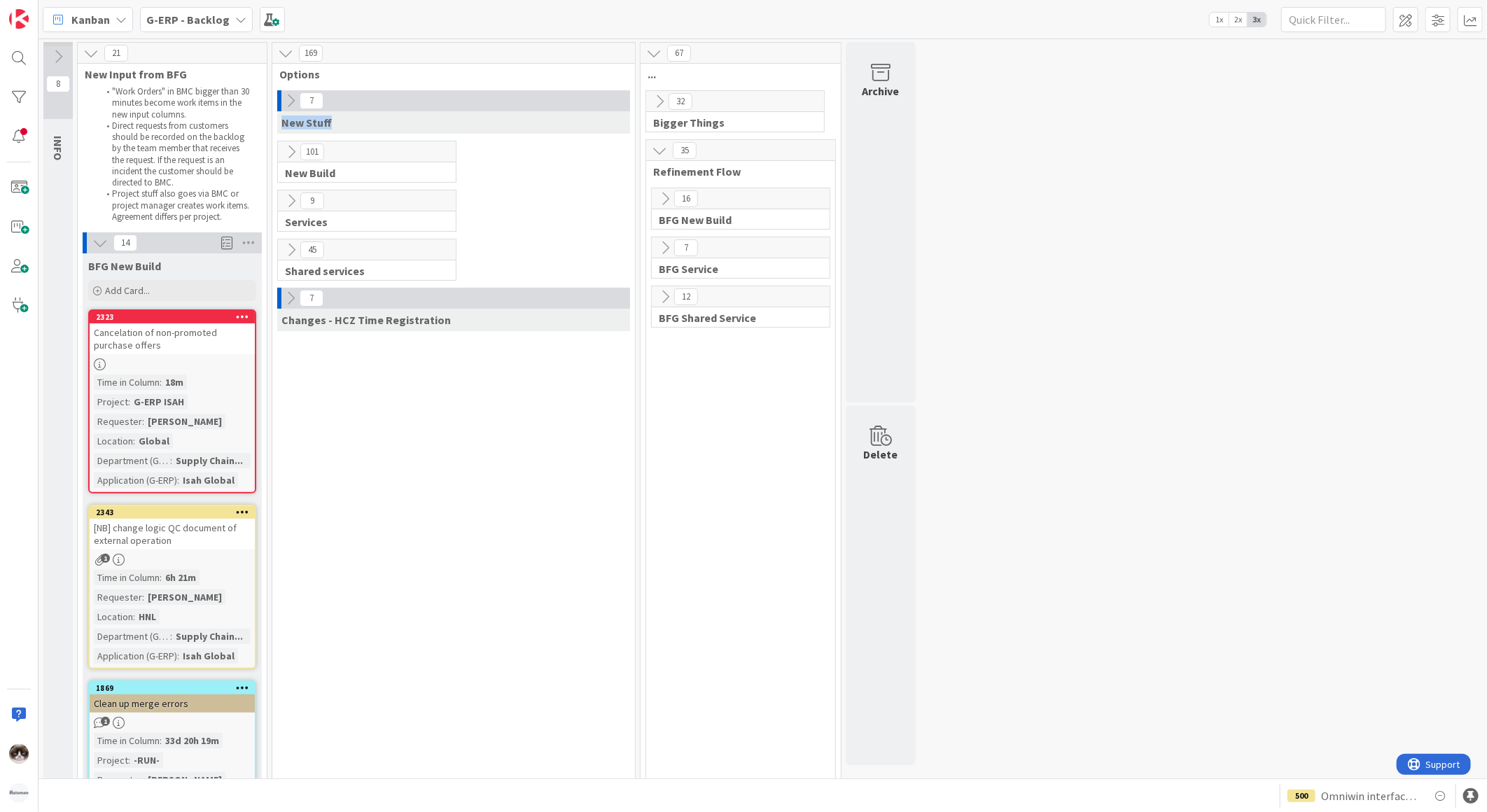
drag, startPoint x: 282, startPoint y: 121, endPoint x: 349, endPoint y: 124, distance: 67.1
click at [349, 124] on div "New Stuff" at bounding box center [454, 123] width 353 height 23
click at [293, 151] on icon at bounding box center [291, 151] width 15 height 15
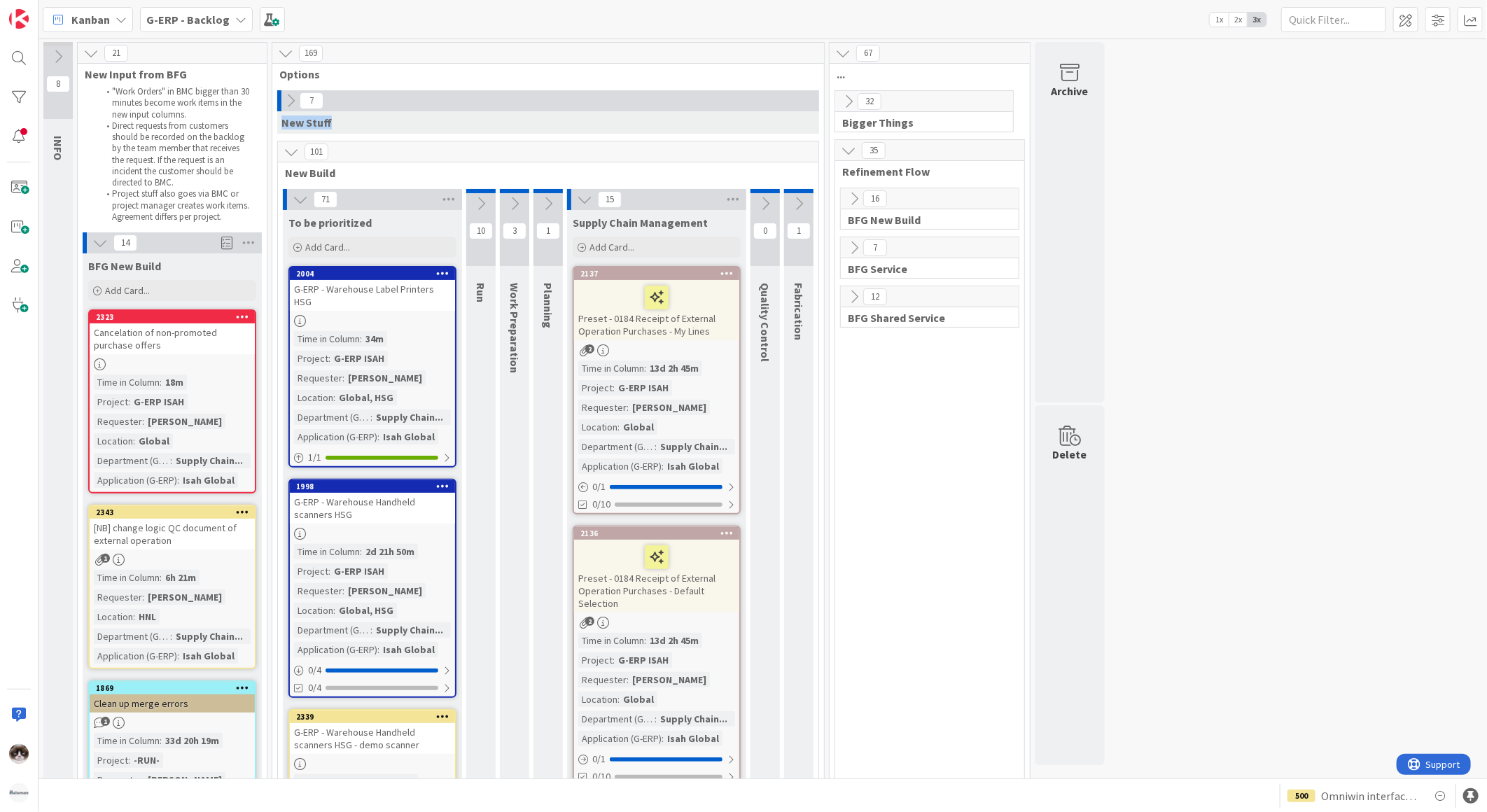
click at [288, 151] on icon at bounding box center [291, 151] width 15 height 15
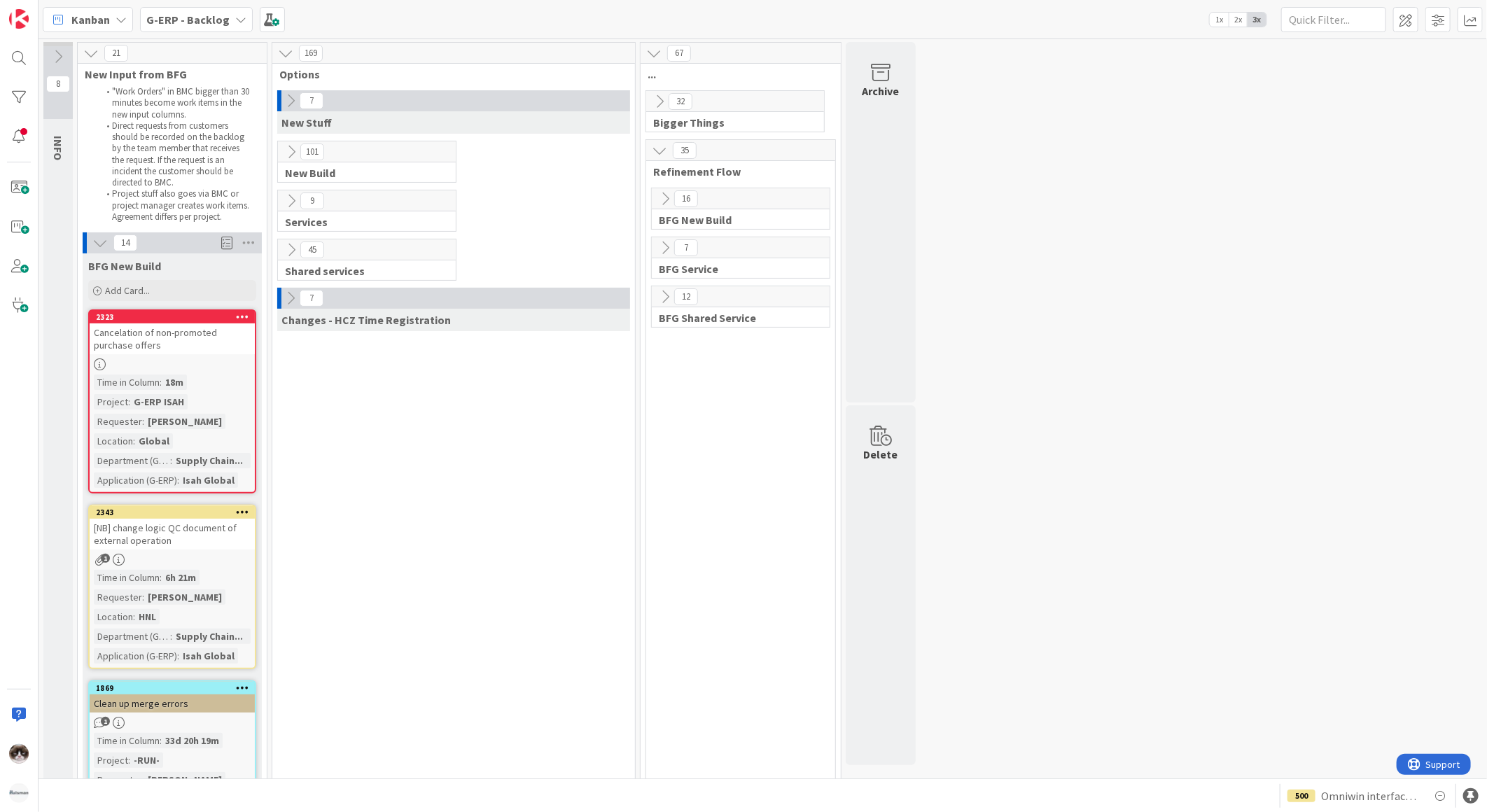
click at [286, 95] on icon at bounding box center [290, 101] width 15 height 15
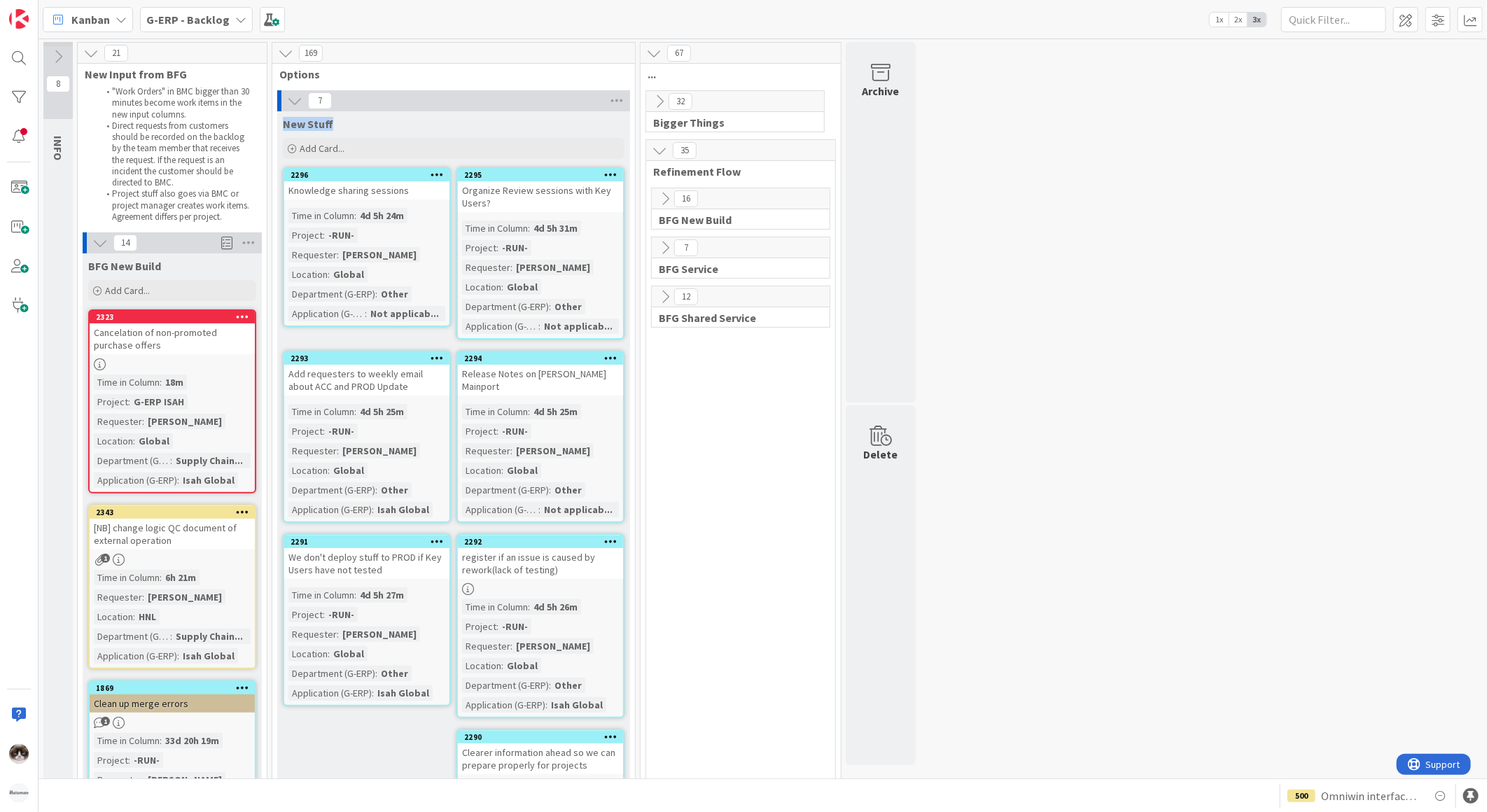
drag, startPoint x: 308, startPoint y: 116, endPoint x: 383, endPoint y: 114, distance: 75.0
click at [383, 114] on div "New Stuff" at bounding box center [454, 121] width 353 height 20
drag, startPoint x: 383, startPoint y: 114, endPoint x: 290, endPoint y: 92, distance: 95.6
click at [290, 93] on icon at bounding box center [295, 101] width 15 height 15
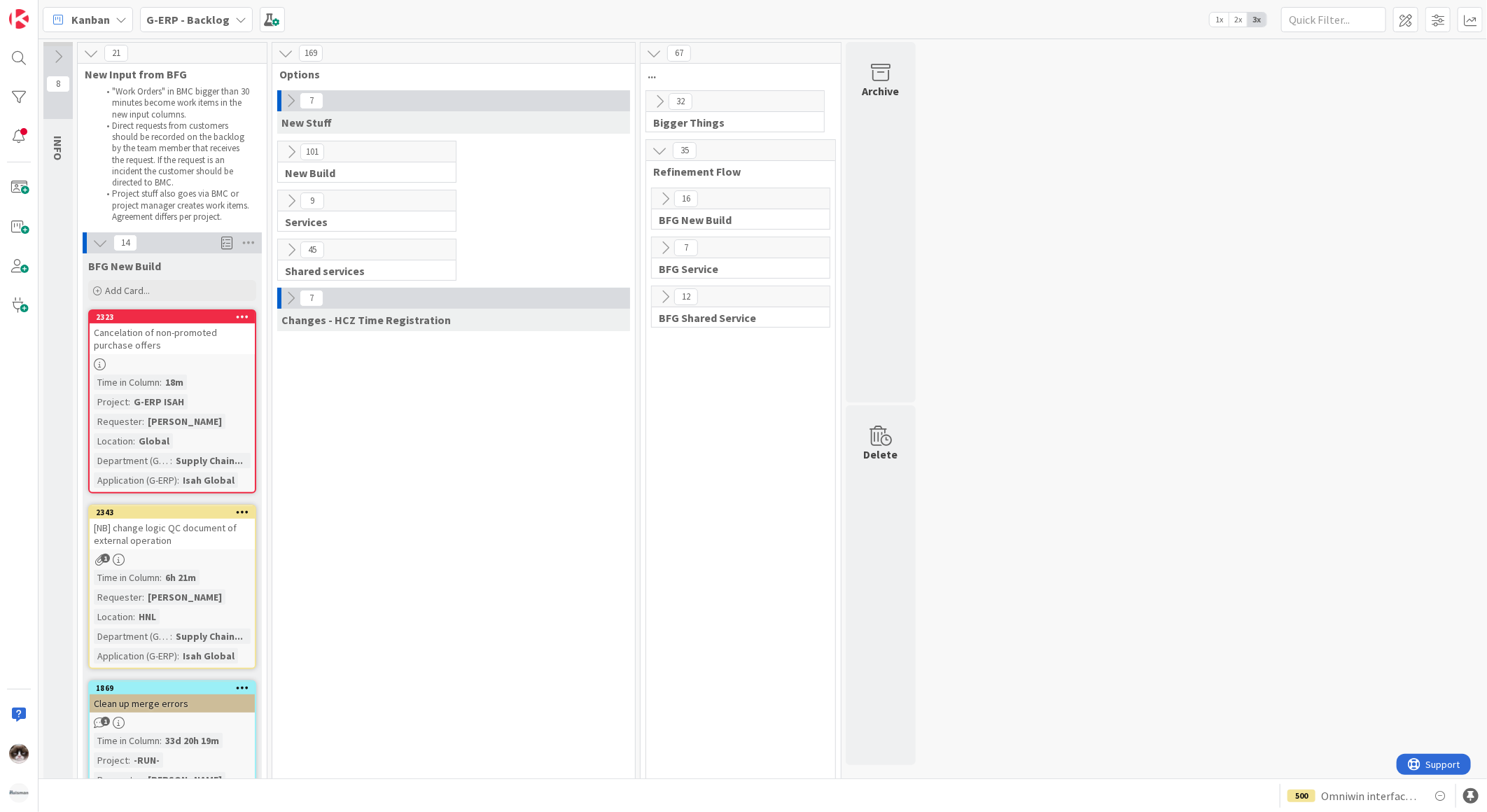
click at [289, 105] on icon at bounding box center [290, 101] width 15 height 15
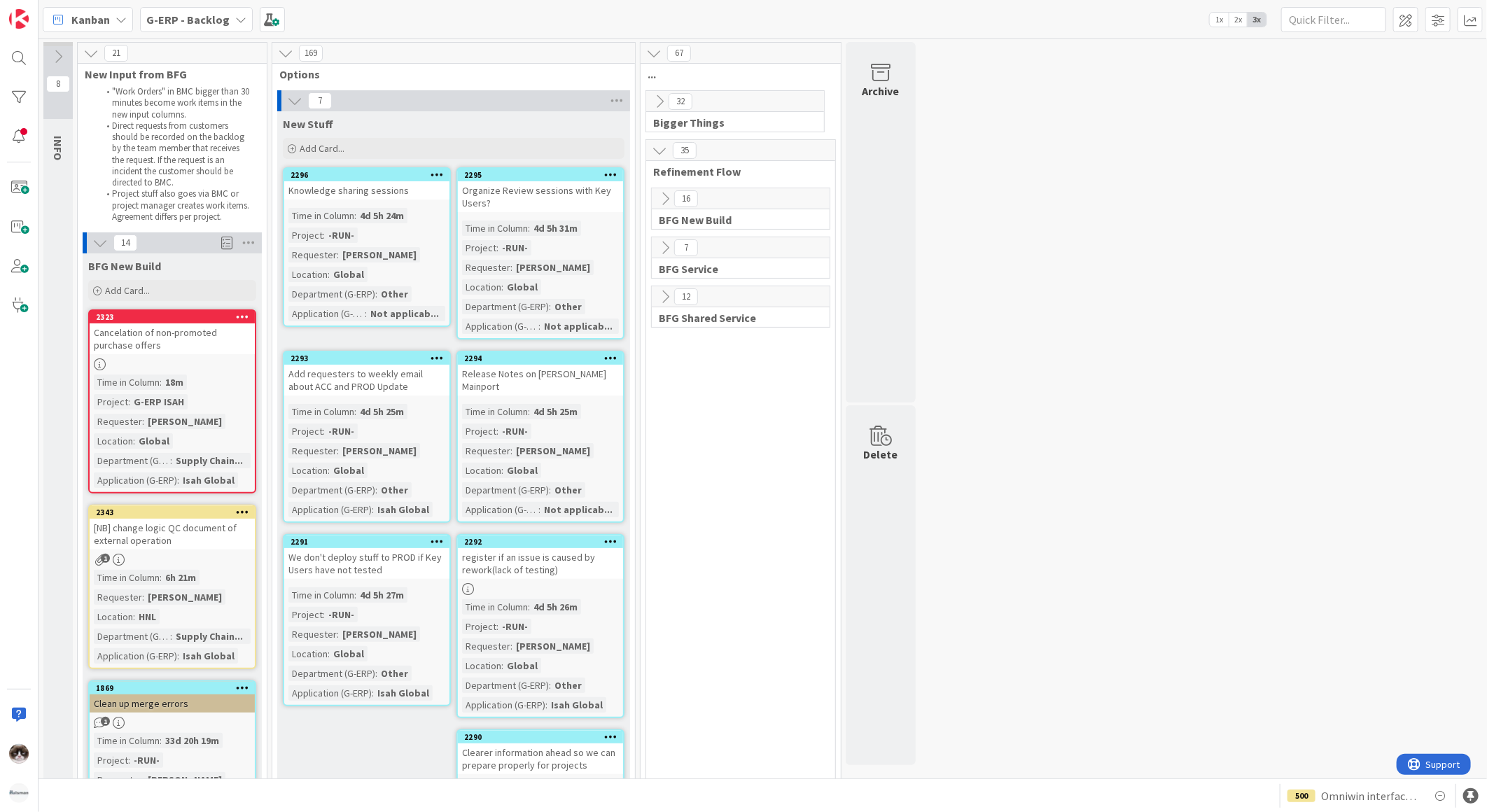
click at [299, 91] on div "7" at bounding box center [454, 101] width 353 height 21
click at [295, 94] on icon at bounding box center [295, 101] width 15 height 15
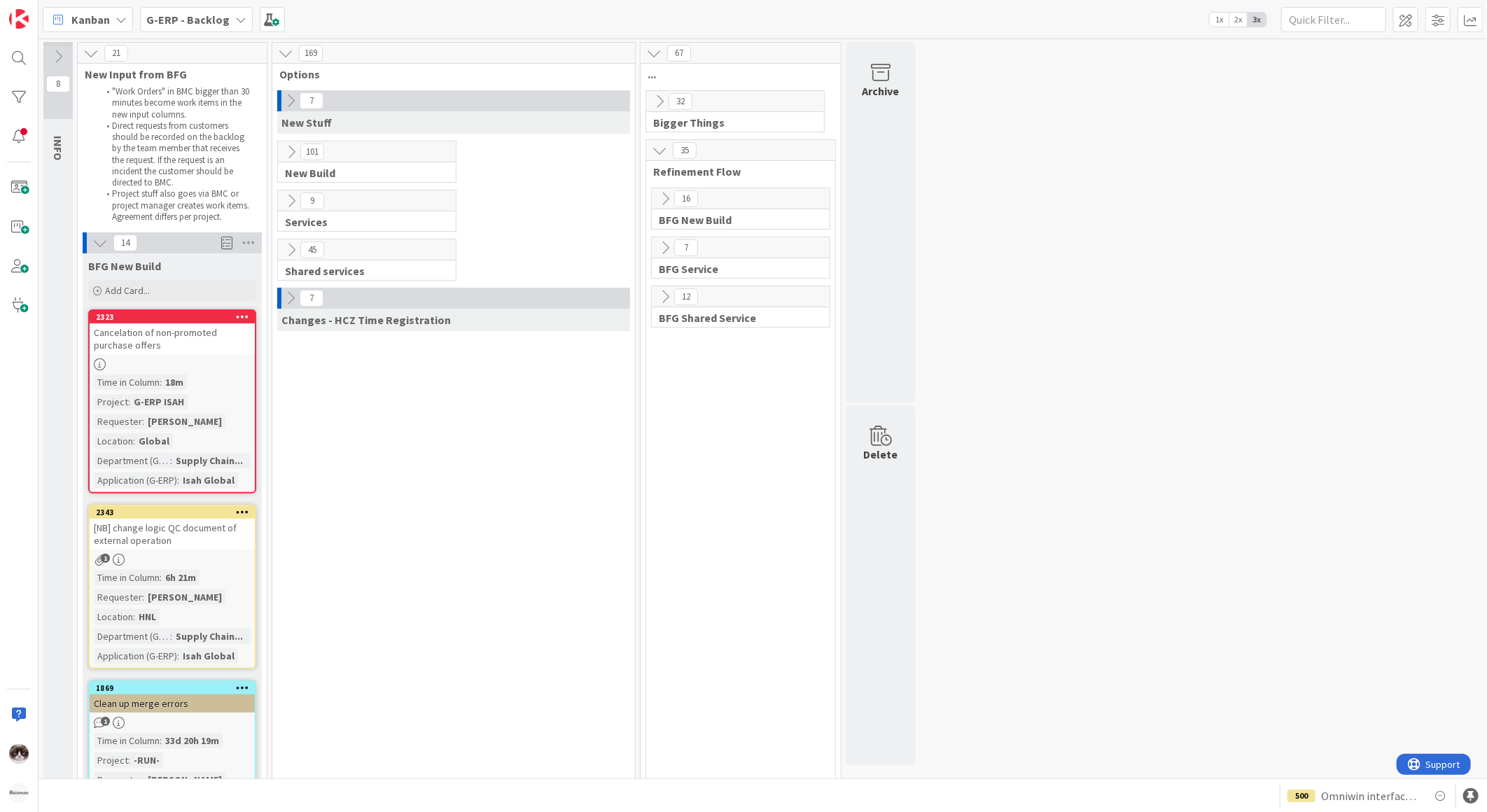
click at [296, 99] on icon at bounding box center [290, 101] width 15 height 15
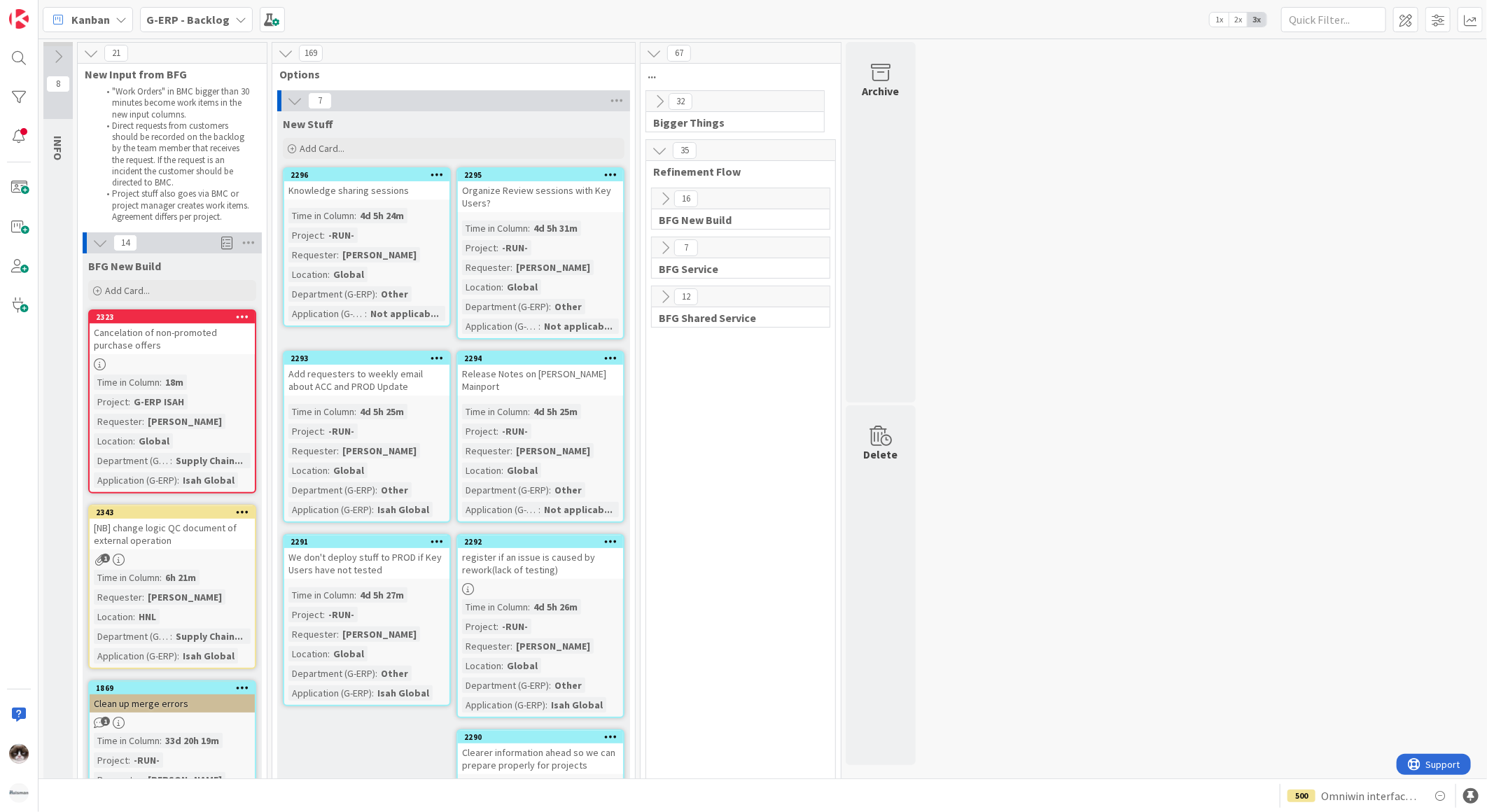
click at [287, 99] on icon at bounding box center [295, 101] width 15 height 15
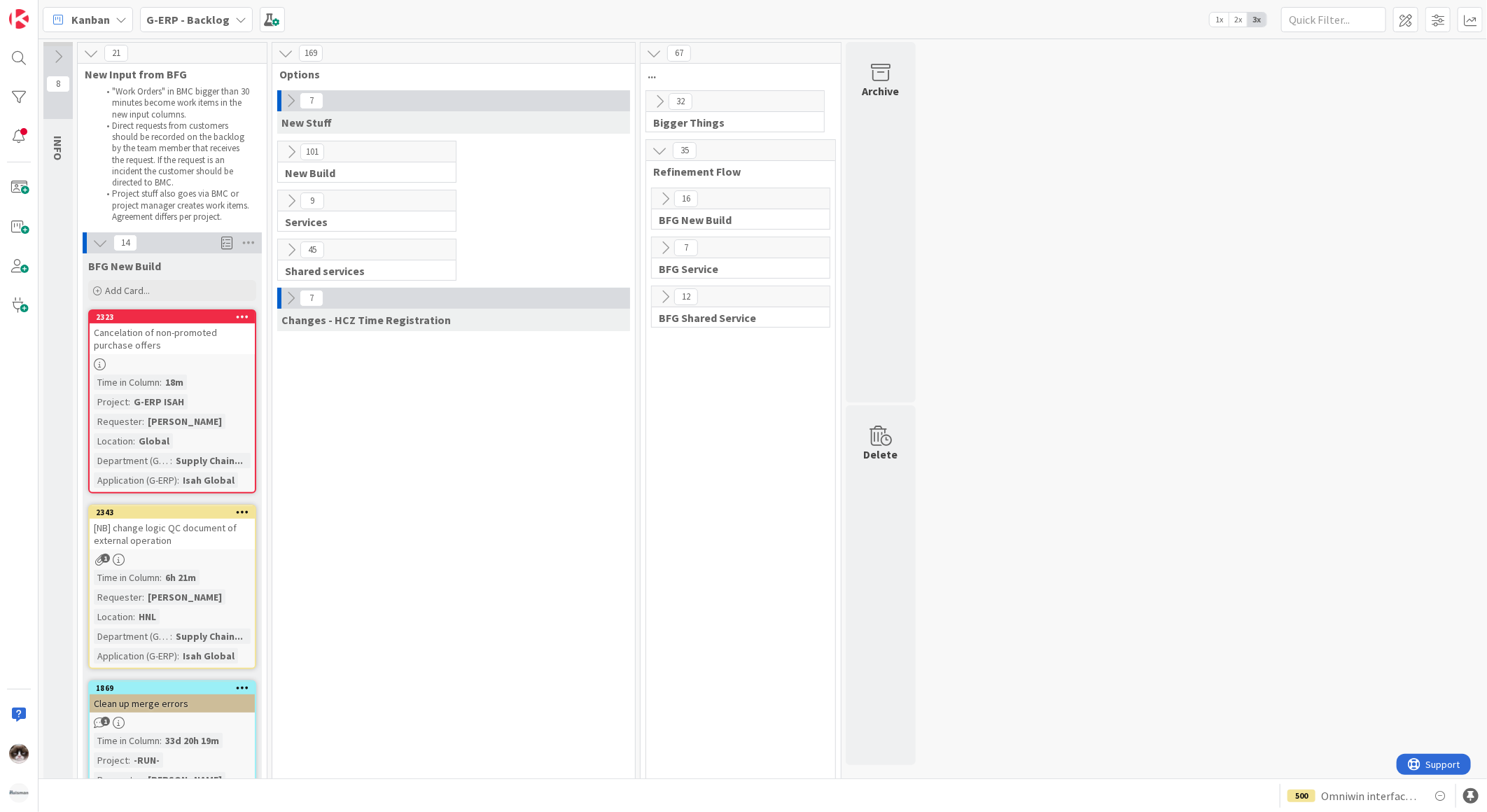
click at [285, 106] on icon at bounding box center [290, 101] width 15 height 15
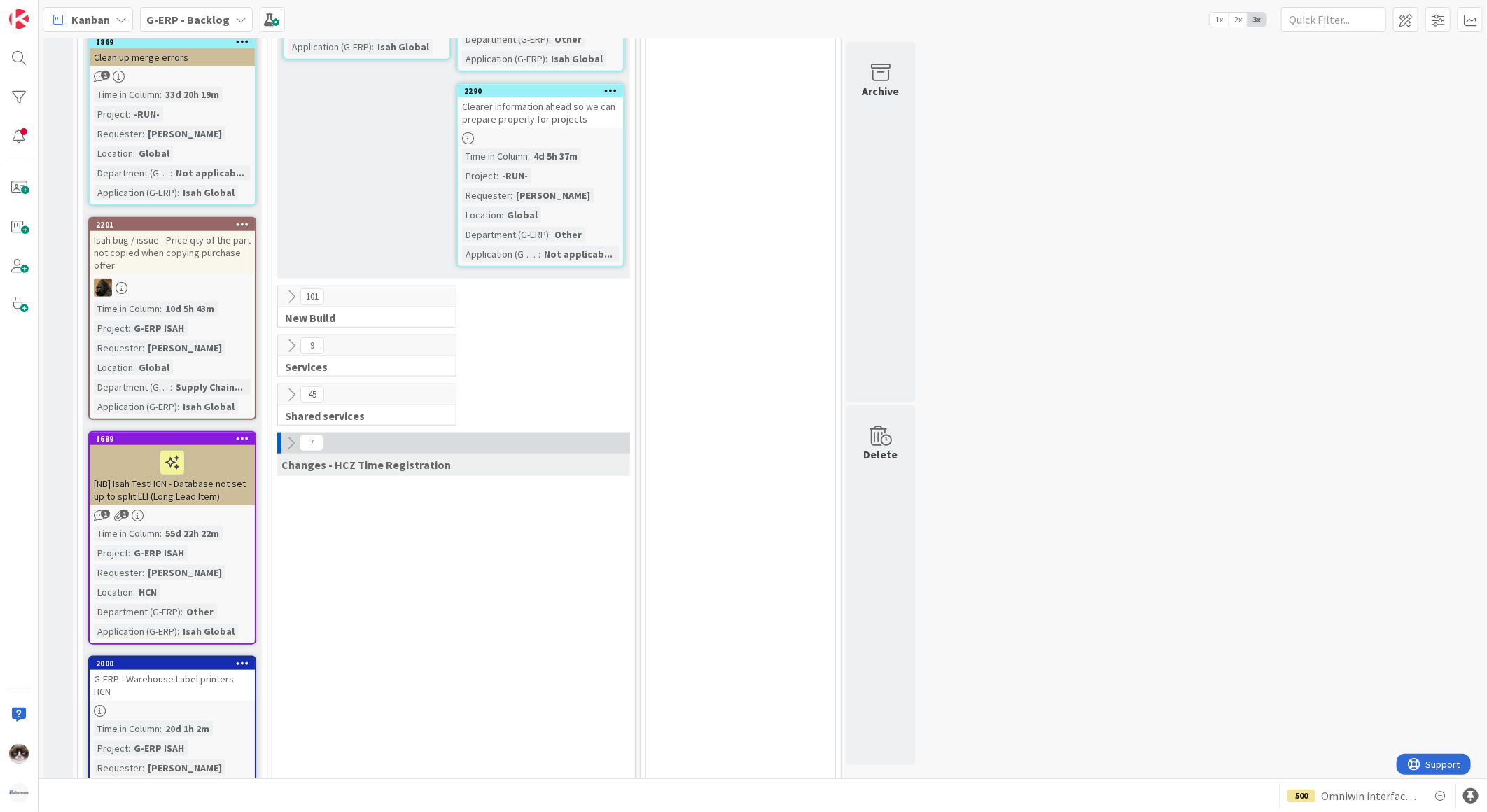
scroll to position [700, 0]
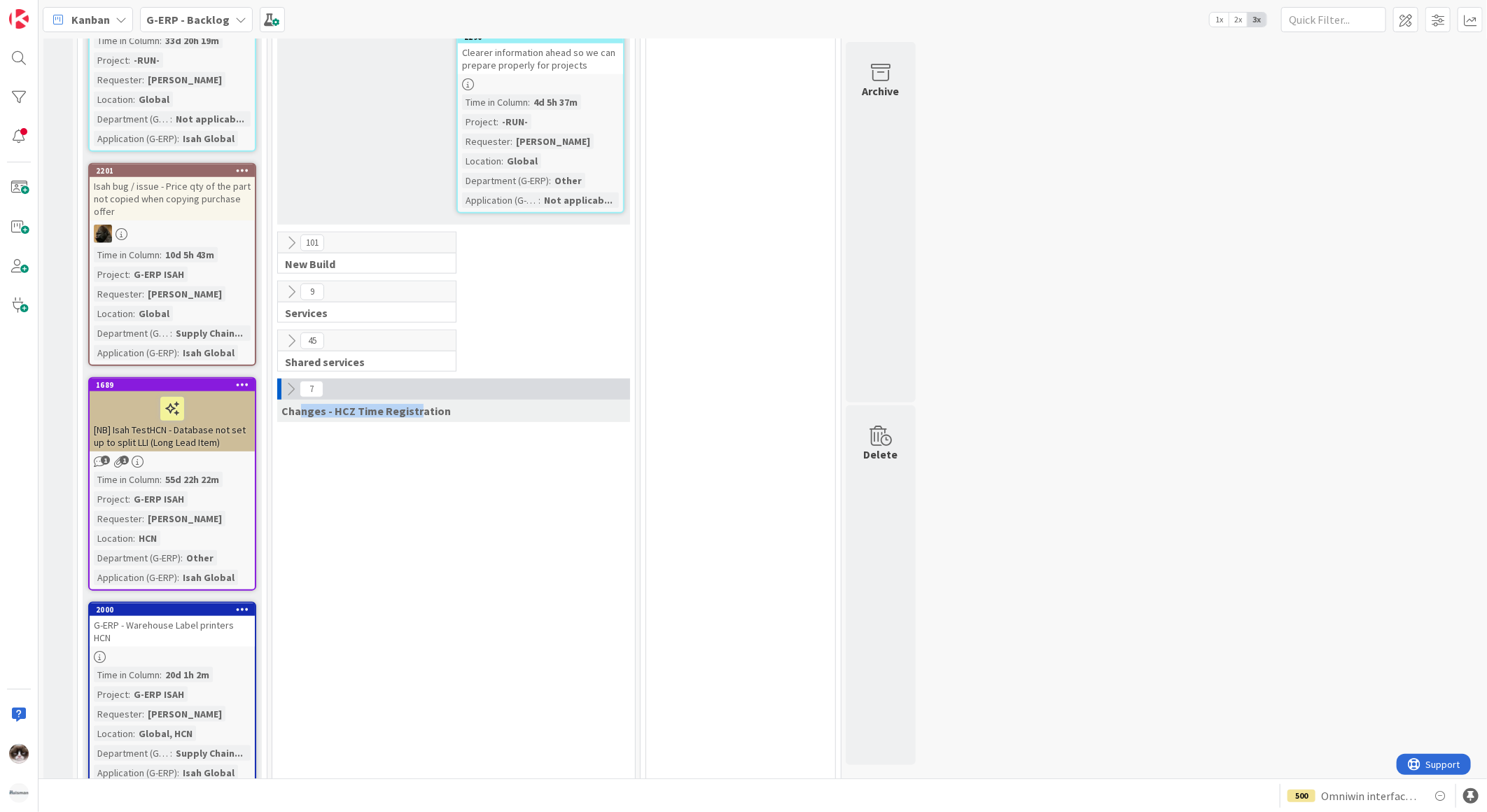
drag, startPoint x: 299, startPoint y: 427, endPoint x: 427, endPoint y: 444, distance: 129.1
click at [427, 444] on div "7 New Stuff Add Card... 2295 Organize Review sessions with Key Users? Time in C…" at bounding box center [453, 786] width 357 height 2792
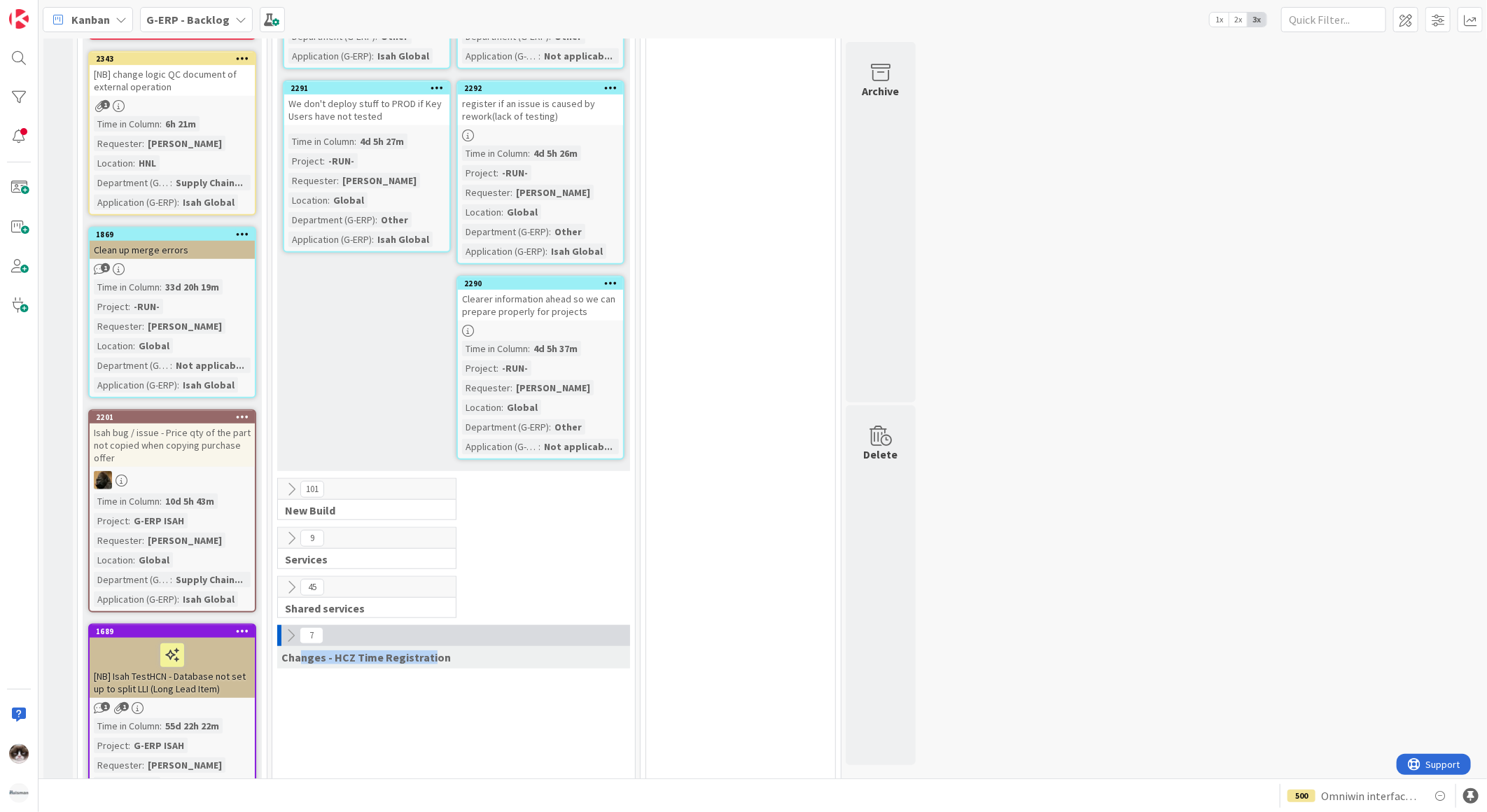
scroll to position [466, 0]
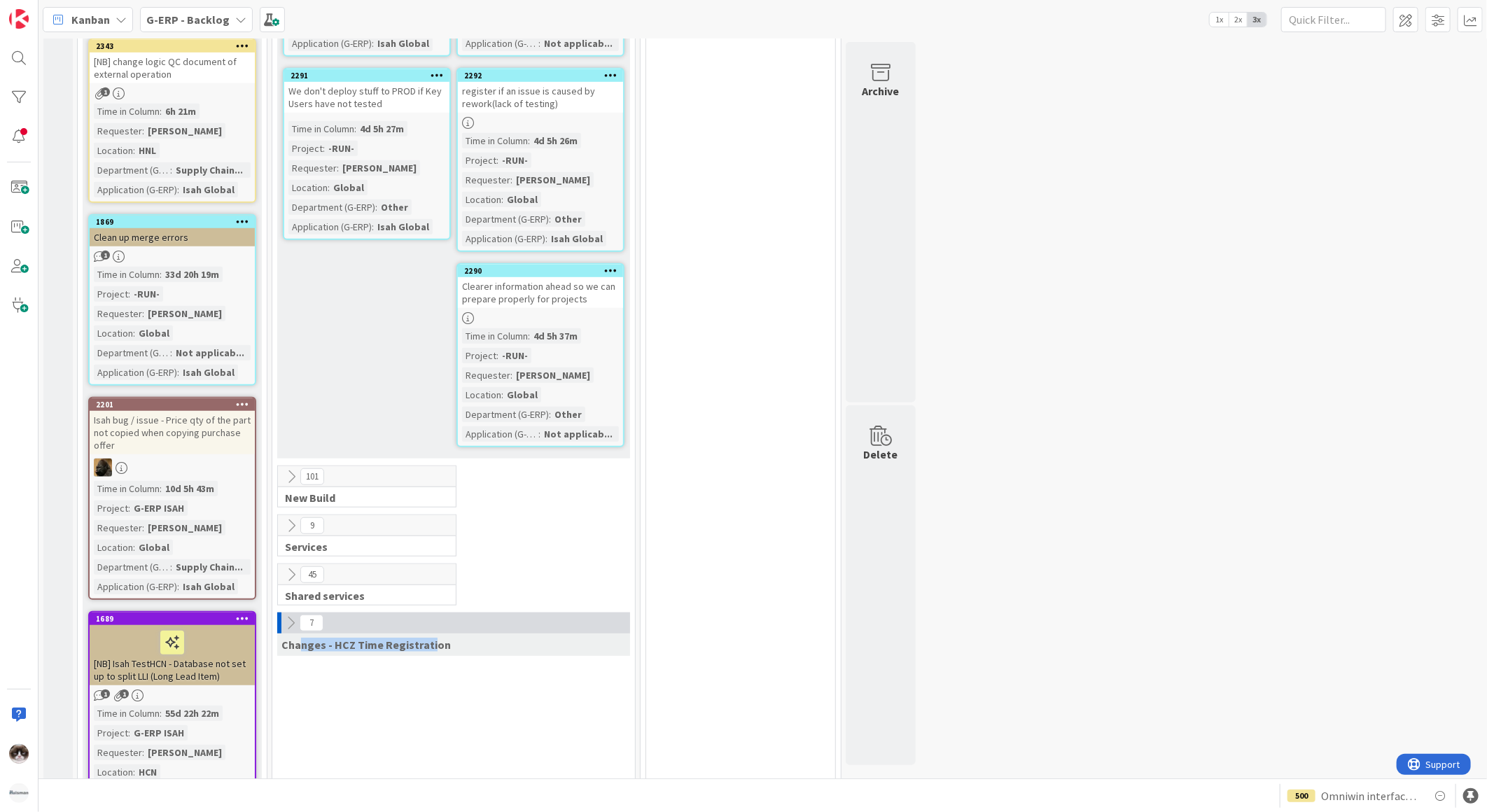
click at [298, 469] on icon at bounding box center [291, 476] width 15 height 15
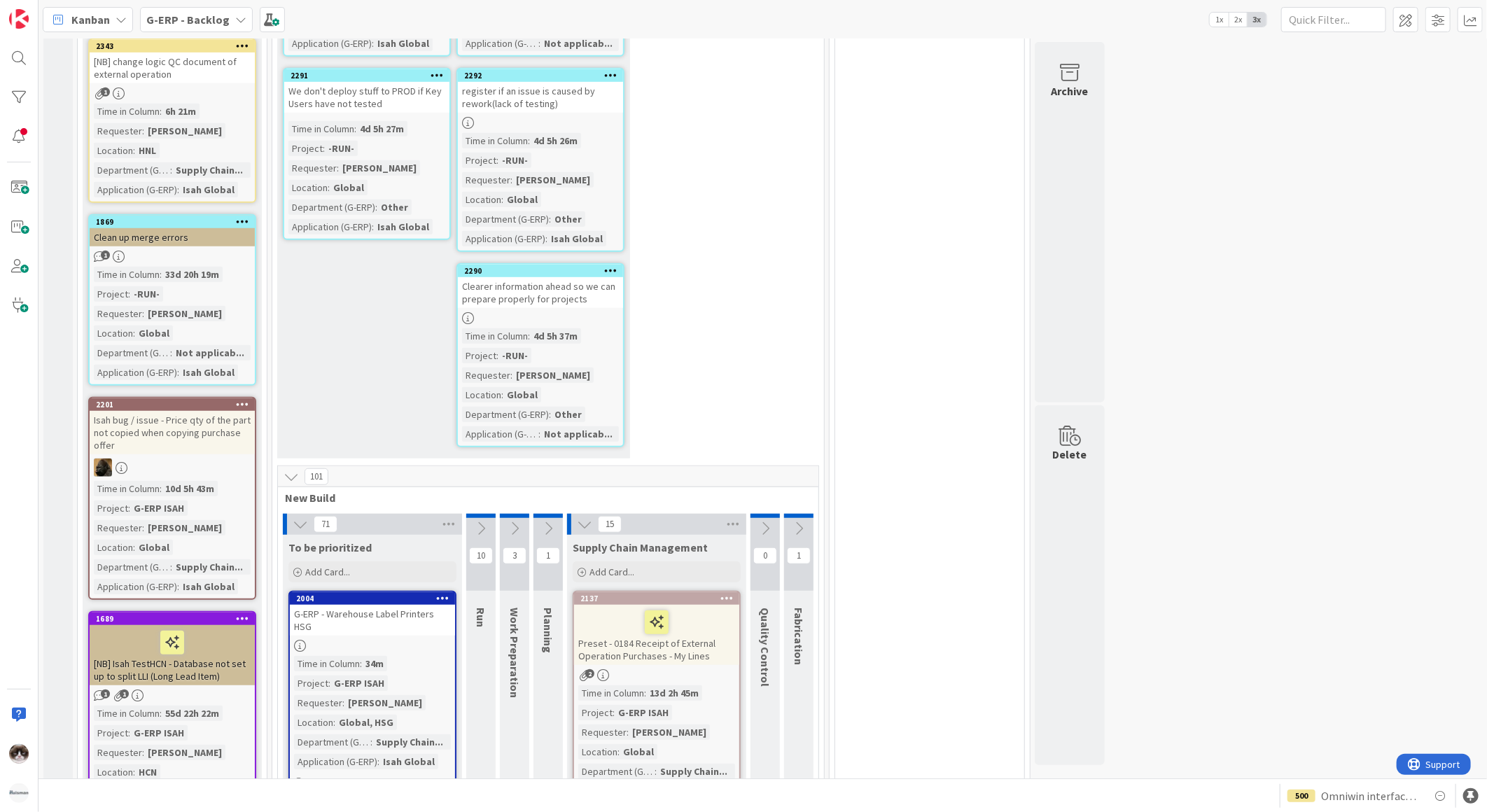
click at [290, 469] on icon at bounding box center [291, 476] width 15 height 15
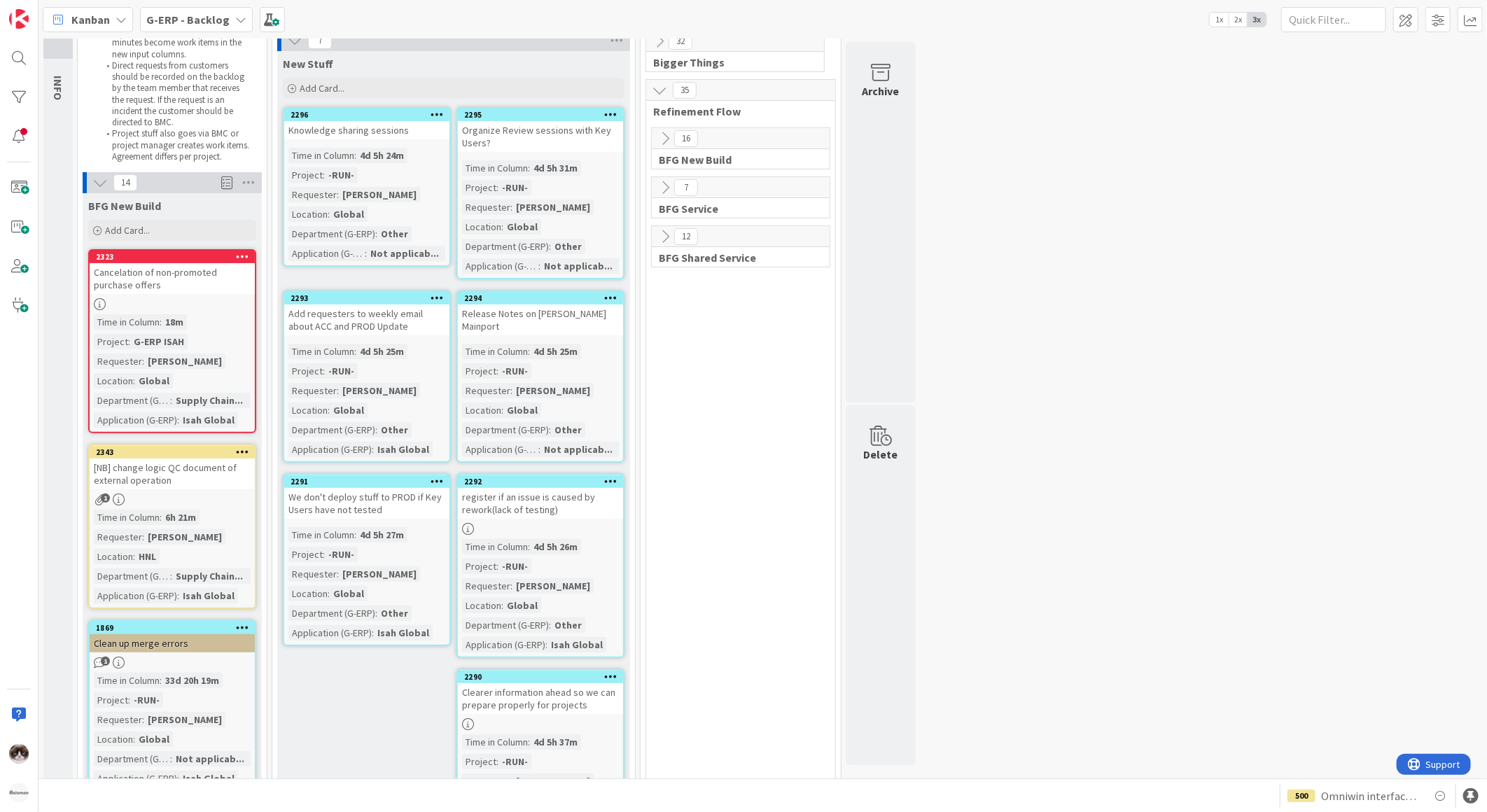
scroll to position [0, 0]
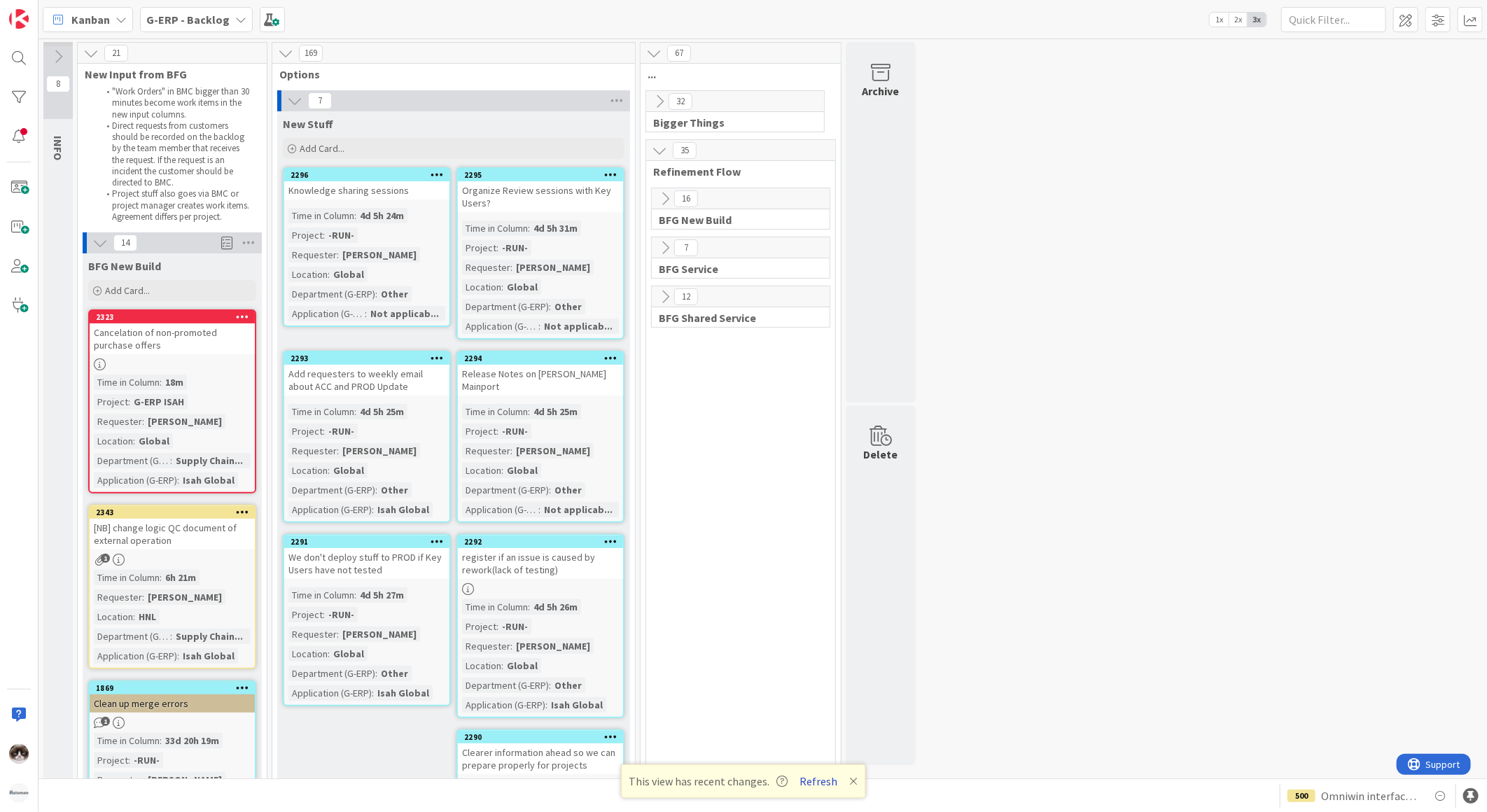
click at [833, 773] on button "Refresh" at bounding box center [819, 781] width 48 height 18
click at [1409, 18] on span at bounding box center [1405, 19] width 25 height 25
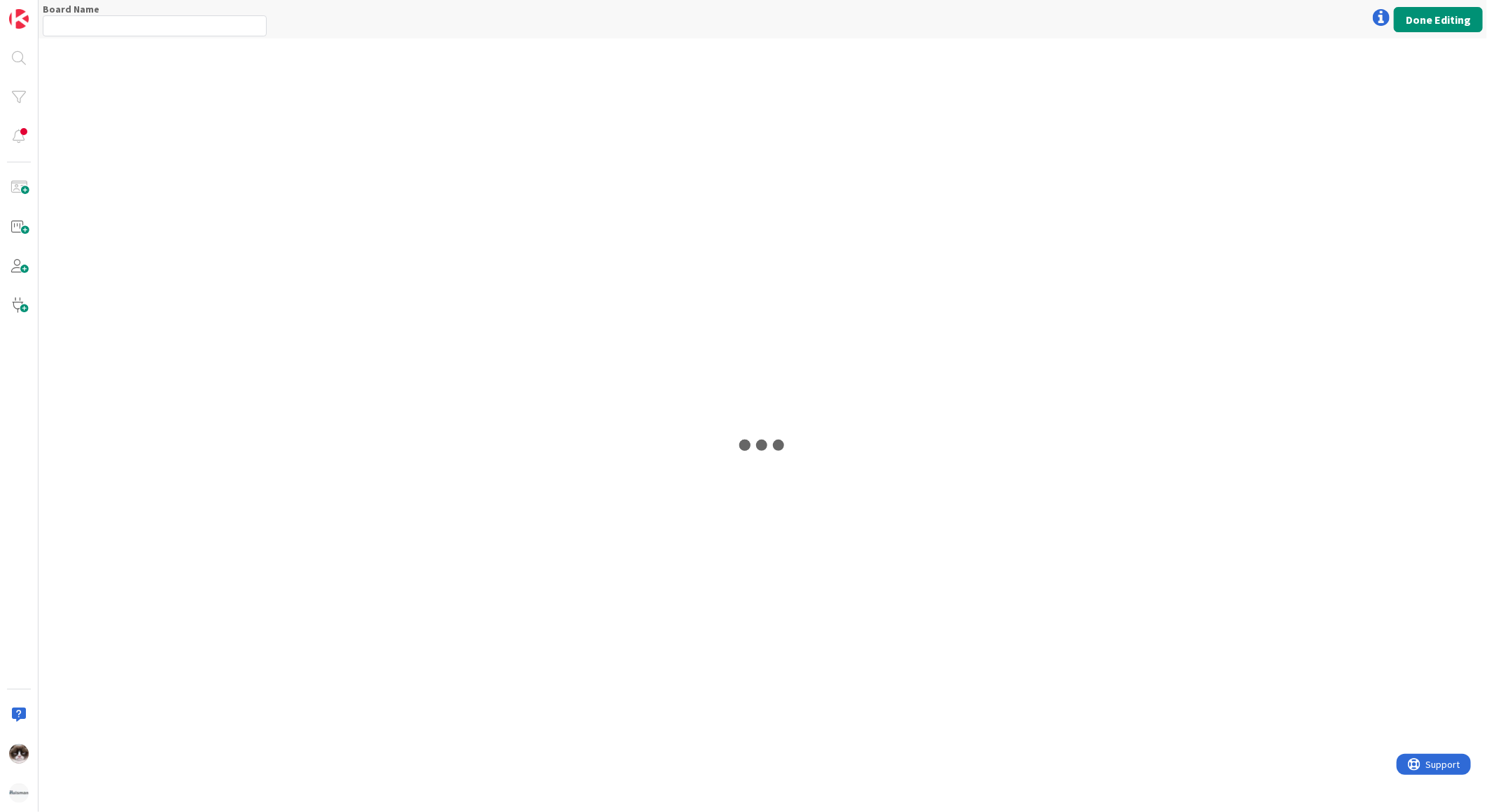
type input "G-ERP - Backlog"
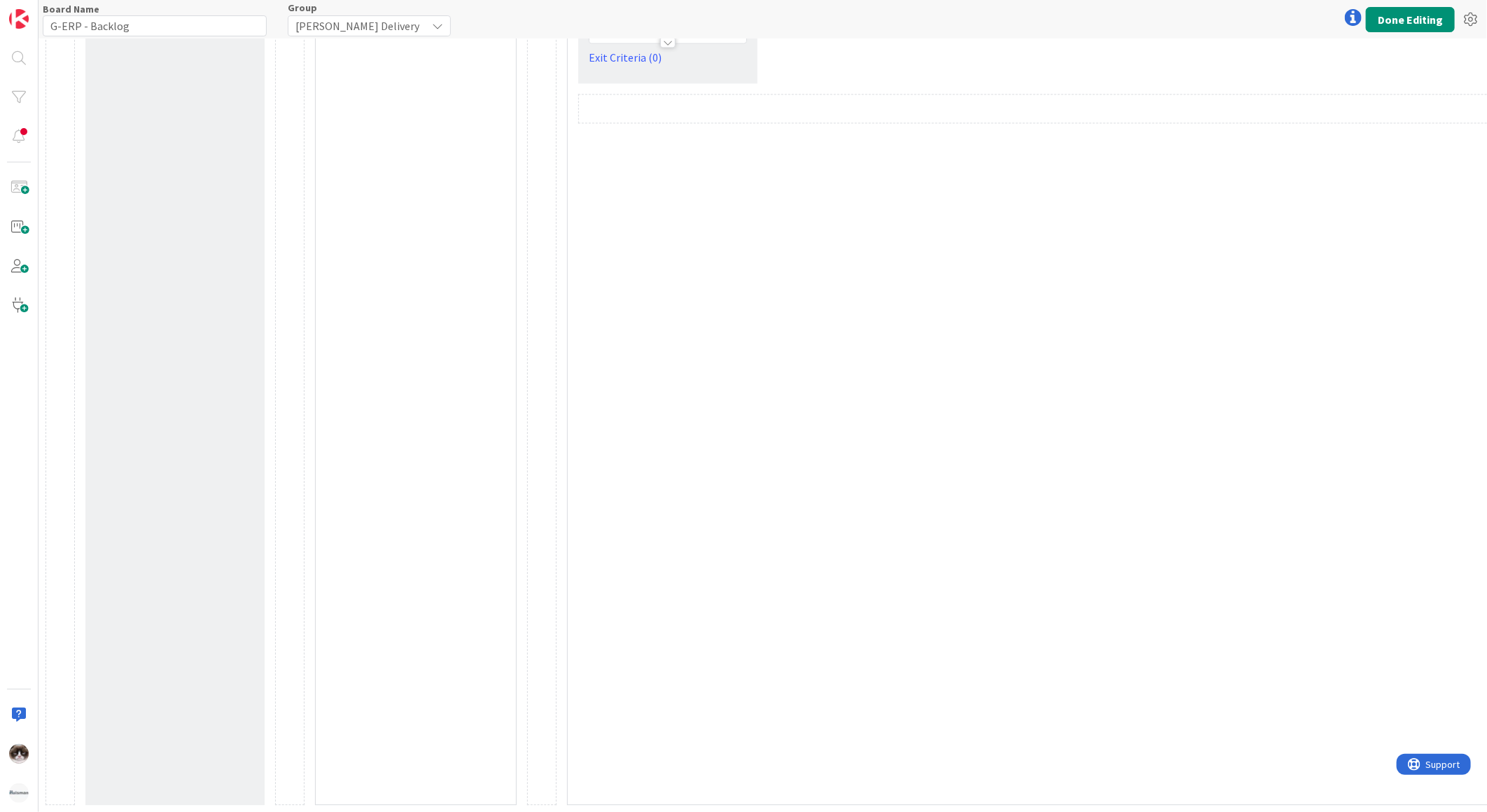
scroll to position [1611, 0]
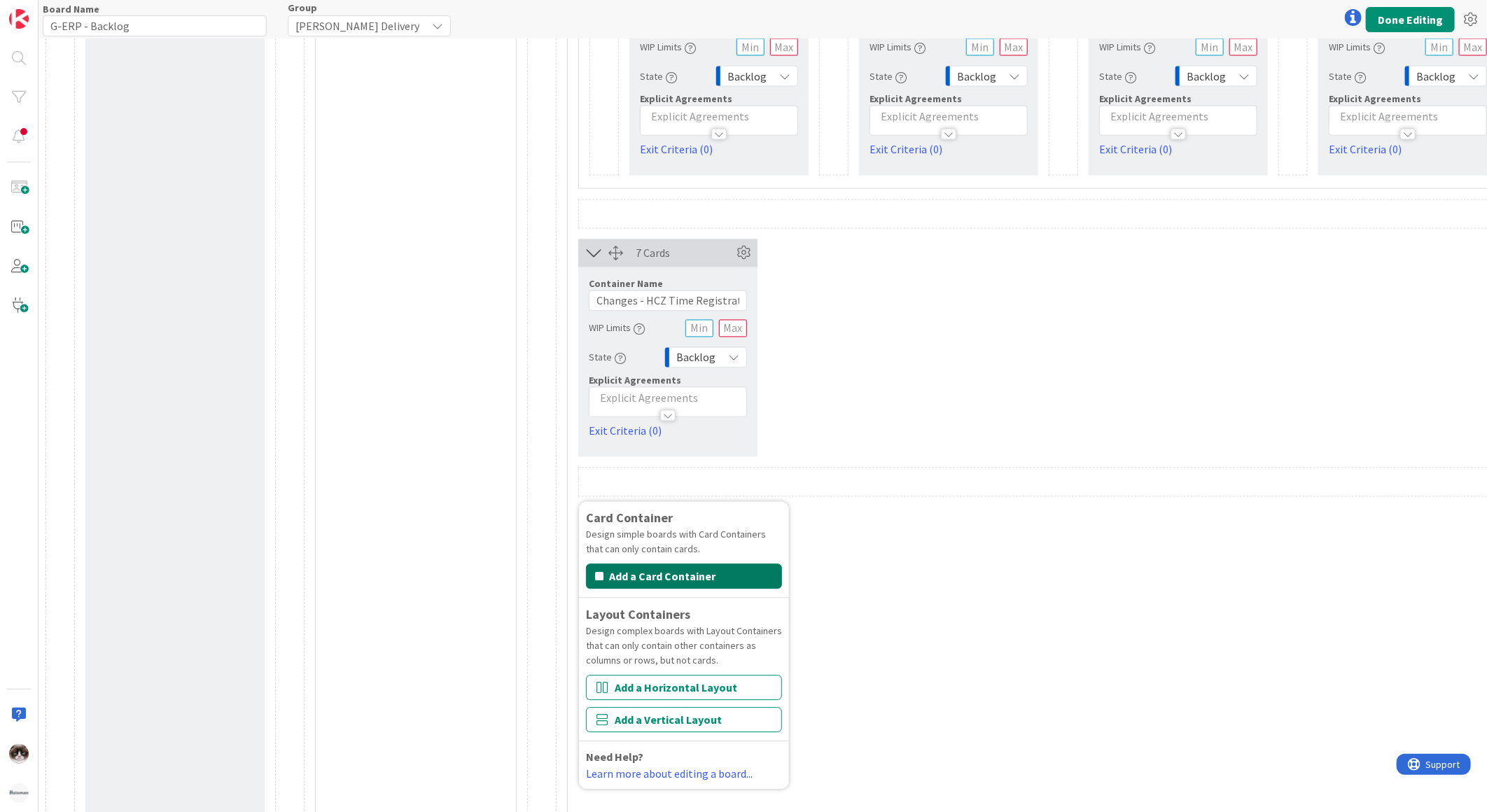
click at [729, 570] on button "Add a Card Container" at bounding box center [684, 576] width 196 height 25
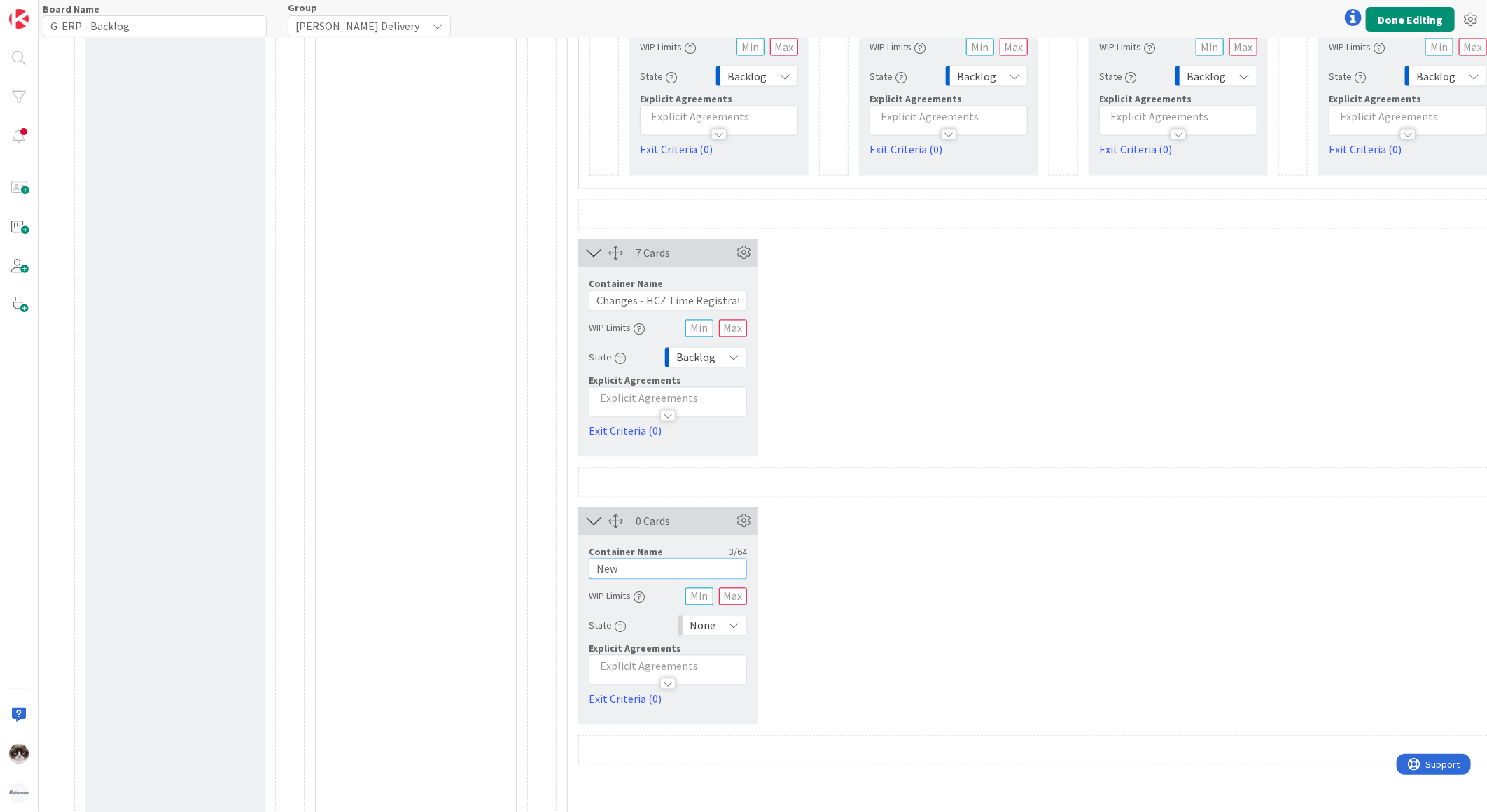
click at [693, 571] on input "New" at bounding box center [668, 569] width 158 height 21
type input "Team improvements"
click at [724, 636] on div "None" at bounding box center [712, 626] width 69 height 21
click at [753, 473] on span "Backlog" at bounding box center [772, 469] width 116 height 21
click at [634, 664] on p at bounding box center [668, 666] width 142 height 16
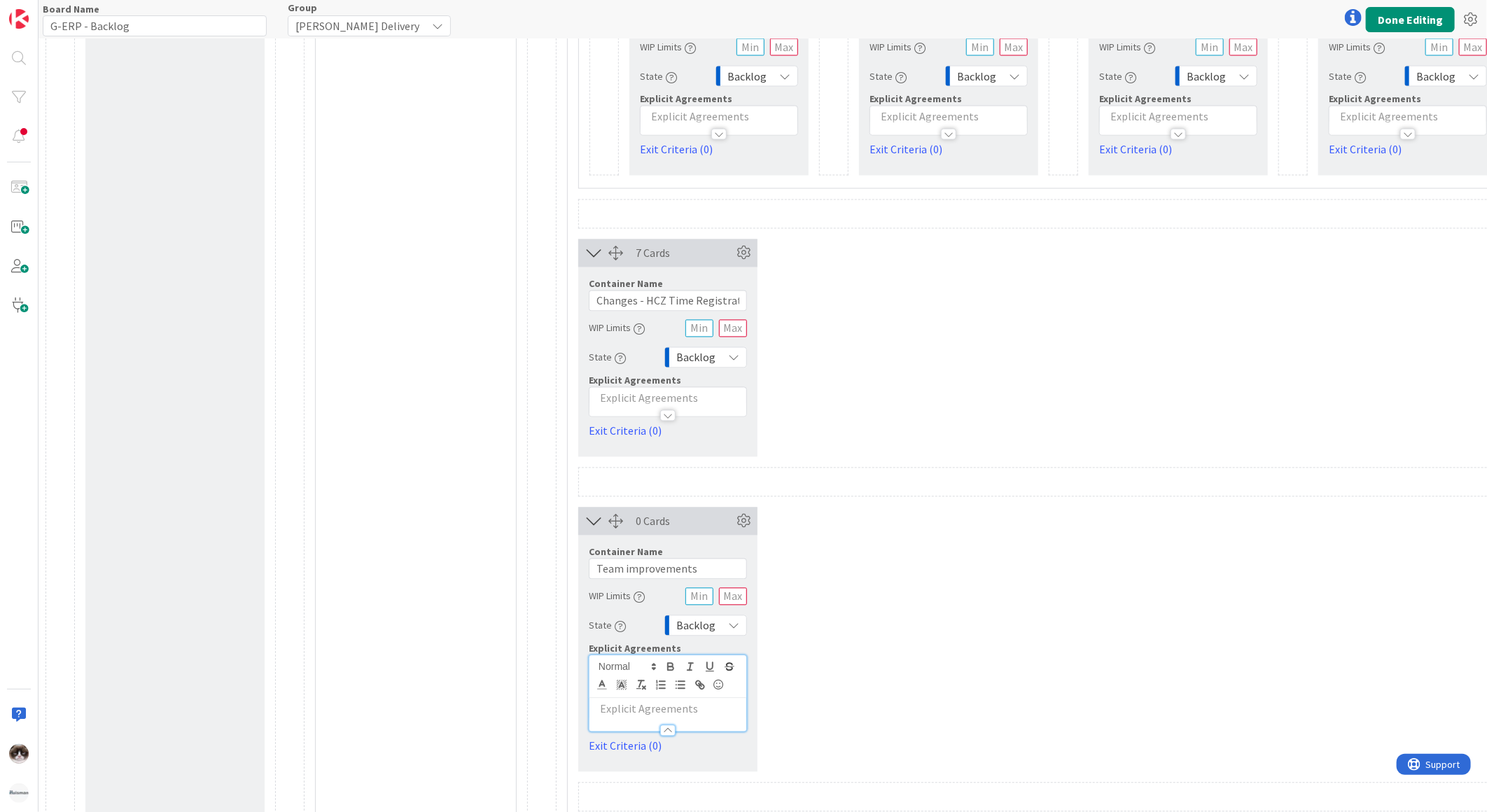
click at [671, 703] on p at bounding box center [668, 709] width 142 height 16
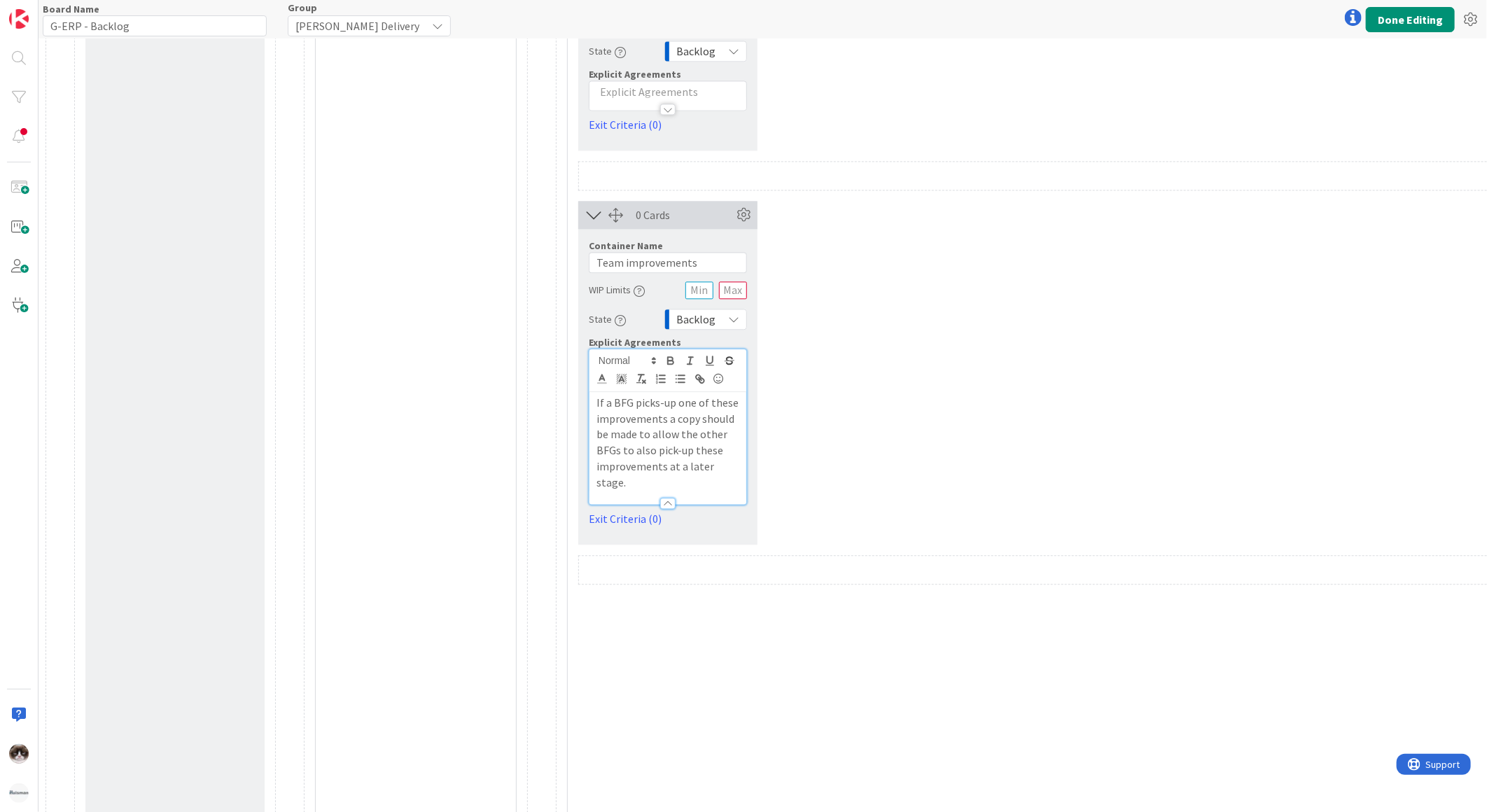
scroll to position [1922, 0]
click at [1397, 31] on button "Done Editing" at bounding box center [1410, 19] width 89 height 25
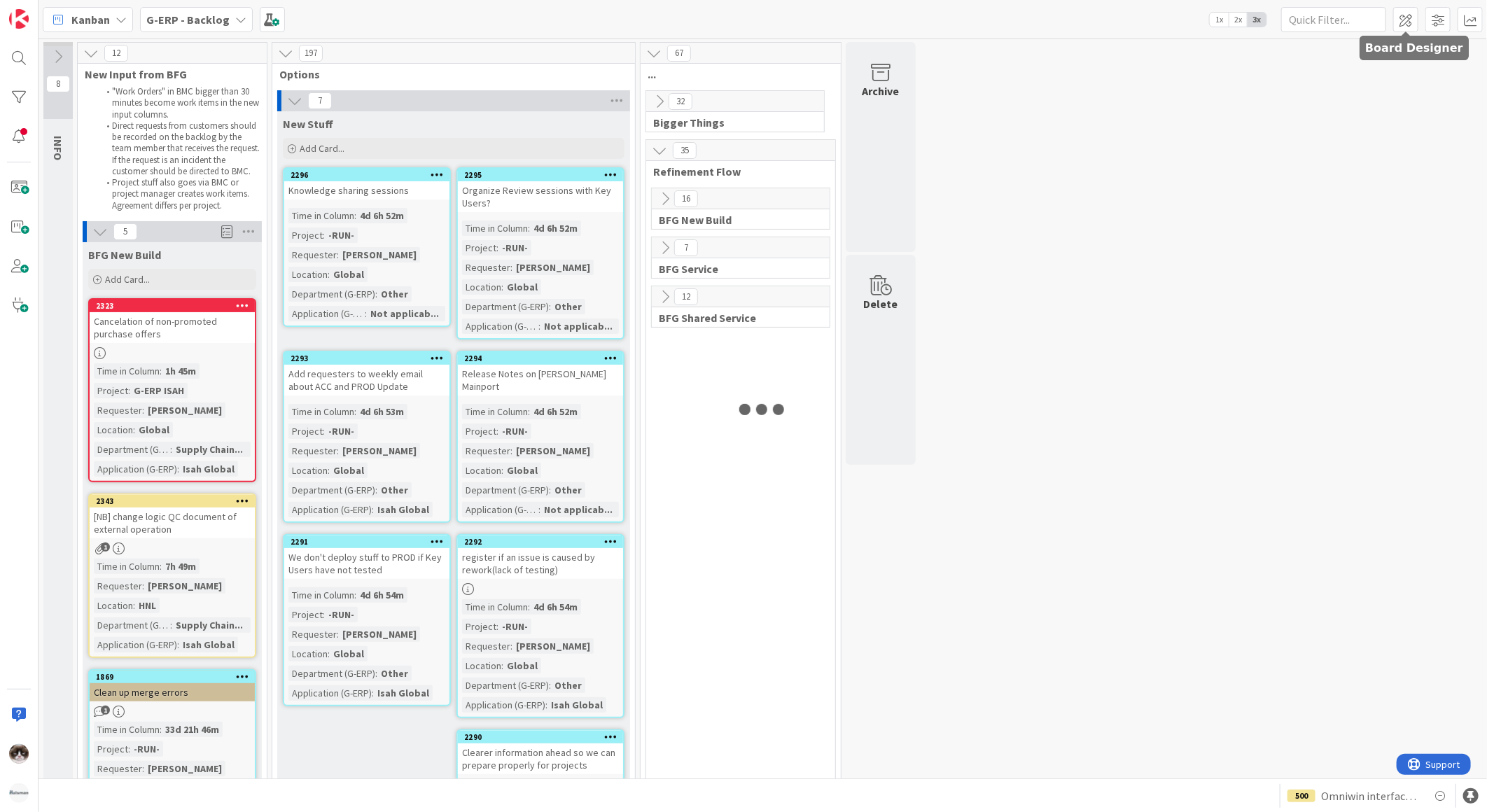
click at [1401, 30] on span at bounding box center [1405, 19] width 25 height 25
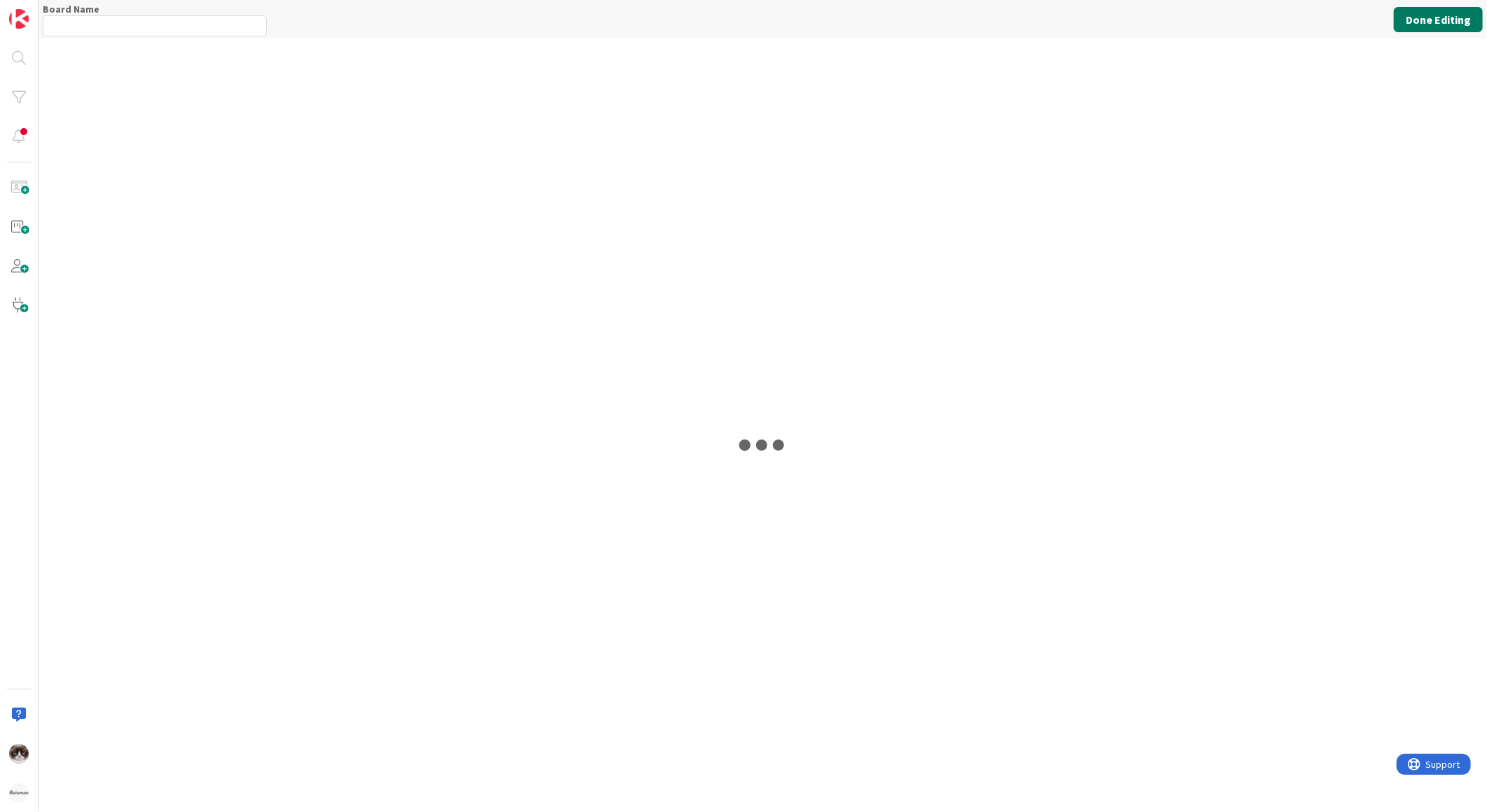
click at [1411, 30] on button "Done Editing" at bounding box center [1438, 19] width 89 height 25
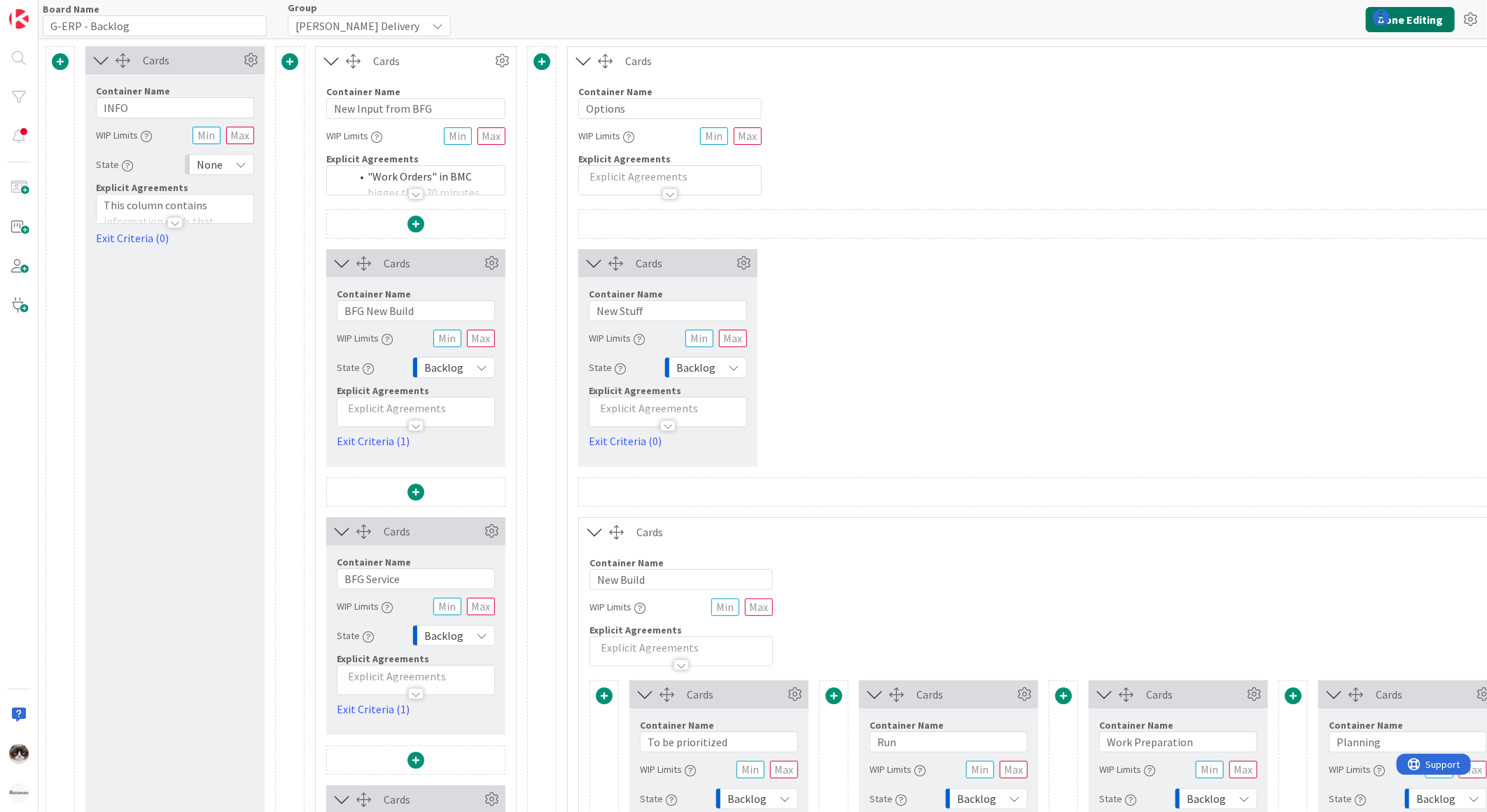
type input "G-ERP - Backlog"
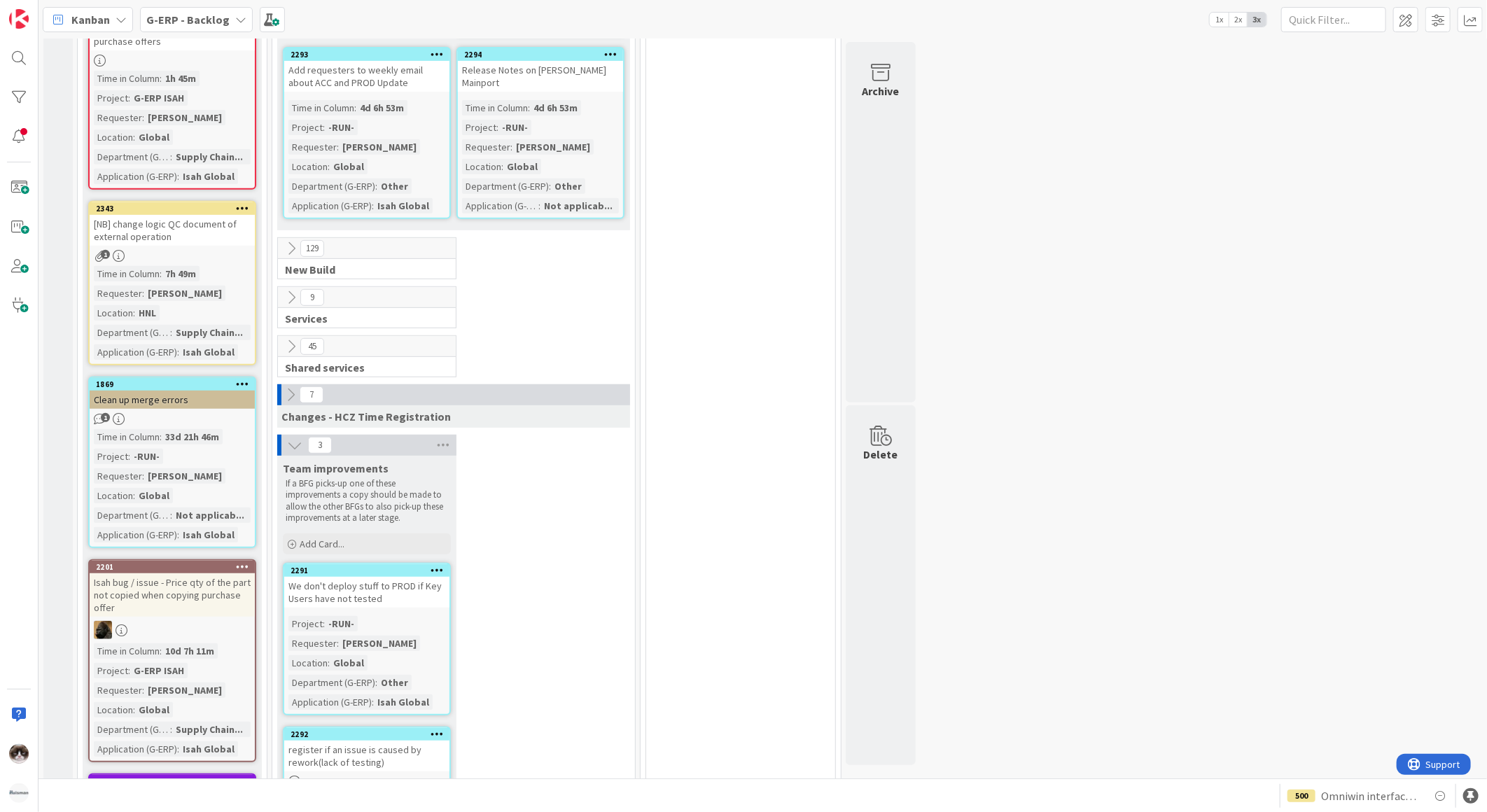
scroll to position [344, 0]
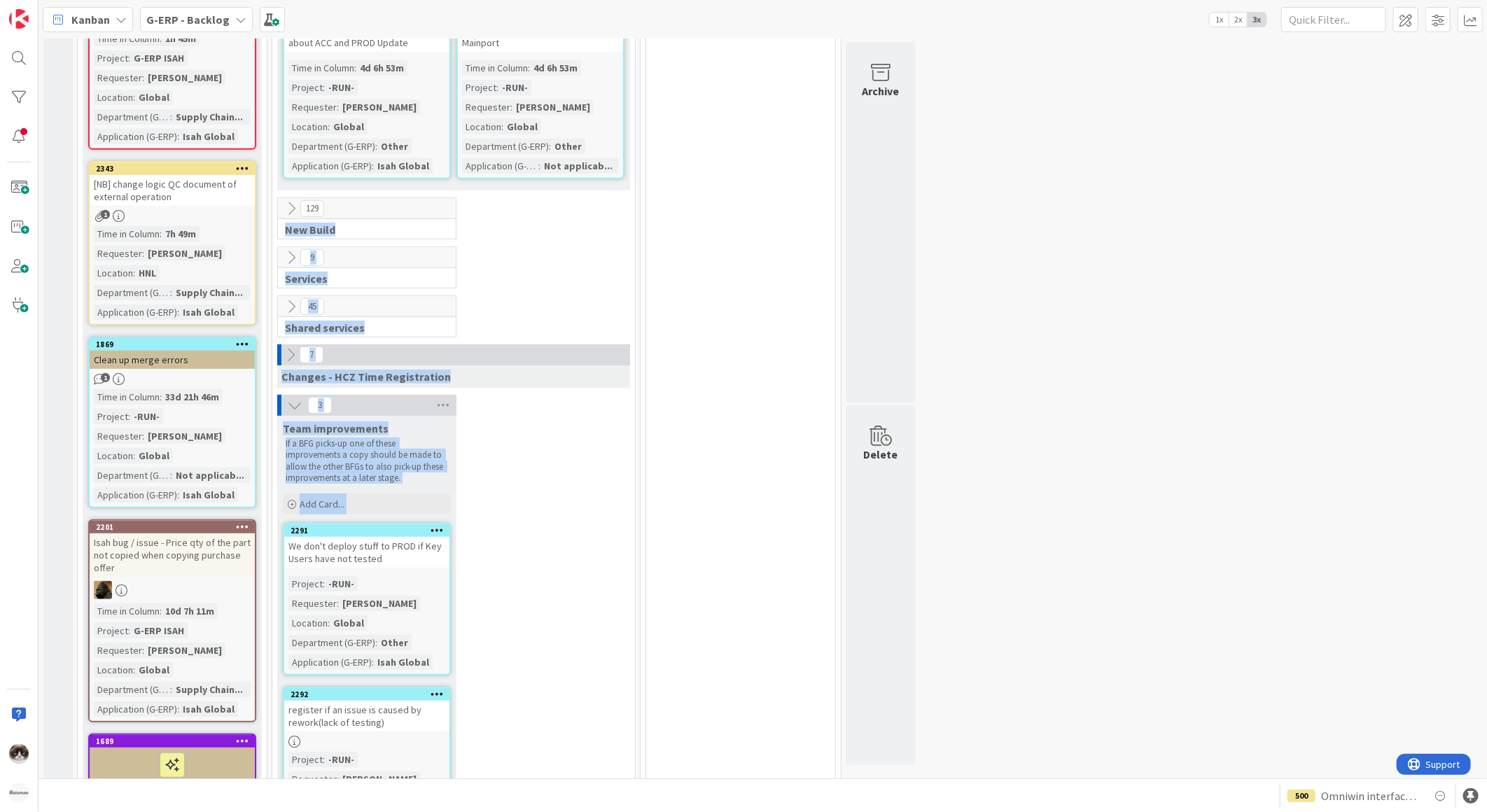
drag, startPoint x: 536, startPoint y: 222, endPoint x: 396, endPoint y: 535, distance: 342.9
click at [396, 535] on div "4 New Stuff Add Card... 2295 Organize Review sessions with Key Users? Time in C…" at bounding box center [453, 722] width 357 height 1950
drag, startPoint x: 396, startPoint y: 535, endPoint x: 533, endPoint y: 498, distance: 141.9
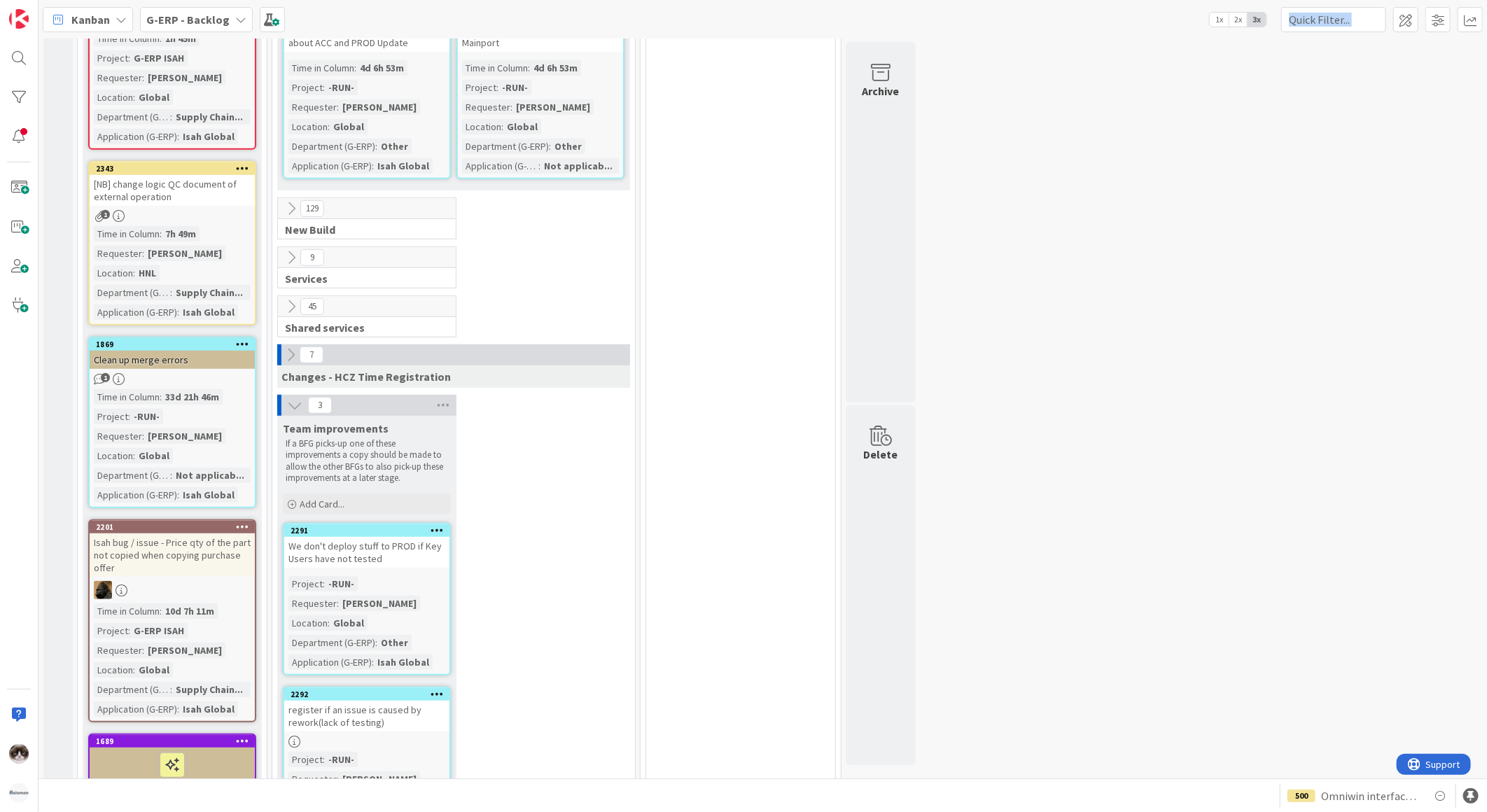
scroll to position [324, 0]
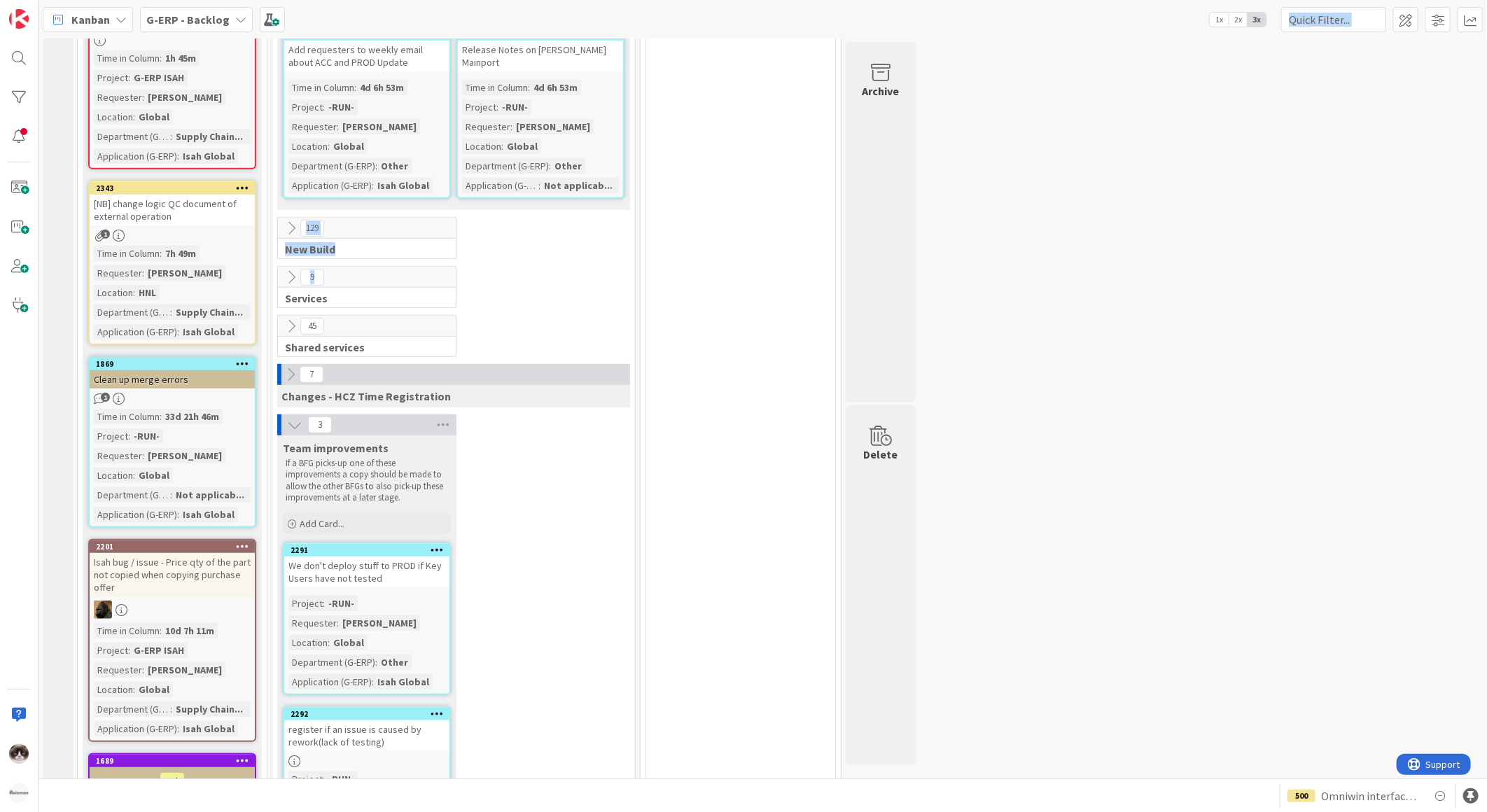
drag, startPoint x: 571, startPoint y: 35, endPoint x: 488, endPoint y: 283, distance: 261.5
click at [488, 283] on div "Kanban G-ERP - Backlog 1x 2x 3x 8 INFO This column contains information cards t…" at bounding box center [762, 406] width 1448 height 812
drag, startPoint x: 488, startPoint y: 283, endPoint x: 568, endPoint y: 320, distance: 88.1
click at [568, 320] on div "45 Shared services" at bounding box center [453, 339] width 357 height 49
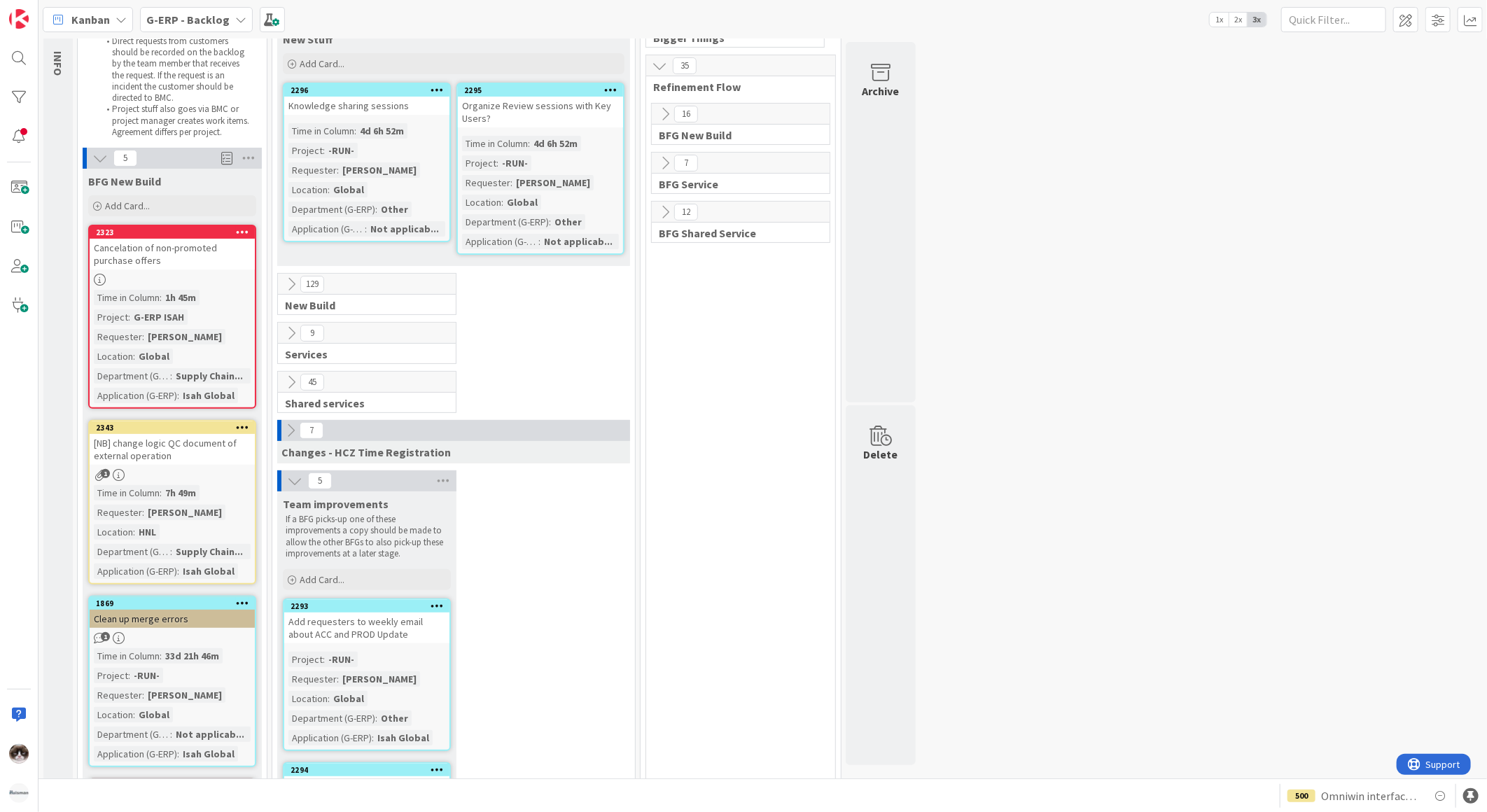
scroll to position [75, 0]
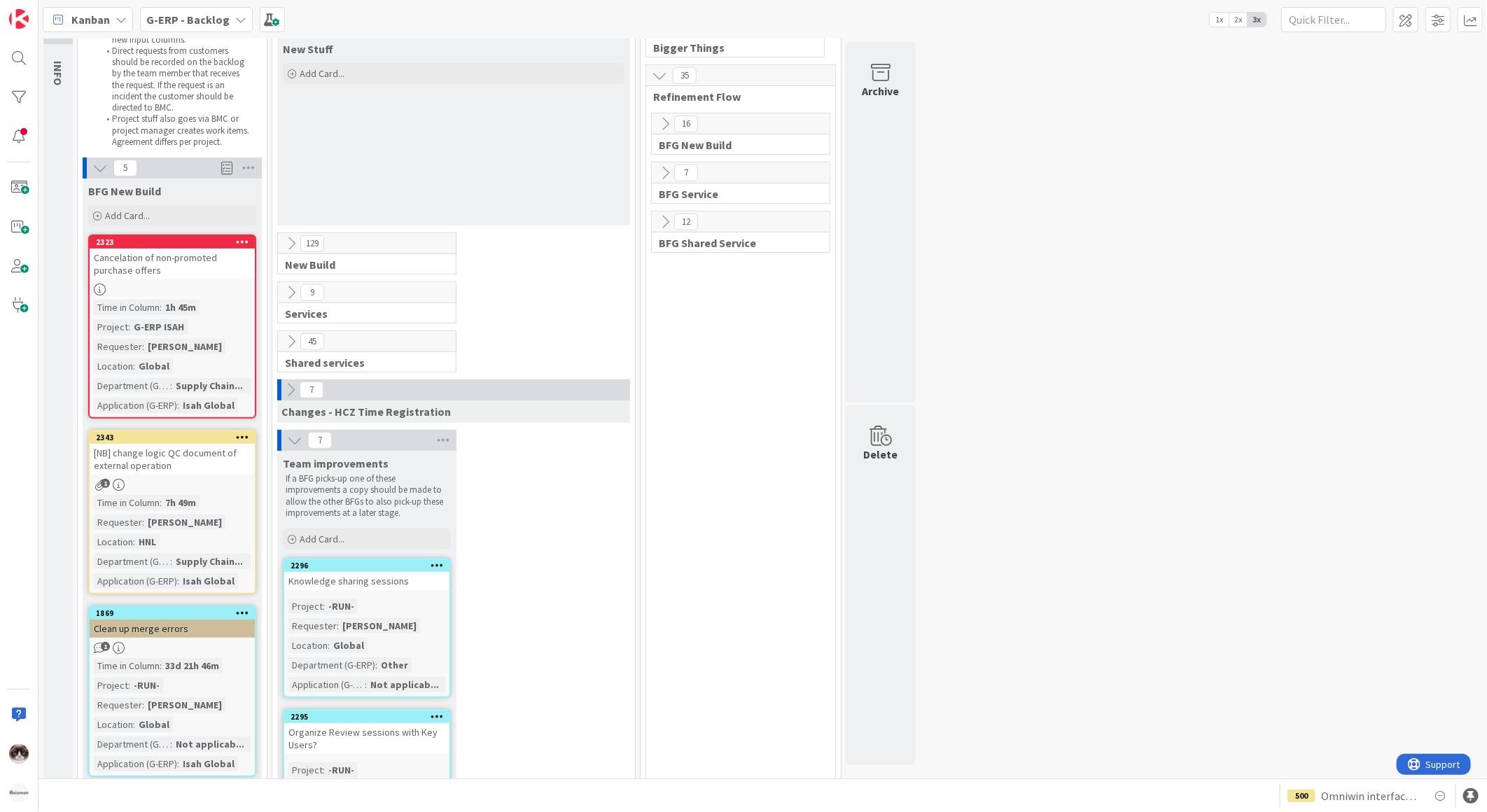
click at [293, 436] on icon at bounding box center [295, 440] width 15 height 15
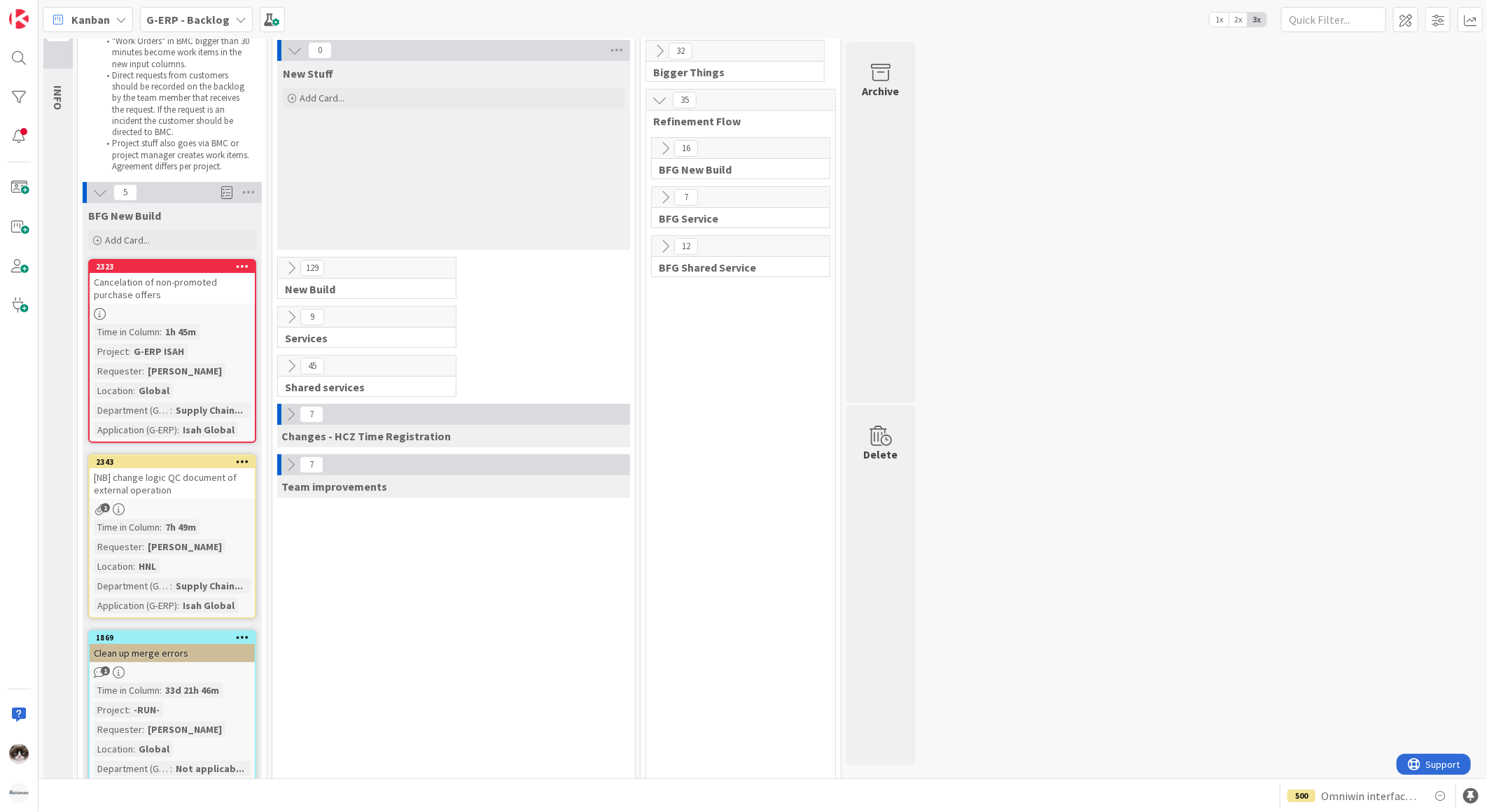
scroll to position [0, 0]
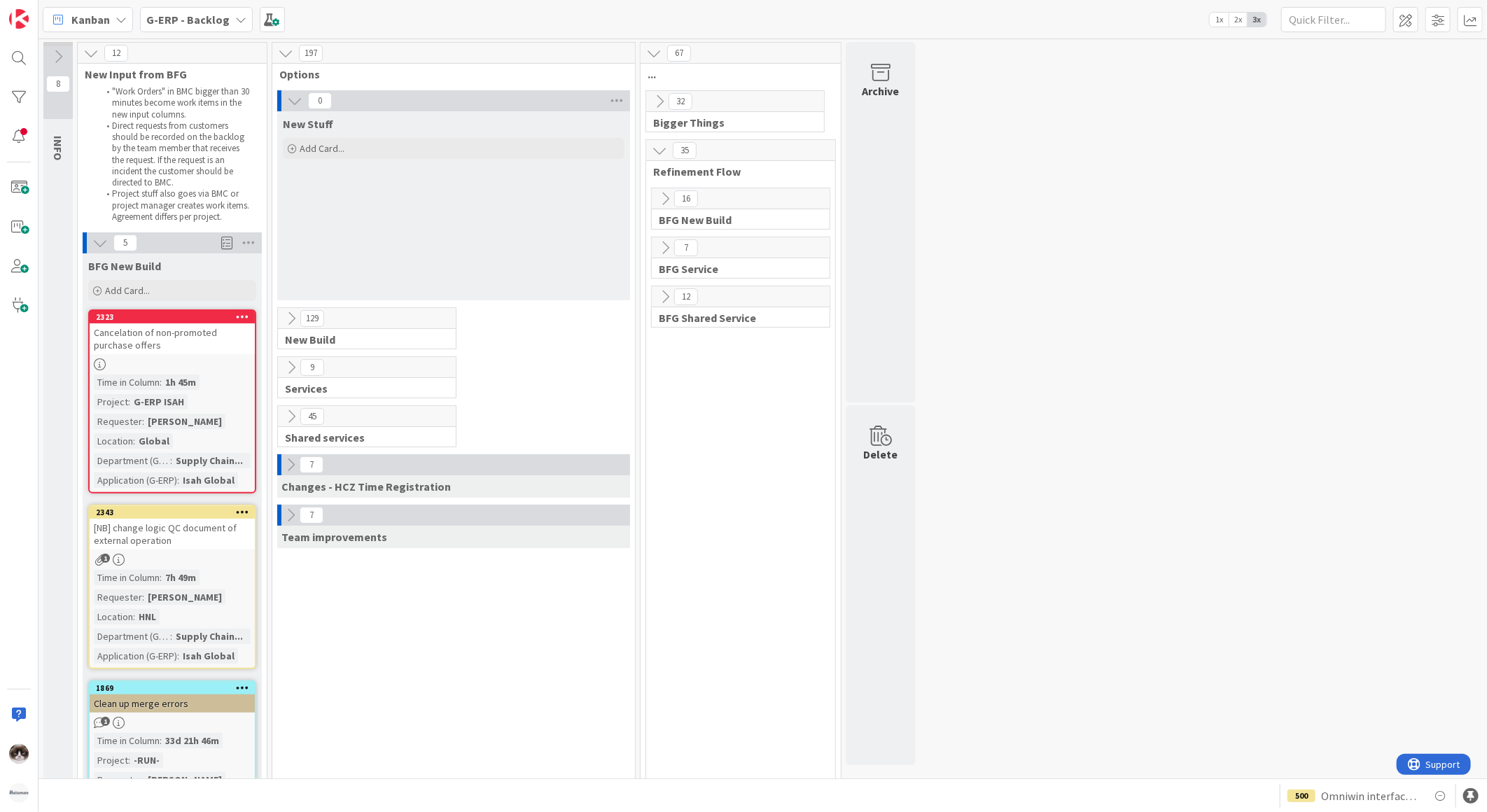
click at [296, 304] on div "0 New Stuff Add Card..." at bounding box center [453, 198] width 357 height 217
click at [288, 311] on icon at bounding box center [291, 318] width 15 height 15
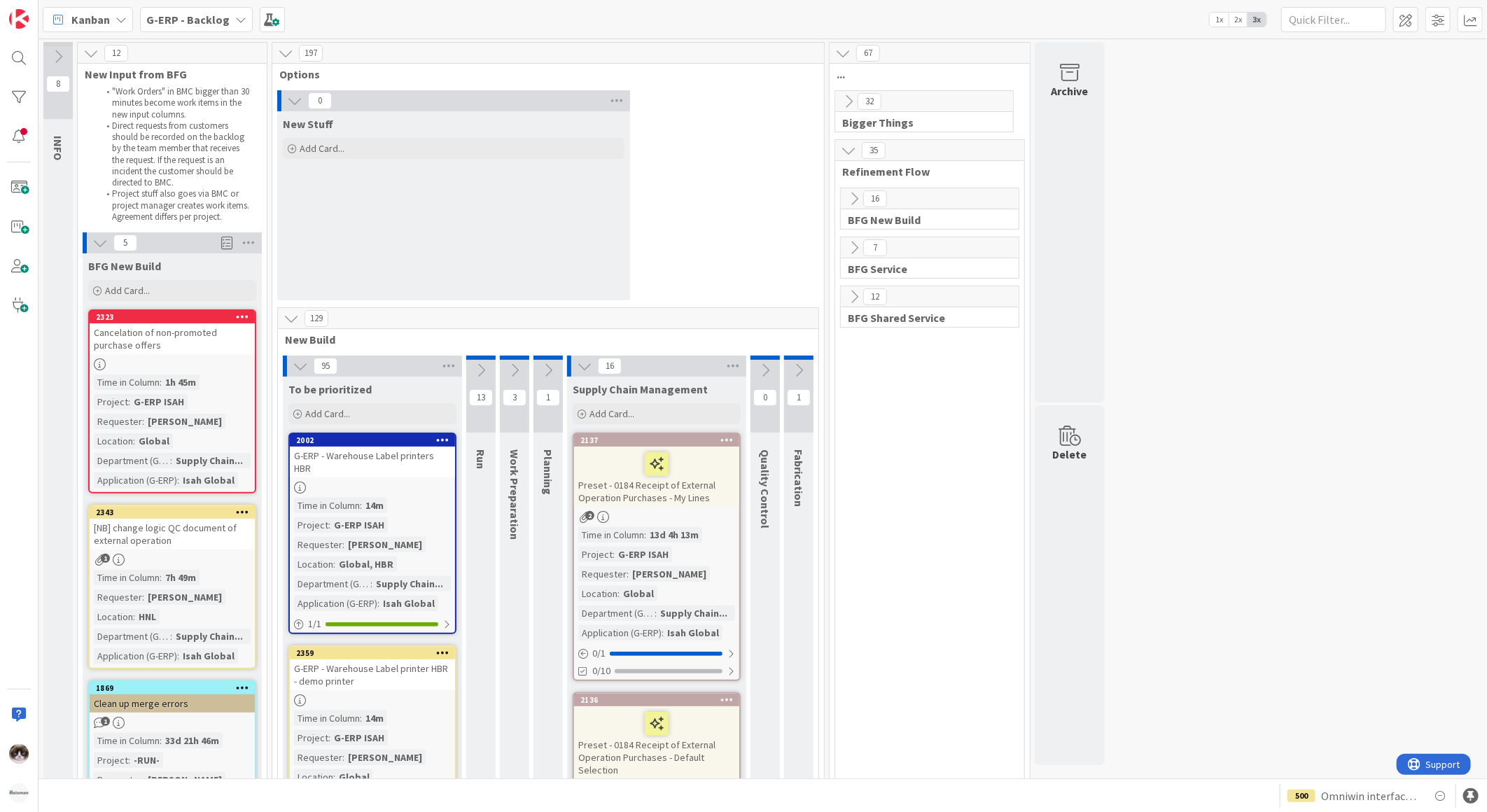
click at [303, 360] on icon at bounding box center [300, 366] width 15 height 15
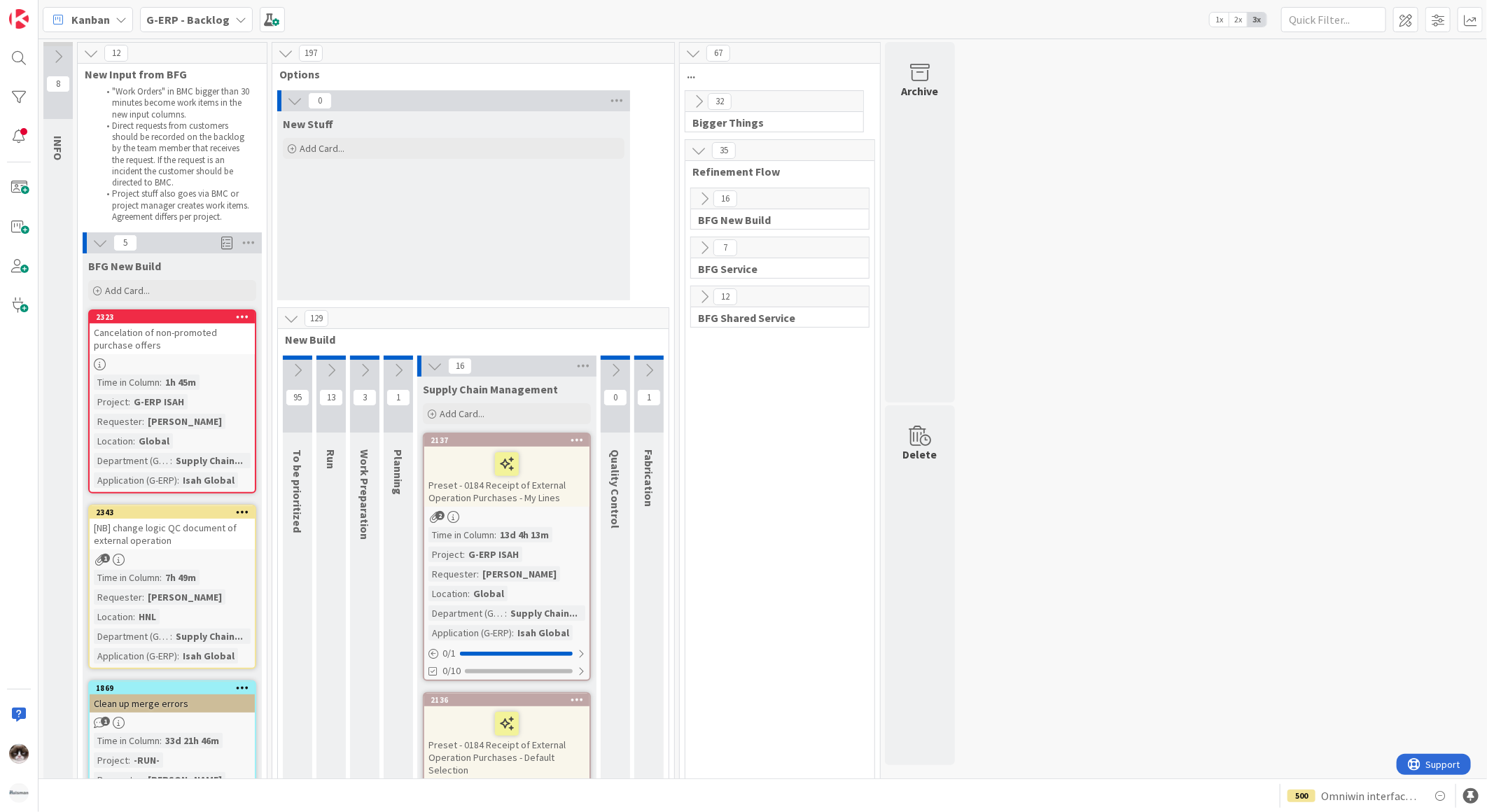
click at [303, 360] on button at bounding box center [297, 370] width 30 height 21
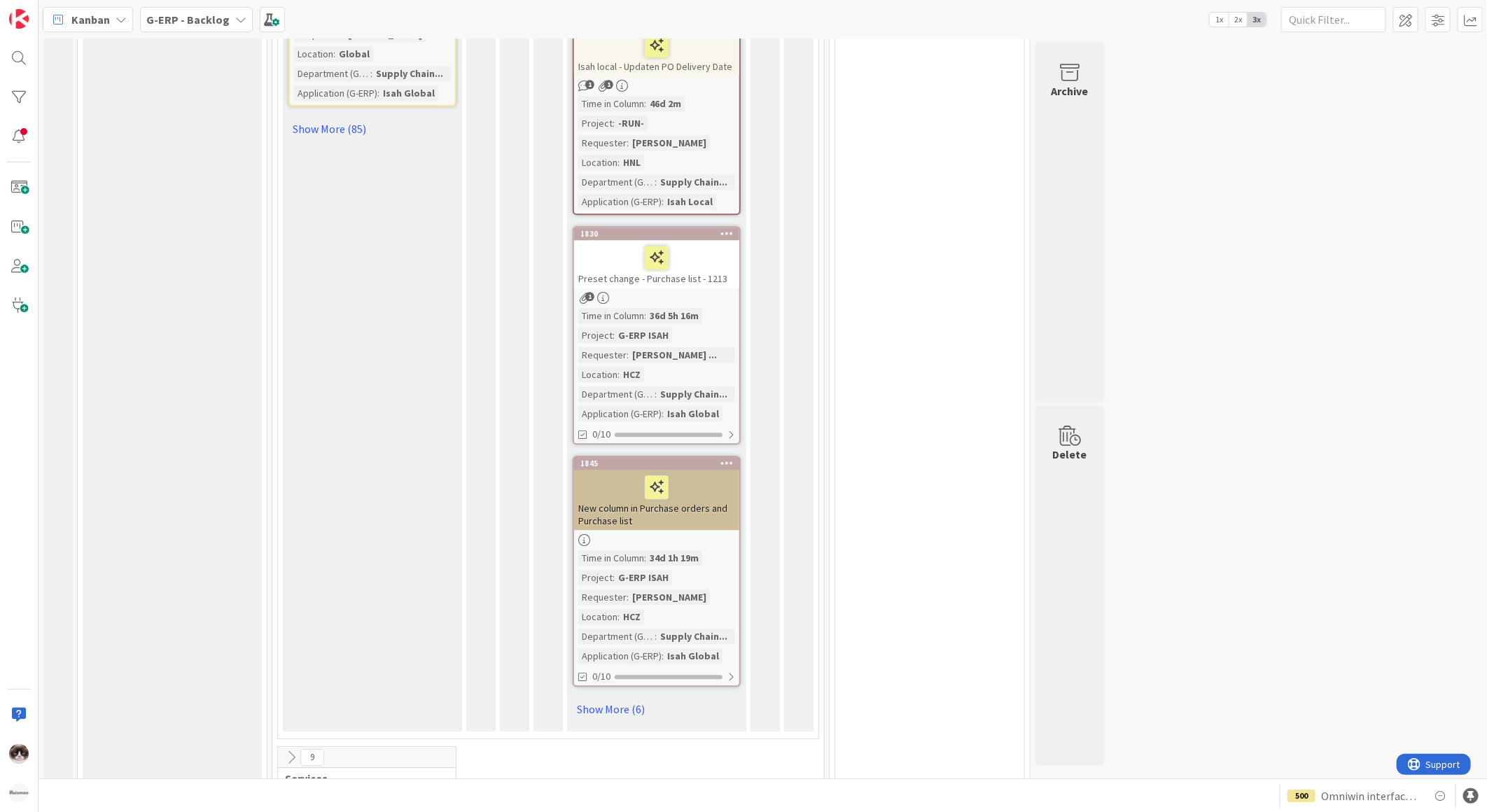
scroll to position [1866, 0]
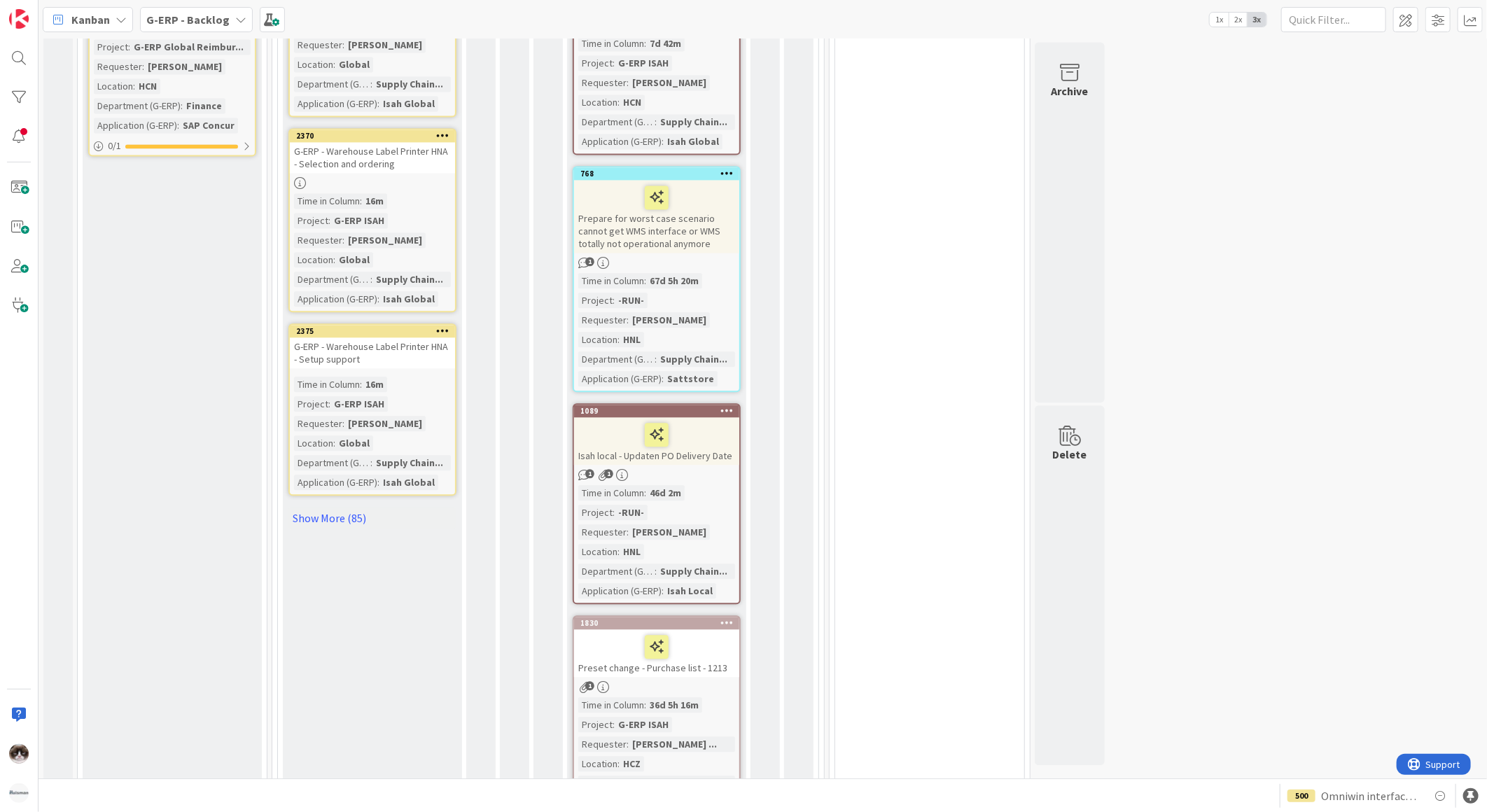
click at [346, 507] on link "Show More (85)" at bounding box center [373, 518] width 168 height 23
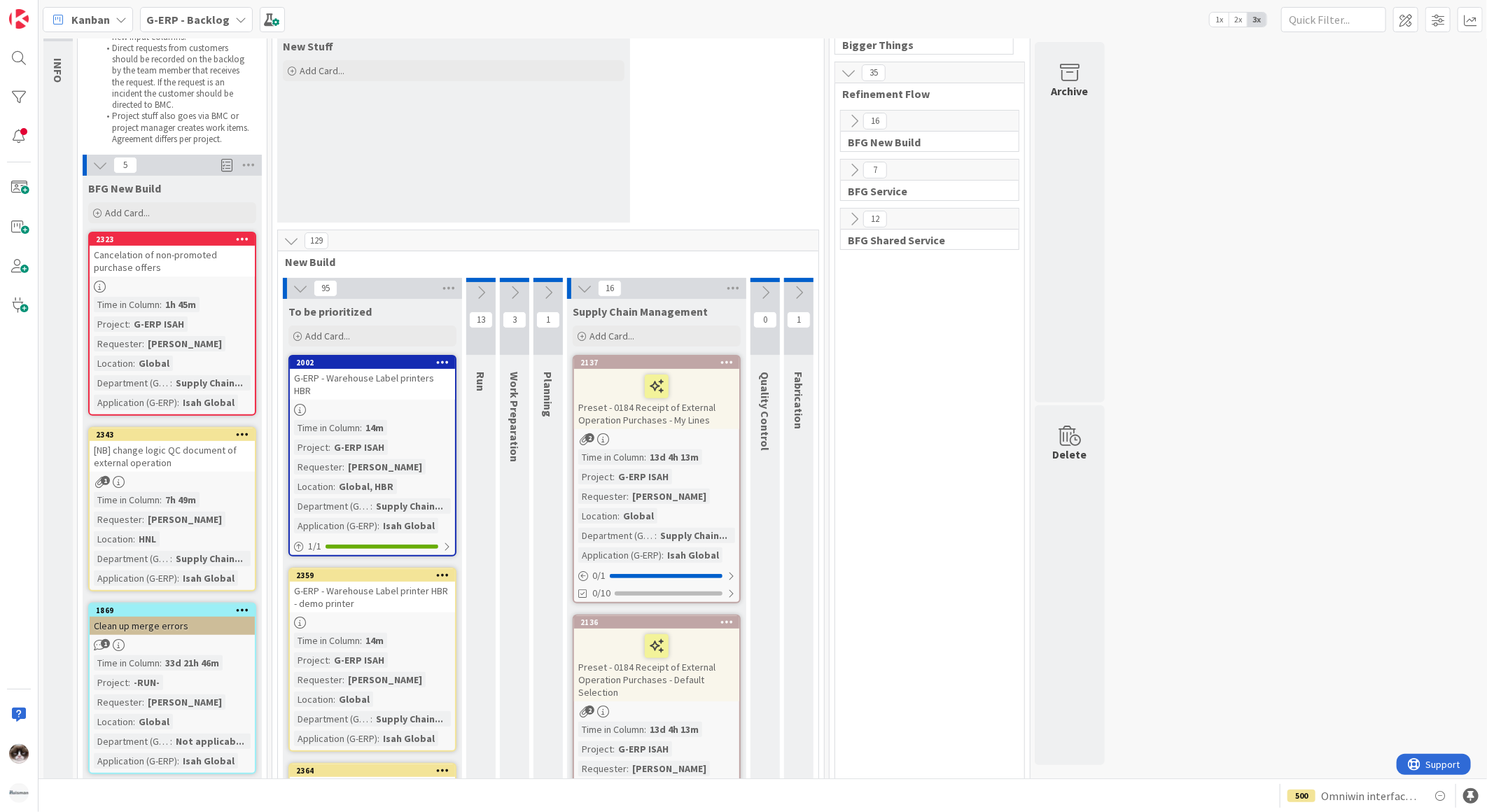
scroll to position [0, 0]
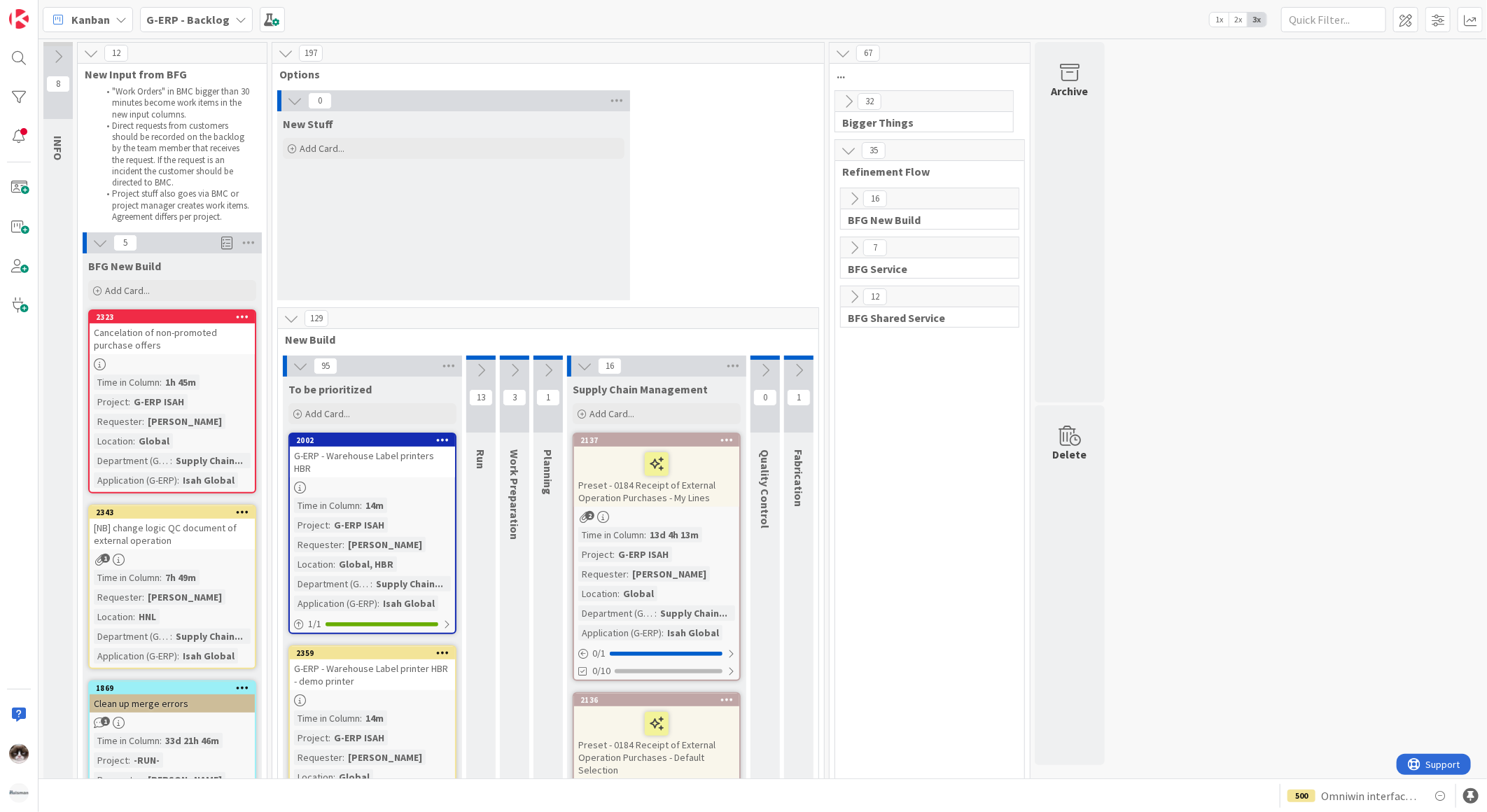
click at [298, 362] on icon at bounding box center [300, 366] width 15 height 15
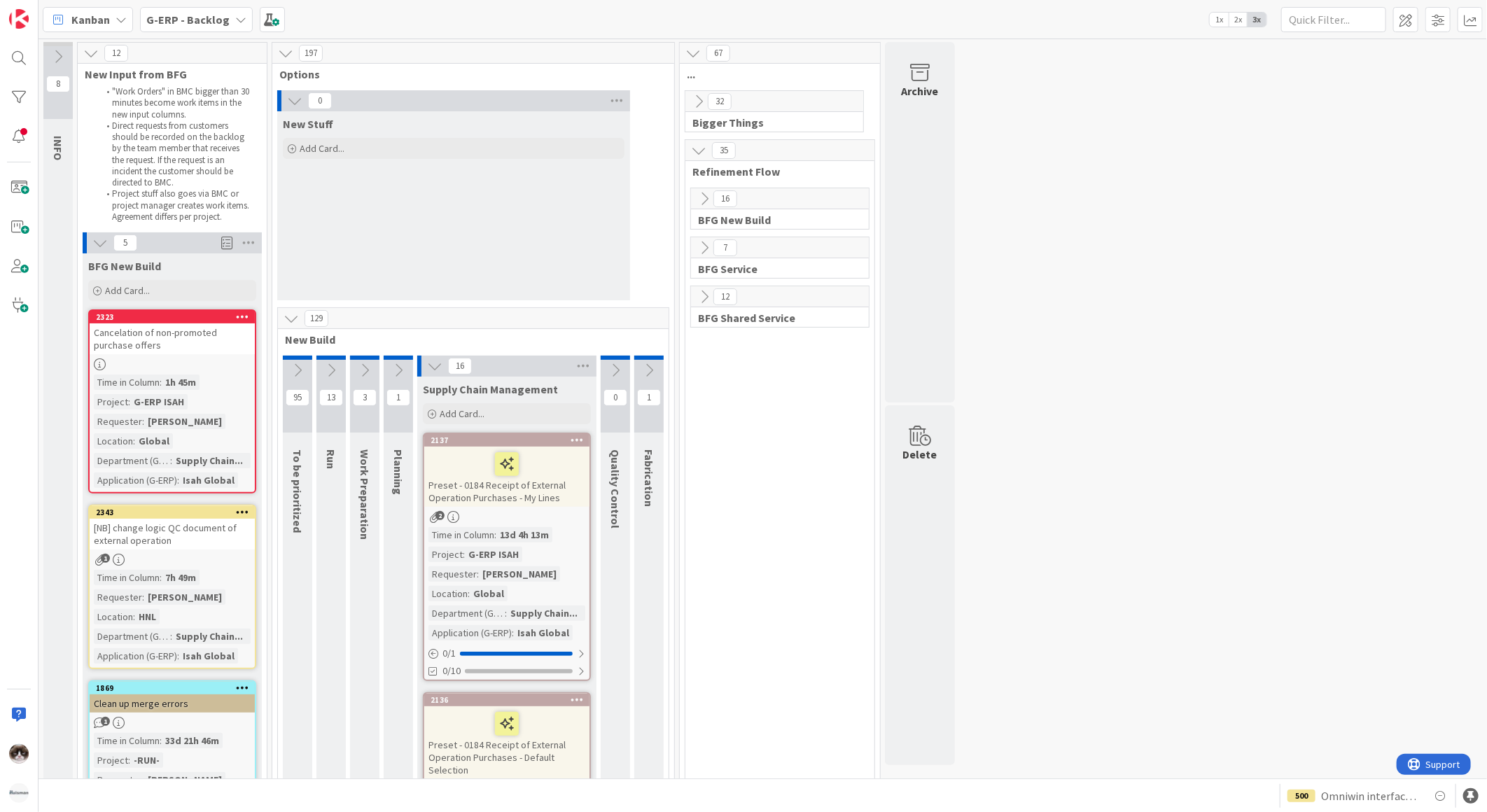
click at [295, 355] on div at bounding box center [297, 358] width 30 height 5
click at [299, 363] on icon at bounding box center [297, 370] width 15 height 15
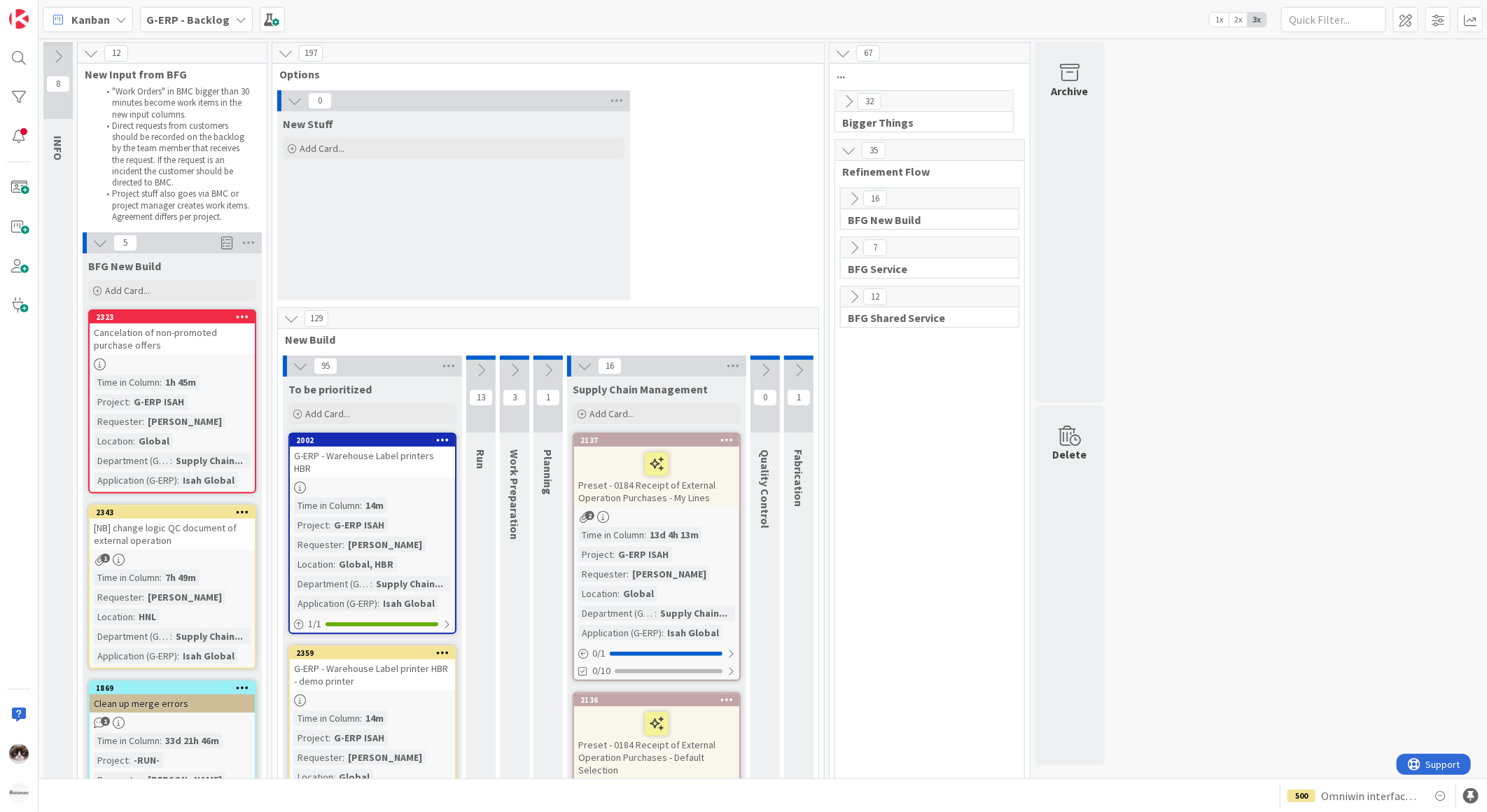
click at [428, 482] on div at bounding box center [372, 488] width 165 height 12
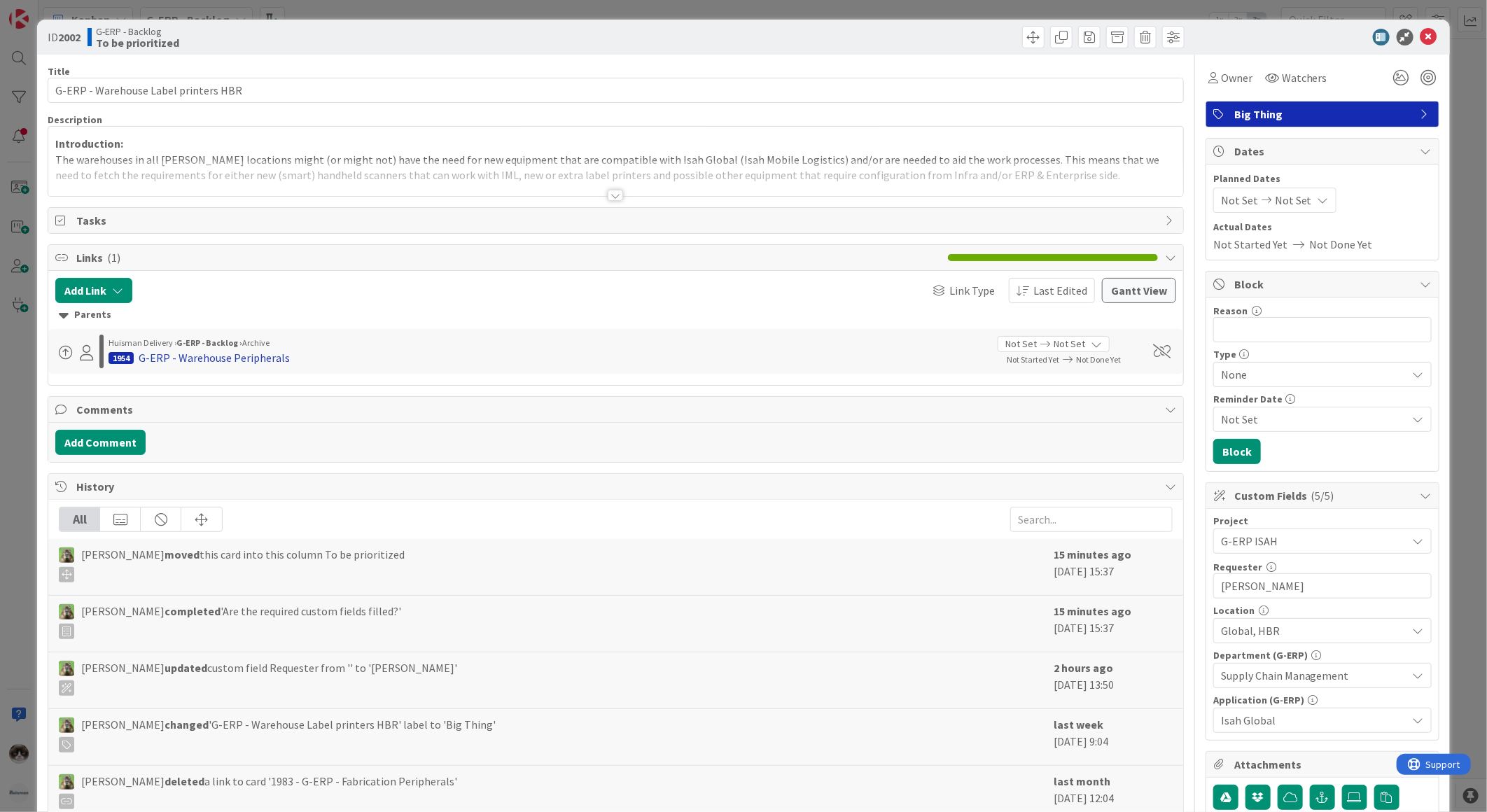
click at [246, 363] on div "G-ERP - Warehouse Peripherals" at bounding box center [214, 358] width 152 height 17
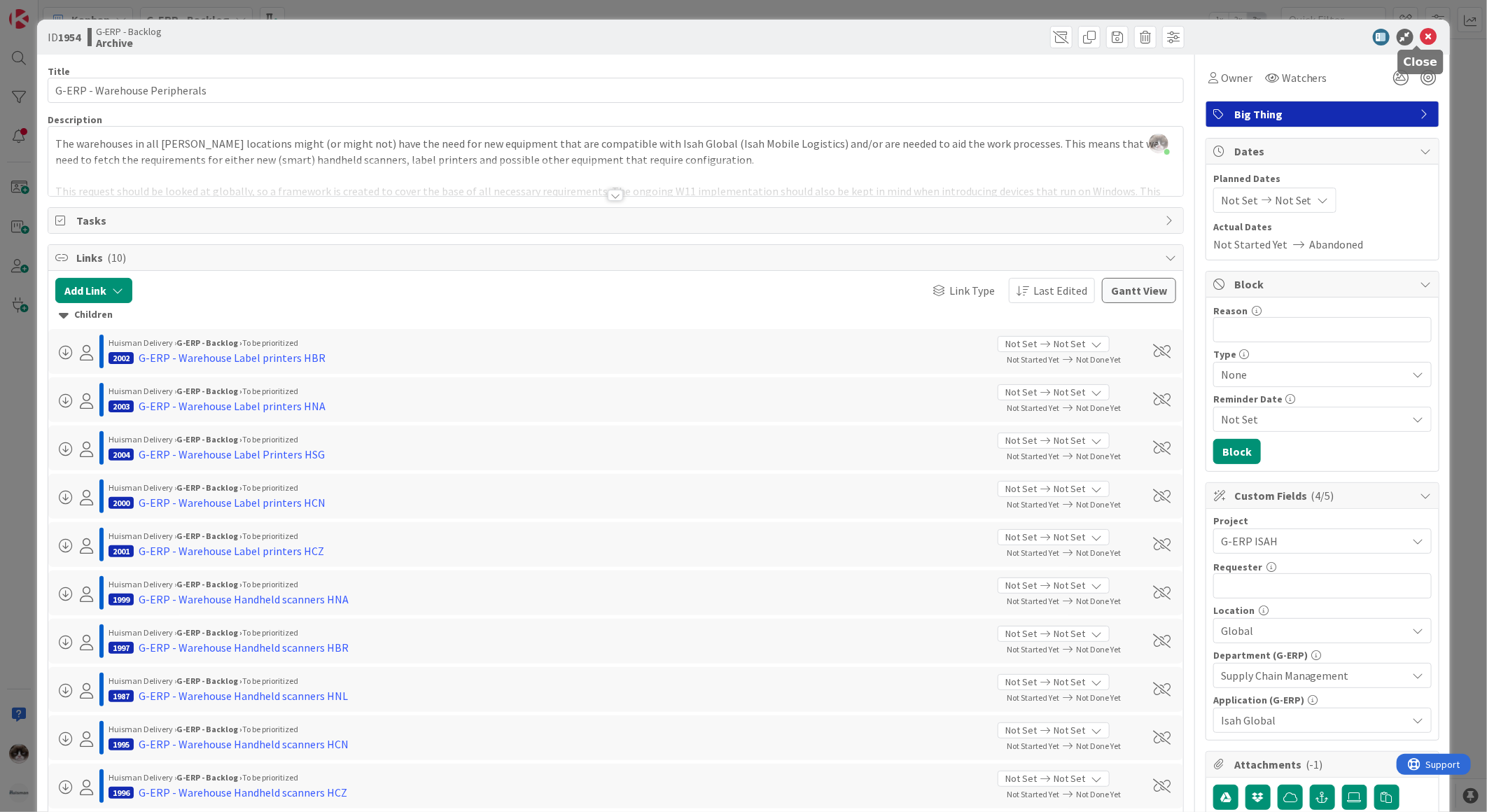
click at [1420, 38] on icon at bounding box center [1429, 37] width 17 height 17
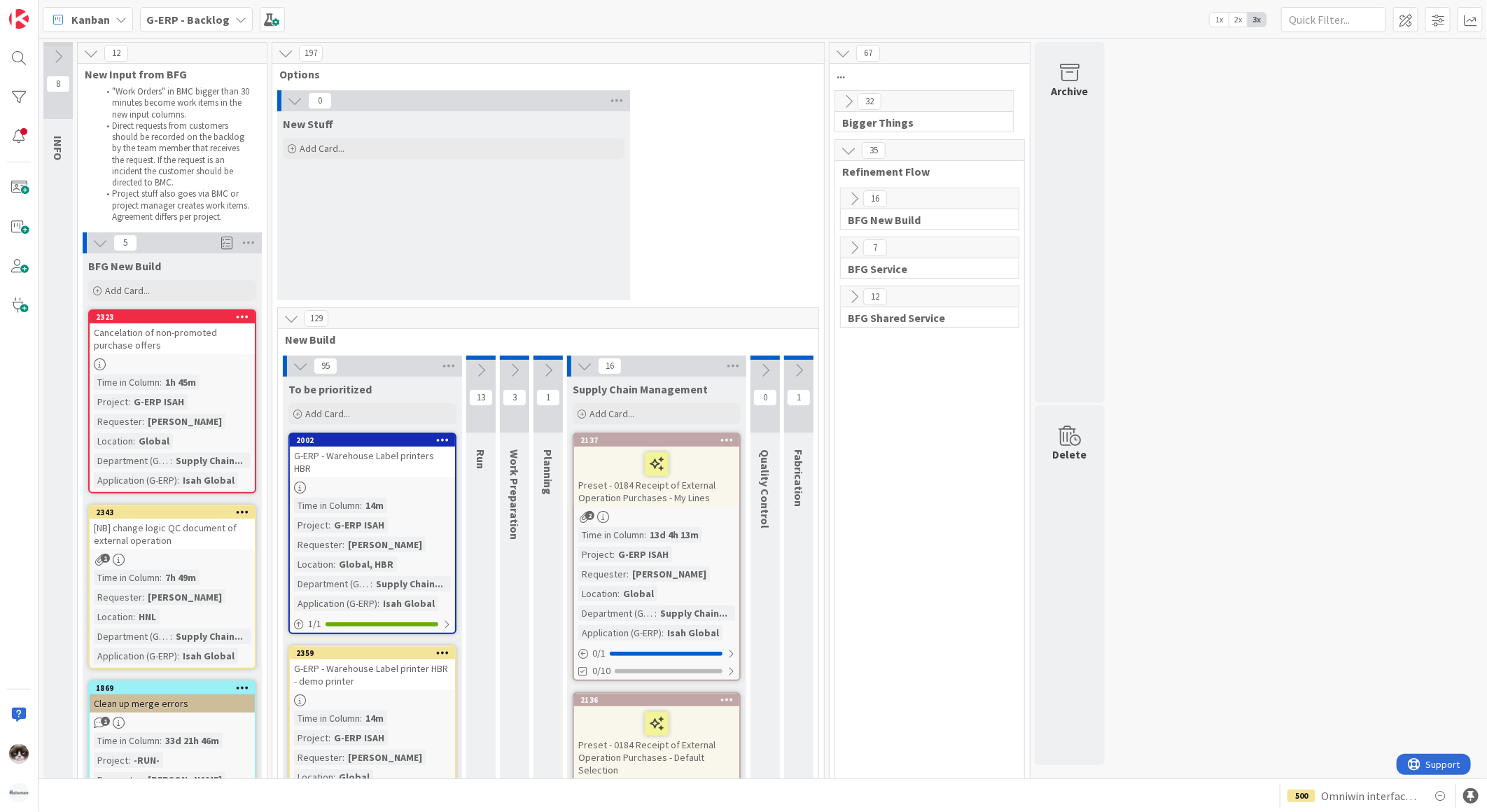
click at [290, 366] on div "95" at bounding box center [372, 366] width 180 height 21
click at [295, 367] on icon at bounding box center [300, 366] width 15 height 15
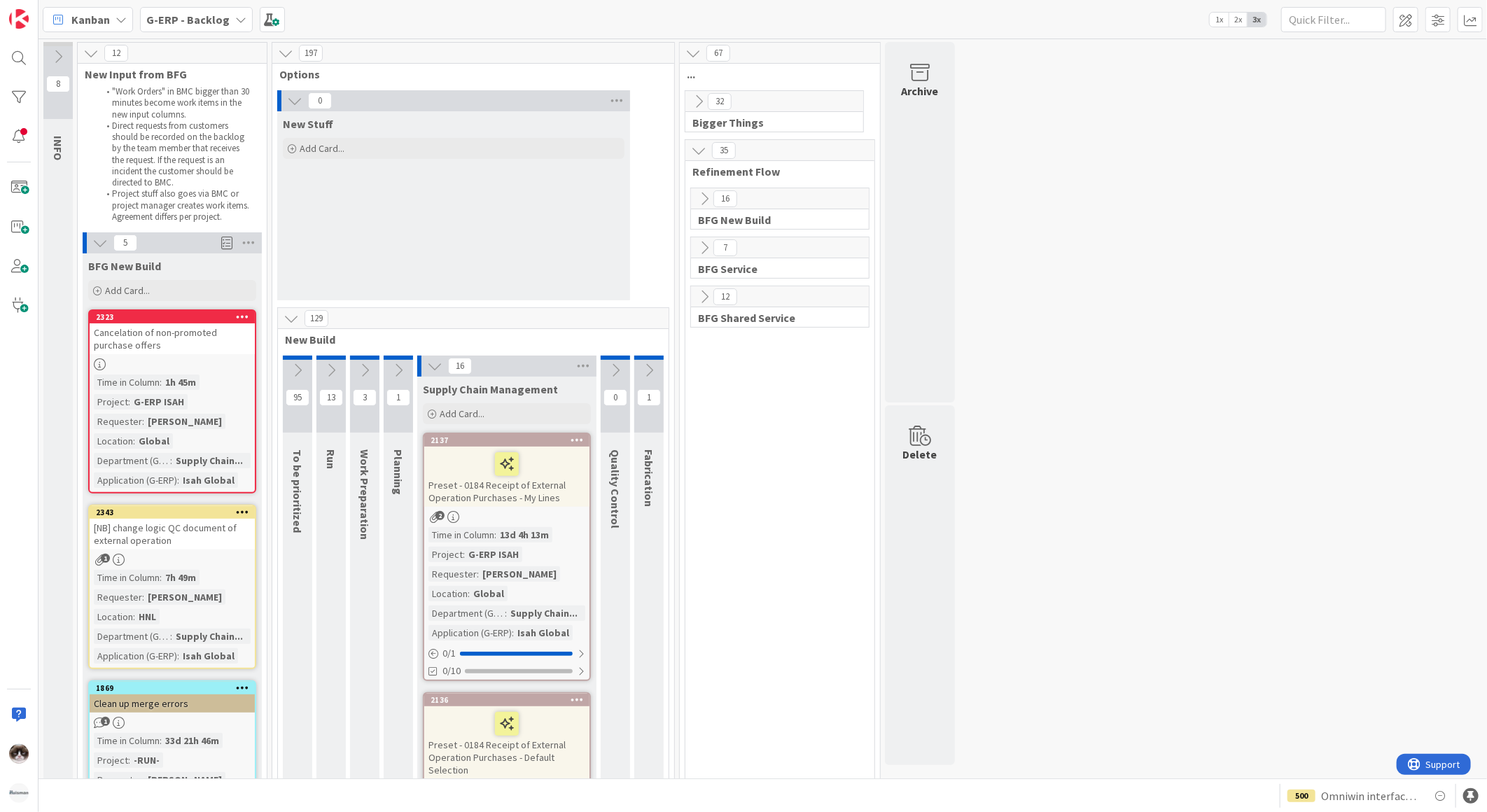
click at [286, 329] on div "129" at bounding box center [474, 318] width 391 height 21
click at [293, 313] on icon at bounding box center [291, 318] width 15 height 15
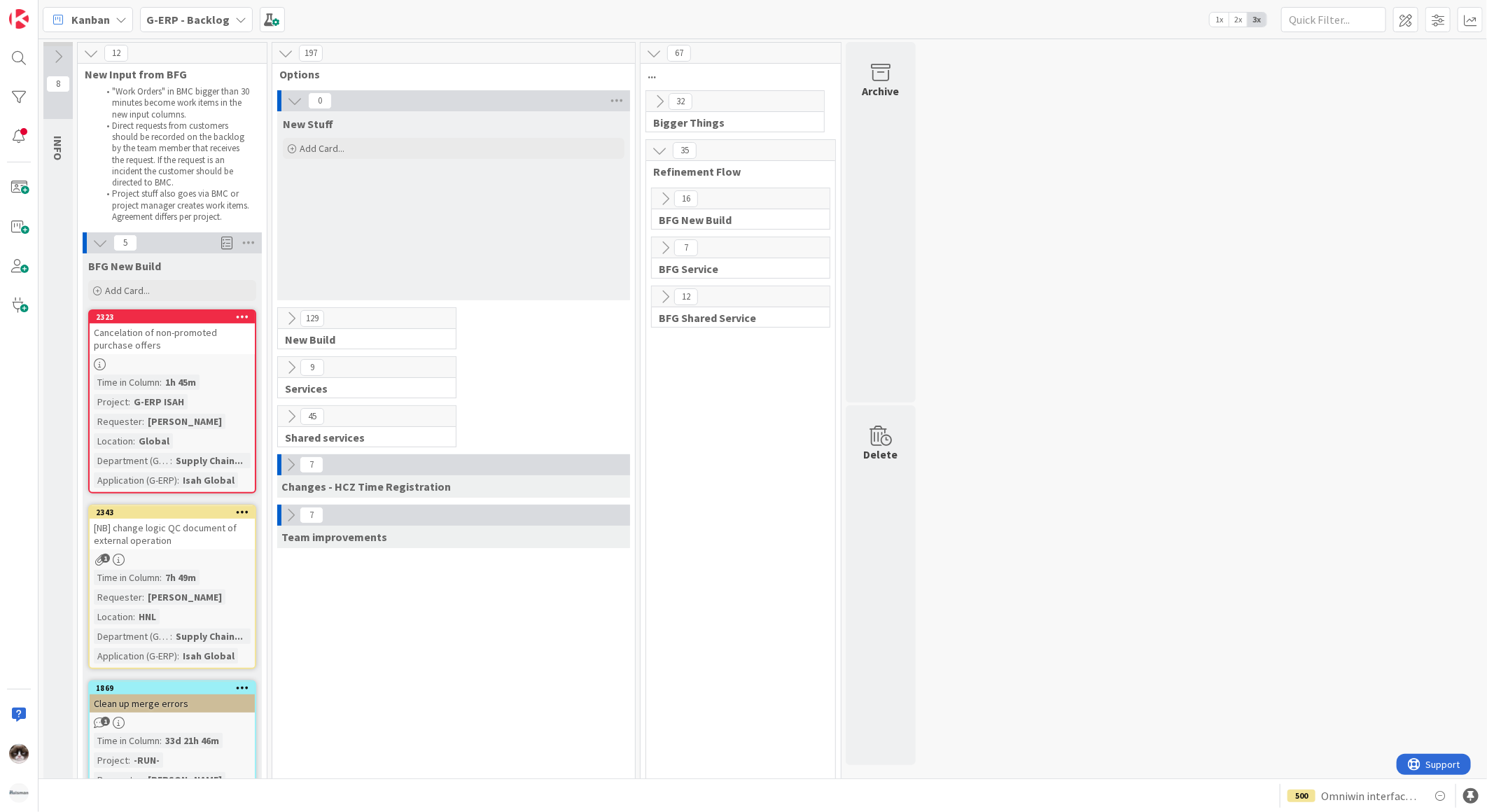
click at [295, 411] on icon at bounding box center [291, 417] width 15 height 15
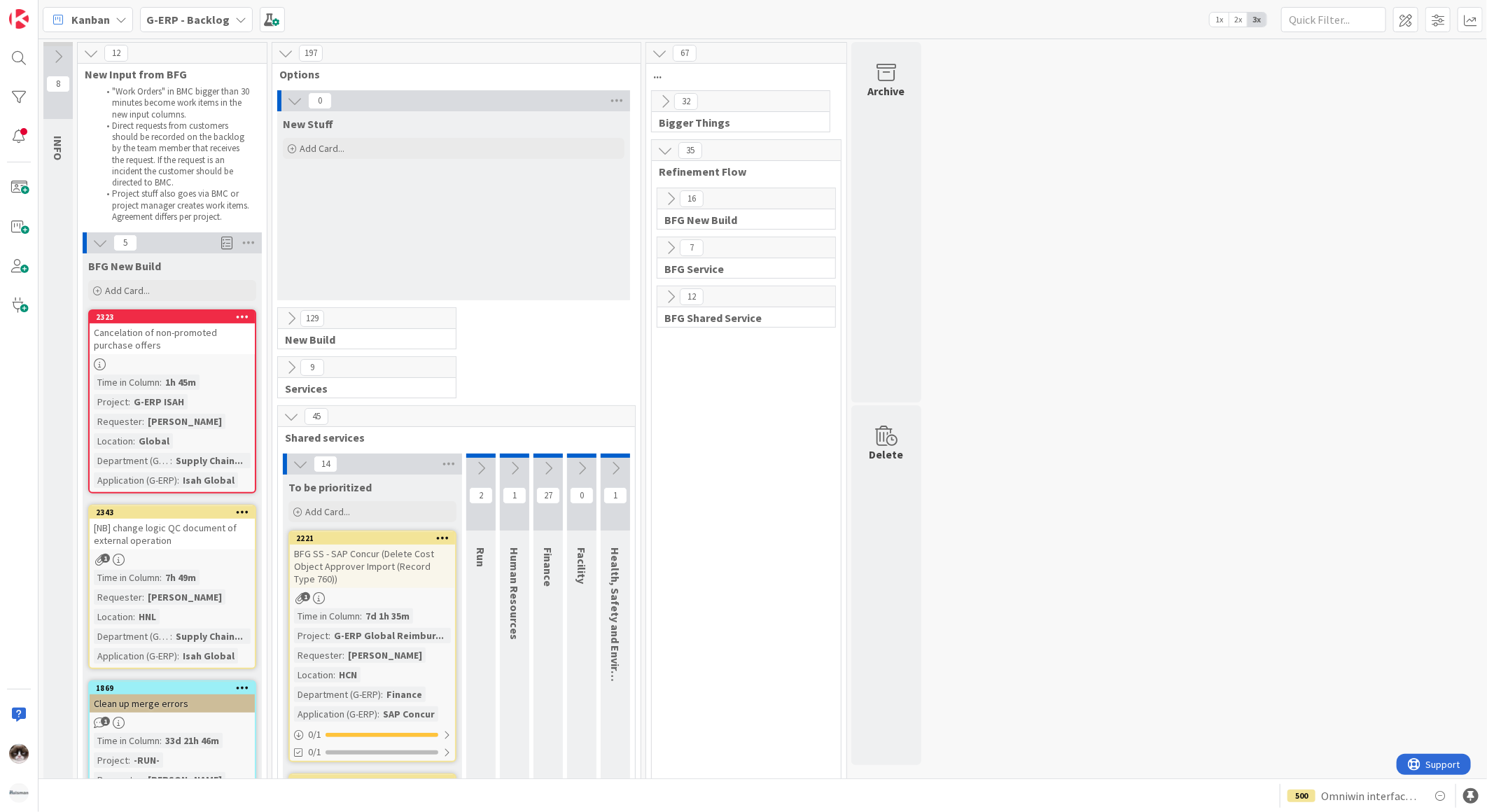
click at [295, 411] on icon at bounding box center [291, 417] width 15 height 15
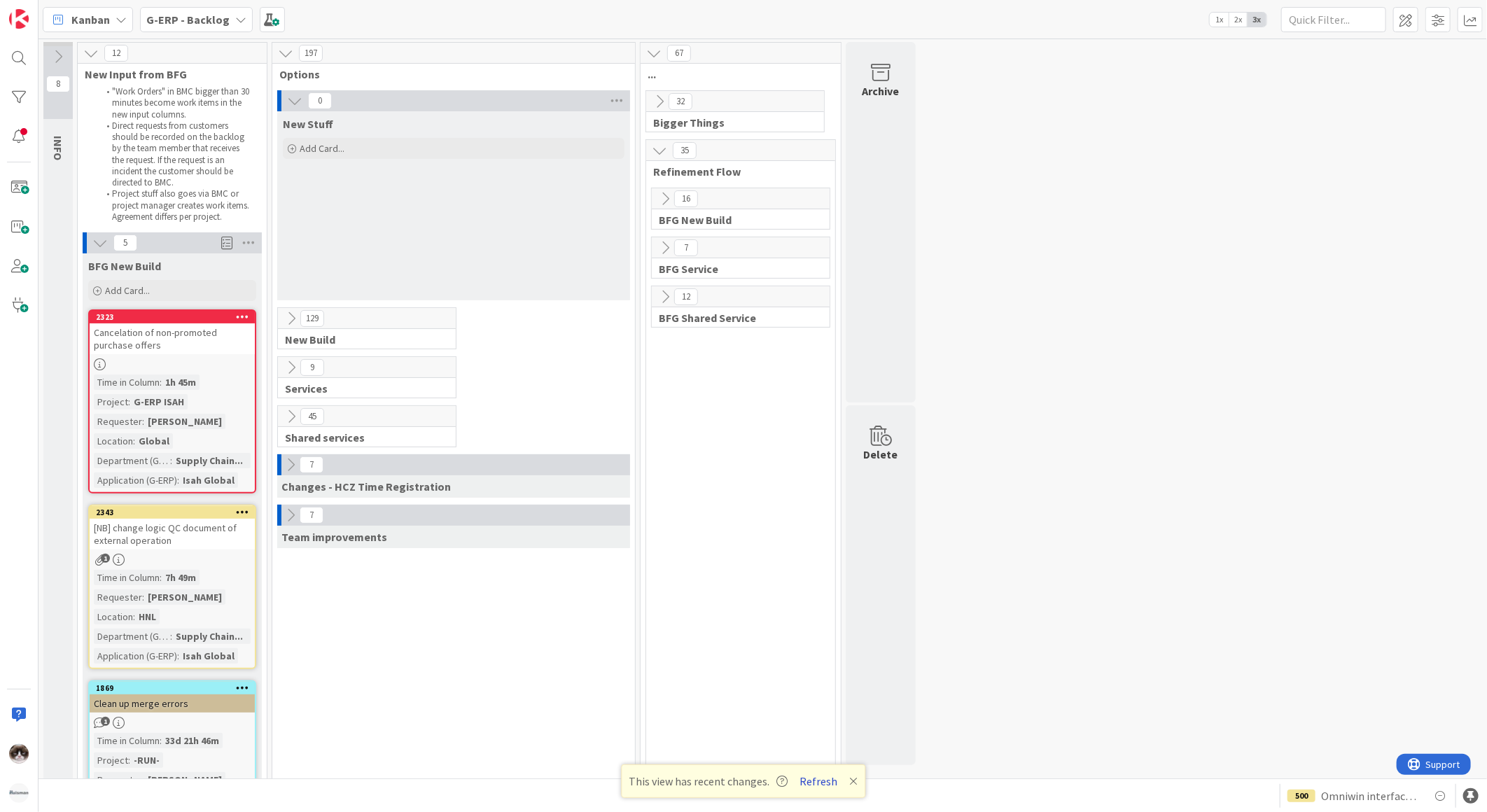
click at [818, 784] on button "Refresh" at bounding box center [819, 781] width 48 height 18
